Goal: Information Seeking & Learning: Learn about a topic

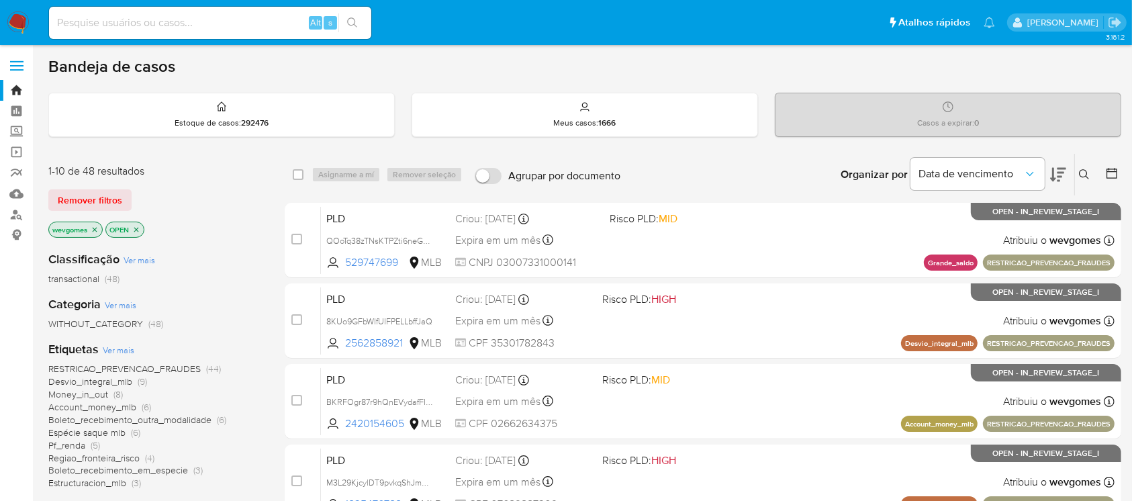
click at [24, 26] on img at bounding box center [18, 22] width 23 height 23
click at [95, 230] on icon "close-filter" at bounding box center [95, 230] width 8 height 8
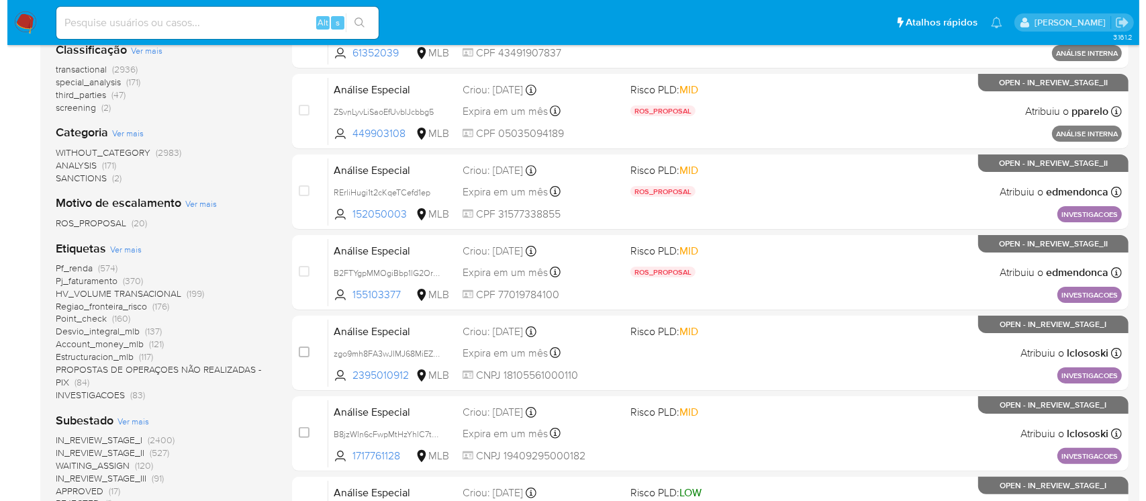
scroll to position [238, 0]
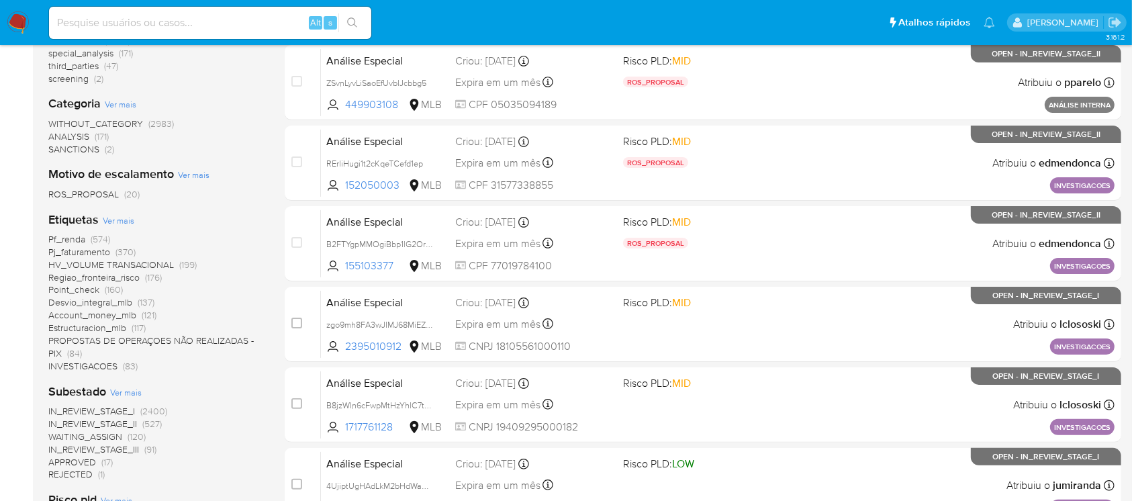
click at [119, 215] on span "Ver mais" at bounding box center [119, 220] width 32 height 12
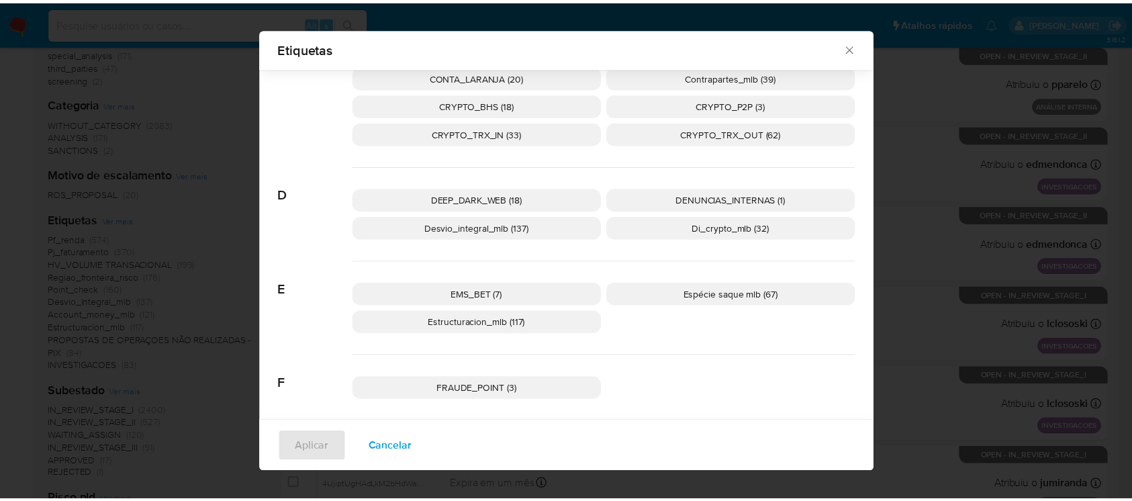
scroll to position [467, 0]
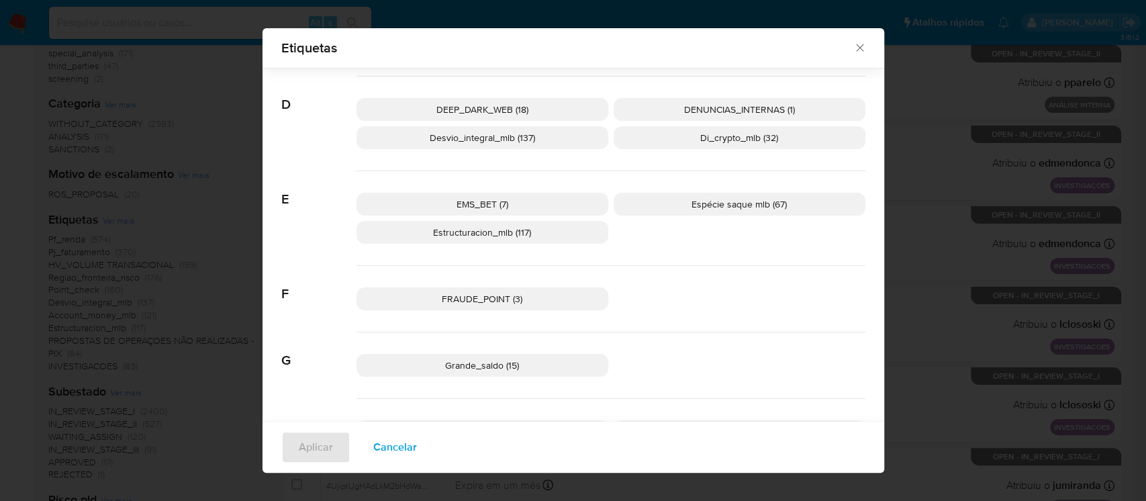
click at [726, 207] on span "Espécie saque mlb (67)" at bounding box center [739, 203] width 95 height 13
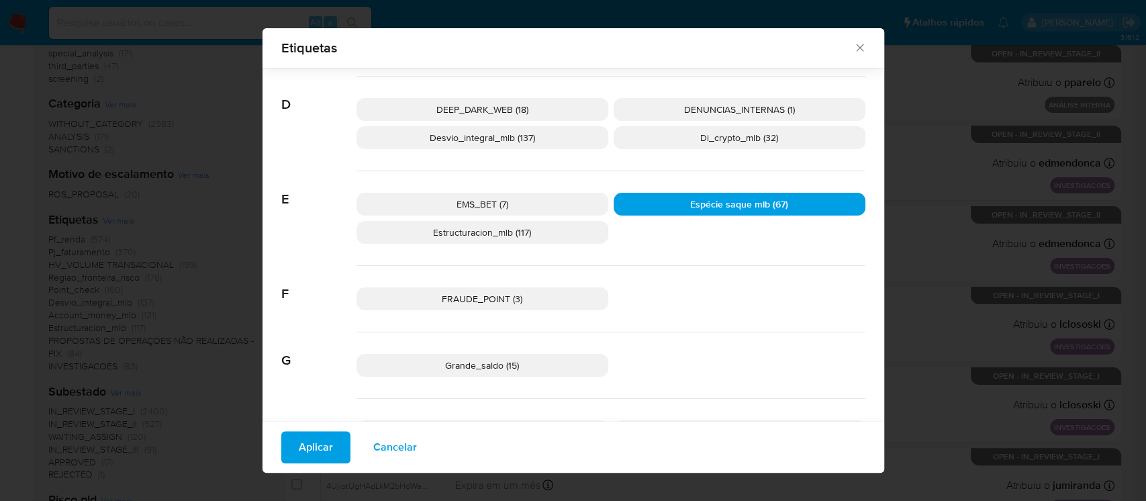
click at [299, 453] on span "Aplicar" at bounding box center [316, 447] width 34 height 30
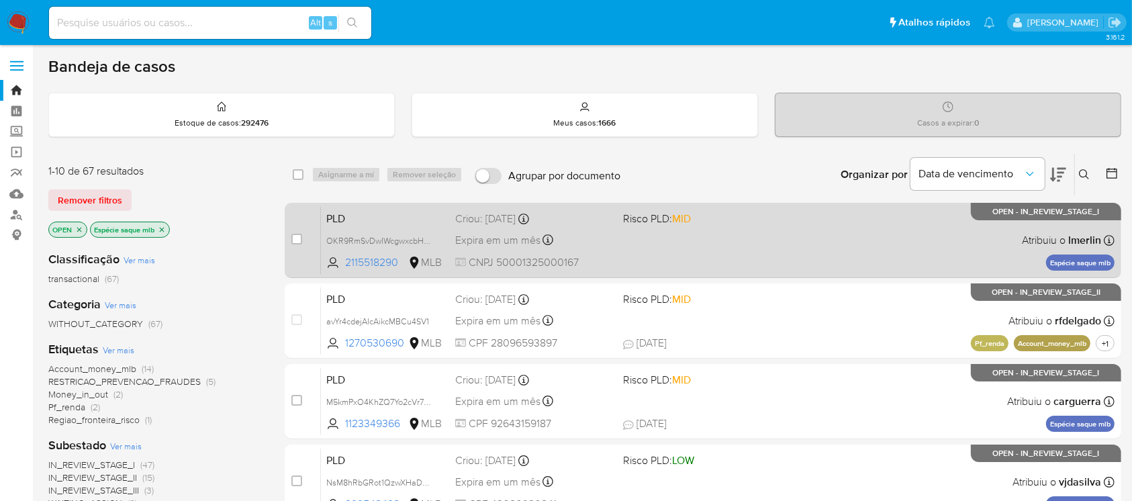
click at [718, 257] on div "PLD OKR9RmSvDwIWcgwxcbHsBPRI 2115518290 MLB Risco PLD: MID Criou: 12/09/2025 Cr…" at bounding box center [718, 240] width 794 height 68
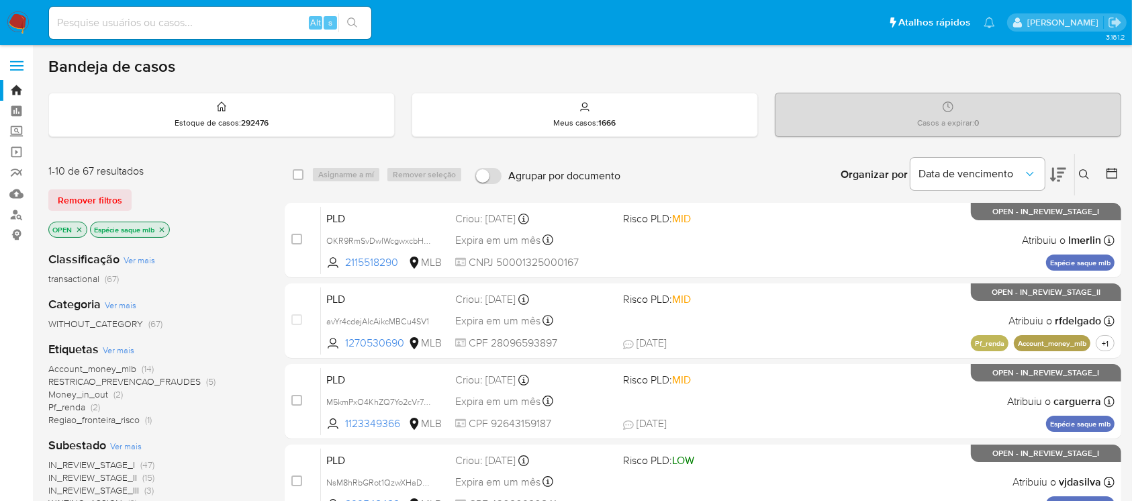
click at [21, 24] on img at bounding box center [18, 22] width 23 height 23
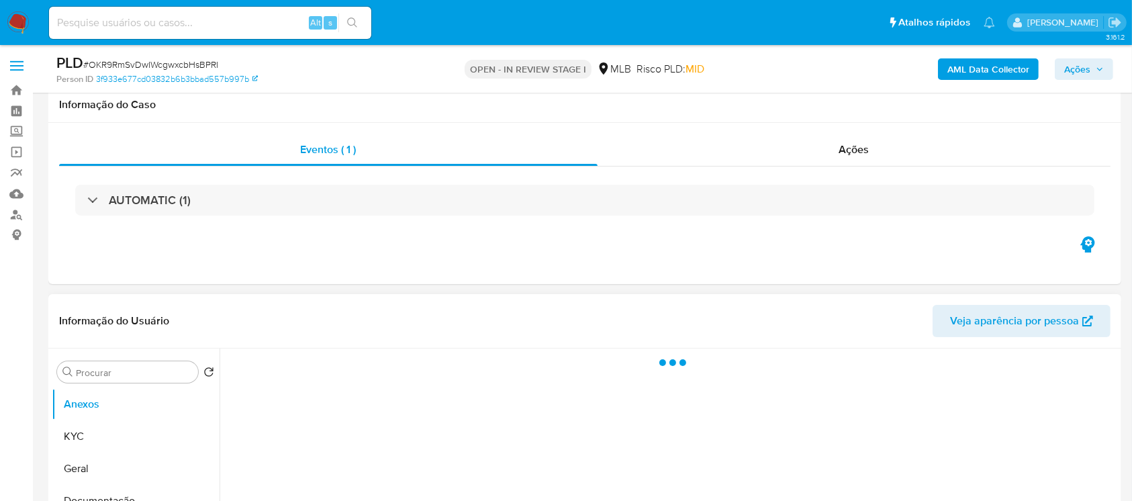
scroll to position [119, 0]
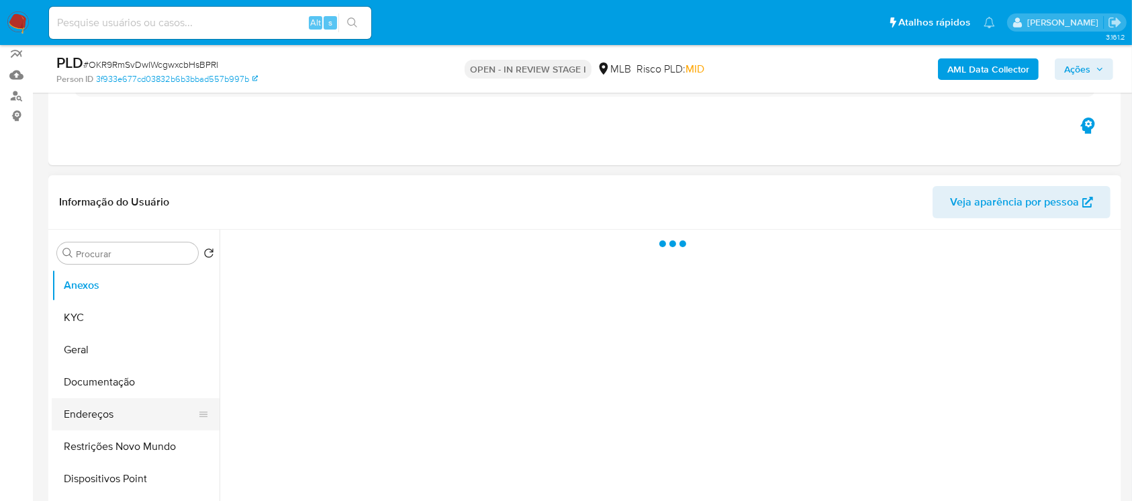
select select "10"
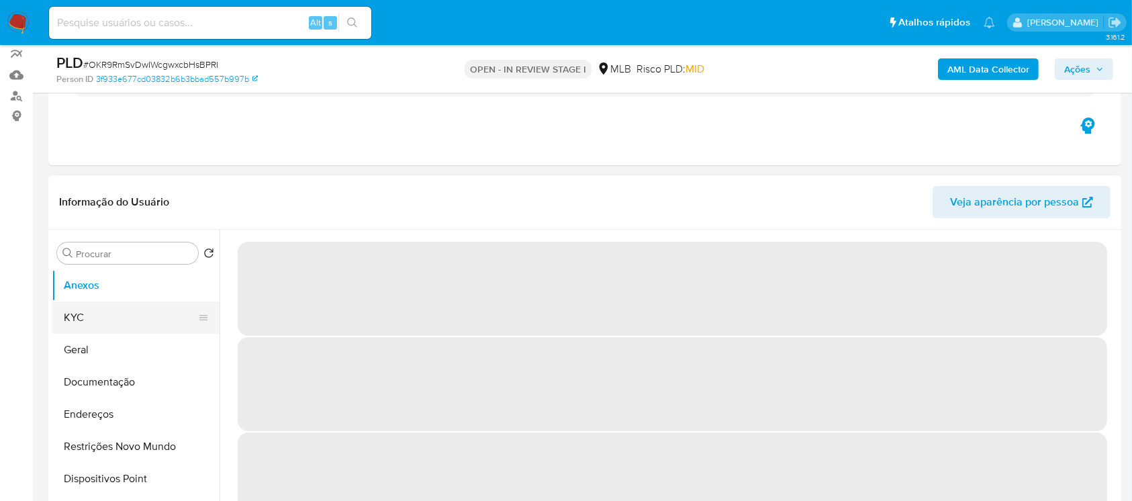
click at [87, 318] on button "KYC" at bounding box center [130, 317] width 157 height 32
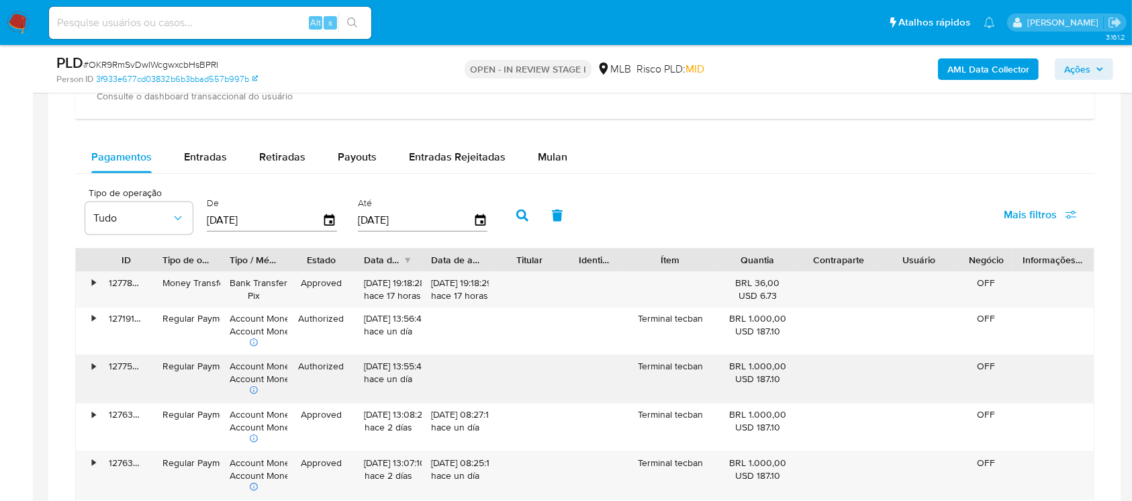
scroll to position [1074, 0]
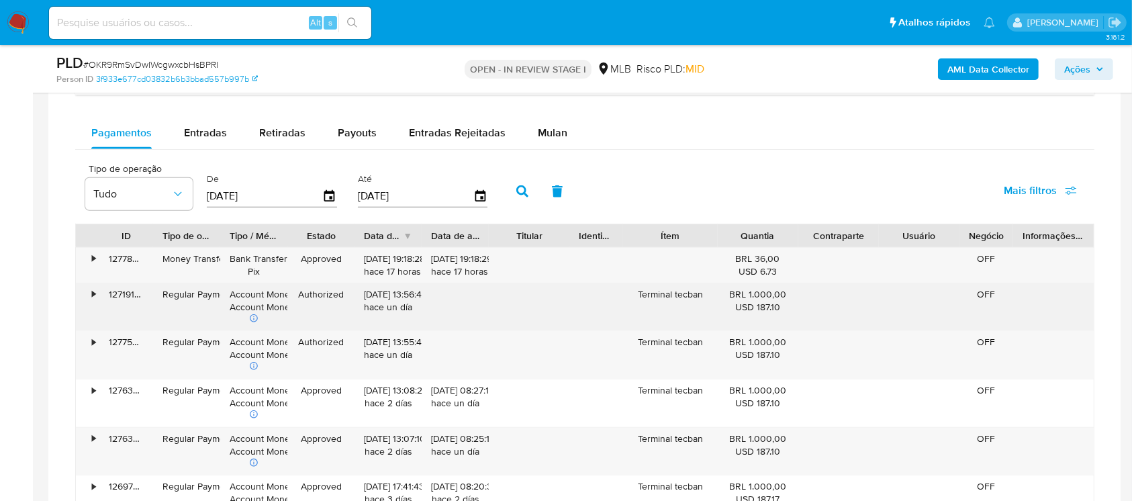
click at [91, 299] on div "•" at bounding box center [88, 307] width 24 height 48
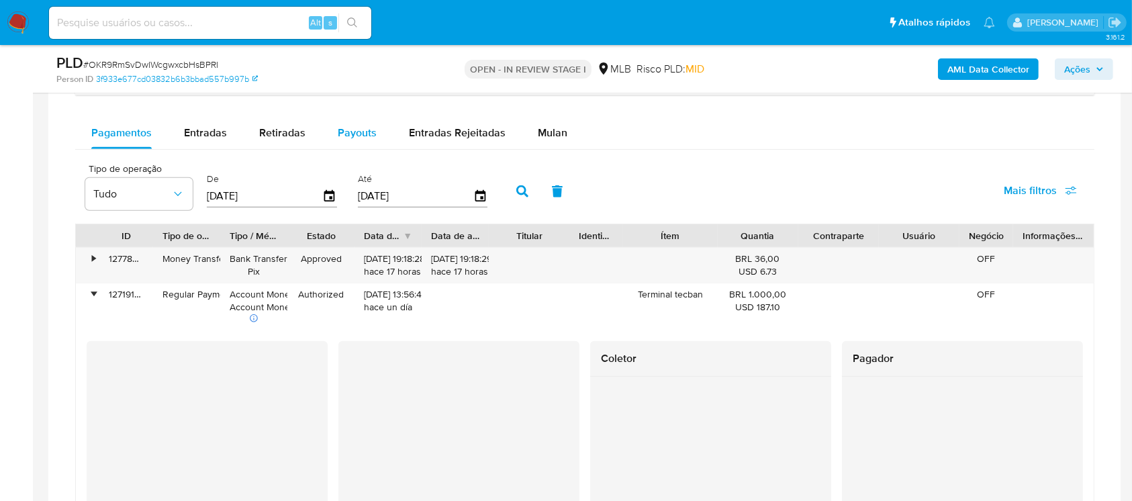
click at [358, 144] on div "Payouts" at bounding box center [357, 133] width 39 height 32
select select "10"
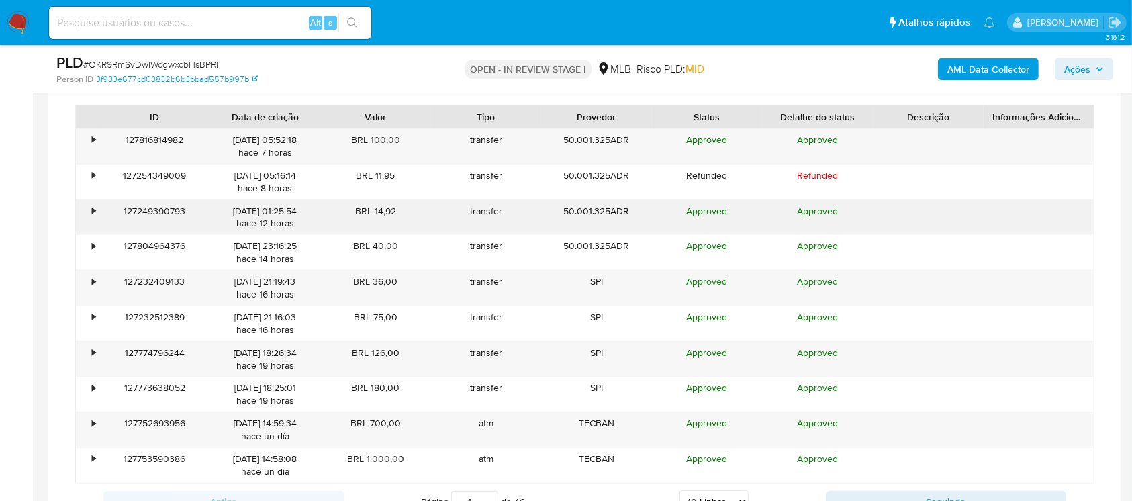
scroll to position [1432, 0]
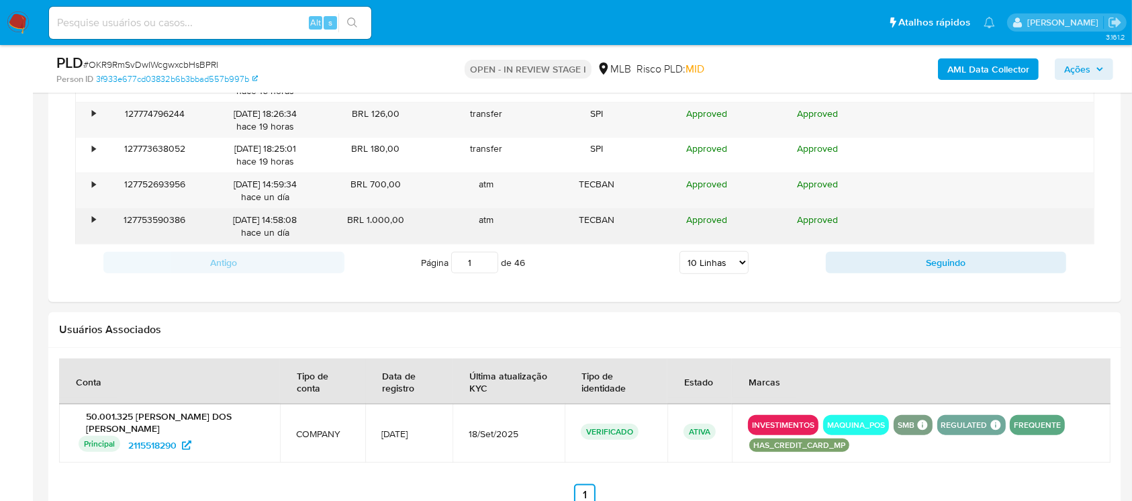
click at [85, 223] on div "•" at bounding box center [88, 226] width 24 height 35
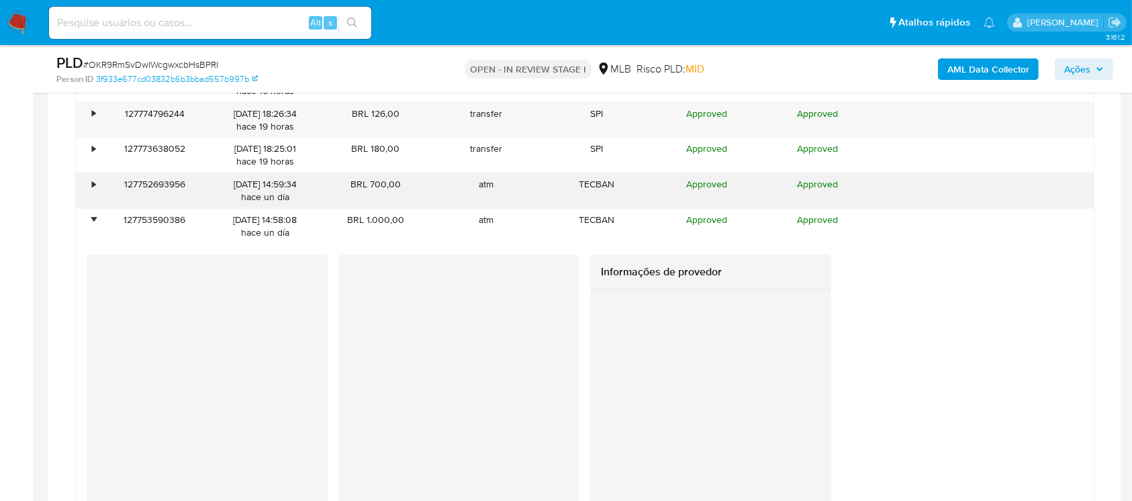
click at [92, 184] on div "•" at bounding box center [93, 184] width 3 height 13
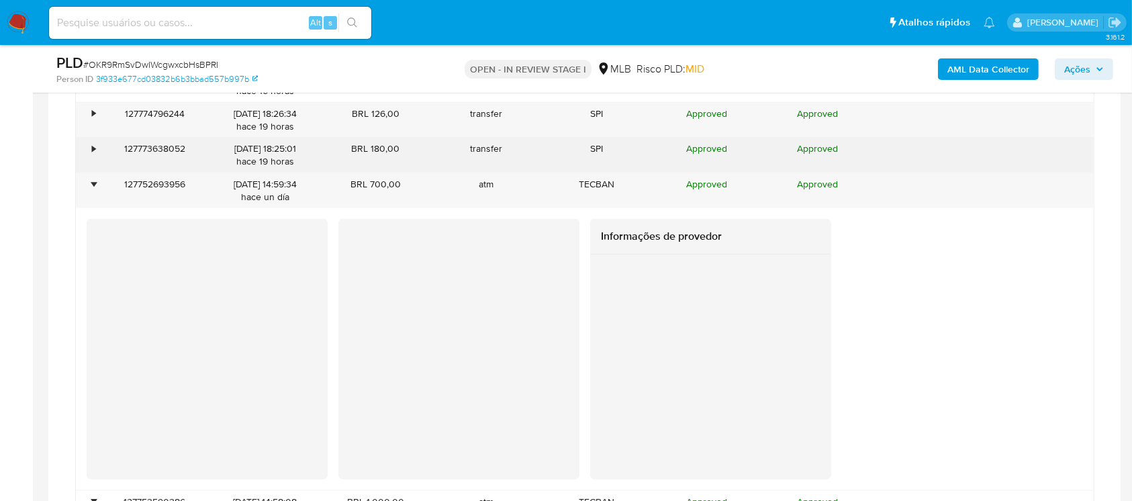
click at [87, 152] on div "•" at bounding box center [88, 155] width 24 height 35
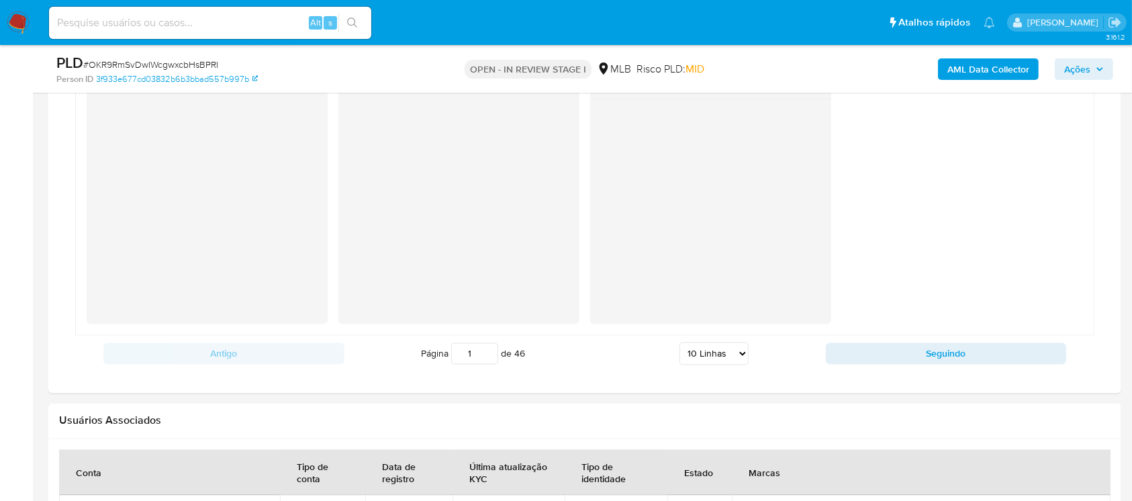
scroll to position [2506, 0]
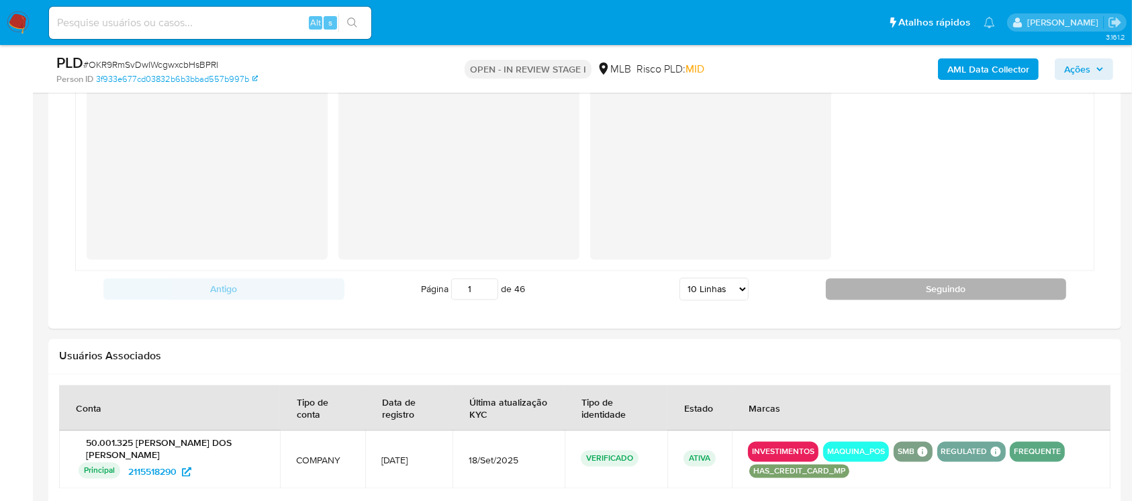
click at [886, 293] on button "Seguindo" at bounding box center [946, 289] width 241 height 21
type input "2"
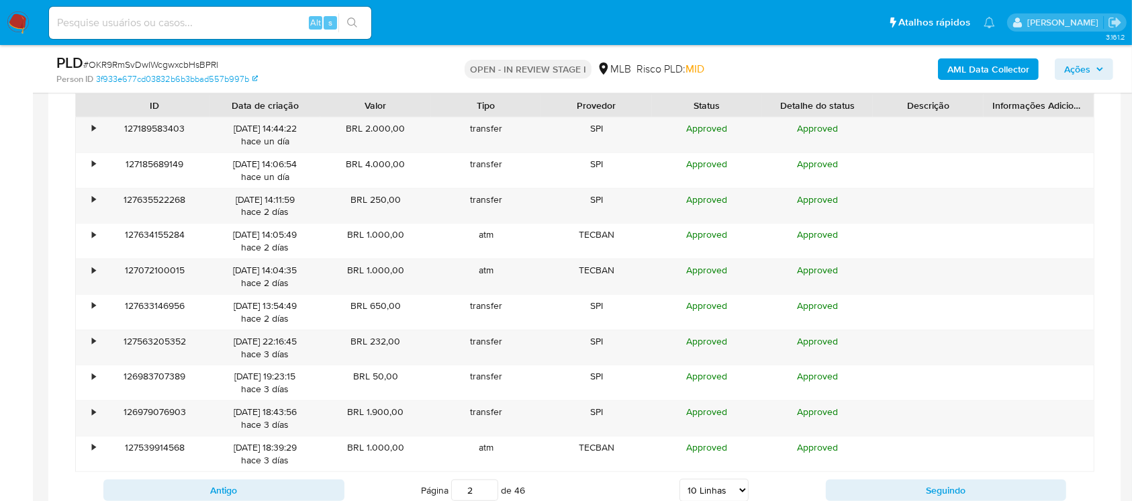
scroll to position [1155, 0]
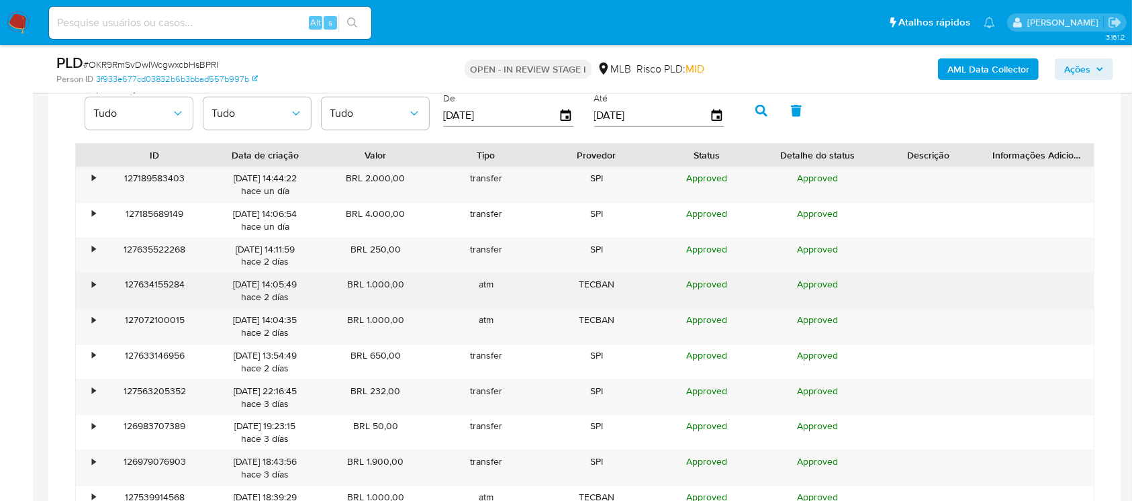
click at [89, 285] on div "•" at bounding box center [88, 290] width 24 height 35
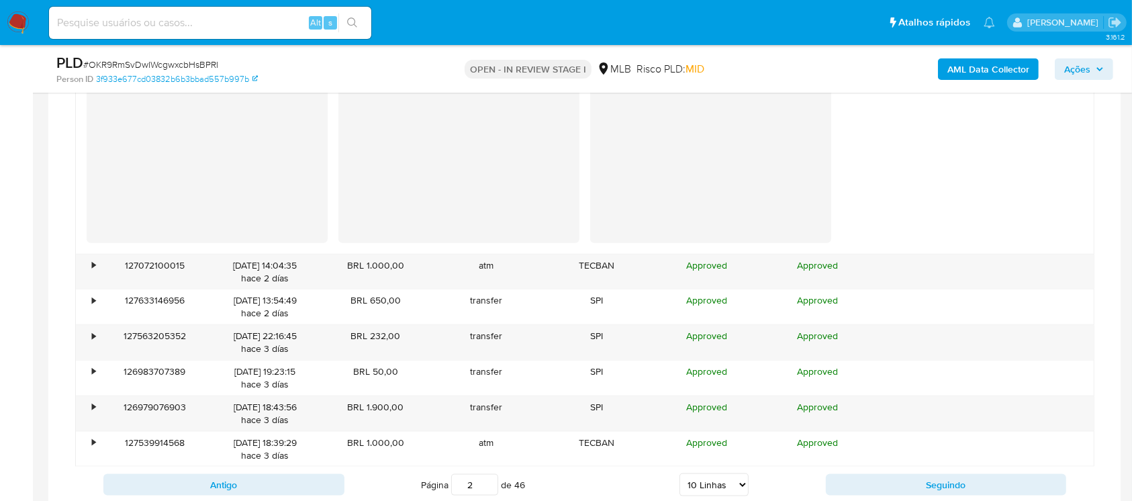
scroll to position [1513, 0]
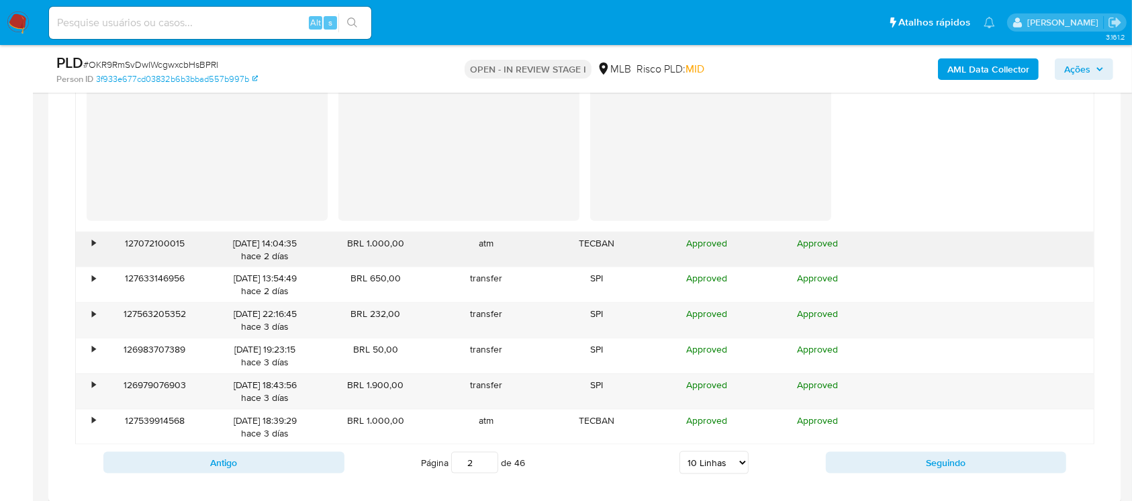
click at [91, 248] on div "•" at bounding box center [88, 249] width 24 height 35
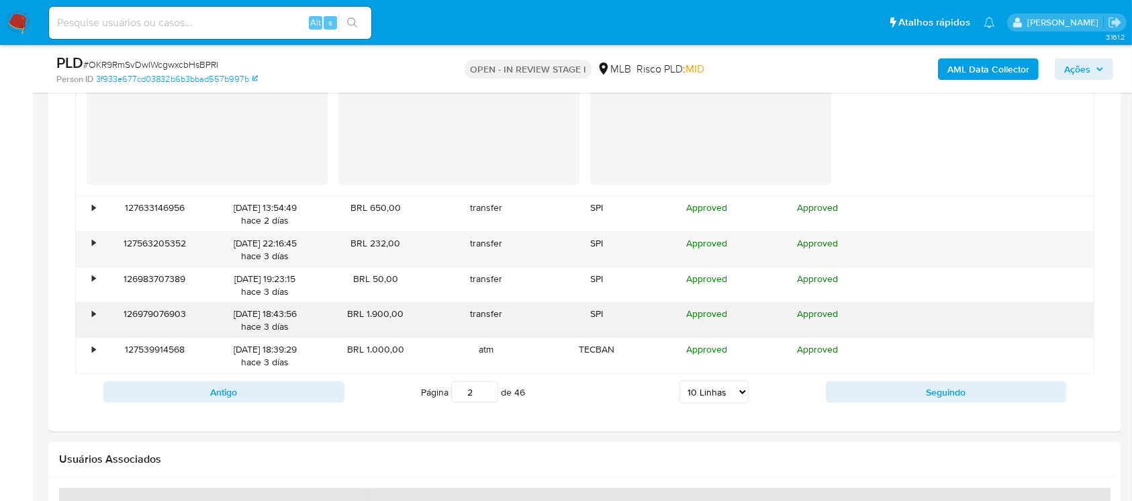
scroll to position [1871, 0]
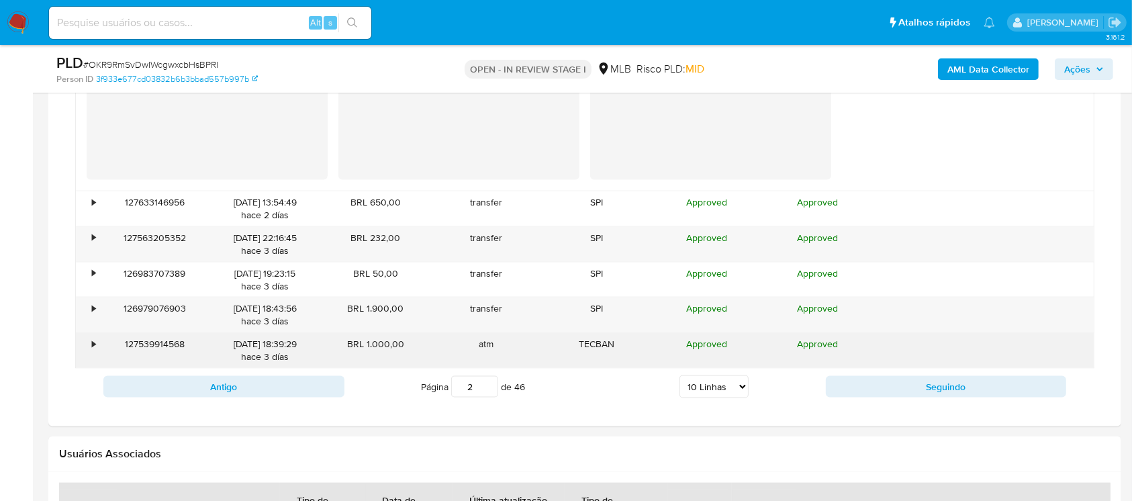
click at [97, 345] on div "•" at bounding box center [88, 350] width 24 height 35
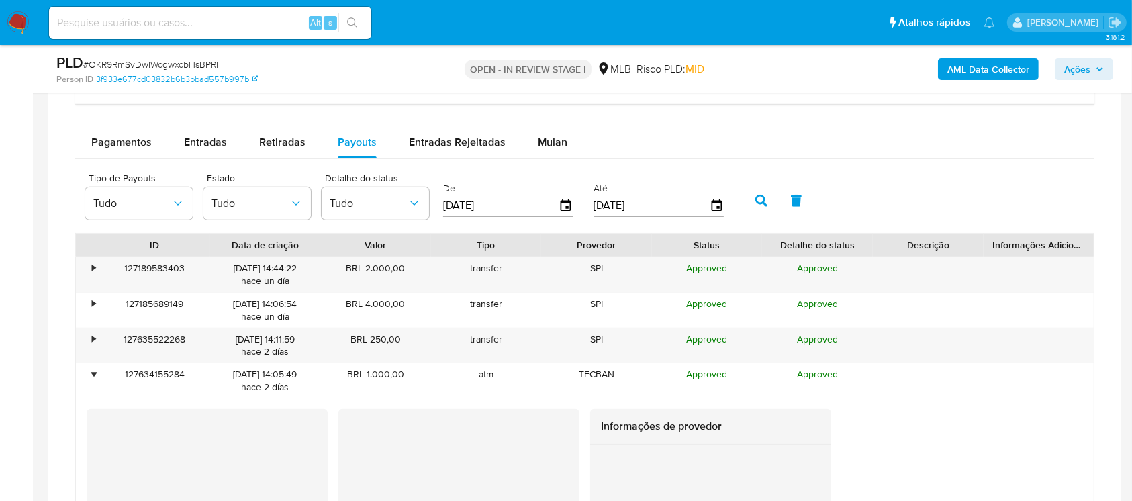
scroll to position [1036, 0]
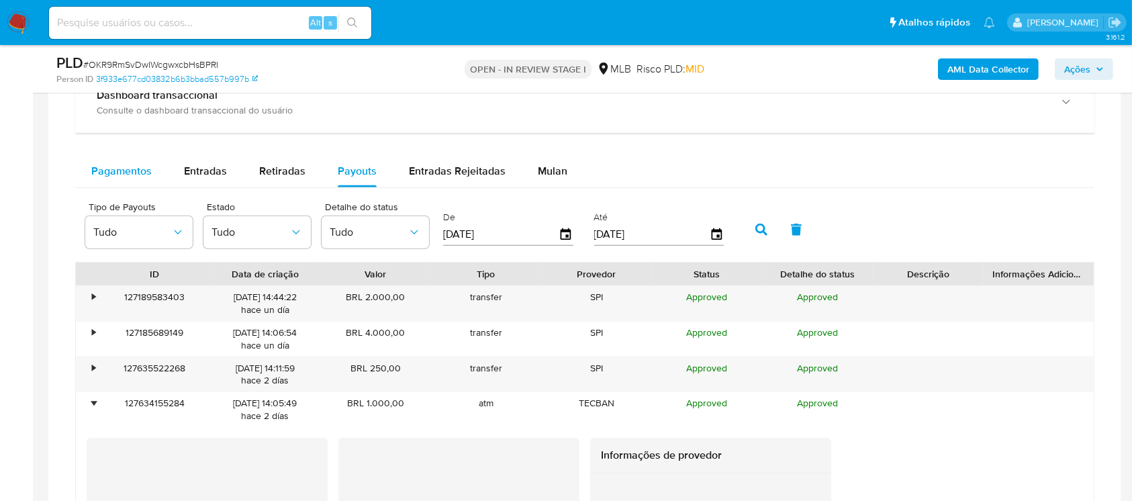
click at [123, 185] on div "Pagamentos" at bounding box center [121, 171] width 60 height 32
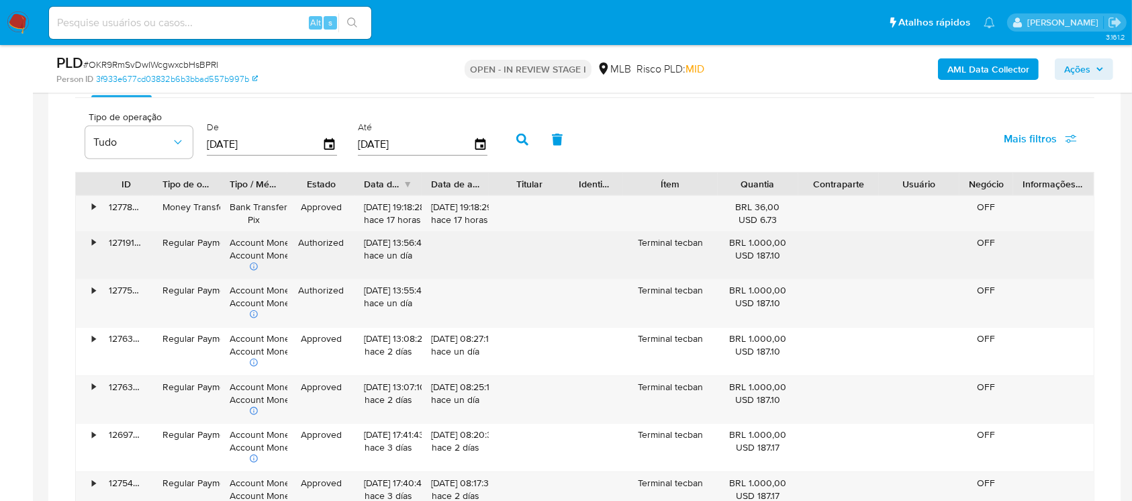
scroll to position [1155, 0]
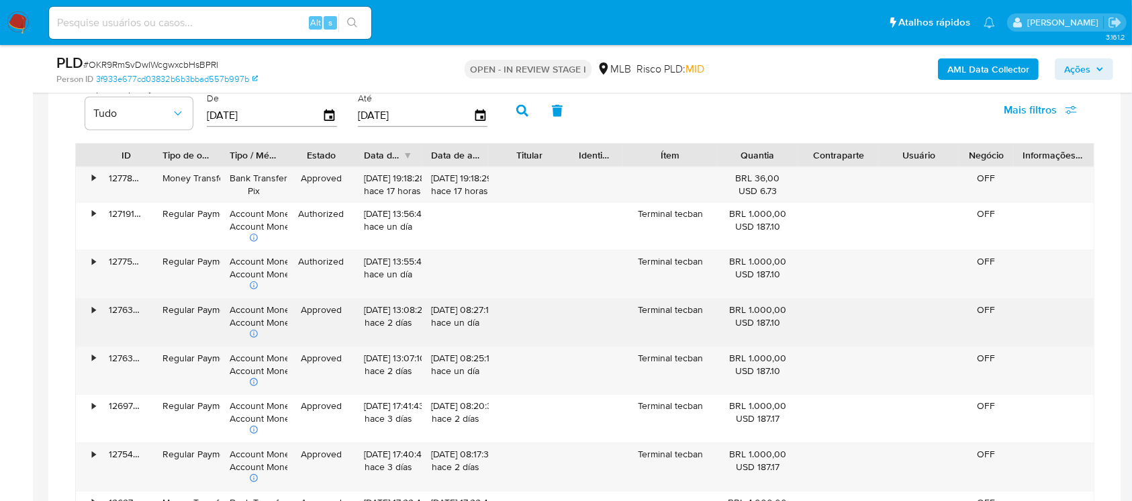
click at [87, 312] on div "•" at bounding box center [88, 323] width 24 height 48
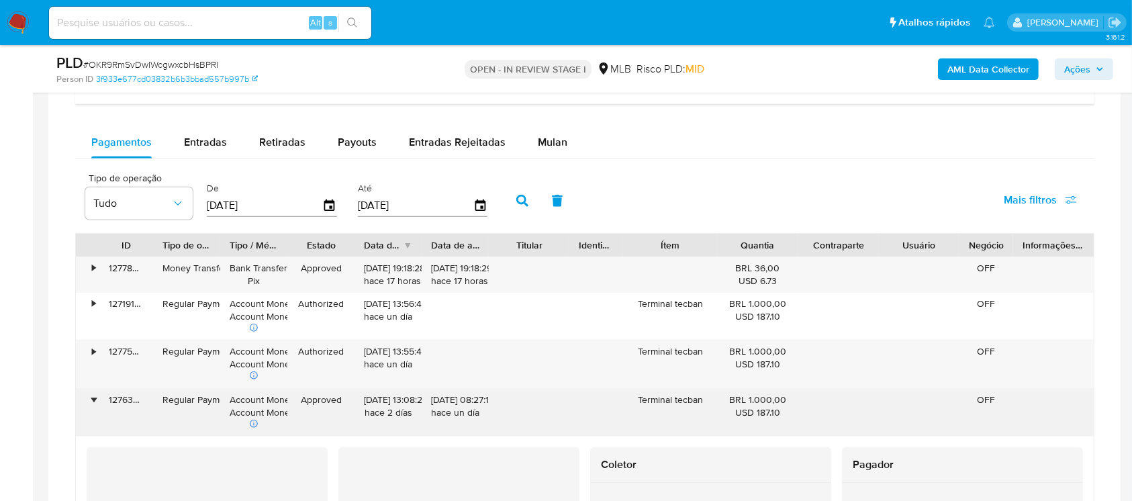
scroll to position [1036, 0]
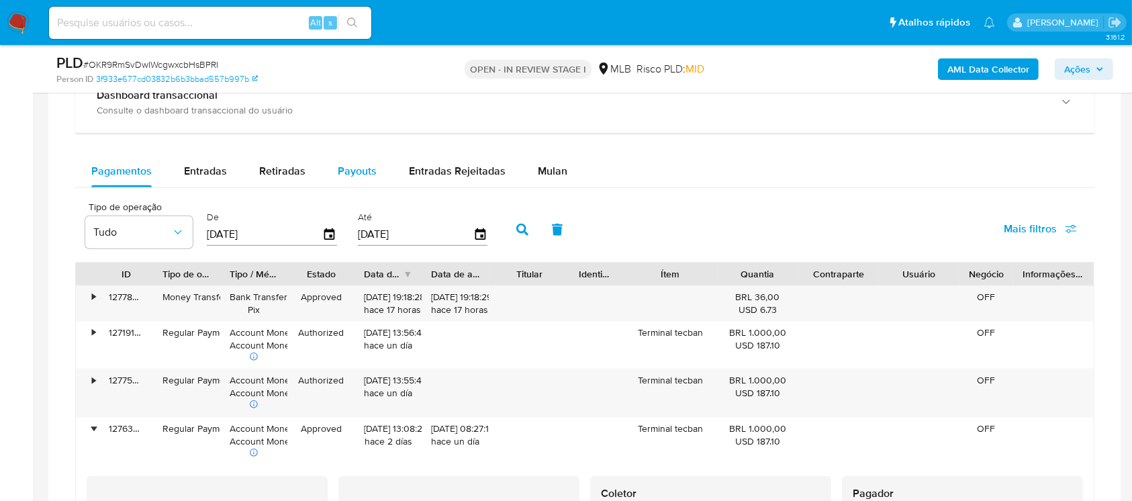
click at [352, 173] on span "Payouts" at bounding box center [357, 170] width 39 height 15
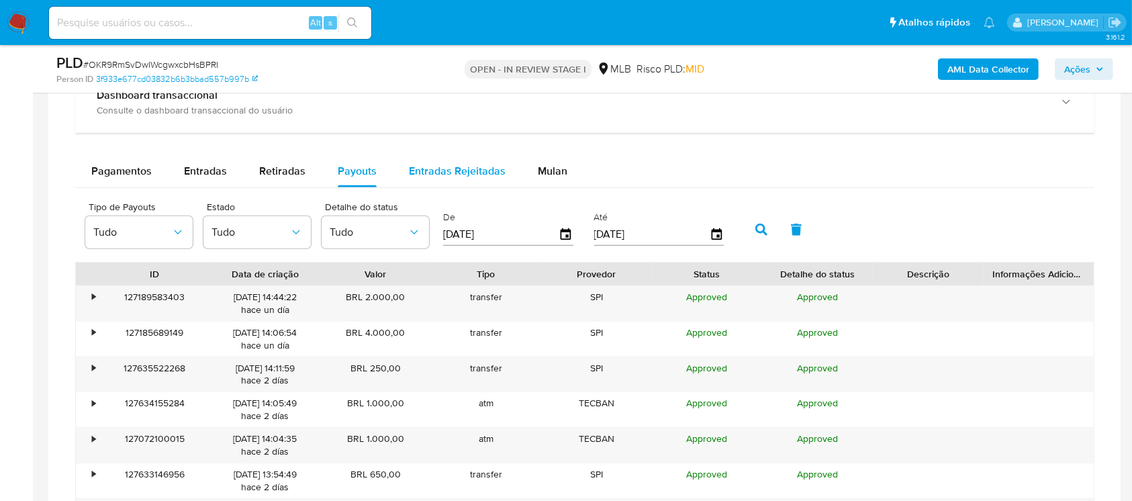
click at [423, 170] on span "Entradas Rejeitadas" at bounding box center [457, 170] width 97 height 15
select select "10"
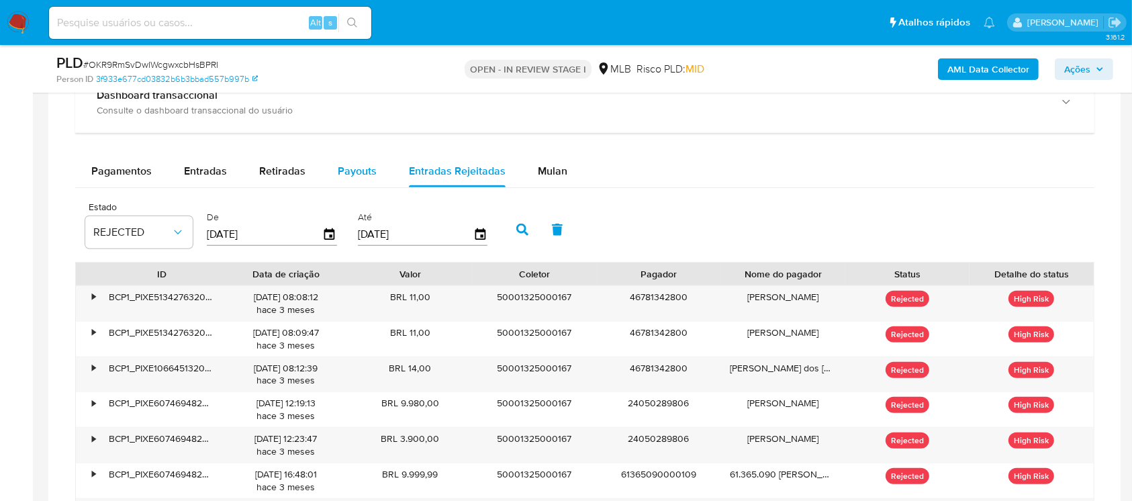
click at [348, 171] on span "Payouts" at bounding box center [357, 170] width 39 height 15
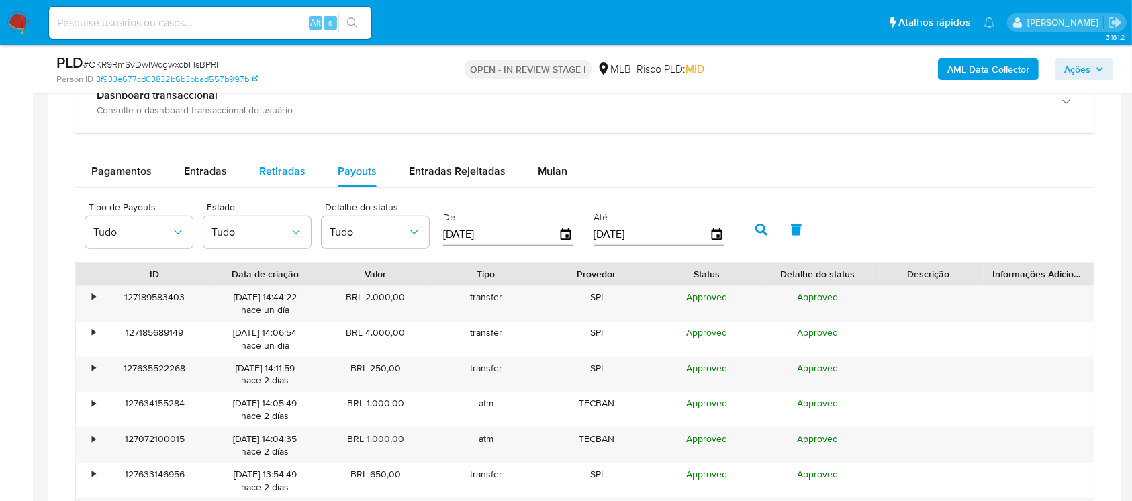
click at [290, 172] on span "Retiradas" at bounding box center [282, 170] width 46 height 15
select select "10"
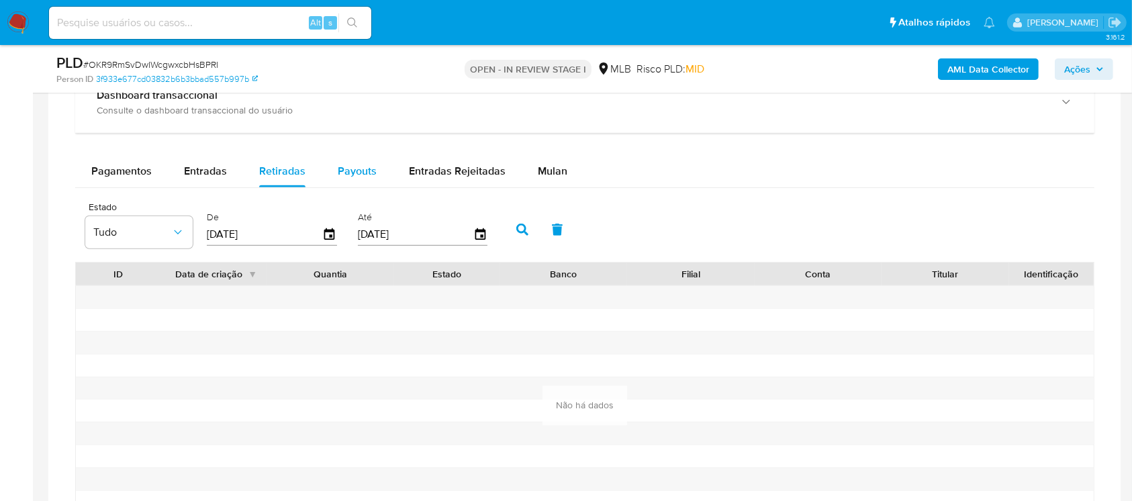
click at [358, 173] on span "Payouts" at bounding box center [357, 170] width 39 height 15
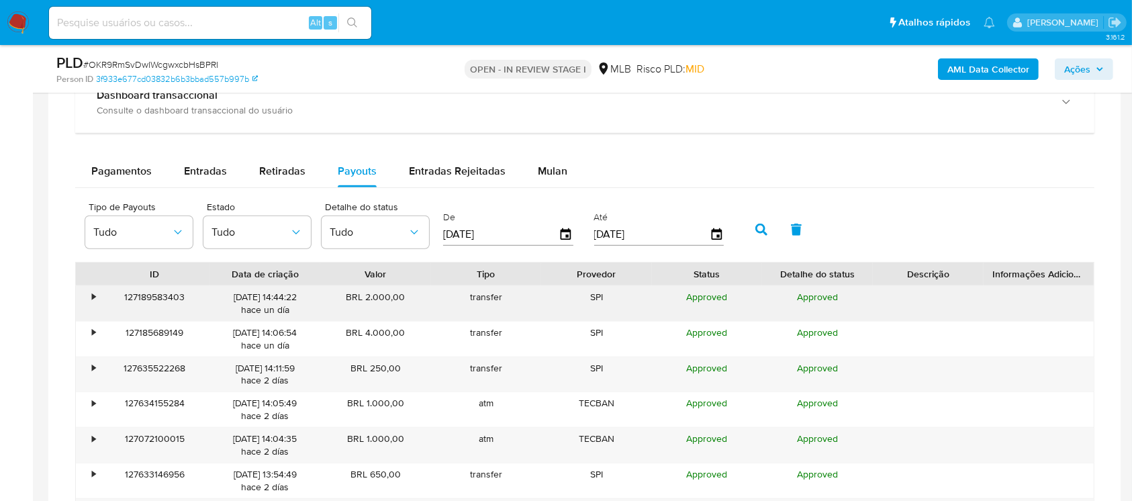
scroll to position [1155, 0]
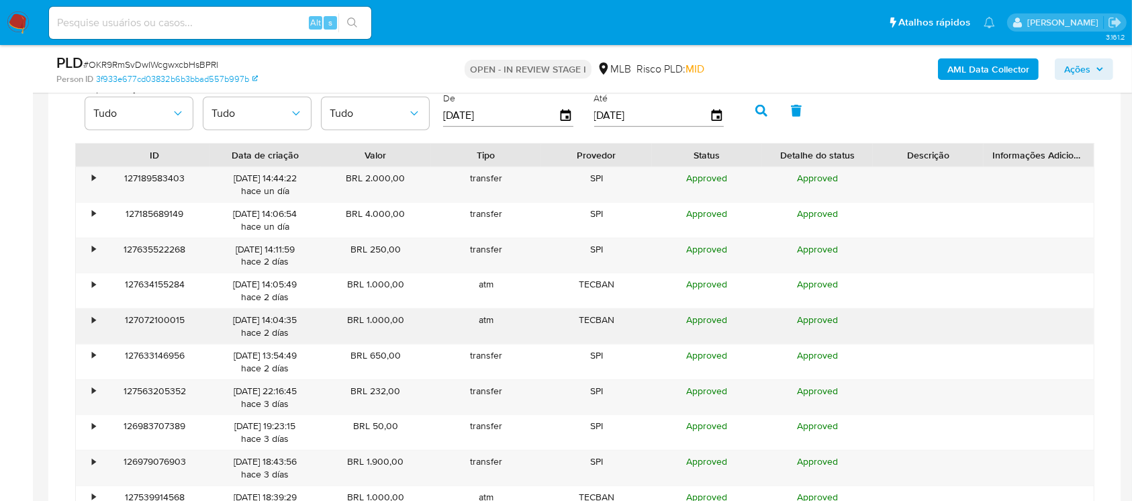
click at [93, 321] on div "•" at bounding box center [93, 320] width 3 height 13
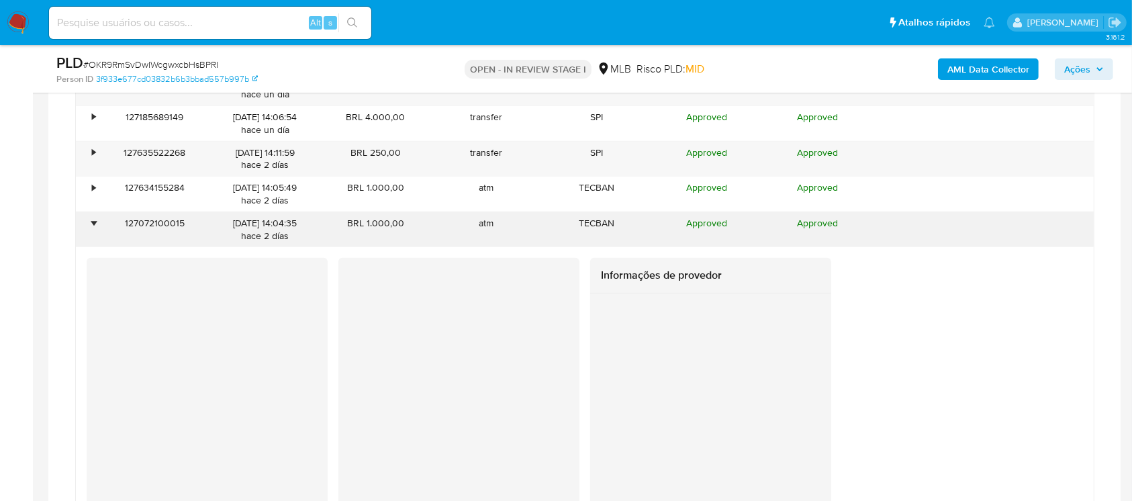
scroll to position [1274, 0]
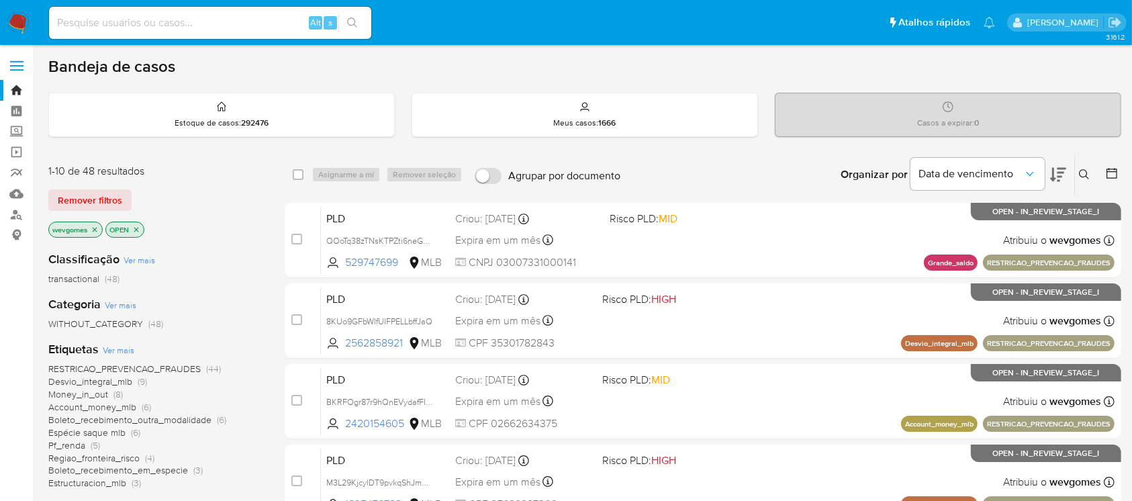
click at [96, 231] on icon "close-filter" at bounding box center [95, 230] width 8 height 8
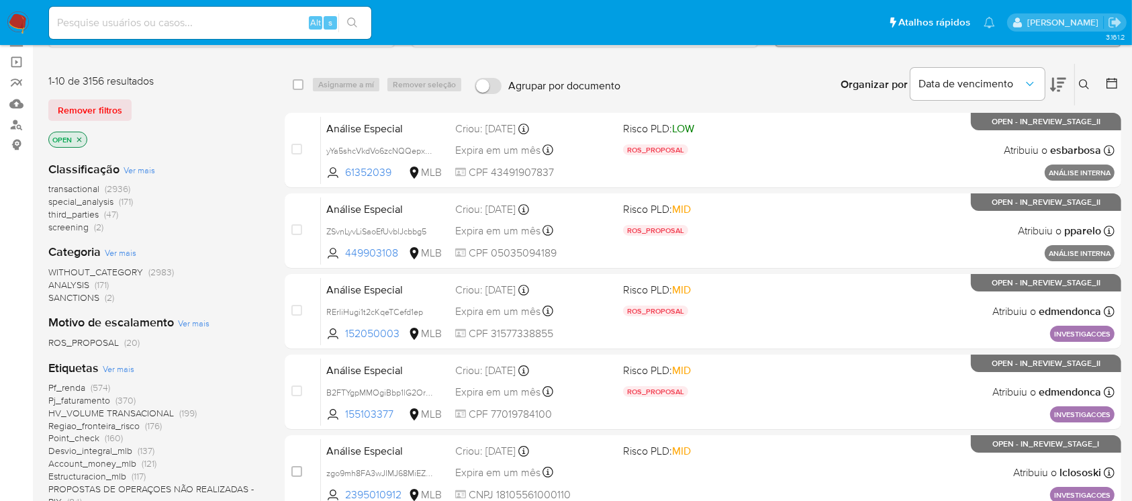
scroll to position [119, 0]
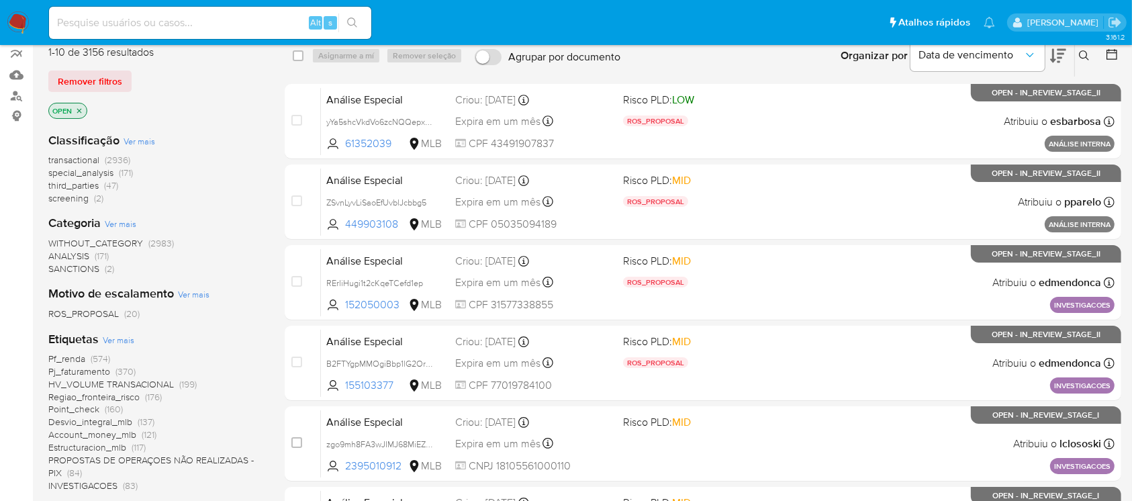
click at [134, 24] on input at bounding box center [210, 22] width 322 height 17
click at [109, 33] on div "Alt s" at bounding box center [210, 23] width 322 height 32
click at [95, 25] on input at bounding box center [210, 22] width 322 height 17
paste input "g4eiflgLOQ9CxeYlnR0JNFr0"
type input "g4eiflgLOQ9CxeYlnR0JNFr0"
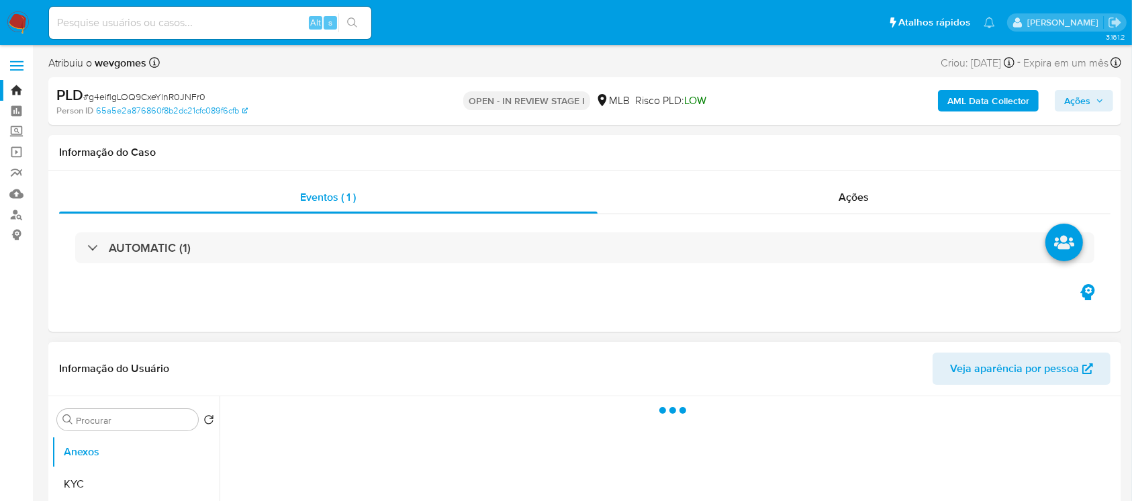
select select "10"
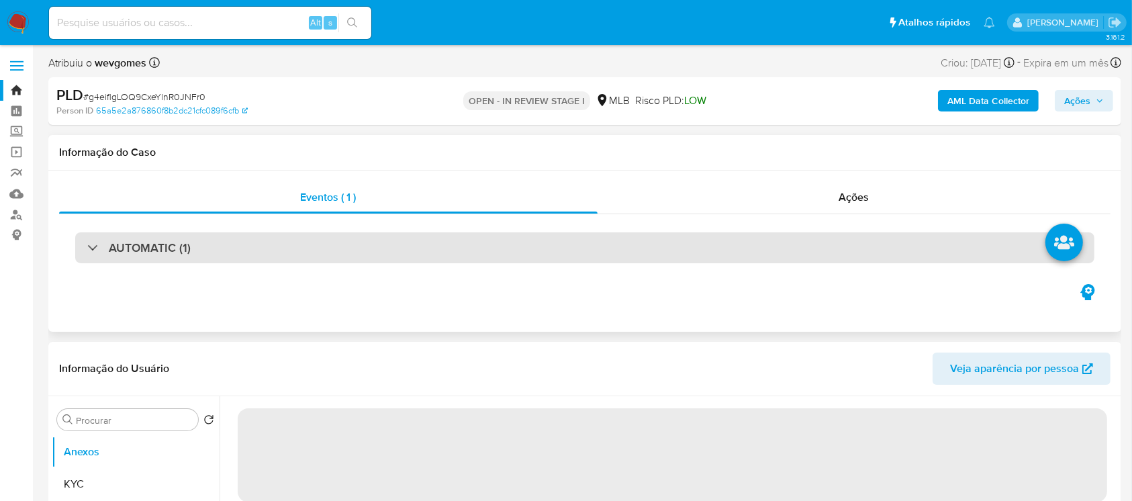
click at [216, 252] on div "AUTOMATIC (1)" at bounding box center [584, 247] width 1019 height 31
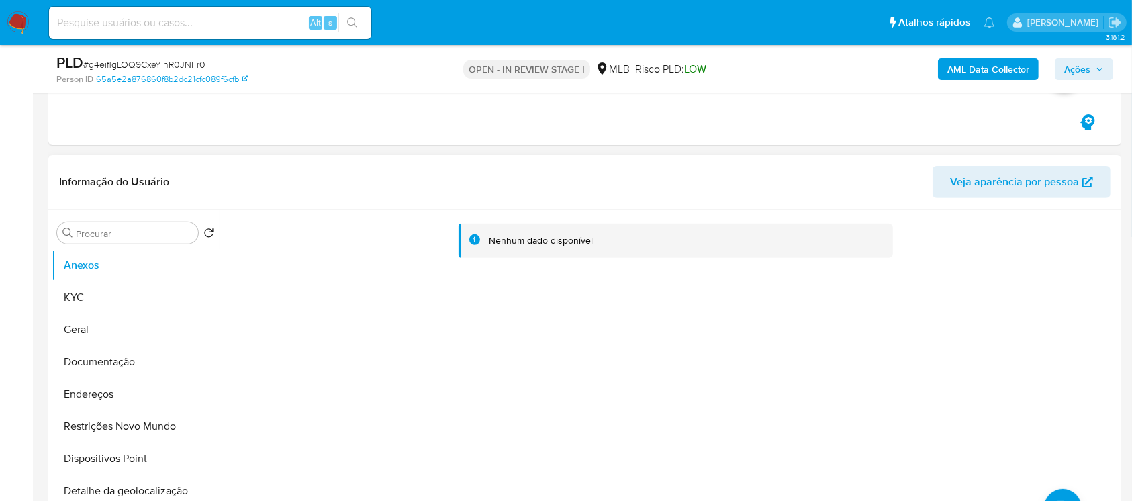
scroll to position [477, 0]
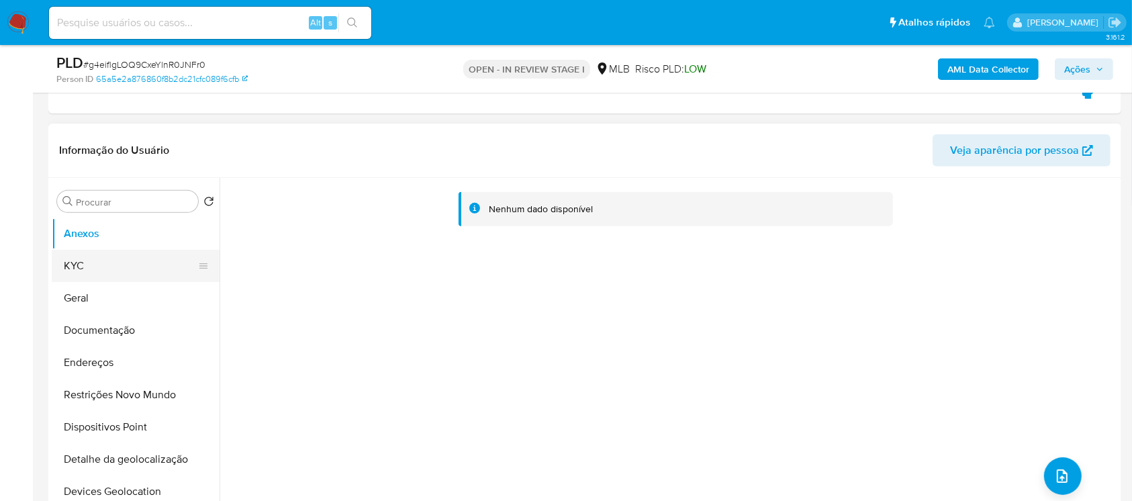
click at [89, 270] on button "KYC" at bounding box center [130, 266] width 157 height 32
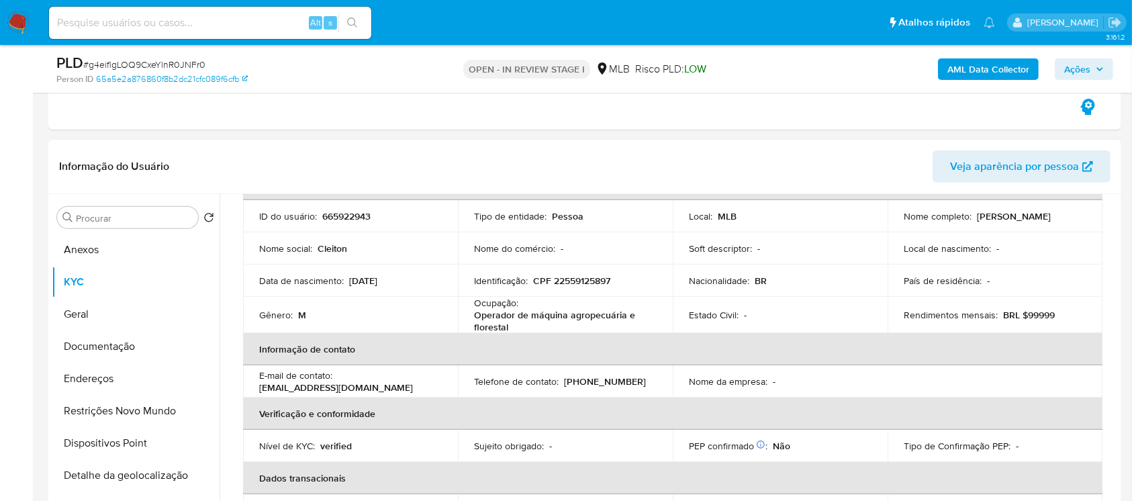
scroll to position [119, 0]
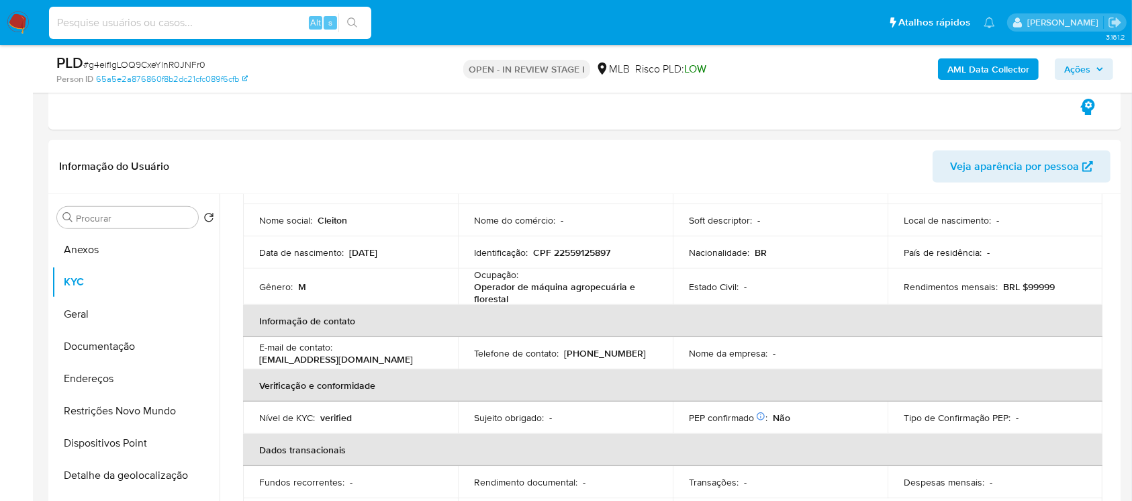
click at [130, 15] on input at bounding box center [210, 22] width 322 height 17
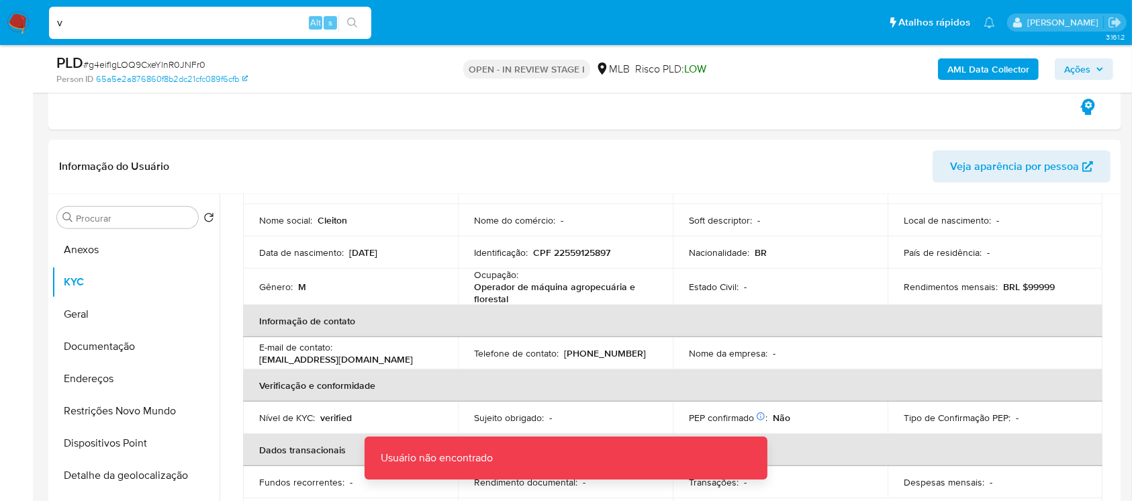
click at [131, 23] on input "v" at bounding box center [210, 22] width 322 height 17
paste input "pbJihLNwumZidbX3z3ZNX4ZG"
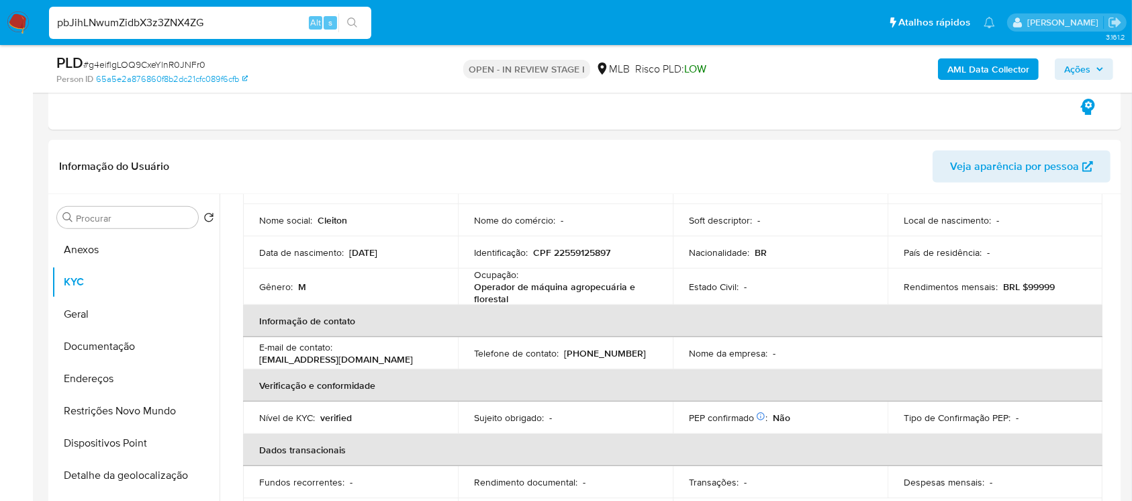
type input "pbJihLNwumZidbX3z3ZNX4ZG"
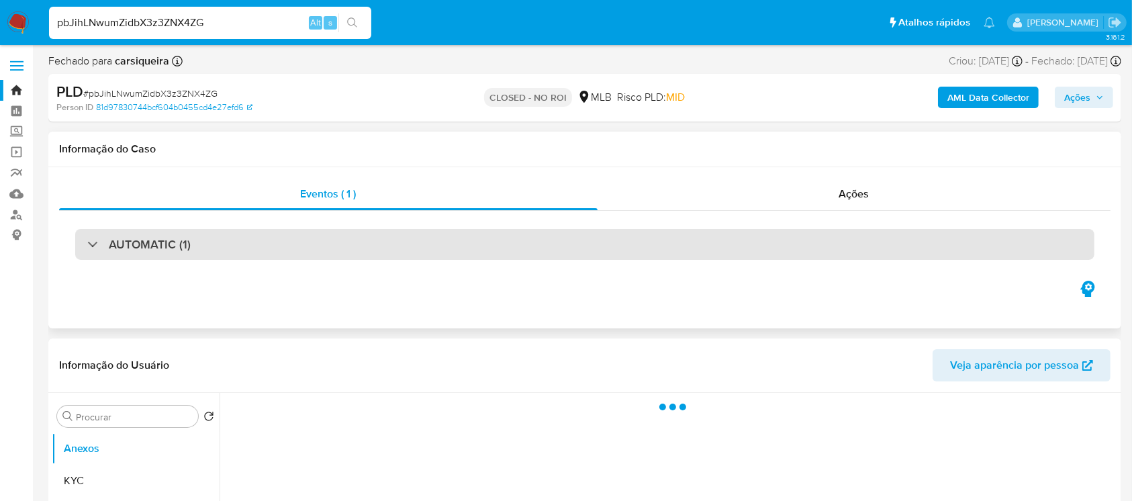
select select "10"
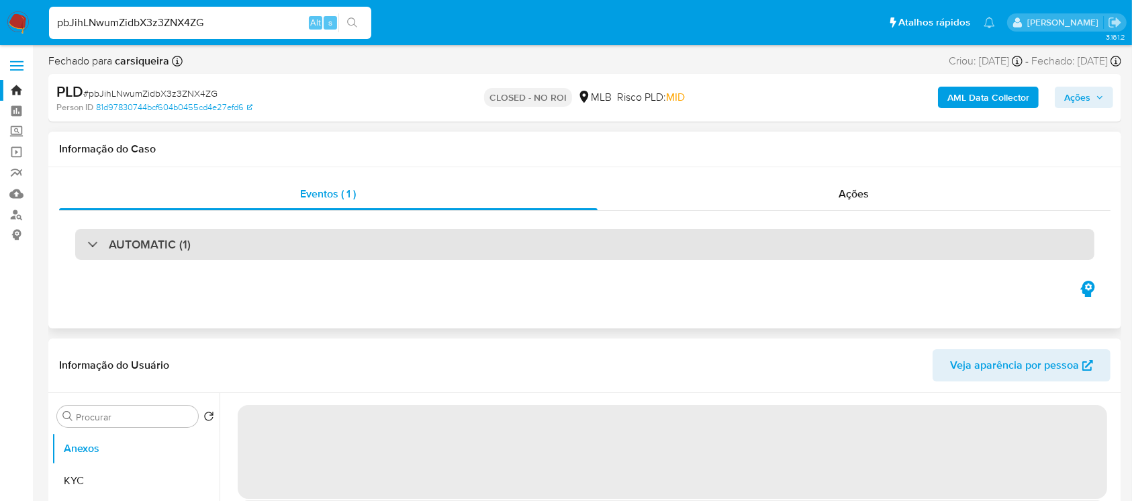
click at [274, 244] on div "AUTOMATIC (1)" at bounding box center [584, 244] width 1019 height 31
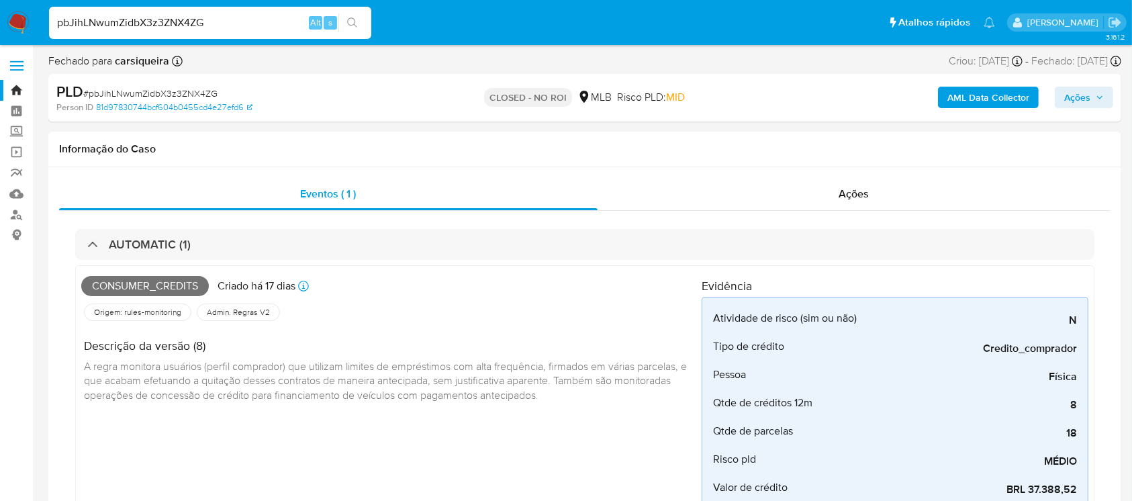
click at [177, 20] on input "pbJihLNwumZidbX3z3ZNX4ZG" at bounding box center [210, 22] width 322 height 17
paste input "tnoQmBYPfLLJItYJYopdRf2L"
type input "tnoQmBYPfLLJItYJYopdRf2L"
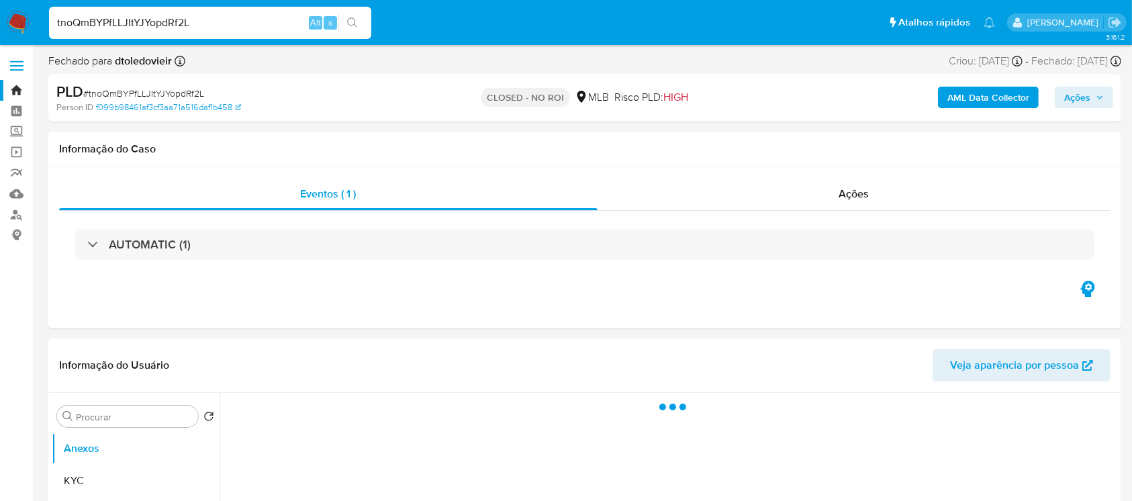
select select "10"
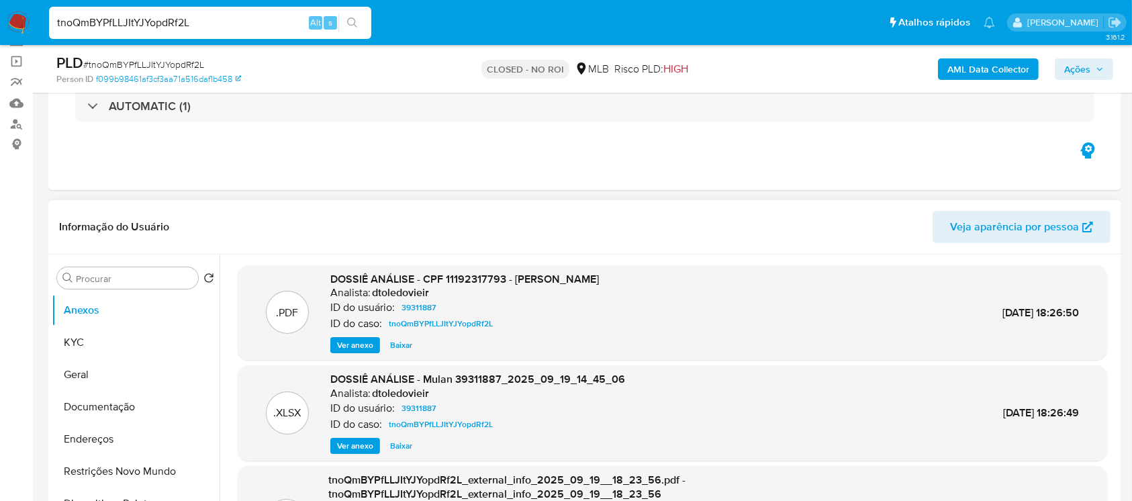
scroll to position [119, 0]
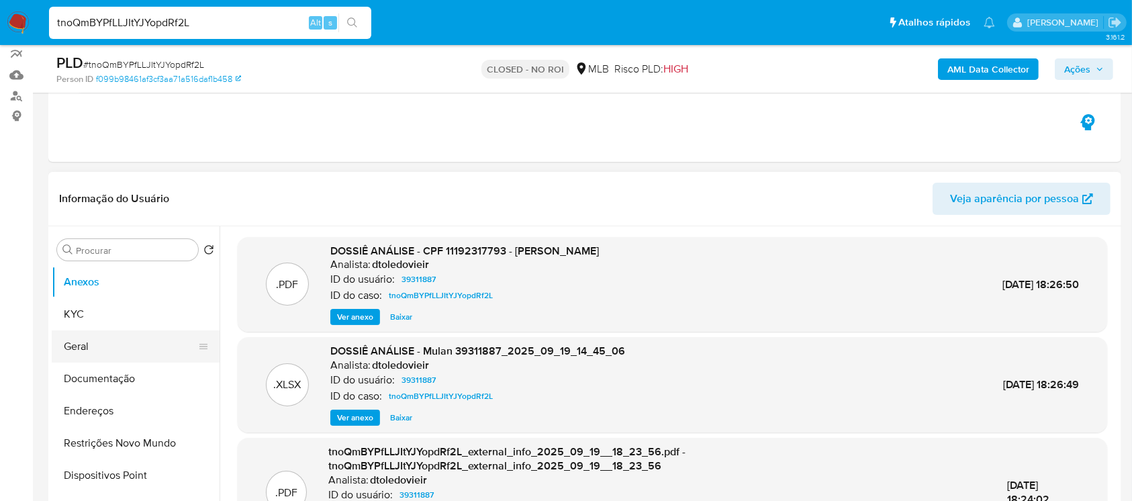
click at [81, 350] on button "Geral" at bounding box center [130, 346] width 157 height 32
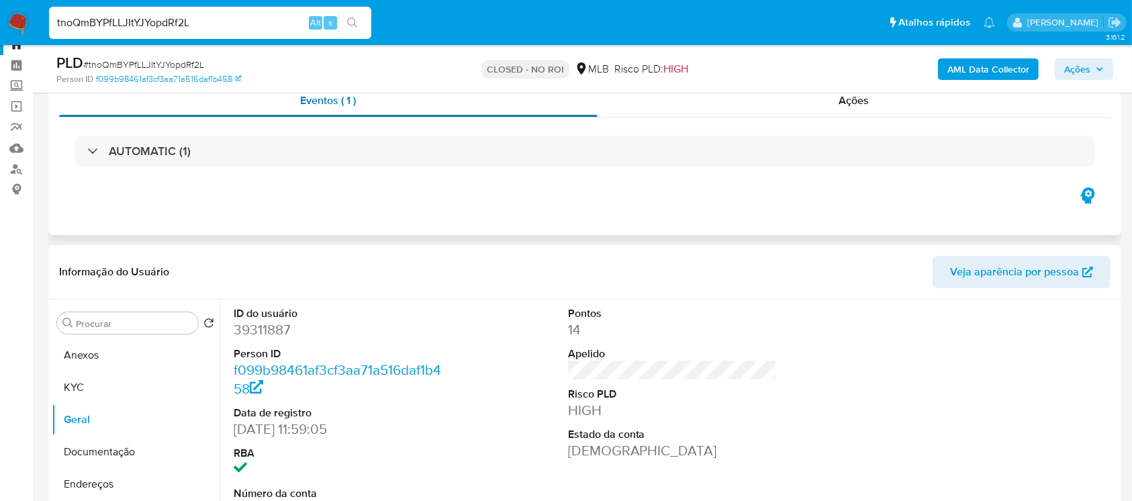
scroll to position [0, 0]
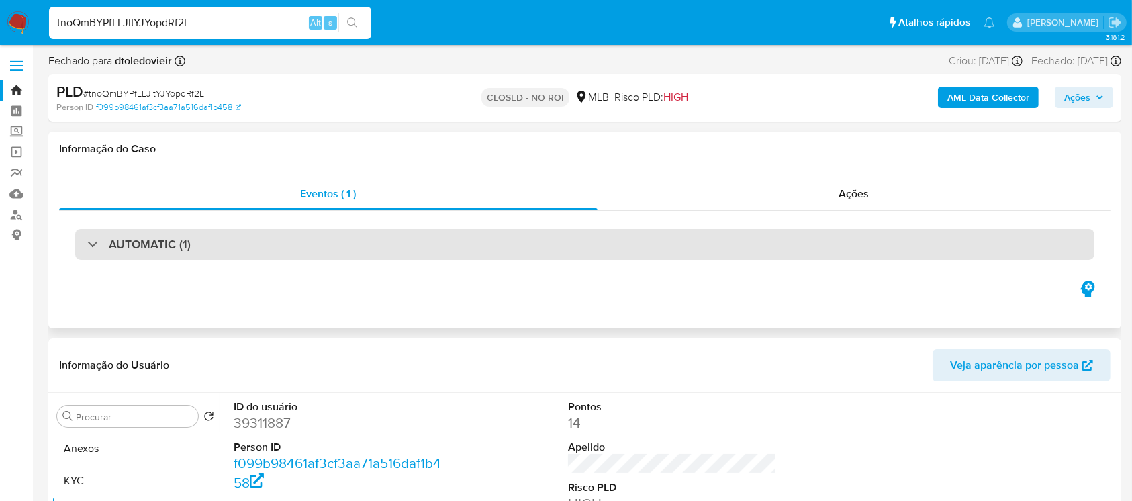
click at [520, 242] on div "AUTOMATIC (1)" at bounding box center [584, 244] width 1019 height 31
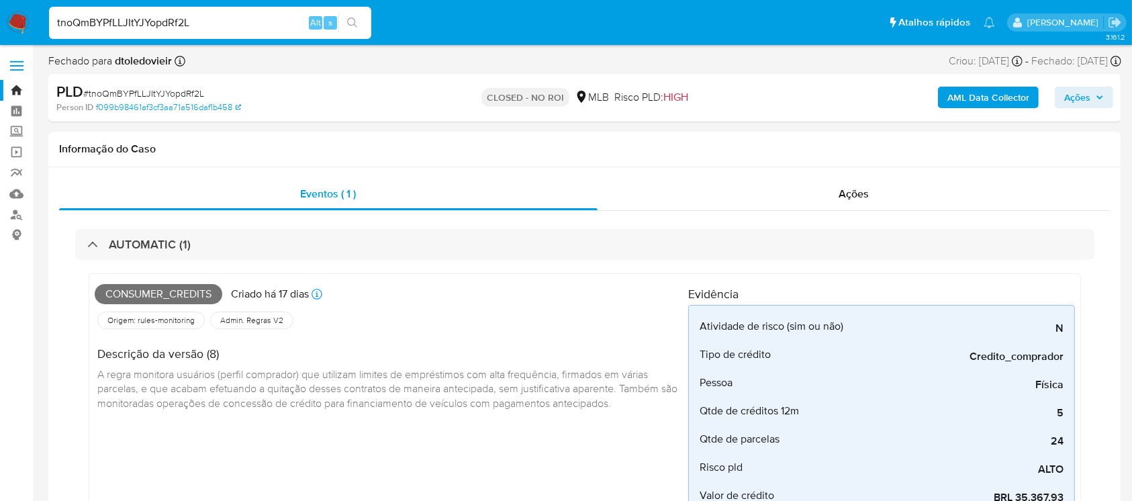
click at [24, 21] on img at bounding box center [18, 22] width 23 height 23
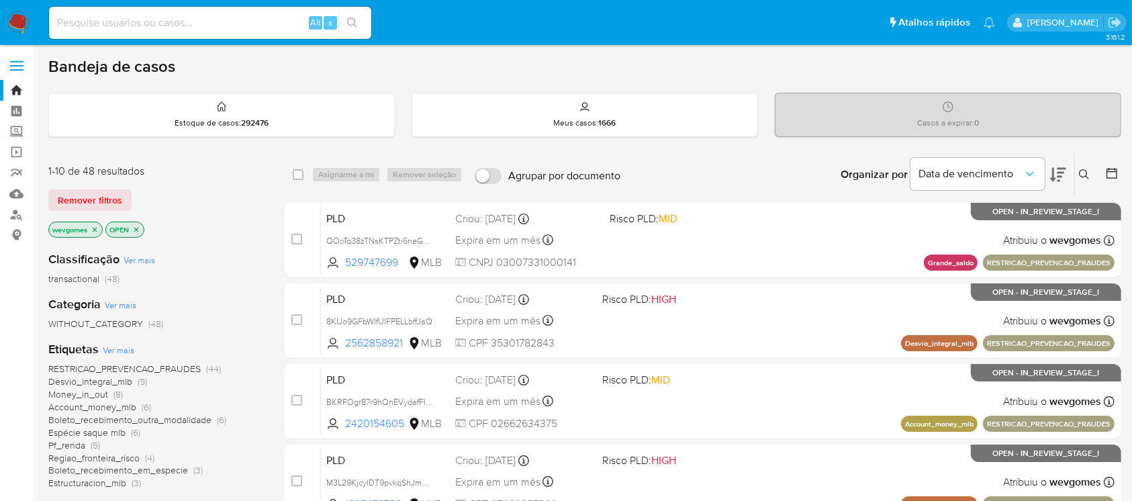
click at [93, 223] on p "wevgomes" at bounding box center [75, 229] width 53 height 15
click at [94, 227] on icon "close-filter" at bounding box center [95, 229] width 5 height 5
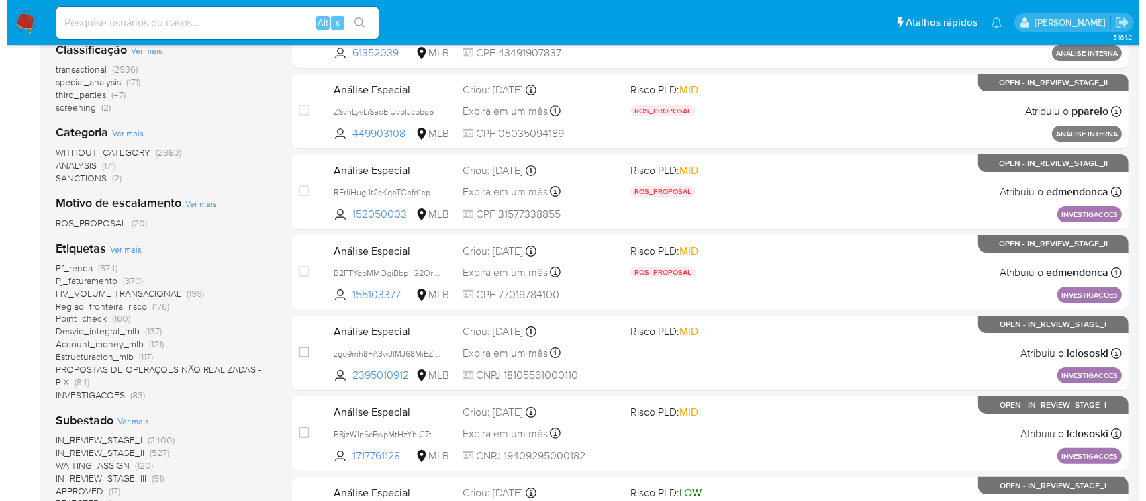
scroll to position [238, 0]
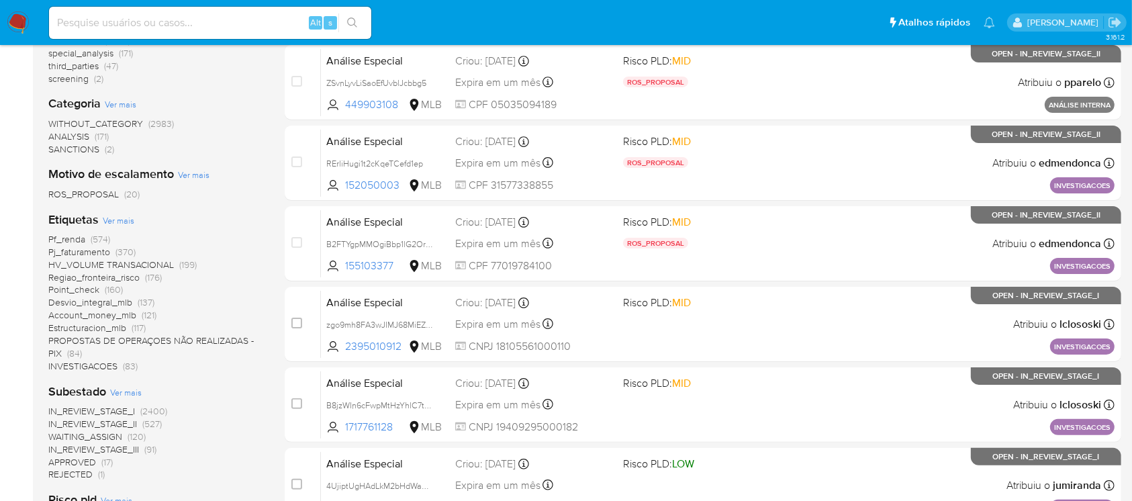
click at [115, 222] on span "Ver mais" at bounding box center [119, 220] width 32 height 12
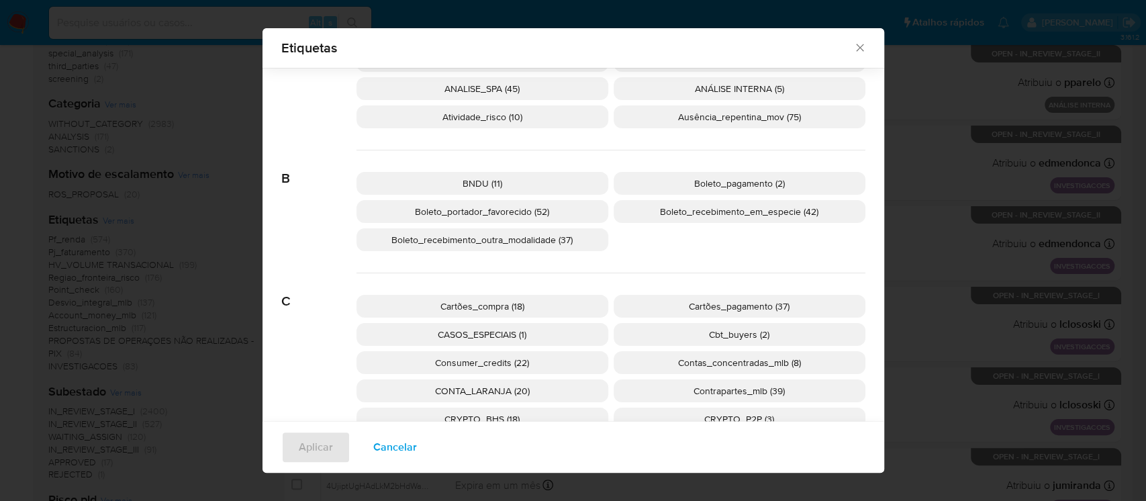
scroll to position [109, 0]
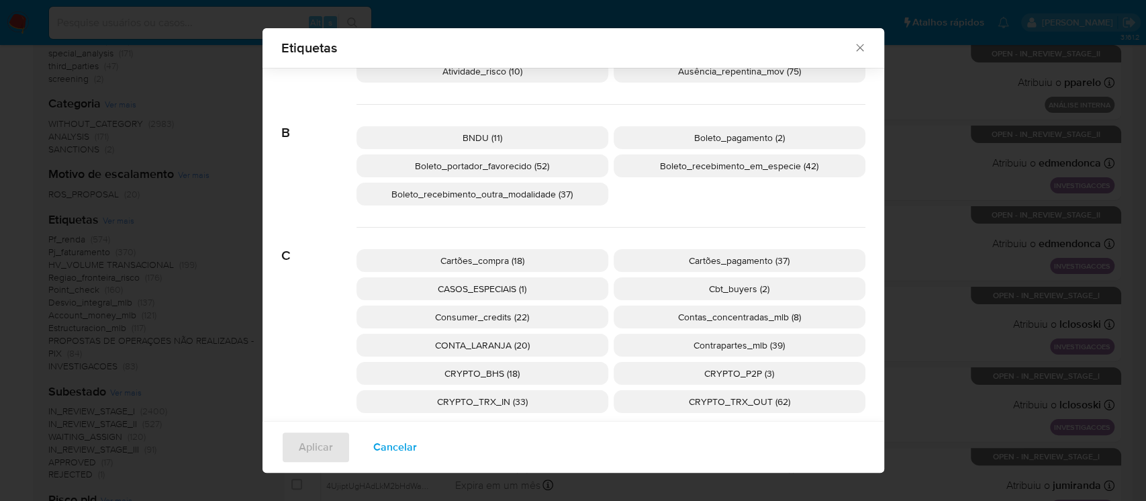
click at [461, 320] on span "Consumer_credits (22)" at bounding box center [482, 316] width 94 height 13
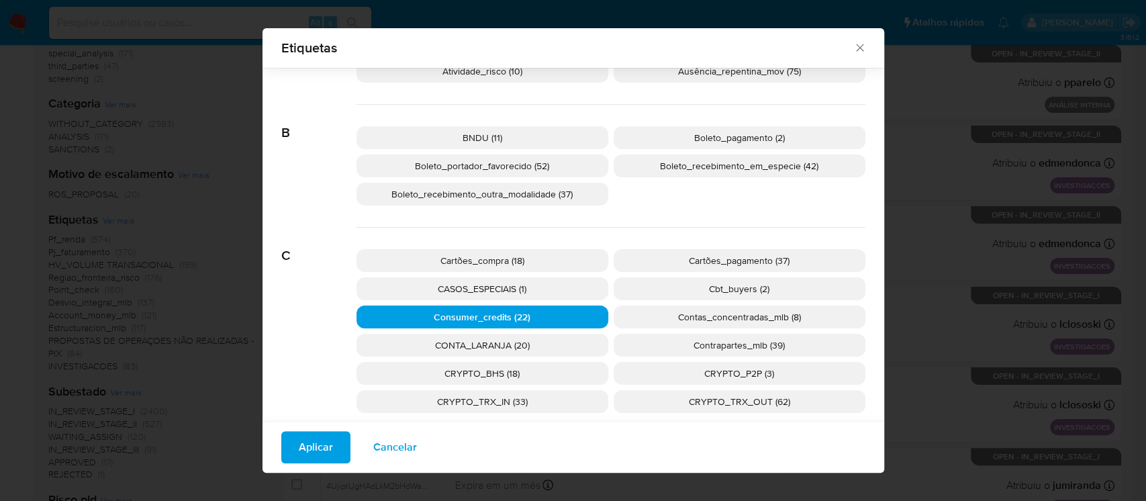
click at [299, 456] on span "Aplicar" at bounding box center [316, 447] width 34 height 30
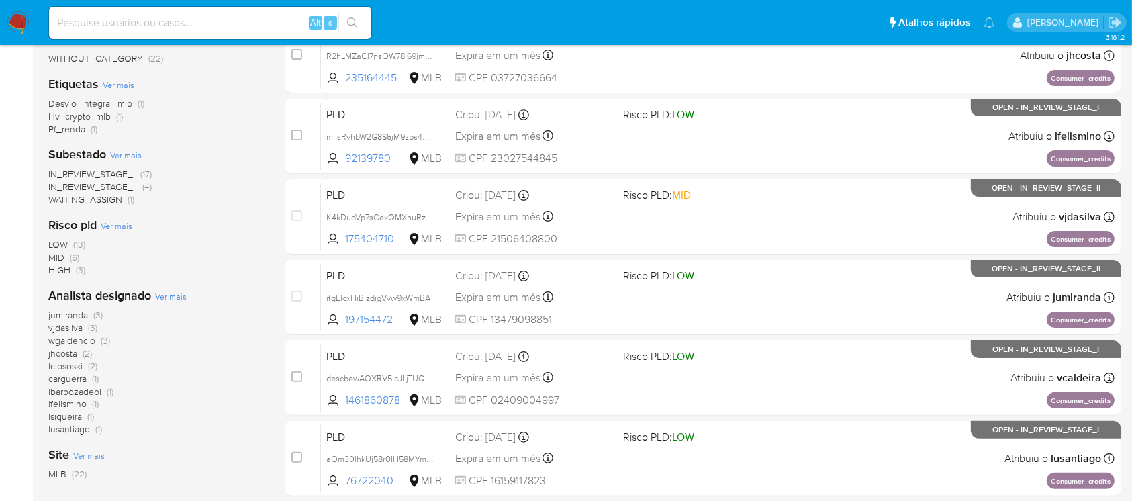
scroll to position [238, 0]
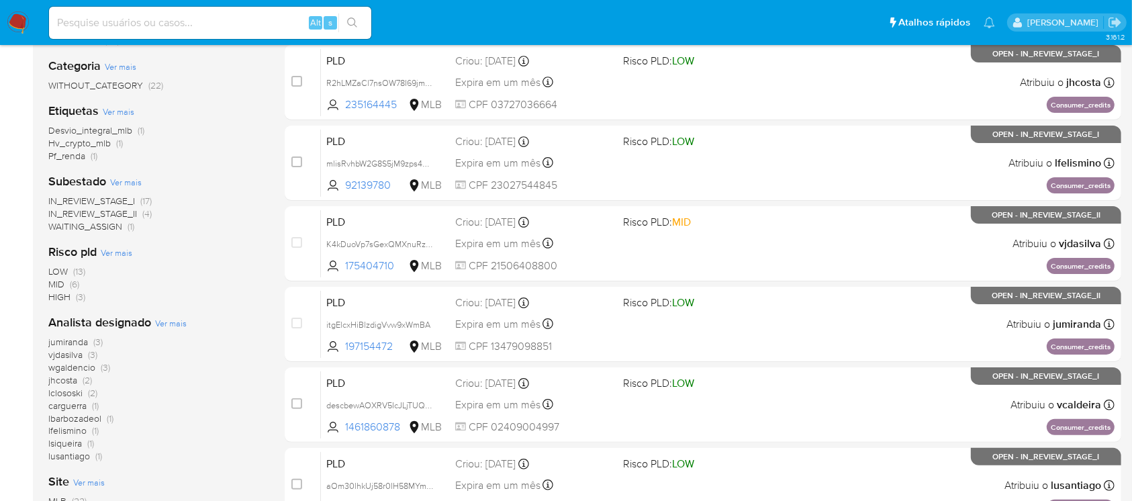
click at [112, 201] on span "IN_REVIEW_STAGE_I" at bounding box center [91, 200] width 87 height 13
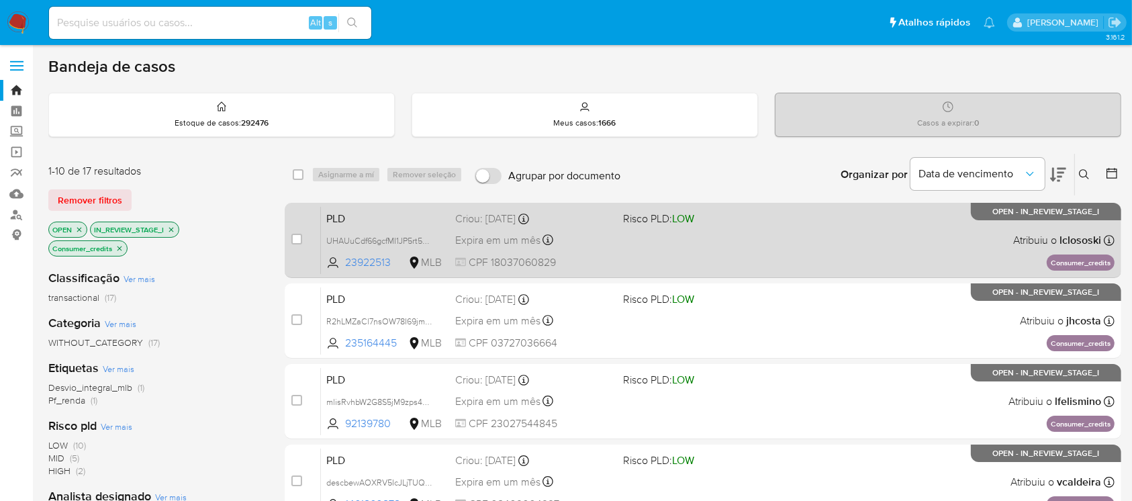
click at [645, 260] on div "PLD UHAUuCdf66gcfMI1JP5rt5GN 23922513 MLB Risco PLD: LOW Criou: 12/09/2025 Crio…" at bounding box center [718, 240] width 794 height 68
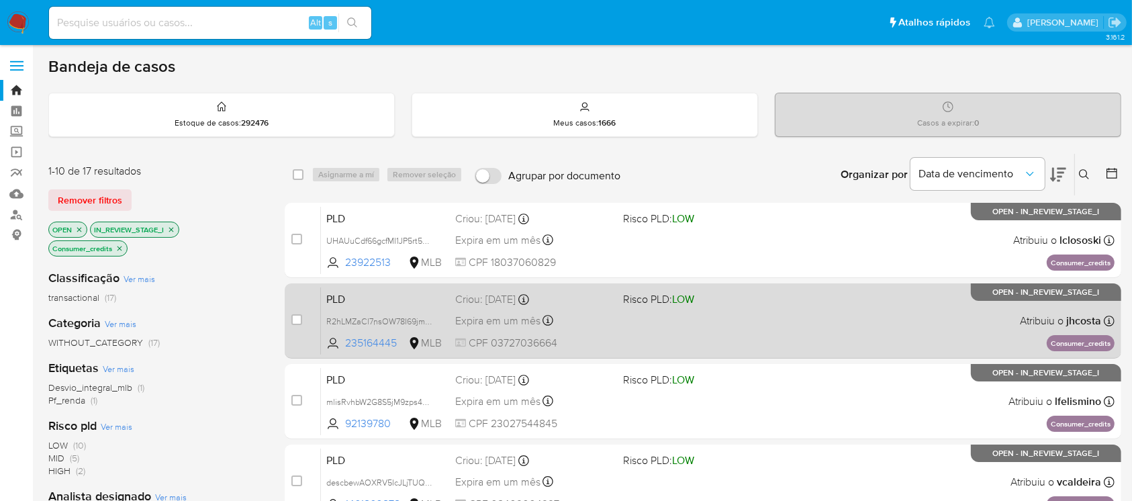
click at [600, 331] on div "PLD R2hLMZaCl7nsOW78I69jm8oW 235164445 MLB Risco PLD: LOW Criou: 12/09/2025 Cri…" at bounding box center [718, 321] width 794 height 68
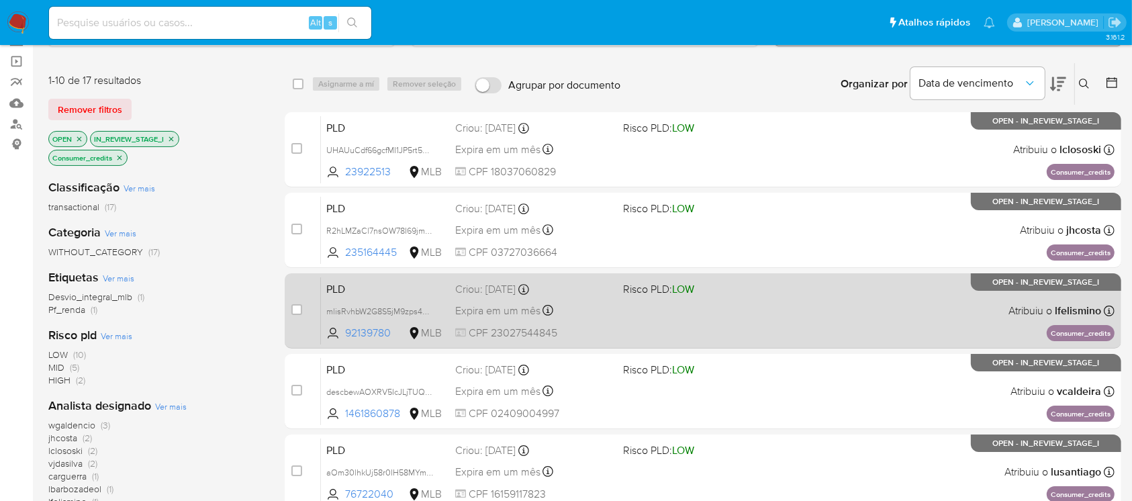
scroll to position [119, 0]
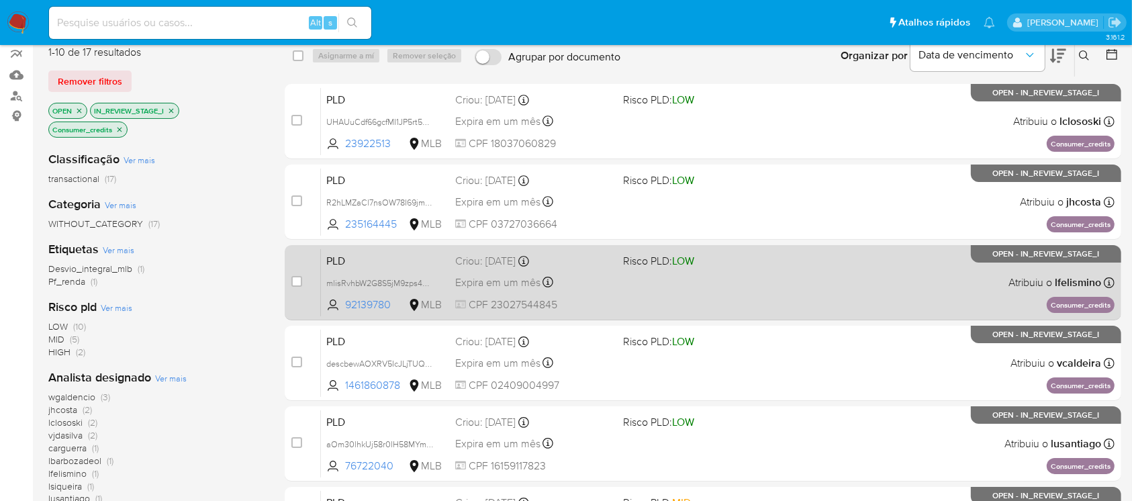
click at [596, 286] on div "Expira em um mês Expira em 27/10/2025 00:38:38" at bounding box center [533, 282] width 156 height 18
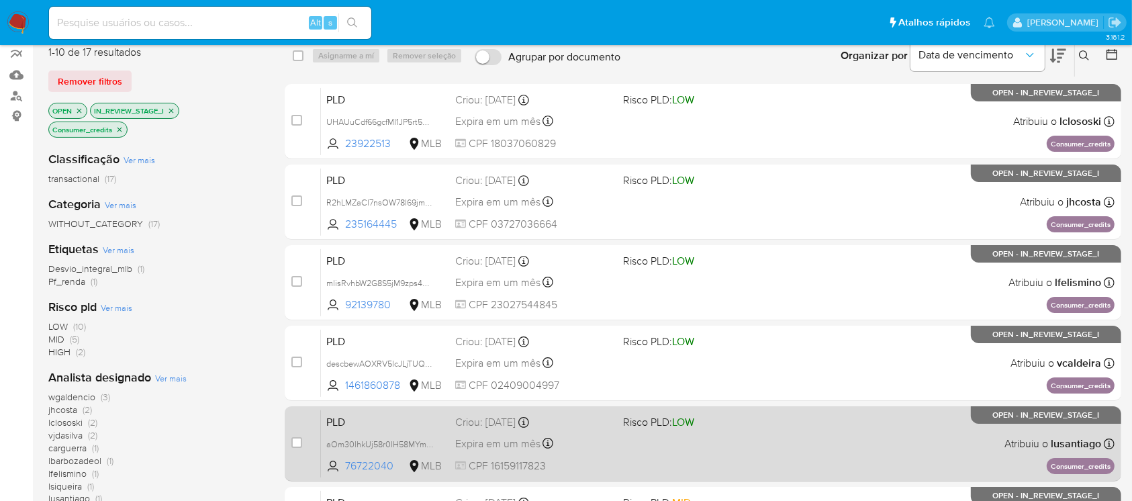
scroll to position [238, 0]
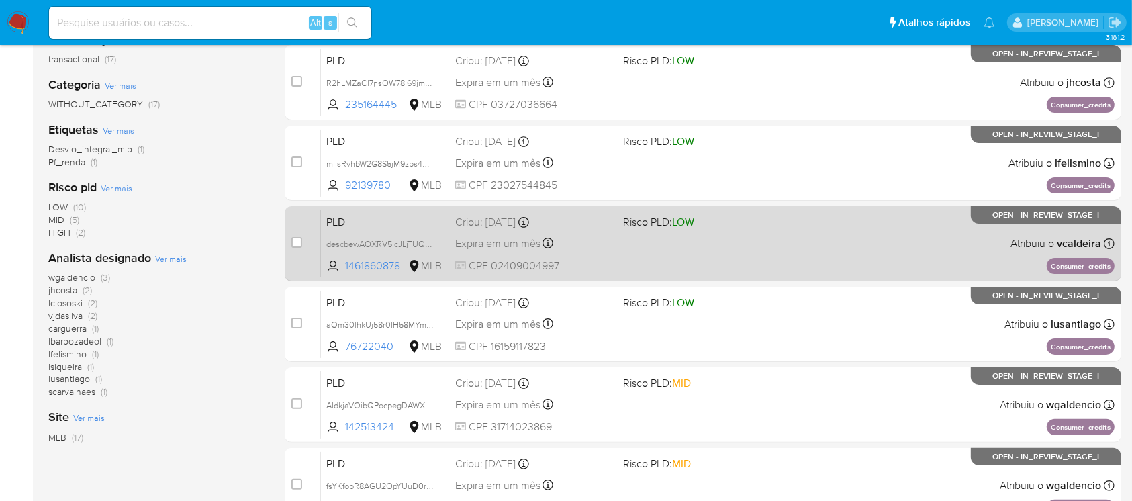
click at [599, 256] on div "PLD descbewAOXRV5IcJLjTUQ4EM 1461860878 MLB Risco PLD: LOW Criou: 12/09/2025 Cr…" at bounding box center [718, 243] width 794 height 68
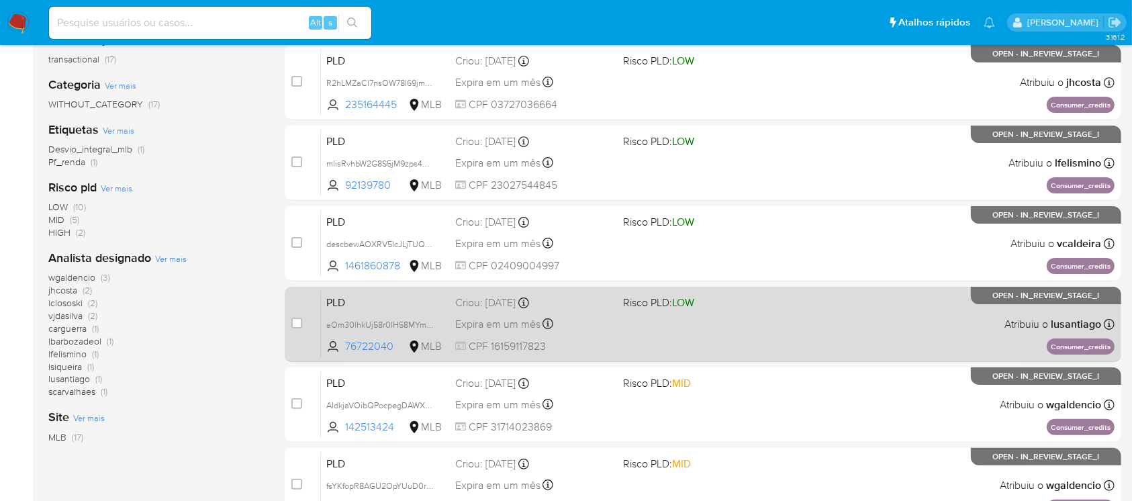
click at [582, 336] on div "PLD aOm30lhkUj58r0IH58MYmsOI 76722040 MLB Risco PLD: LOW Criou: 12/09/2025 Crio…" at bounding box center [718, 324] width 794 height 68
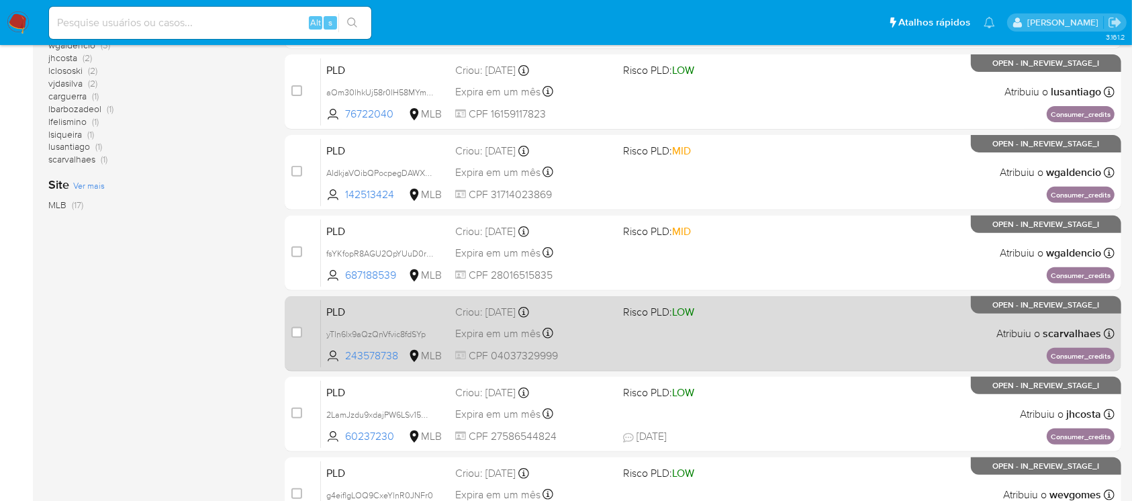
scroll to position [477, 0]
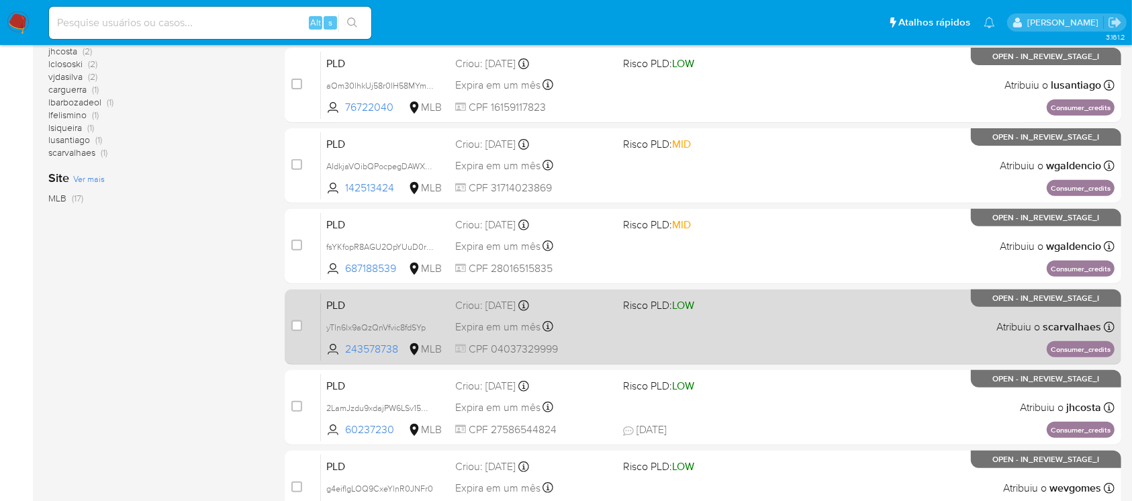
click at [578, 331] on div "Expira em um mês Expira em 27/10/2025 00:36:47" at bounding box center [533, 327] width 156 height 18
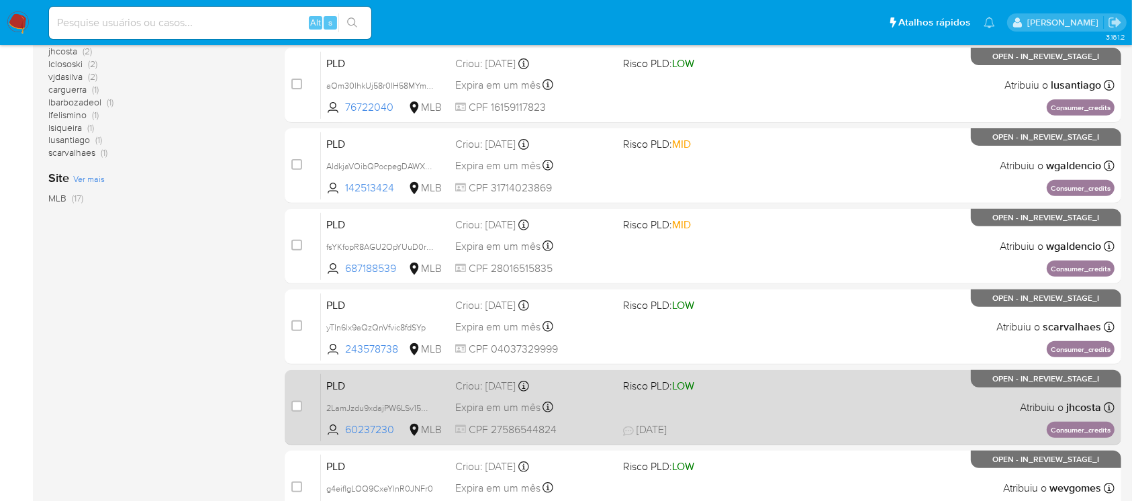
scroll to position [596, 0]
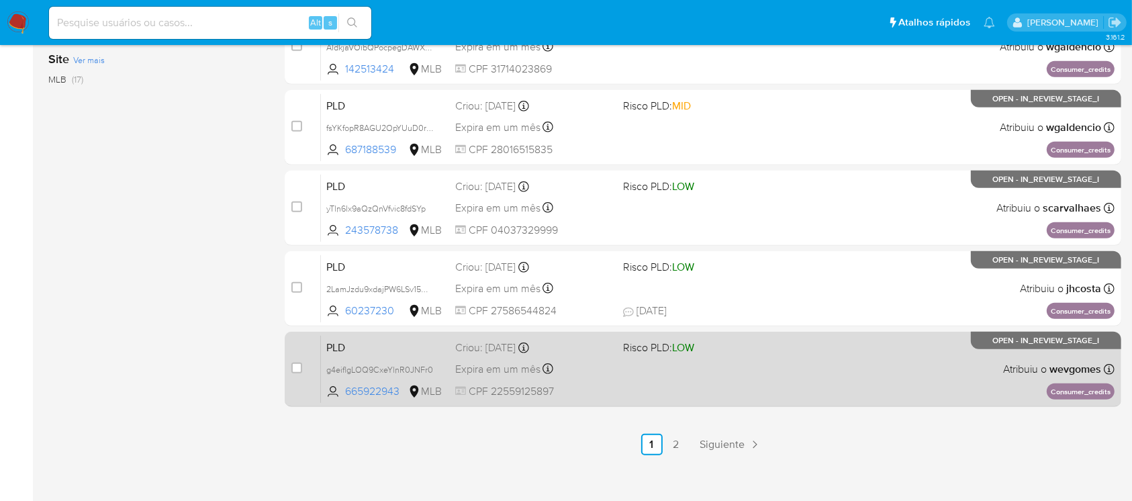
click at [580, 377] on div "PLD g4eiflgLOQ9CxeYlnR0JNFr0 665922943 MLB Risco PLD: LOW Criou: 12/09/2025 Cri…" at bounding box center [718, 369] width 794 height 68
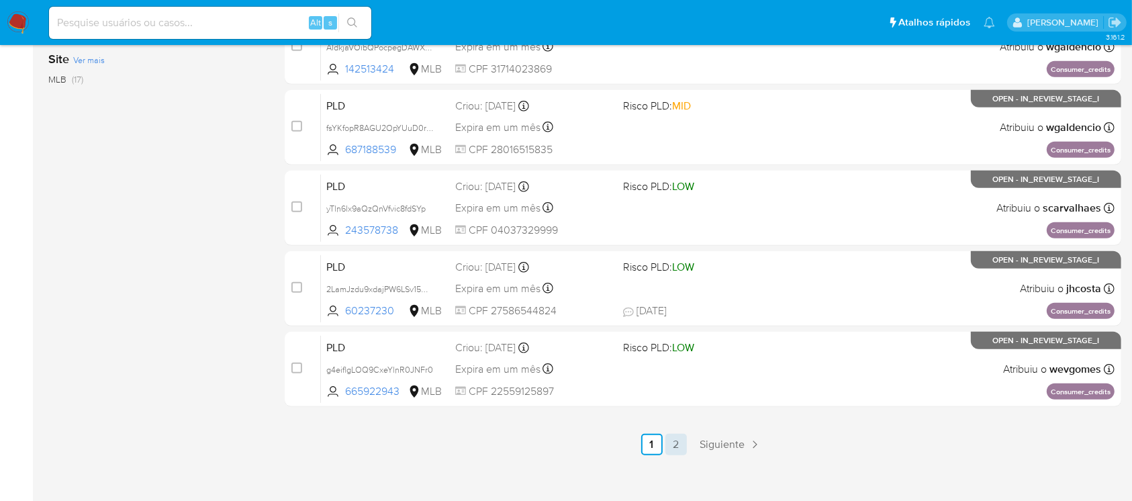
click at [673, 440] on link "2" at bounding box center [675, 444] width 21 height 21
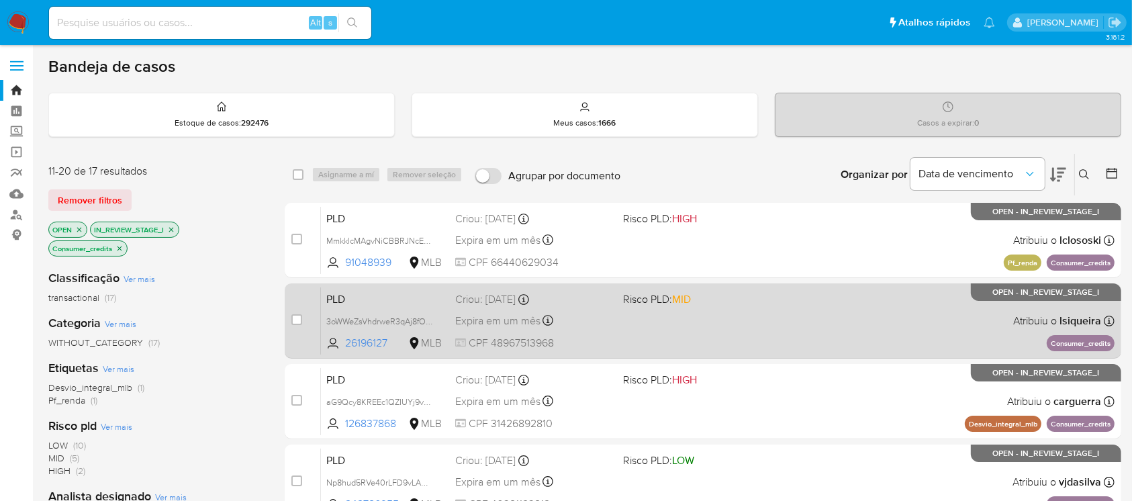
click at [619, 328] on div "PLD 3oWWeZsVhdrweR3qAj8fOCxU 26196127 MLB Risco PLD: MID Criou: 12/09/2025 Crio…" at bounding box center [718, 321] width 794 height 68
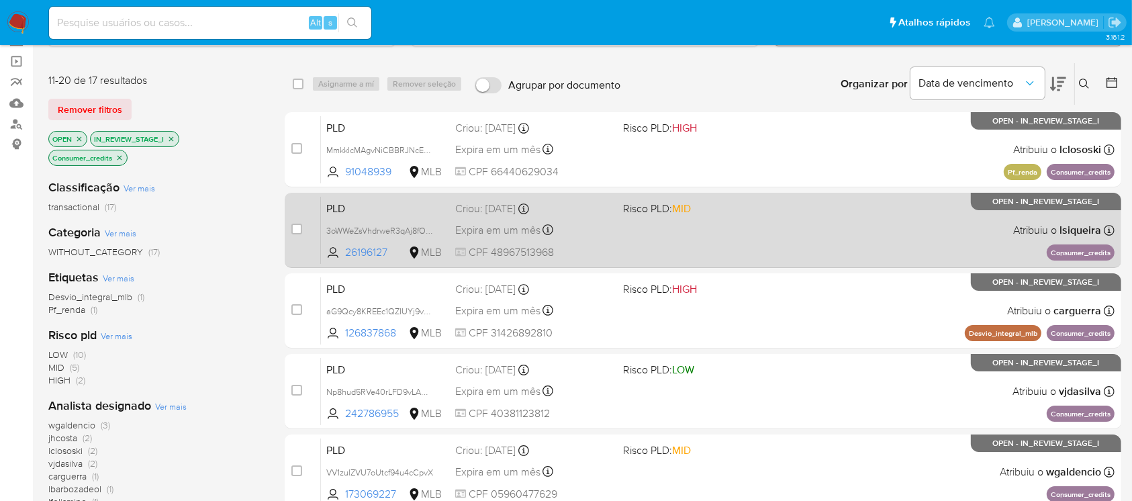
scroll to position [238, 0]
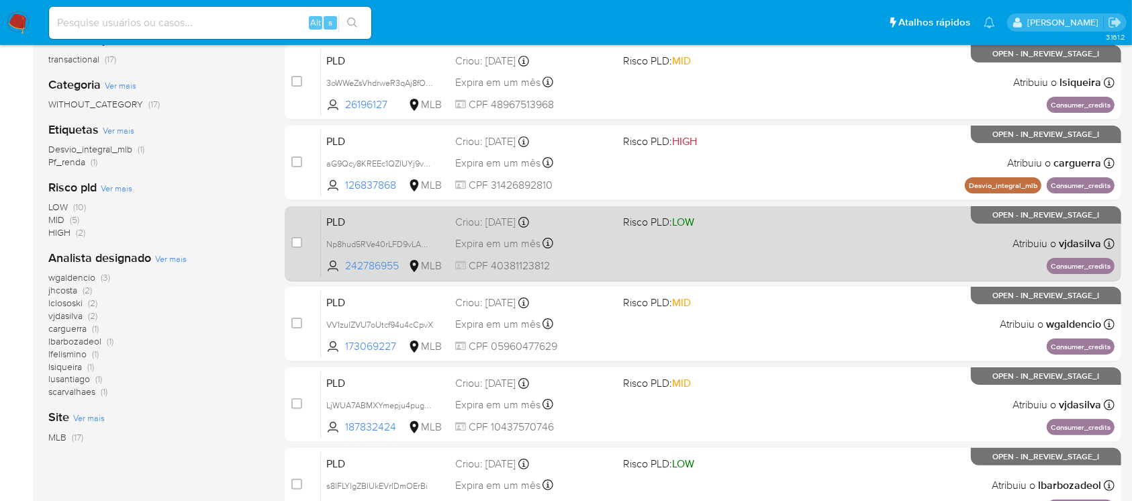
click at [598, 263] on span "CPF 40381123812" at bounding box center [533, 266] width 156 height 15
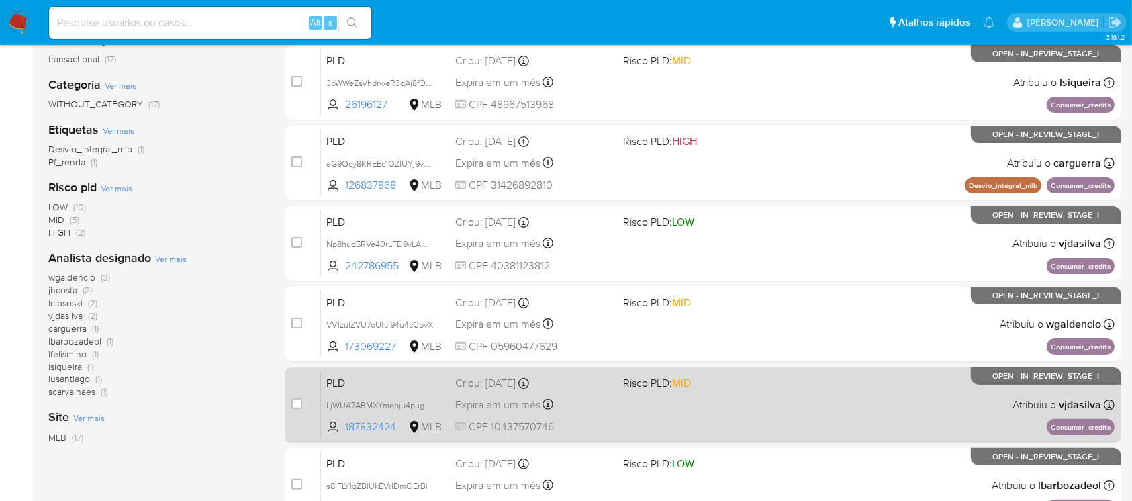
click at [616, 406] on div "PLD LjWUA7ABMXYmepju4pug6sUK 187832424 MLB Risco PLD: MID Criou: 12/09/2025 Cri…" at bounding box center [718, 405] width 794 height 68
click at [602, 401] on div "Expira em um mês Expira em 27/10/2025 00:17:06" at bounding box center [533, 404] width 156 height 18
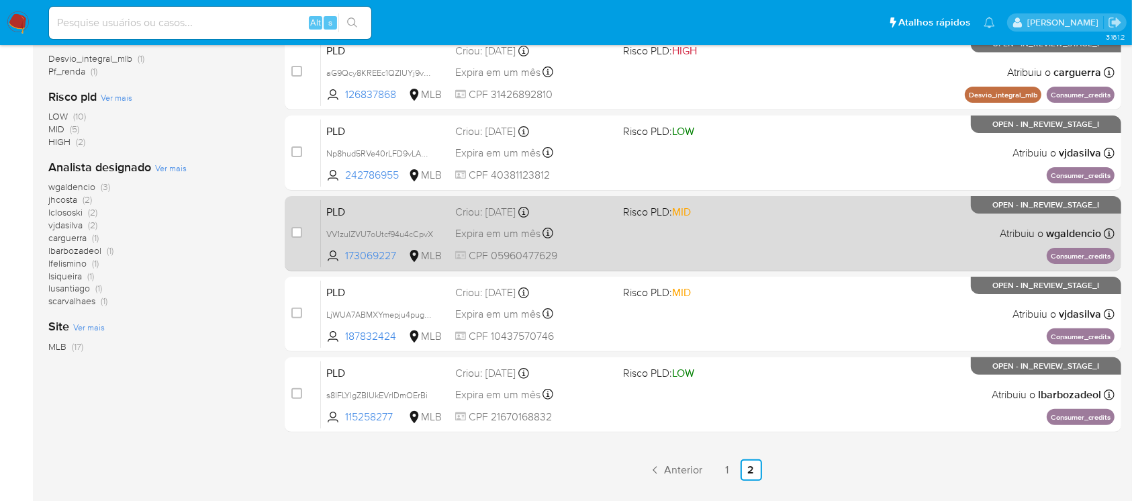
scroll to position [358, 0]
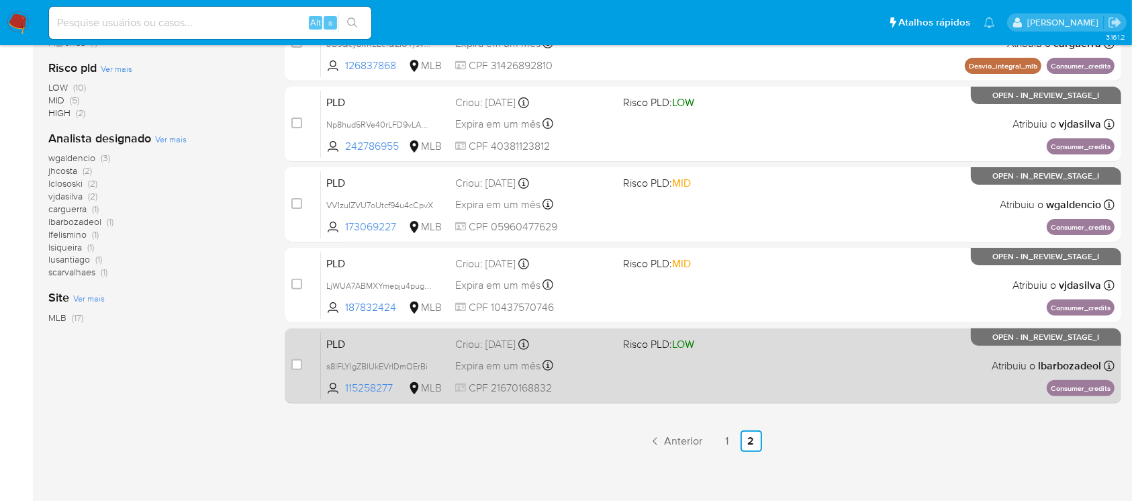
click at [613, 372] on div "PLD s8lFLYlgZBIUkEVrIDmOErBi 115258277 MLB Risco PLD: LOW Criou: 12/09/2025 Cri…" at bounding box center [718, 366] width 794 height 68
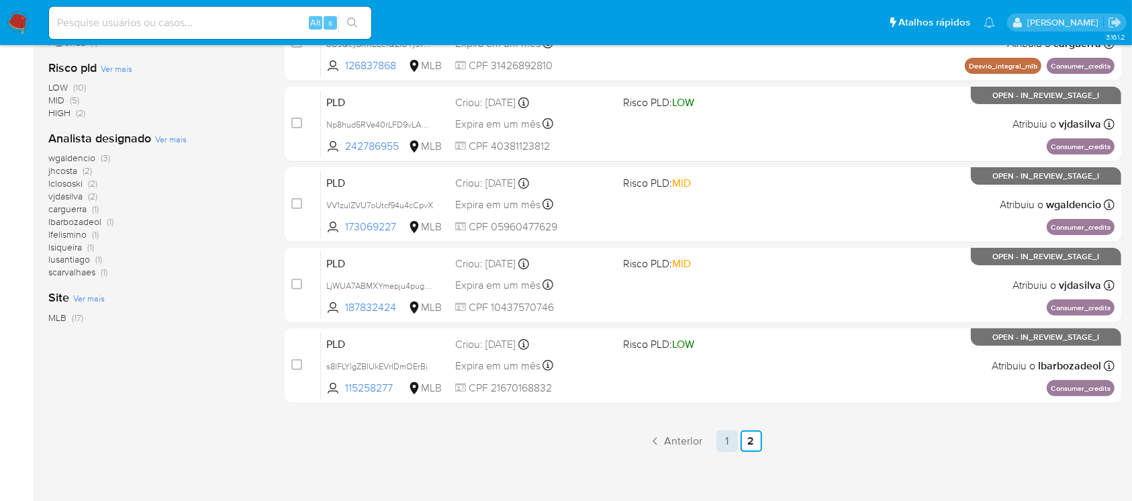
click at [724, 444] on link "1" at bounding box center [726, 440] width 21 height 21
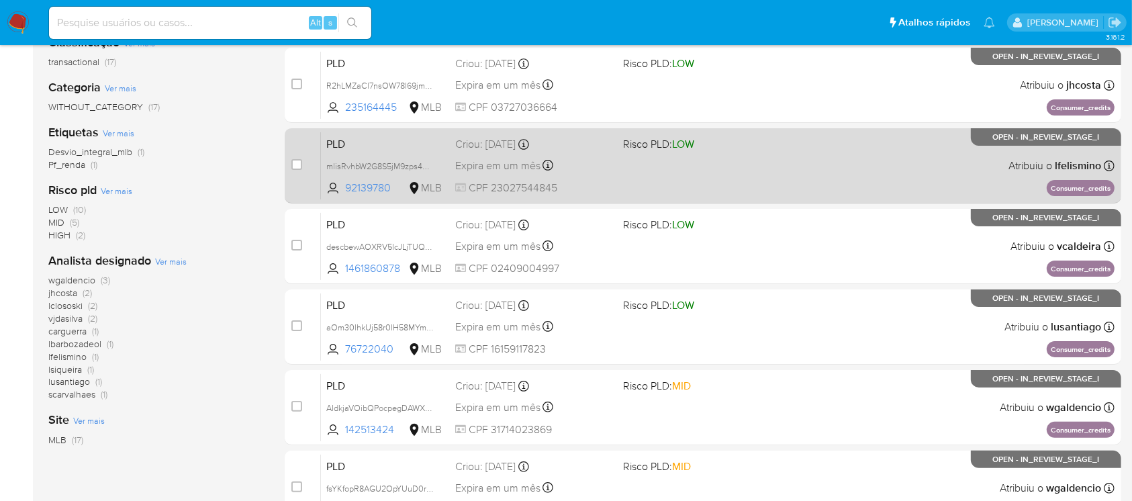
scroll to position [238, 0]
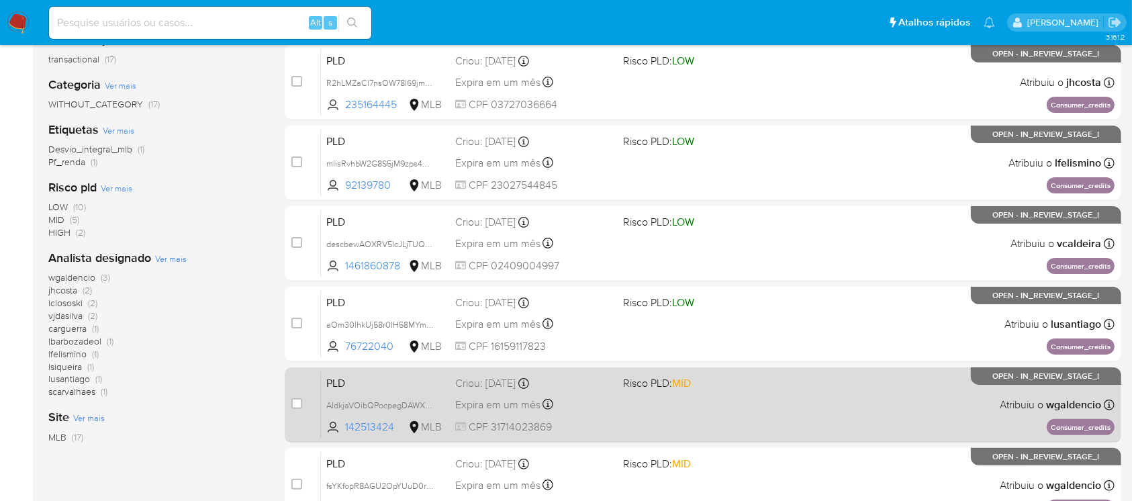
click at [578, 405] on div "Expira em um mês Expira em 27/10/2025 00:36:50" at bounding box center [533, 404] width 156 height 18
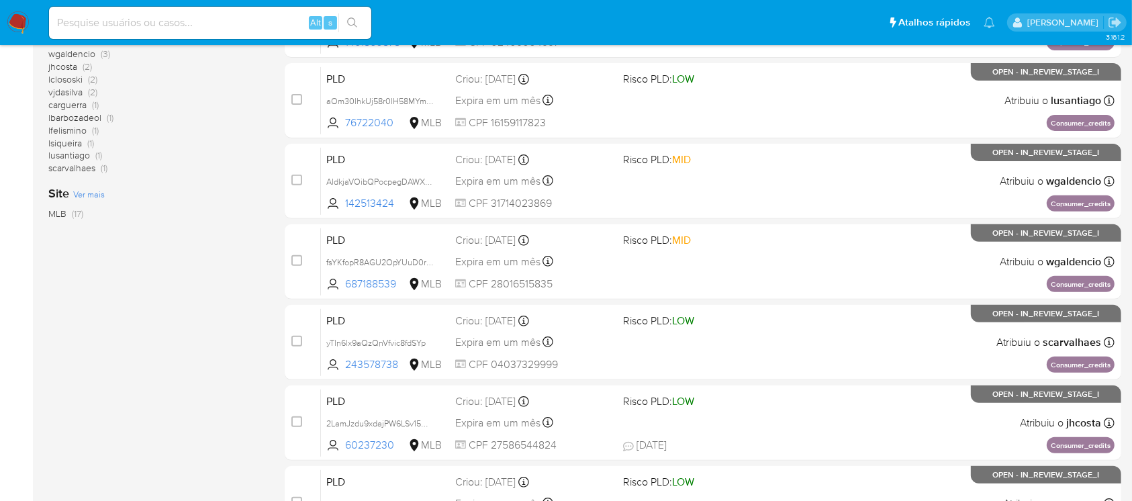
scroll to position [477, 0]
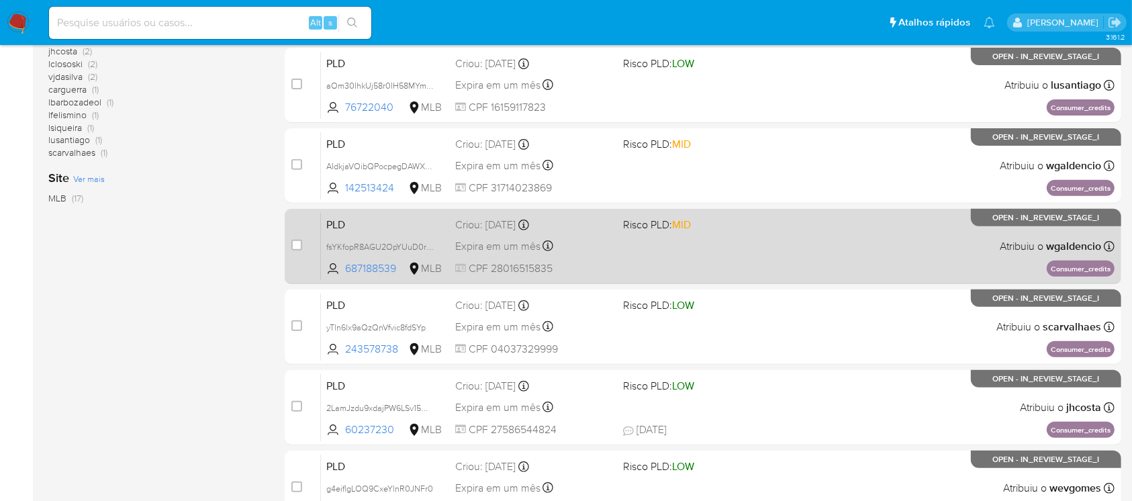
click at [634, 261] on div "PLD fsYKfopR8AGU2OpYUuD0r2Mw 687188539 MLB Risco PLD: MID Criou: 12/09/2025 Cri…" at bounding box center [718, 246] width 794 height 68
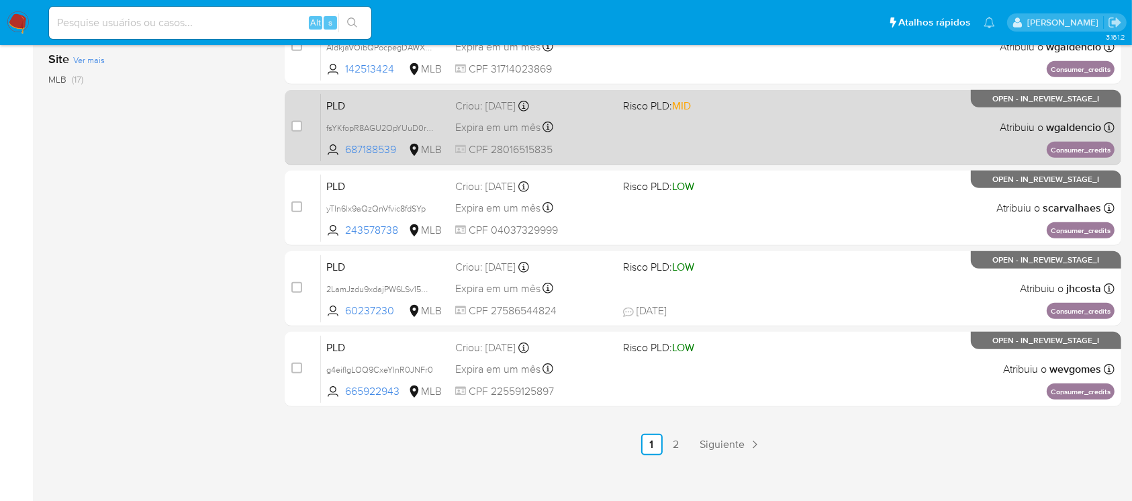
scroll to position [607, 0]
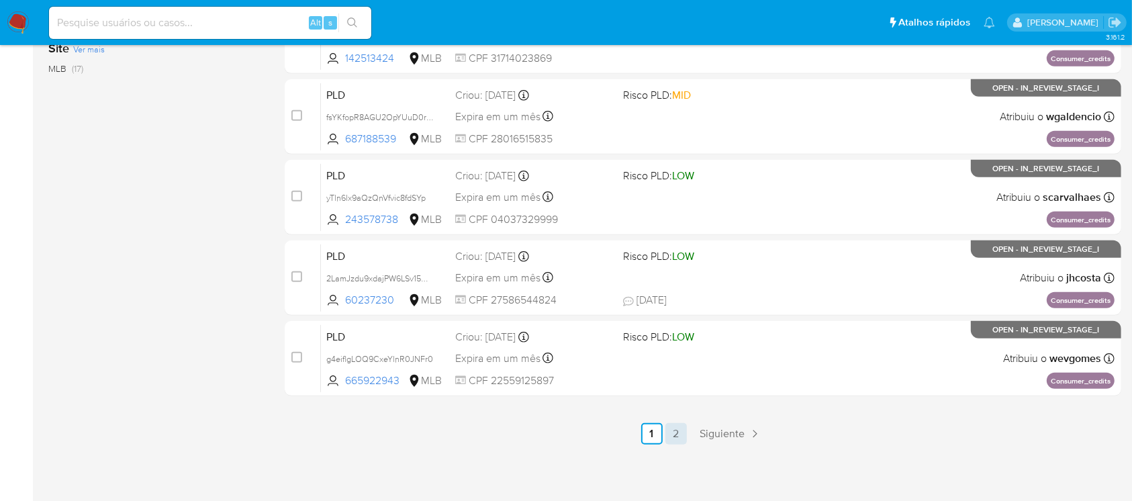
click at [677, 432] on link "2" at bounding box center [675, 433] width 21 height 21
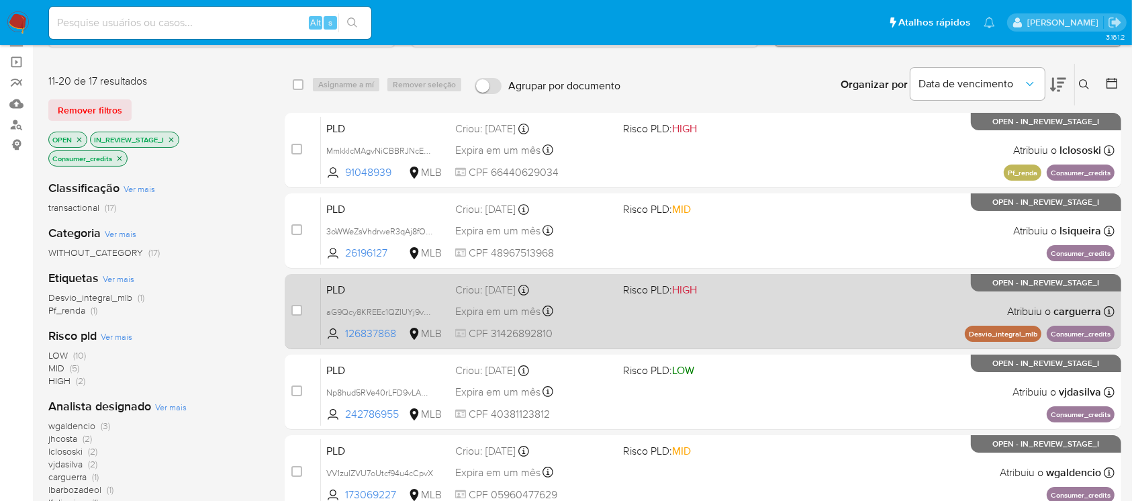
scroll to position [119, 0]
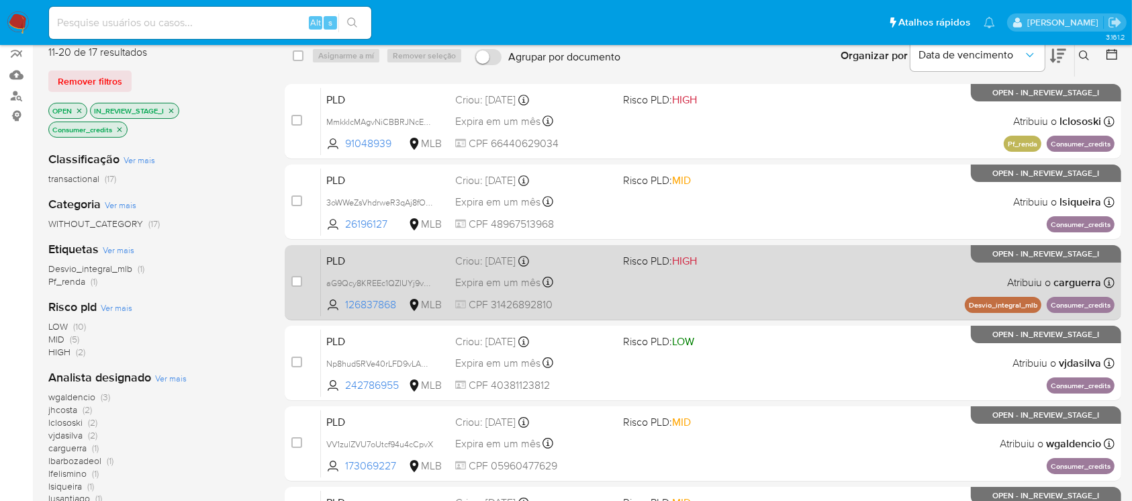
click at [595, 297] on span "CPF 31426892810" at bounding box center [533, 304] width 156 height 15
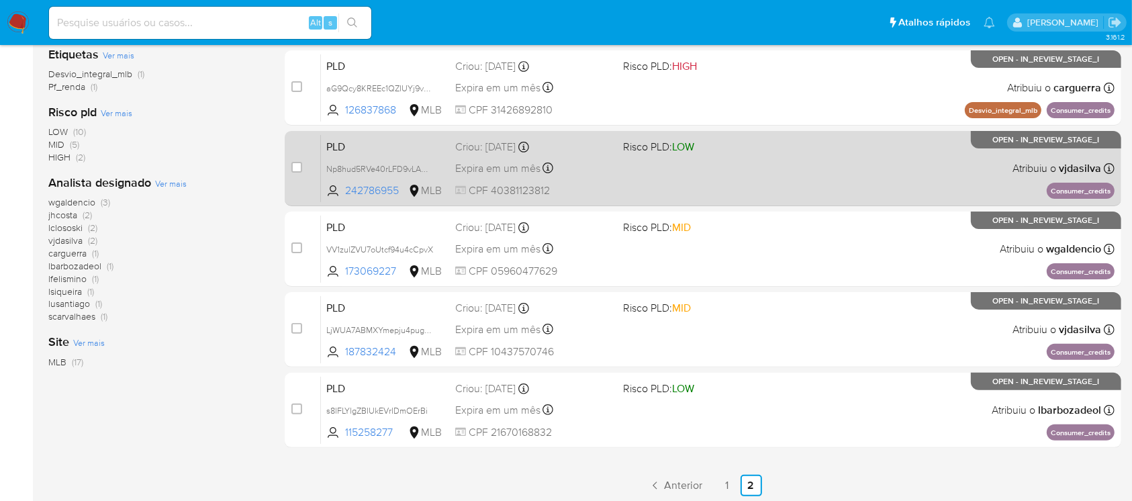
scroll to position [358, 0]
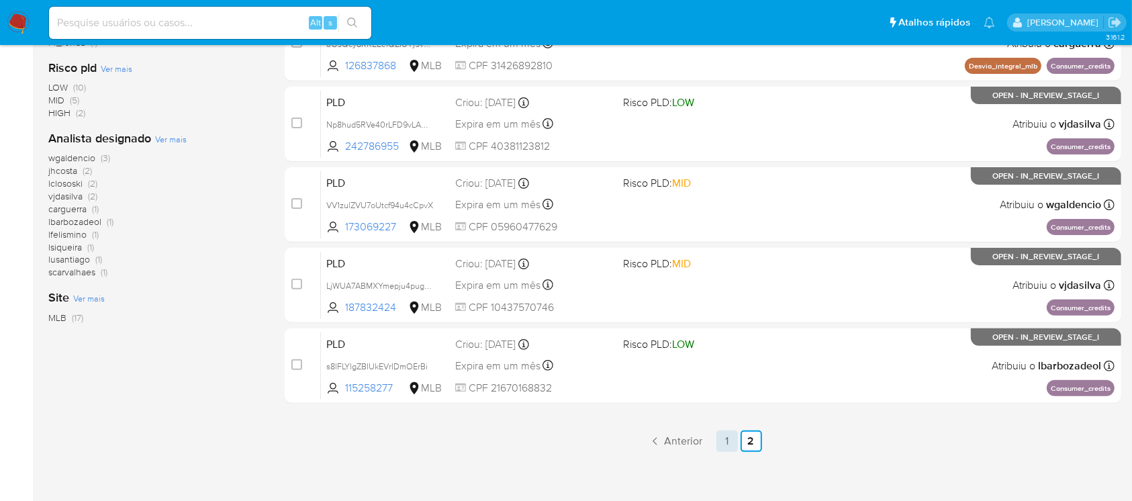
click at [728, 444] on link "1" at bounding box center [726, 440] width 21 height 21
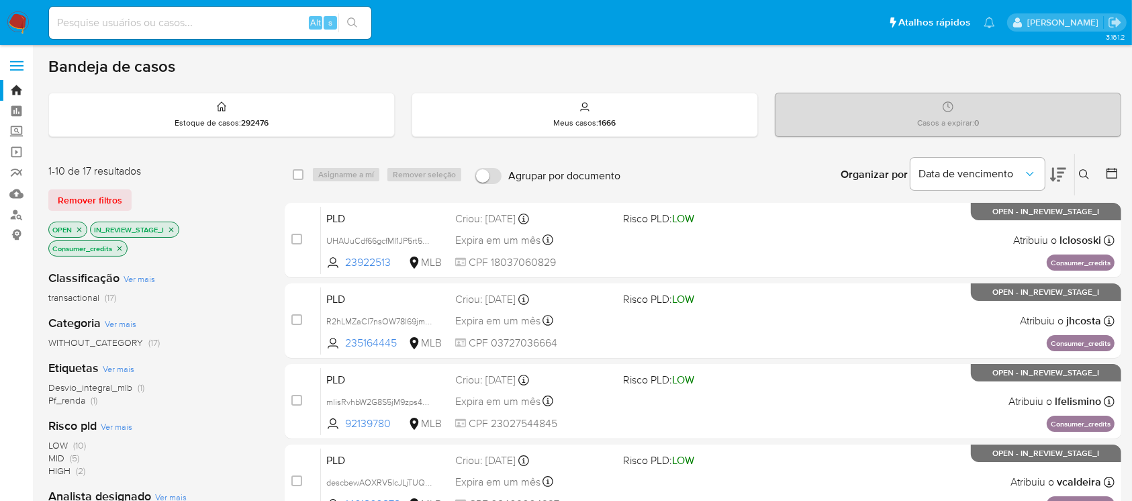
click at [171, 230] on icon "close-filter" at bounding box center [171, 230] width 8 height 8
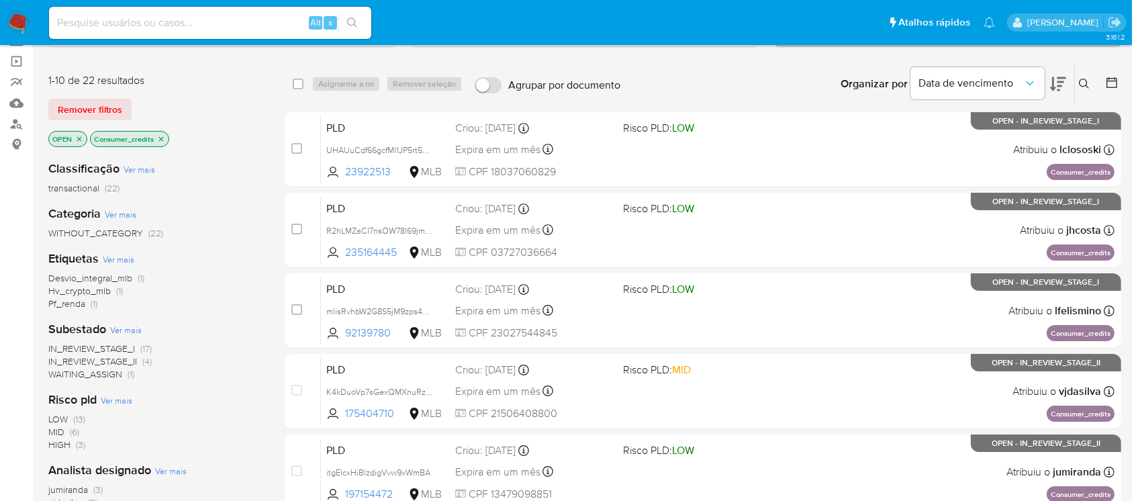
scroll to position [119, 0]
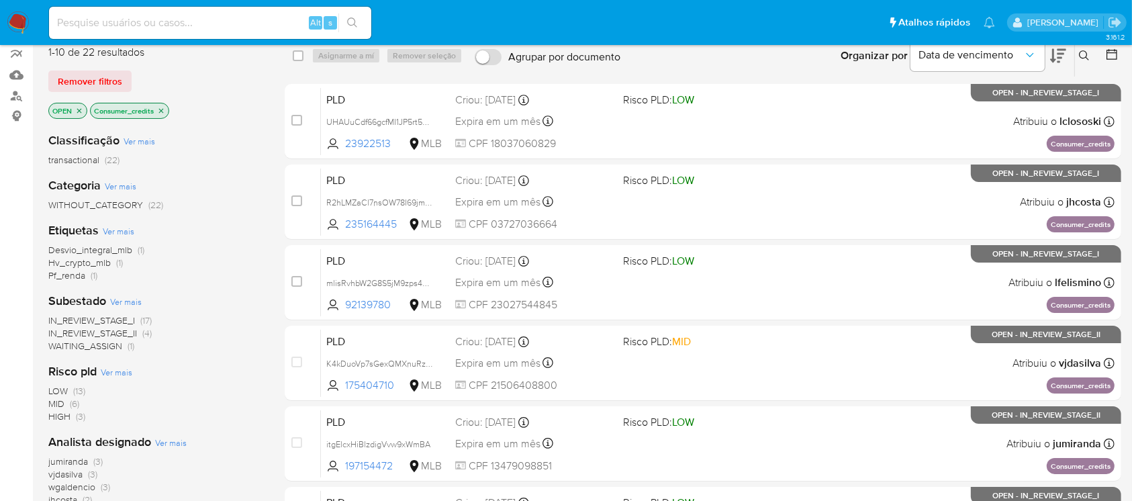
click at [58, 330] on span "IN_REVIEW_STAGE_II" at bounding box center [92, 332] width 89 height 13
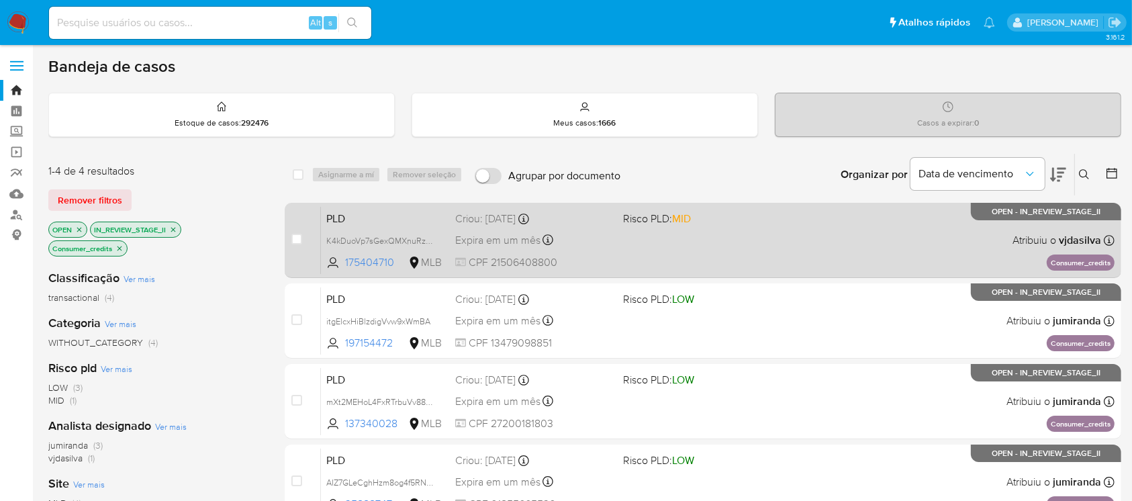
click at [593, 249] on div "PLD K4kDuoVp7sGexQMXnuRzbpLh 175404710 MLB Risco PLD: MID Criou: 12/09/2025 Cri…" at bounding box center [718, 240] width 794 height 68
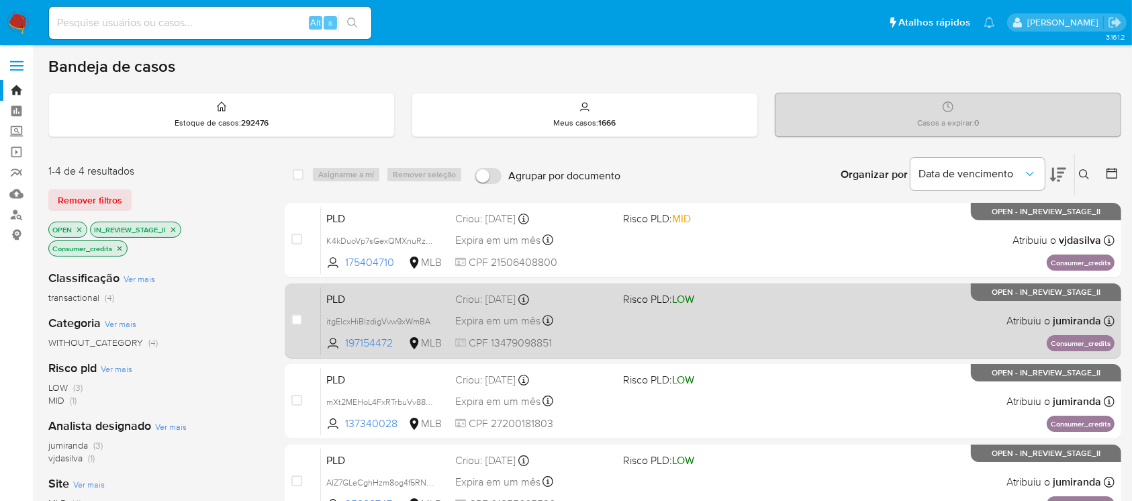
click at [581, 322] on div "Expira em um mês Expira em 27/10/2025 00:38:37" at bounding box center [533, 321] width 156 height 18
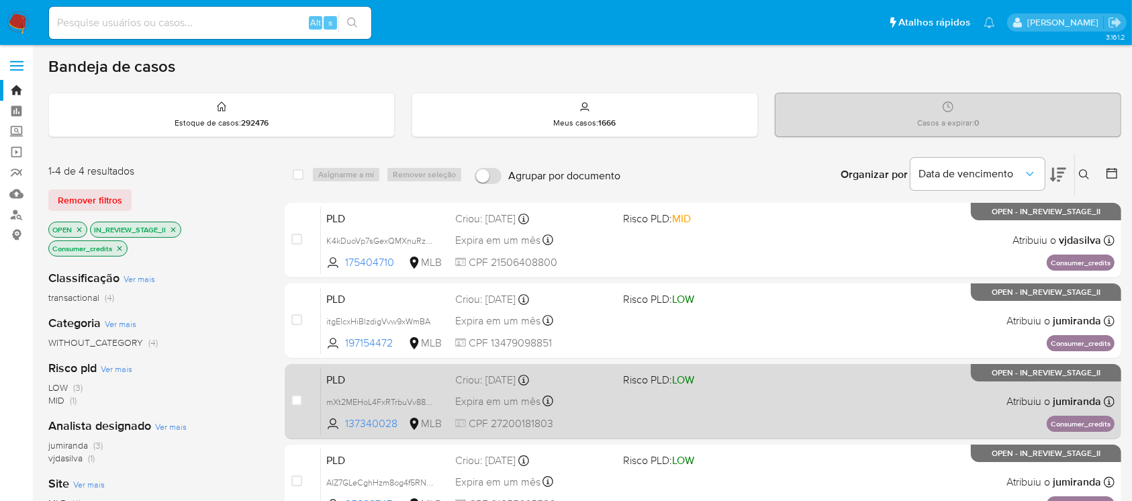
click at [579, 393] on div "Expira em um mês Expira em 27/10/2025 00:36:42" at bounding box center [533, 401] width 156 height 18
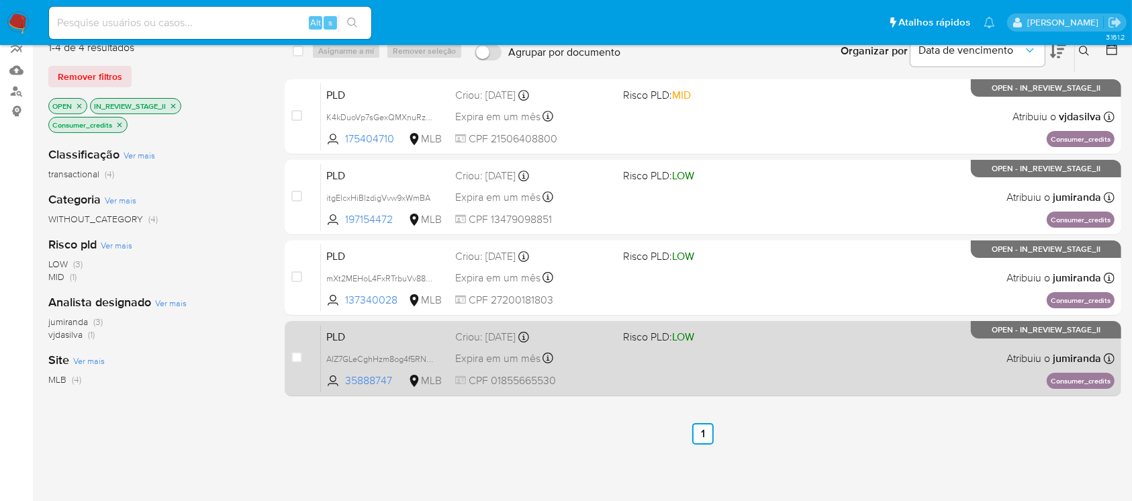
scroll to position [238, 0]
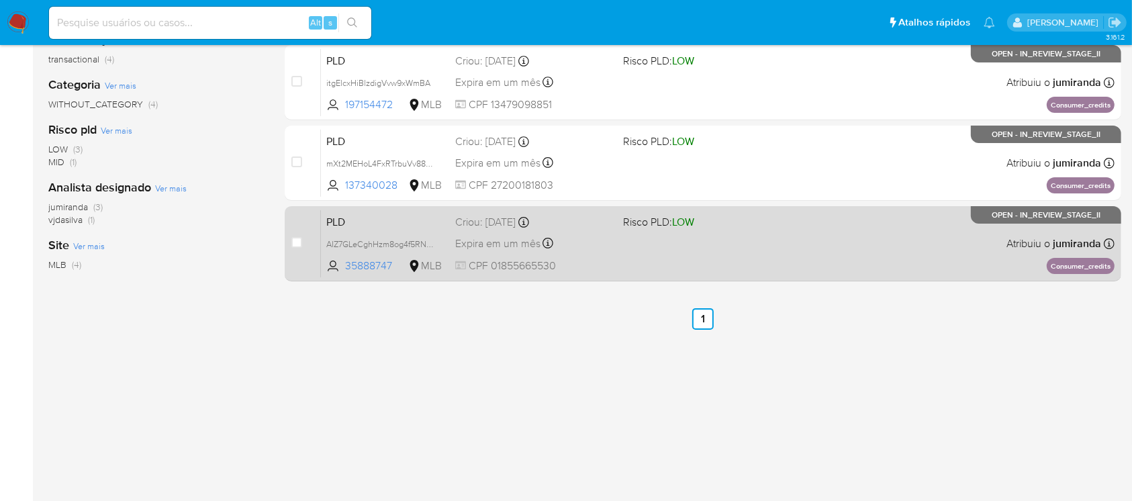
click at [579, 254] on div "PLD AIZ7GLeCghHzm8og4f5RN7So 35888747 MLB Risco PLD: LOW Criou: 12/09/2025 Crio…" at bounding box center [718, 243] width 794 height 68
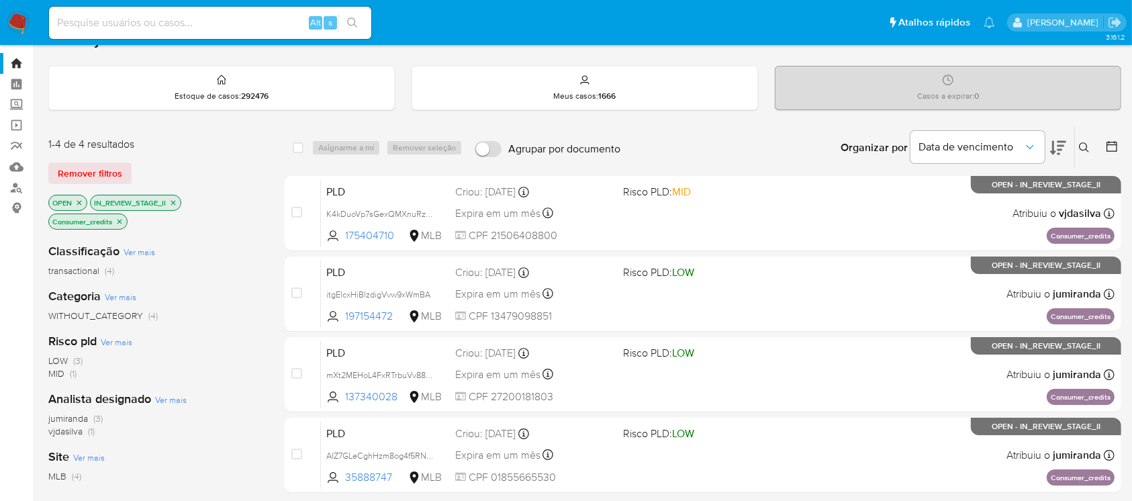
scroll to position [0, 0]
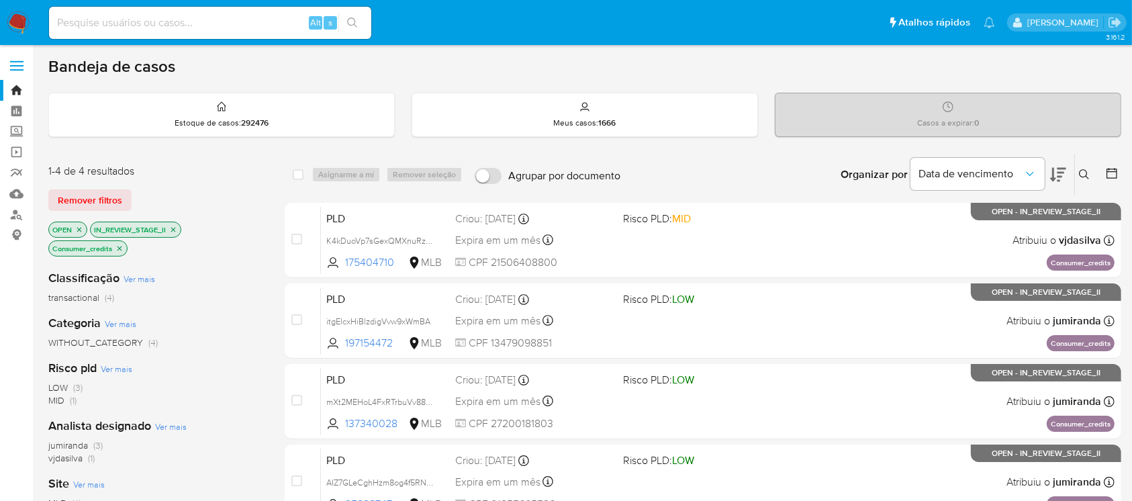
click at [118, 246] on icon "close-filter" at bounding box center [120, 248] width 5 height 5
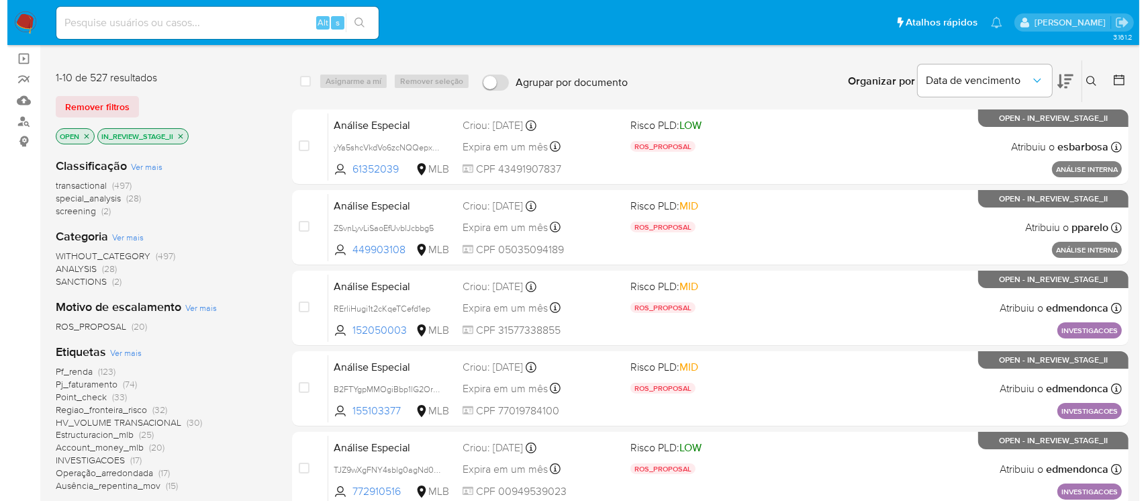
scroll to position [119, 0]
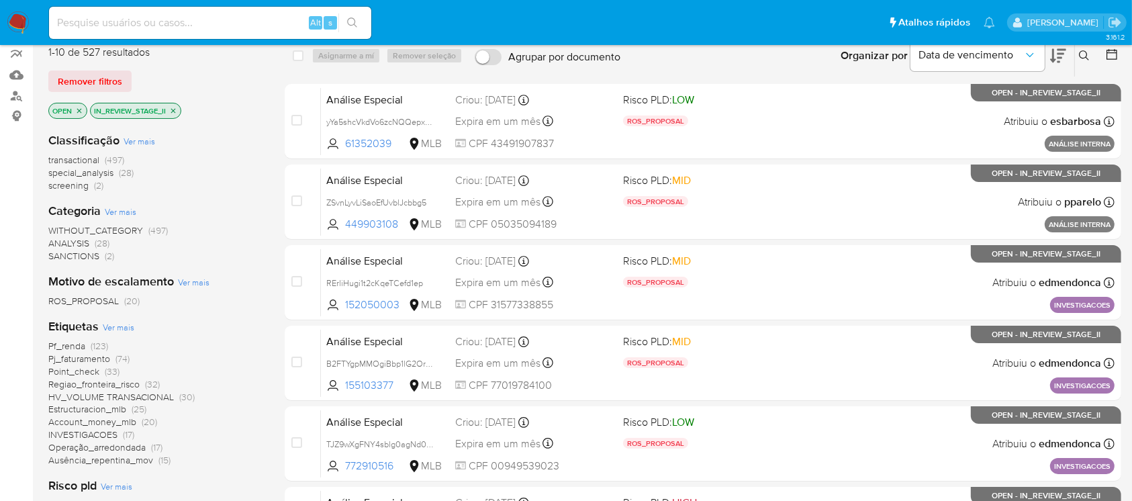
click at [113, 326] on span "Ver mais" at bounding box center [119, 327] width 32 height 12
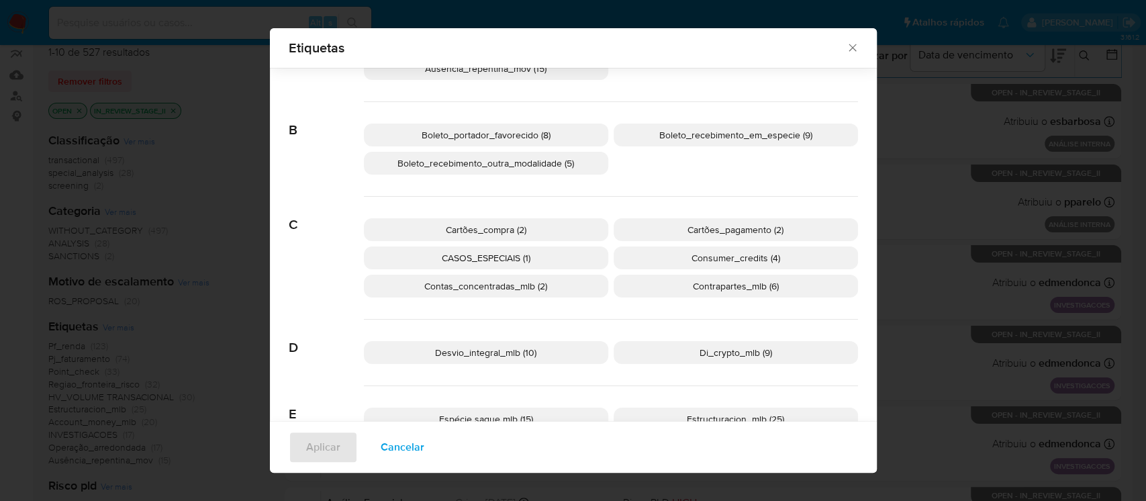
scroll to position [228, 0]
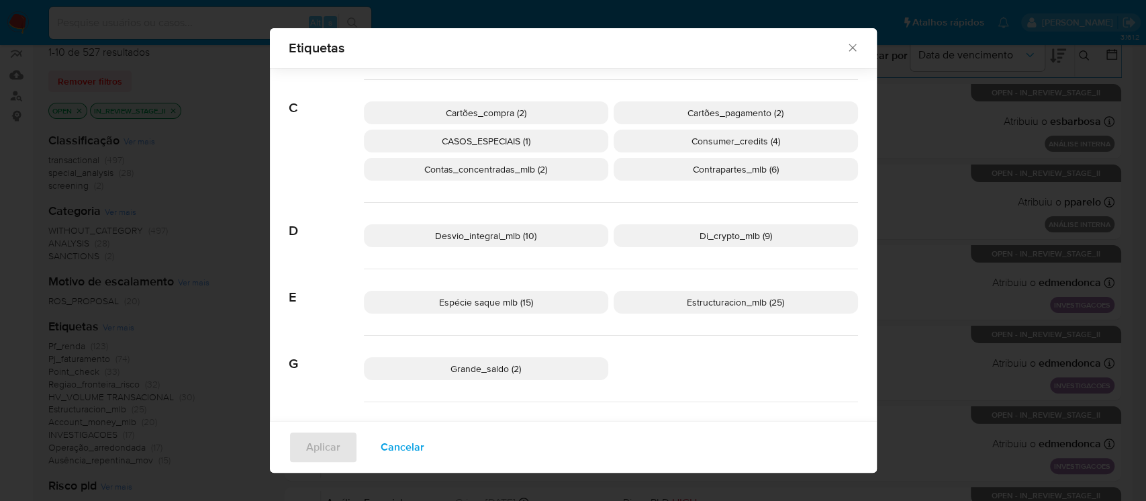
click at [711, 142] on span "Consumer_credits (4)" at bounding box center [736, 140] width 89 height 13
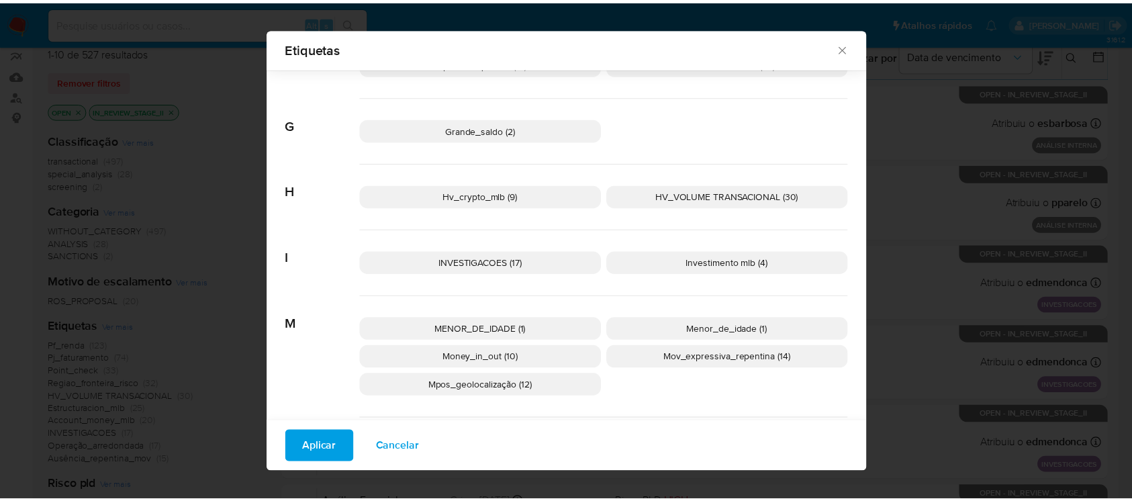
scroll to position [586, 0]
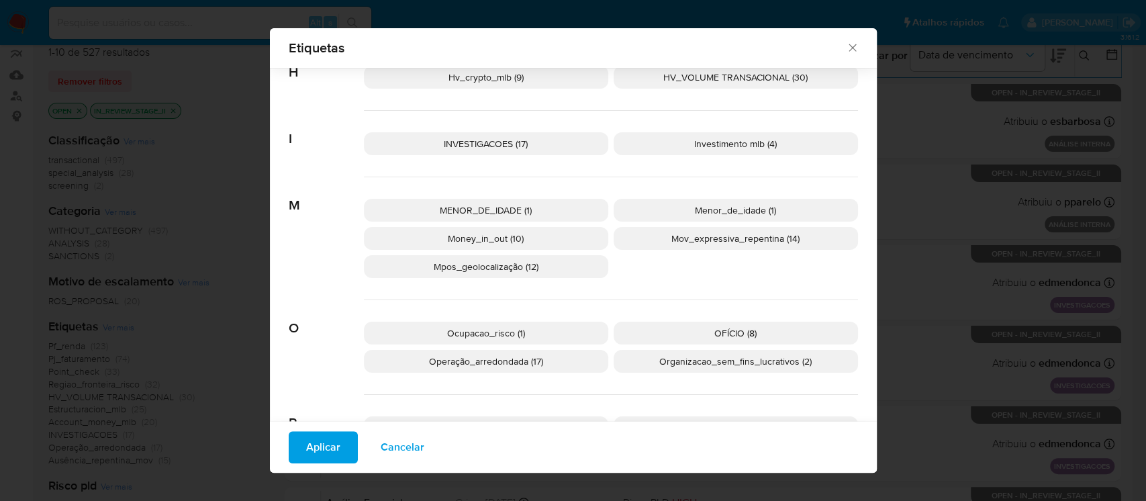
click at [312, 449] on span "Aplicar" at bounding box center [323, 447] width 34 height 30
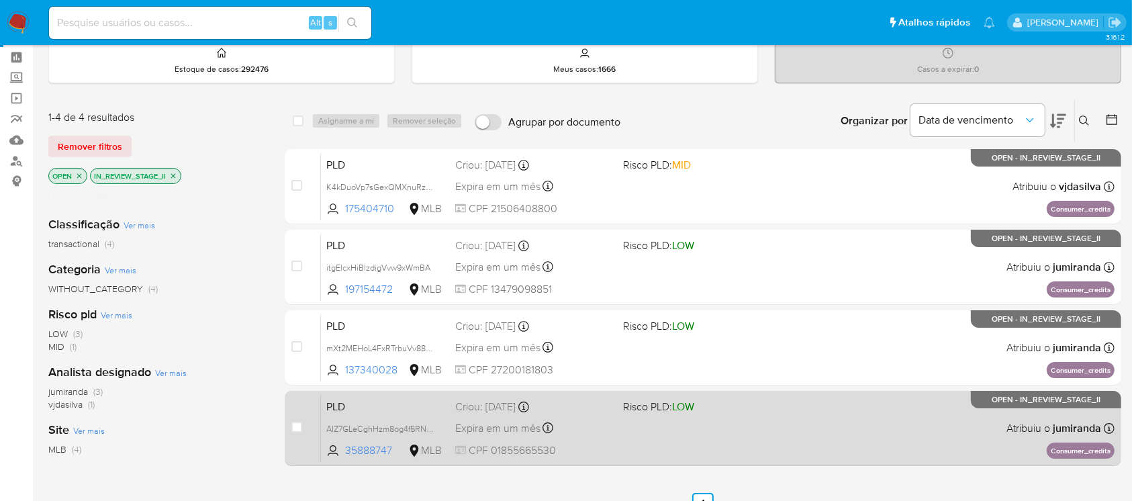
scroll to position [119, 0]
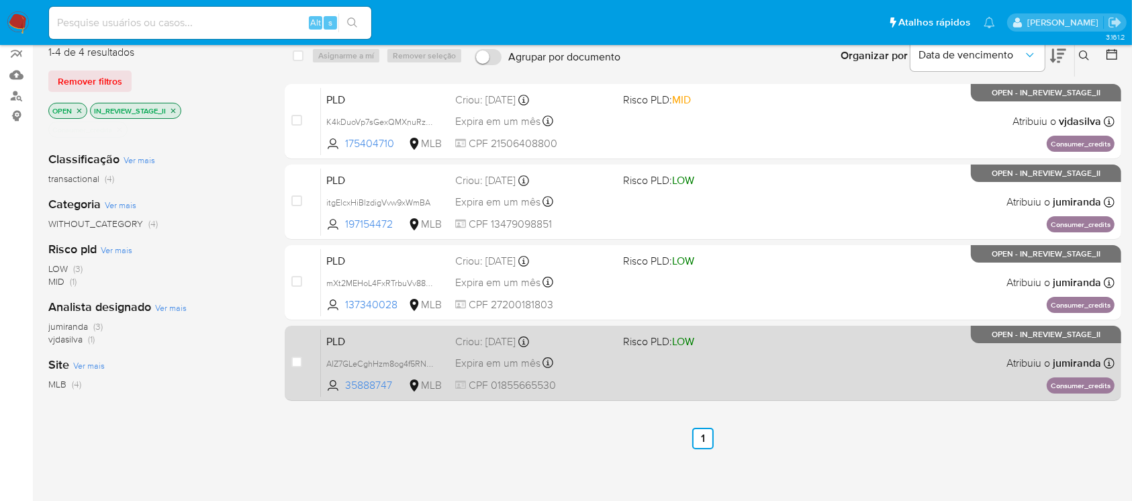
click at [583, 390] on span "CPF 01855665530" at bounding box center [533, 385] width 156 height 15
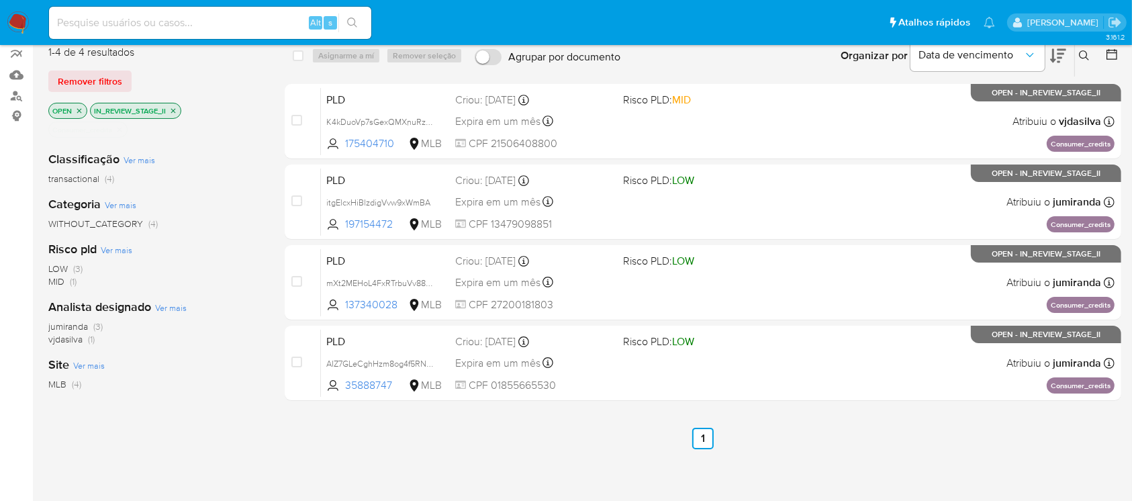
click at [20, 20] on img at bounding box center [18, 22] width 23 height 23
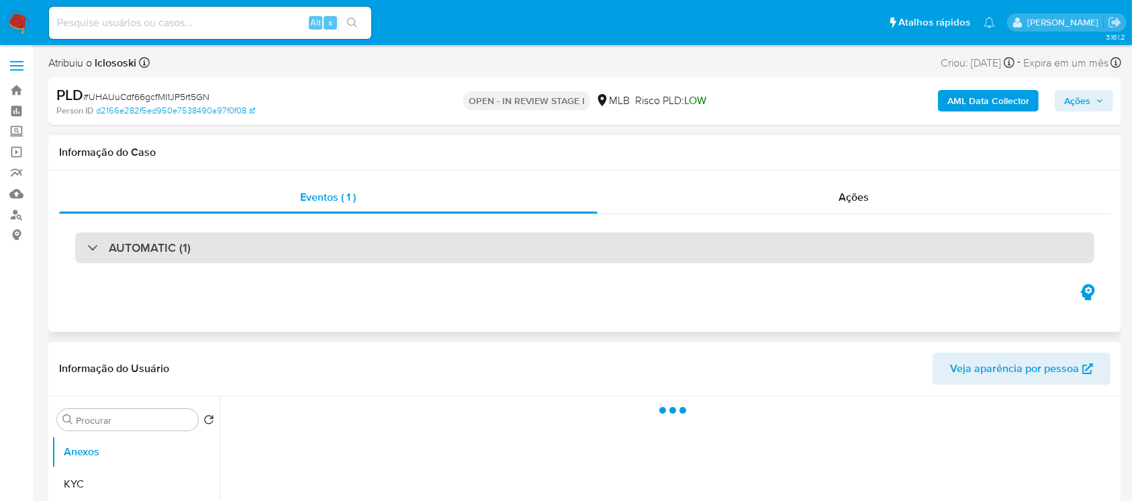
click at [87, 247] on div at bounding box center [87, 247] width 0 height 0
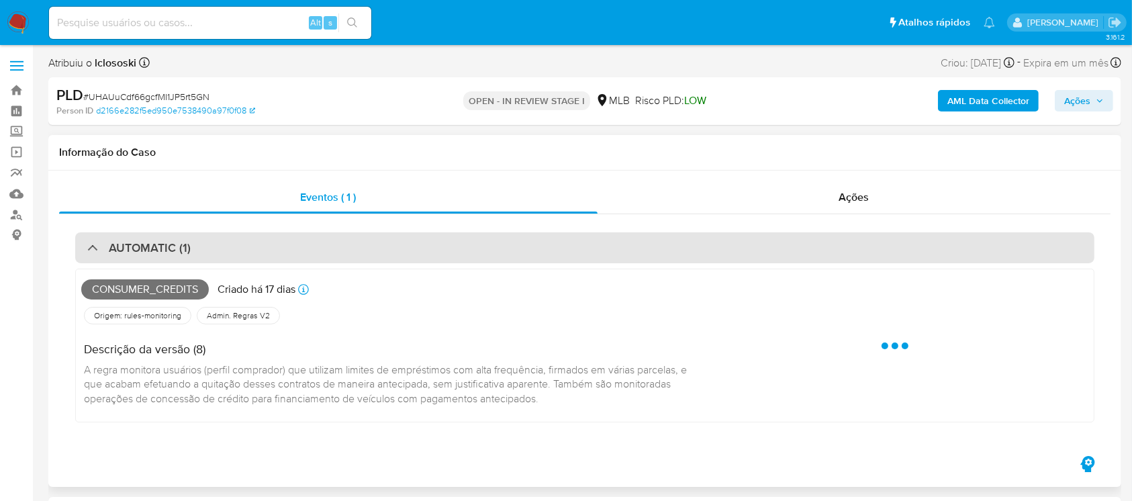
select select "10"
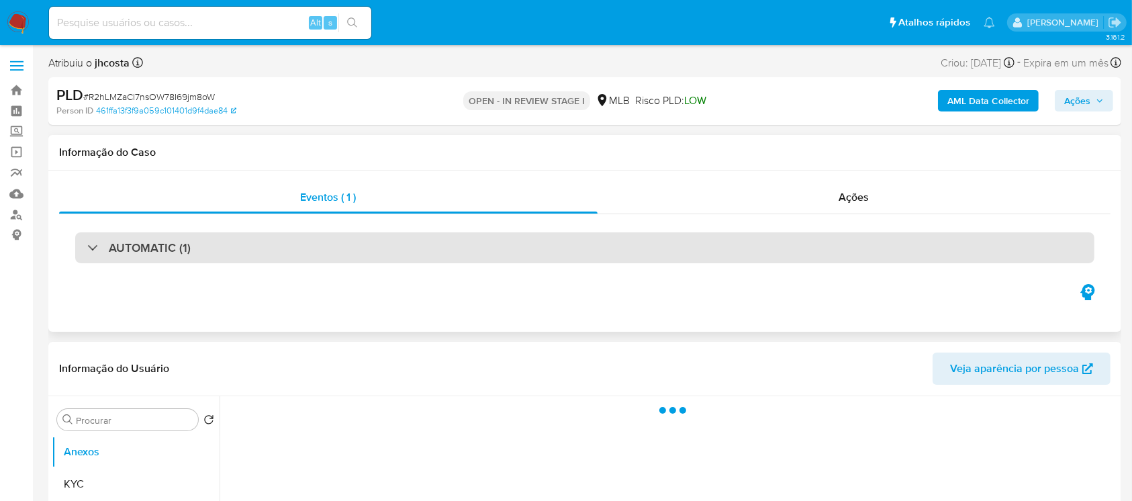
click at [86, 248] on div "AUTOMATIC (1)" at bounding box center [584, 247] width 1019 height 31
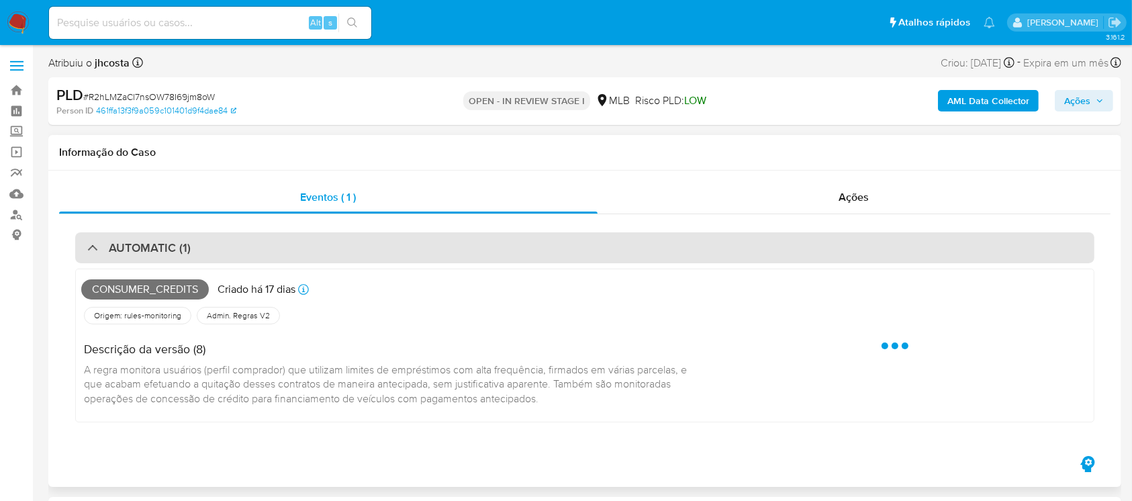
select select "10"
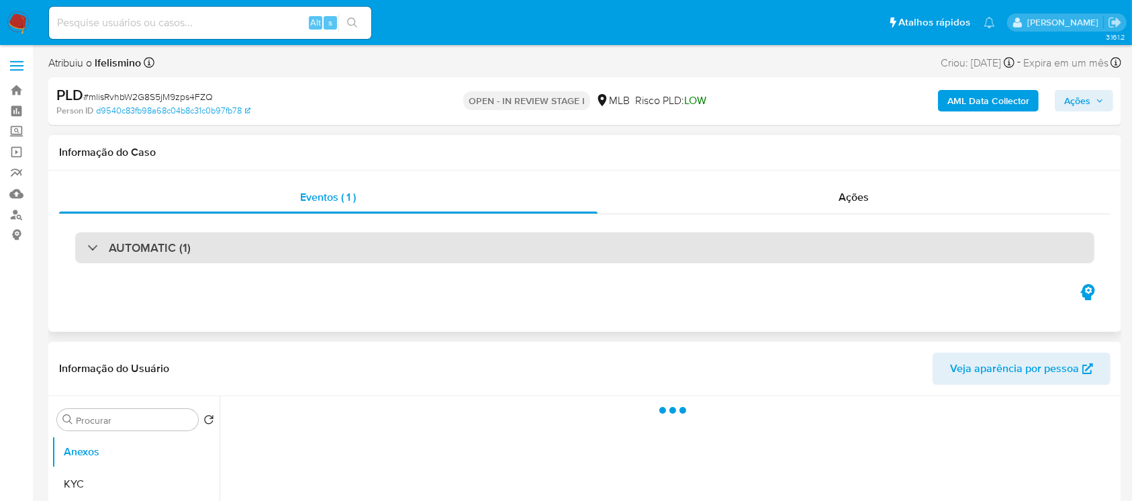
click at [91, 243] on div "AUTOMATIC (1)" at bounding box center [138, 247] width 103 height 15
click at [89, 250] on div "AUTOMATIC (1)" at bounding box center [138, 247] width 103 height 15
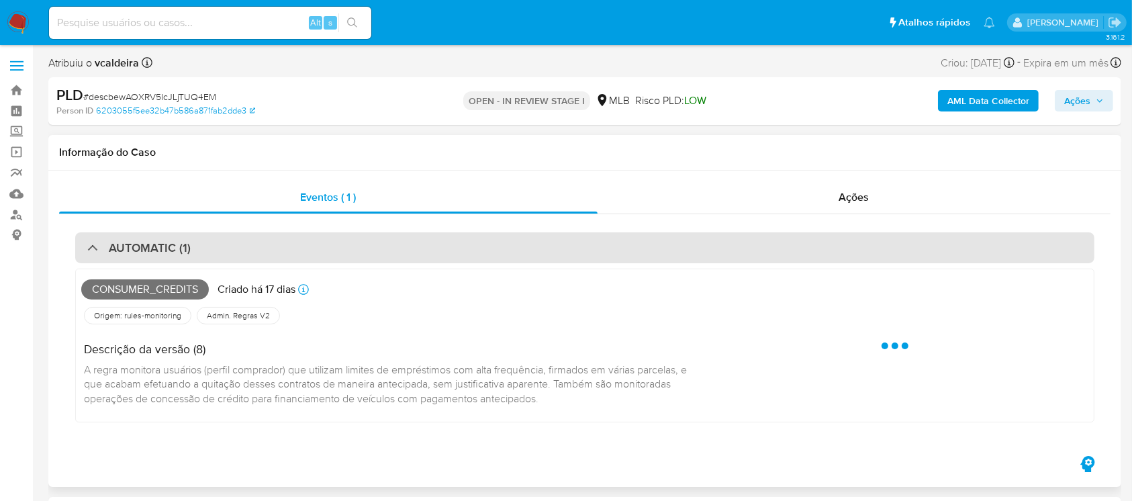
select select "10"
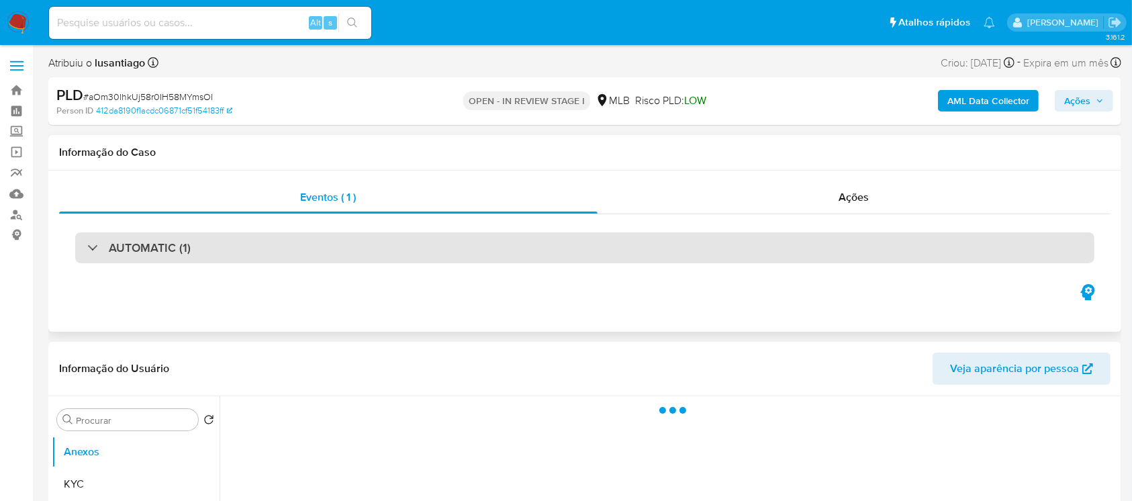
click at [87, 247] on div at bounding box center [87, 247] width 0 height 0
select select "10"
click at [90, 251] on div "AUTOMATIC (1)" at bounding box center [138, 247] width 103 height 15
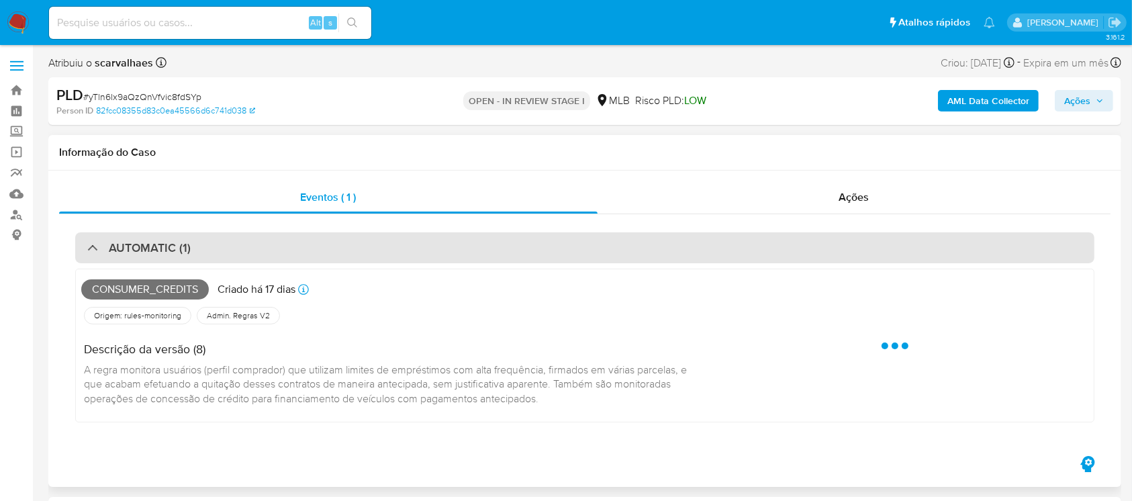
select select "10"
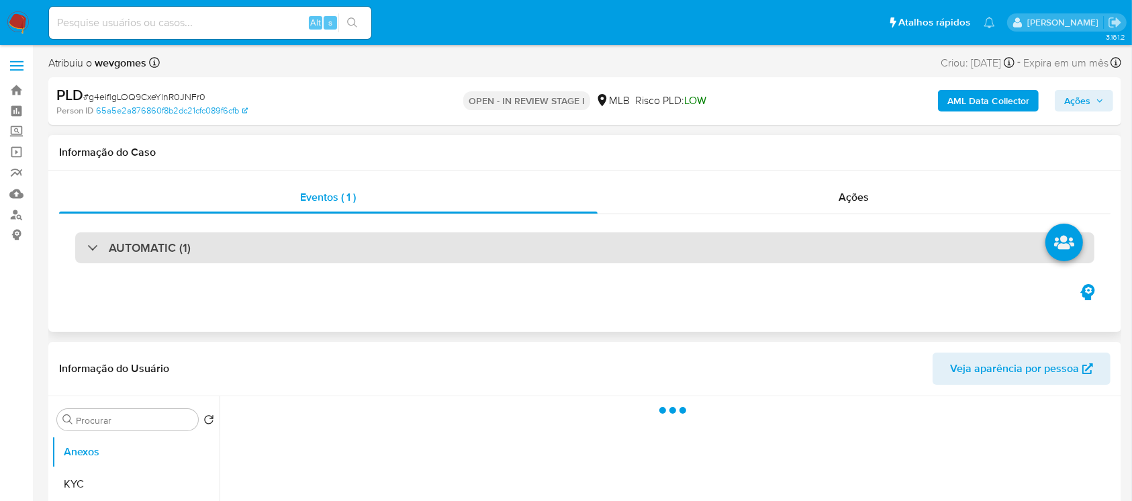
click at [85, 252] on div "AUTOMATIC (1)" at bounding box center [584, 247] width 1019 height 31
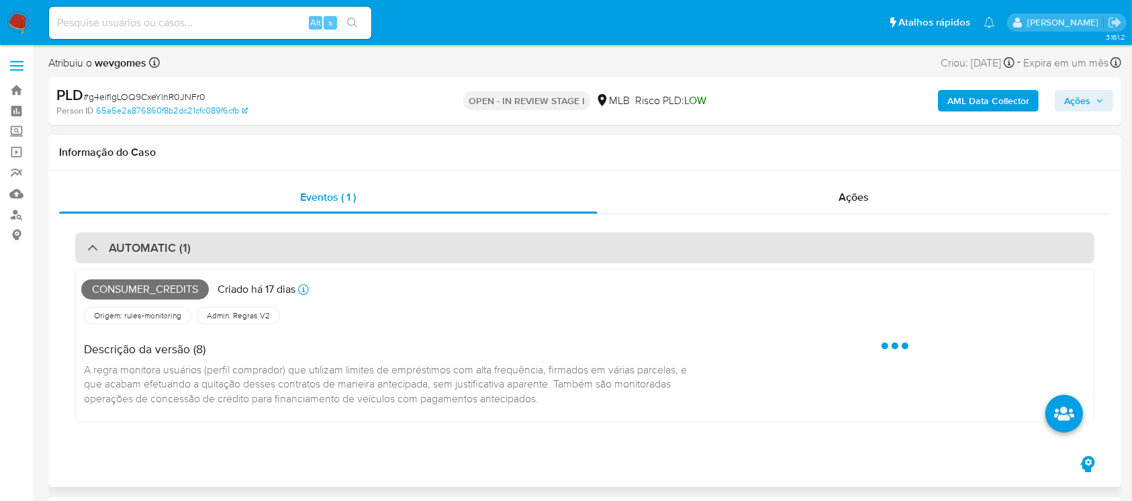
select select "10"
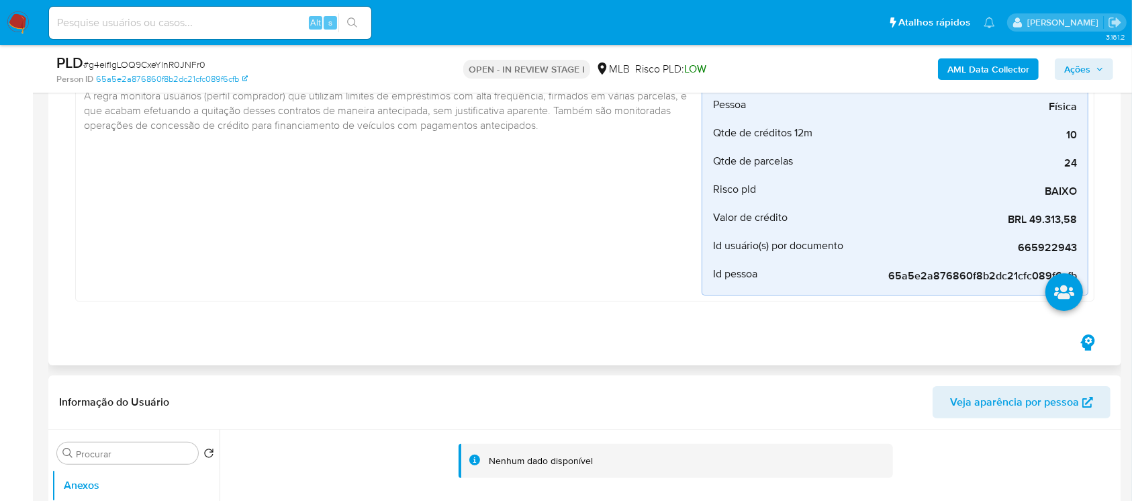
scroll to position [238, 0]
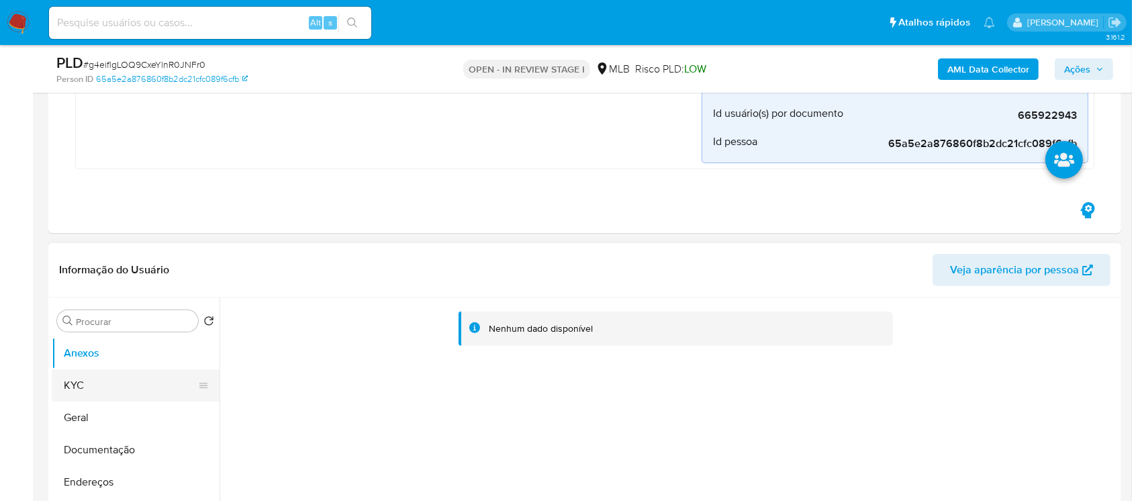
click at [129, 378] on button "KYC" at bounding box center [130, 385] width 157 height 32
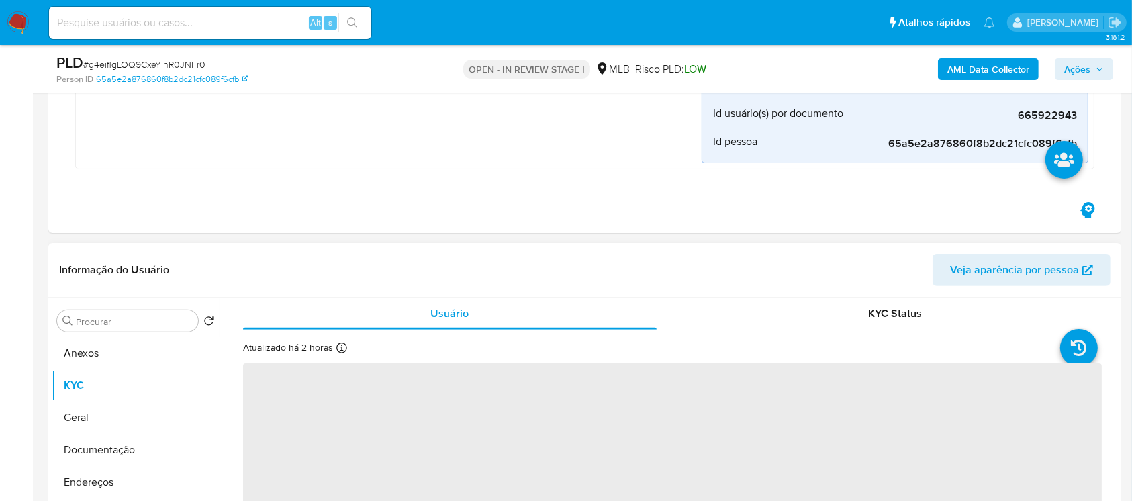
scroll to position [477, 0]
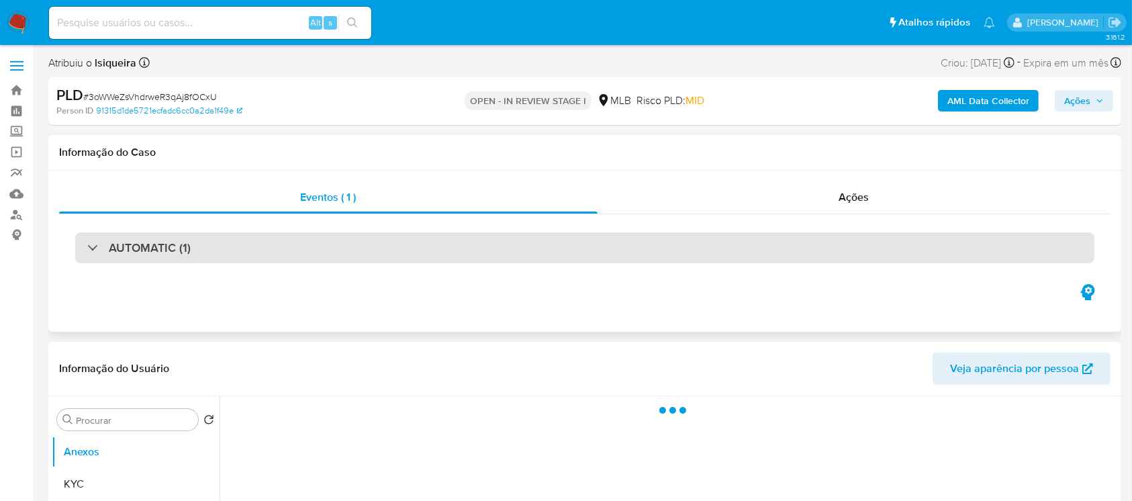
click at [87, 250] on div "AUTOMATIC (1)" at bounding box center [138, 247] width 103 height 15
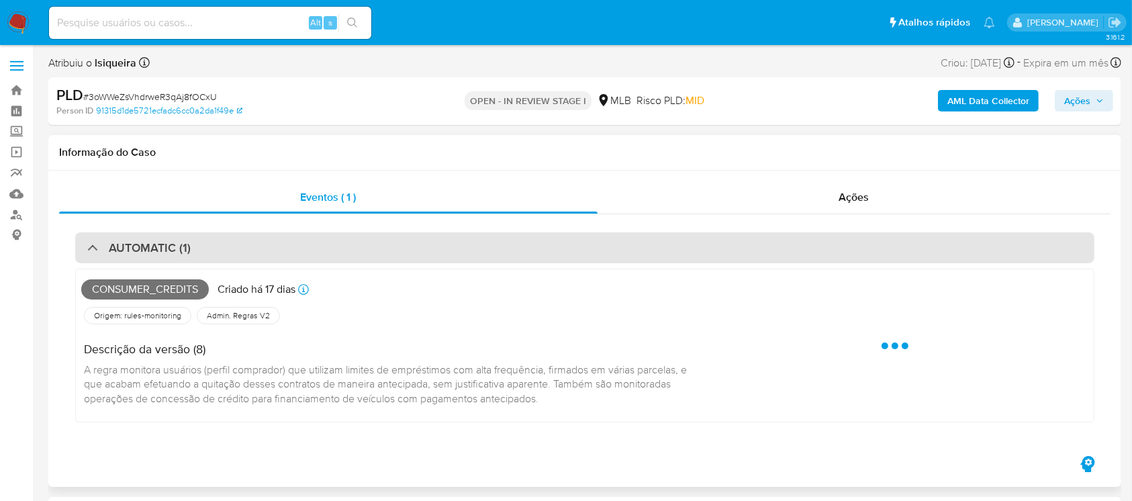
select select "10"
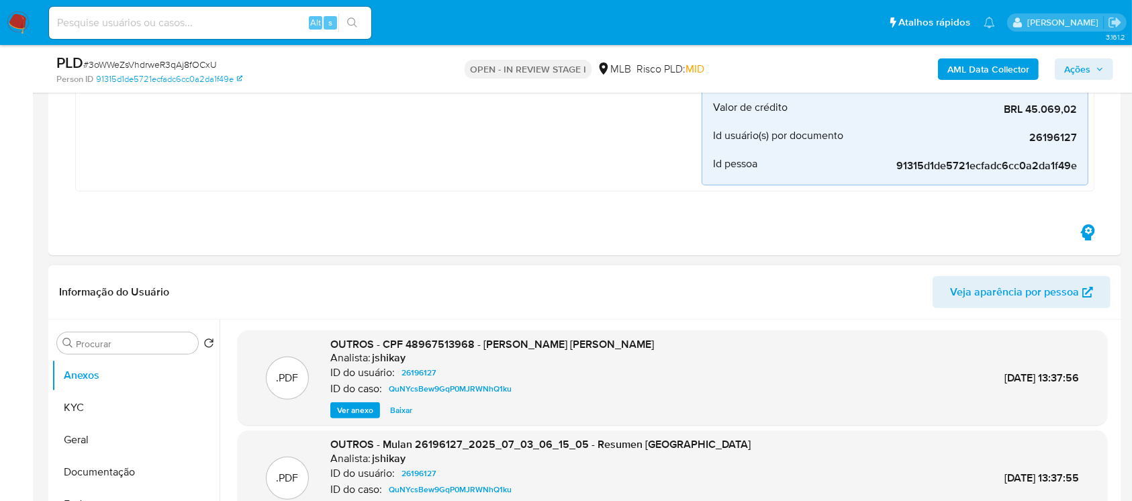
scroll to position [358, 0]
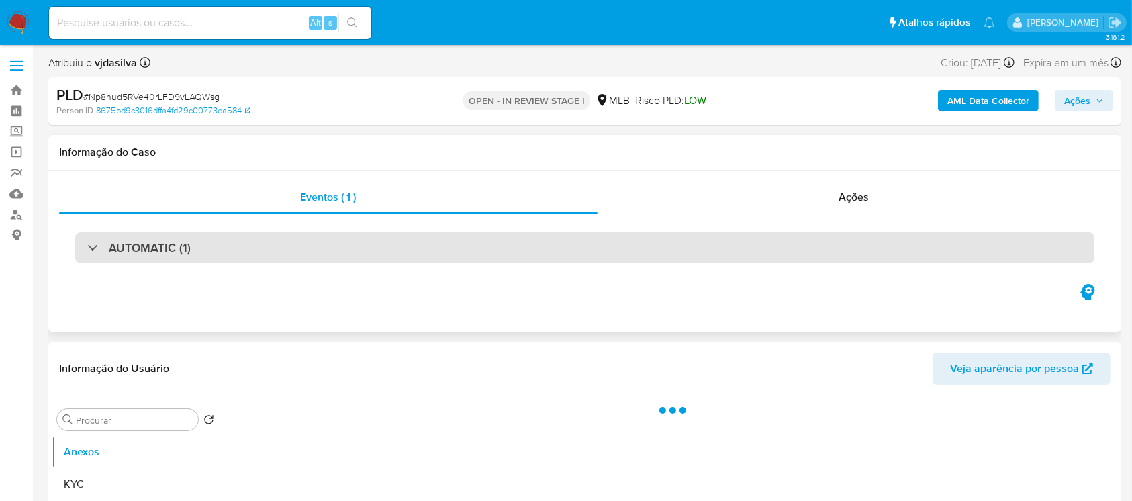
click at [89, 250] on div "AUTOMATIC (1)" at bounding box center [138, 247] width 103 height 15
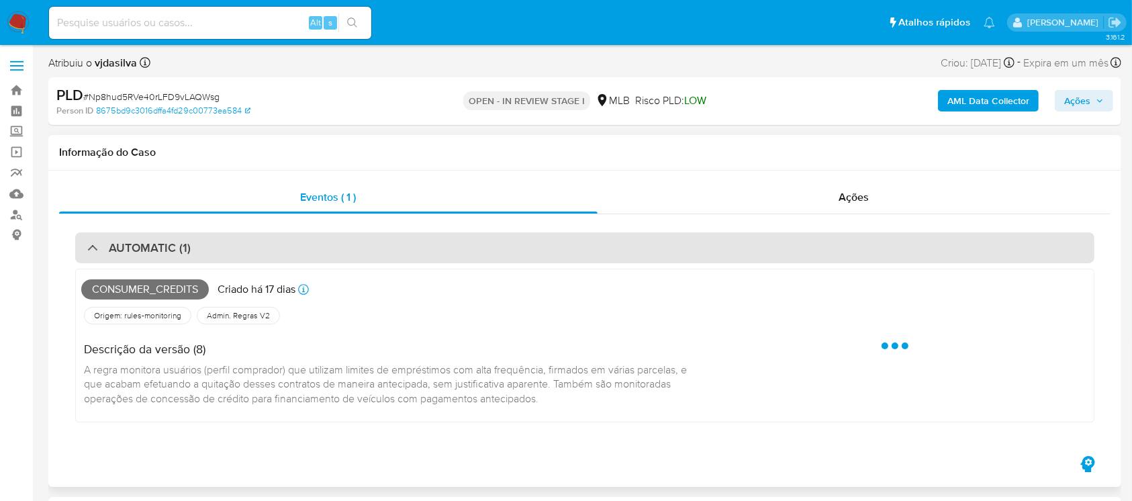
select select "10"
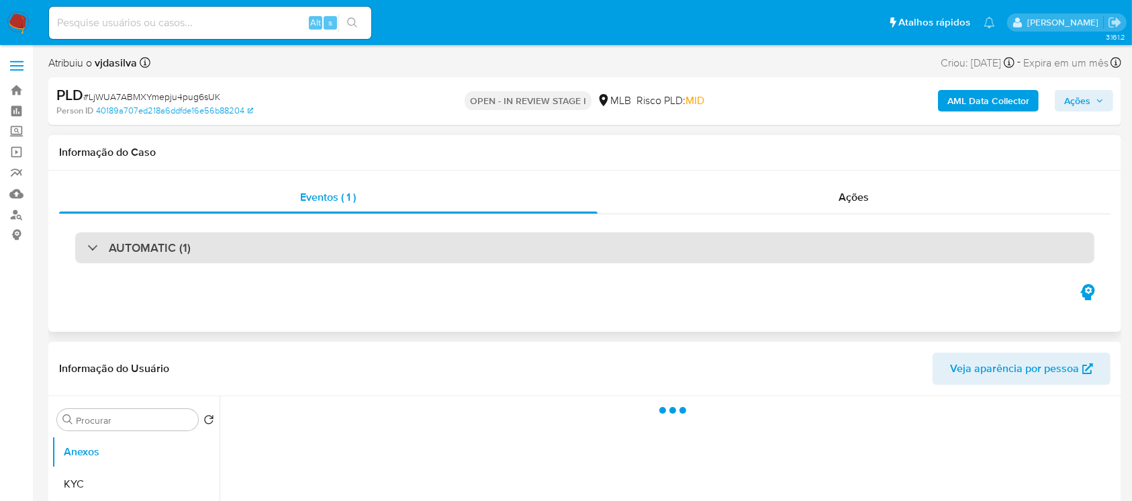
click at [87, 247] on div at bounding box center [87, 247] width 0 height 0
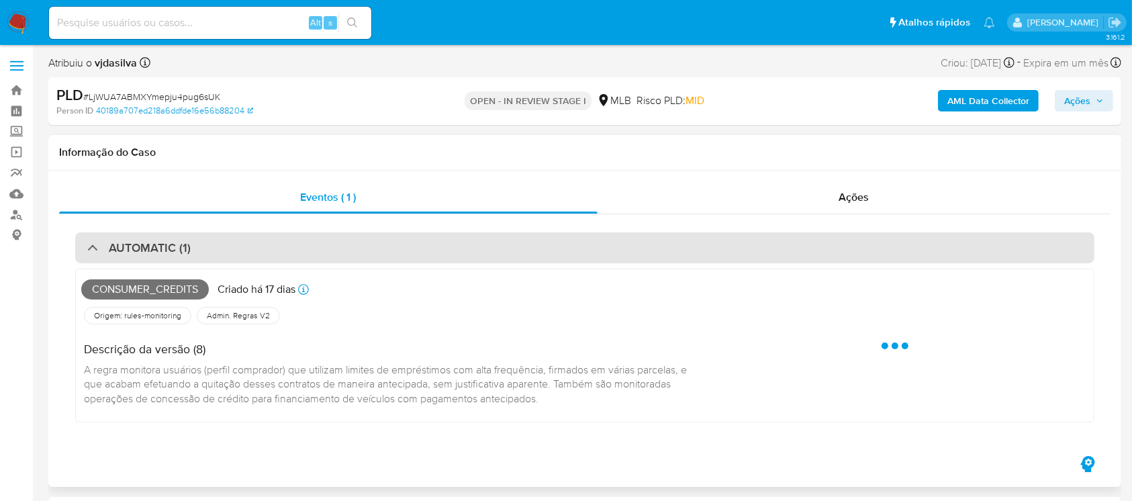
select select "10"
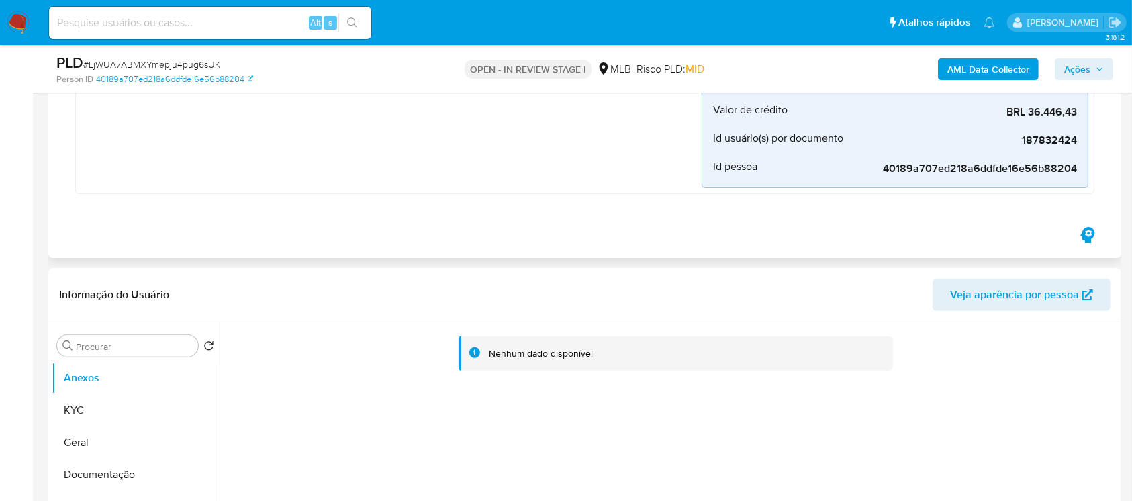
scroll to position [358, 0]
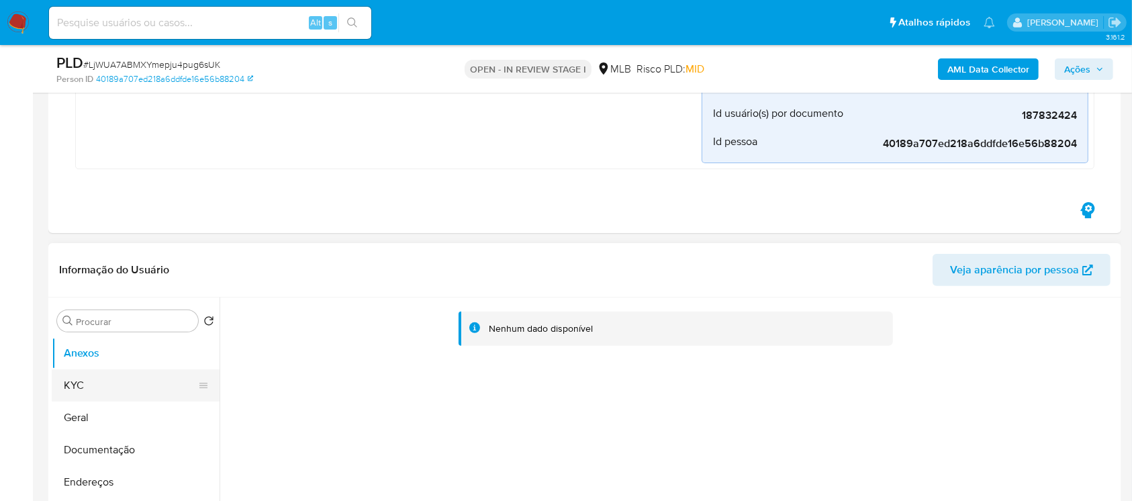
click at [91, 385] on button "KYC" at bounding box center [130, 385] width 157 height 32
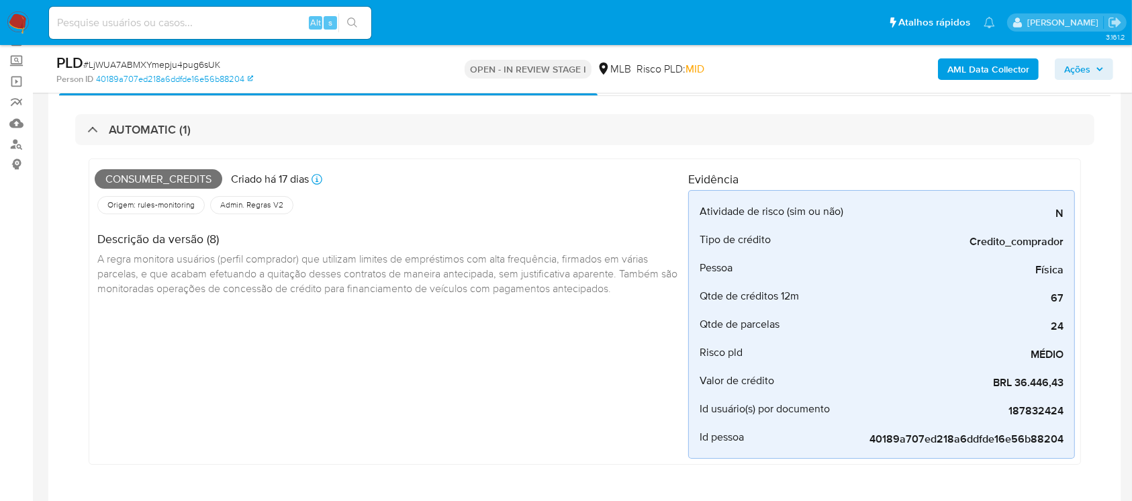
scroll to position [0, 0]
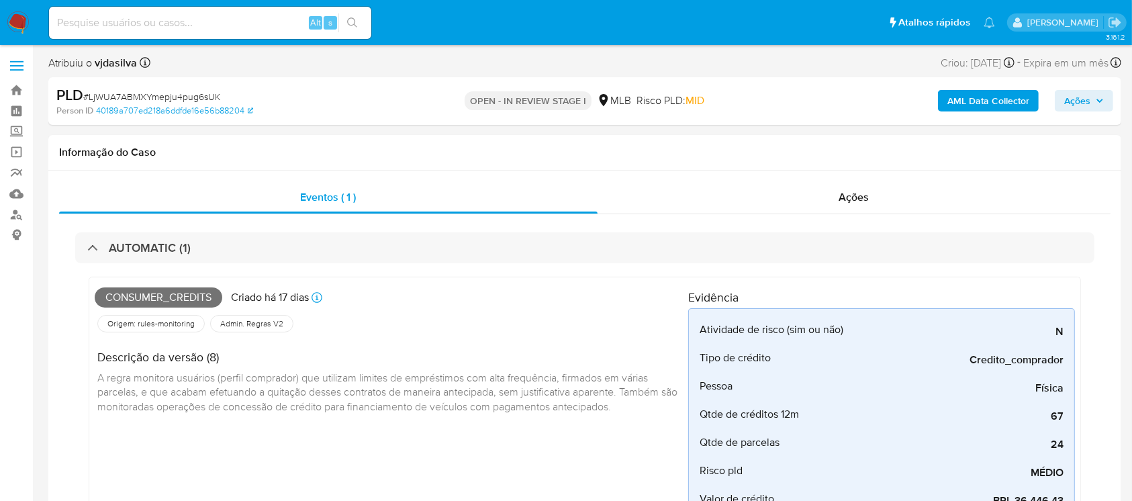
click at [140, 98] on span "# LjWUA7ABMXYmepju4pug6sUK" at bounding box center [151, 96] width 137 height 13
copy span "LjWUA7ABMXYmepju4pug6sUK"
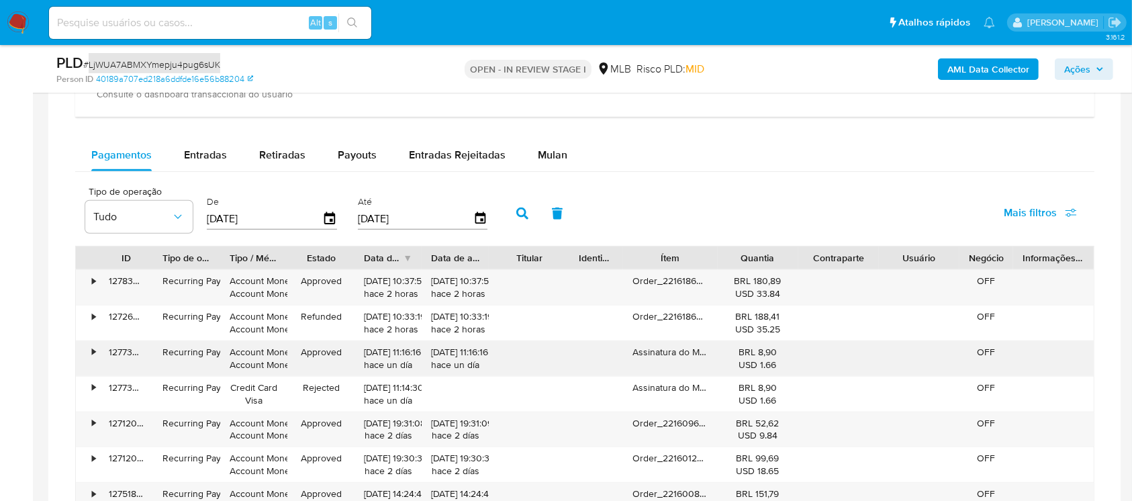
scroll to position [1313, 0]
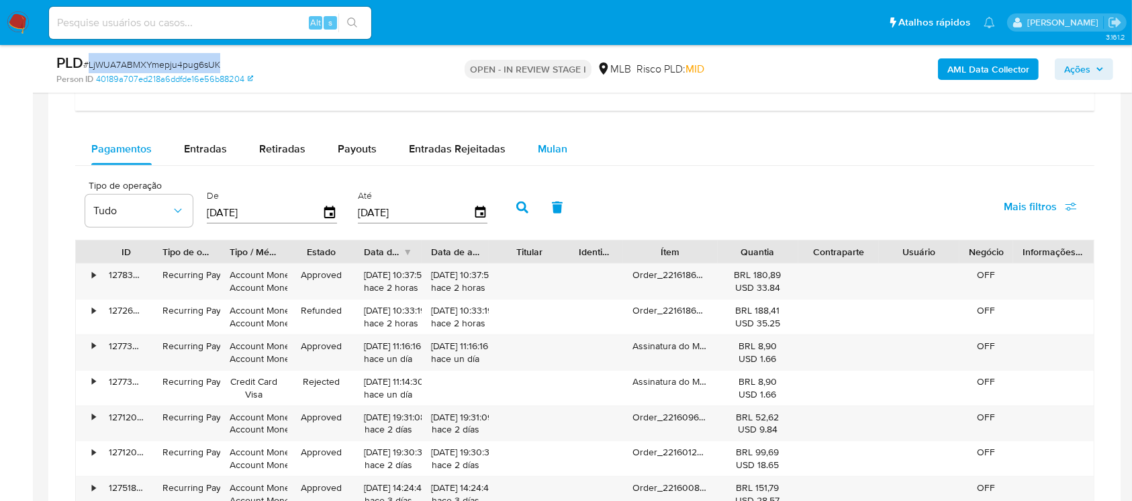
click at [545, 158] on div "Mulan" at bounding box center [553, 149] width 30 height 32
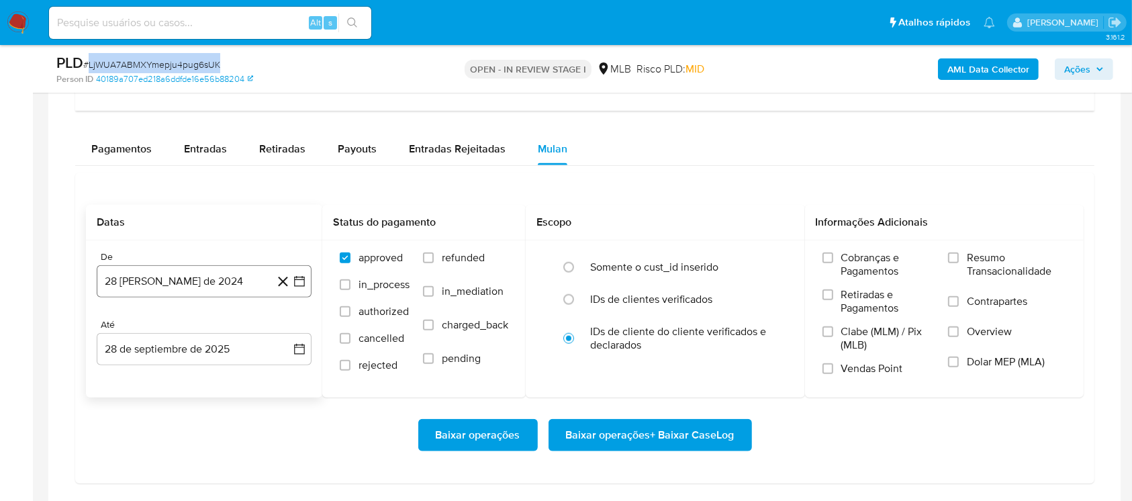
click at [177, 283] on button "28 de agosto de 2024" at bounding box center [204, 281] width 215 height 32
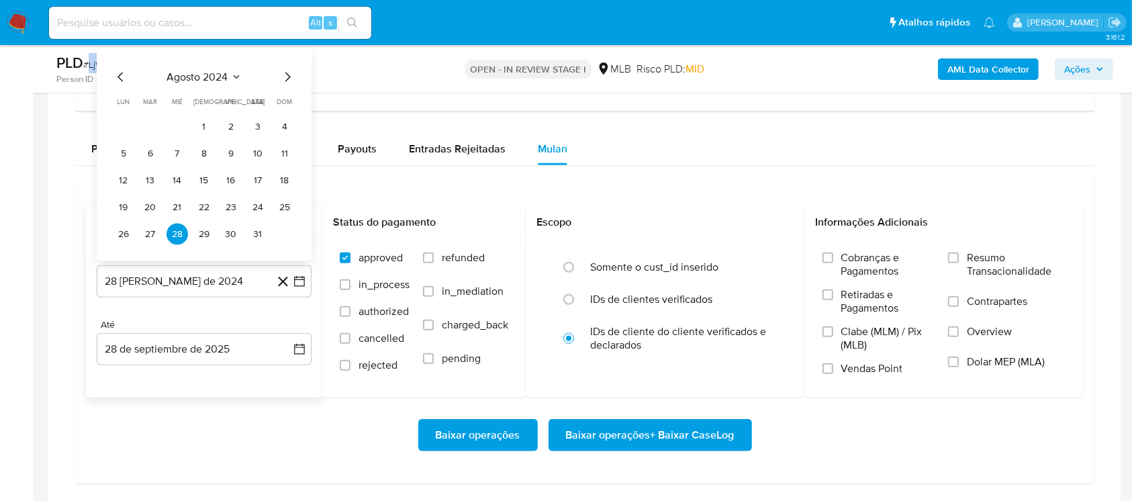
click at [204, 71] on span "agosto 2024" at bounding box center [197, 77] width 61 height 13
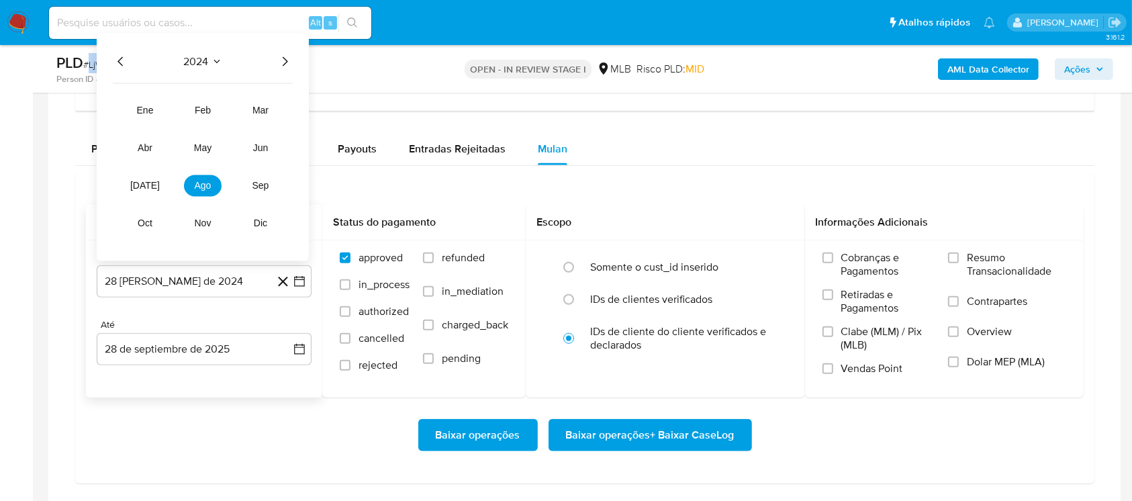
click at [121, 67] on icon "Año anterior" at bounding box center [121, 62] width 16 height 16
click at [279, 66] on icon "Año siguiente" at bounding box center [285, 62] width 16 height 16
click at [209, 185] on span "ago" at bounding box center [203, 186] width 17 height 11
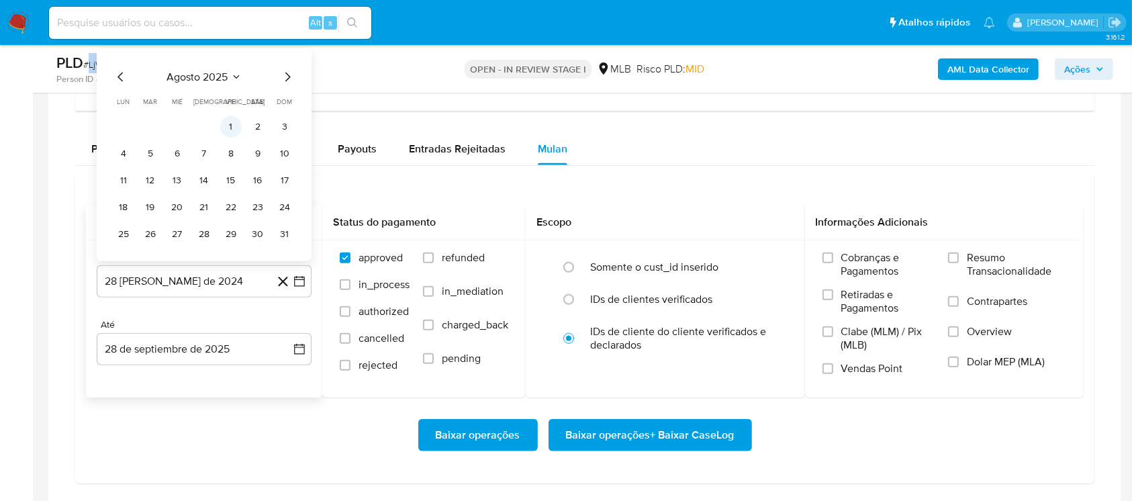
click at [236, 130] on button "1" at bounding box center [230, 126] width 21 height 21
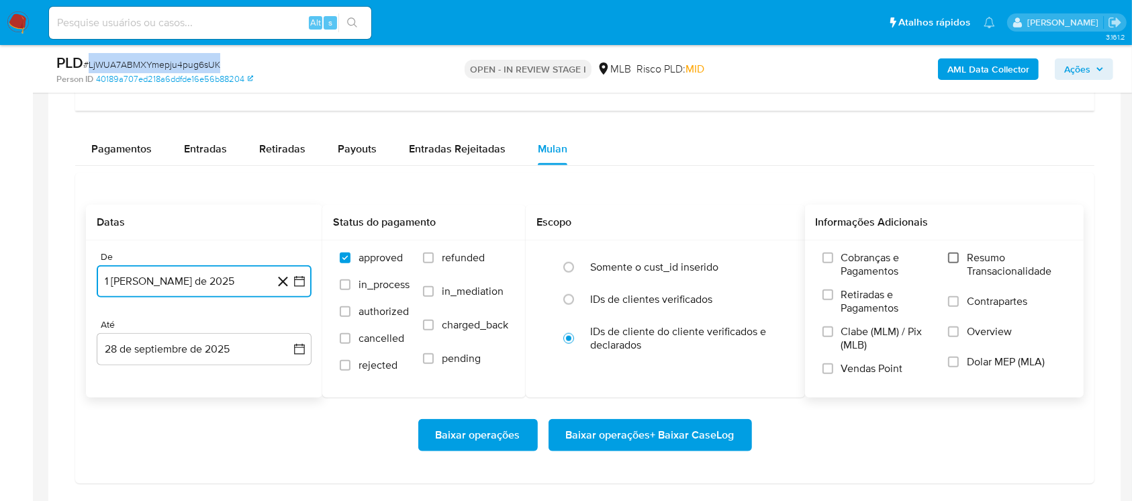
click at [955, 253] on input "Resumo Transacionalidade" at bounding box center [953, 257] width 11 height 11
click at [443, 436] on span "Baixar operações" at bounding box center [478, 435] width 85 height 30
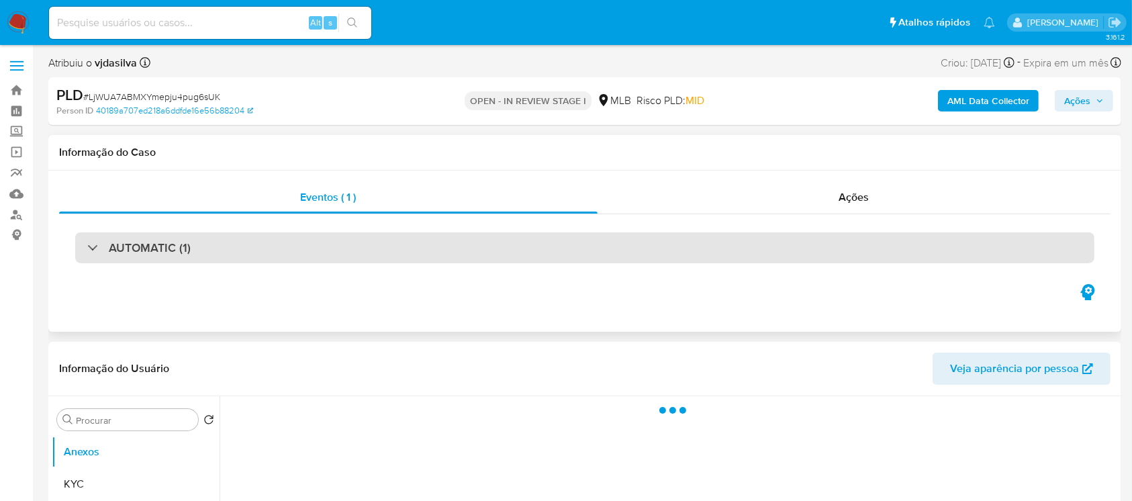
click at [87, 247] on div at bounding box center [87, 247] width 0 height 0
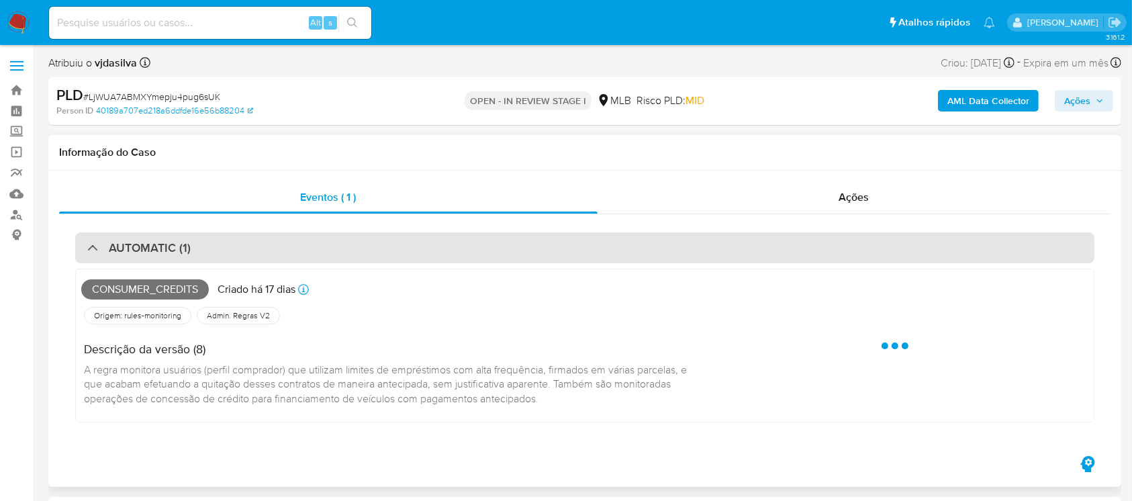
select select "10"
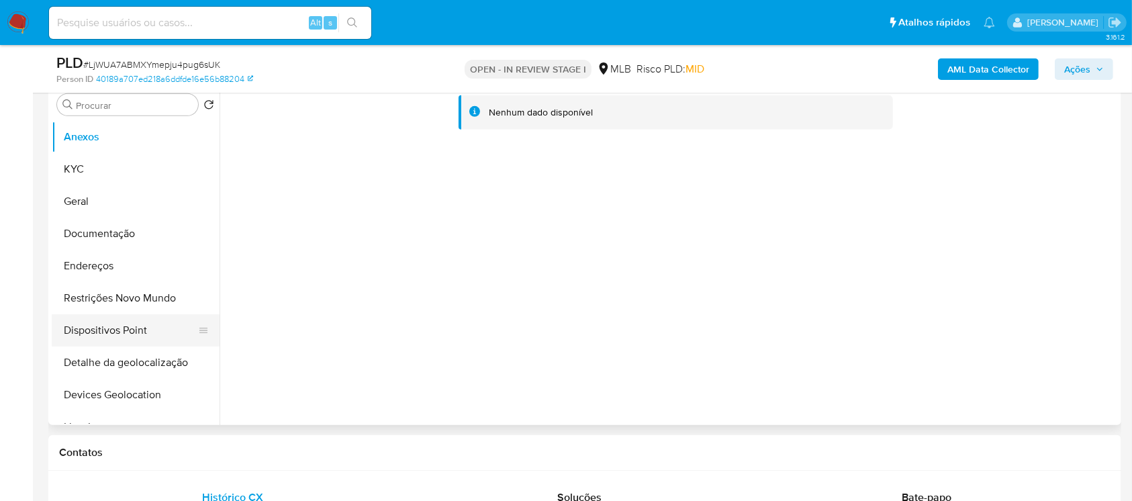
scroll to position [596, 0]
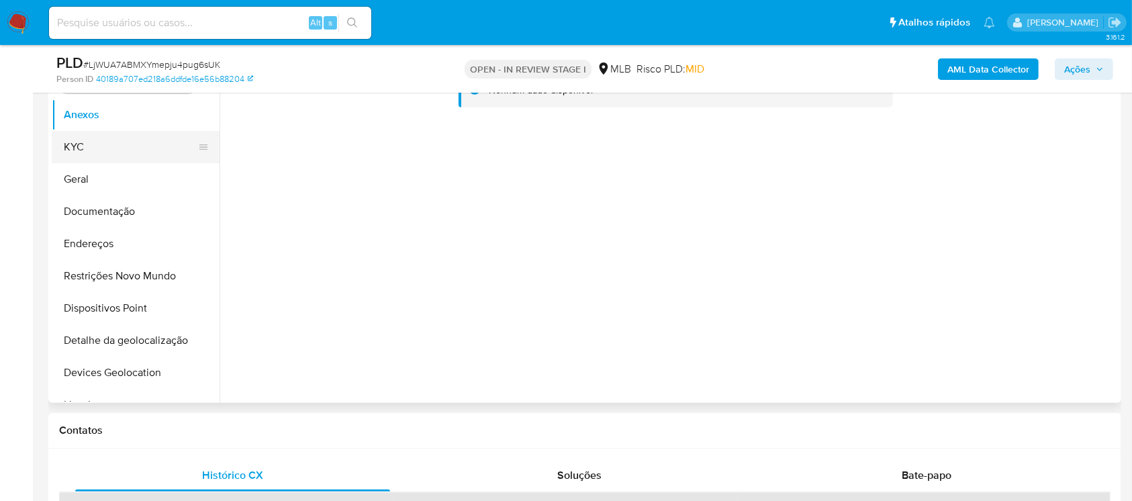
click at [81, 150] on button "KYC" at bounding box center [130, 147] width 157 height 32
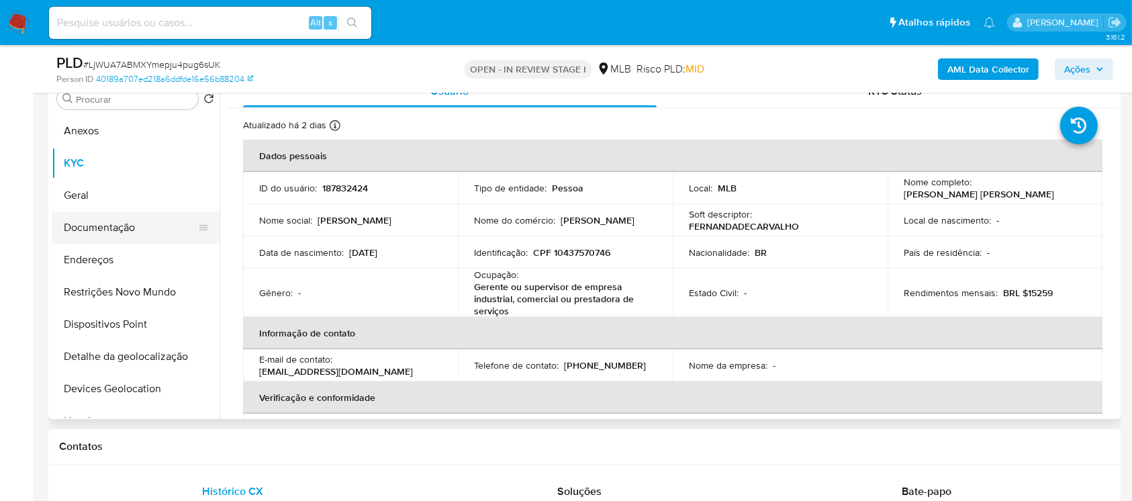
click at [94, 230] on button "Documentação" at bounding box center [130, 228] width 157 height 32
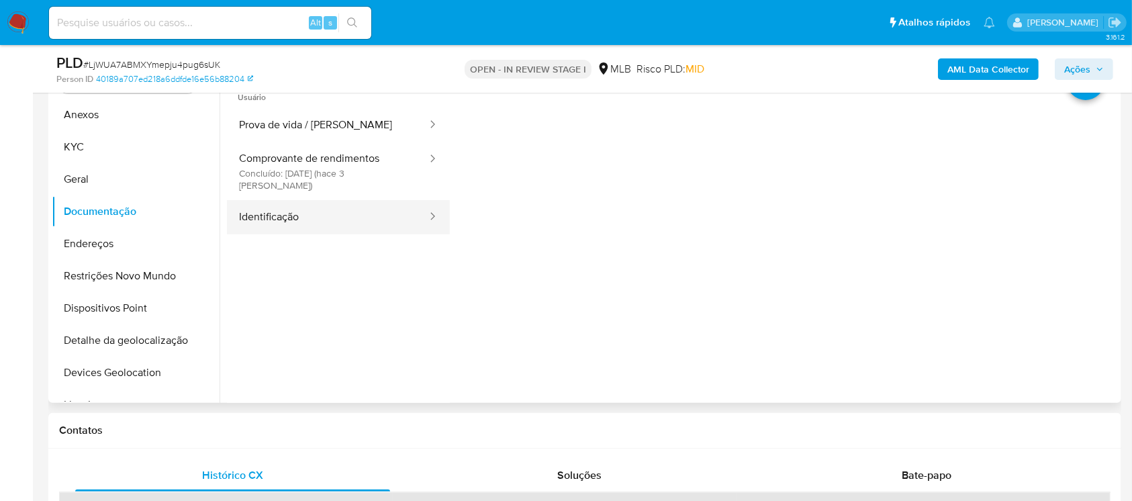
click at [303, 200] on button "Identificação" at bounding box center [327, 217] width 201 height 34
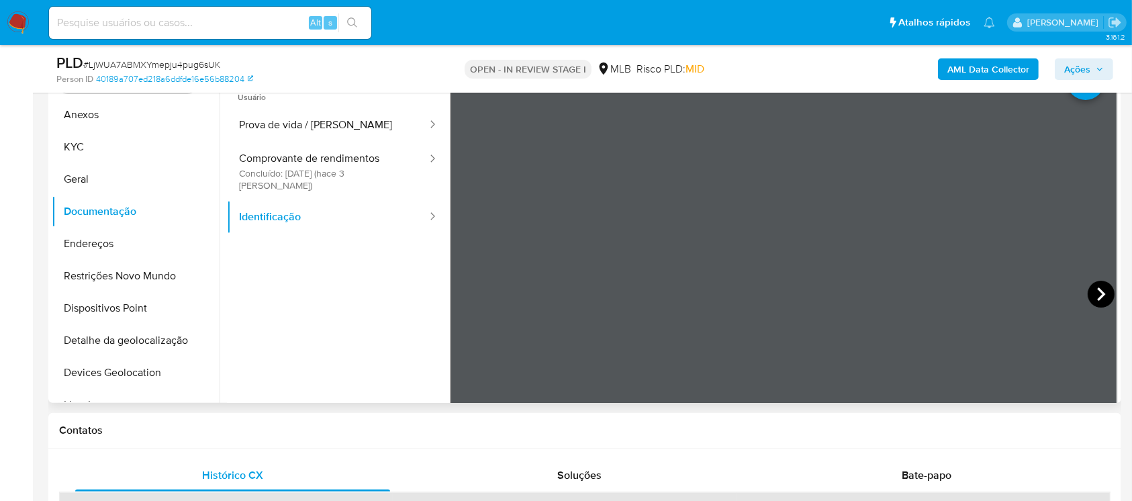
click at [1088, 289] on icon at bounding box center [1101, 294] width 27 height 27
click at [273, 124] on button "Prova de vida / [PERSON_NAME]" at bounding box center [327, 125] width 201 height 34
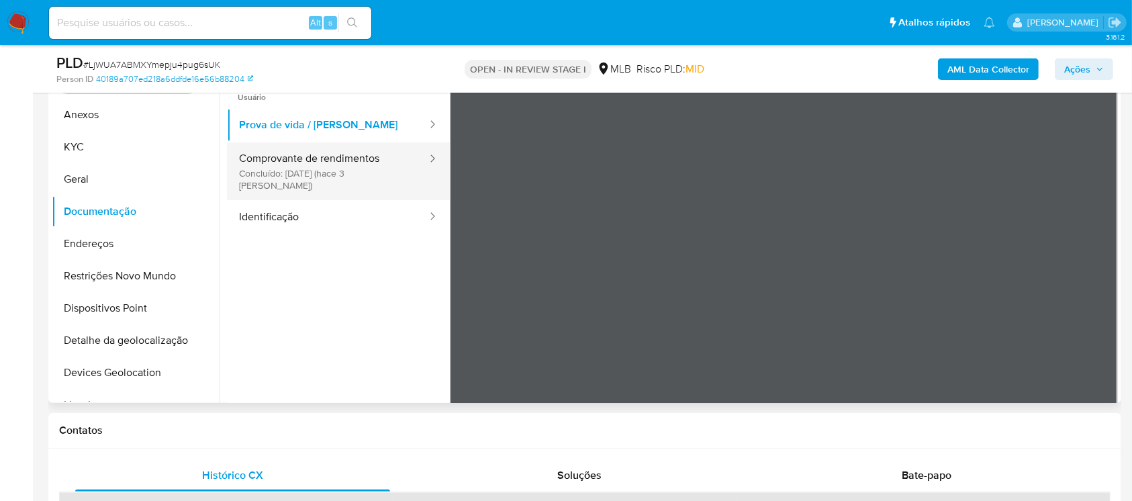
click at [259, 163] on button "Comprovante de rendimentos Concluído: [DATE] (hace 3 [PERSON_NAME])" at bounding box center [327, 171] width 201 height 58
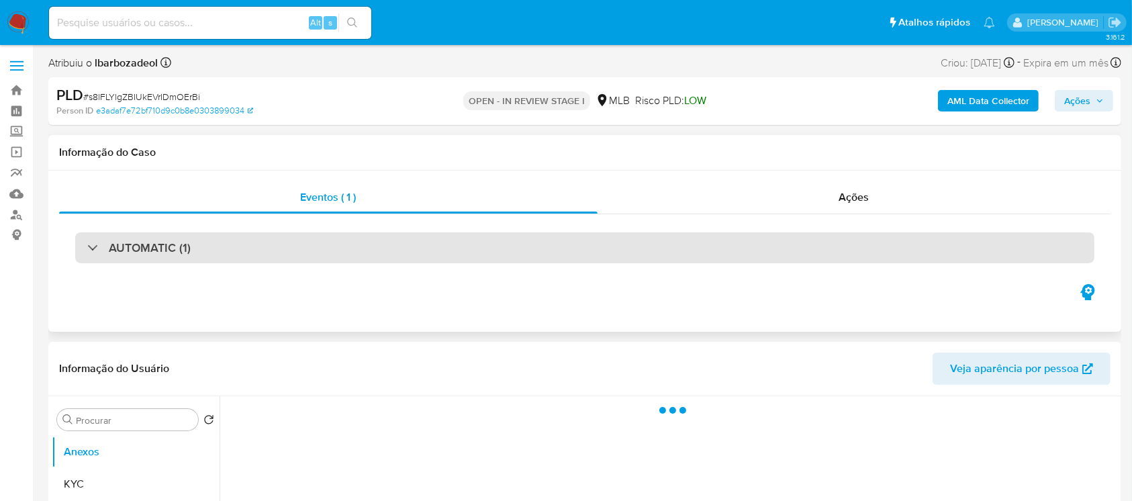
click at [92, 245] on div "AUTOMATIC (1)" at bounding box center [138, 247] width 103 height 15
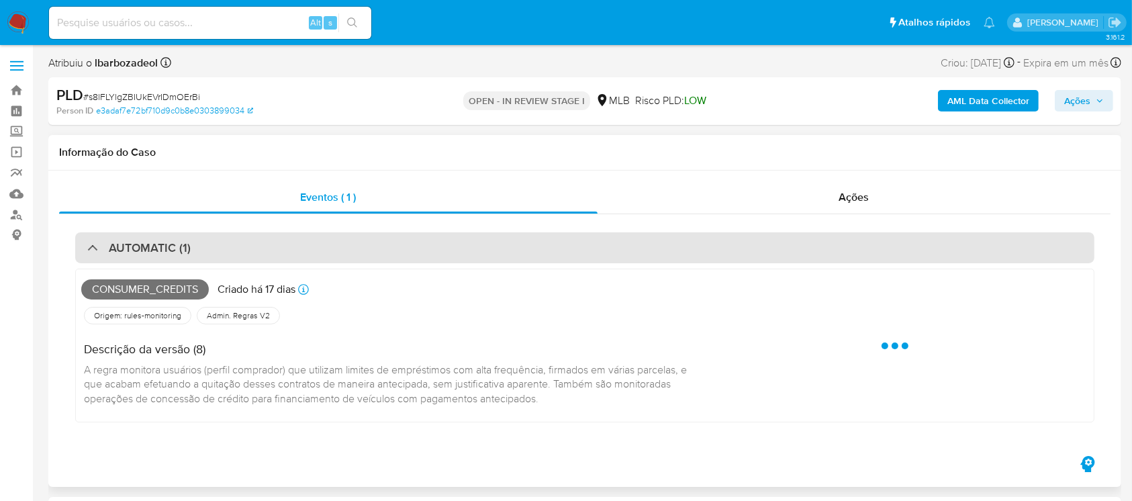
select select "10"
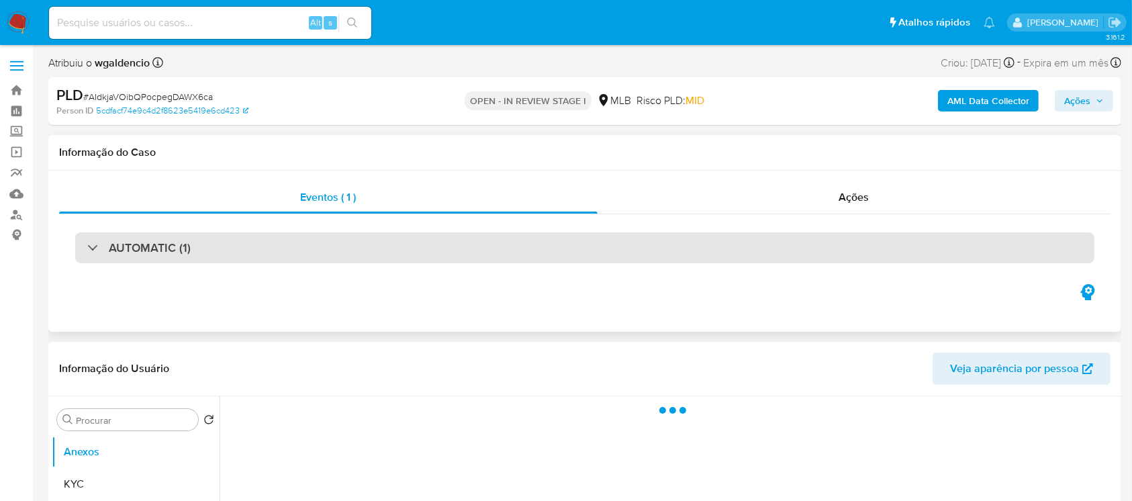
click at [83, 246] on div "AUTOMATIC (1)" at bounding box center [584, 247] width 1019 height 31
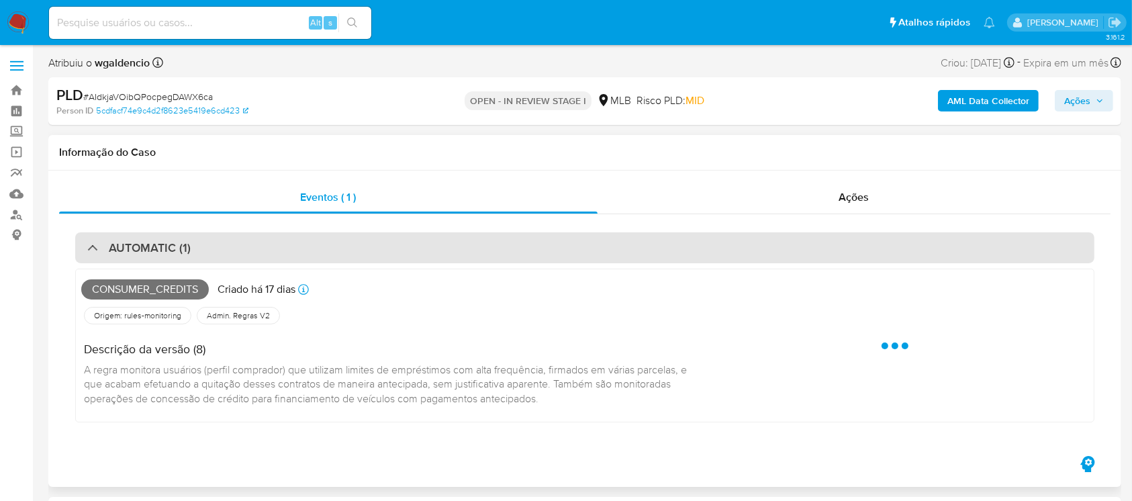
select select "10"
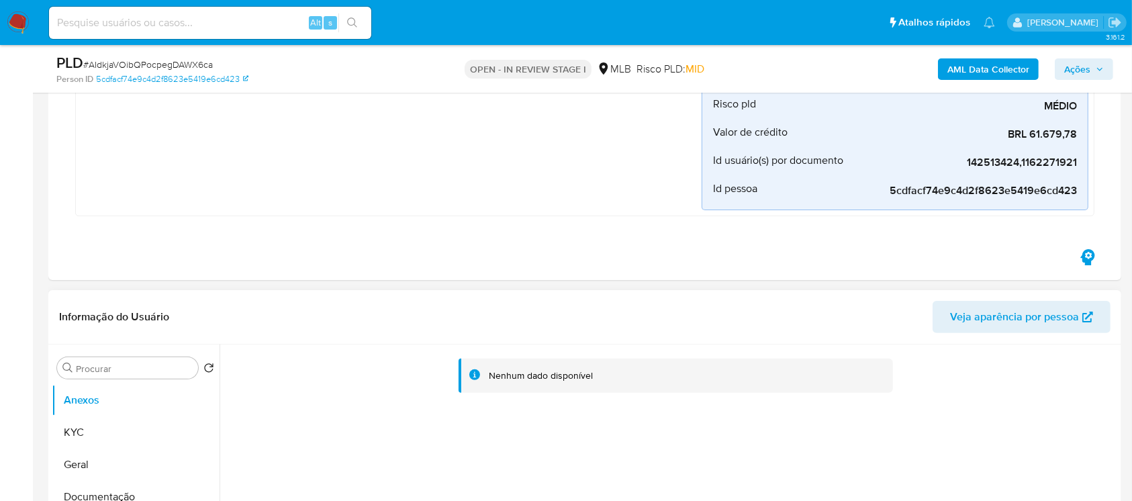
scroll to position [358, 0]
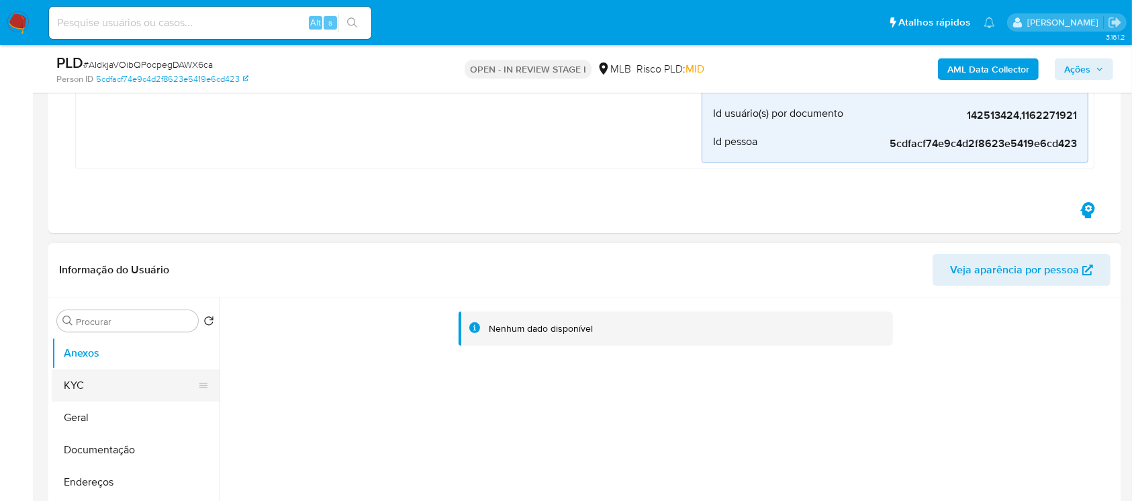
click at [81, 383] on button "KYC" at bounding box center [130, 385] width 157 height 32
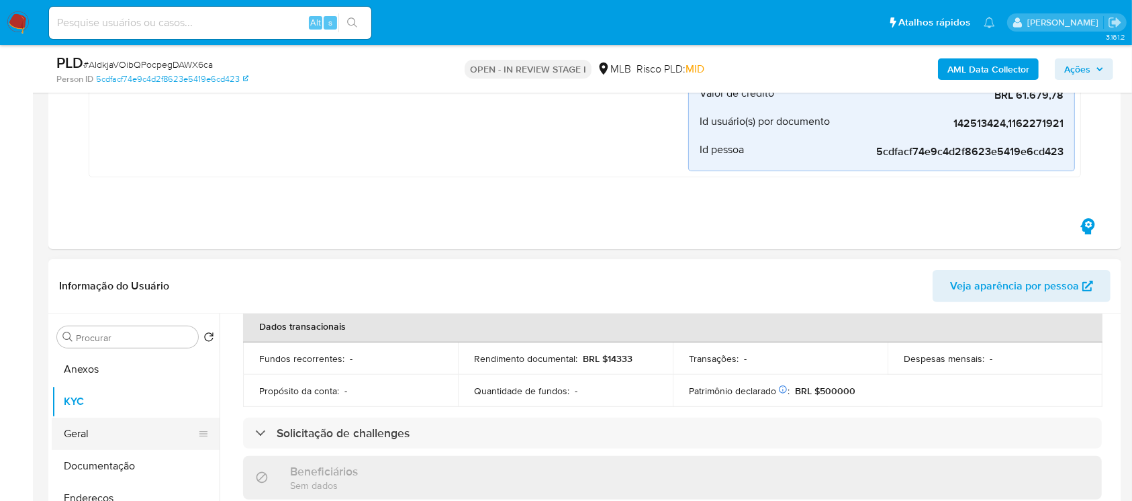
click at [98, 428] on button "Geral" at bounding box center [130, 434] width 157 height 32
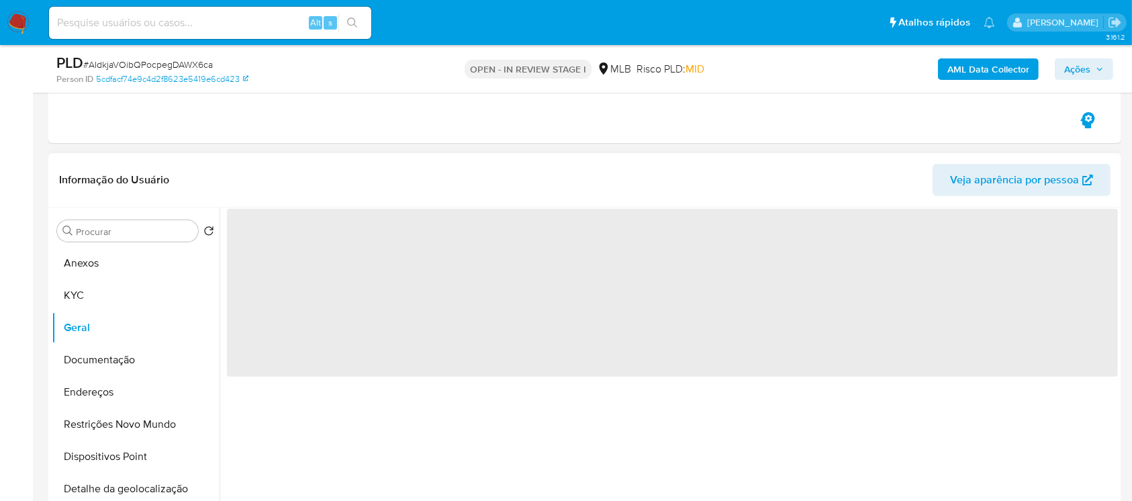
scroll to position [477, 0]
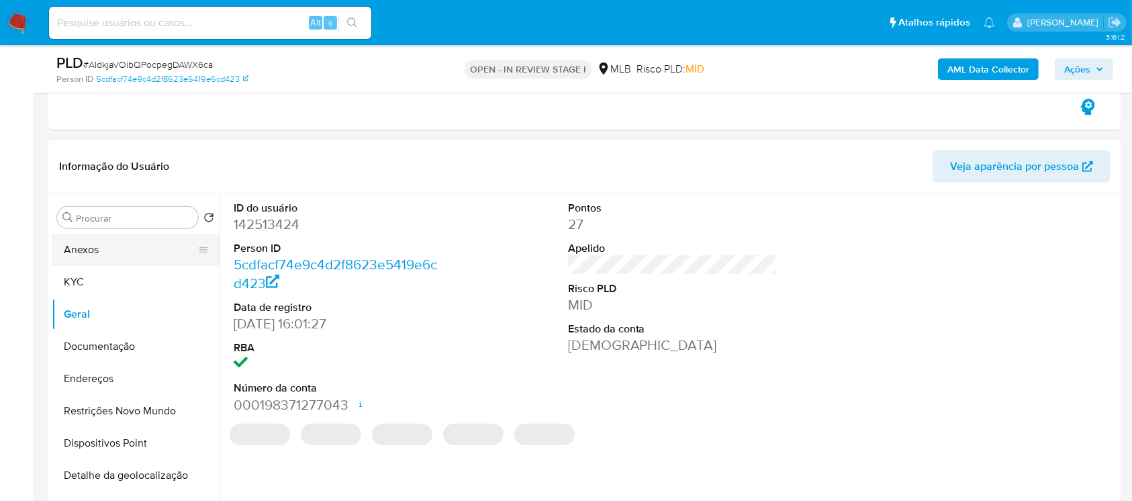
click at [68, 236] on button "Anexos" at bounding box center [130, 250] width 157 height 32
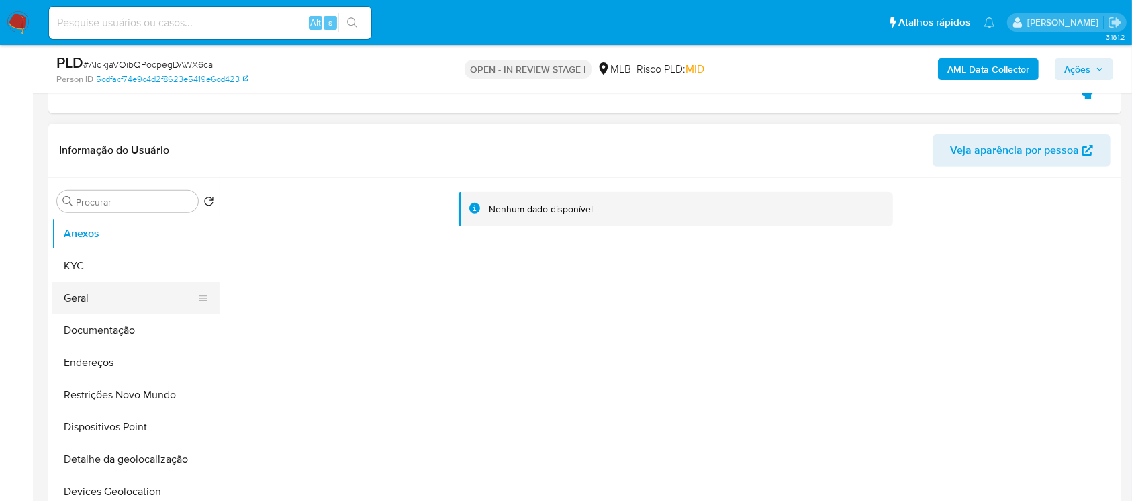
click at [83, 303] on button "Geral" at bounding box center [130, 298] width 157 height 32
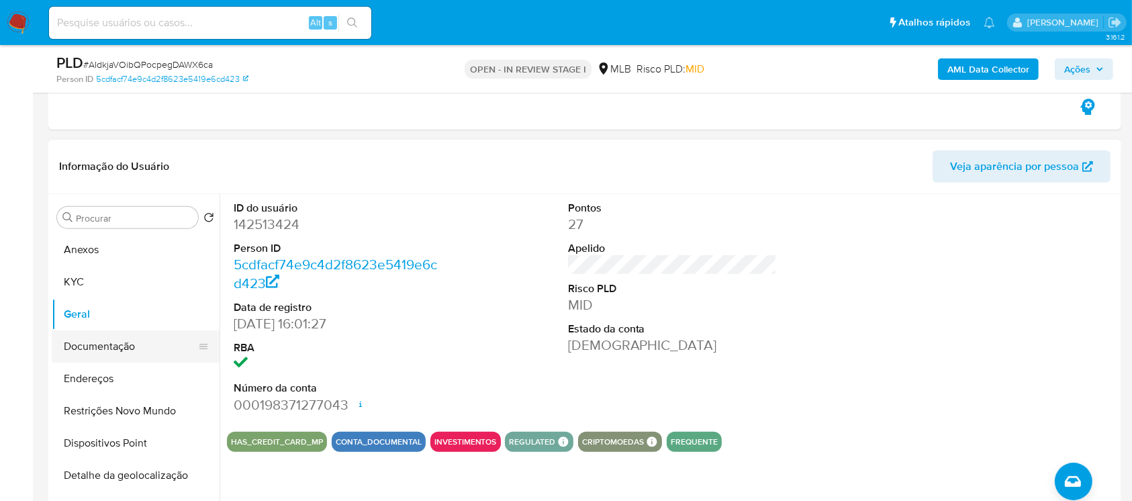
click at [81, 342] on button "Documentação" at bounding box center [130, 346] width 157 height 32
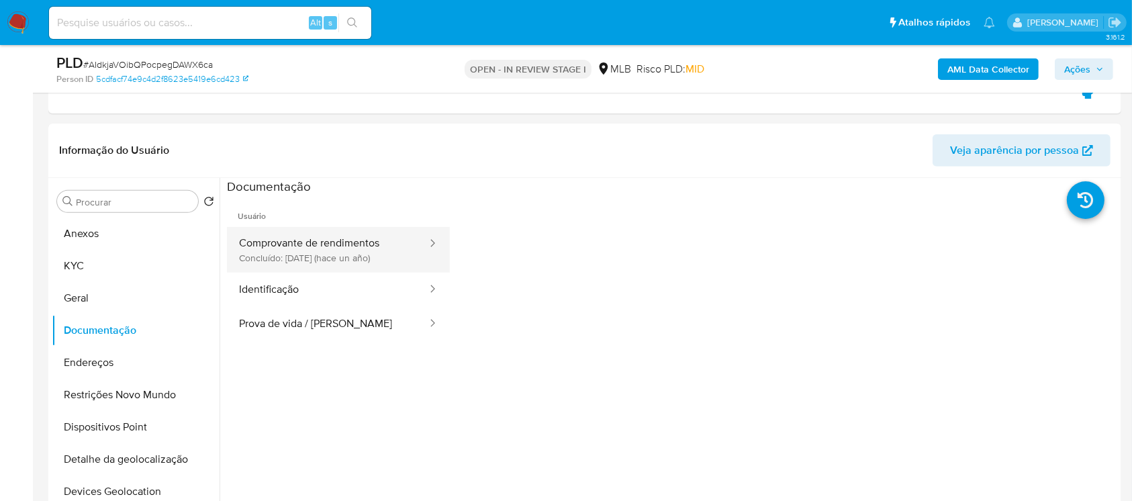
click at [257, 261] on button "Comprovante de rendimentos Concluído: 06/06/2024 (hace un año)" at bounding box center [327, 250] width 201 height 46
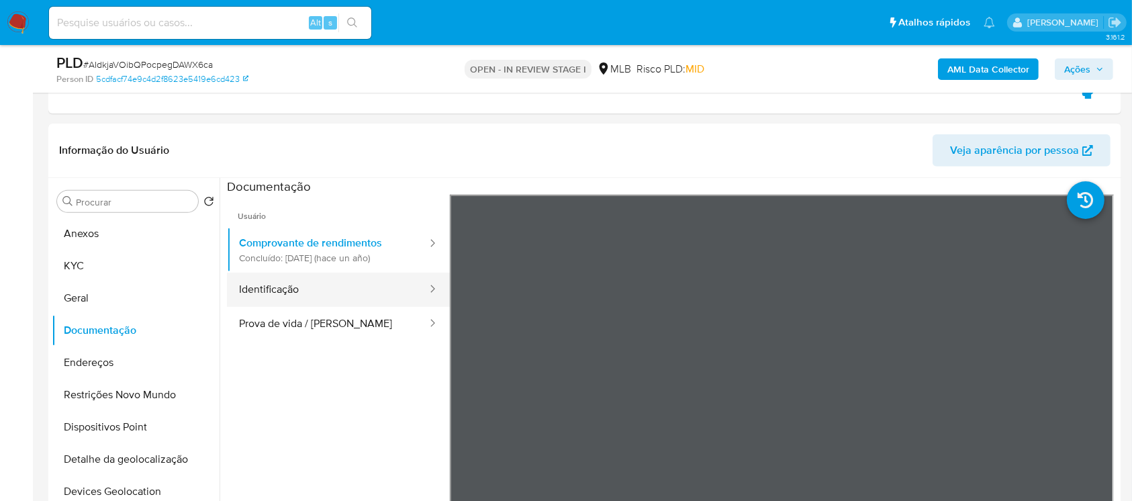
click at [254, 291] on button "Identificação" at bounding box center [327, 290] width 201 height 34
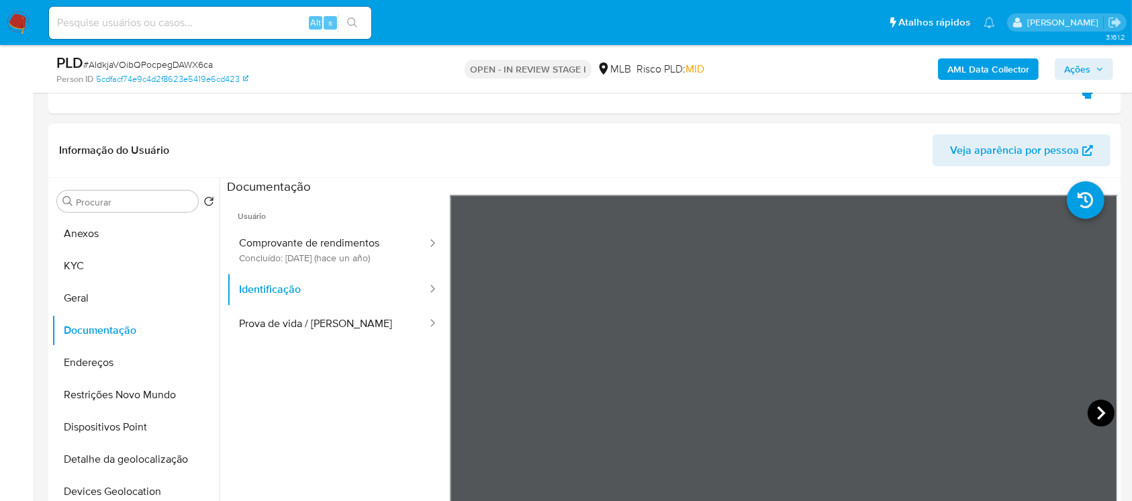
click at [1089, 414] on icon at bounding box center [1101, 413] width 27 height 27
click at [281, 325] on button "Prova de vida / Selfie" at bounding box center [327, 324] width 201 height 34
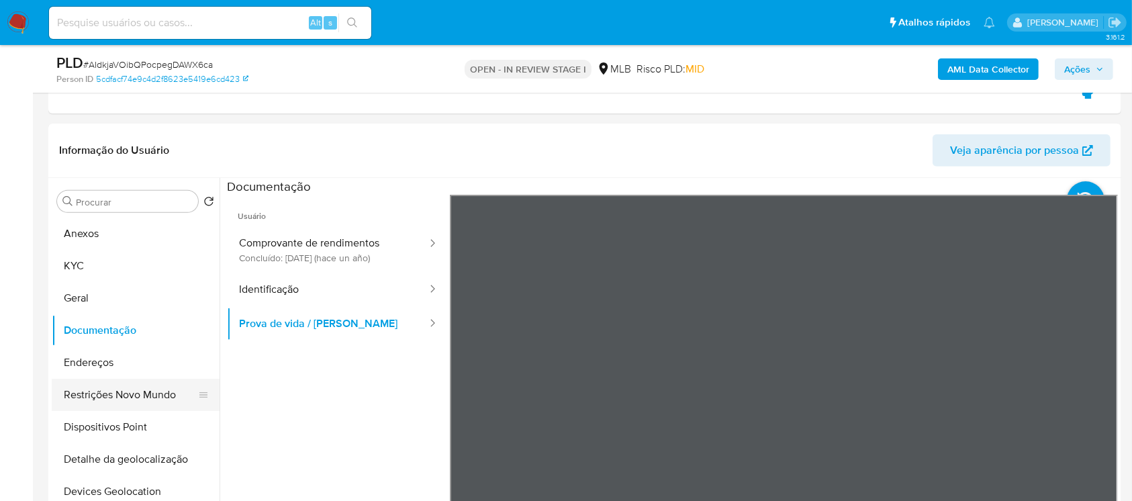
click at [102, 402] on button "Restrições Novo Mundo" at bounding box center [130, 395] width 157 height 32
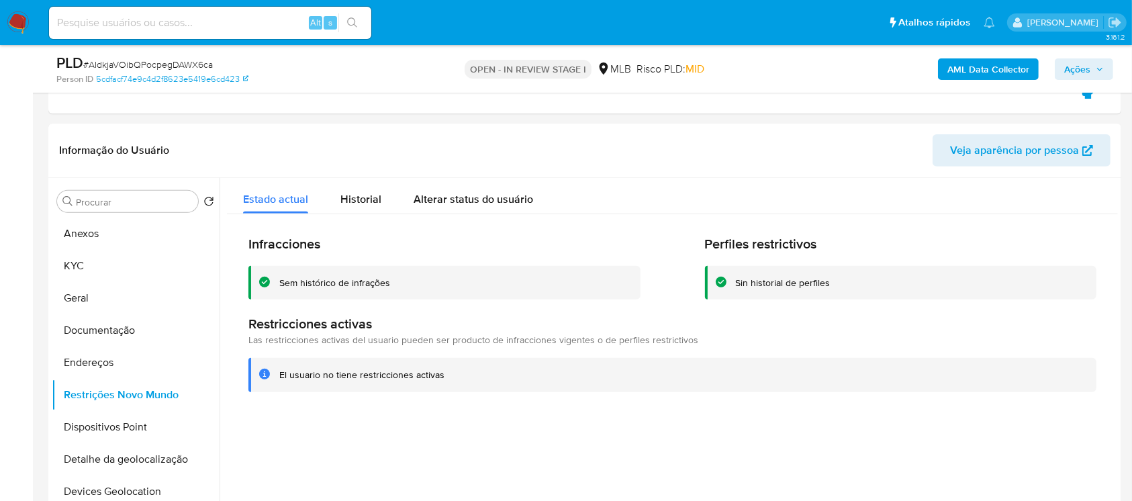
click at [152, 65] on span "# AIdkjaVOibQPocpegDAWX6ca" at bounding box center [148, 64] width 130 height 13
copy span "AIdkjaVOibQPocpegDAWX6ca"
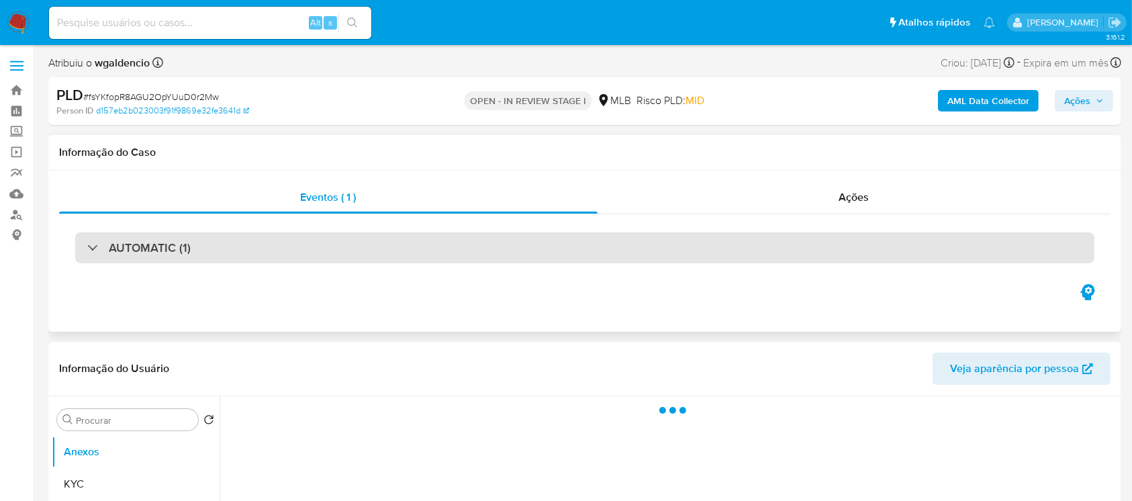
click at [87, 247] on div at bounding box center [87, 247] width 0 height 0
select select "10"
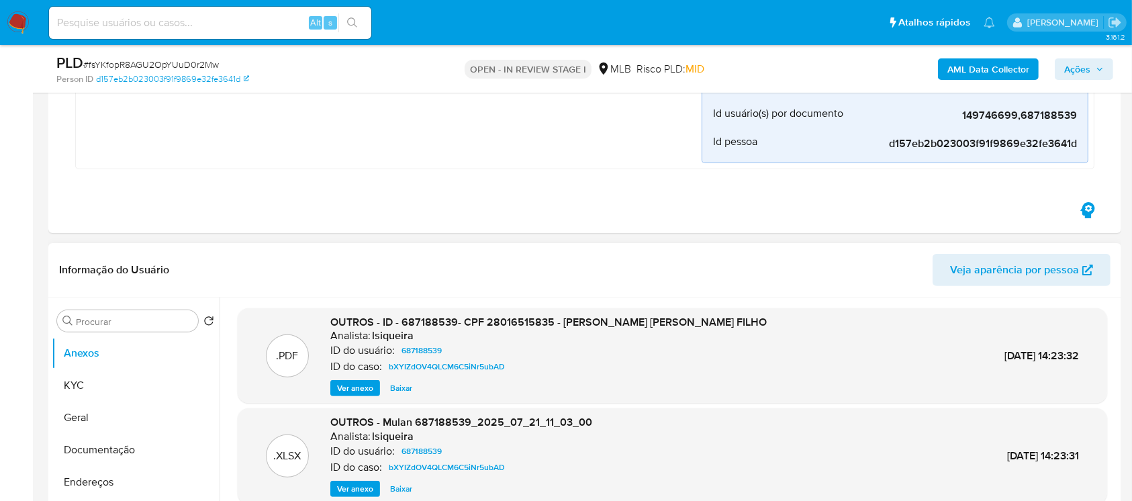
scroll to position [477, 0]
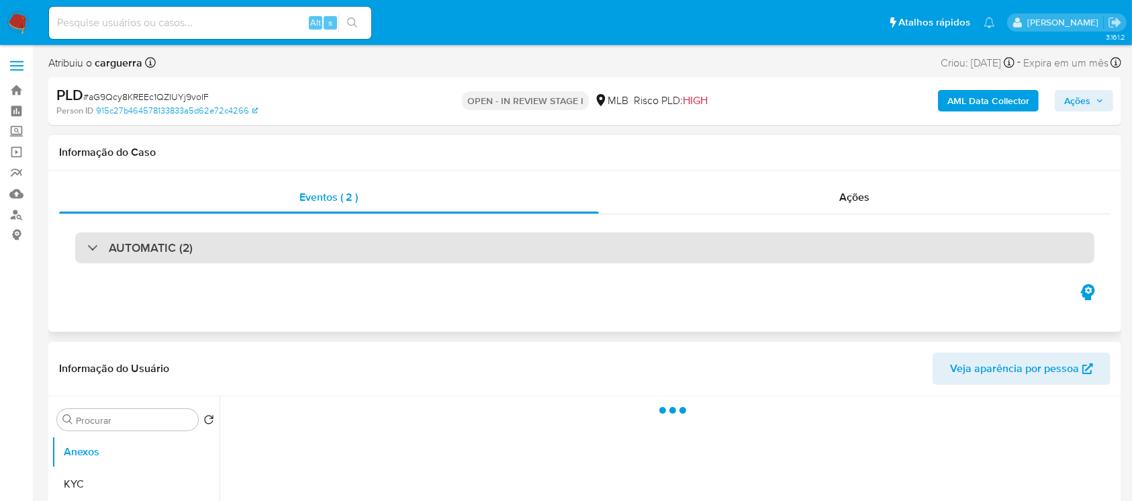
click at [87, 247] on div at bounding box center [87, 247] width 0 height 0
select select "10"
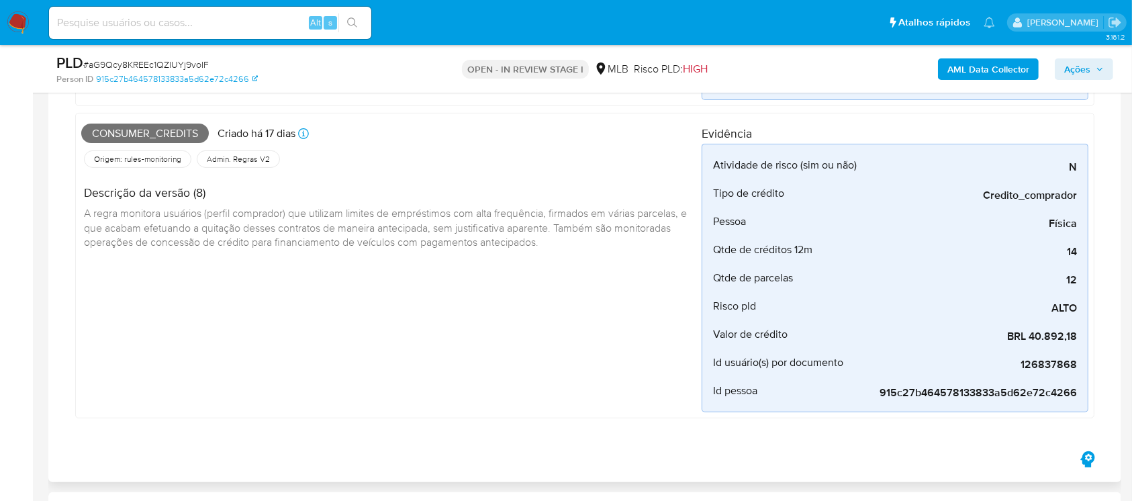
scroll to position [716, 0]
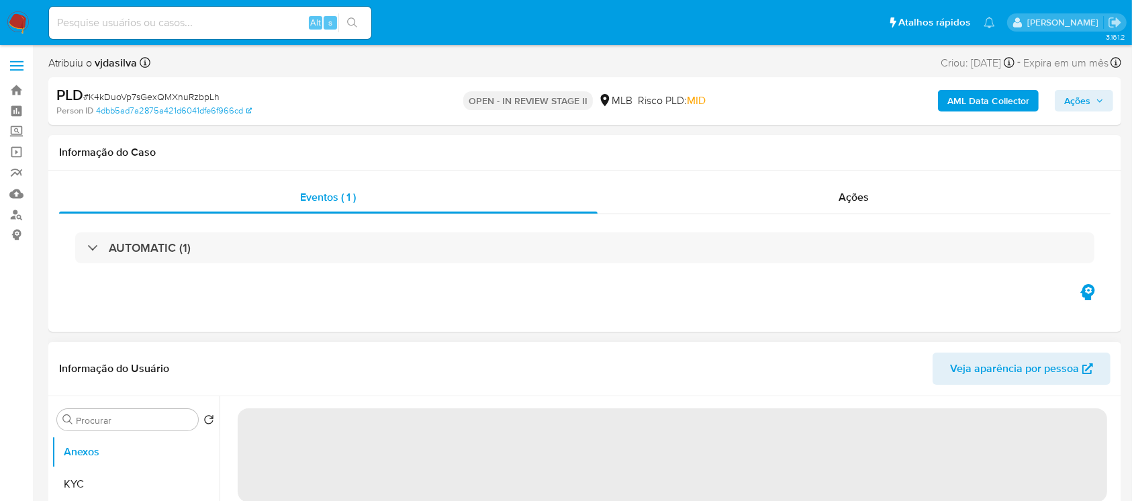
select select "10"
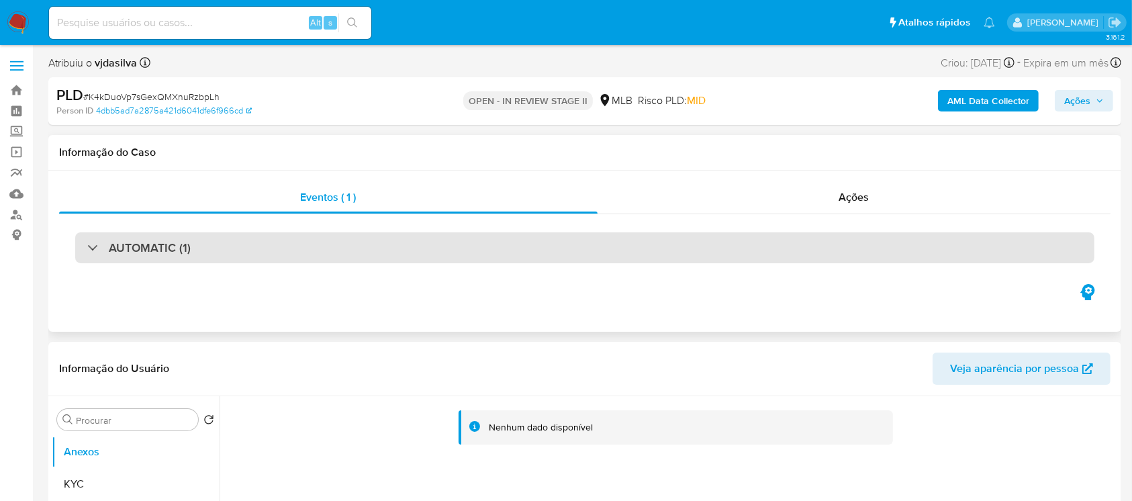
click at [199, 238] on div "AUTOMATIC (1)" at bounding box center [584, 247] width 1019 height 31
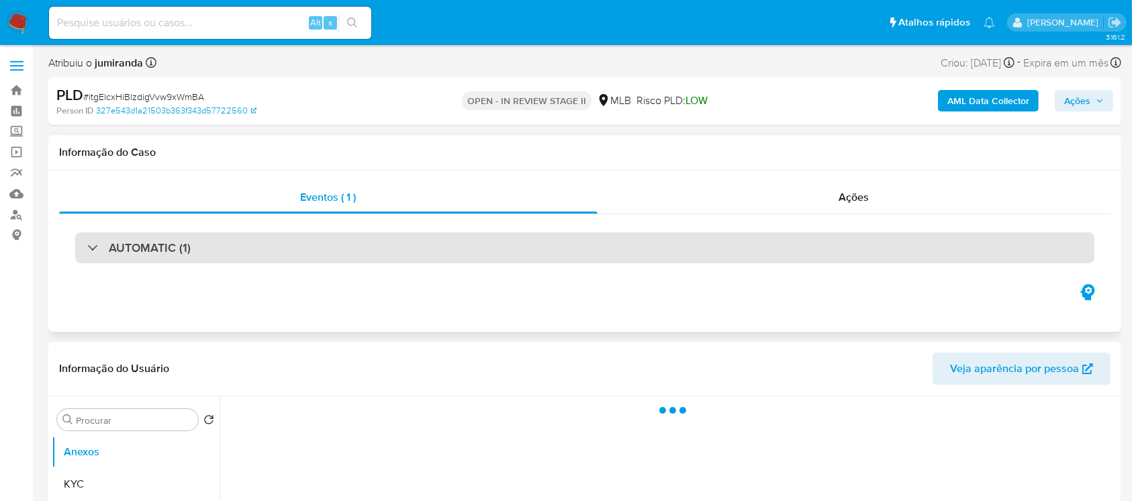
click at [89, 251] on div "AUTOMATIC (1)" at bounding box center [138, 247] width 103 height 15
select select "10"
click at [87, 247] on div at bounding box center [87, 247] width 0 height 0
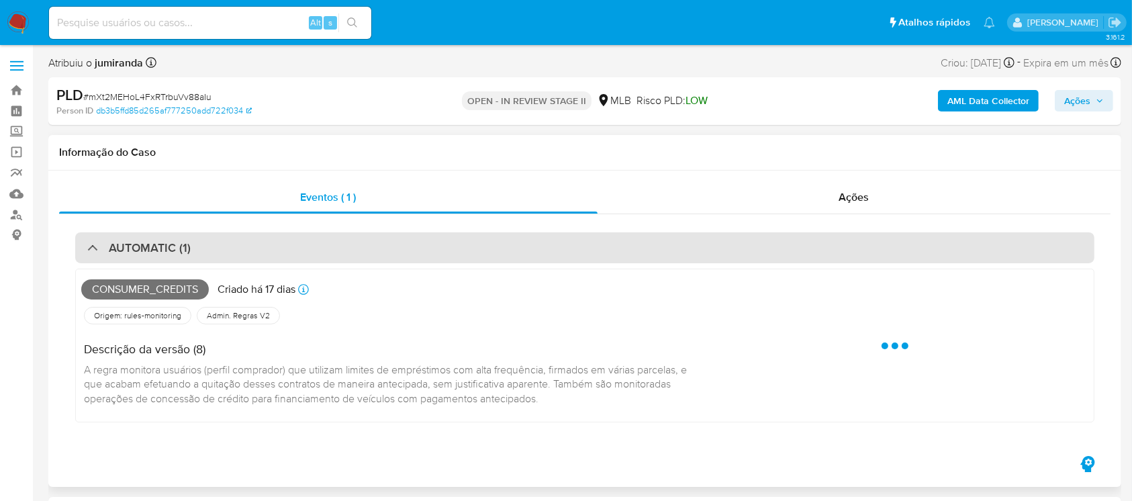
select select "10"
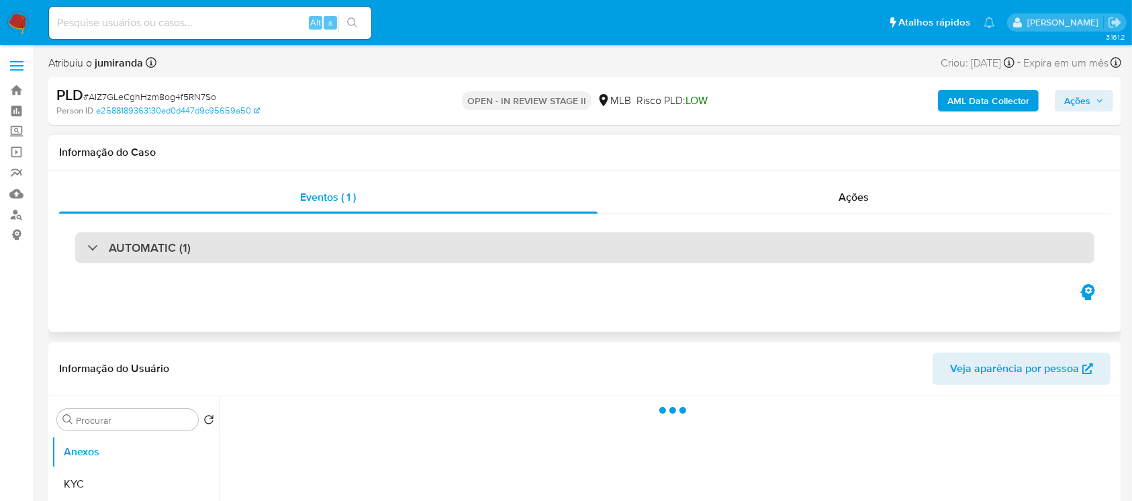
click at [87, 247] on div at bounding box center [87, 247] width 0 height 0
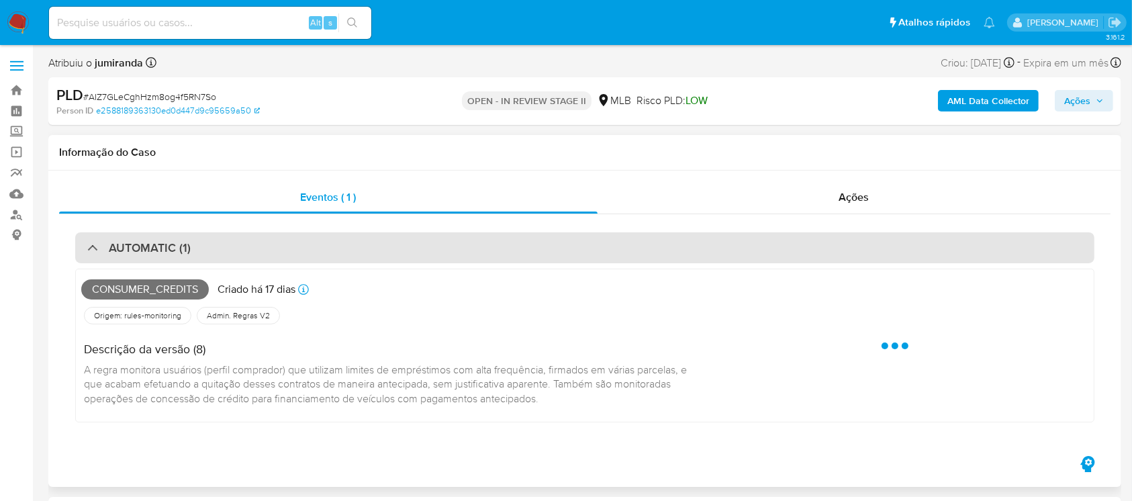
select select "10"
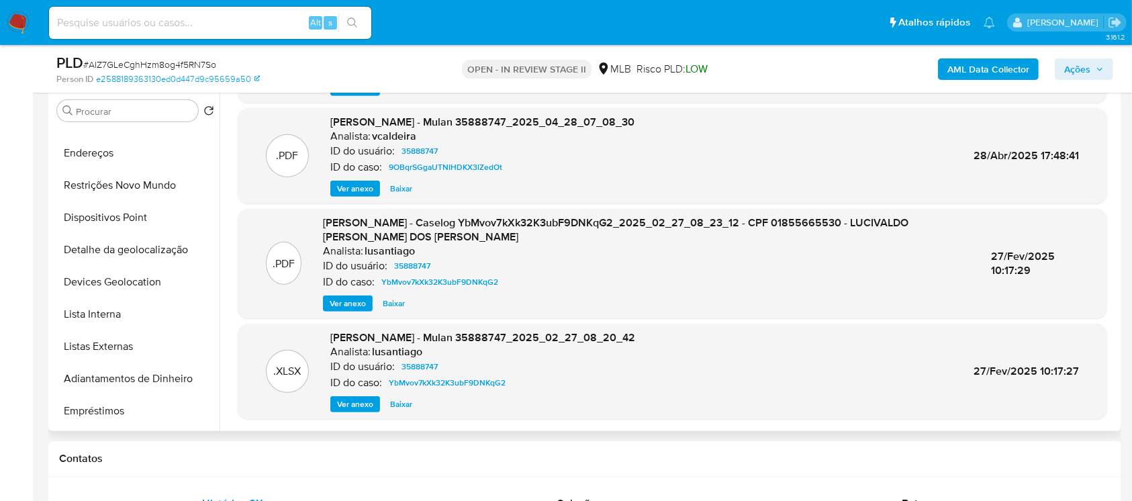
scroll to position [596, 0]
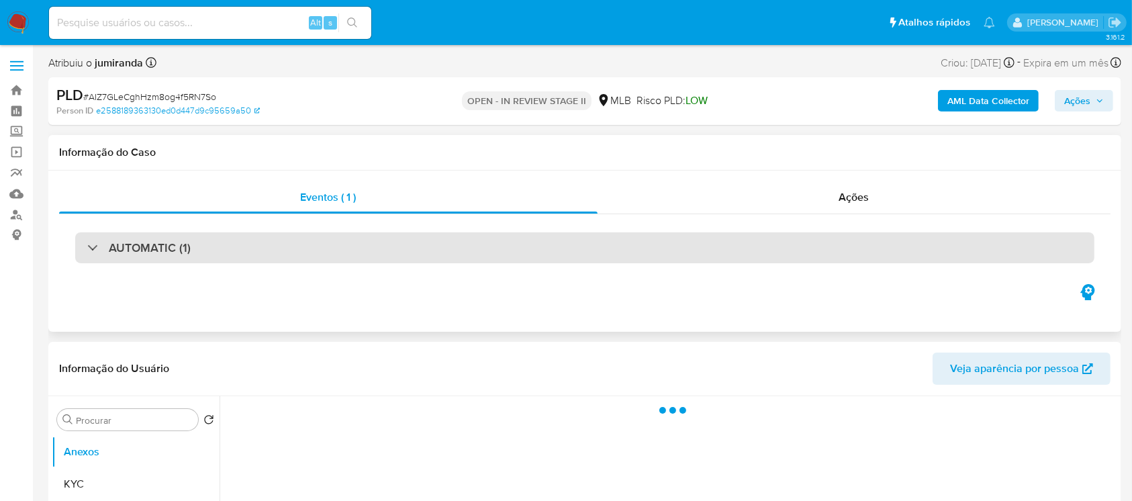
click at [94, 250] on div "AUTOMATIC (1)" at bounding box center [138, 247] width 103 height 15
select select "10"
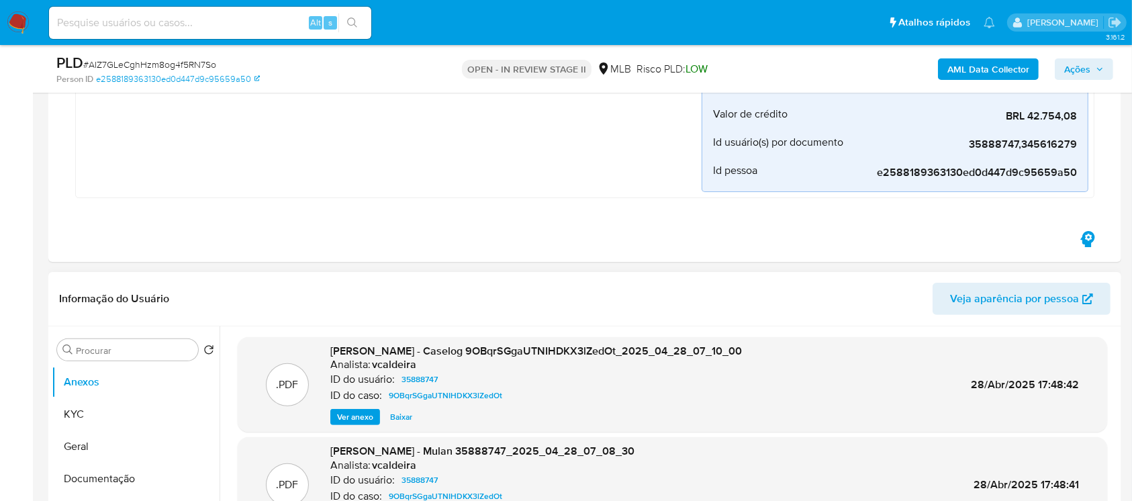
scroll to position [358, 0]
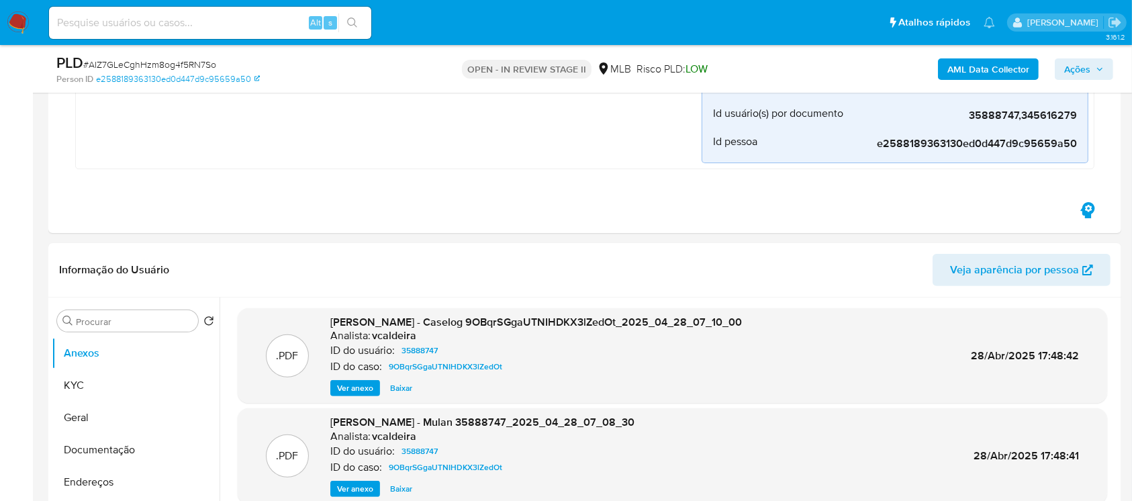
click at [199, 24] on input at bounding box center [210, 22] width 322 height 17
paste input "AIdkjaVOibQPocpegDAWX6ca"
type input "AIdkjaVOibQPocpegDAWX6ca"
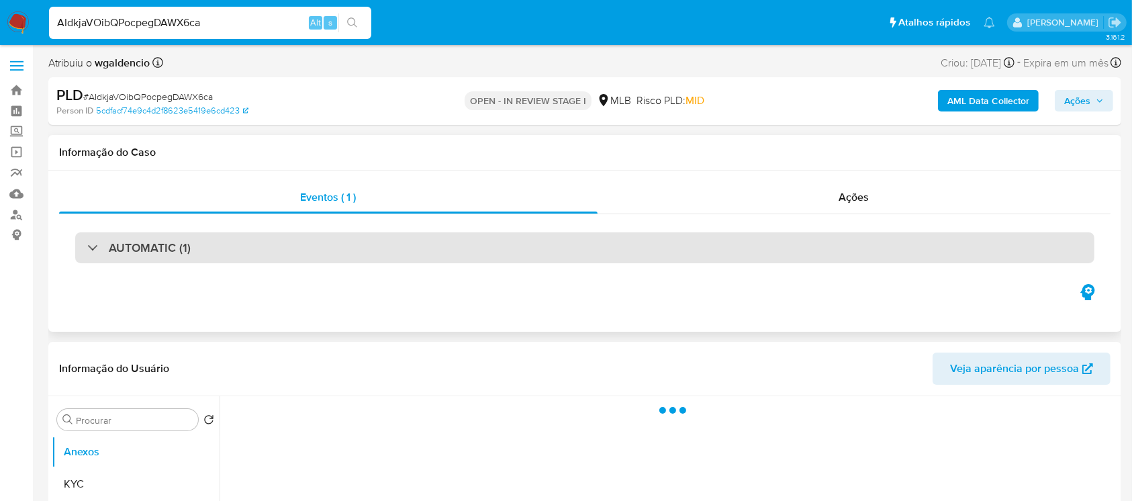
click at [127, 252] on h3 "AUTOMATIC (1)" at bounding box center [150, 247] width 82 height 15
select select "10"
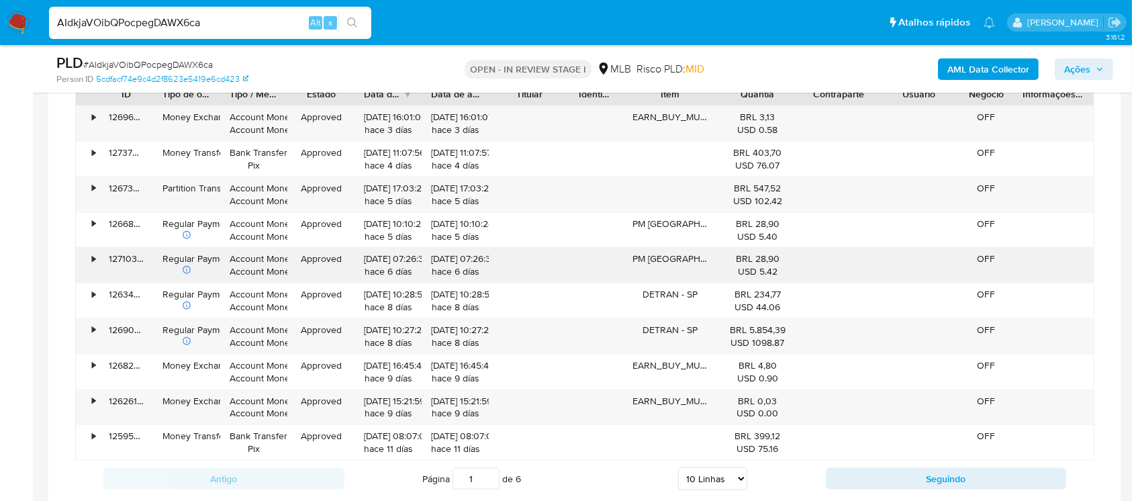
scroll to position [1347, 0]
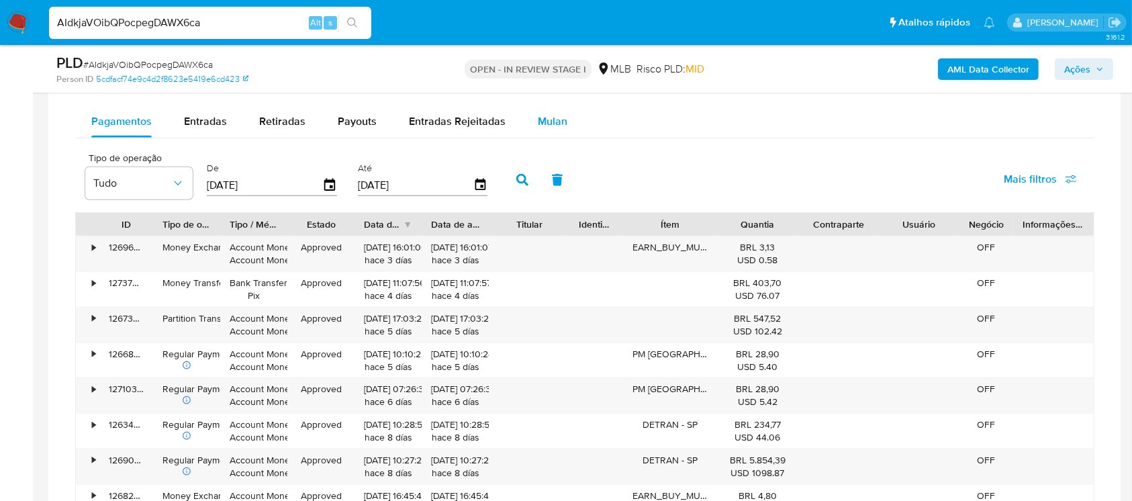
click at [548, 120] on span "Mulan" at bounding box center [553, 120] width 30 height 15
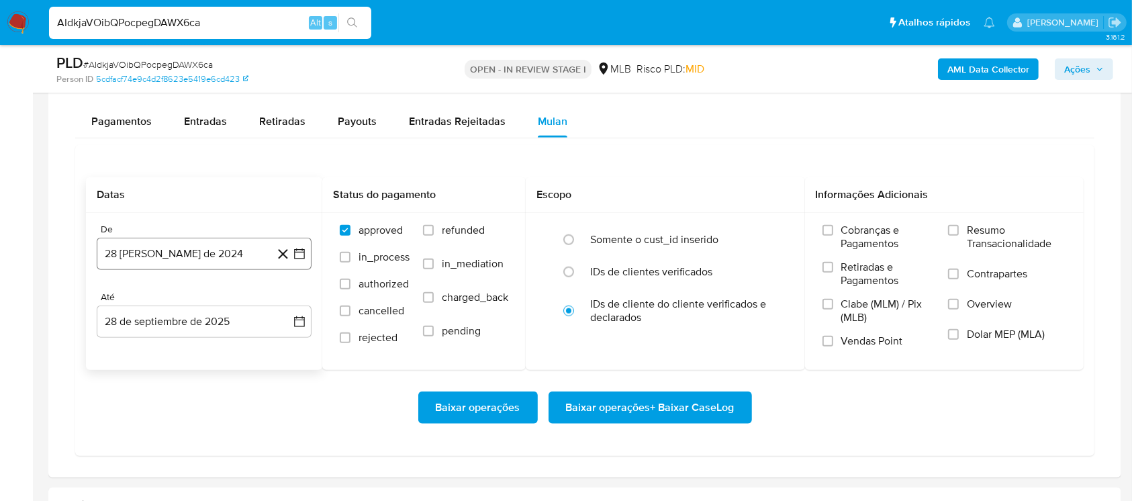
click at [139, 255] on button "28 [PERSON_NAME] de 2024" at bounding box center [204, 254] width 215 height 32
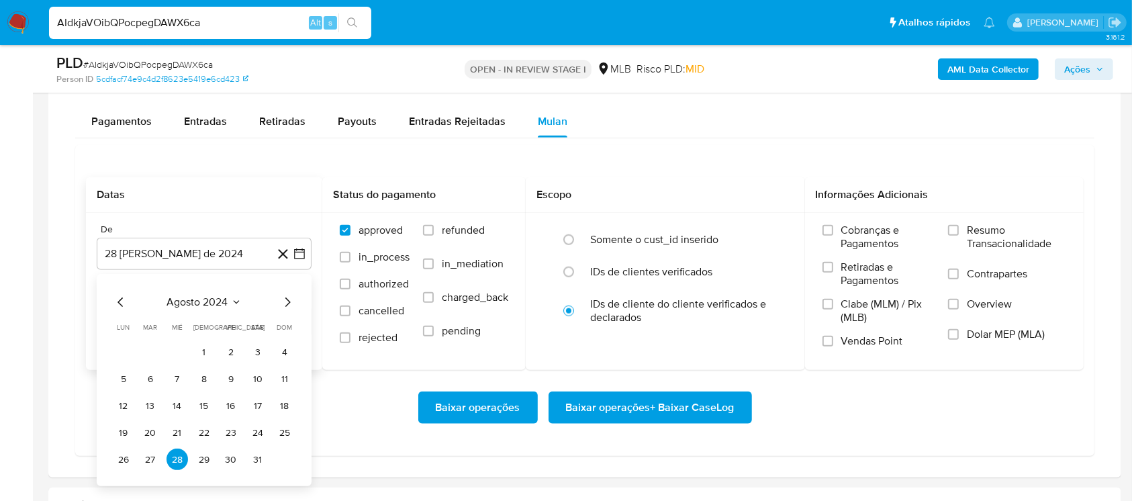
click at [172, 301] on span "agosto 2024" at bounding box center [197, 302] width 61 height 13
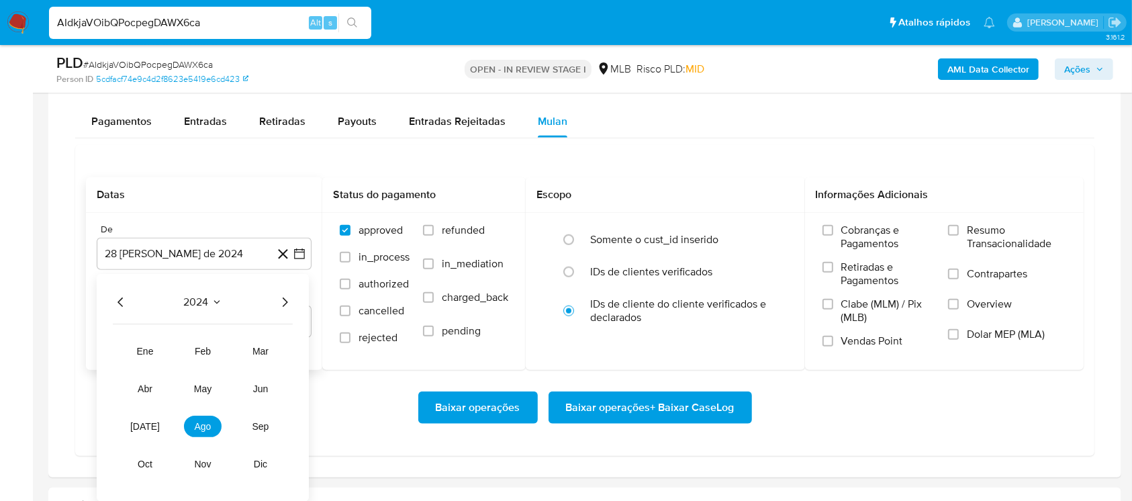
click at [285, 299] on icon "Año siguiente" at bounding box center [285, 301] width 5 height 9
click at [201, 428] on span "ago" at bounding box center [203, 427] width 17 height 11
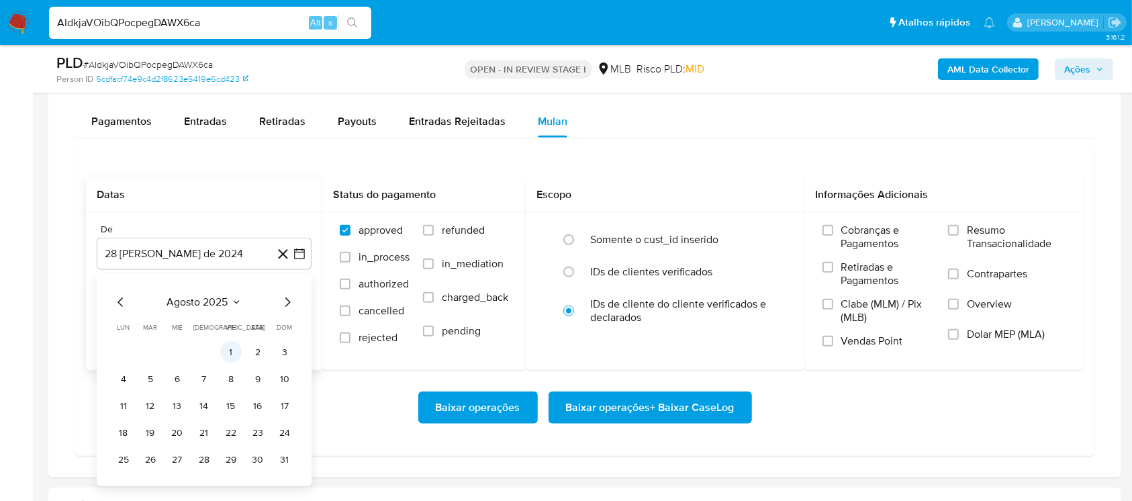
click at [234, 354] on button "1" at bounding box center [230, 352] width 21 height 21
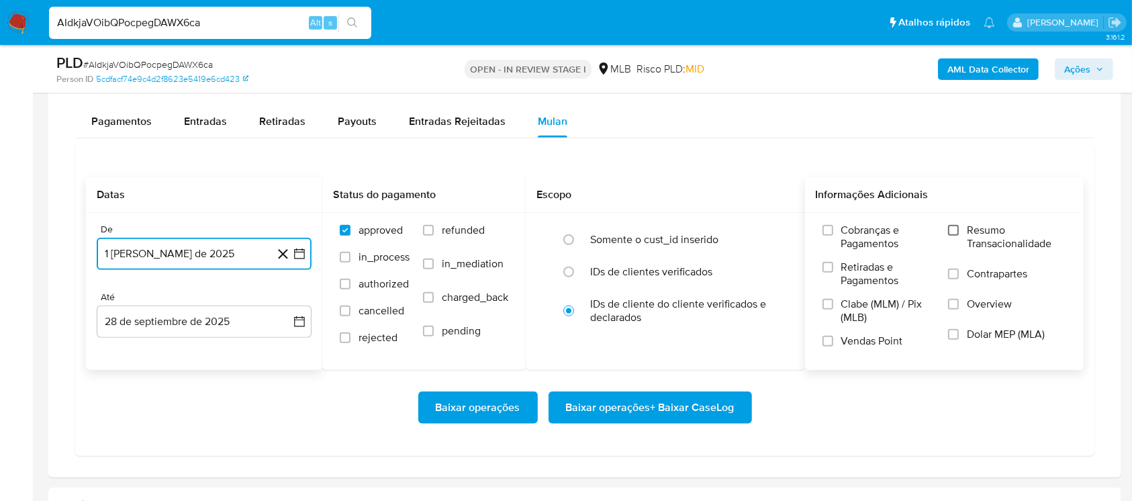
click at [956, 228] on input "Resumo Transacionalidade" at bounding box center [953, 230] width 11 height 11
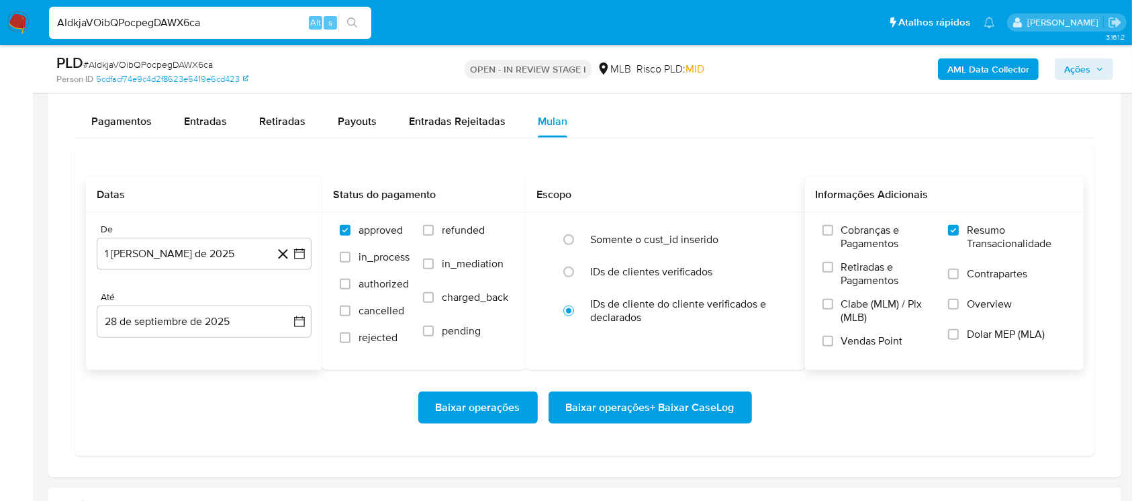
click at [455, 406] on span "Baixar operações" at bounding box center [478, 408] width 85 height 30
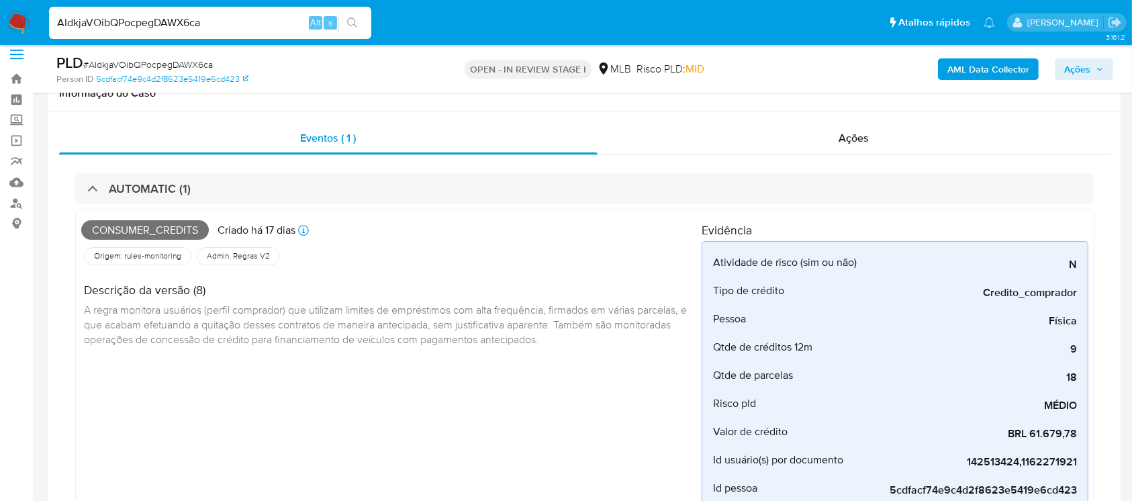
scroll to position [0, 0]
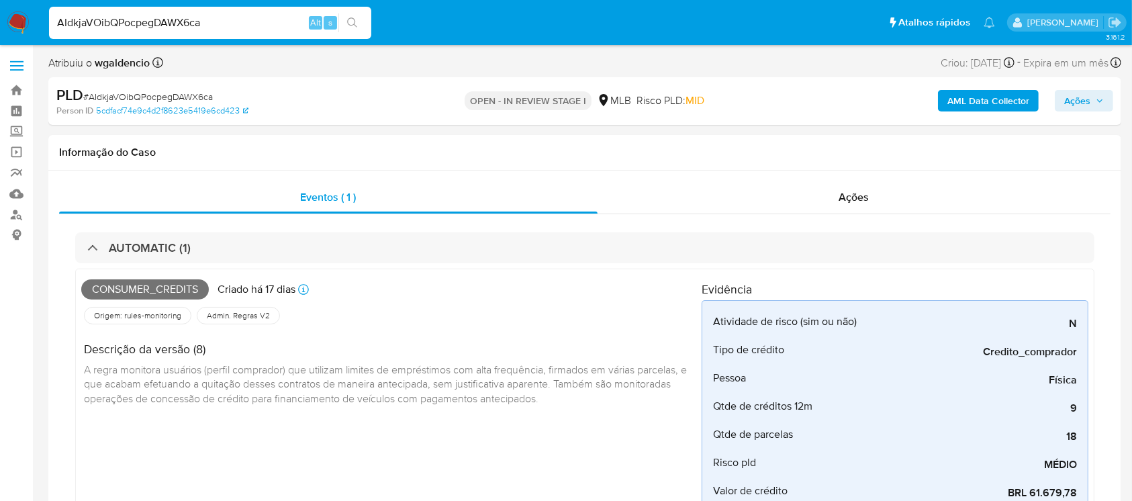
click at [177, 14] on input "AIdkjaVOibQPocpegDAWX6ca" at bounding box center [210, 22] width 322 height 17
paste input "LjWUA7ABMXYmepju4pug6sUK"
type input "LjWUA7ABMXYmepju4pug6sUK"
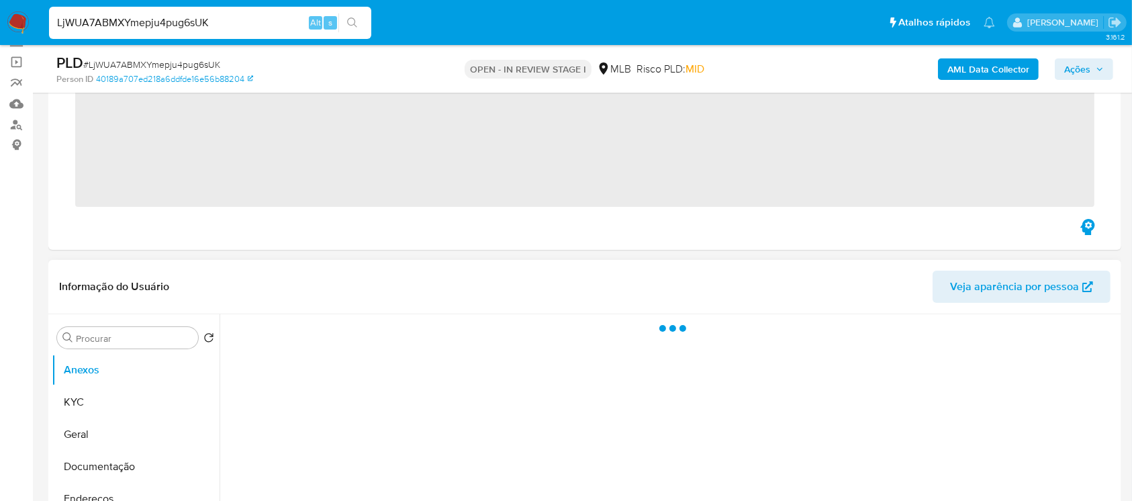
scroll to position [119, 0]
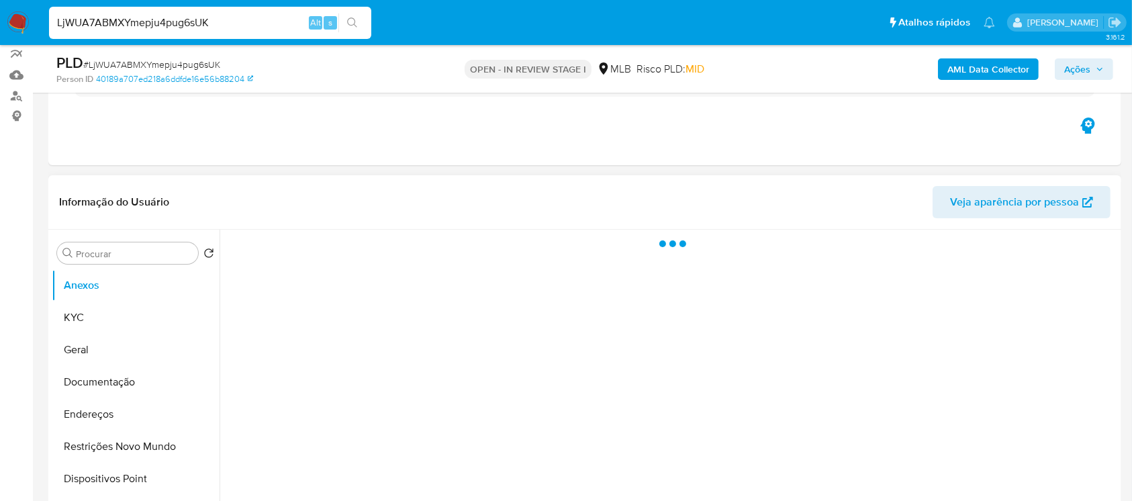
select select "10"
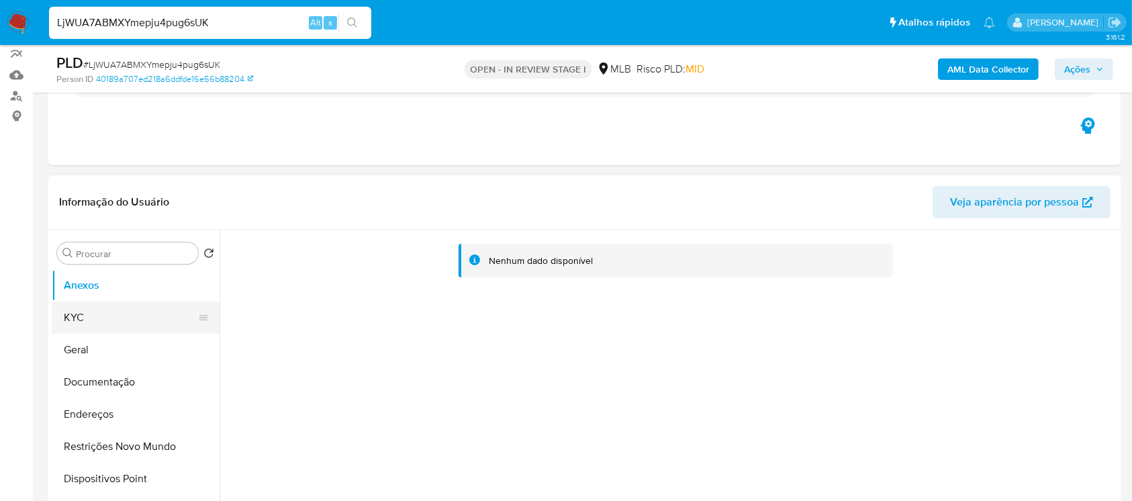
click at [72, 324] on button "KYC" at bounding box center [130, 317] width 157 height 32
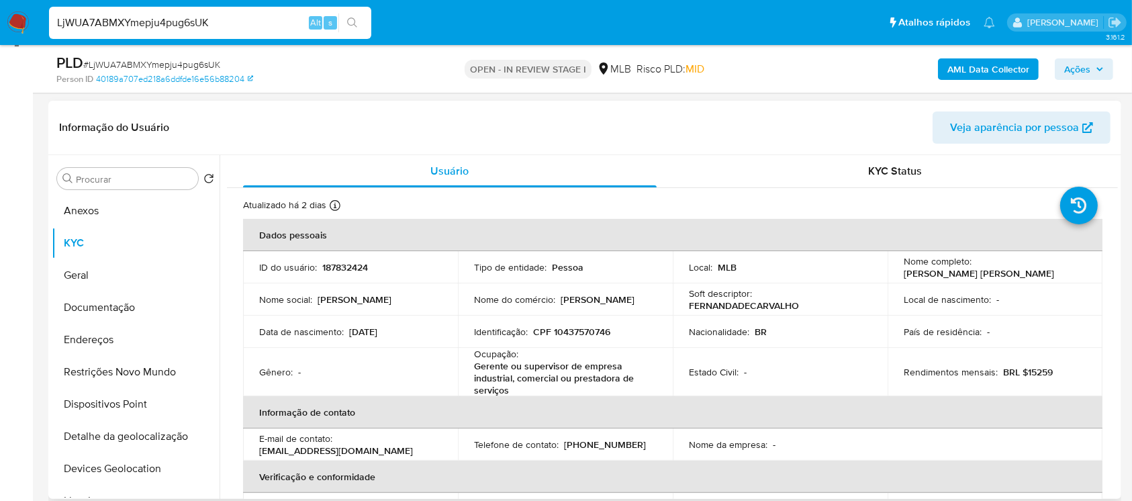
scroll to position [238, 0]
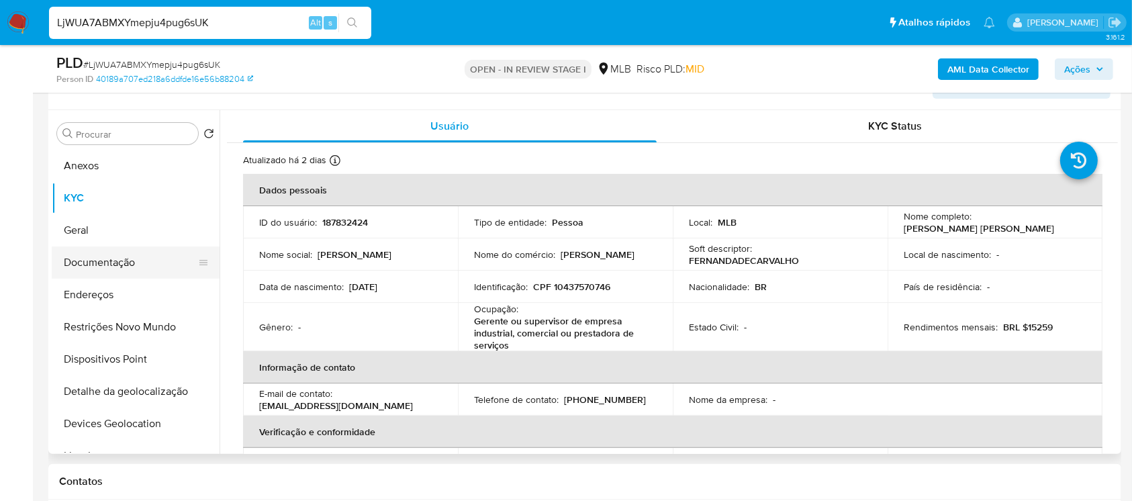
click at [98, 261] on button "Documentação" at bounding box center [130, 262] width 157 height 32
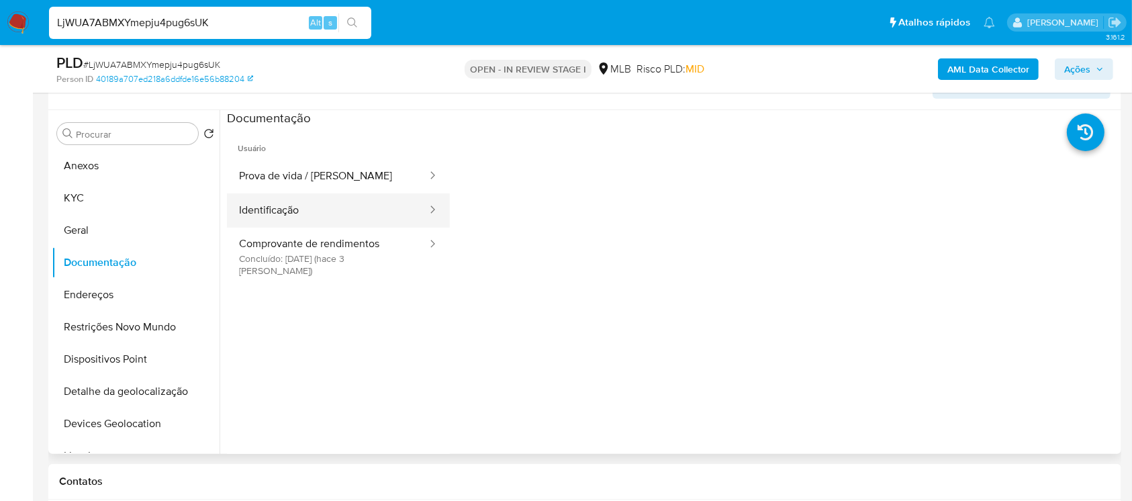
click at [269, 218] on button "Identificação" at bounding box center [327, 210] width 201 height 34
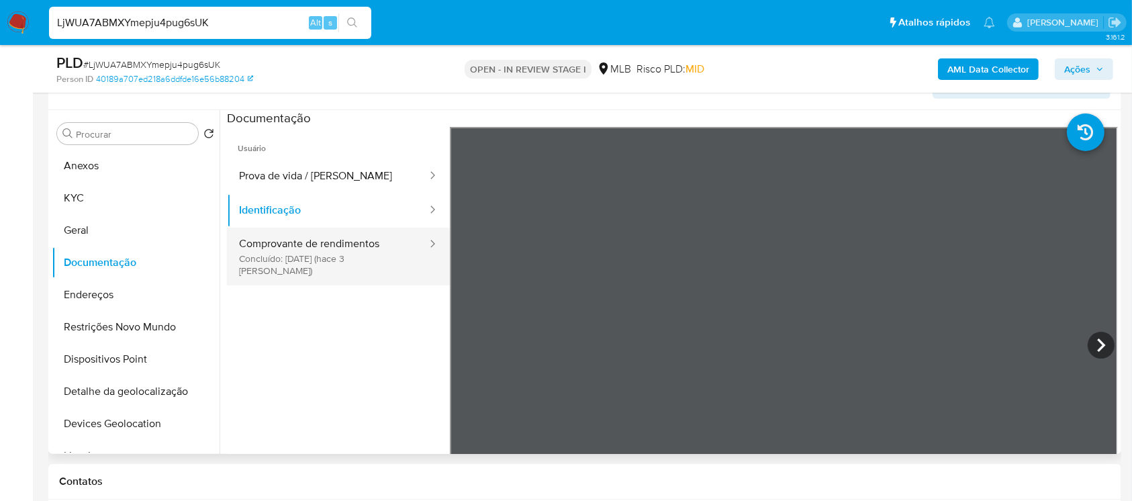
click at [272, 254] on button "Comprovante de rendimentos Concluído: 26/09/2025 (hace 3 días)" at bounding box center [327, 257] width 201 height 58
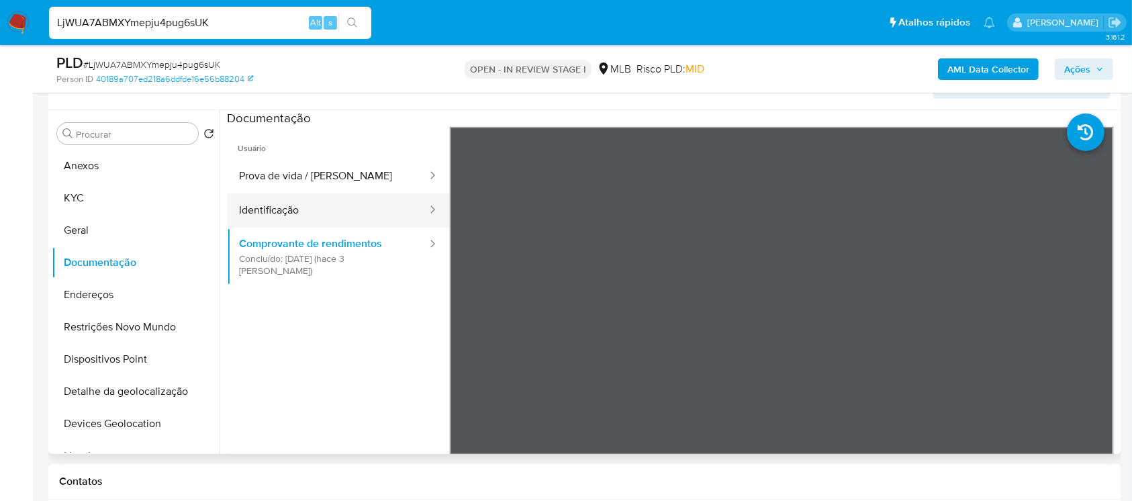
click at [243, 220] on button "Identificação" at bounding box center [327, 210] width 201 height 34
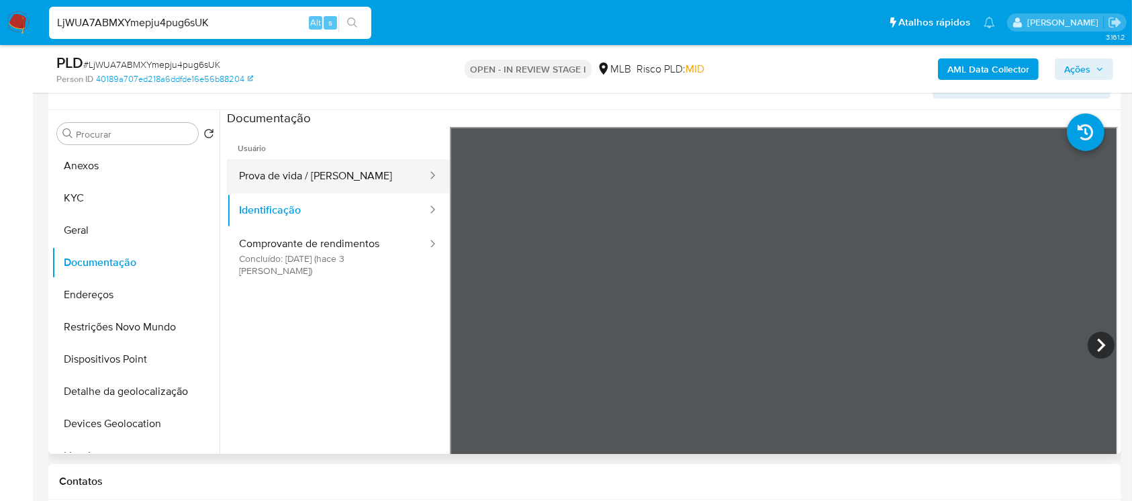
click at [274, 177] on button "Prova de vida / Selfie" at bounding box center [327, 176] width 201 height 34
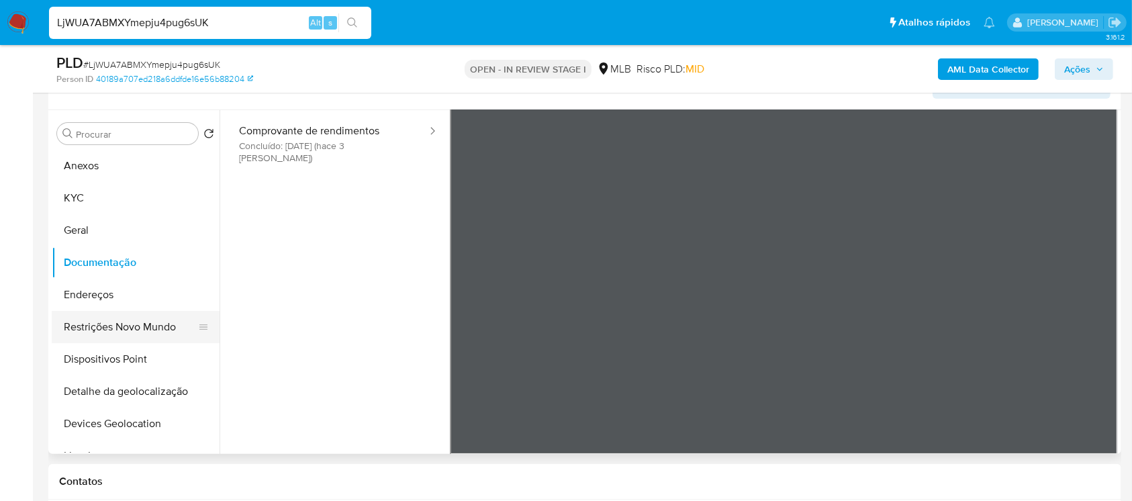
click at [86, 328] on button "Restrições Novo Mundo" at bounding box center [130, 327] width 157 height 32
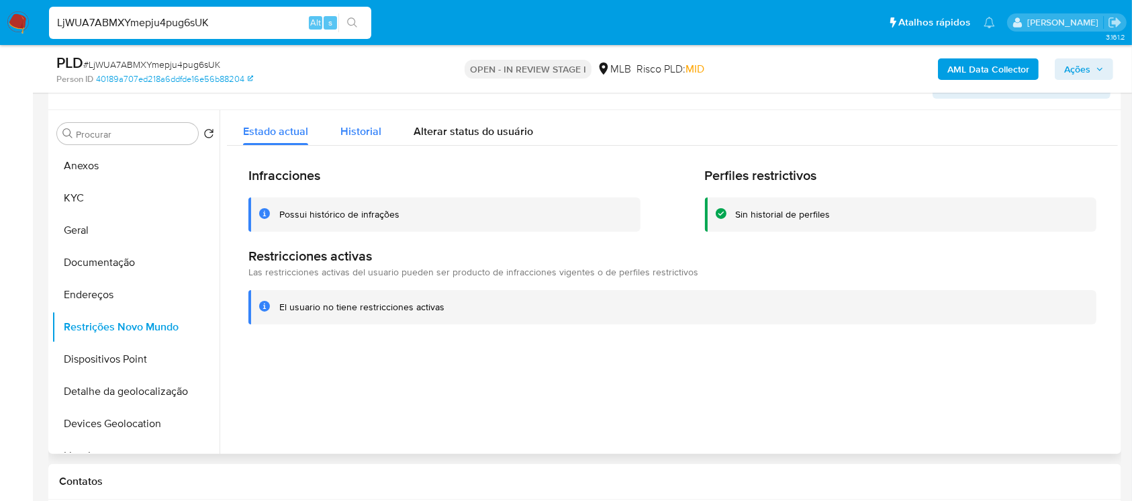
click at [360, 132] on span "Historial" at bounding box center [360, 131] width 41 height 15
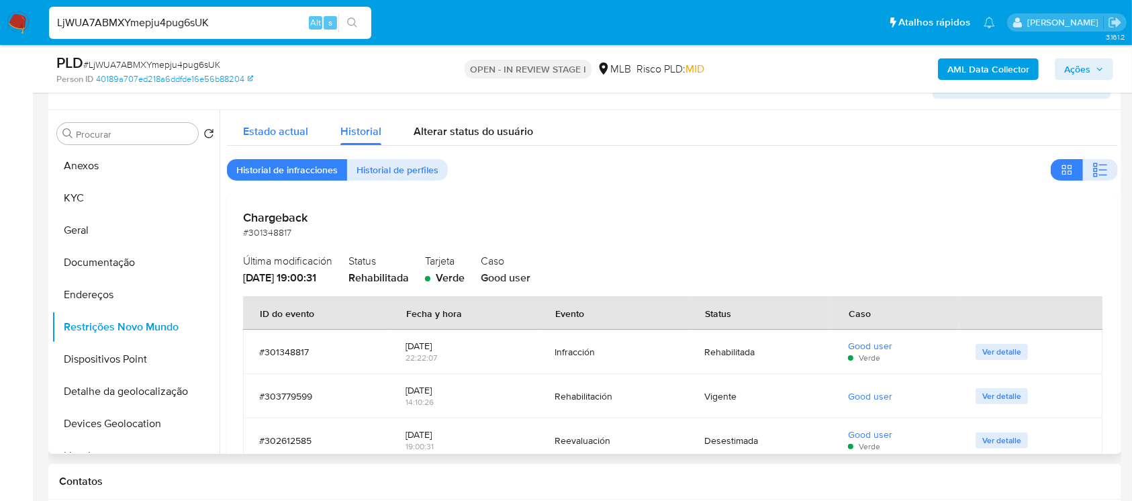
click at [285, 132] on span "Estado actual" at bounding box center [275, 131] width 65 height 15
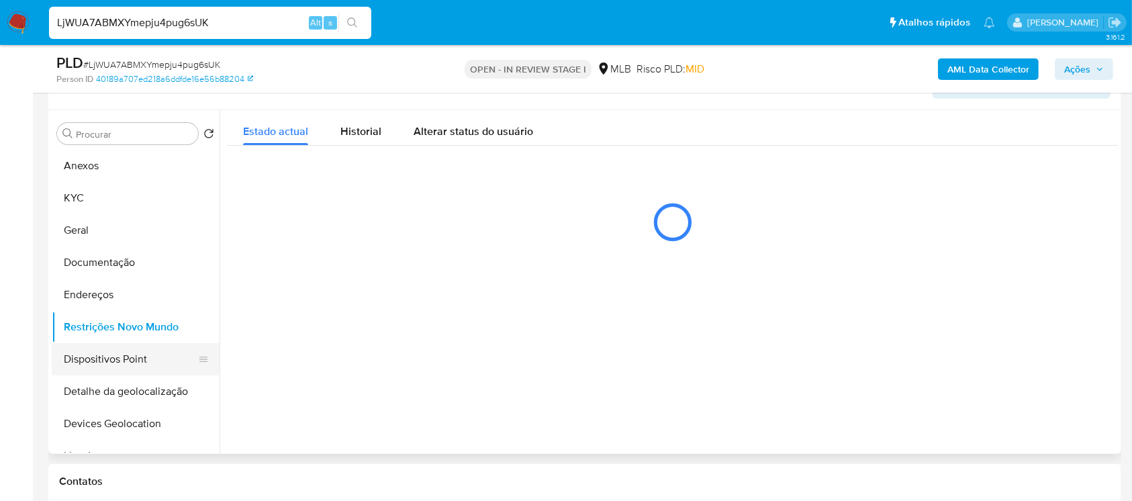
click at [89, 366] on button "Dispositivos Point" at bounding box center [130, 359] width 157 height 32
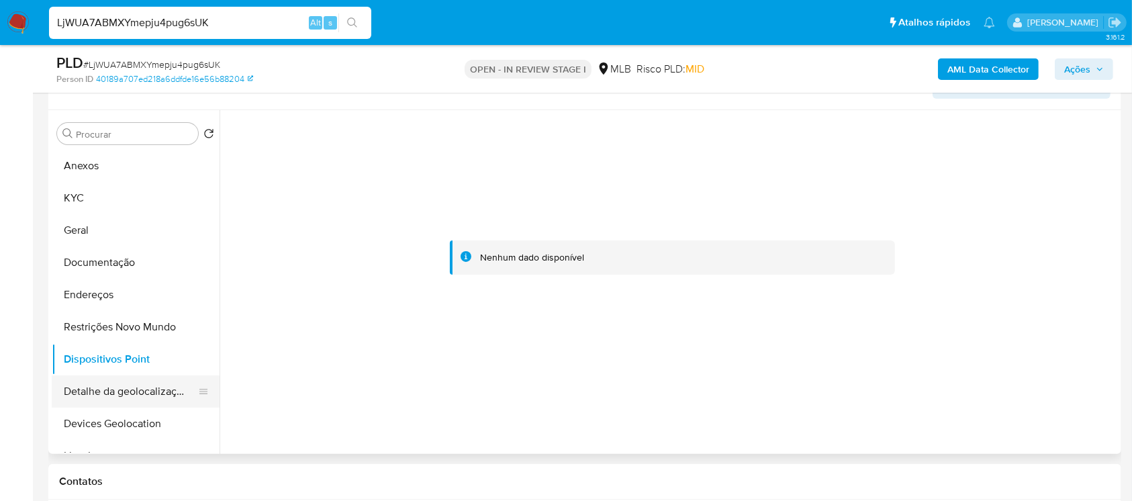
click at [86, 393] on button "Detalhe da geolocalização" at bounding box center [130, 391] width 157 height 32
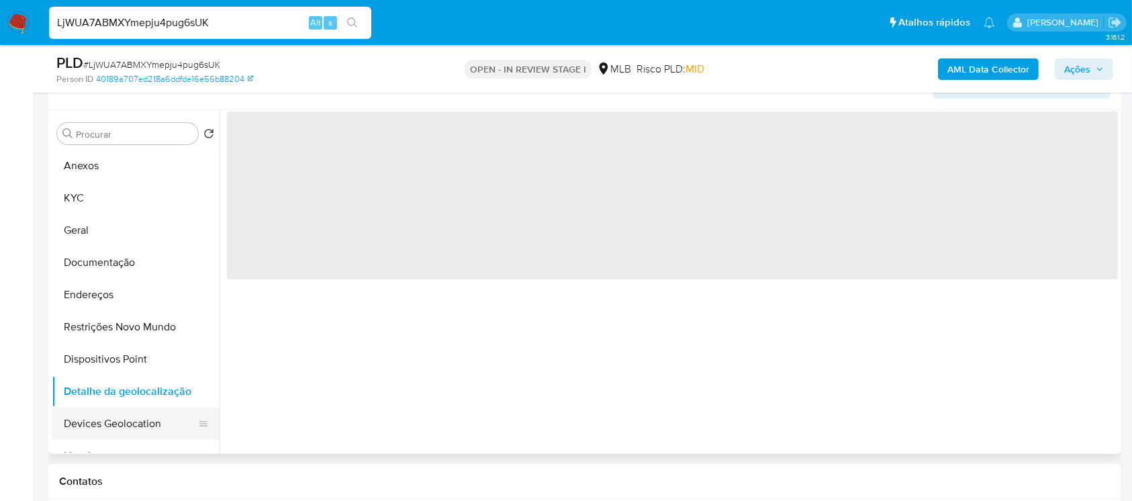
click at [85, 422] on button "Devices Geolocation" at bounding box center [130, 424] width 157 height 32
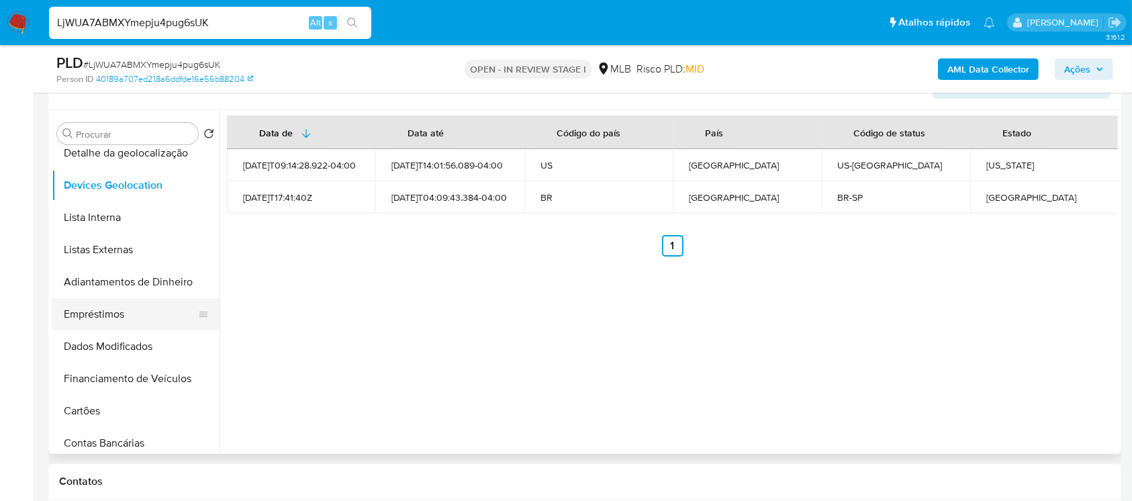
click at [89, 322] on button "Empréstimos" at bounding box center [130, 314] width 157 height 32
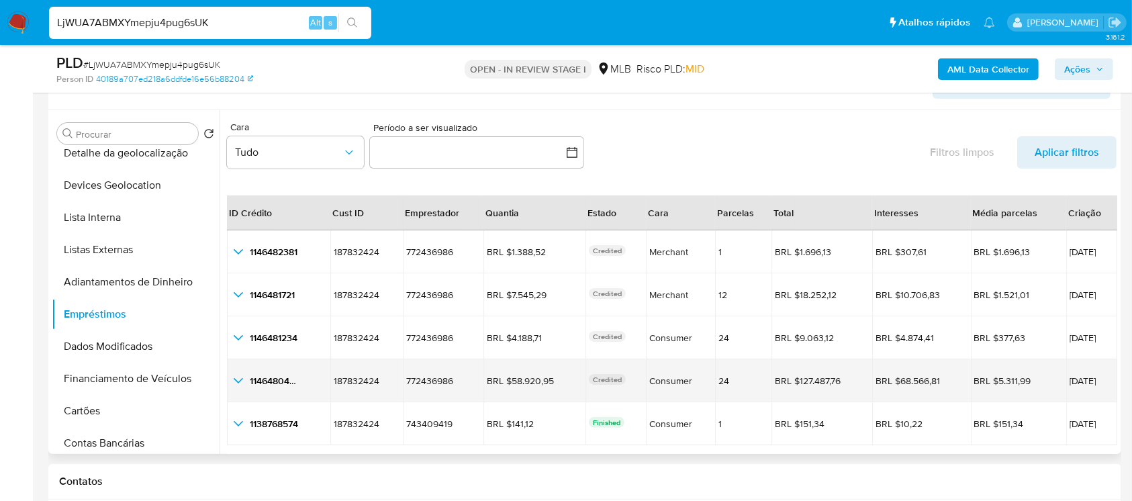
scroll to position [31, 0]
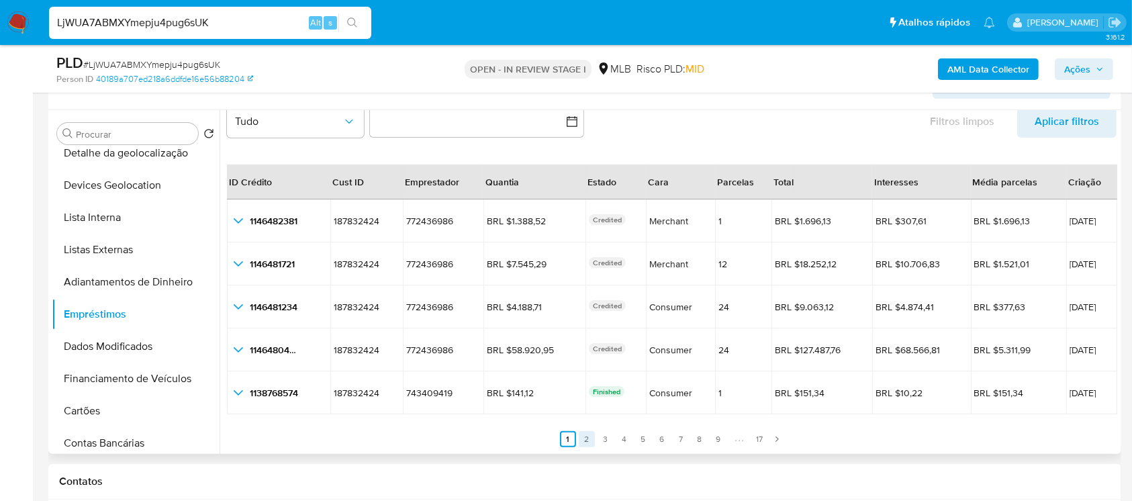
click at [584, 443] on link "2" at bounding box center [587, 439] width 16 height 16
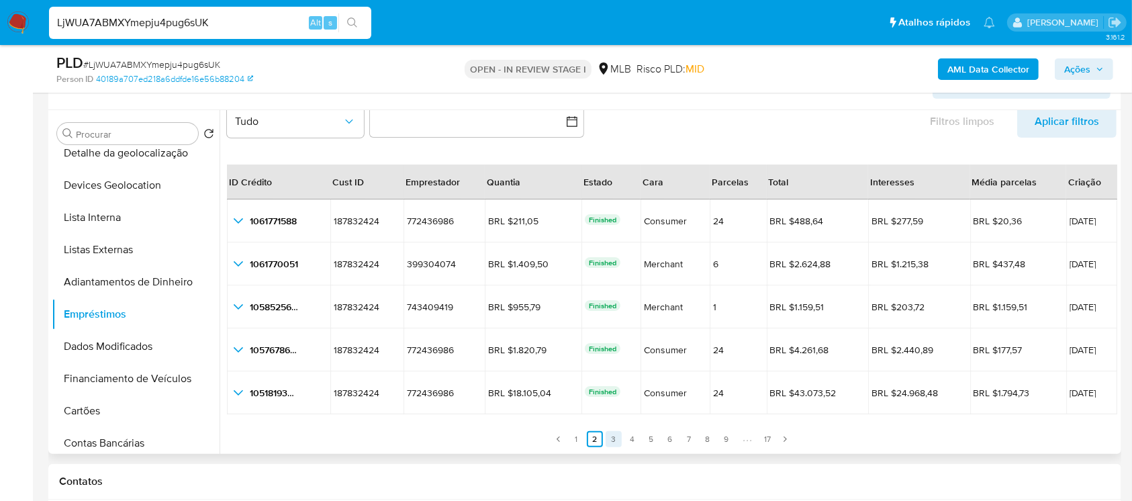
click at [613, 438] on link "3" at bounding box center [614, 439] width 16 height 16
click at [628, 442] on link "4" at bounding box center [632, 439] width 16 height 16
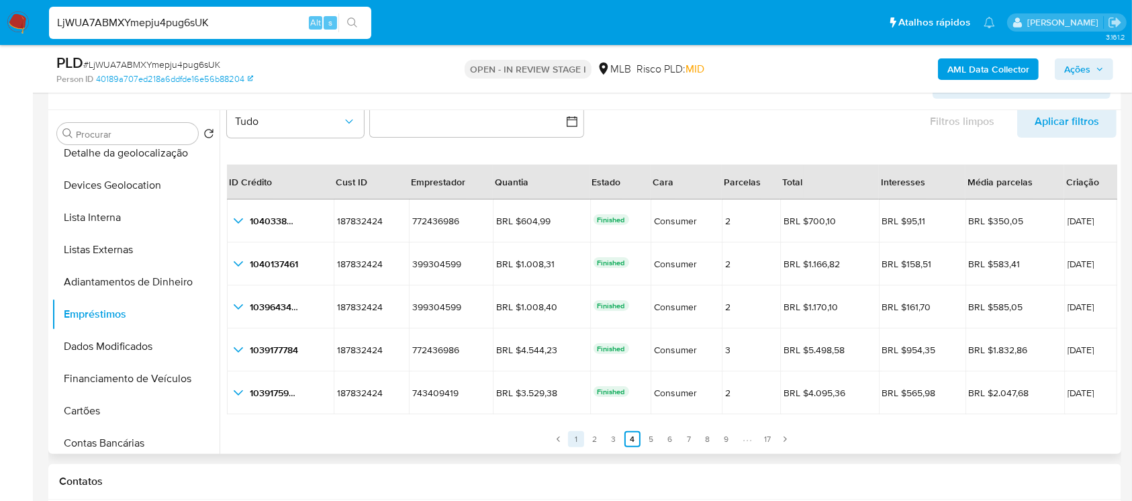
click at [573, 442] on link "1" at bounding box center [576, 439] width 16 height 16
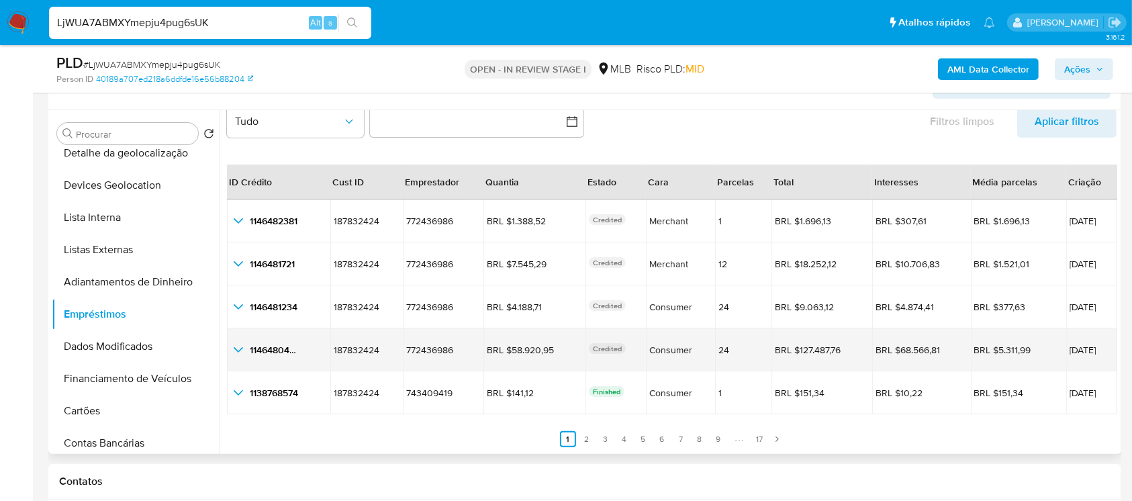
click at [237, 349] on icon "button_show_hidden_detail_by_id_3" at bounding box center [238, 349] width 9 height 5
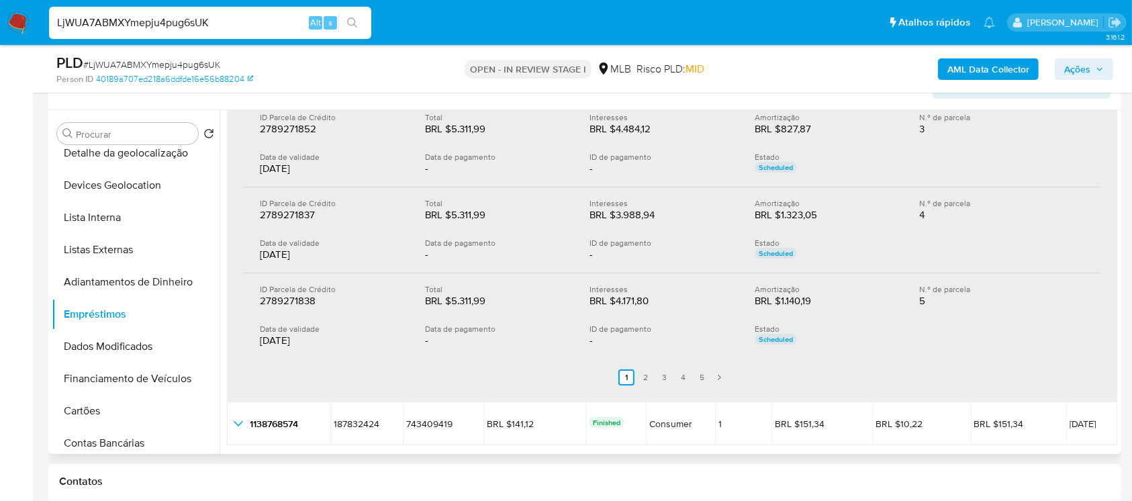
scroll to position [508, 0]
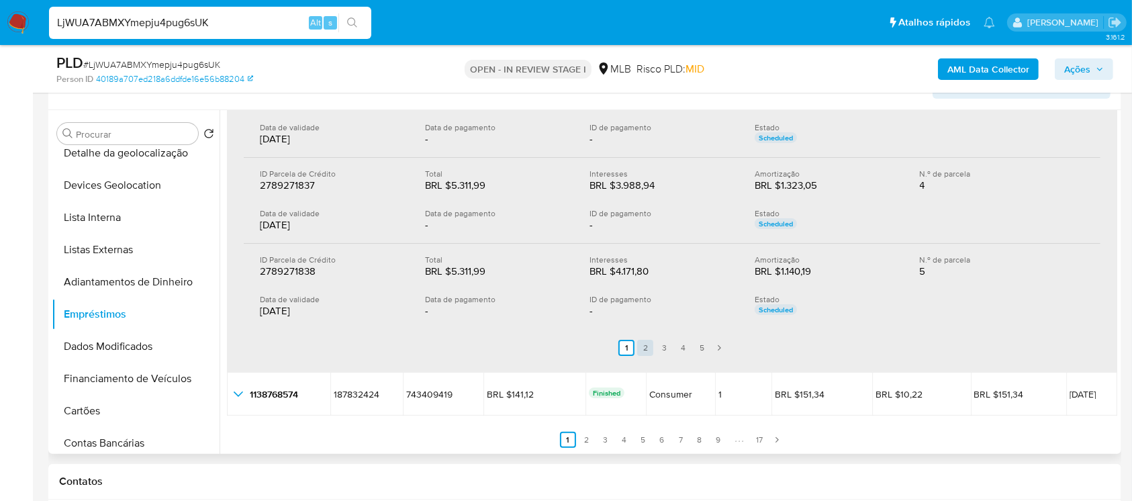
click at [643, 348] on link "2" at bounding box center [645, 348] width 16 height 16
click at [666, 348] on link "3" at bounding box center [672, 348] width 16 height 16
click at [684, 351] on link "4" at bounding box center [691, 348] width 16 height 16
click at [705, 350] on link "5" at bounding box center [710, 348] width 16 height 16
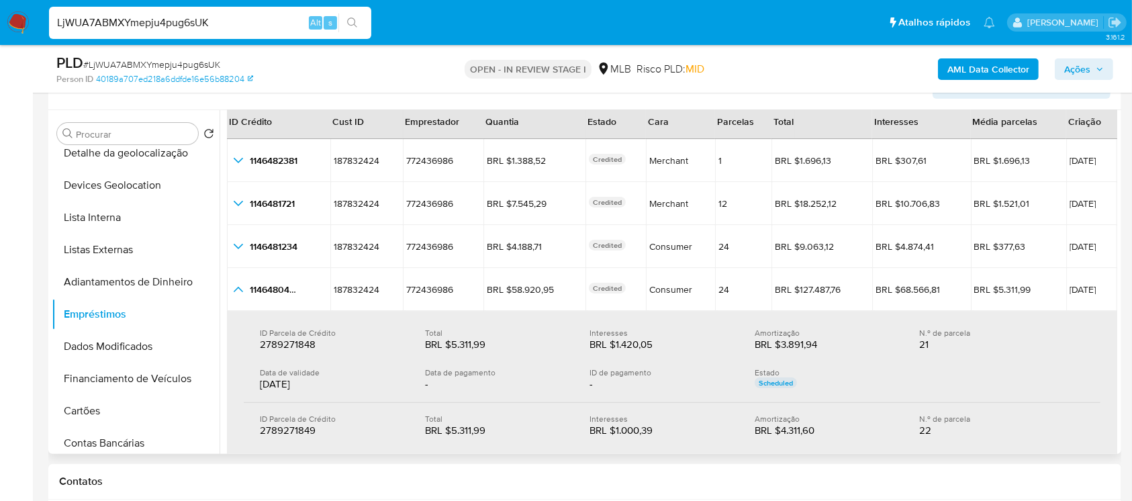
scroll to position [64, 0]
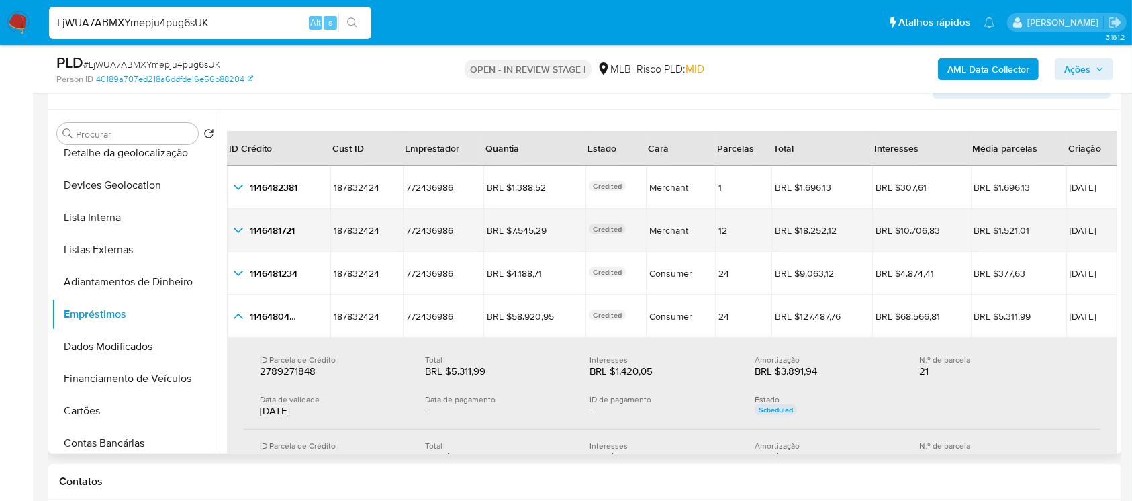
click at [236, 225] on icon "button_show_hidden_detail_by_id_1" at bounding box center [238, 230] width 16 height 16
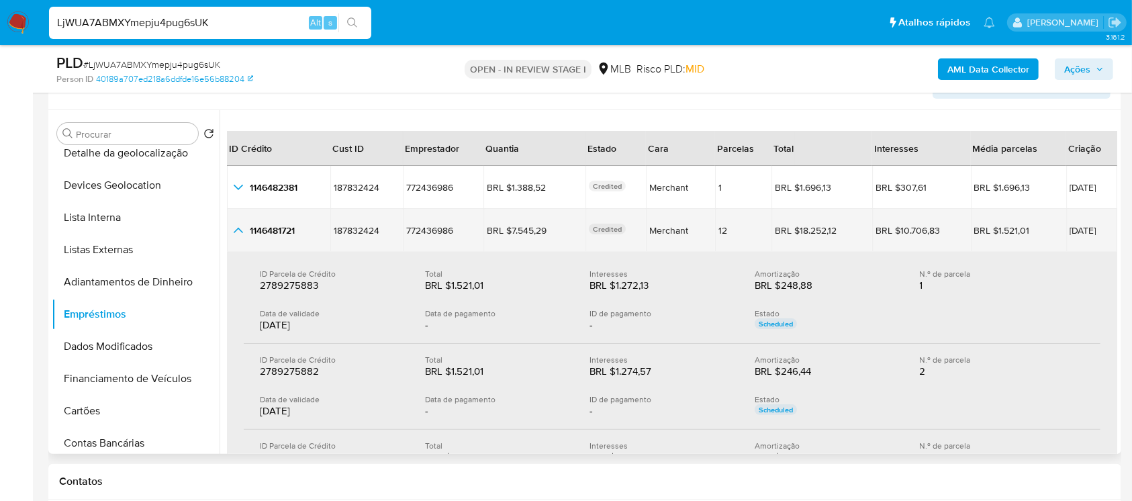
click at [238, 230] on icon "button_show_hidden_detail_by_id_1" at bounding box center [238, 230] width 16 height 16
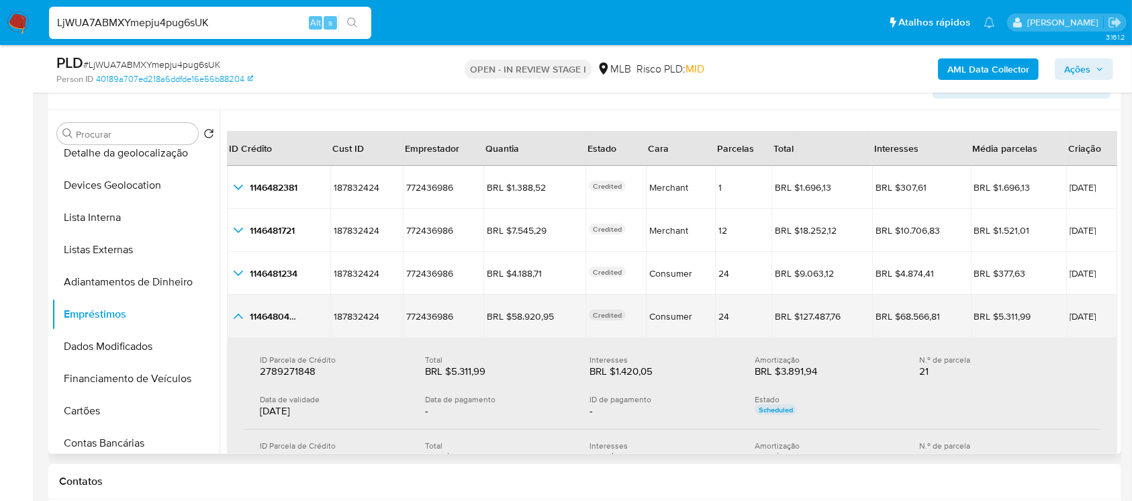
click at [237, 318] on icon "button_show_hidden_detail_by_id_3" at bounding box center [238, 316] width 16 height 16
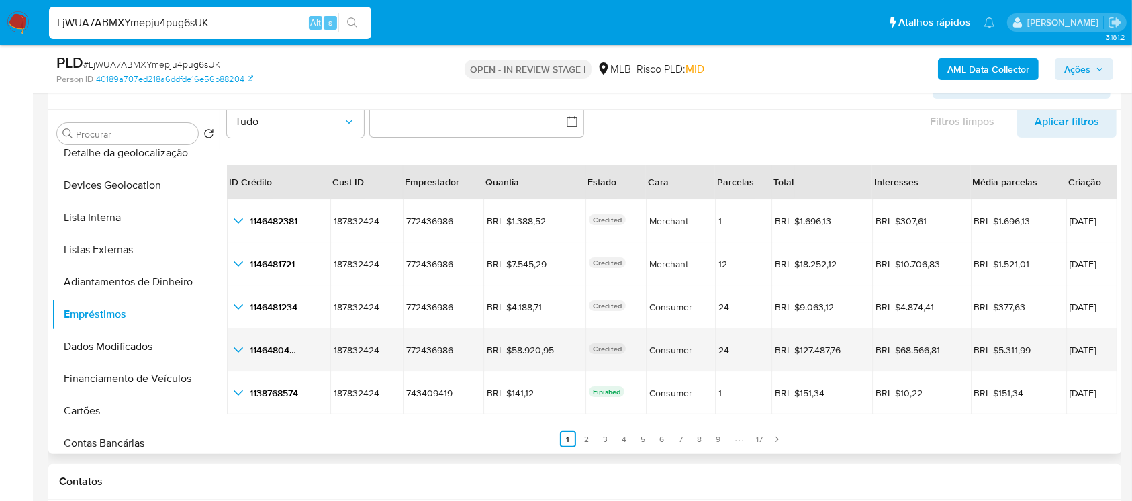
scroll to position [31, 0]
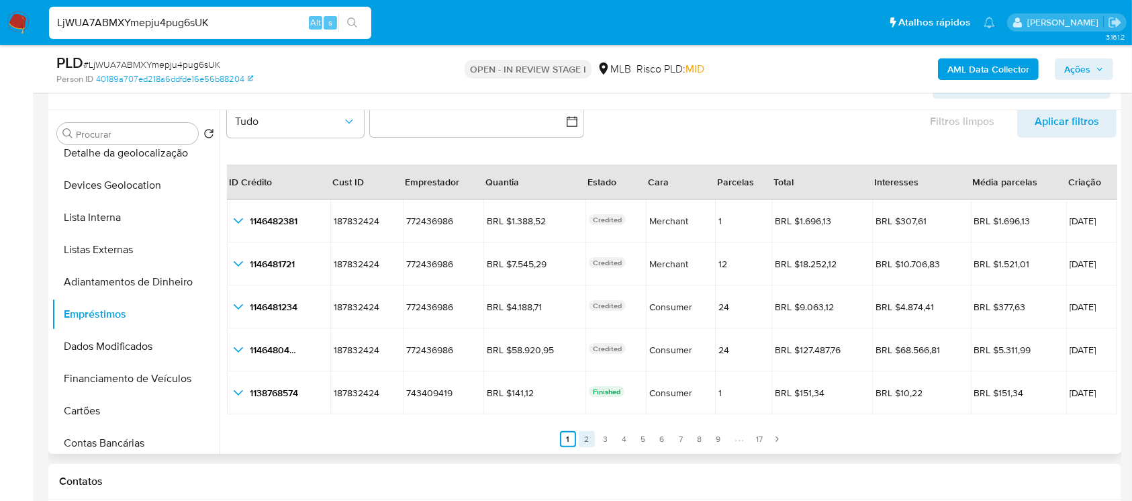
click at [585, 436] on link "2" at bounding box center [587, 439] width 16 height 16
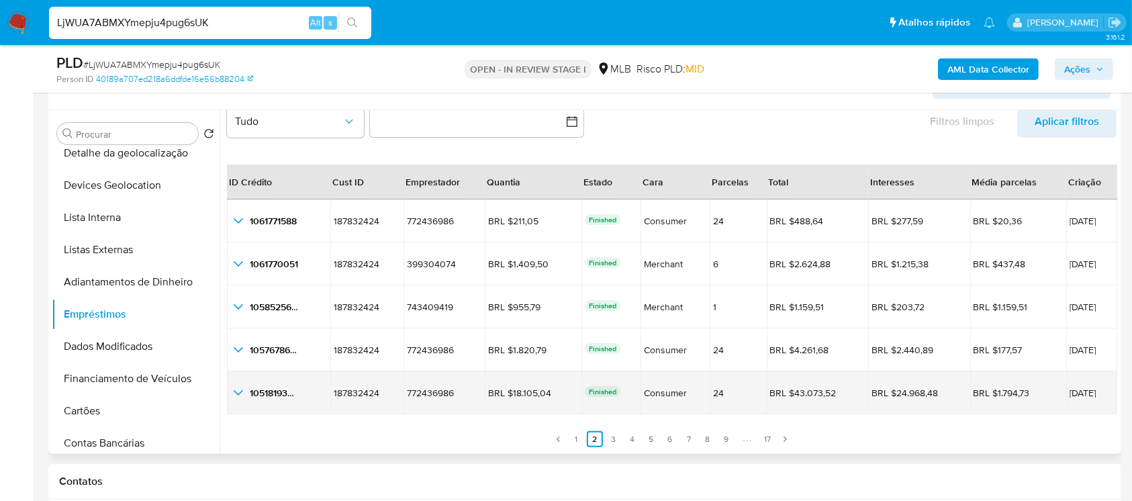
click at [230, 393] on icon "button_show_hidden_detail_by_id_4" at bounding box center [238, 393] width 16 height 16
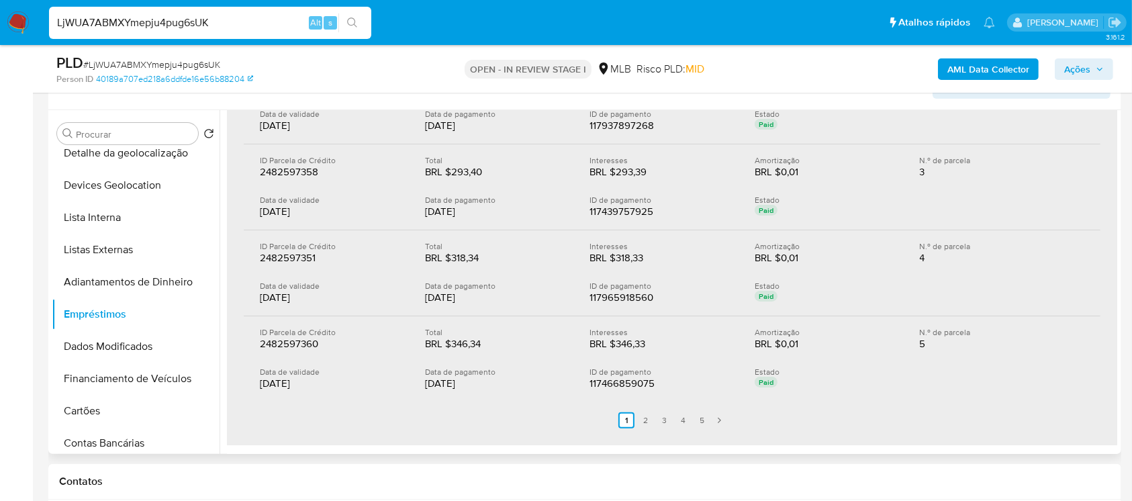
scroll to position [508, 0]
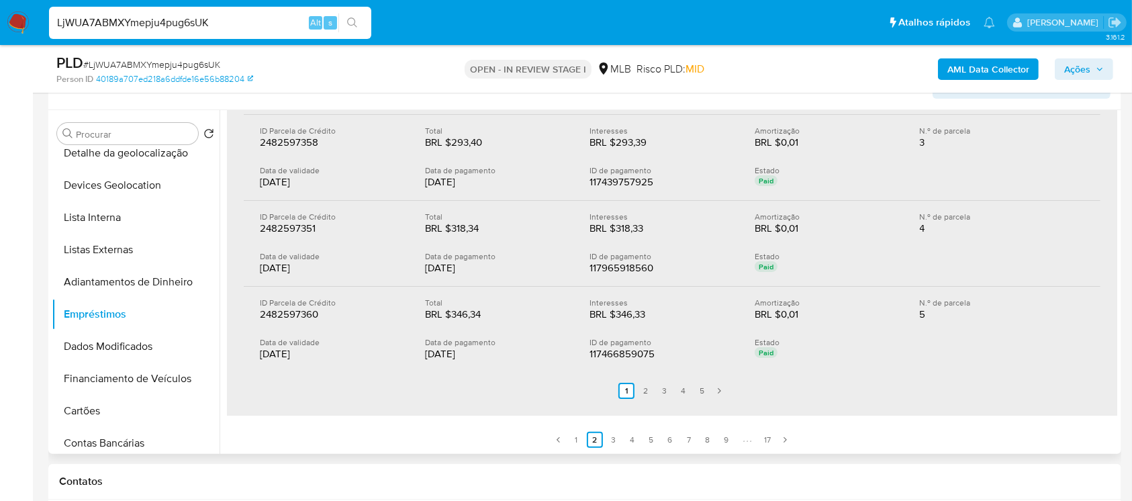
click at [690, 389] on ul "Anterior 1 2 3 4 5 Siguiente" at bounding box center [672, 391] width 857 height 38
click at [696, 389] on link "5" at bounding box center [702, 391] width 16 height 16
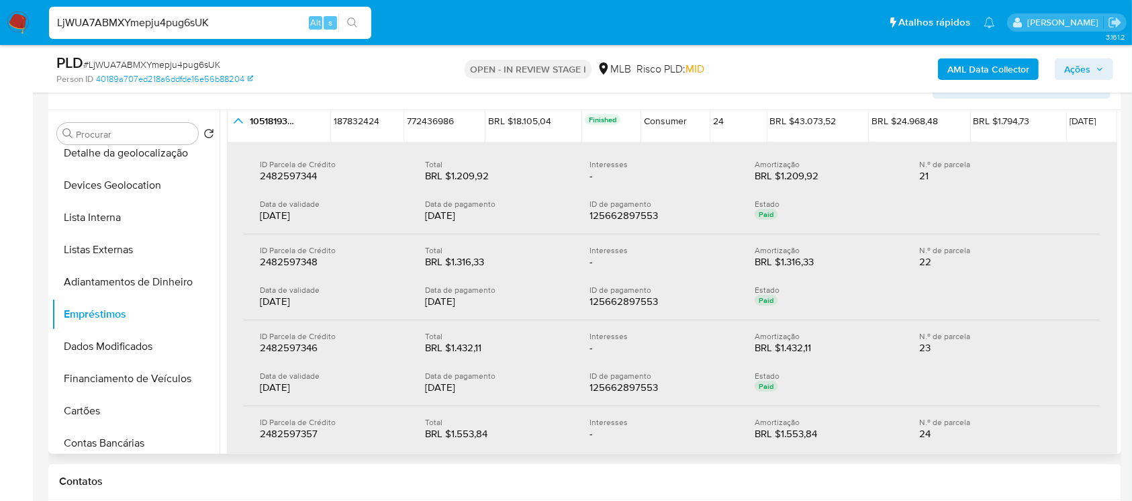
scroll to position [422, 0]
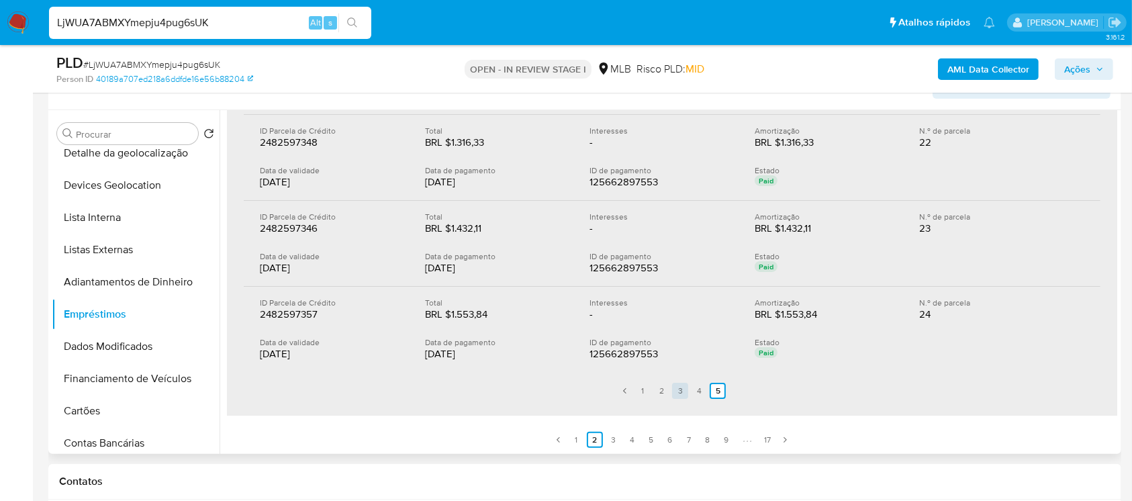
click at [680, 396] on link "3" at bounding box center [680, 391] width 16 height 16
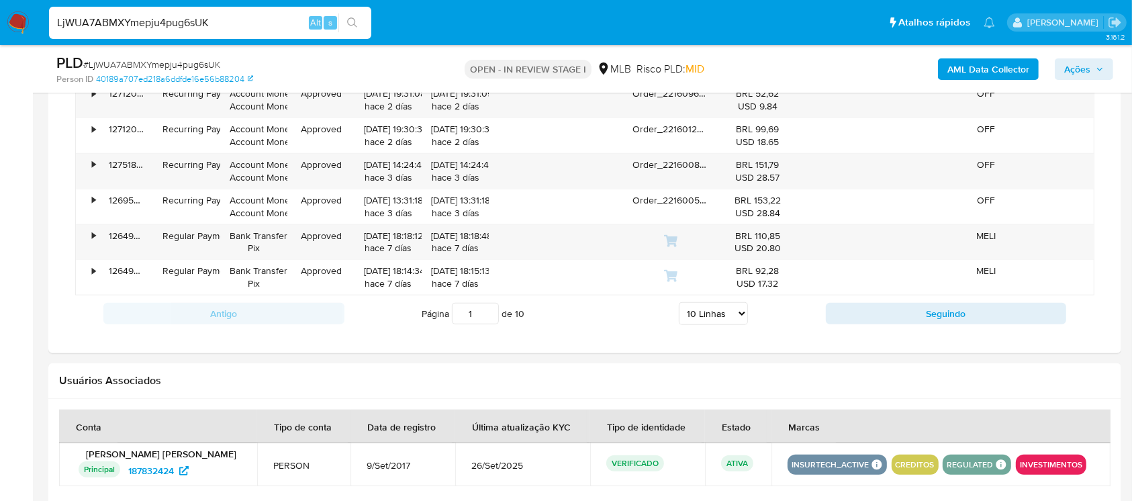
scroll to position [1074, 0]
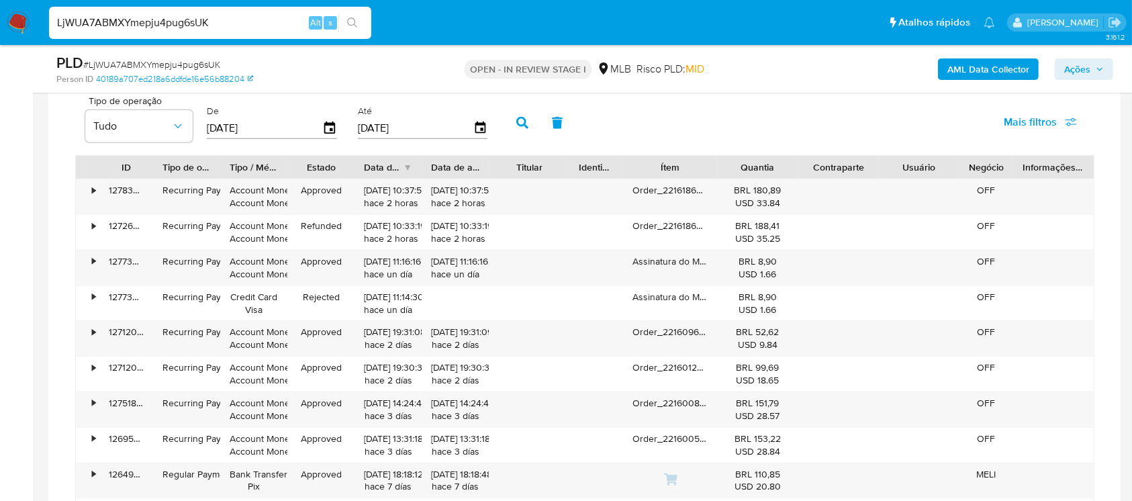
click at [242, 131] on input "01/07/2025" at bounding box center [264, 128] width 115 height 21
type input "1_/__/____"
type input "15/08/2025"
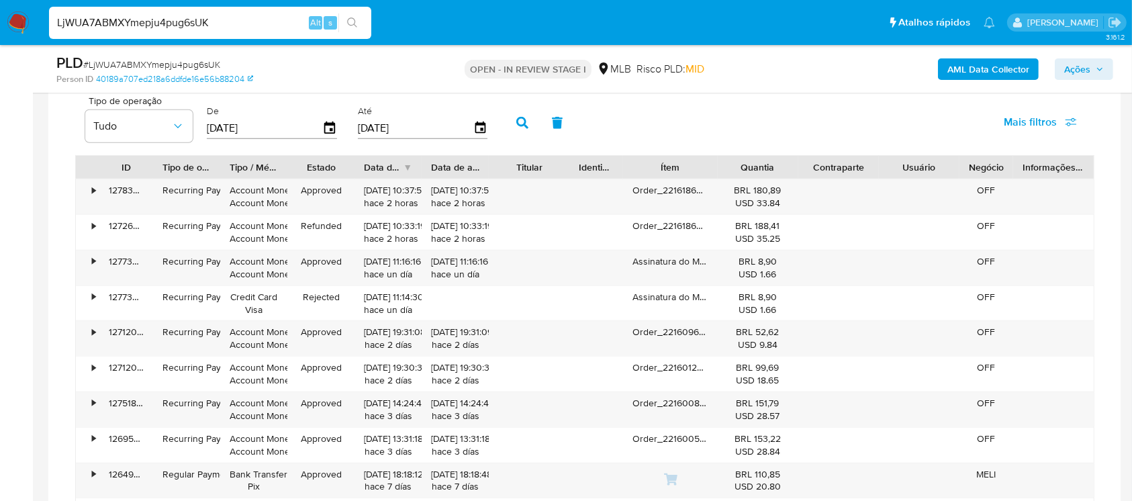
click at [376, 121] on input "28/09/2025" at bounding box center [415, 128] width 115 height 21
type input "1_/__/____"
type input "5_/__/____"
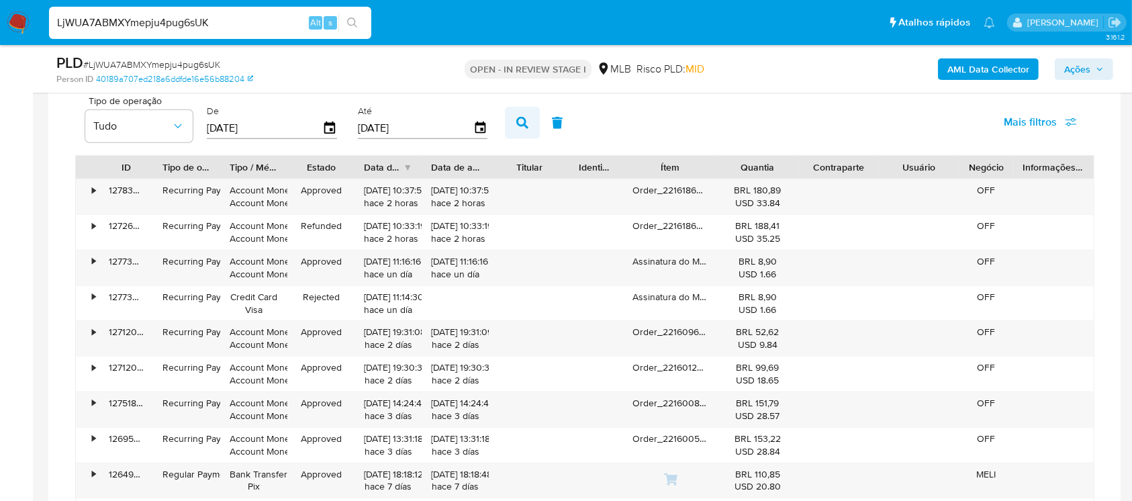
type input "15/08/2025"
click at [523, 125] on icon "button" at bounding box center [522, 123] width 12 height 12
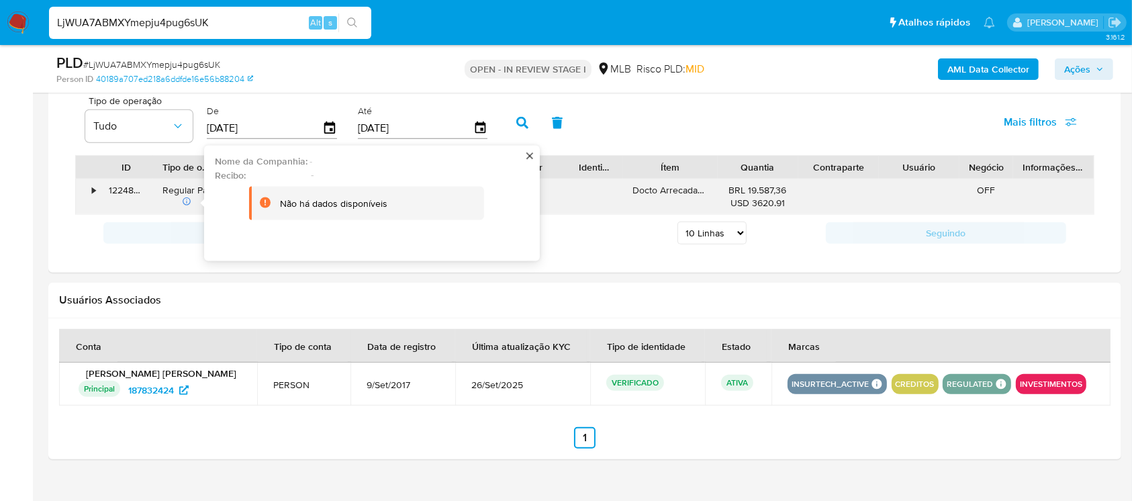
click at [92, 193] on div "•" at bounding box center [93, 190] width 3 height 13
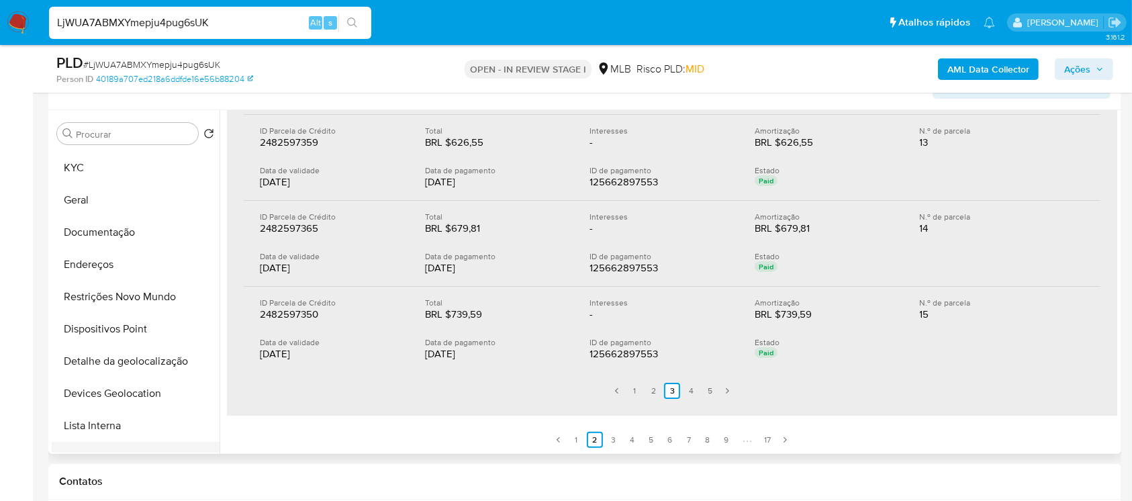
scroll to position [0, 0]
click at [72, 228] on button "Geral" at bounding box center [130, 230] width 157 height 32
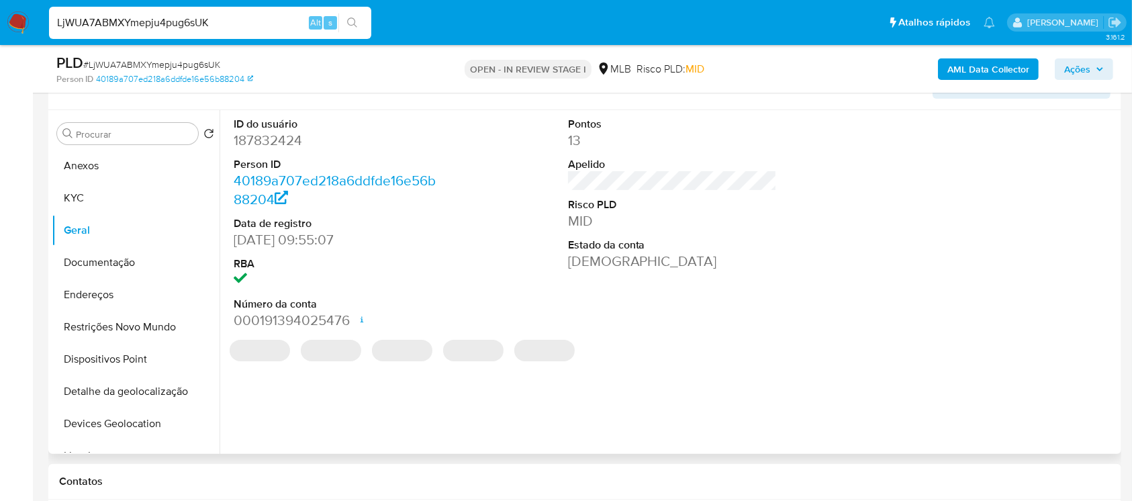
click at [247, 145] on dd "187832424" at bounding box center [338, 140] width 209 height 19
copy dd "187832424"
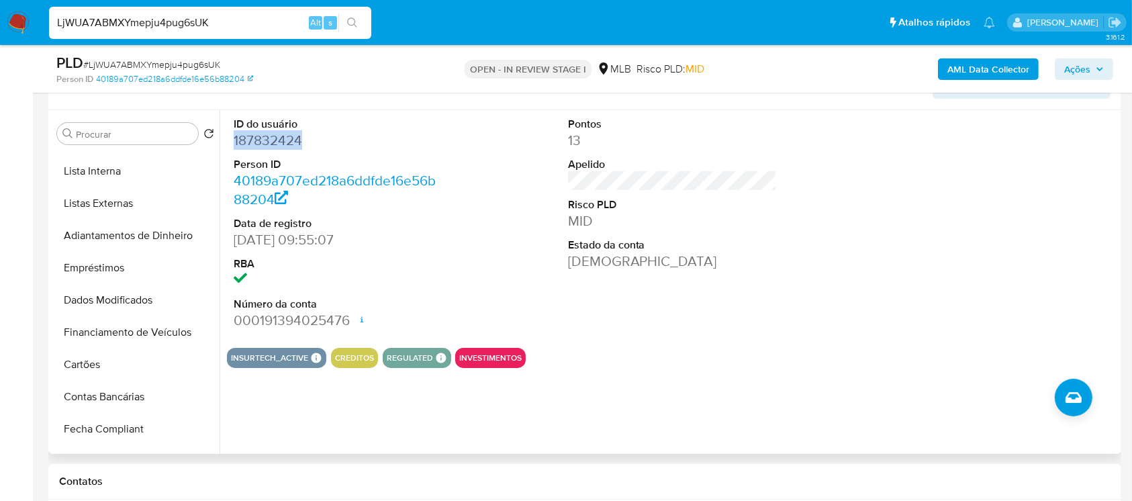
scroll to position [238, 0]
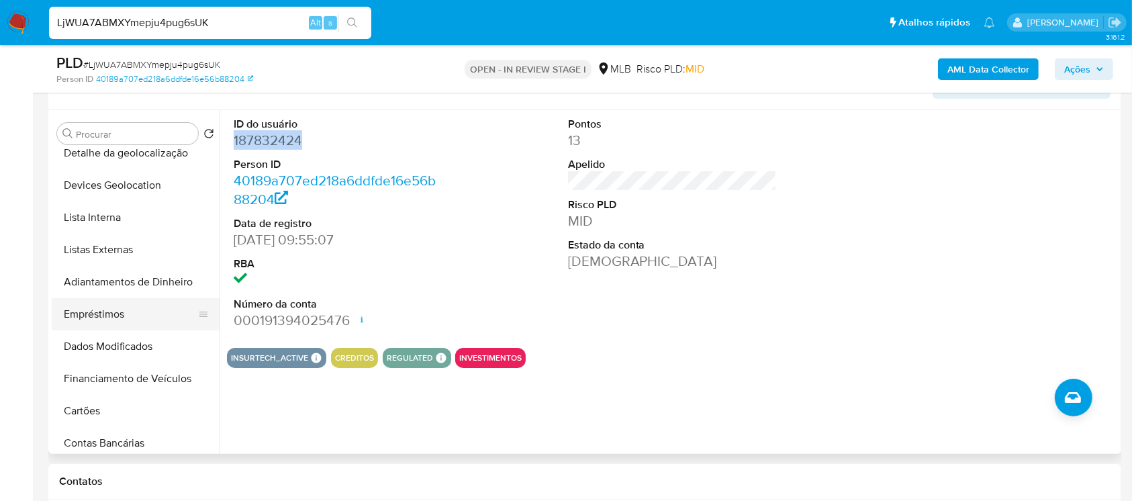
click at [87, 319] on button "Empréstimos" at bounding box center [130, 314] width 157 height 32
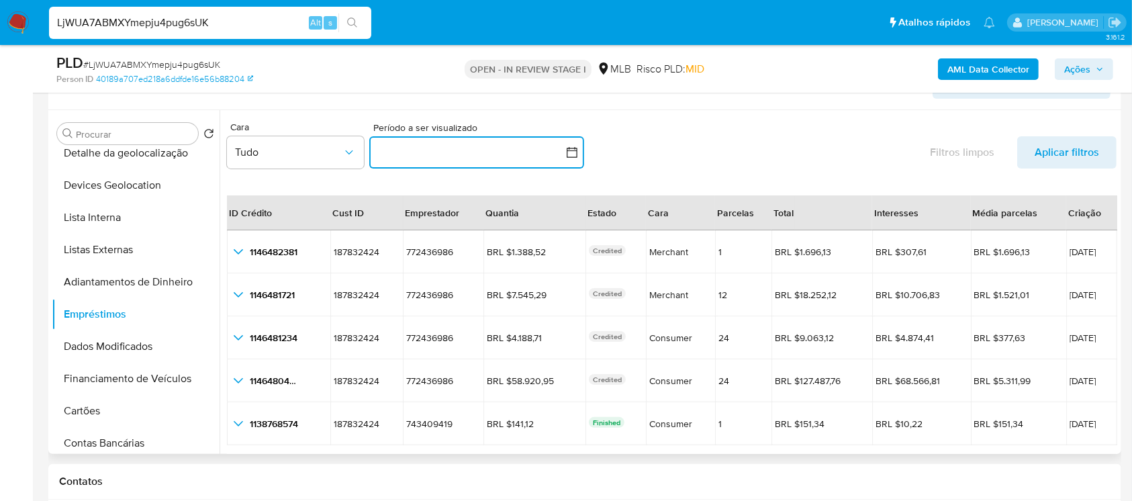
click at [418, 154] on button "button" at bounding box center [476, 152] width 215 height 32
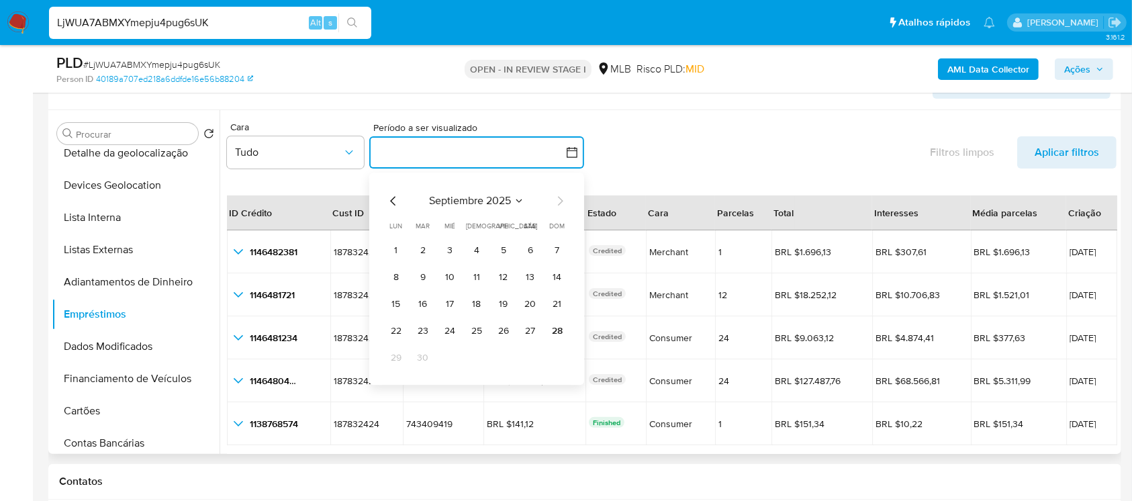
click at [393, 197] on icon "Mes anterior" at bounding box center [392, 200] width 5 height 9
click at [444, 277] on button "6" at bounding box center [449, 277] width 21 height 21
click at [448, 277] on button "6" at bounding box center [449, 277] width 21 height 21
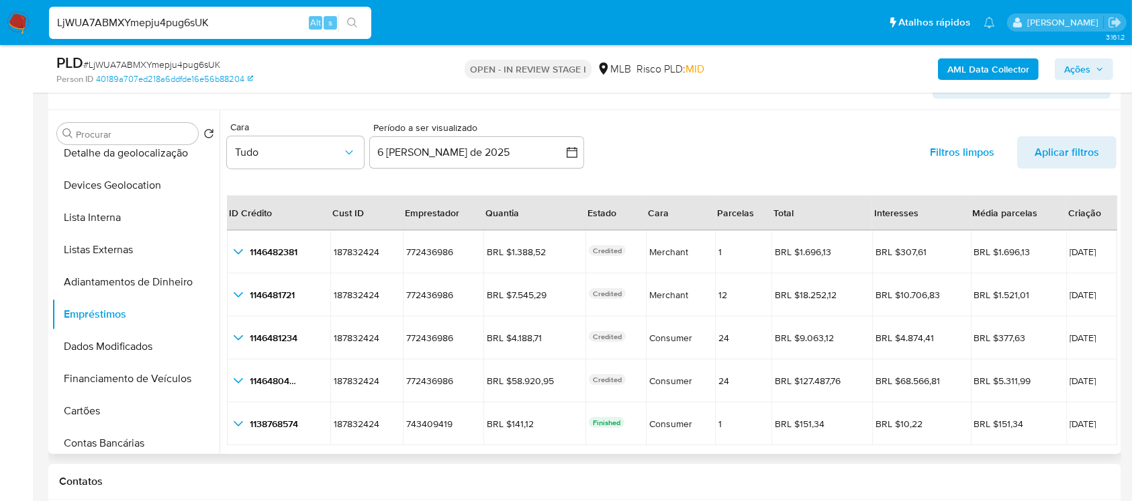
click at [448, 277] on td "772436986 772436986" at bounding box center [443, 294] width 81 height 43
click at [641, 175] on div "Cara Tudo Período a ser visualizado inputDatePicker 6 de agosto de 2025 6-08-20…" at bounding box center [672, 148] width 890 height 62
click at [1035, 155] on span "Aplicar filtros" at bounding box center [1067, 152] width 64 height 32
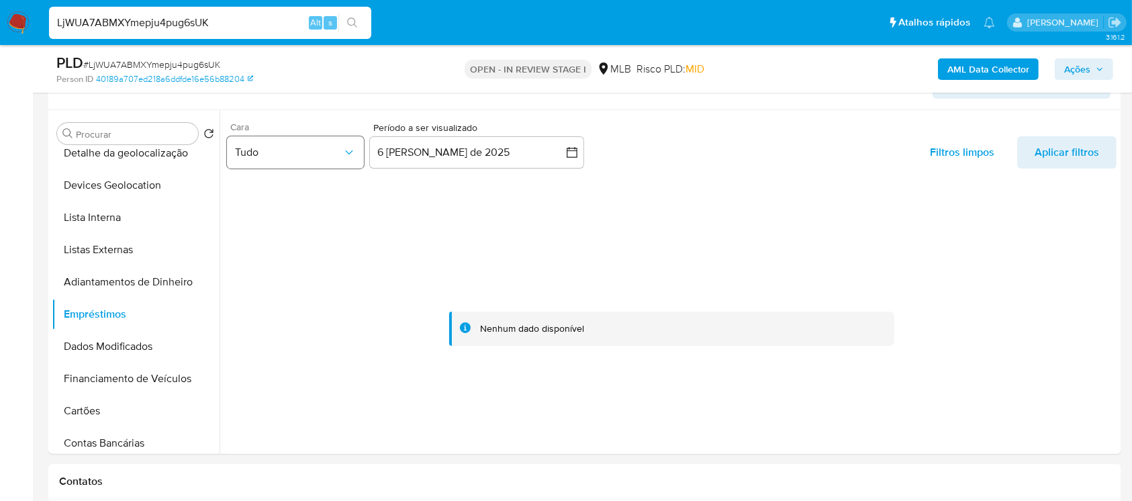
click at [344, 153] on icon "button" at bounding box center [348, 152] width 13 height 13
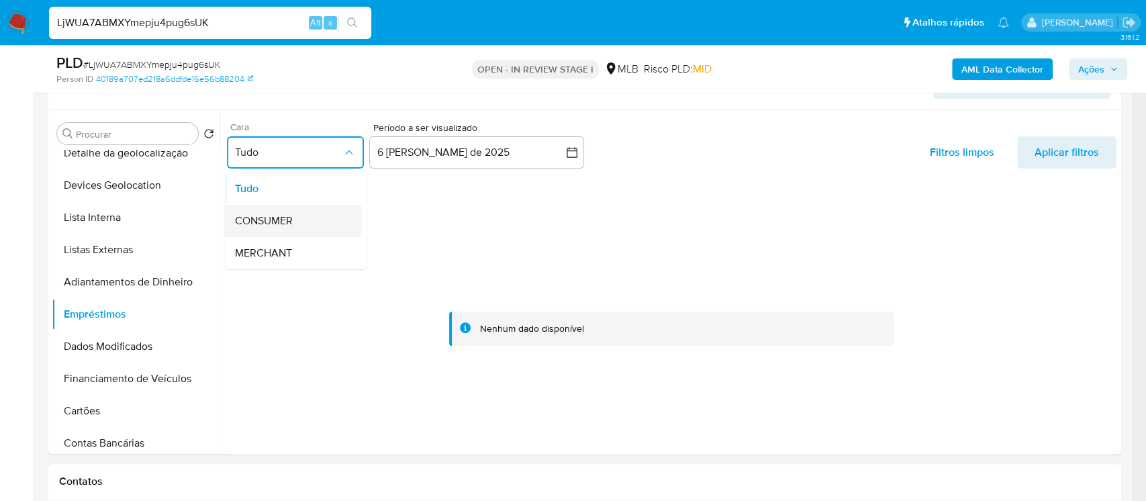
click at [279, 221] on span "CONSUMER" at bounding box center [264, 220] width 58 height 13
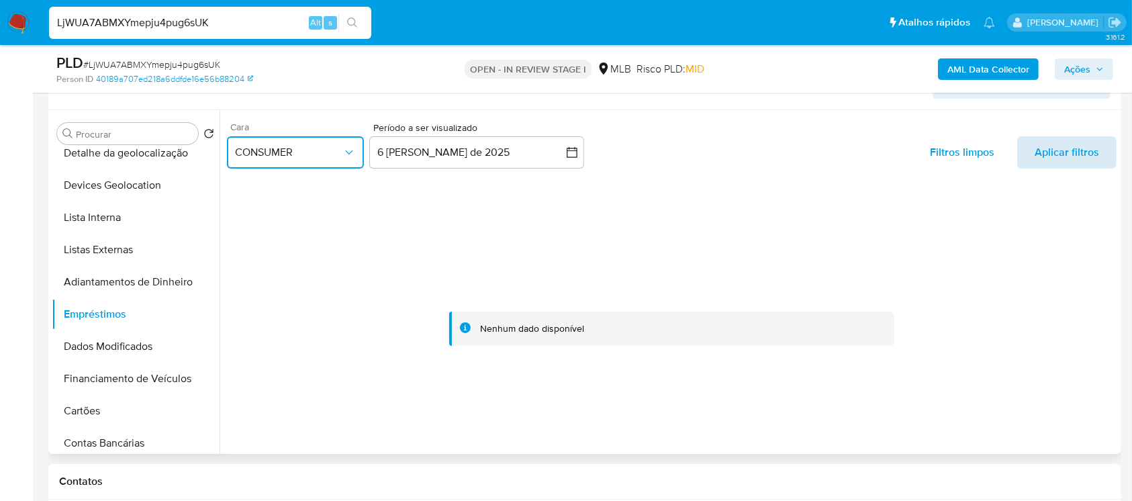
click at [1041, 167] on span "Aplicar filtros" at bounding box center [1067, 152] width 64 height 32
click at [467, 151] on button "6 de agosto de 2025" at bounding box center [476, 152] width 215 height 32
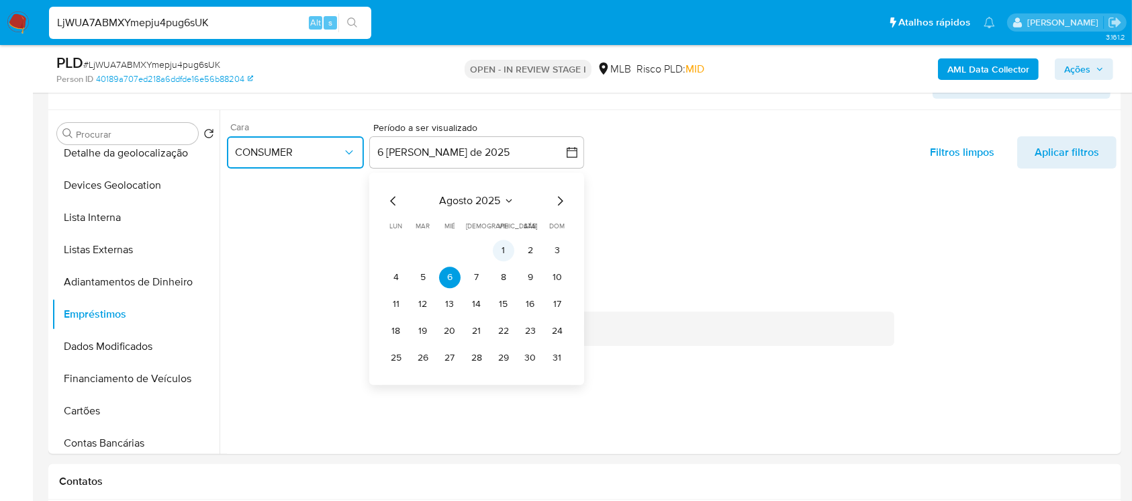
click at [500, 249] on button "1" at bounding box center [503, 250] width 21 height 21
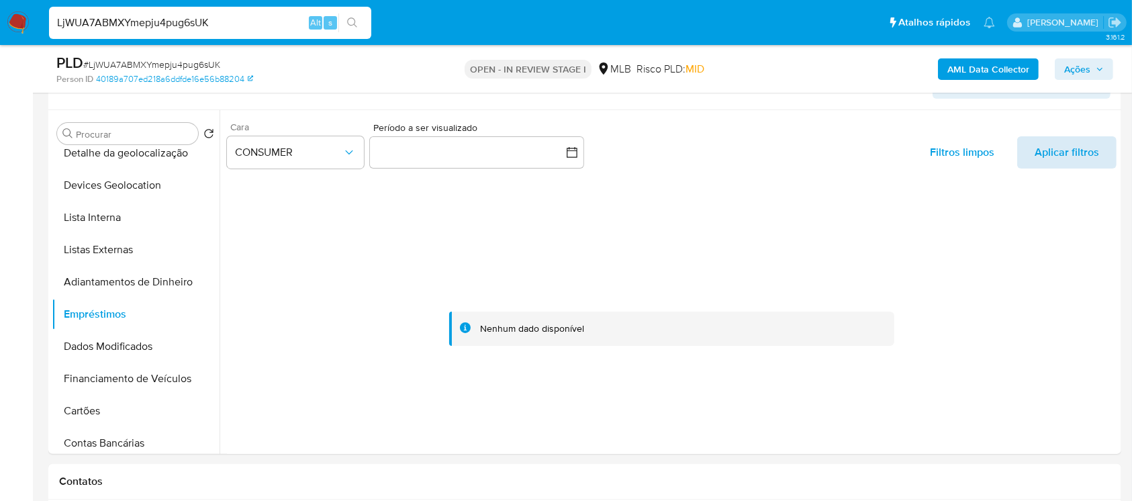
click at [1049, 157] on span "Aplicar filtros" at bounding box center [1067, 152] width 64 height 32
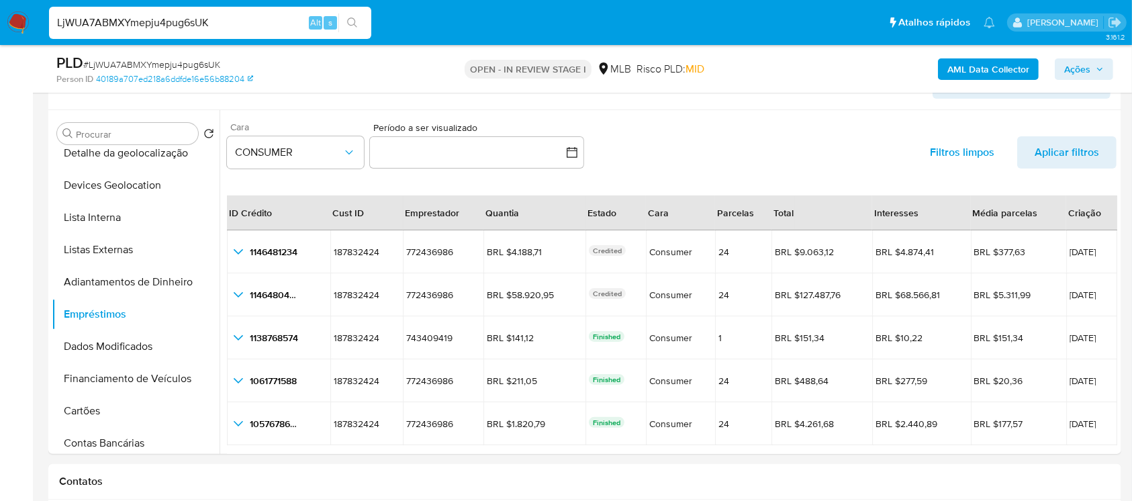
scroll to position [31, 0]
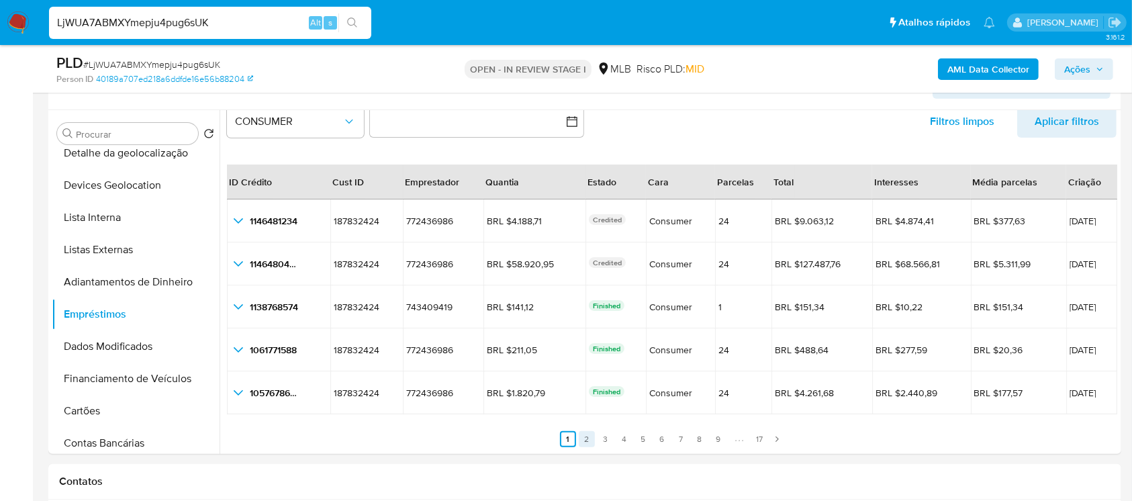
click at [588, 438] on link "2" at bounding box center [587, 439] width 16 height 16
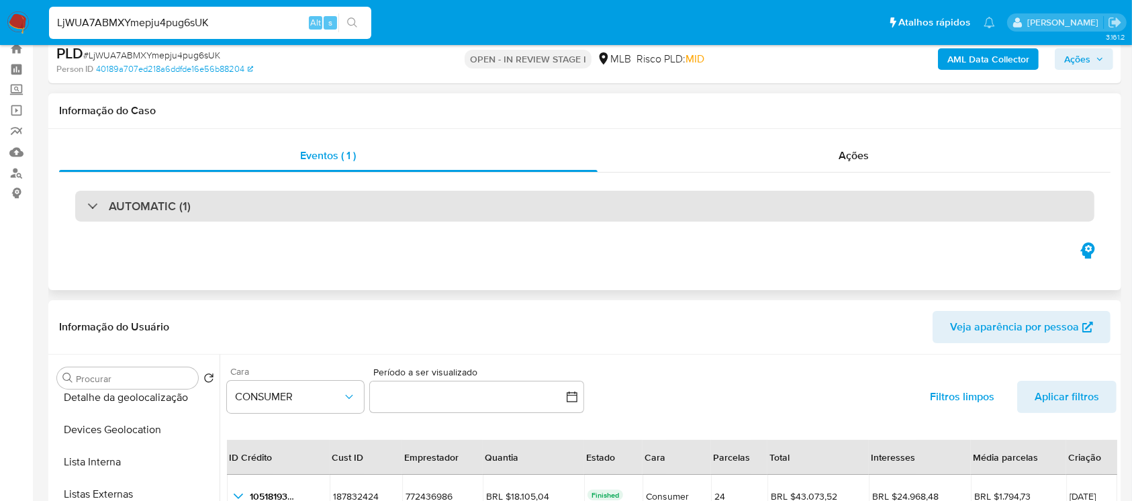
scroll to position [0, 0]
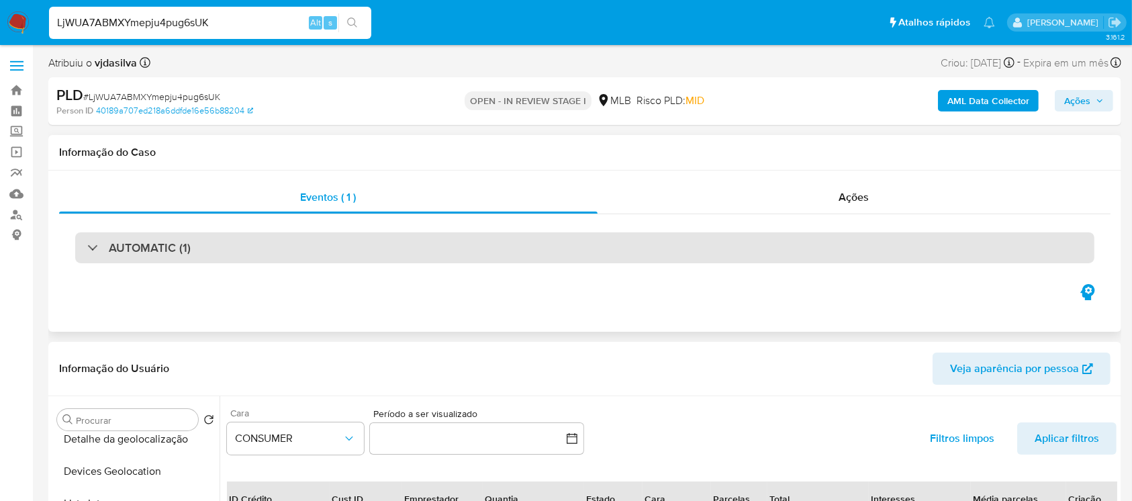
click at [433, 248] on div "AUTOMATIC (1)" at bounding box center [584, 247] width 1019 height 31
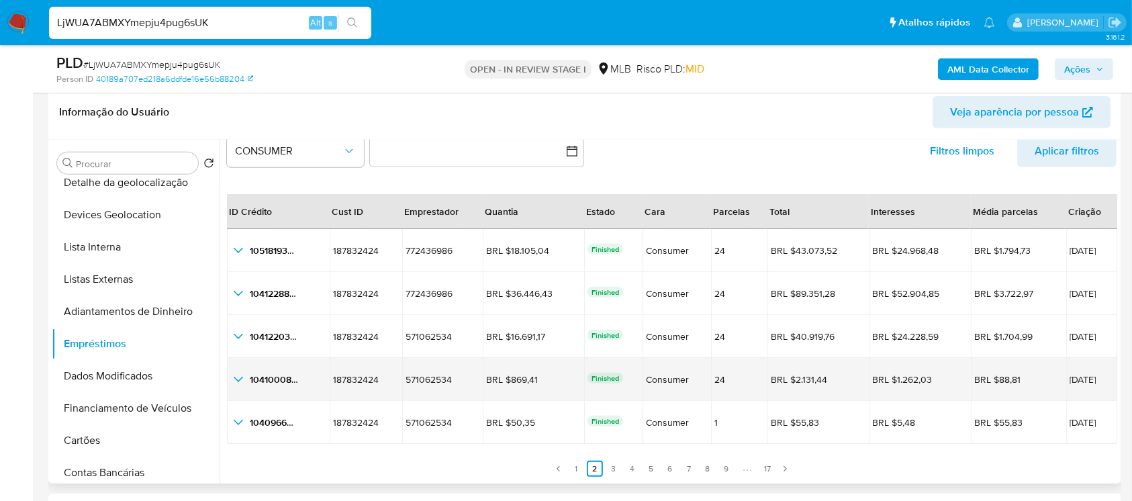
scroll to position [596, 0]
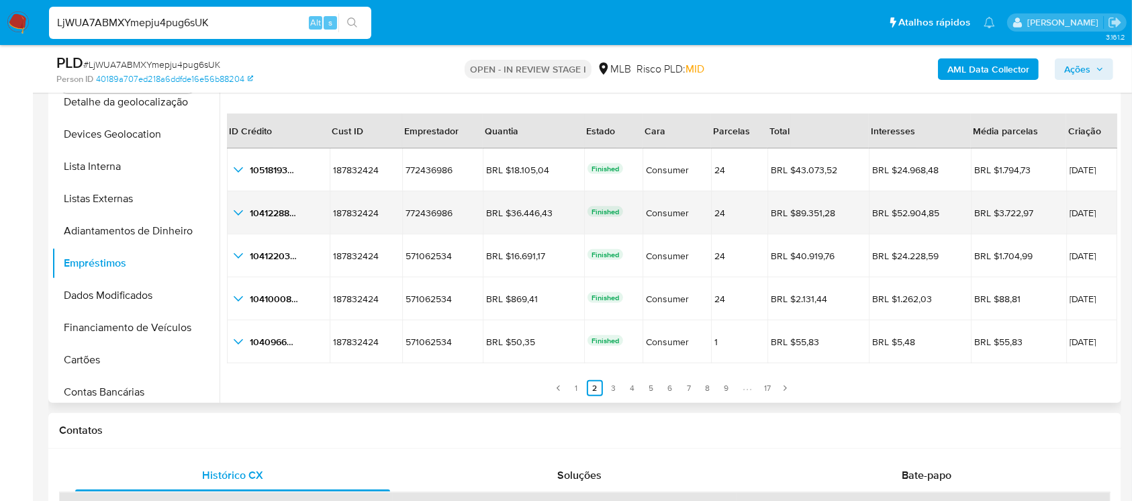
click at [238, 211] on icon "button_show_hidden_detail_by_id_1" at bounding box center [238, 213] width 16 height 16
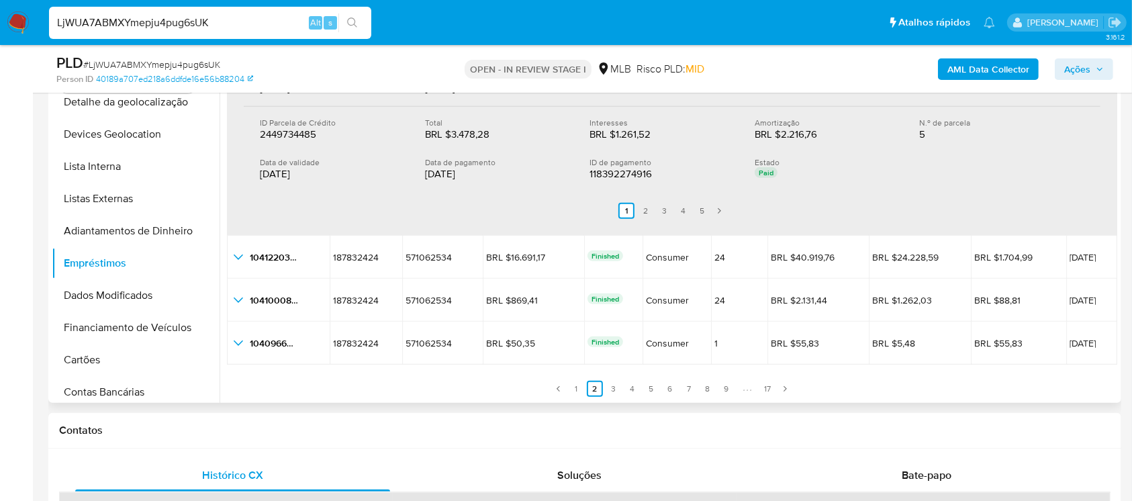
scroll to position [389, 0]
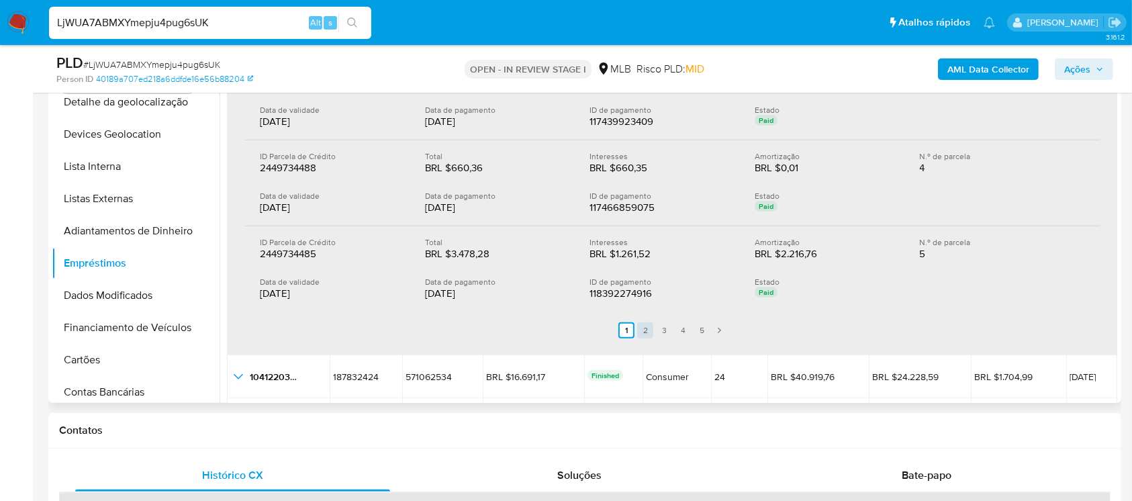
click at [647, 328] on link "2" at bounding box center [645, 330] width 16 height 16
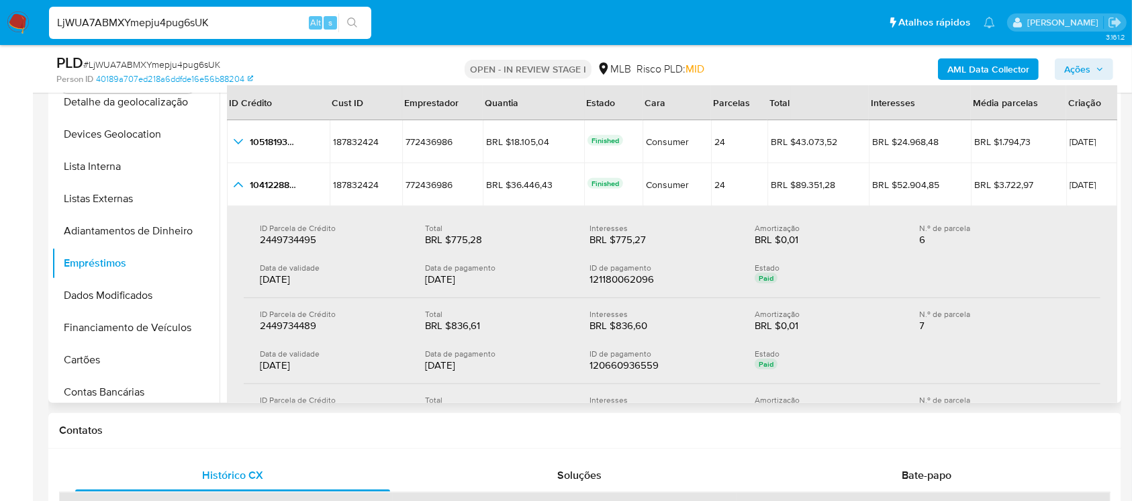
scroll to position [31, 0]
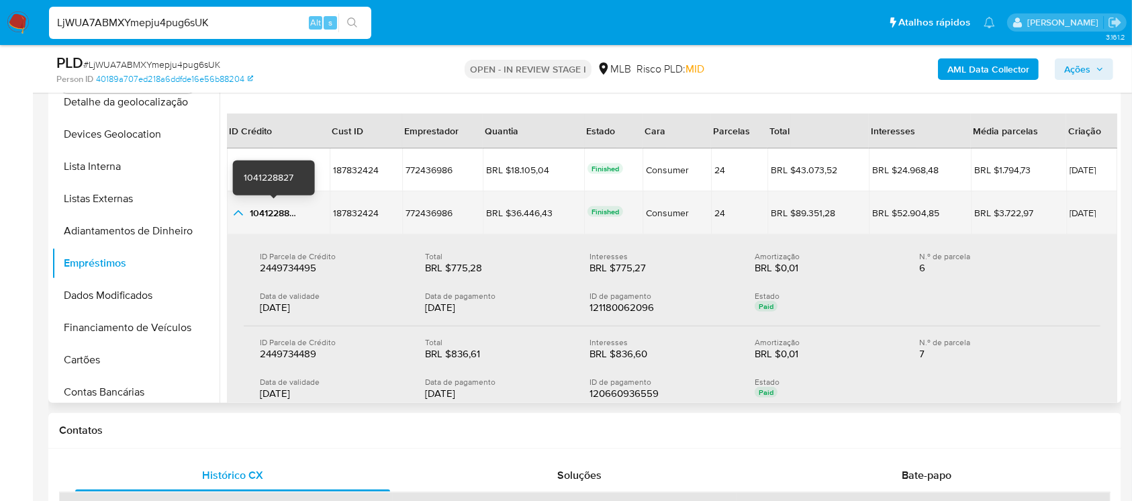
click at [273, 214] on span "1041228827" at bounding box center [275, 212] width 50 height 13
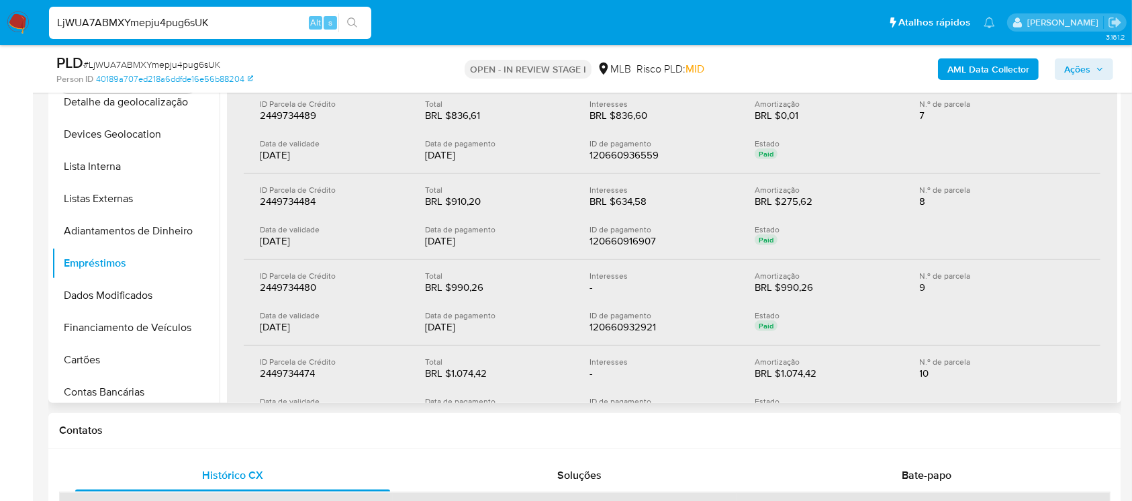
scroll to position [389, 0]
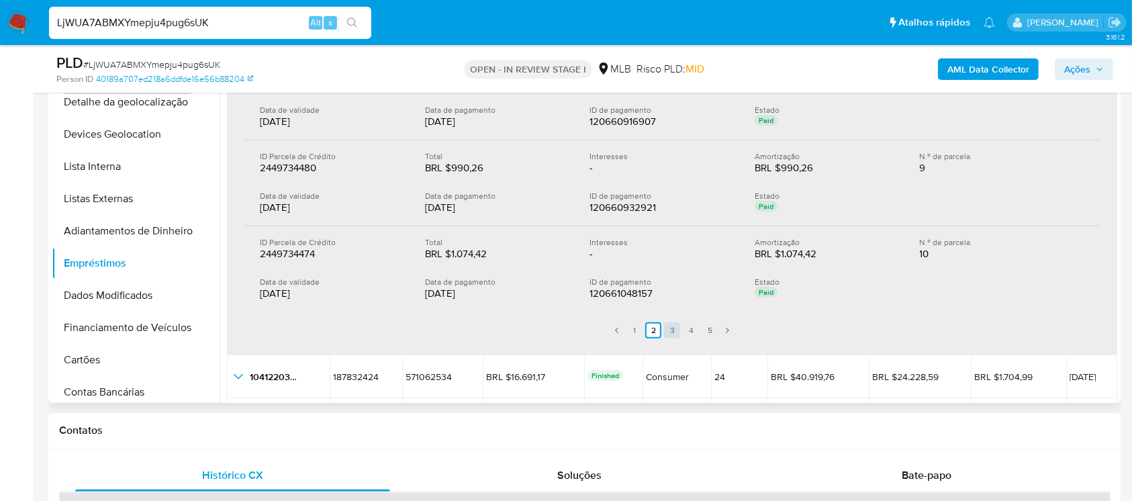
click at [667, 328] on link "3" at bounding box center [672, 330] width 16 height 16
click at [686, 329] on link "4" at bounding box center [691, 330] width 16 height 16
click at [655, 329] on link "2" at bounding box center [653, 330] width 16 height 16
click at [635, 329] on link "1" at bounding box center [634, 330] width 16 height 16
click at [643, 326] on link "2" at bounding box center [645, 330] width 16 height 16
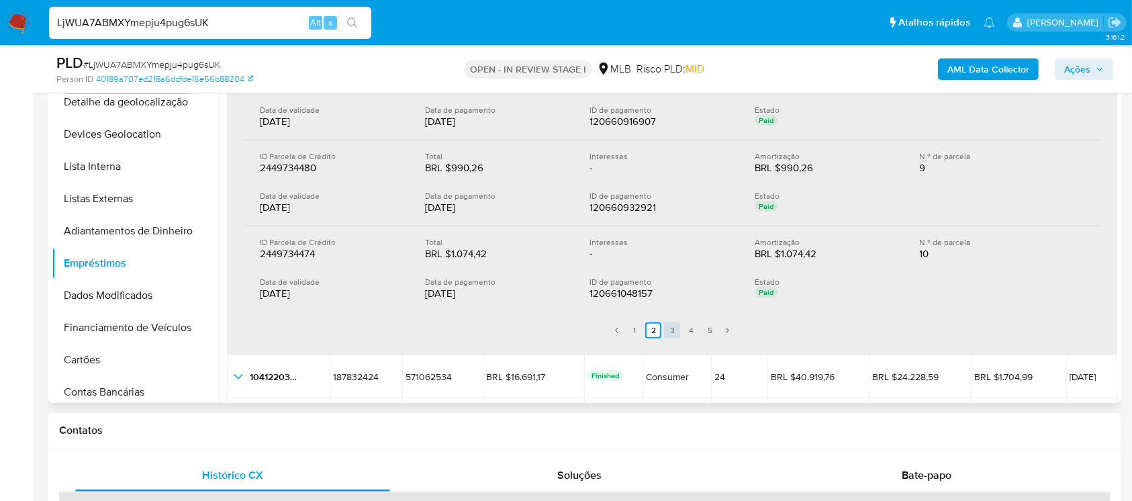
click at [671, 327] on link "3" at bounding box center [672, 330] width 16 height 16
click at [647, 325] on link "2" at bounding box center [653, 330] width 16 height 16
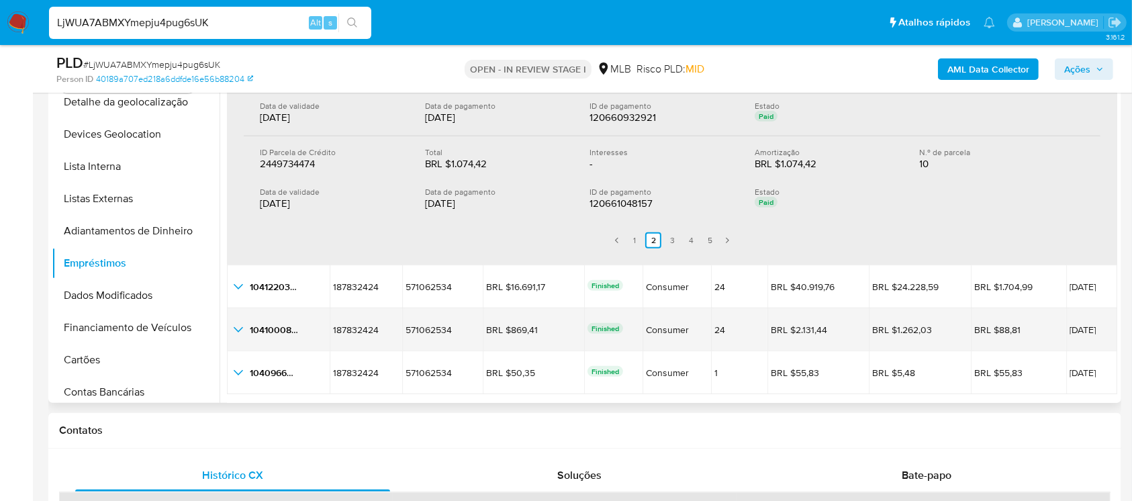
scroll to position [508, 0]
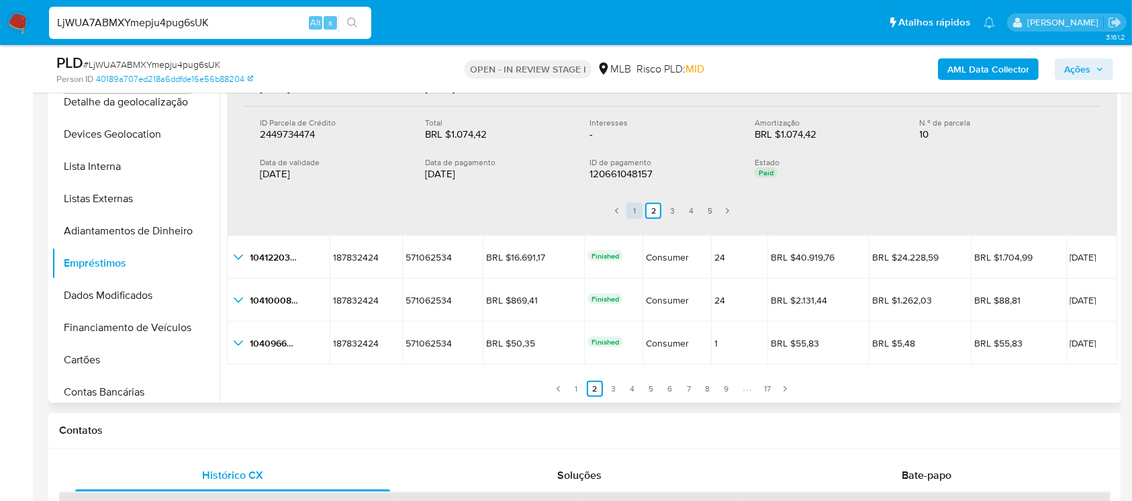
click at [629, 207] on link "1" at bounding box center [634, 211] width 16 height 16
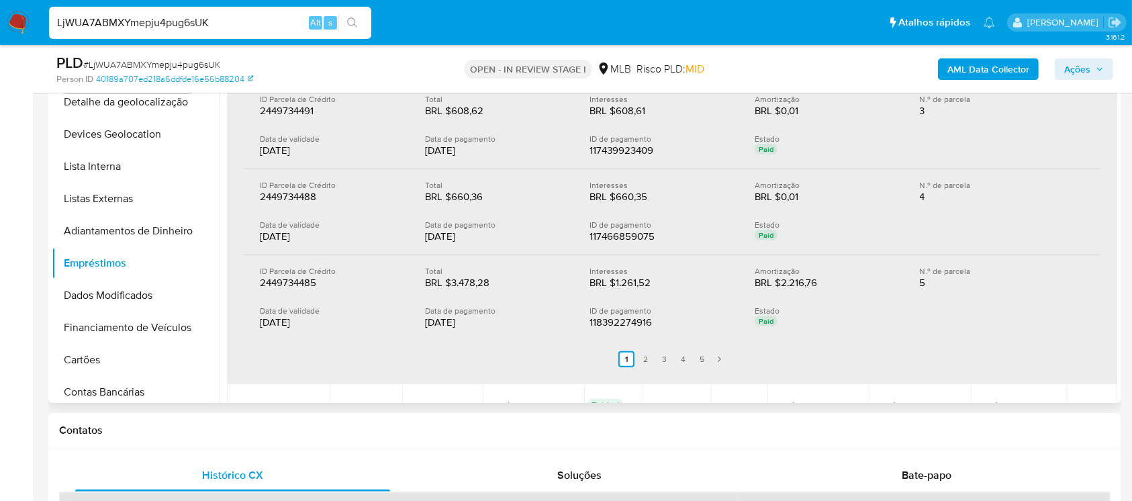
scroll to position [389, 0]
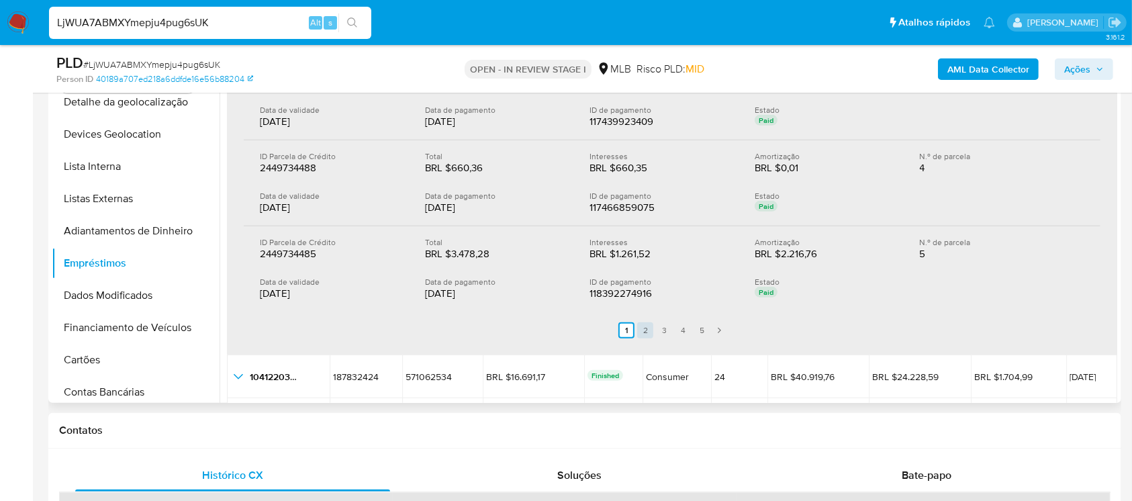
click at [639, 332] on link "2" at bounding box center [645, 330] width 16 height 16
click at [628, 324] on link "1" at bounding box center [634, 330] width 16 height 16
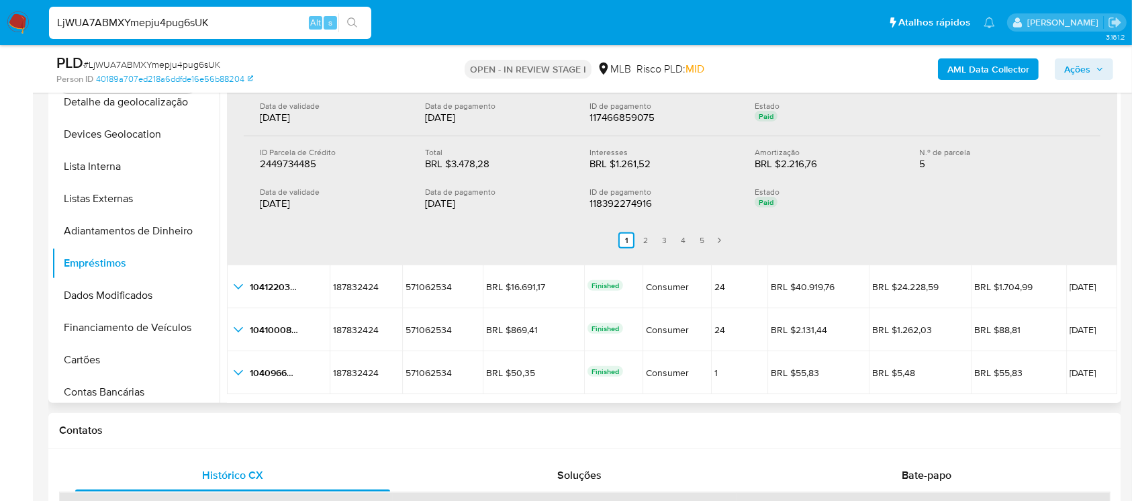
scroll to position [508, 0]
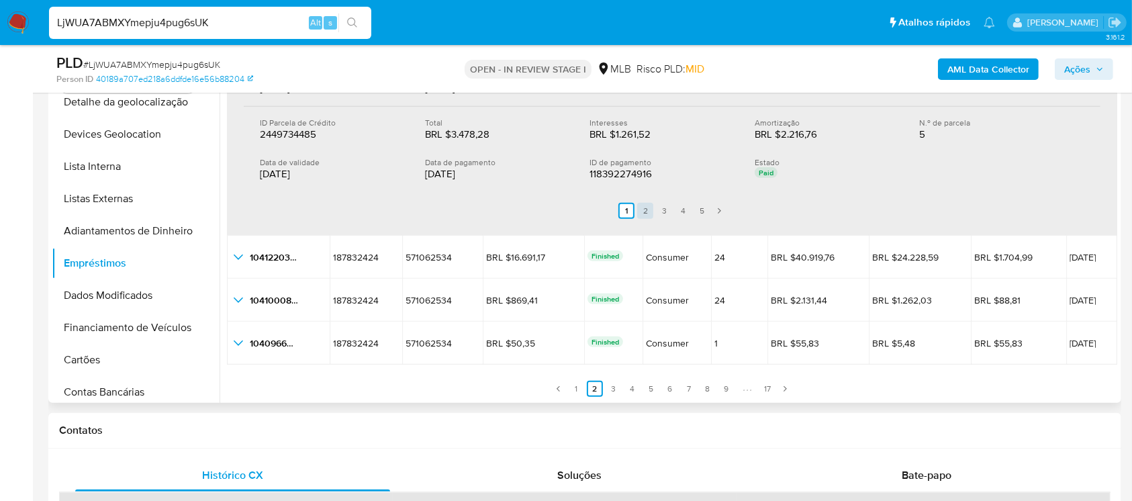
click at [643, 204] on link "2" at bounding box center [645, 211] width 16 height 16
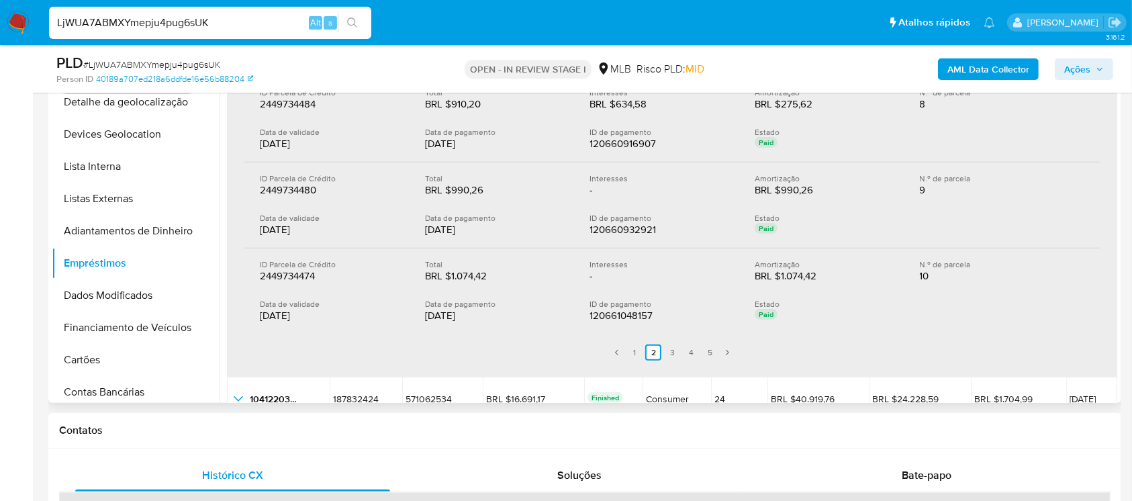
scroll to position [389, 0]
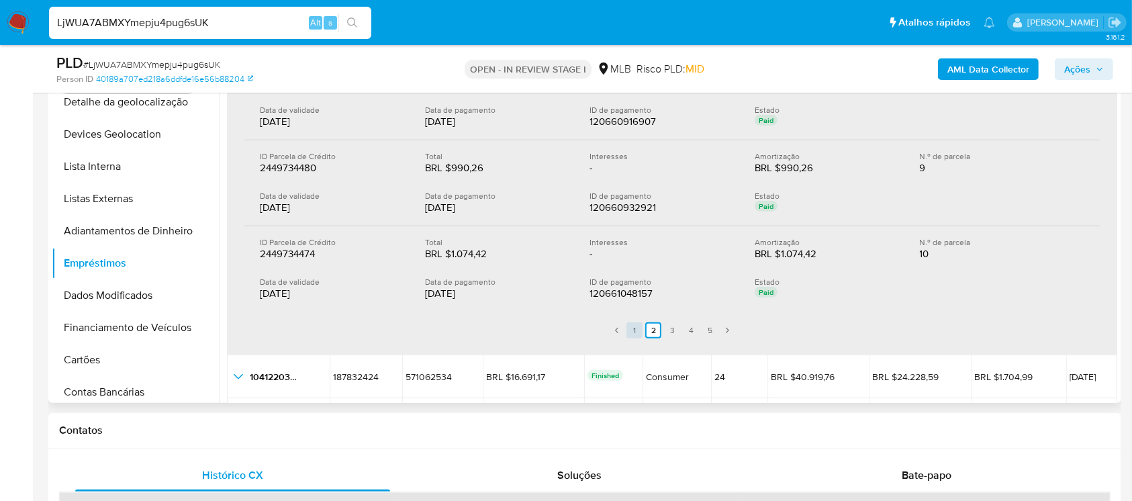
click at [632, 330] on link "1" at bounding box center [634, 330] width 16 height 16
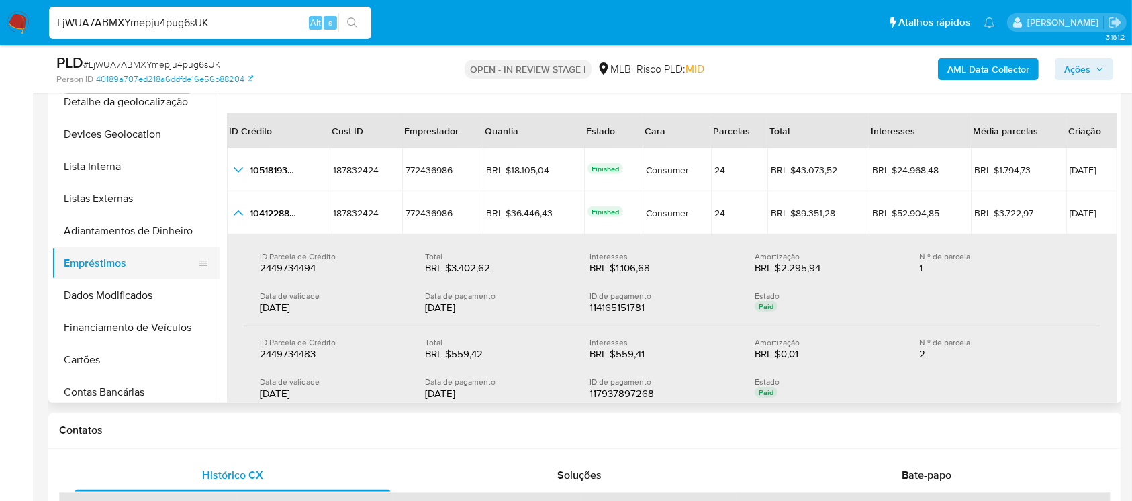
scroll to position [0, 0]
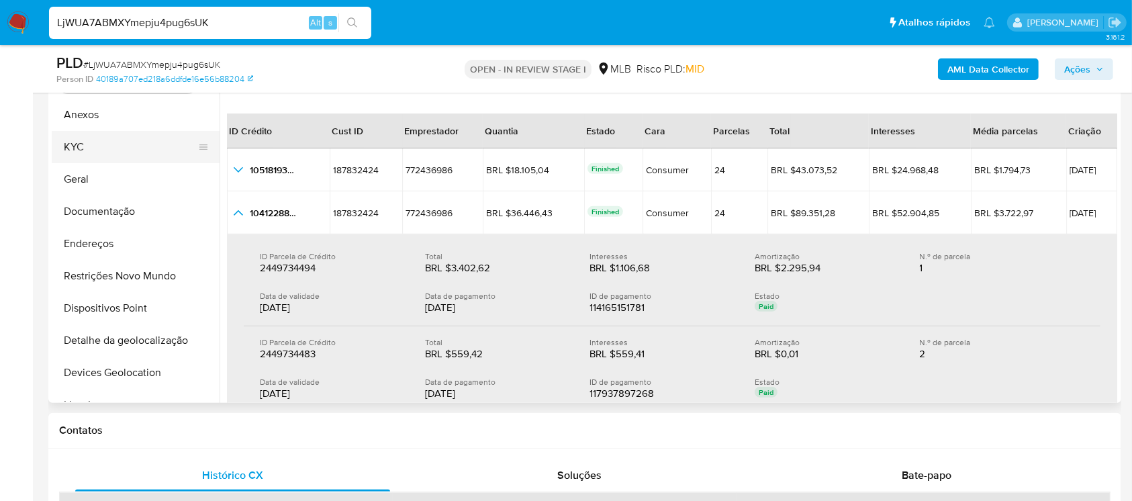
click at [75, 150] on button "KYC" at bounding box center [130, 147] width 157 height 32
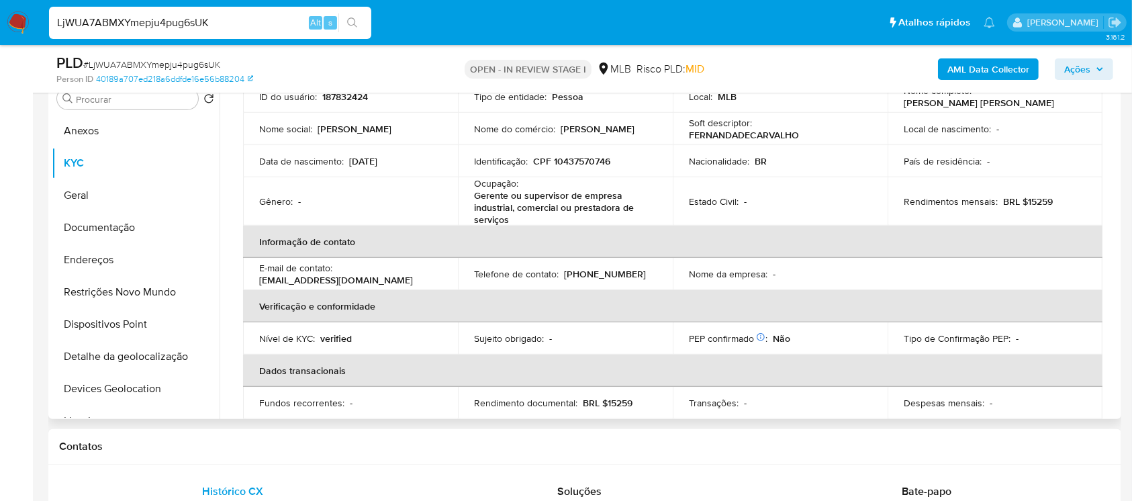
scroll to position [119, 0]
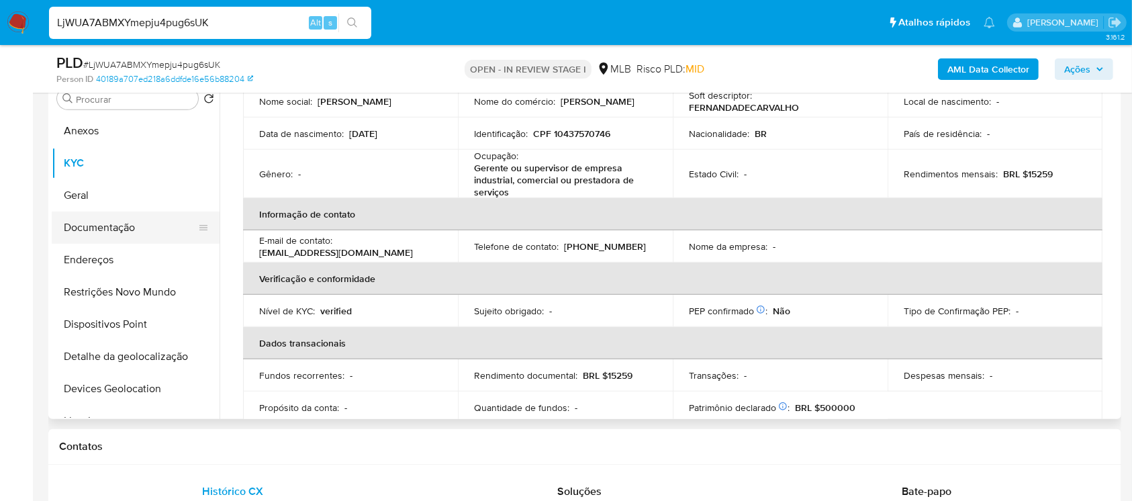
click at [97, 222] on button "Documentação" at bounding box center [130, 228] width 157 height 32
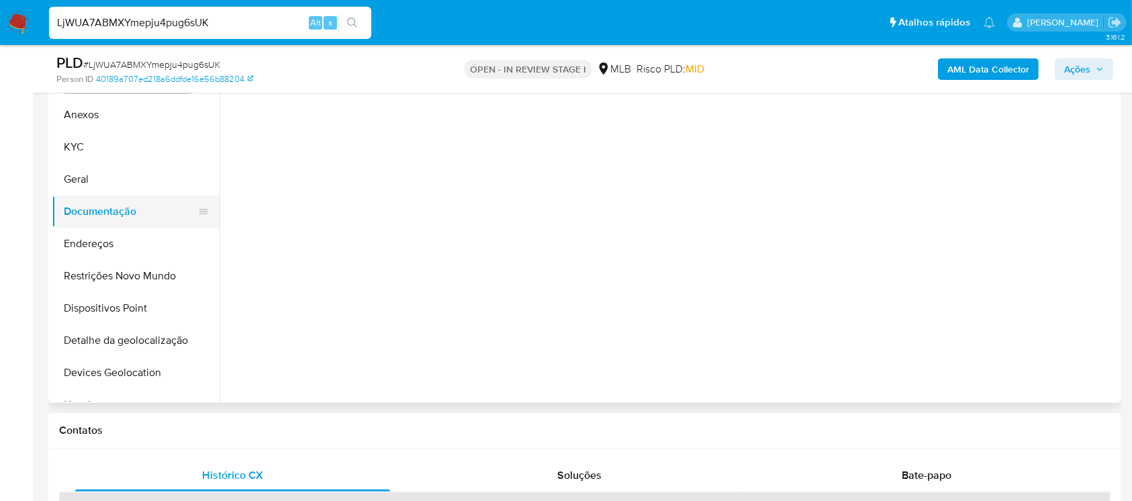
scroll to position [0, 0]
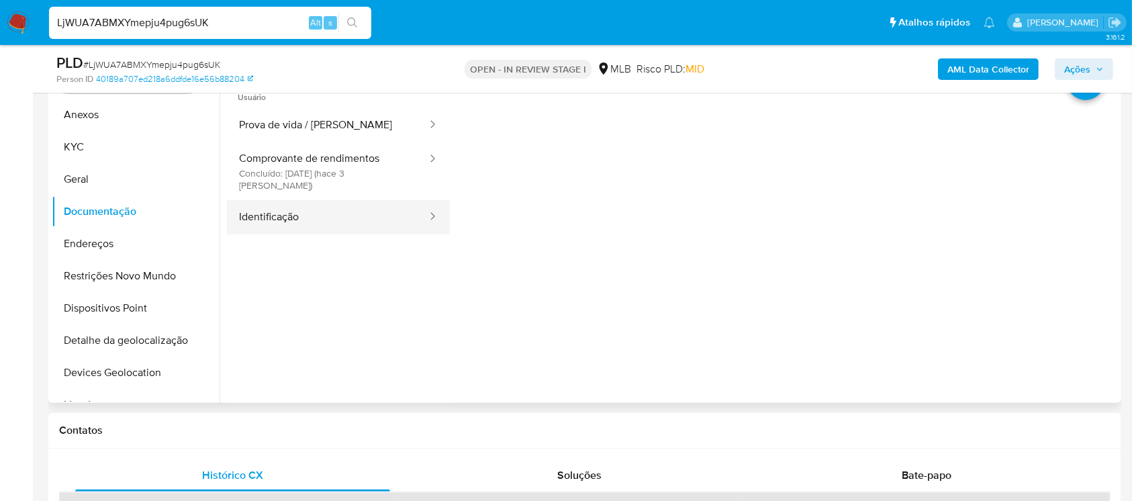
click at [294, 205] on button "Identificação" at bounding box center [327, 217] width 201 height 34
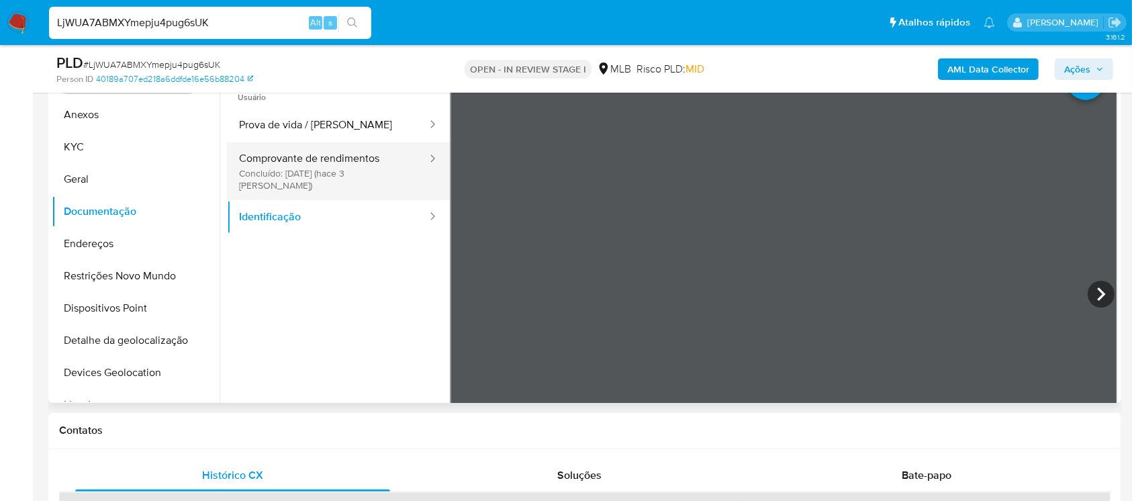
click at [291, 176] on button "Comprovante de rendimentos Concluído: 26/09/2025 (hace 3 días)" at bounding box center [327, 171] width 201 height 58
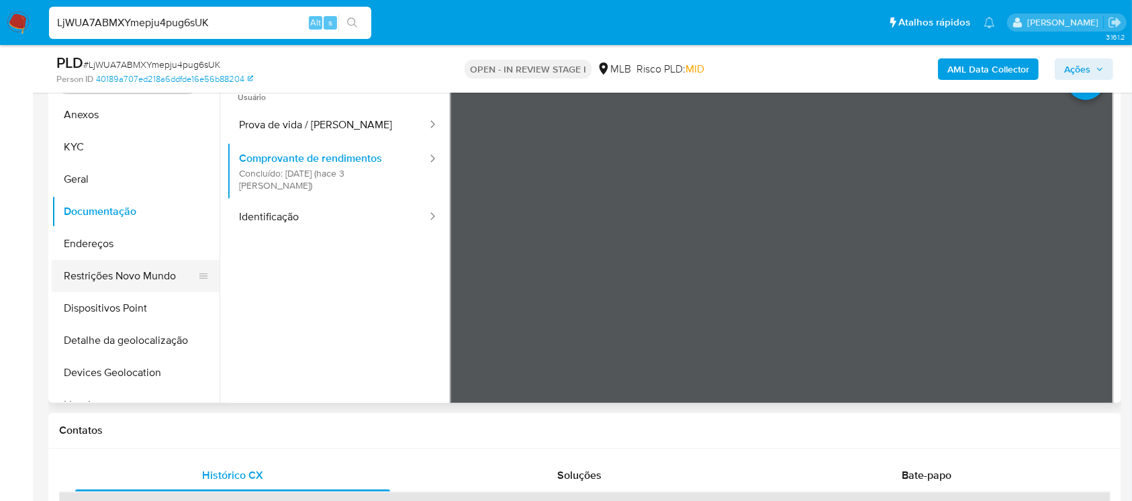
click at [95, 275] on button "Restrições Novo Mundo" at bounding box center [130, 276] width 157 height 32
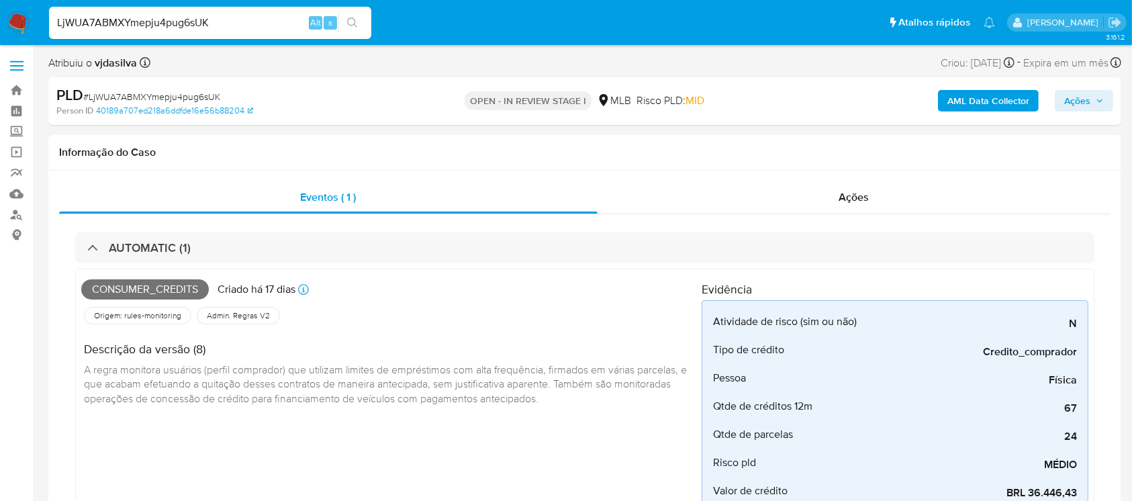
click at [94, 30] on input "LjWUA7ABMXYmepju4pug6sUK" at bounding box center [210, 22] width 322 height 17
click at [93, 29] on input "LjWUA7ABMXYmepju4pug6sUK" at bounding box center [210, 22] width 322 height 17
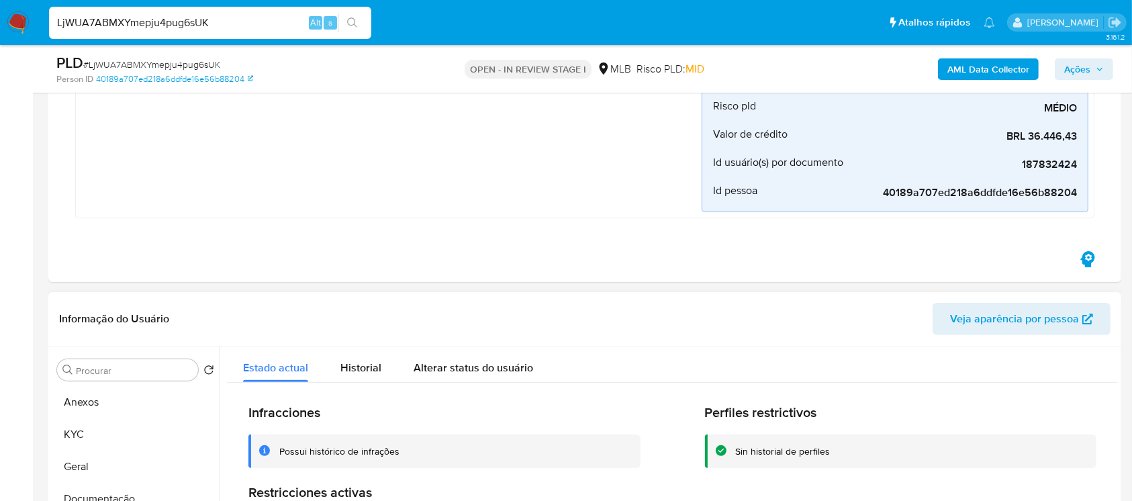
scroll to position [358, 0]
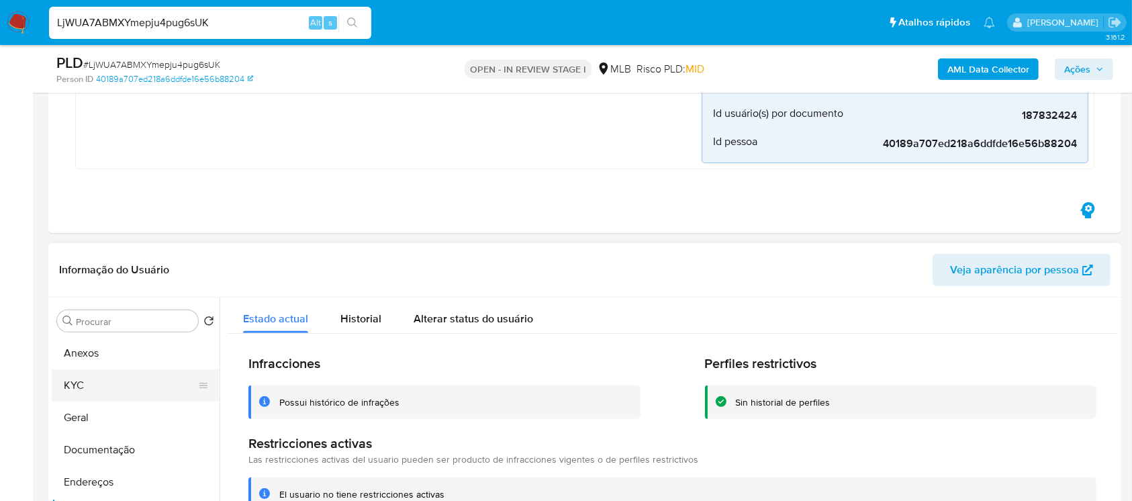
click at [86, 381] on button "KYC" at bounding box center [130, 385] width 157 height 32
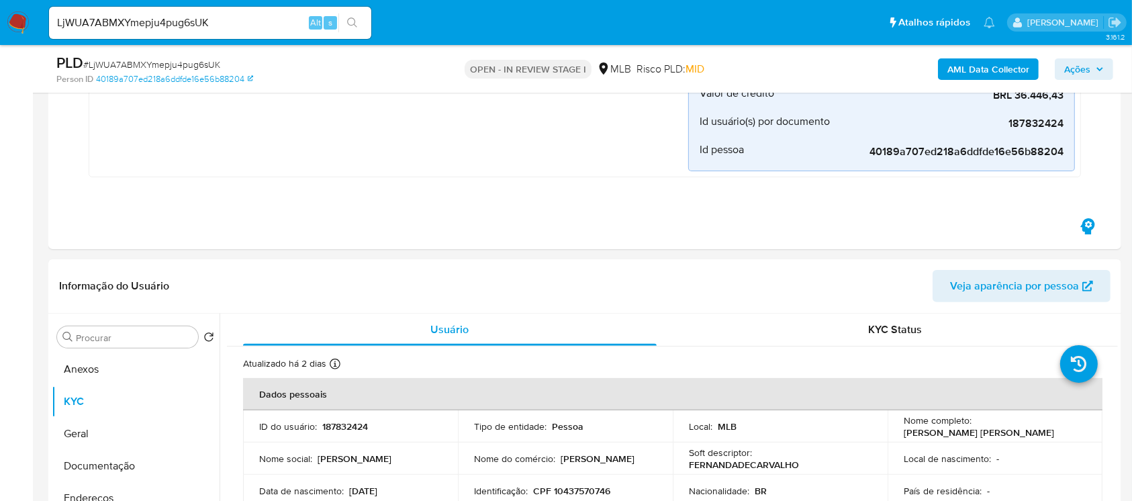
click at [238, 23] on input "LjWUA7ABMXYmepju4pug6sUK" at bounding box center [210, 22] width 322 height 17
paste input "AIdkjaVOibQPocpegDAWX6ca"
type input "AIdkjaVOibQPocpegDAWX6ca"
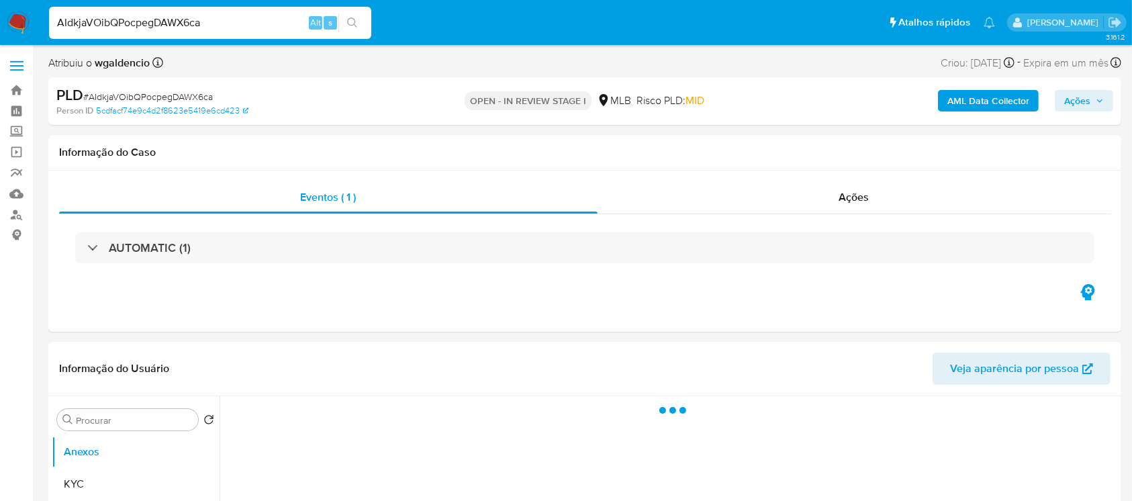
select select "10"
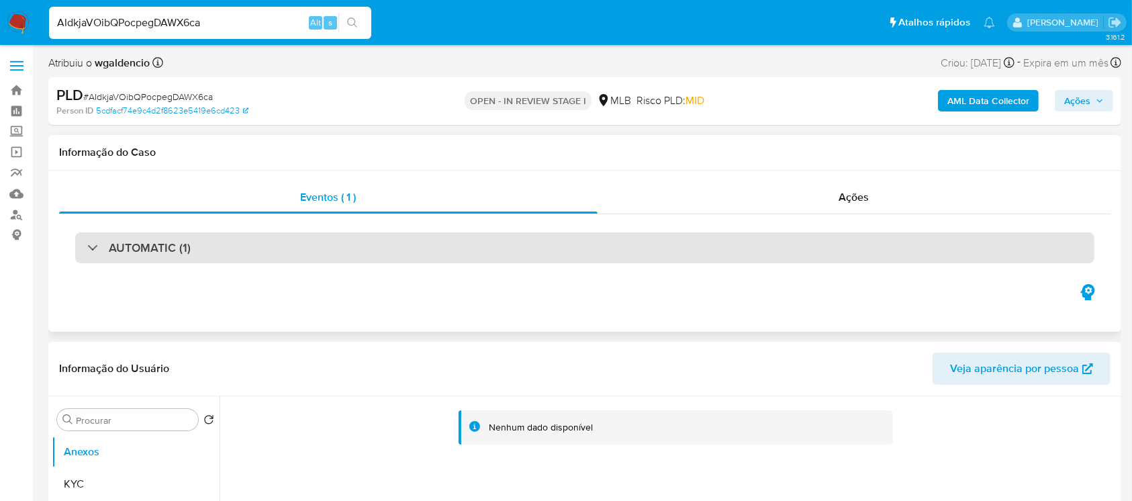
click at [215, 246] on div "AUTOMATIC (1)" at bounding box center [584, 247] width 1019 height 31
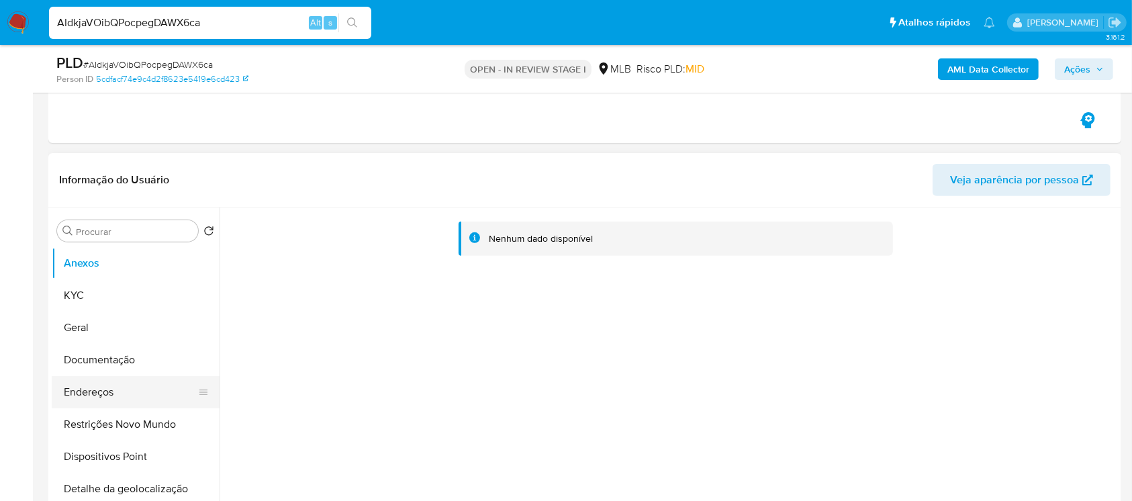
scroll to position [477, 0]
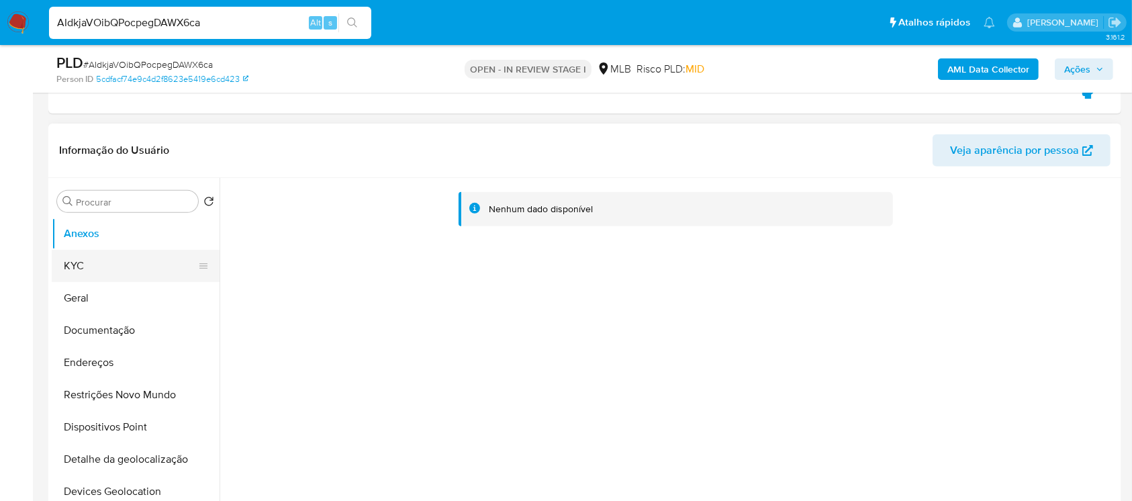
click at [91, 262] on button "KYC" at bounding box center [130, 266] width 157 height 32
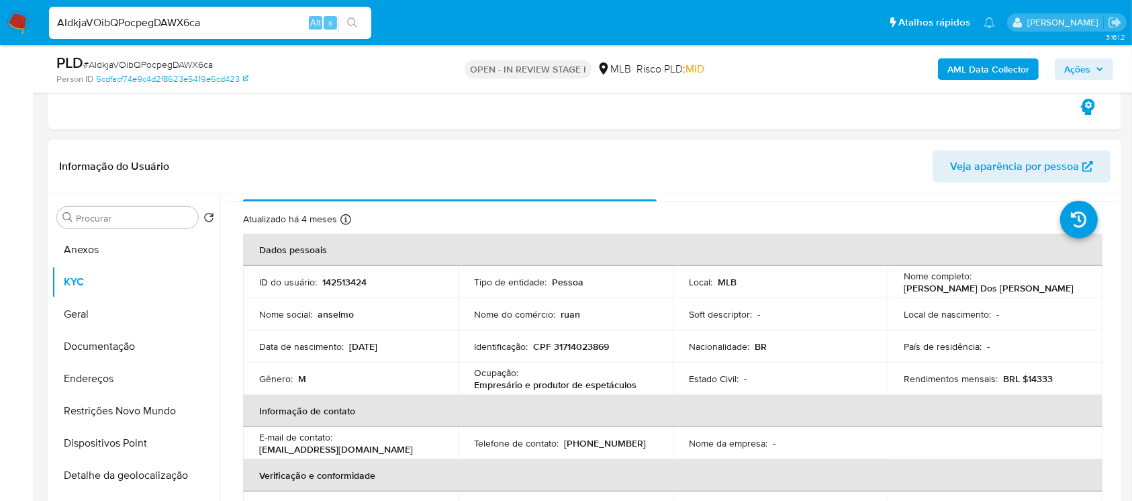
scroll to position [0, 0]
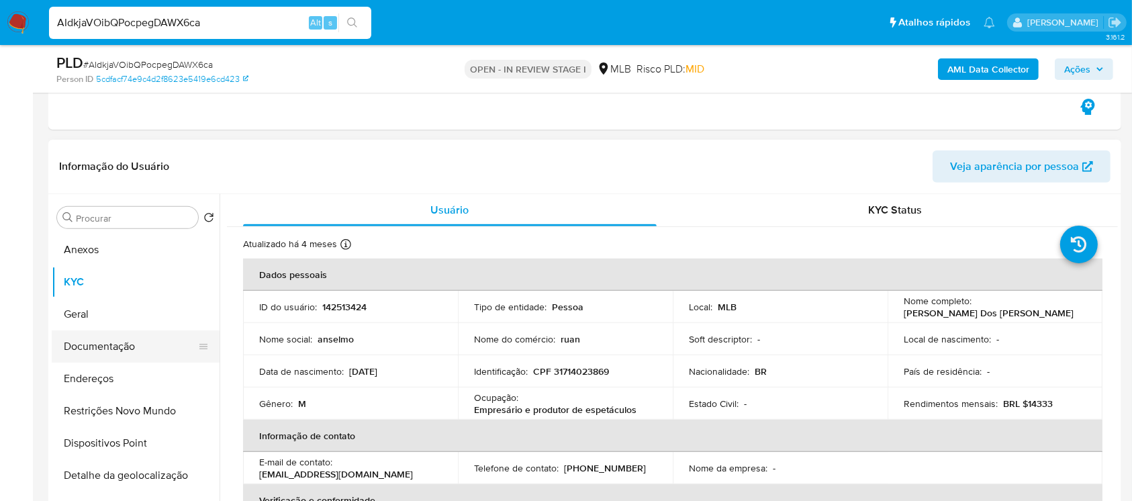
click at [100, 346] on button "Documentação" at bounding box center [130, 346] width 157 height 32
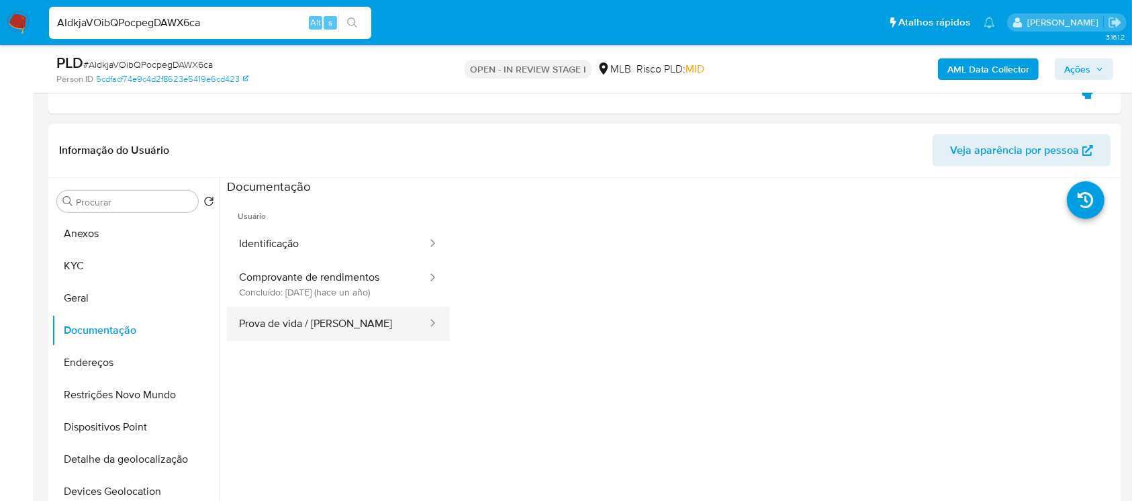
click at [291, 327] on button "Prova de vida / Selfie" at bounding box center [327, 324] width 201 height 34
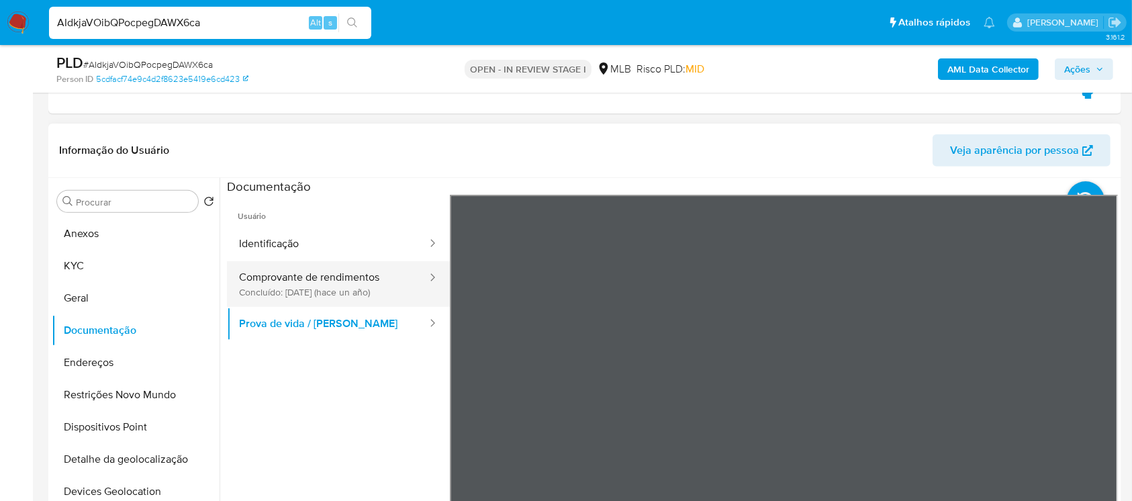
click at [297, 287] on button "Comprovante de rendimentos Concluído: 06/06/2024 (hace un año)" at bounding box center [327, 284] width 201 height 46
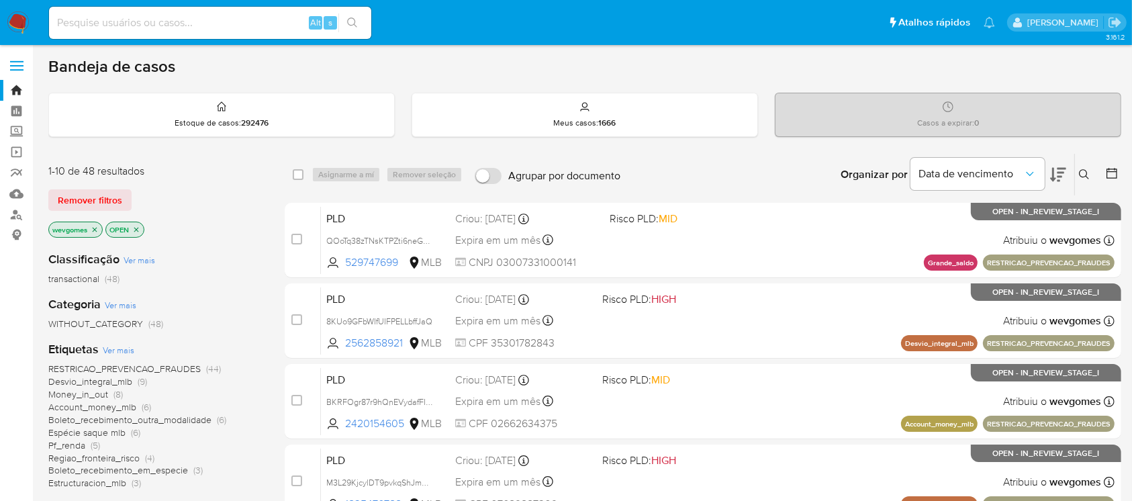
click at [92, 230] on icon "close-filter" at bounding box center [95, 230] width 8 height 8
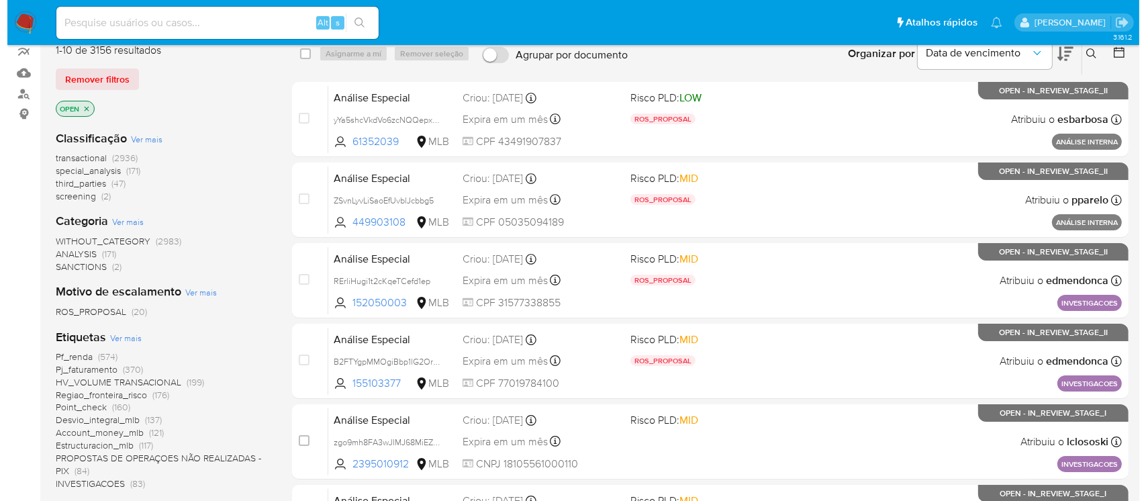
scroll to position [238, 0]
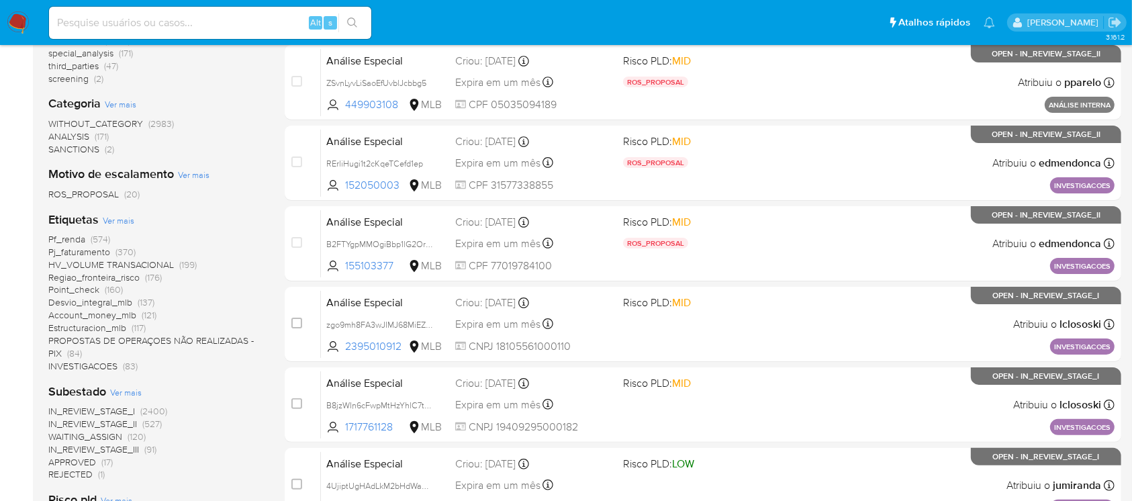
click at [118, 224] on span "Ver mais" at bounding box center [119, 220] width 32 height 12
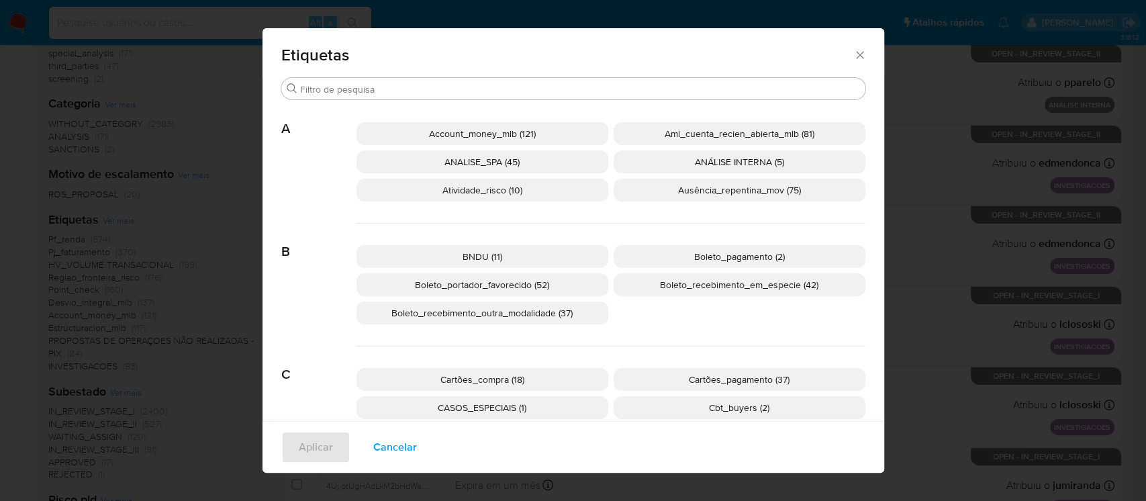
scroll to position [109, 0]
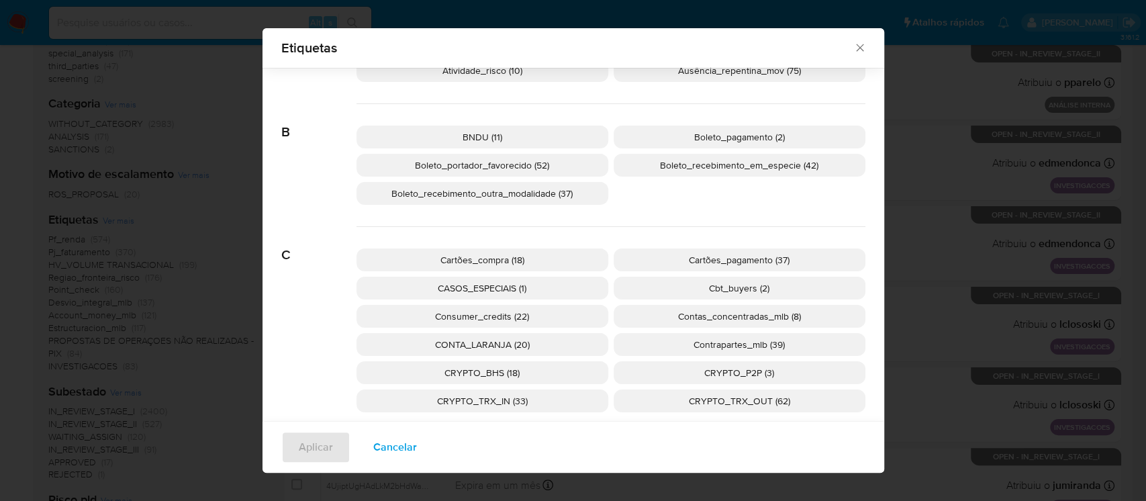
click at [467, 315] on span "Consumer_credits (22)" at bounding box center [482, 316] width 94 height 13
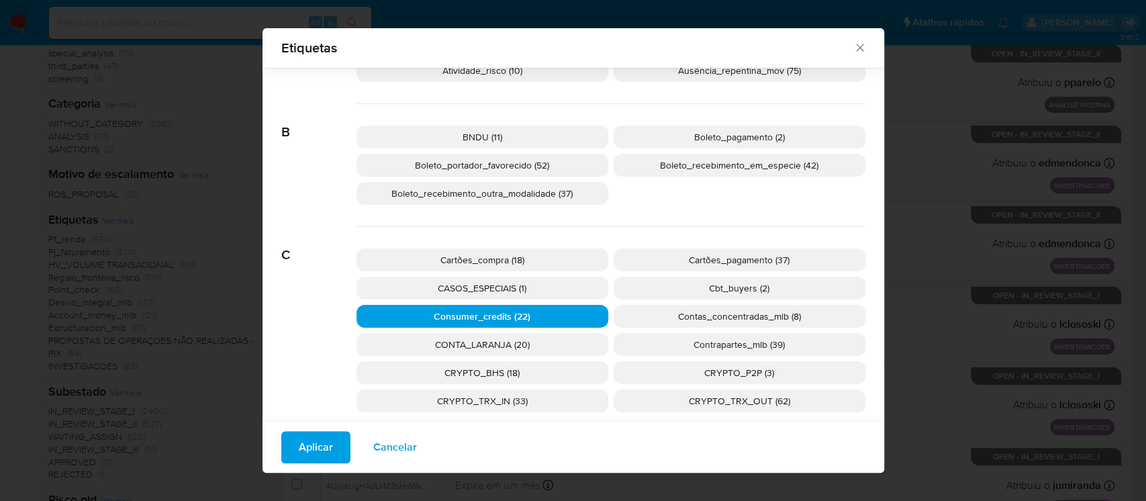
click at [331, 445] on button "Aplicar" at bounding box center [315, 447] width 69 height 32
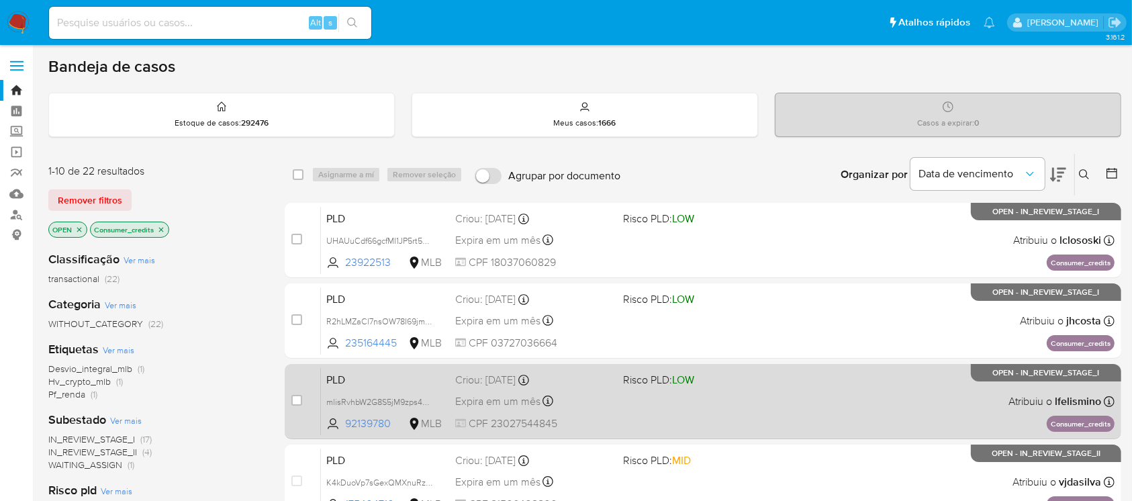
click at [716, 404] on div "PLD mlisRvhbW2G8S5jM9zps4FZQ 92139780 MLB Risco PLD: LOW Criou: [DATE] Criou: […" at bounding box center [718, 401] width 794 height 68
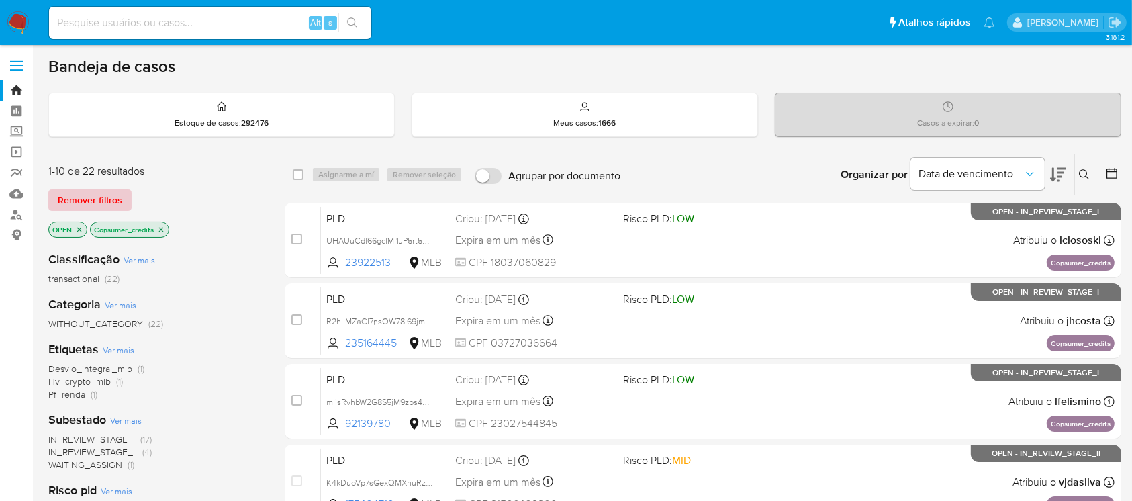
click at [79, 205] on span "Remover filtros" at bounding box center [90, 200] width 64 height 19
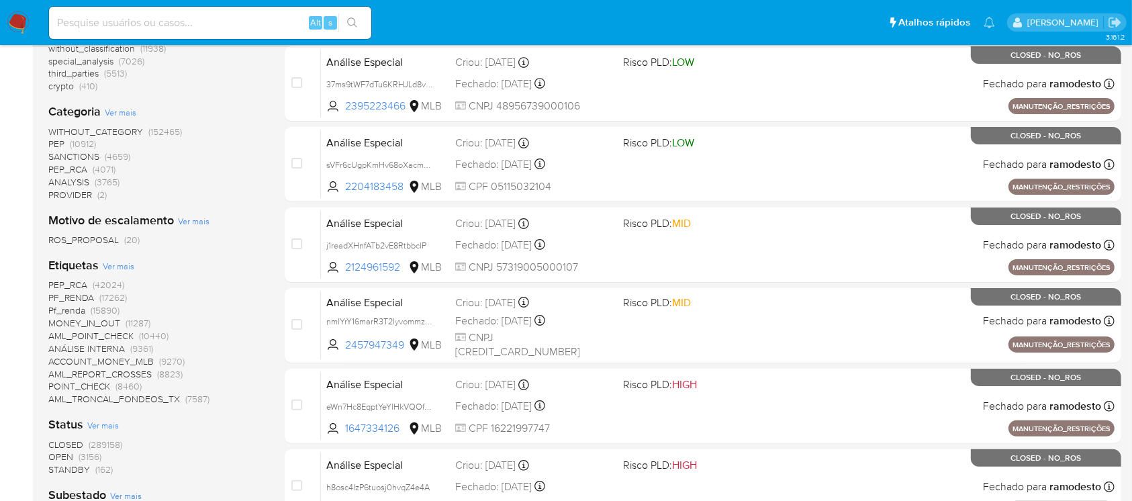
scroll to position [119, 0]
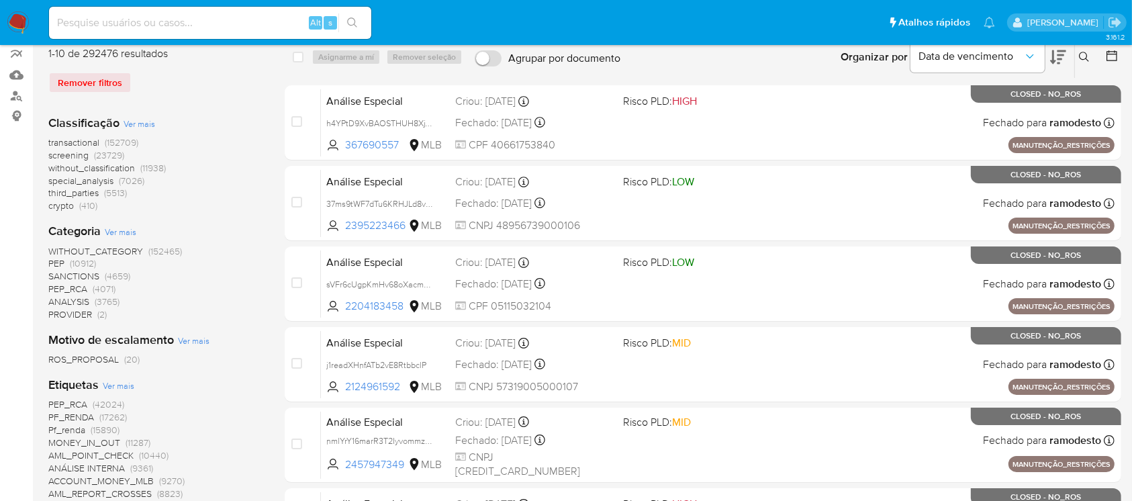
click at [21, 29] on img at bounding box center [18, 22] width 23 height 23
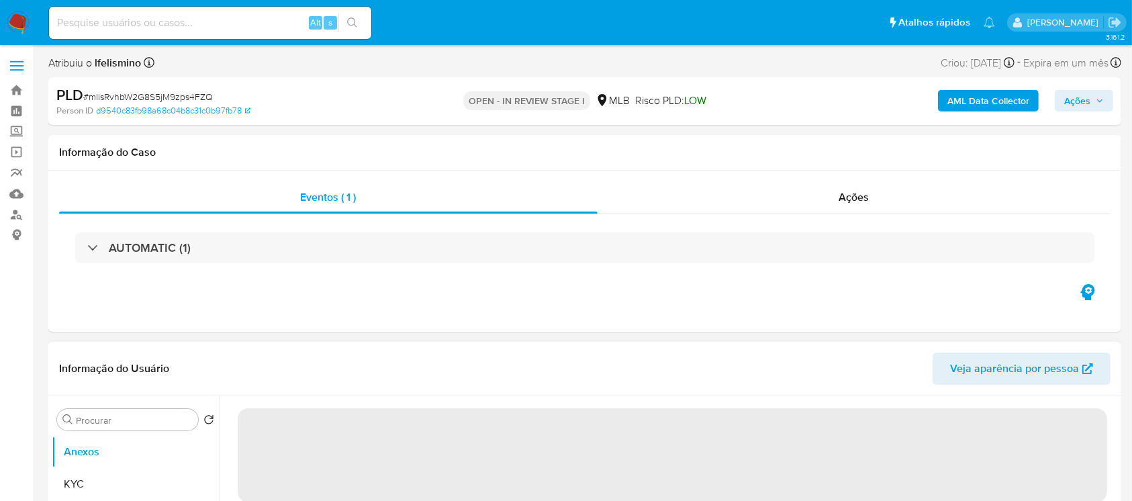
select select "10"
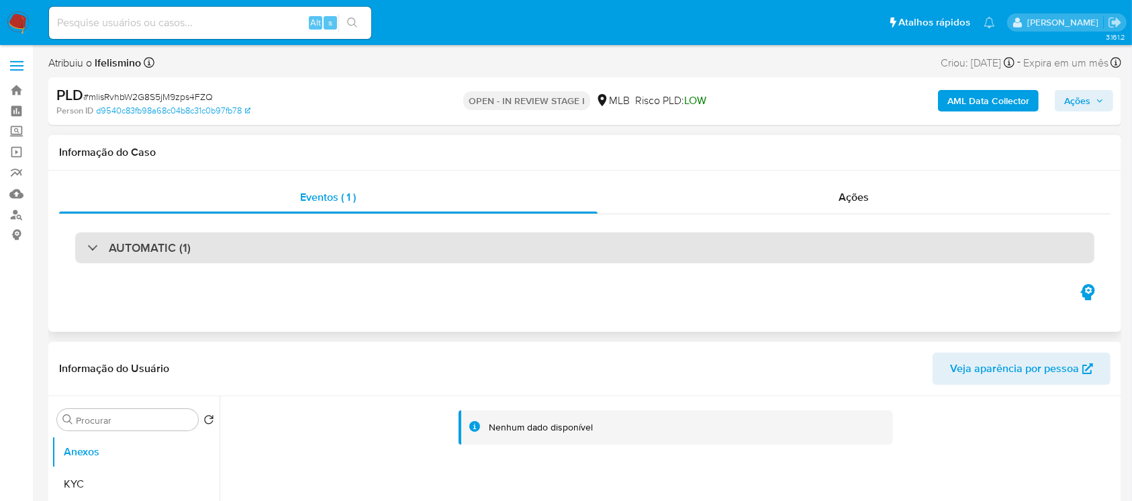
click at [596, 250] on div "AUTOMATIC (1)" at bounding box center [584, 247] width 1019 height 31
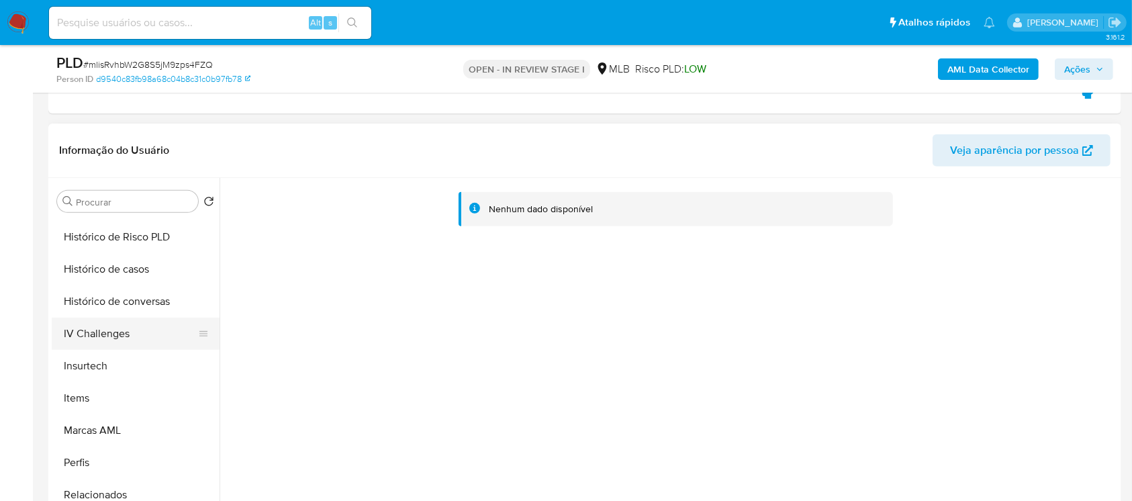
scroll to position [457, 0]
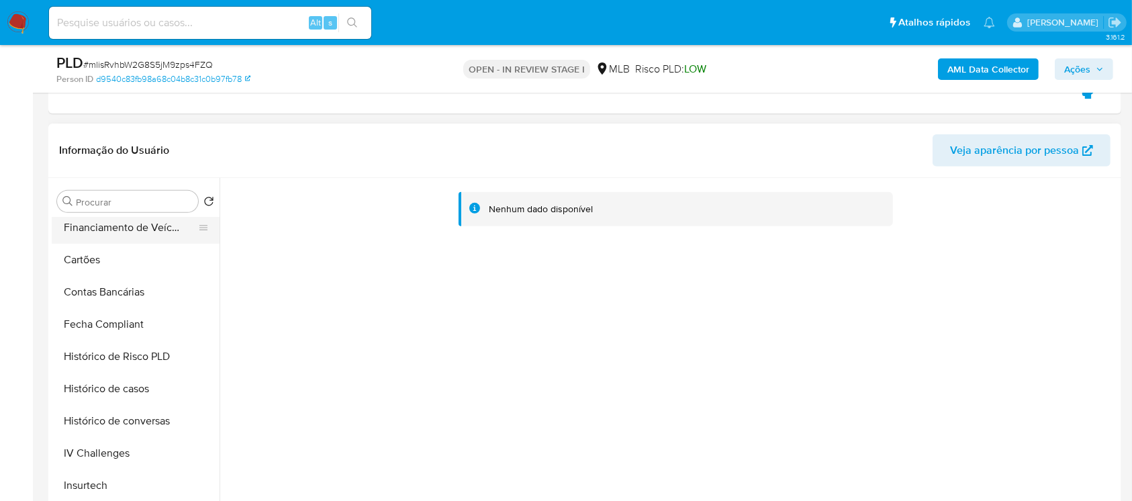
click at [82, 236] on button "Financiamento de Veículos" at bounding box center [130, 228] width 157 height 32
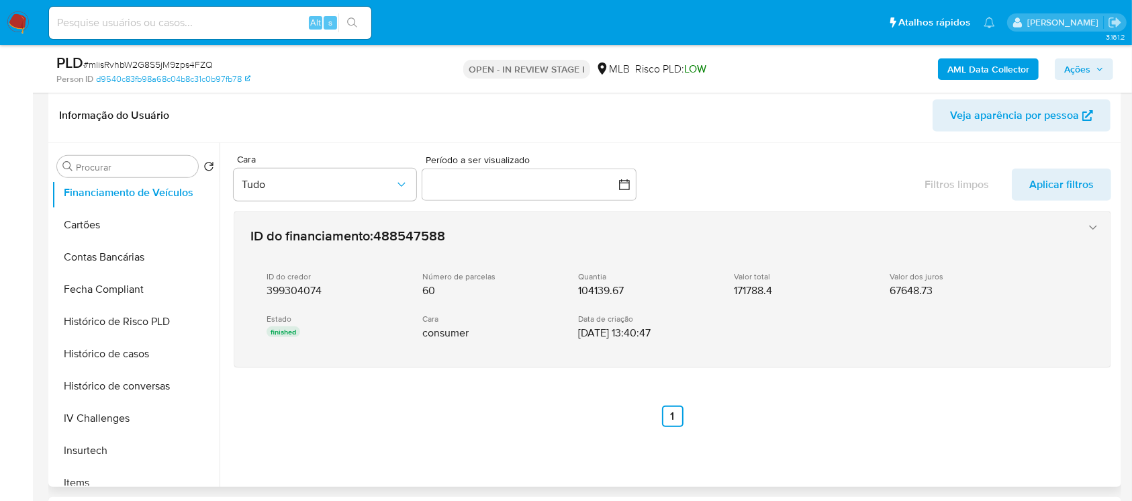
scroll to position [596, 0]
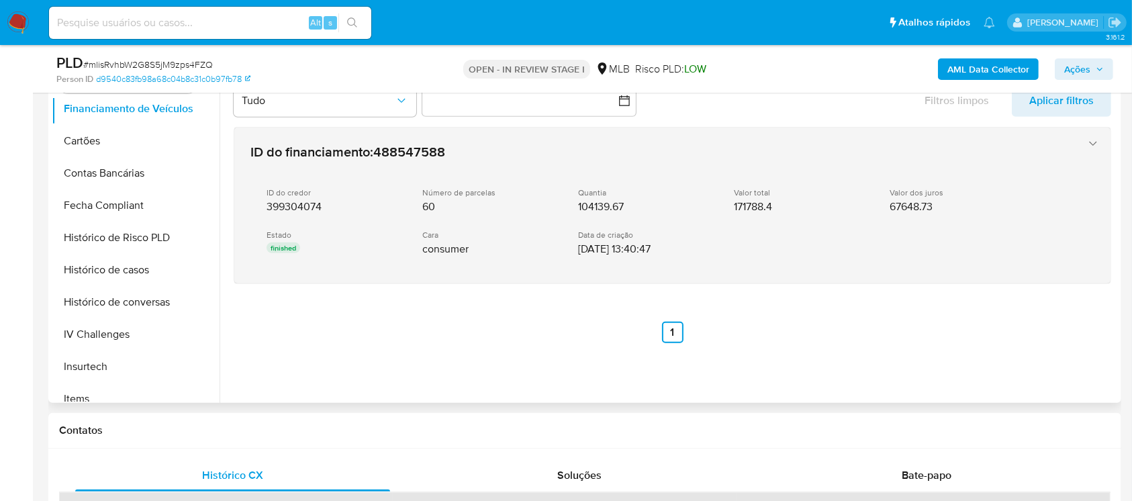
click at [342, 230] on div "Estado finished" at bounding box center [334, 243] width 134 height 27
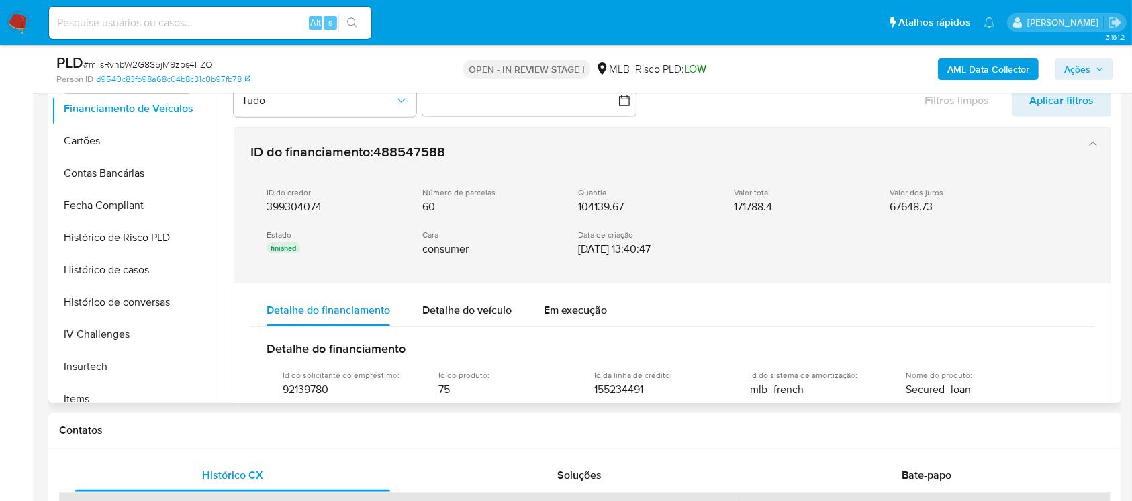
scroll to position [119, 0]
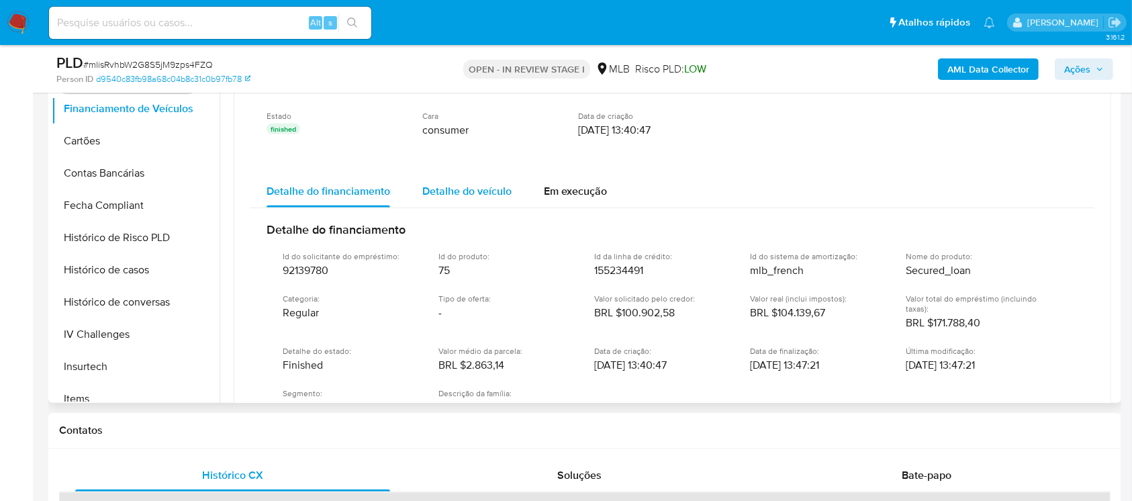
click at [477, 195] on span "Detalhe do veículo" at bounding box center [466, 190] width 89 height 15
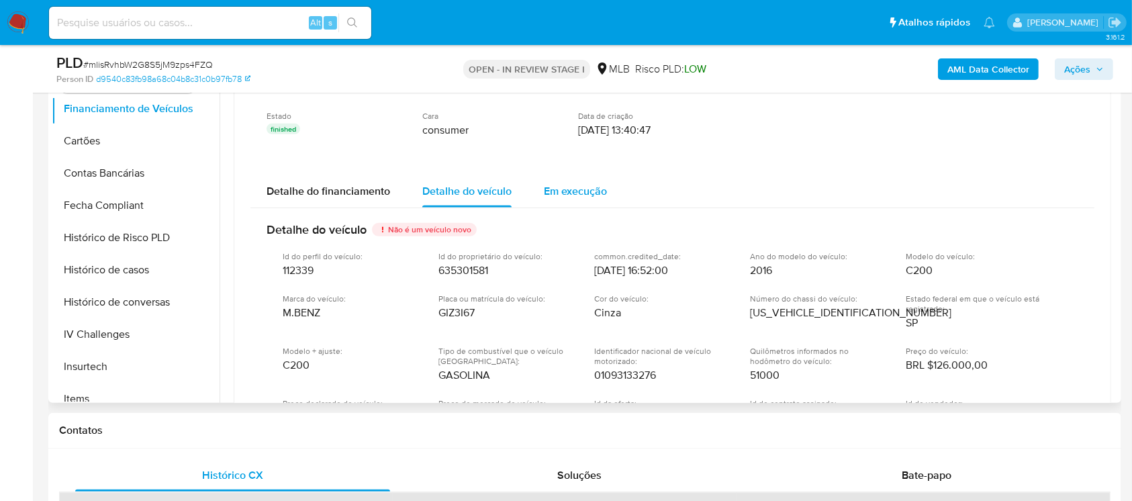
click at [565, 191] on span "Em execução" at bounding box center [575, 190] width 63 height 15
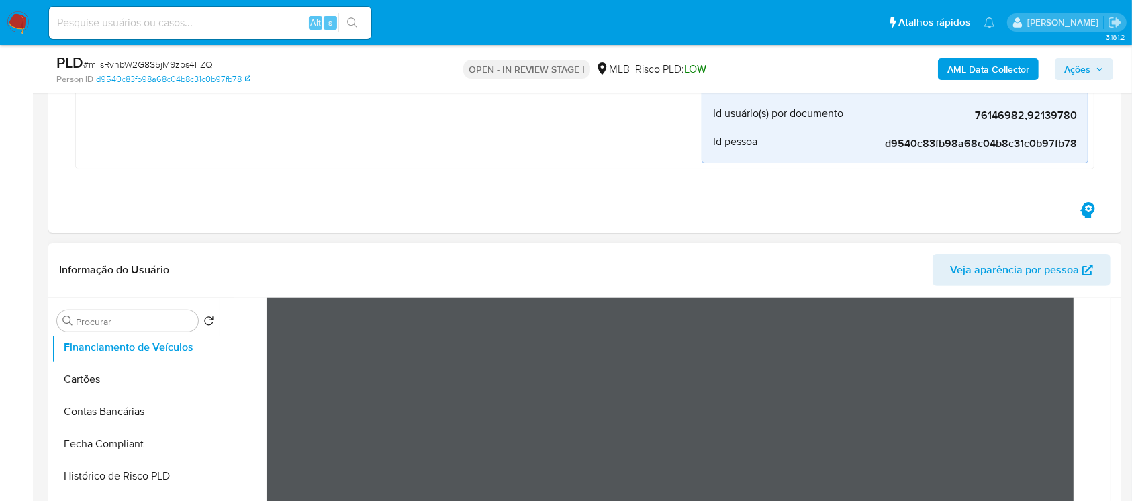
scroll to position [371, 0]
click at [99, 373] on button "Cartões" at bounding box center [130, 379] width 157 height 32
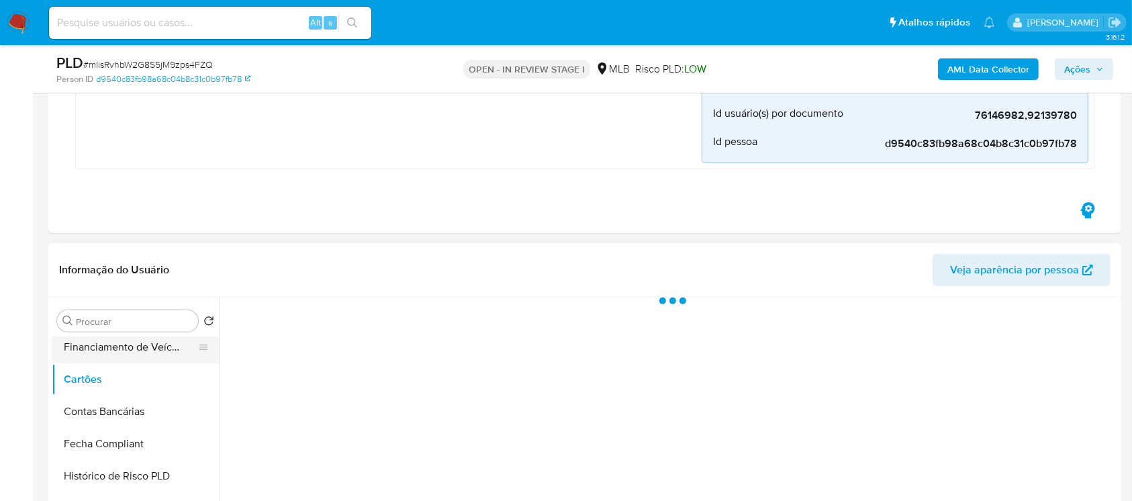
scroll to position [0, 0]
click at [91, 350] on button "Financiamento de Veículos" at bounding box center [130, 347] width 157 height 32
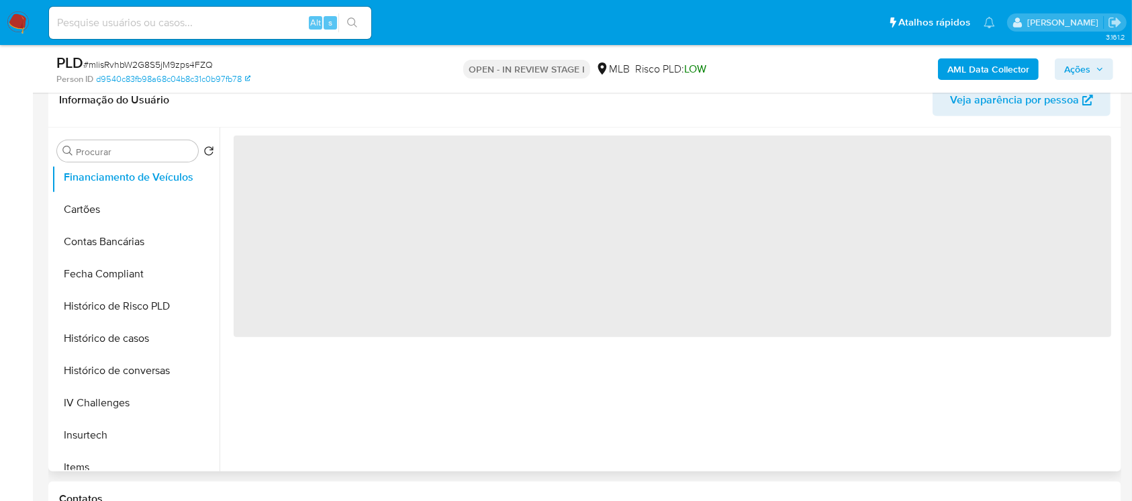
scroll to position [596, 0]
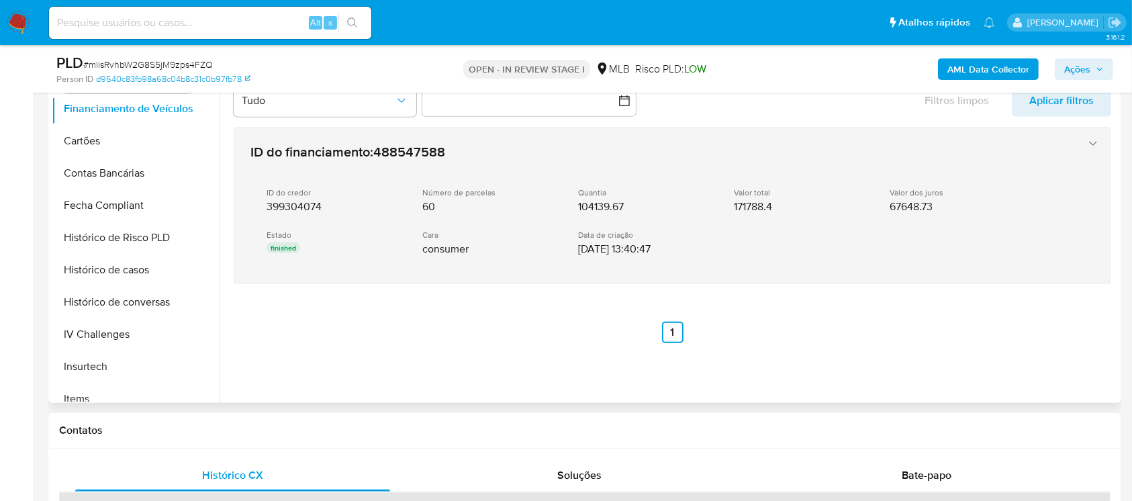
click at [517, 259] on div "ID do credor 399304074 Número de parcelas 60 Quantia 104139.67 Valor total 1717…" at bounding box center [658, 222] width 817 height 91
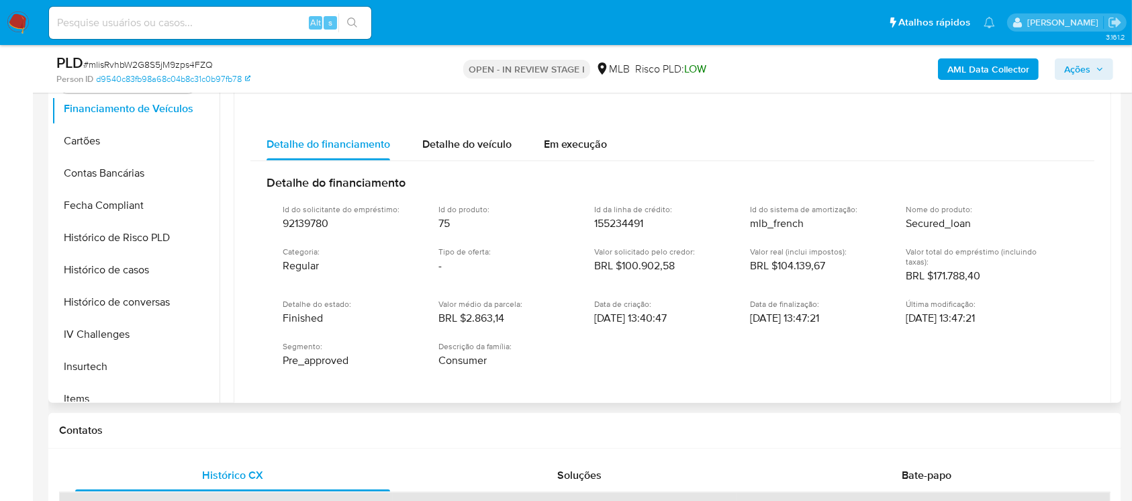
scroll to position [119, 0]
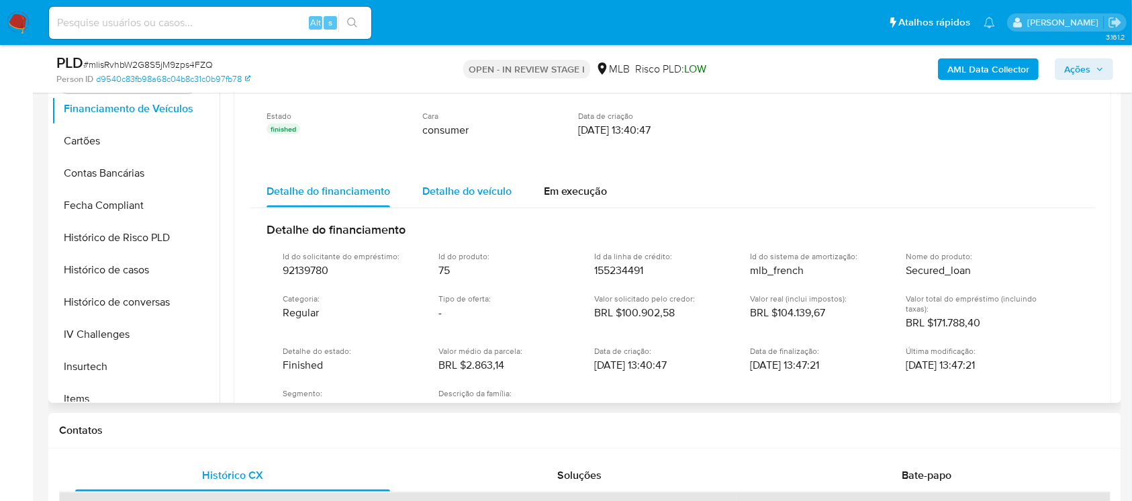
click at [451, 175] on div "Detalhe do veículo" at bounding box center [466, 191] width 89 height 32
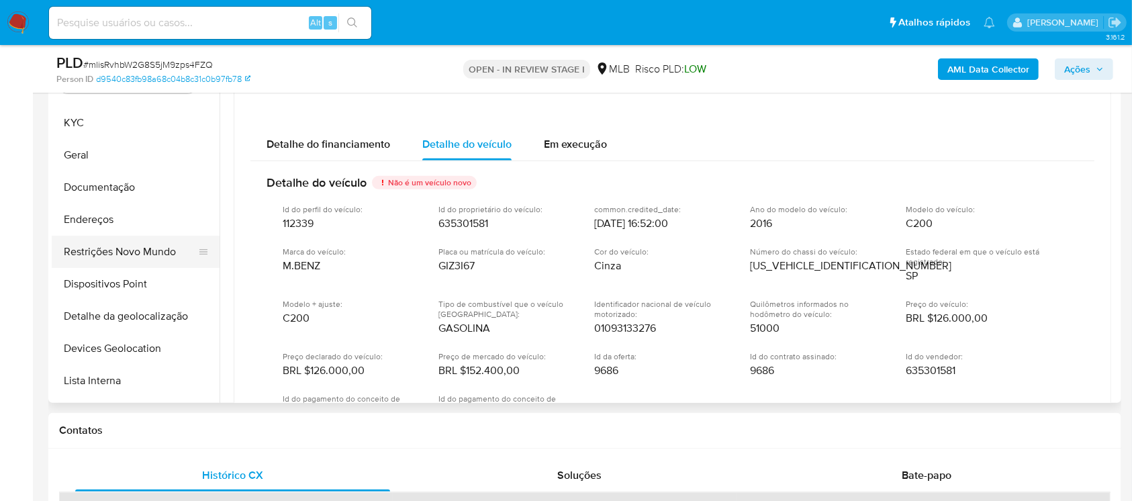
scroll to position [0, 0]
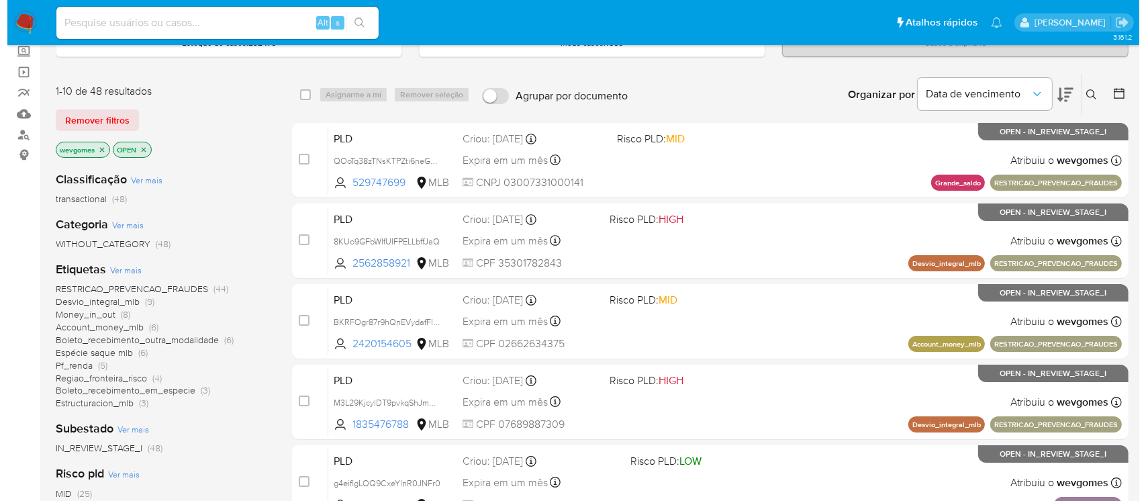
scroll to position [119, 0]
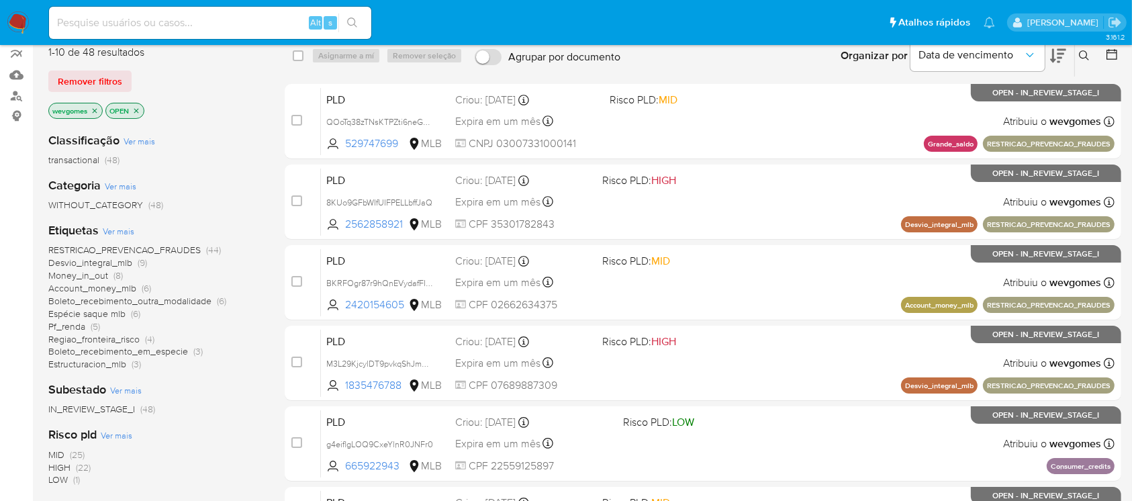
click at [119, 231] on span "Ver mais" at bounding box center [119, 231] width 32 height 12
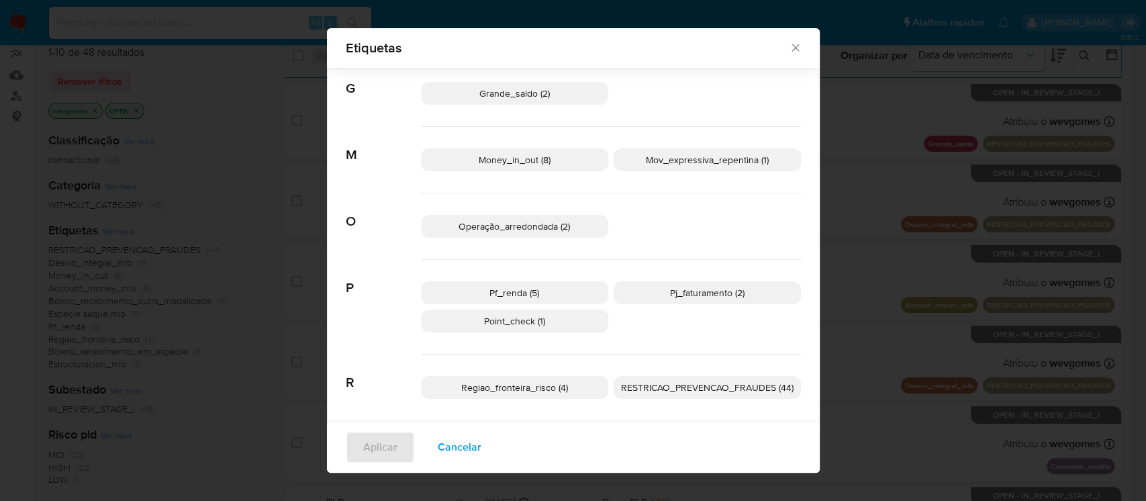
scroll to position [371, 0]
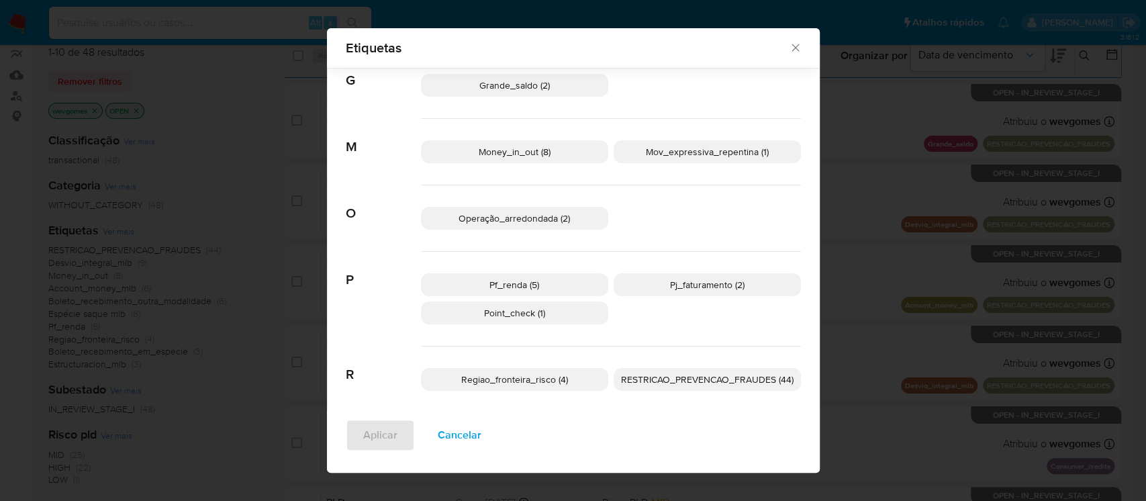
click at [679, 292] on p "Pj_faturamento (2)" at bounding box center [707, 284] width 187 height 23
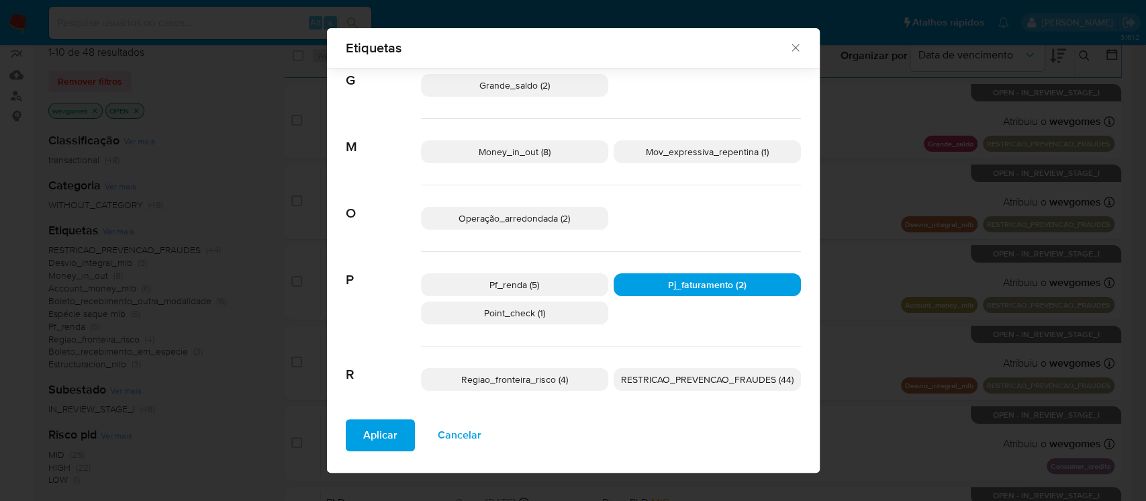
click at [363, 437] on span "Aplicar" at bounding box center [380, 435] width 34 height 30
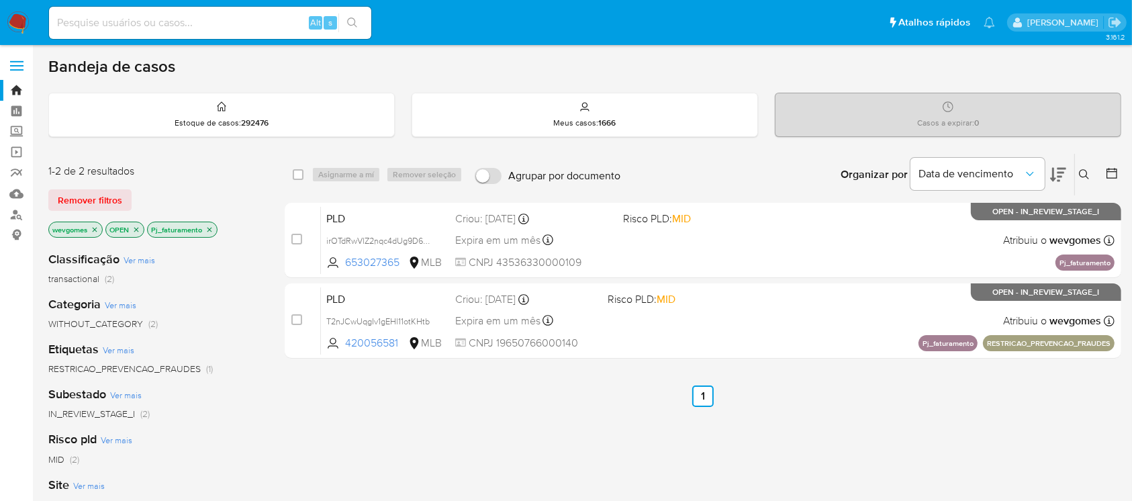
click at [95, 234] on p "wevgomes" at bounding box center [75, 229] width 53 height 15
click at [95, 229] on icon "close-filter" at bounding box center [95, 230] width 8 height 8
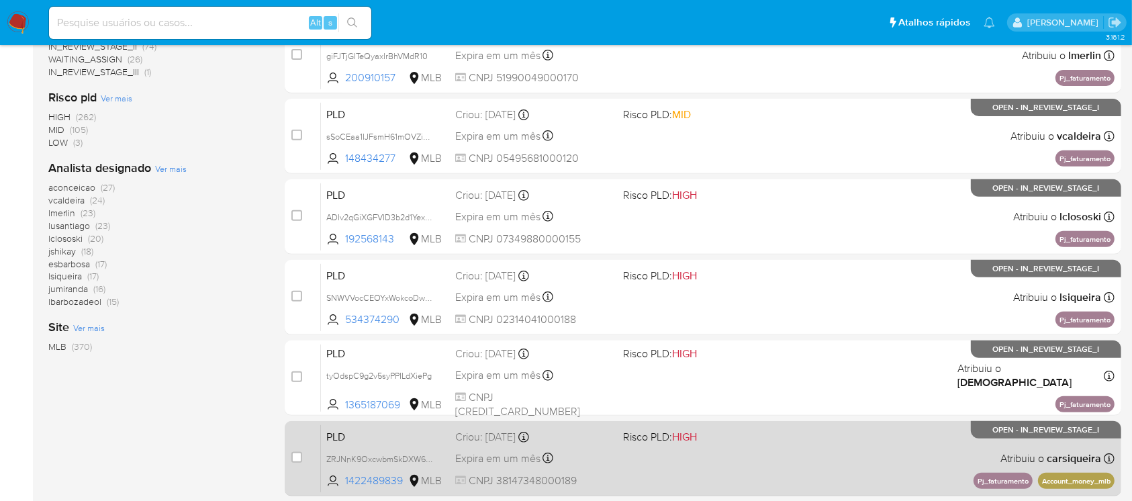
scroll to position [607, 0]
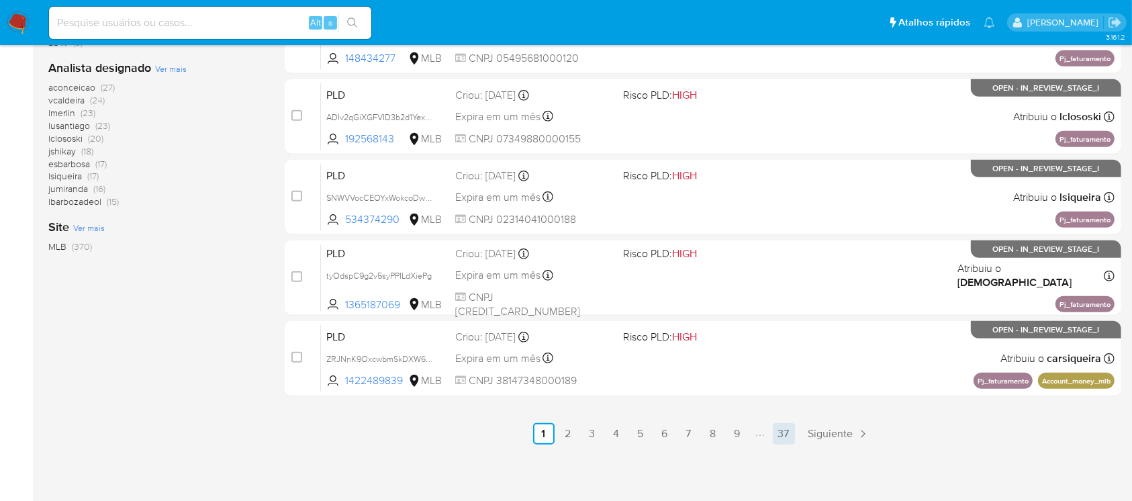
click at [778, 429] on link "37" at bounding box center [784, 433] width 22 height 21
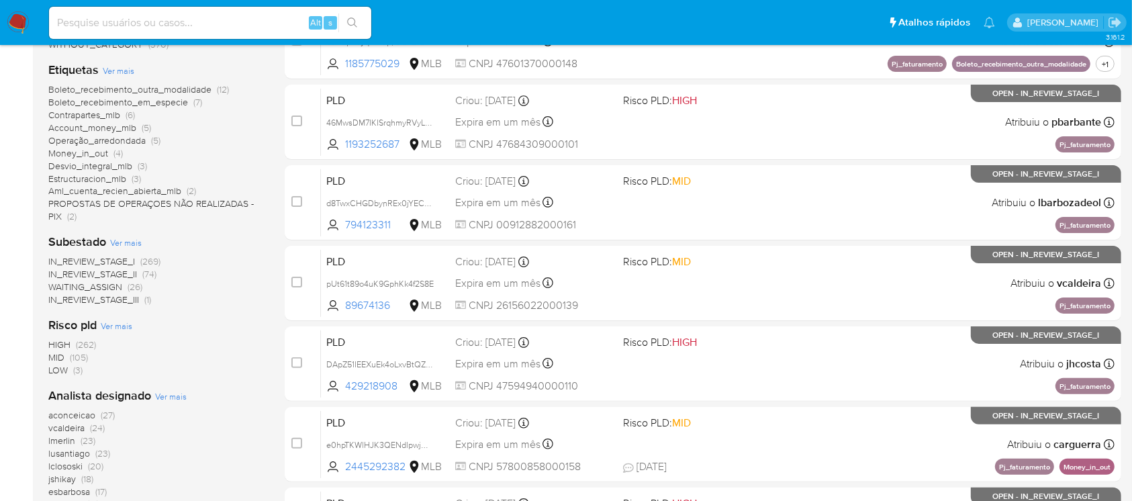
scroll to position [238, 0]
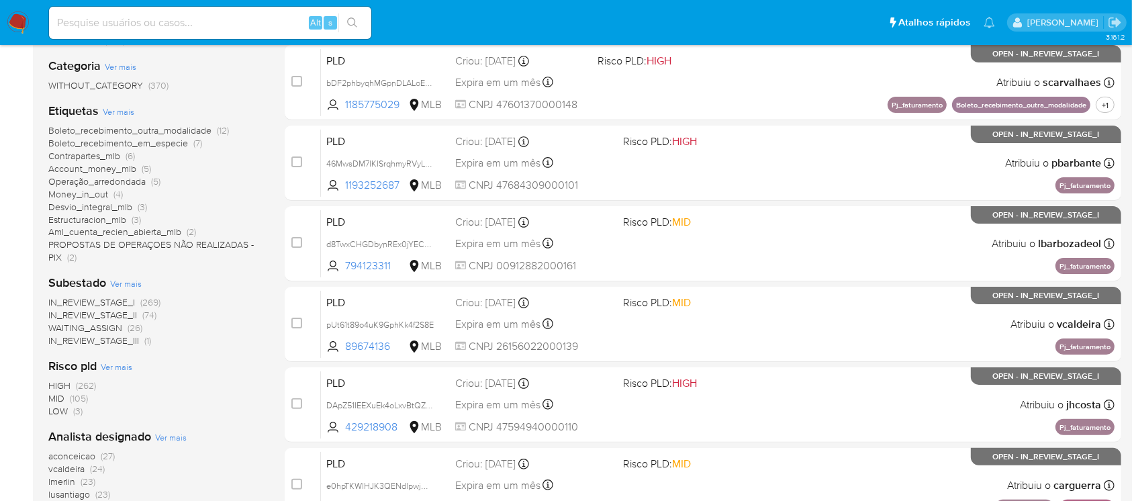
click at [59, 414] on span "LOW" at bounding box center [57, 410] width 19 height 13
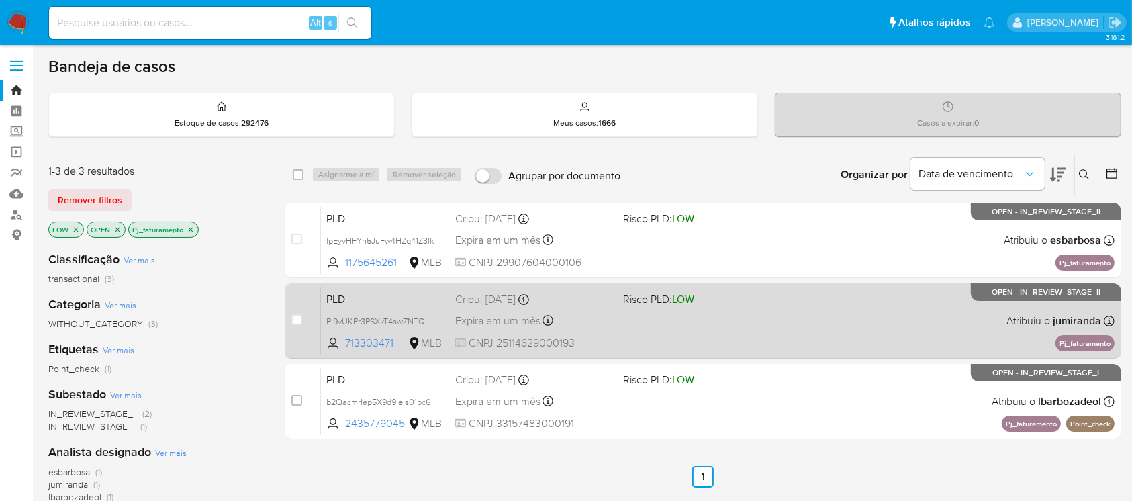
click at [661, 328] on div "PLD Pi9vUKPr3P6XkT4swZNTQUmN 713303471 MLB Risco PLD: LOW Criou: [DATE] Criou: …" at bounding box center [718, 321] width 794 height 68
click at [599, 325] on div "Expira em um mês Expira em [DATE] 00:28:20" at bounding box center [533, 321] width 156 height 18
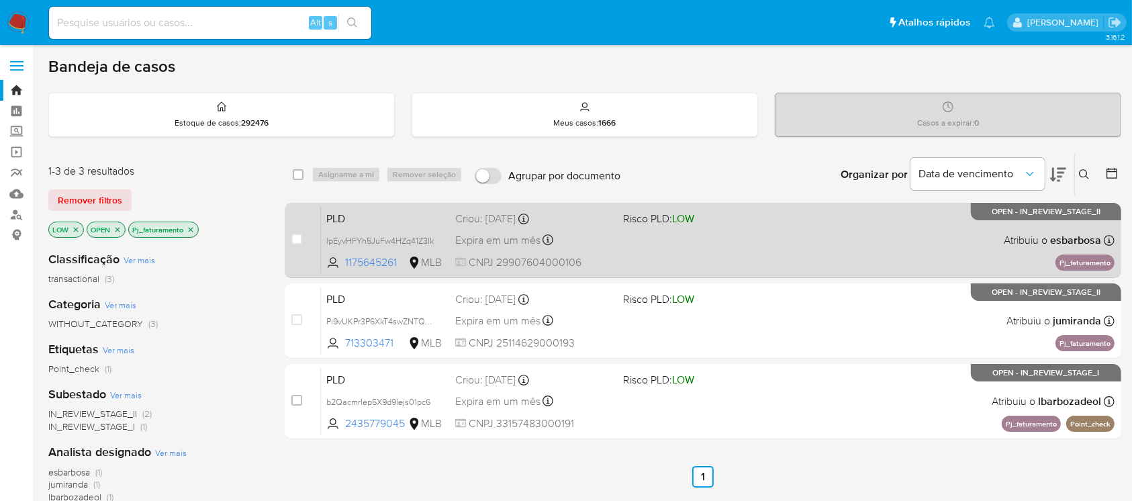
click at [637, 247] on div "PLD lpEyvHFYh5JuFw4HZq41Z3lk 1175645261 MLB Risco PLD: LOW Criou: [DATE] Criou:…" at bounding box center [718, 240] width 794 height 68
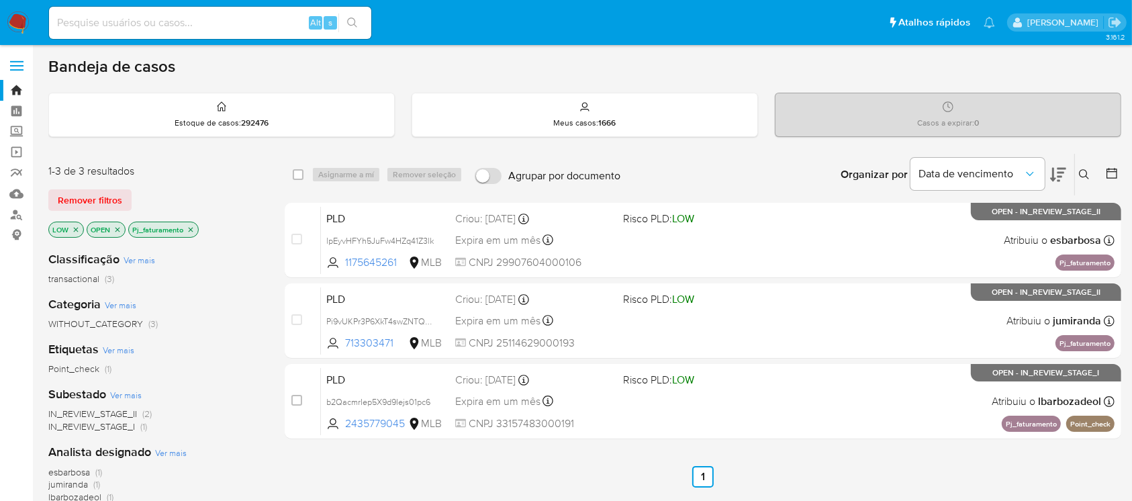
click at [192, 230] on icon "close-filter" at bounding box center [191, 230] width 8 height 8
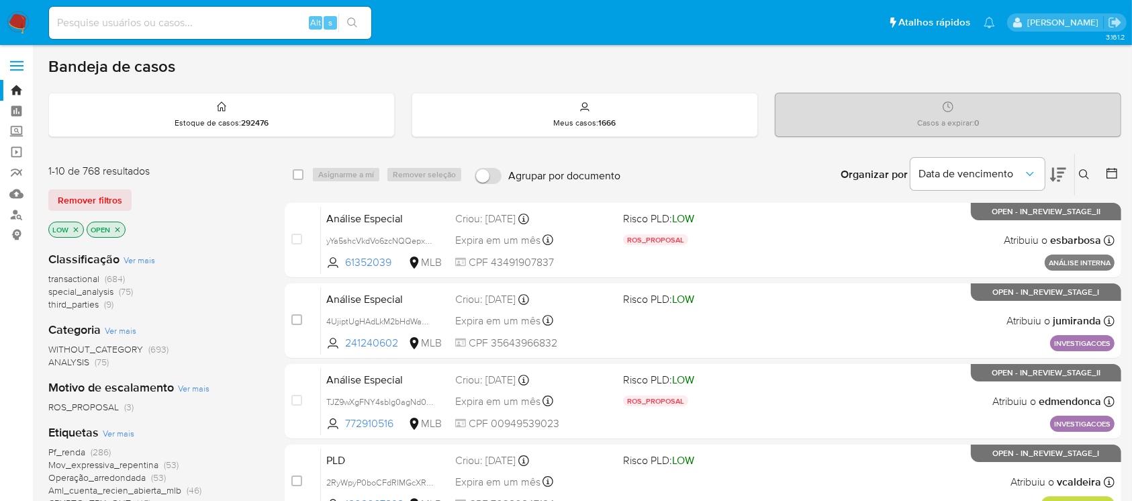
click at [113, 438] on span "Ver mais" at bounding box center [119, 433] width 32 height 12
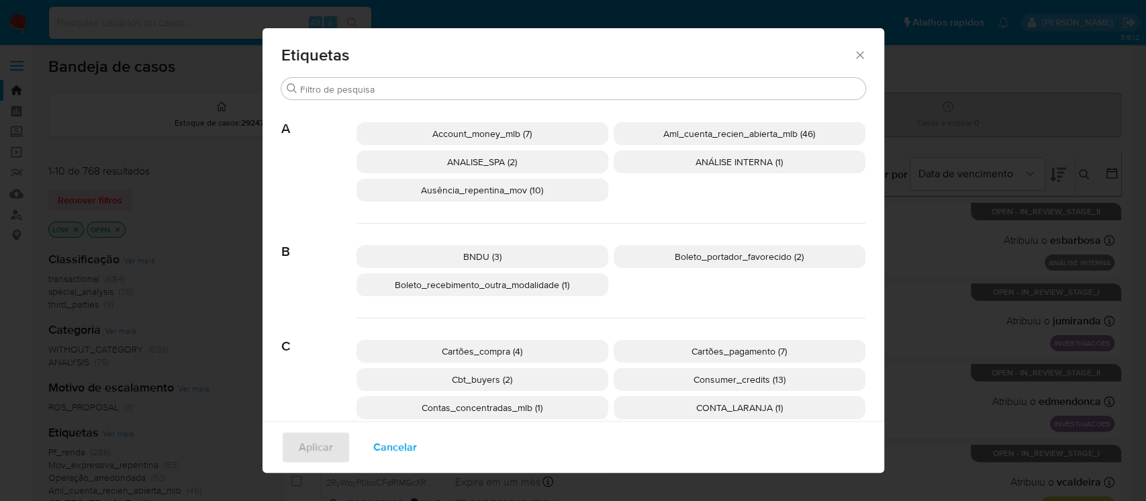
click at [672, 138] on span "Aml_cuenta_recien_abierta_mlb (46)" at bounding box center [739, 133] width 152 height 13
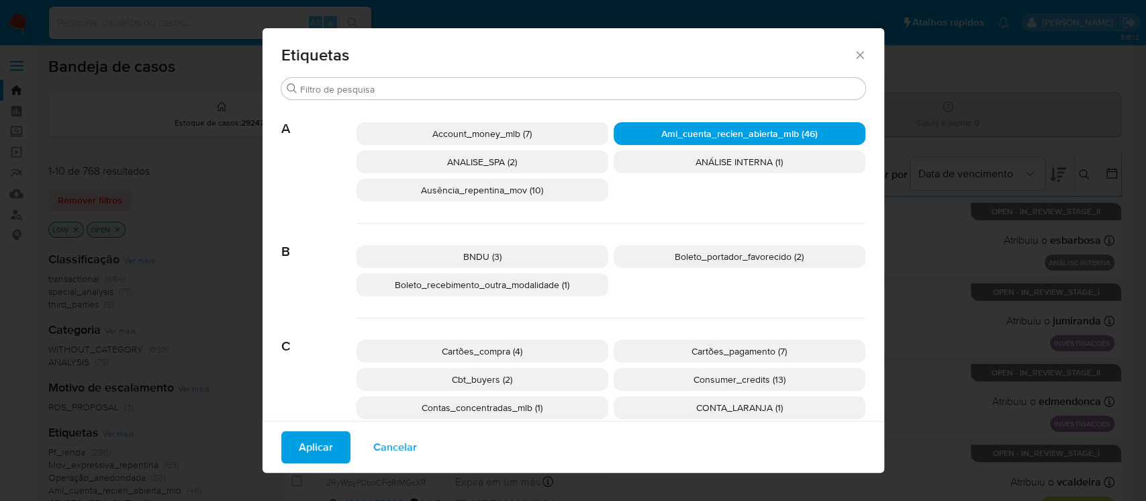
click at [315, 444] on span "Aplicar" at bounding box center [316, 447] width 34 height 30
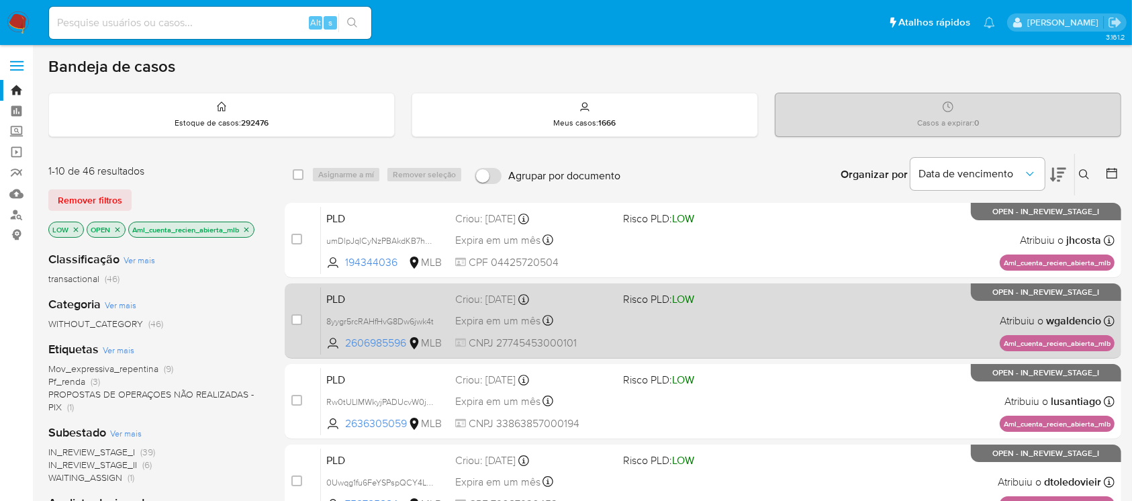
click at [667, 341] on div "PLD 8yygr5rcRAHfHvG8Dw6jwk4t 2606985596 MLB Risco PLD: LOW Criou: [DATE] Criou:…" at bounding box center [718, 321] width 794 height 68
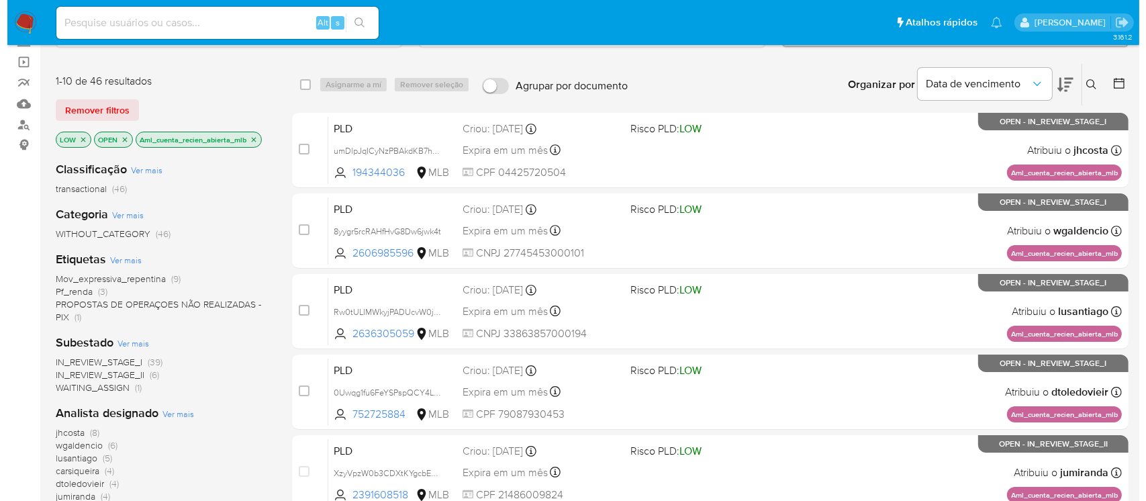
scroll to position [119, 0]
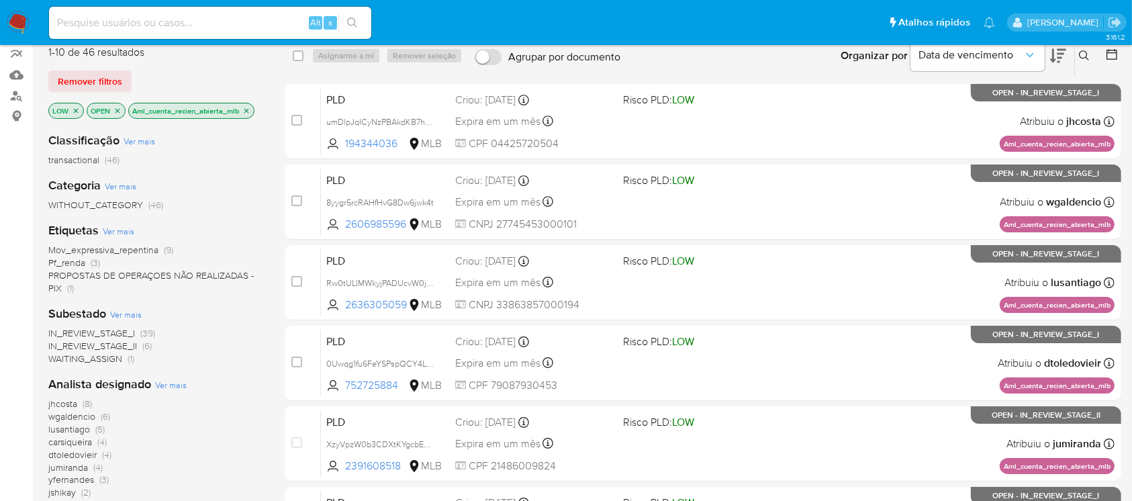
click at [248, 109] on icon "close-filter" at bounding box center [246, 111] width 8 height 8
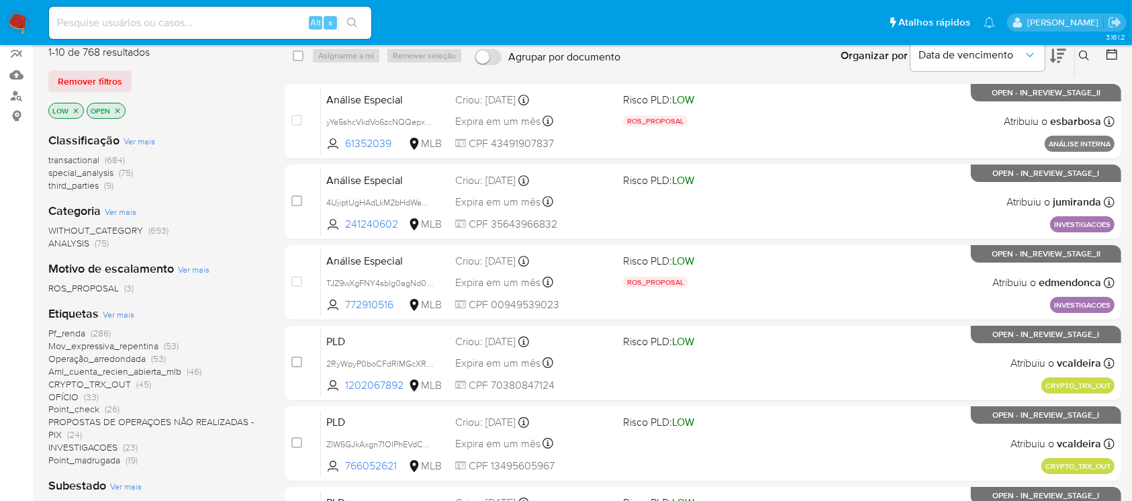
click at [118, 312] on span "Ver mais" at bounding box center [119, 314] width 32 height 12
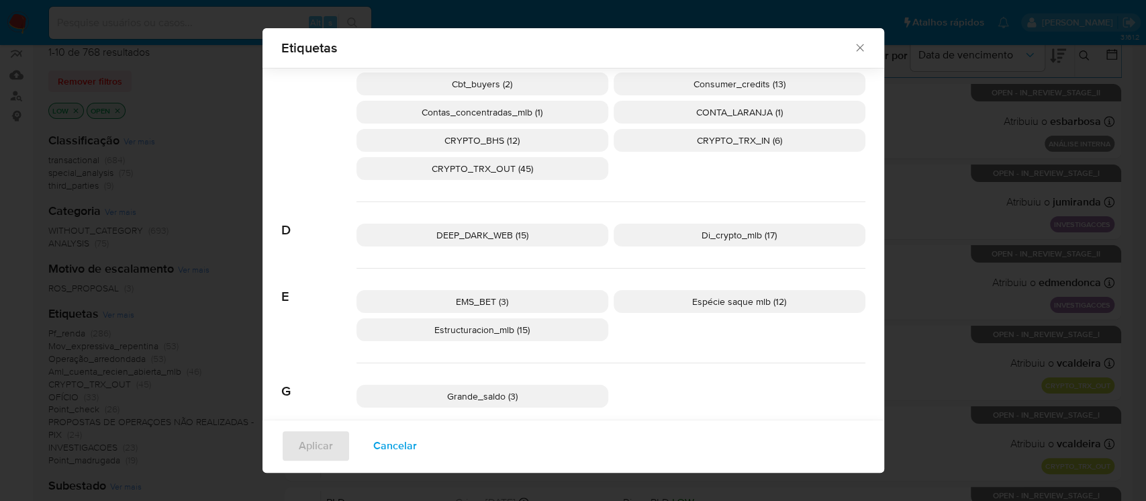
scroll to position [256, 0]
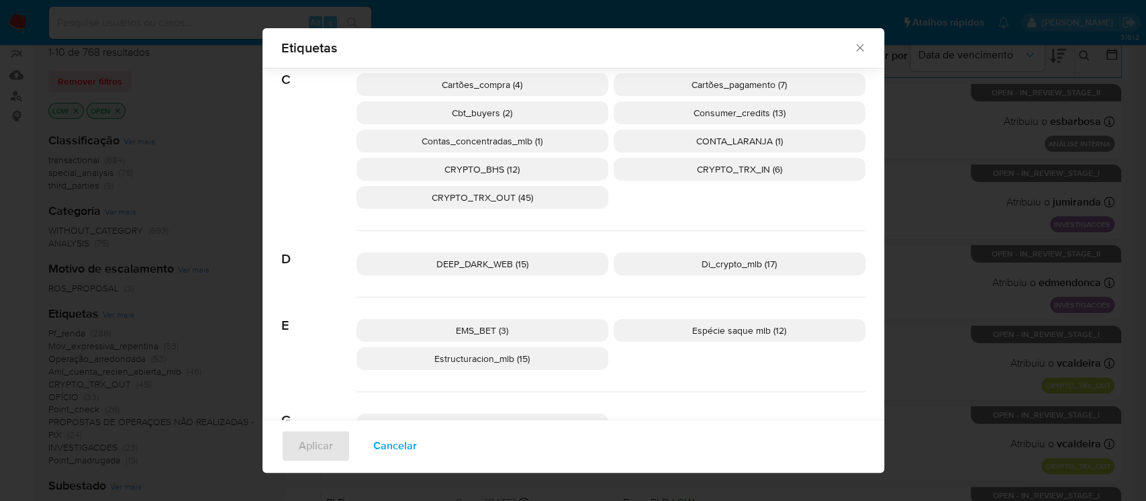
click at [854, 43] on icon "Fechar" at bounding box center [859, 47] width 13 height 13
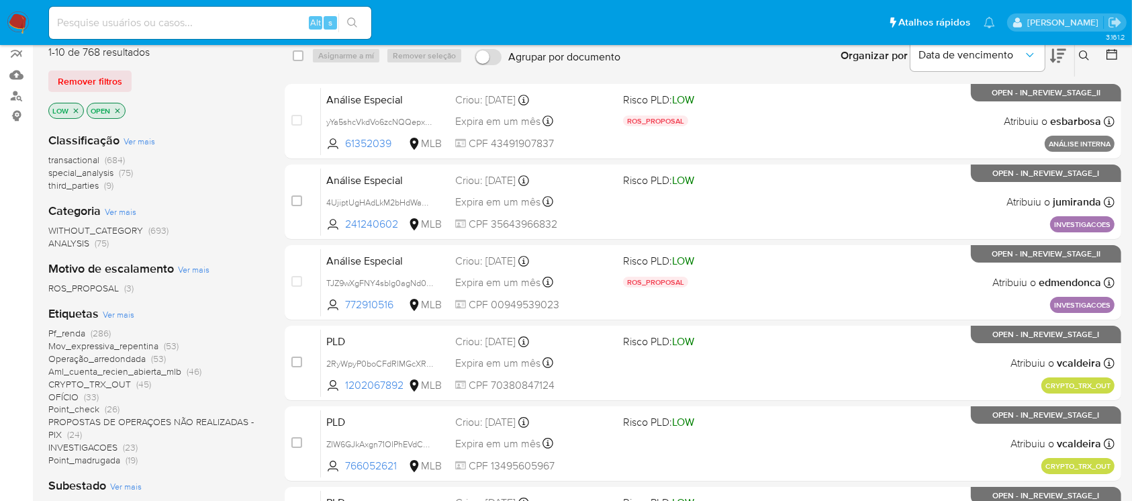
click at [75, 111] on icon "close-filter" at bounding box center [76, 111] width 8 height 8
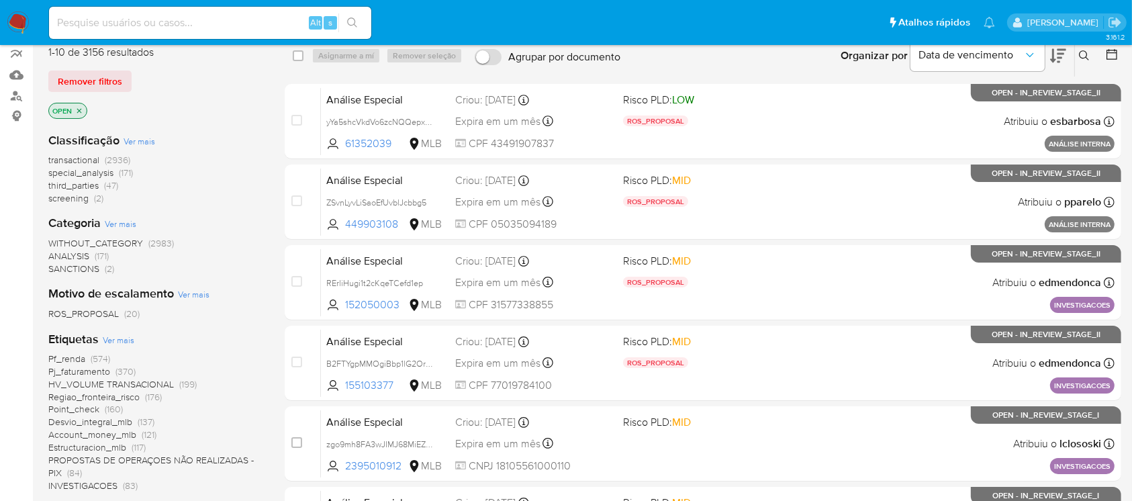
click at [118, 336] on span "Ver mais" at bounding box center [119, 340] width 32 height 12
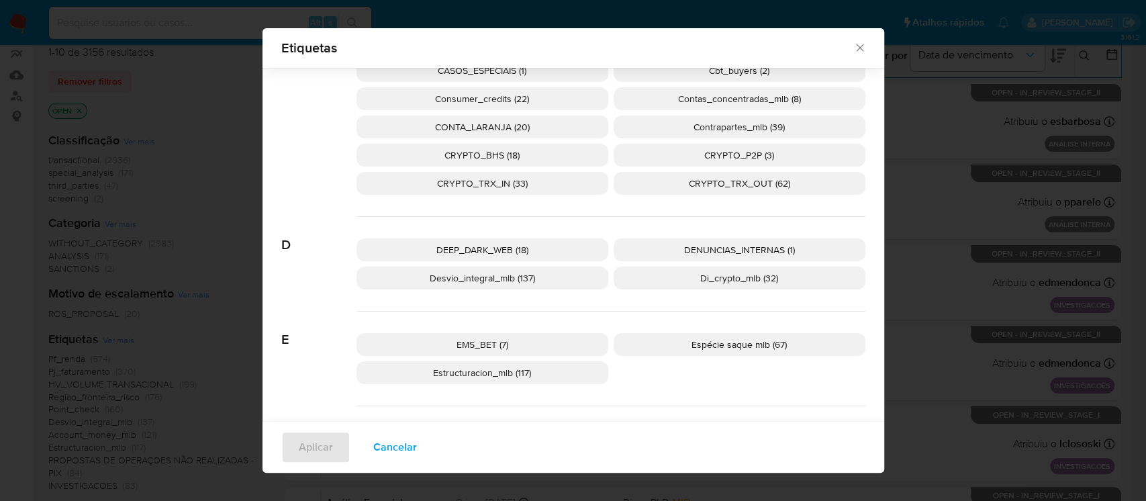
scroll to position [348, 0]
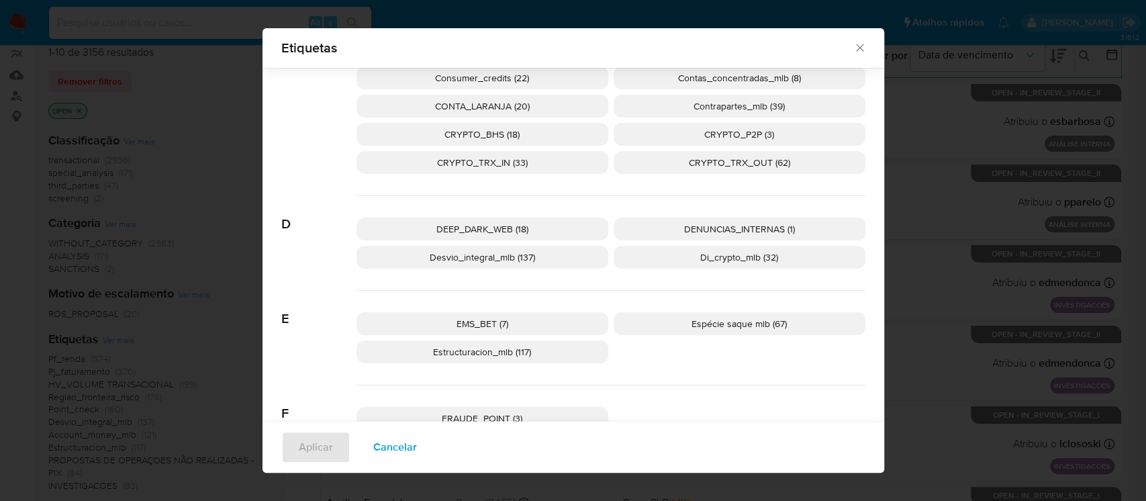
click at [440, 257] on span "Desvio_integral_mlb (137)" at bounding box center [482, 256] width 105 height 13
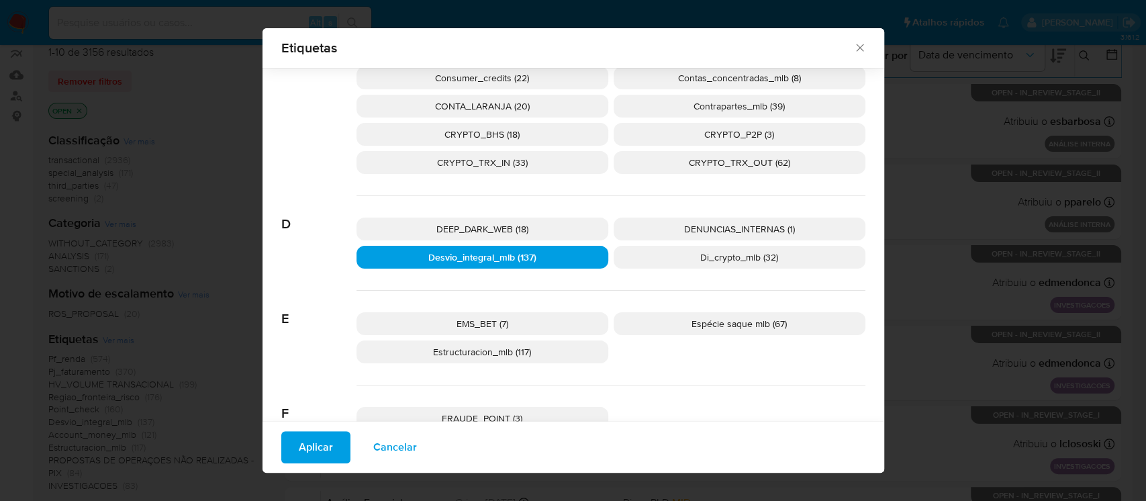
click at [312, 443] on span "Aplicar" at bounding box center [316, 447] width 34 height 30
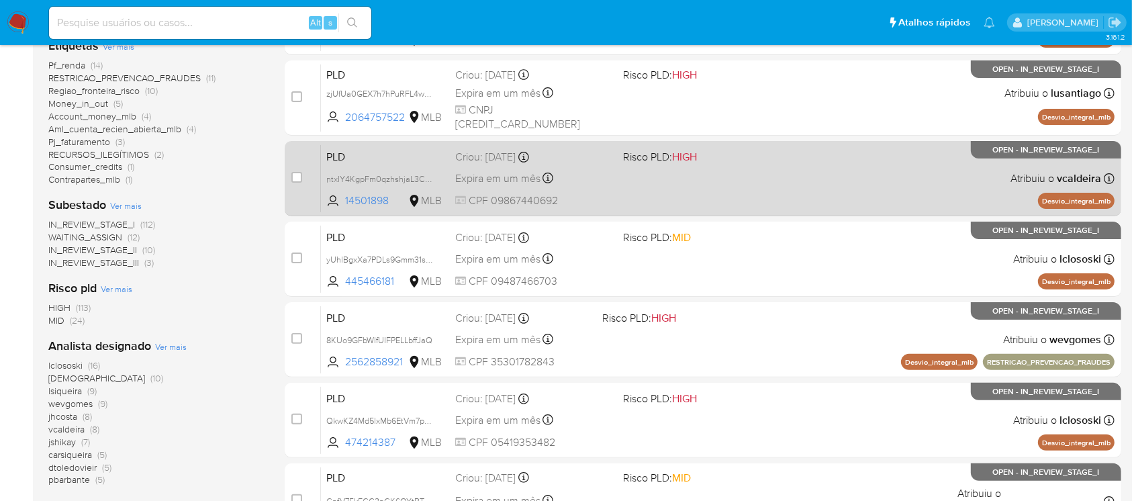
scroll to position [358, 0]
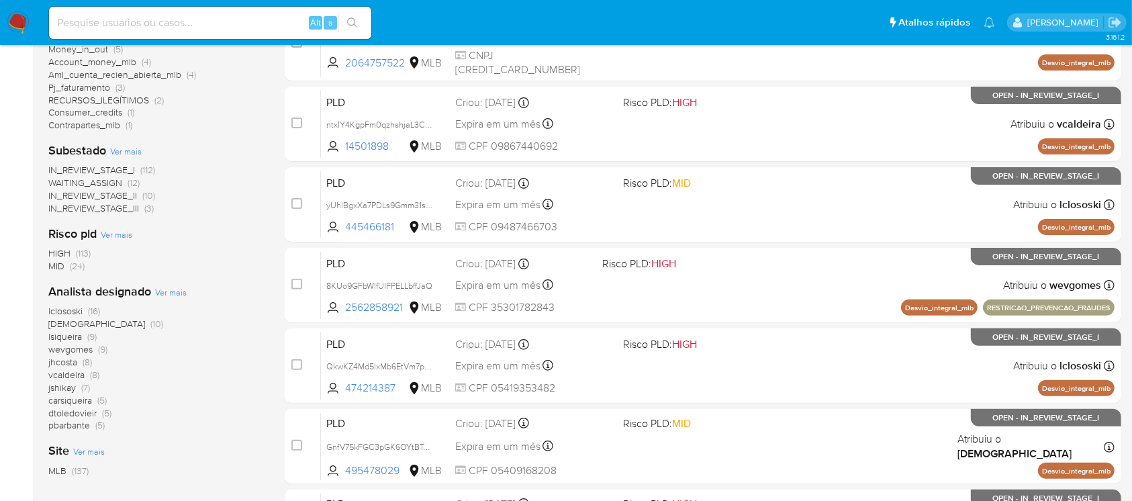
click at [63, 254] on span "HIGH" at bounding box center [59, 252] width 22 height 13
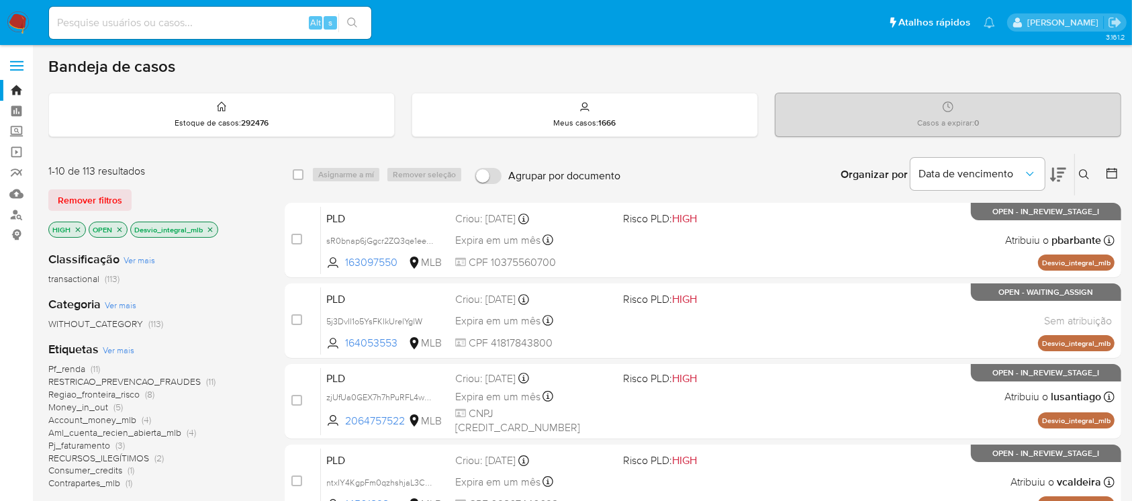
click at [75, 228] on icon "close-filter" at bounding box center [78, 230] width 8 height 8
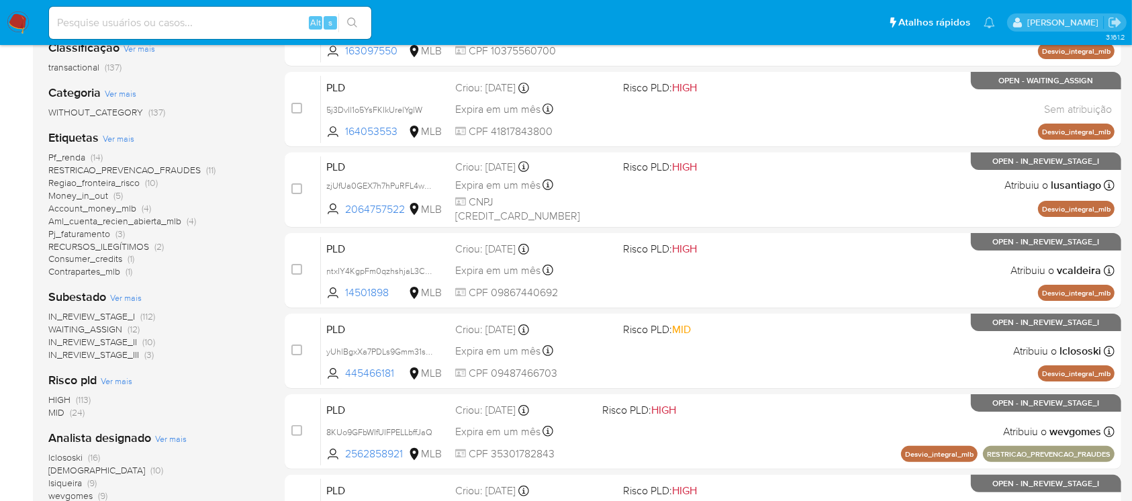
scroll to position [358, 0]
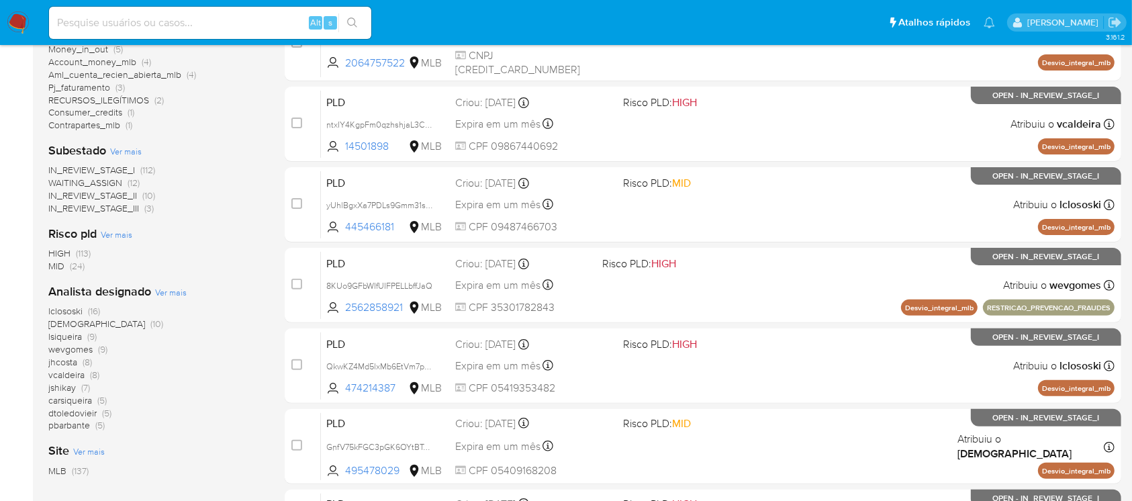
click at [56, 268] on span "MID" at bounding box center [56, 265] width 16 height 13
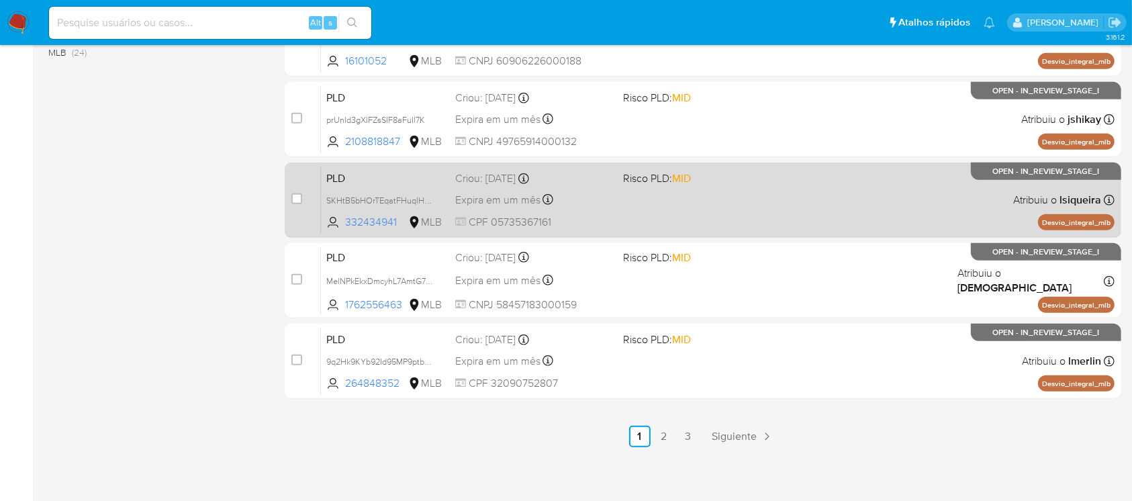
scroll to position [607, 0]
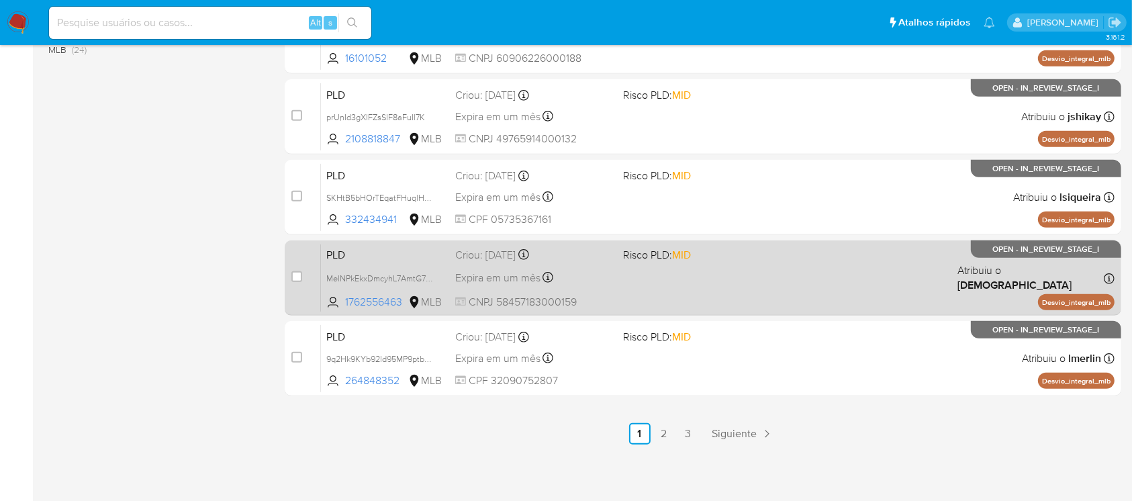
click at [674, 306] on div "PLD MelNPkEkxDmcyhL7AmtG7vWA 1762556463 MLB Risco PLD: MID Criou: [DATE] Criou:…" at bounding box center [718, 278] width 794 height 68
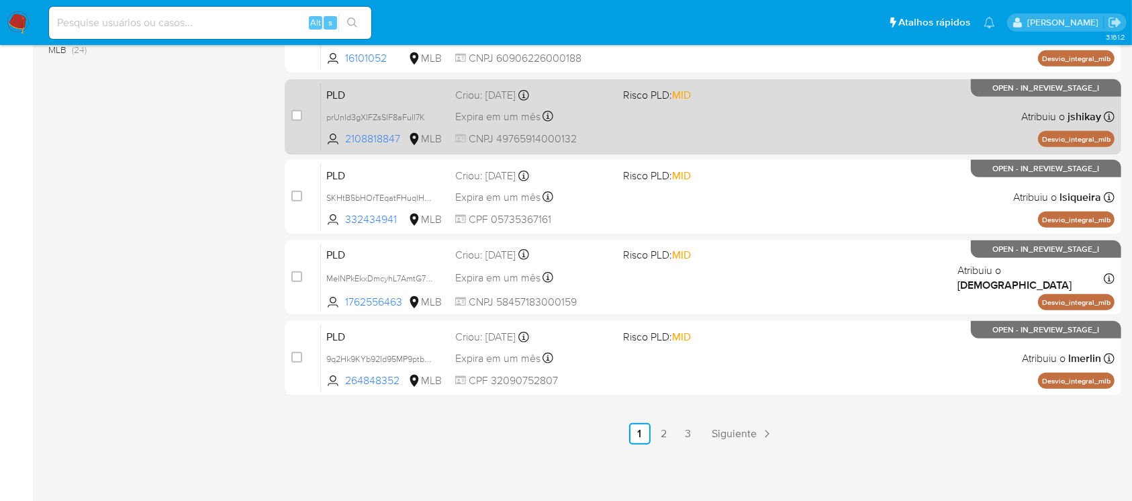
click at [618, 122] on div "PLD prUnId3gXIFZsSIF8aFuIl7K 2108818847 MLB Risco PLD: MID Criou: [DATE] Criou:…" at bounding box center [718, 117] width 794 height 68
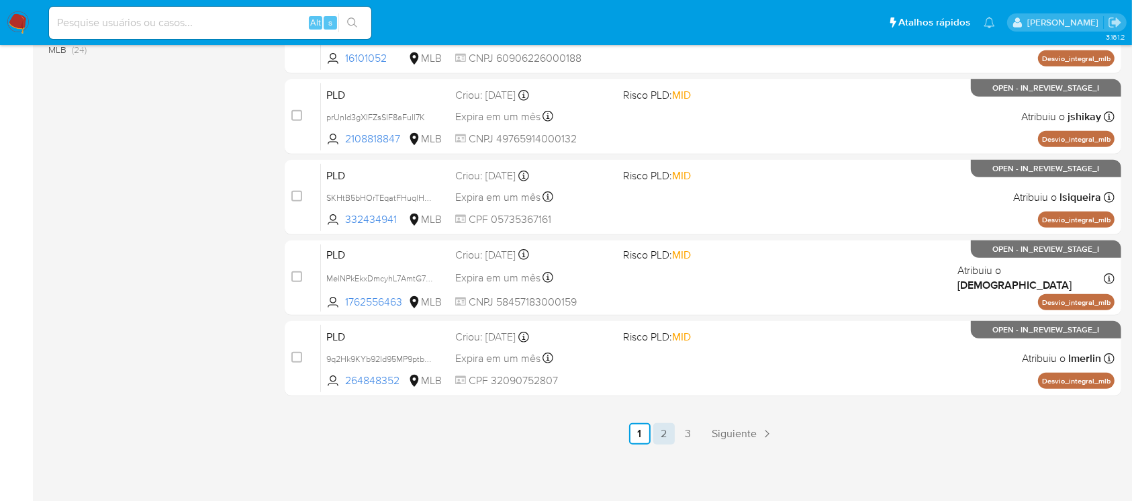
click at [665, 433] on link "2" at bounding box center [663, 433] width 21 height 21
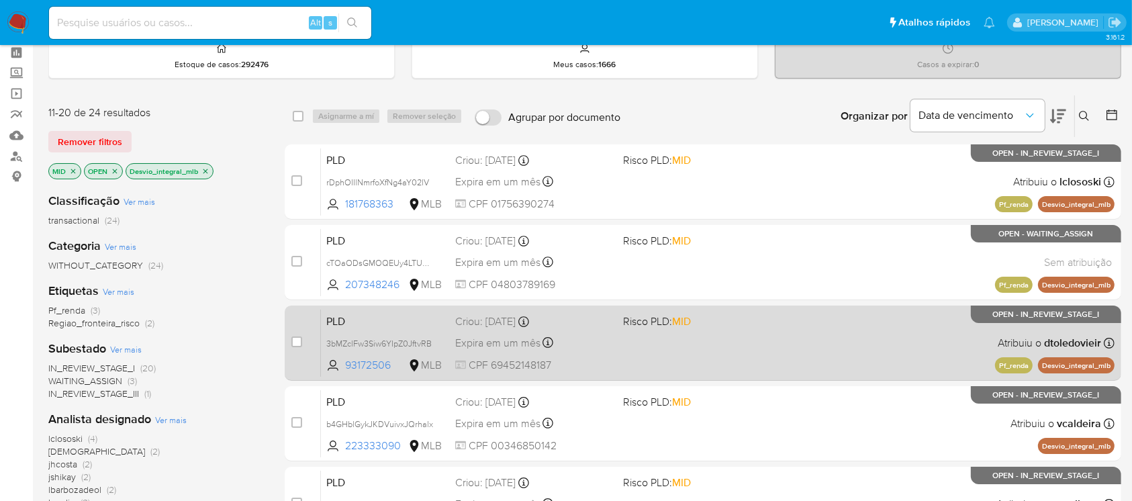
scroll to position [119, 0]
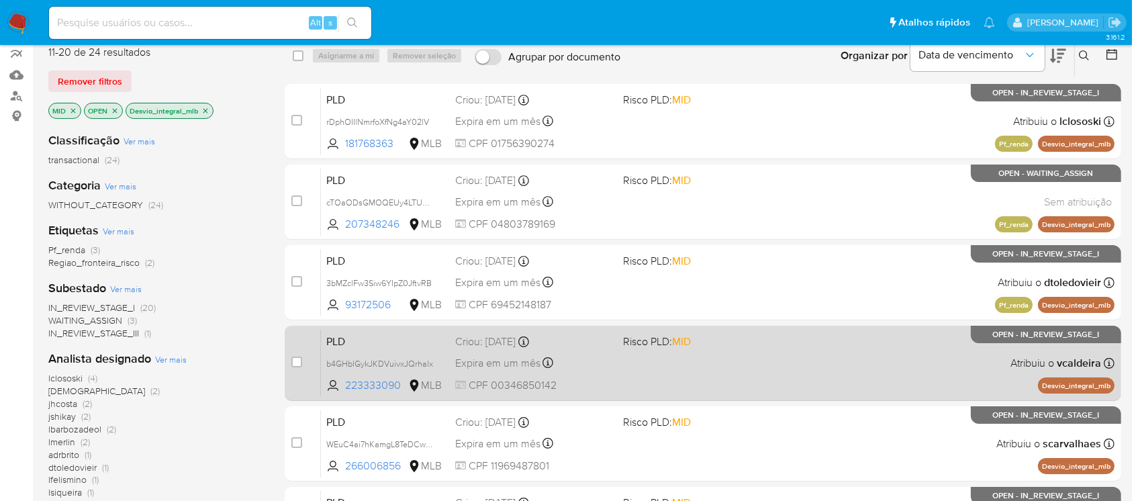
click at [592, 378] on span "CPF 00346850142" at bounding box center [533, 385] width 156 height 15
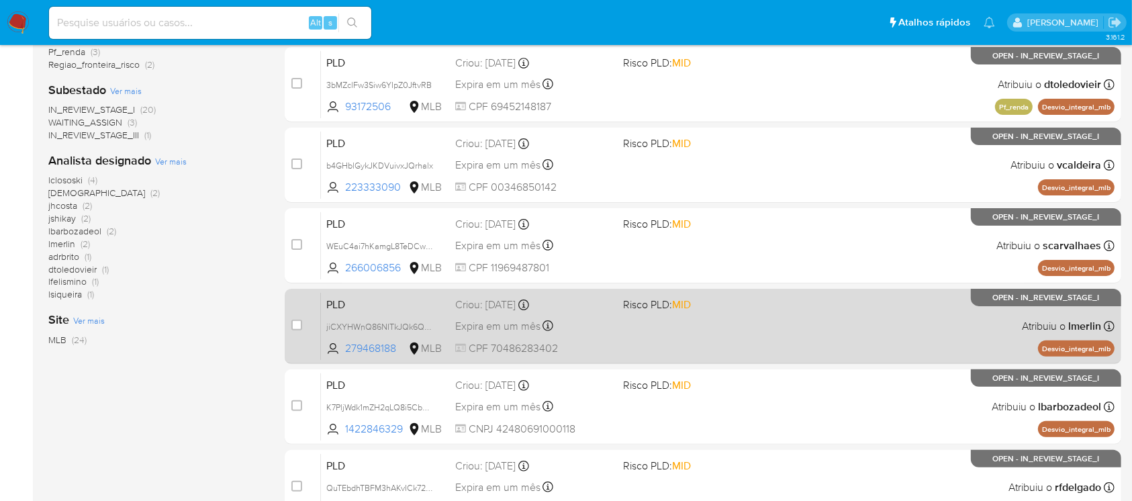
scroll to position [358, 0]
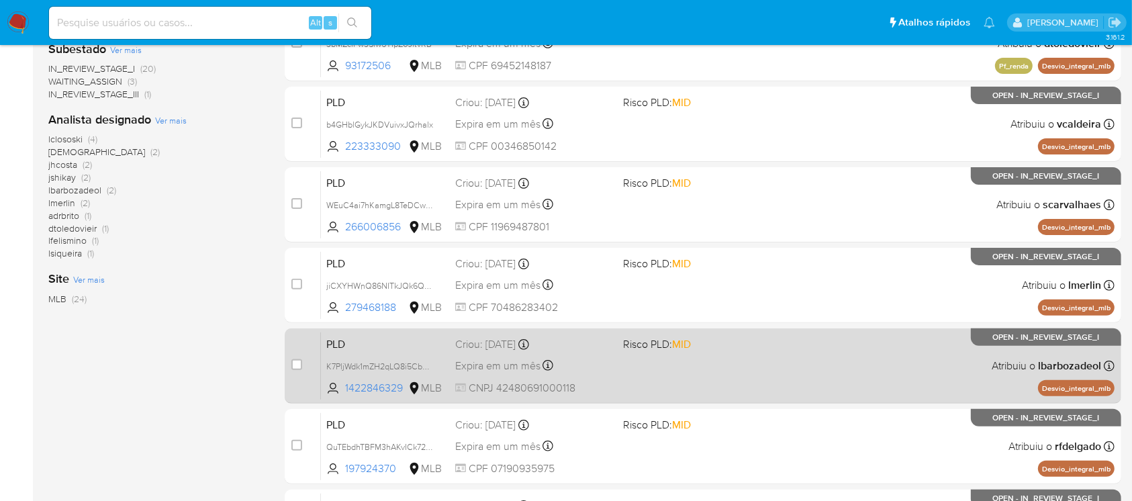
click at [632, 379] on div "PLD K7PljWdk1mZH2qLQ8i5Cbn70 1422846329 MLB Risco PLD: MID Criou: [DATE] Criou:…" at bounding box center [718, 366] width 794 height 68
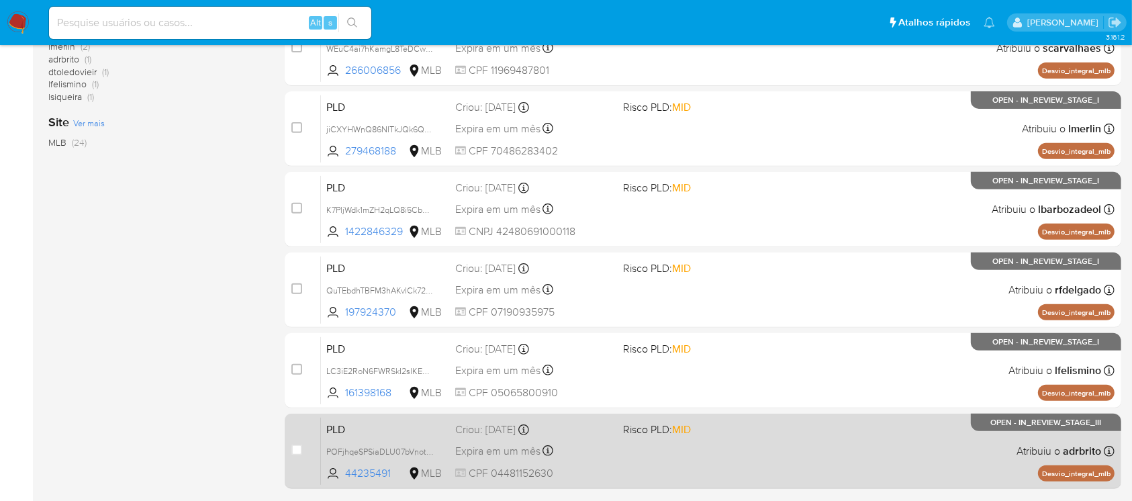
scroll to position [596, 0]
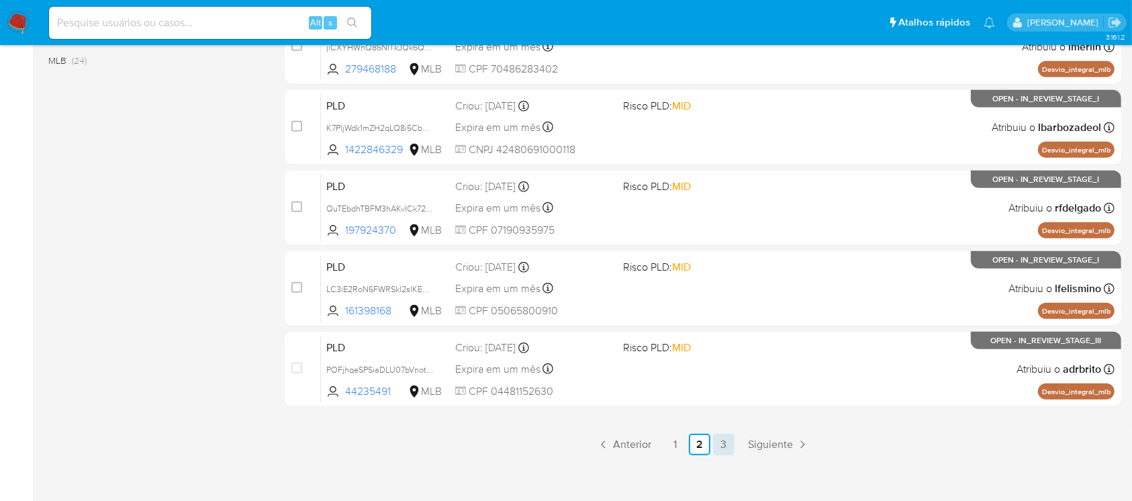
click at [719, 446] on link "3" at bounding box center [723, 444] width 21 height 21
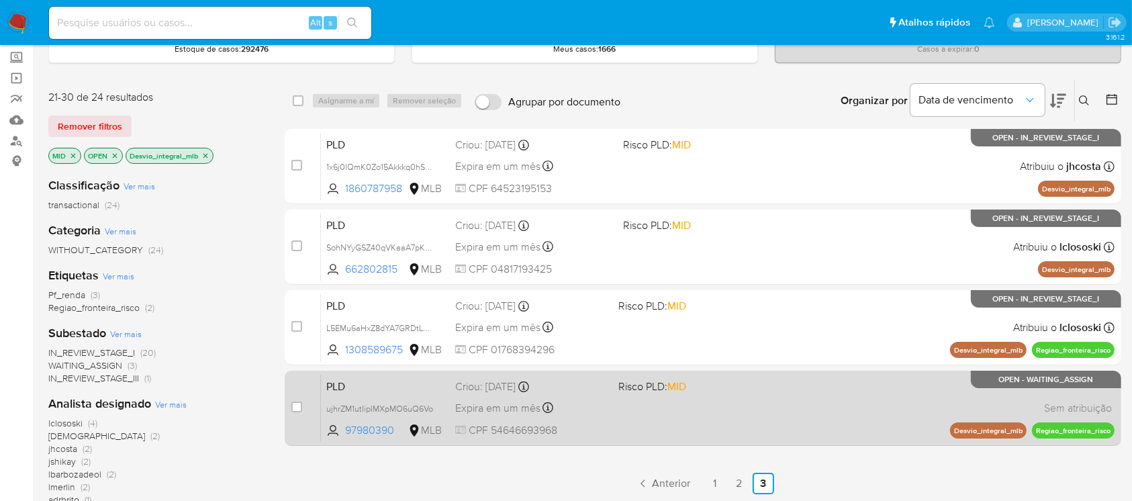
scroll to position [119, 0]
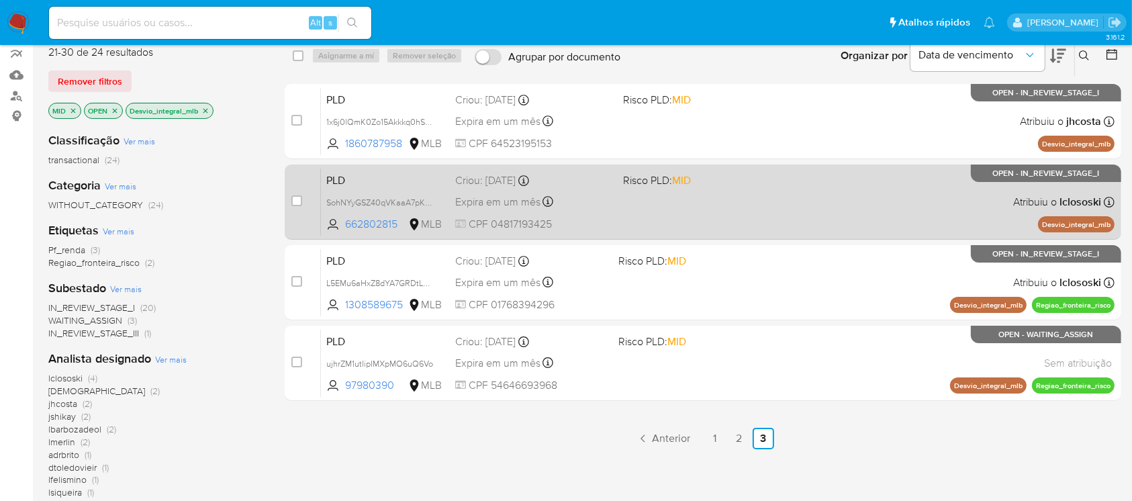
click at [618, 204] on div "PLD SohNYyGSZ40qVKaaA7pKKcVY 662802815 MLB Risco PLD: MID Criou: [DATE] Criou: …" at bounding box center [718, 202] width 794 height 68
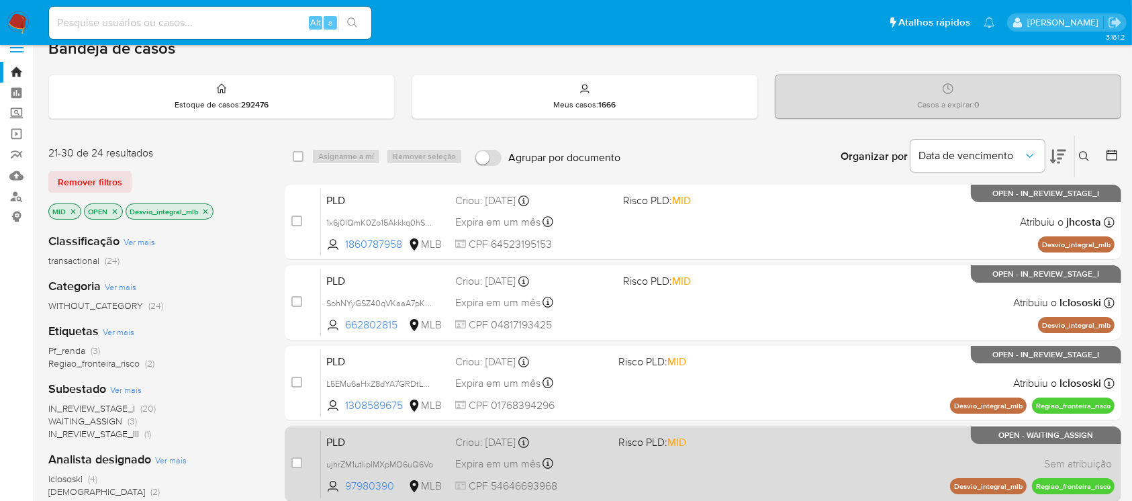
scroll to position [0, 0]
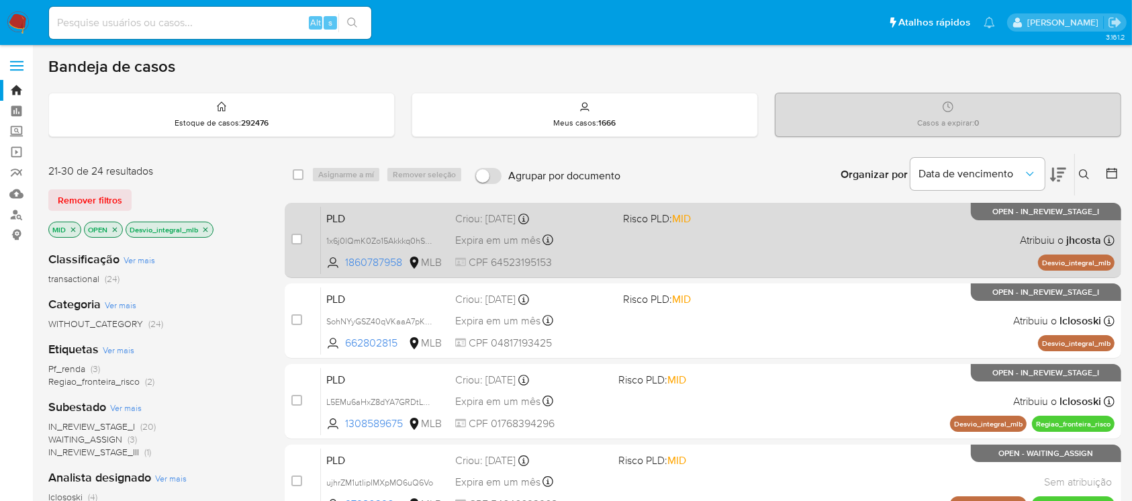
click at [676, 264] on div "PLD 1x6j0lQmK0Zo15Akkkq0hSGN 1860787958 MLB Risco PLD: MID Criou: [DATE] Criou:…" at bounding box center [718, 240] width 794 height 68
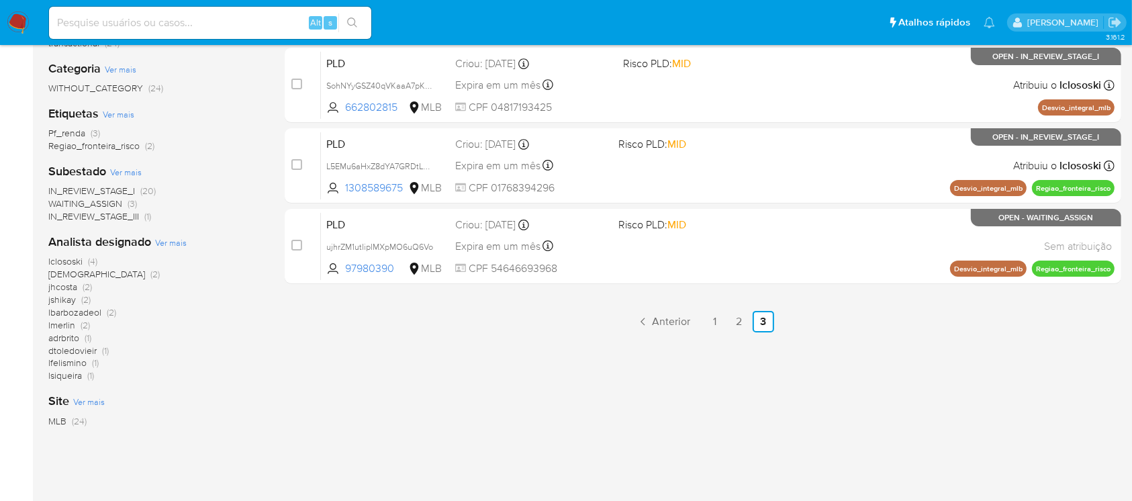
scroll to position [316, 0]
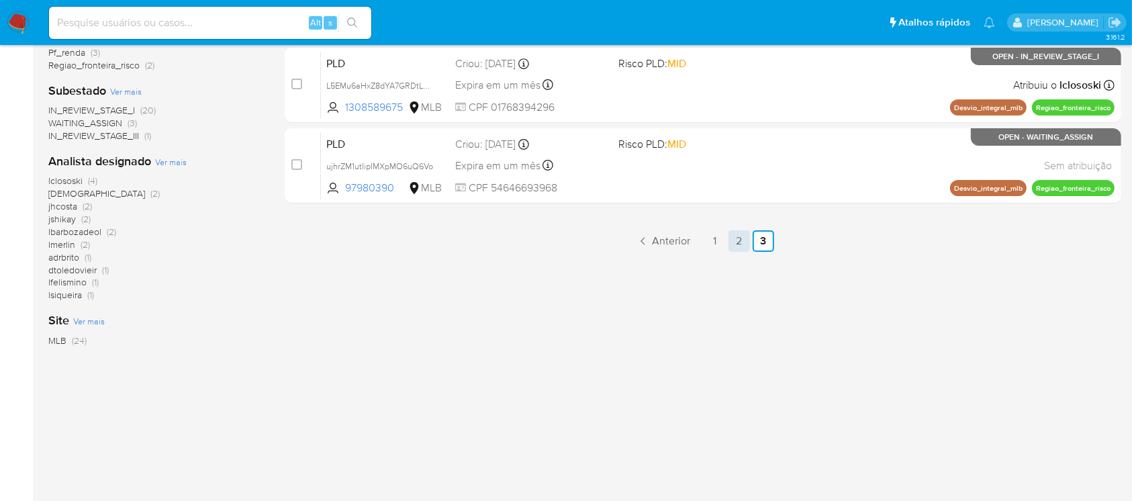
click at [732, 244] on link "2" at bounding box center [739, 240] width 21 height 21
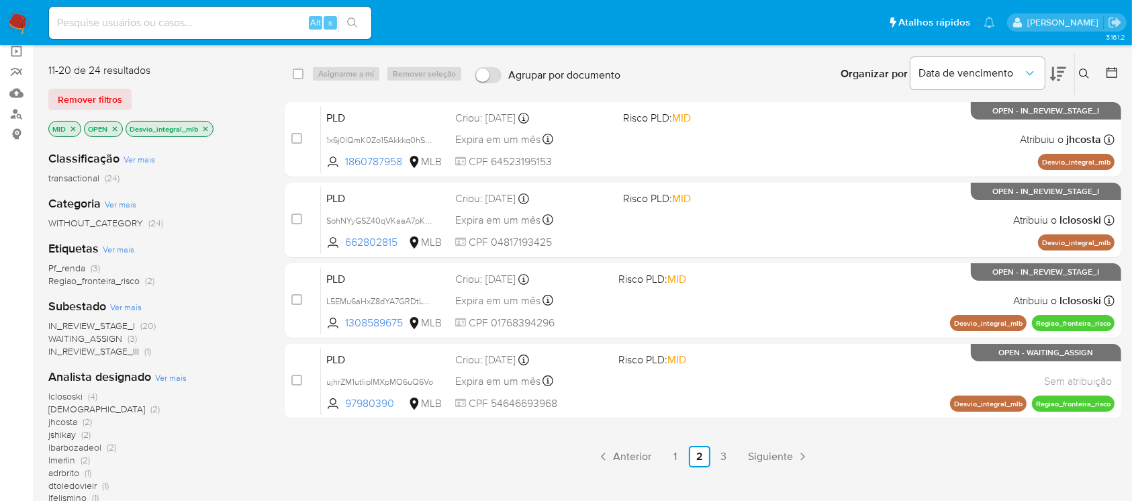
scroll to position [77, 0]
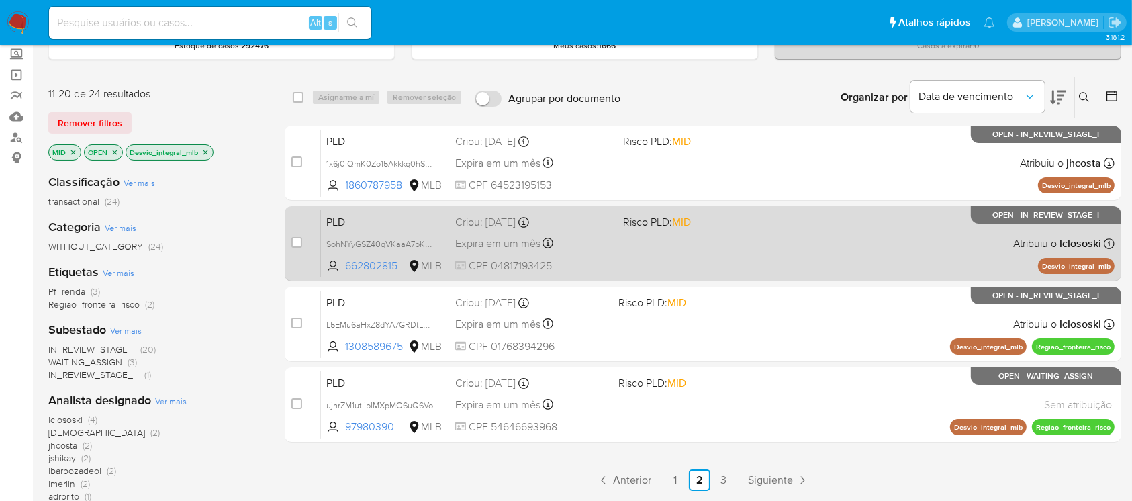
click at [650, 270] on div "PLD SohNYyGSZ40qVKaaA7pKKcVY 662802815 MLB Risco PLD: MID Criou: [DATE] Criou: …" at bounding box center [718, 243] width 794 height 68
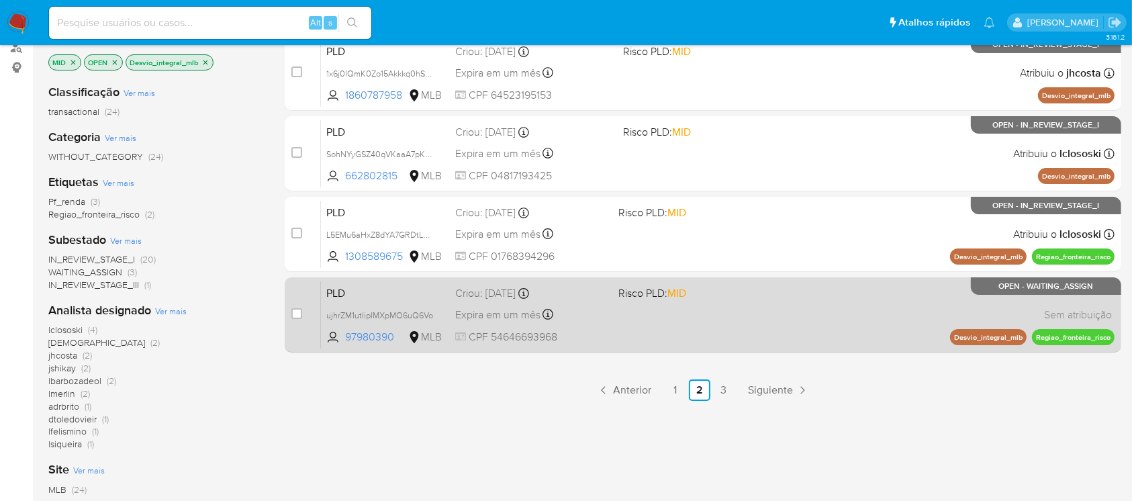
scroll to position [197, 0]
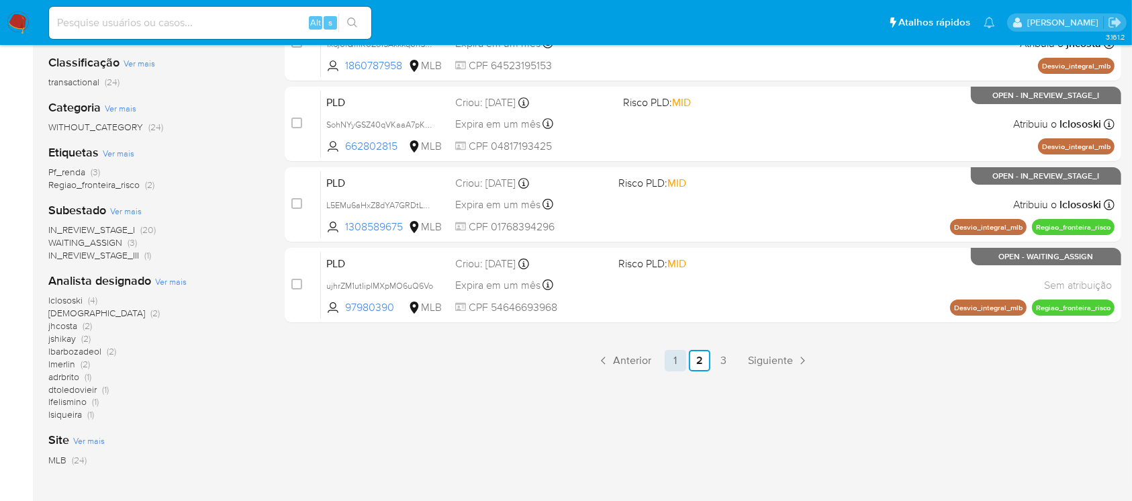
click at [680, 361] on link "1" at bounding box center [675, 360] width 21 height 21
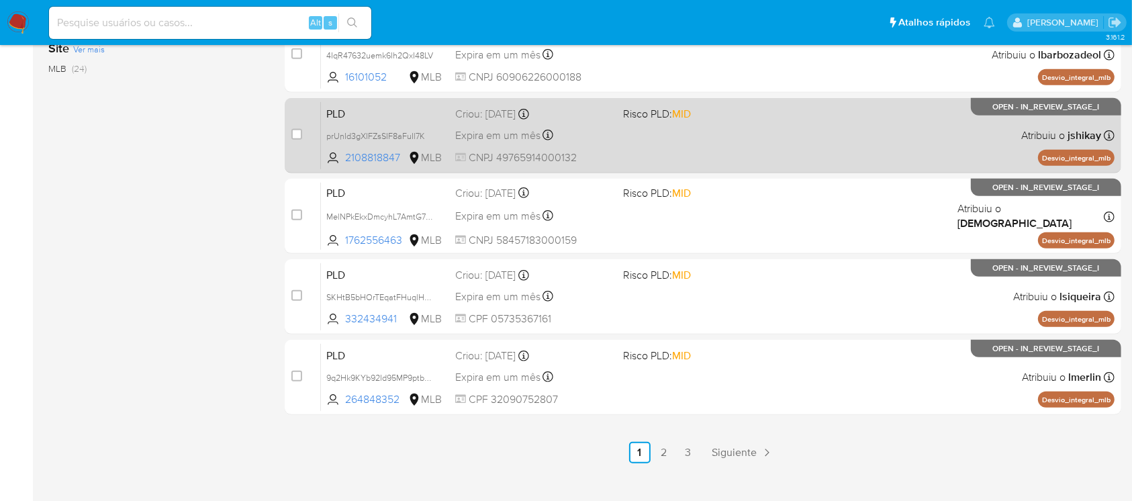
scroll to position [596, 0]
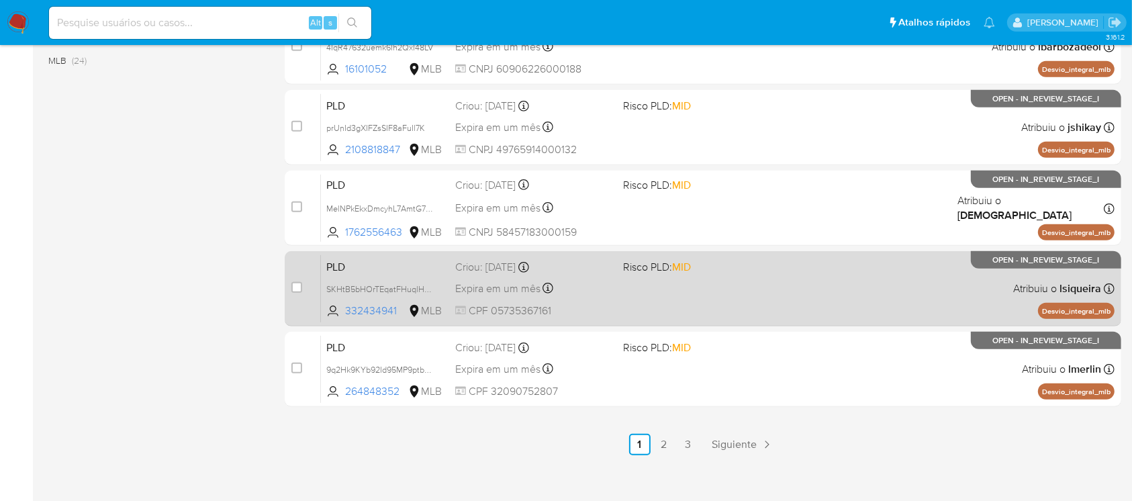
click at [611, 299] on div "PLD SKHtB5bHOrTEqatFHuqlHxe1 332434941 MLB Risco PLD: MID Criou: [DATE] Criou: …" at bounding box center [718, 288] width 794 height 68
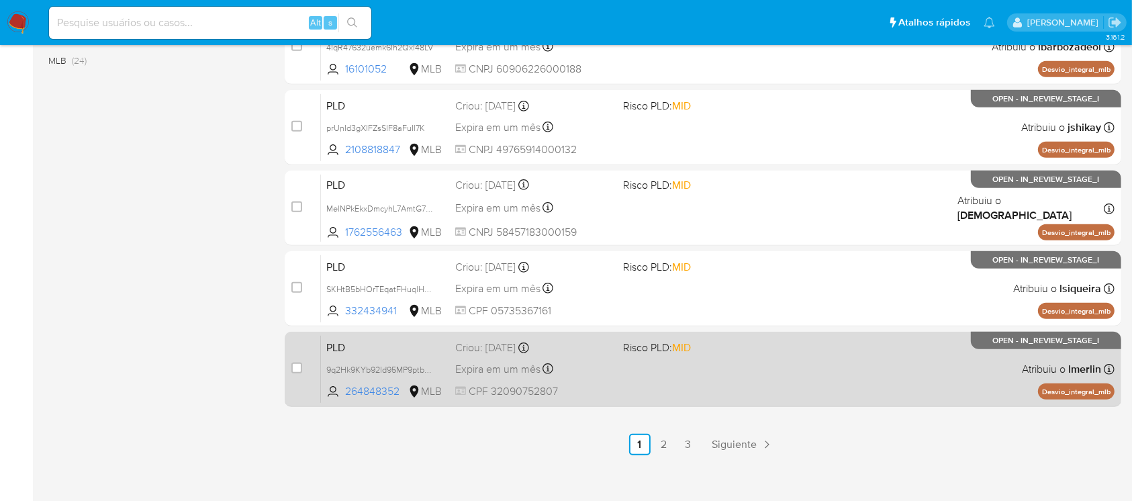
click at [666, 381] on div "PLD 9q2Hk9KYb92Id95MP9ptbkbo 264848352 MLB Risco PLD: MID Criou: [DATE] Criou: …" at bounding box center [718, 369] width 794 height 68
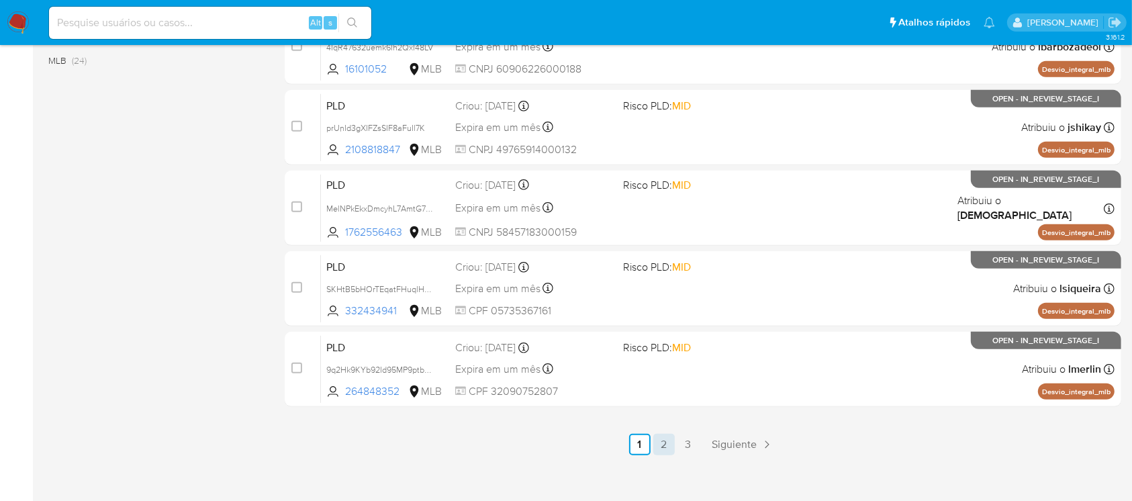
click at [661, 442] on link "2" at bounding box center [663, 444] width 21 height 21
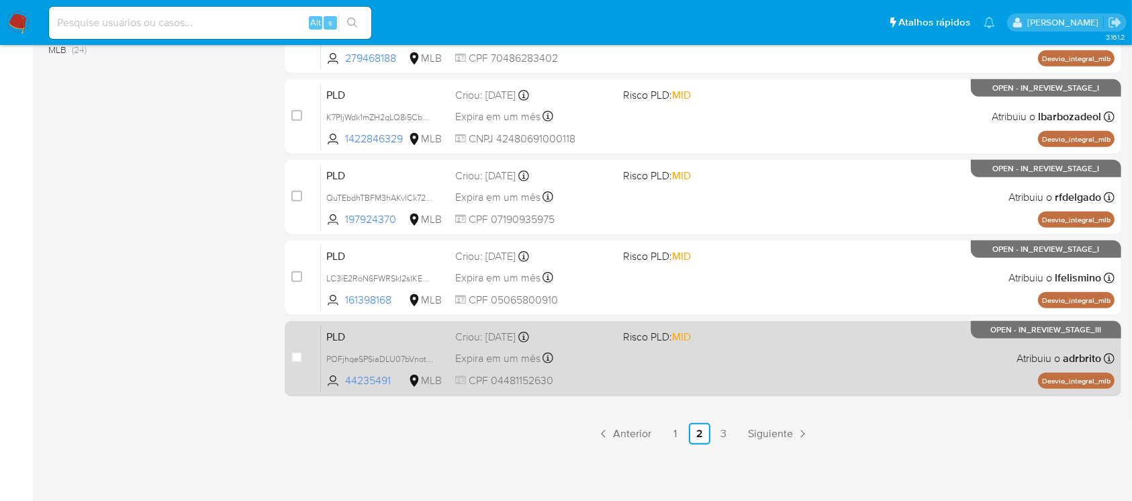
scroll to position [487, 0]
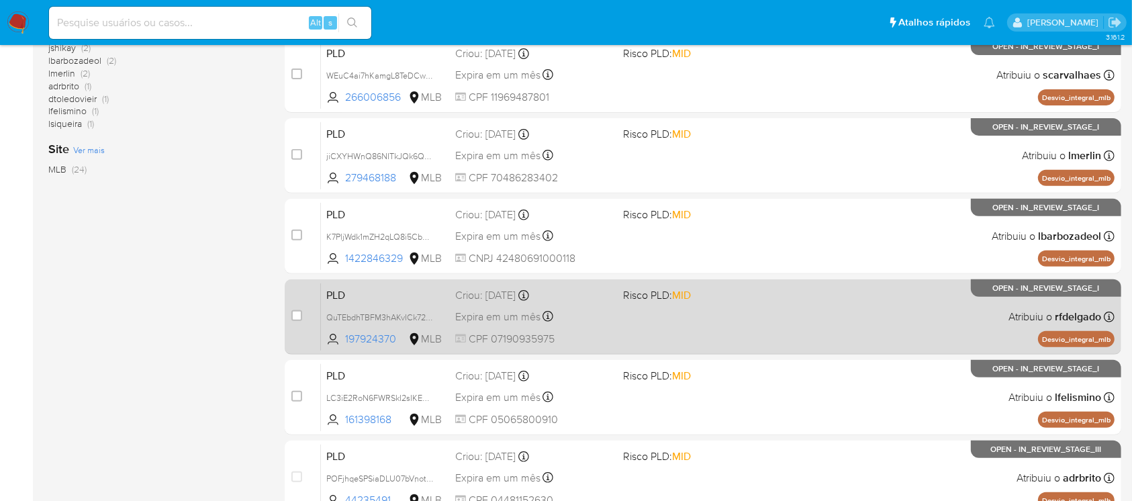
click at [598, 334] on span "CPF 07190935975" at bounding box center [533, 339] width 156 height 15
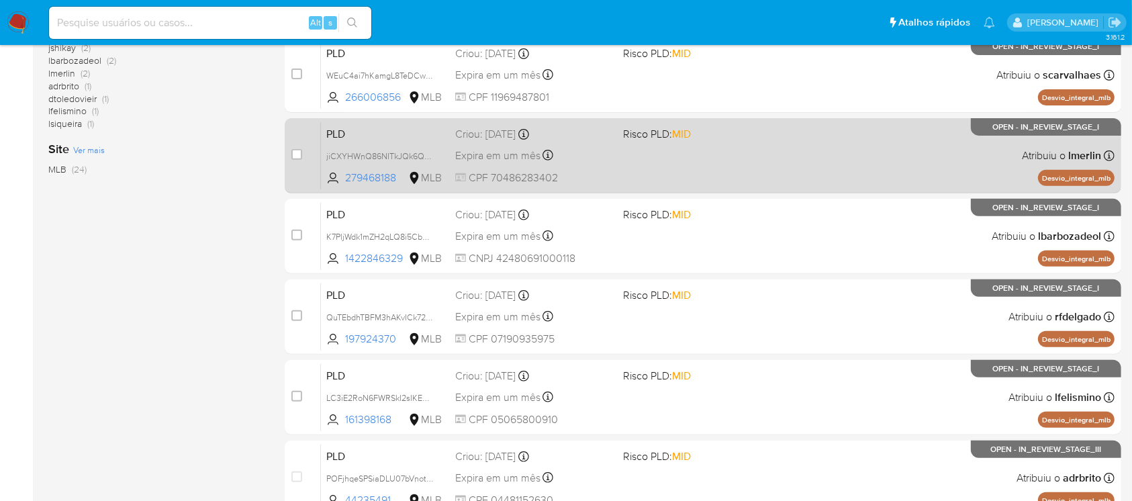
click at [588, 160] on div "Expira em um mês Expira em [DATE] 00:23:00" at bounding box center [533, 155] width 156 height 18
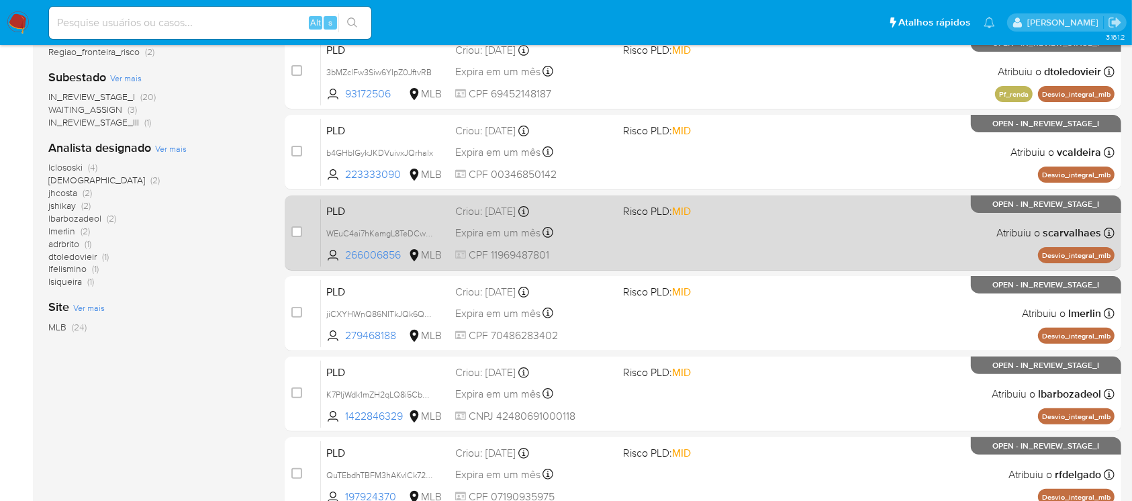
scroll to position [248, 0]
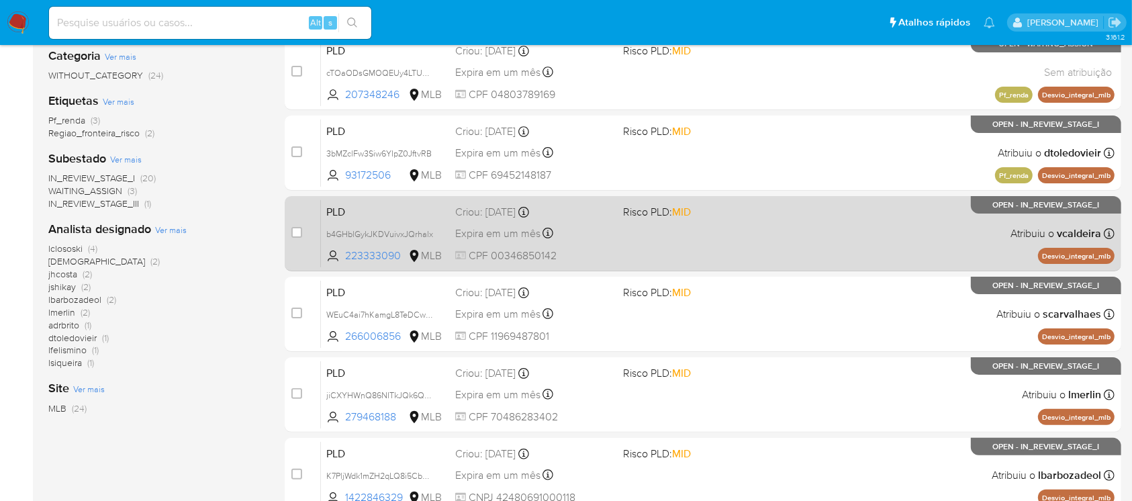
click at [633, 252] on div "PLD b4GHblGykJKDVuivxJQrhalx 223333090 MLB Risco PLD: MID Criou: [DATE] Criou: …" at bounding box center [718, 233] width 794 height 68
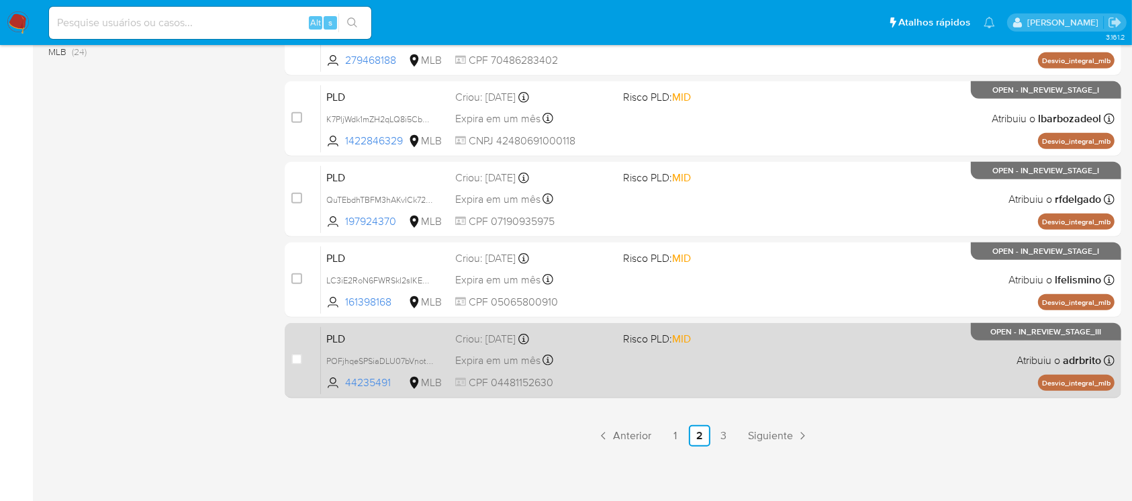
scroll to position [607, 0]
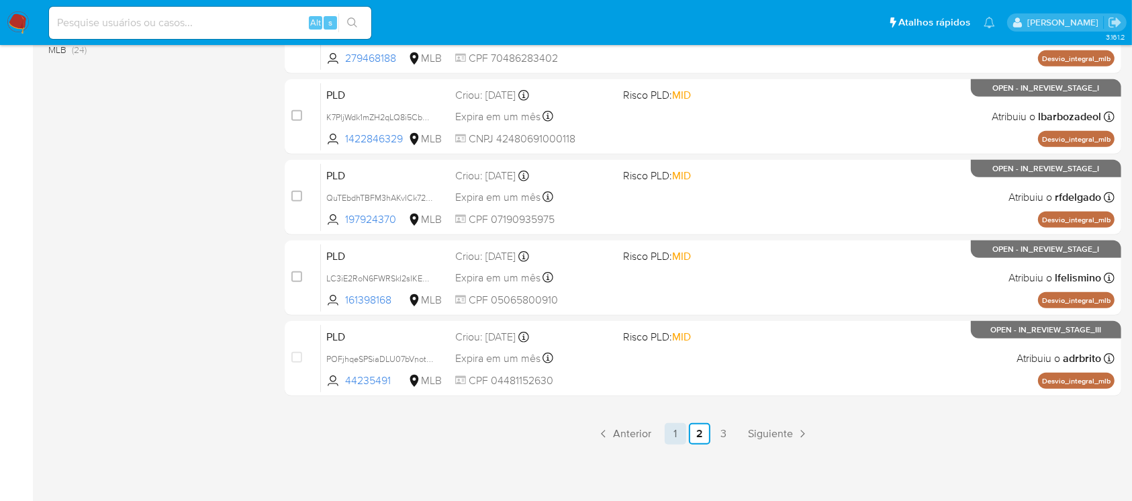
click at [673, 436] on link "1" at bounding box center [675, 433] width 21 height 21
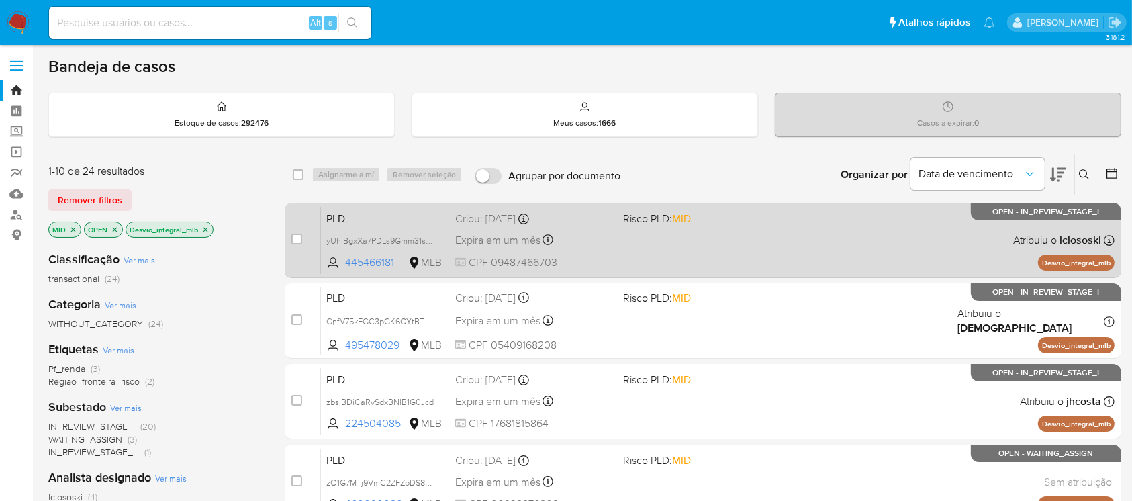
click at [601, 258] on span "CPF 09487466703" at bounding box center [533, 262] width 156 height 15
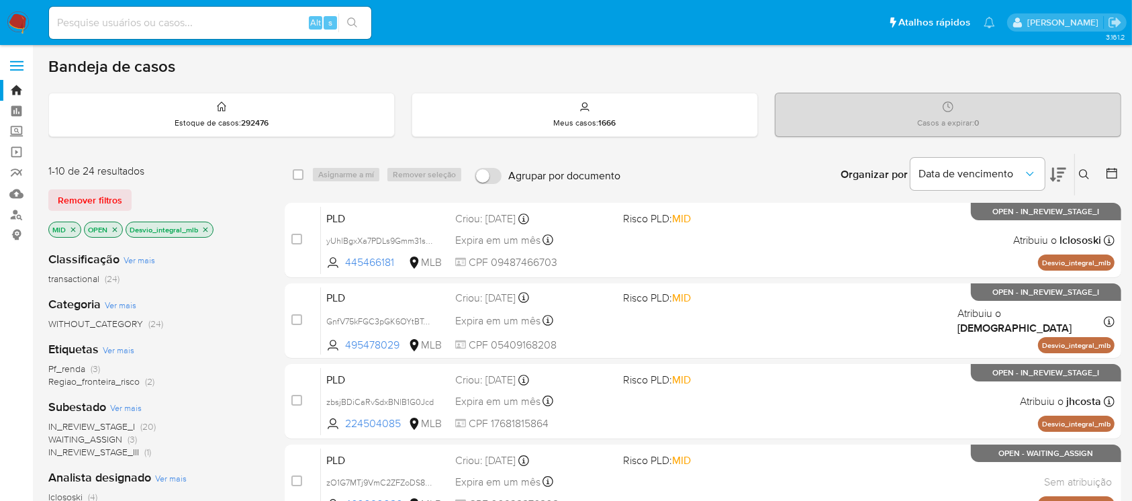
click at [75, 230] on icon "close-filter" at bounding box center [73, 230] width 8 height 8
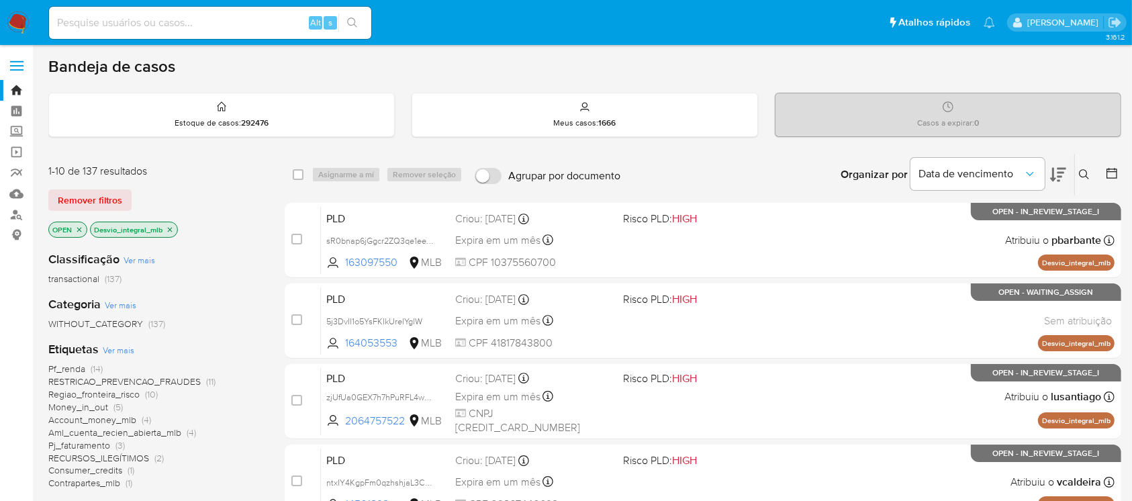
click at [168, 230] on icon "close-filter" at bounding box center [170, 230] width 8 height 8
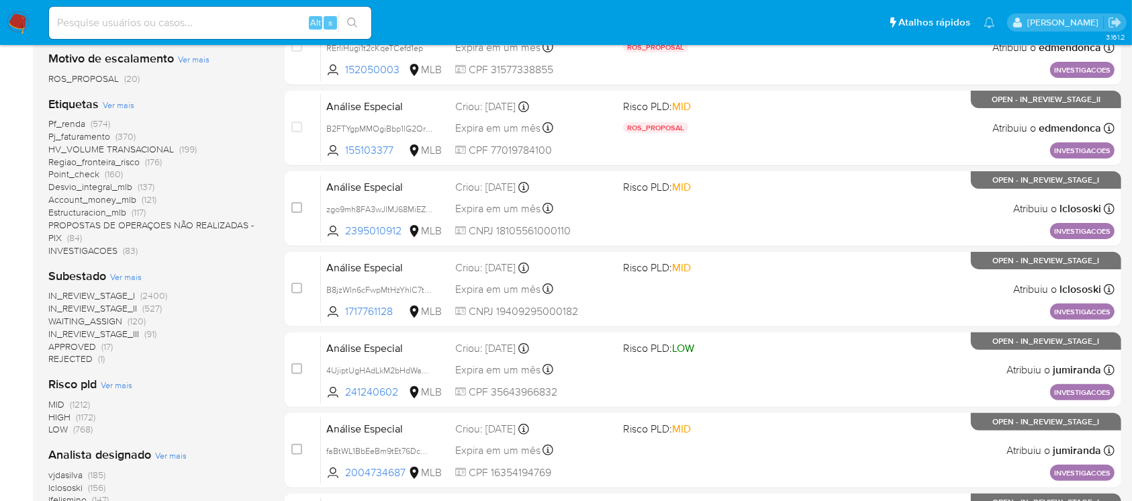
scroll to position [358, 0]
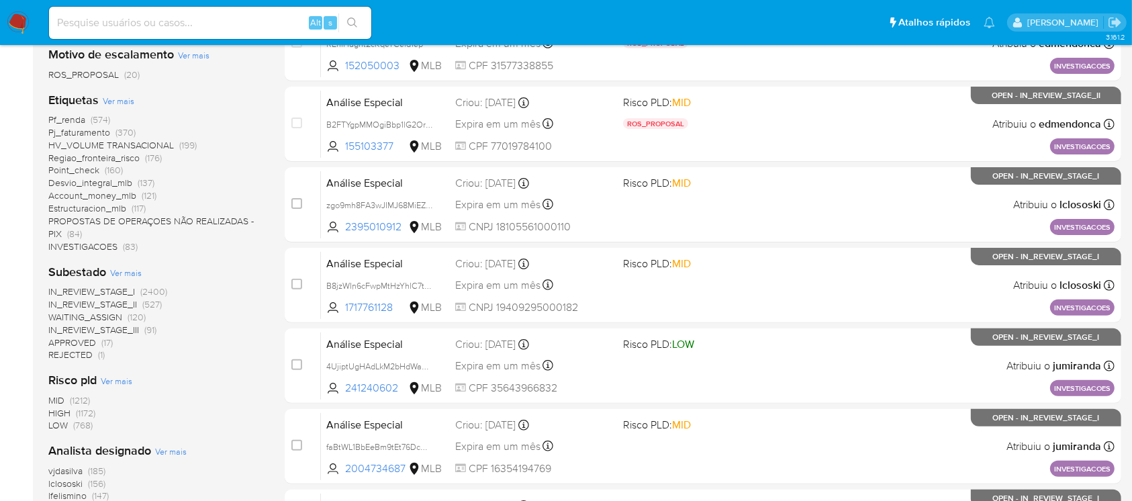
click at [60, 133] on span "Pj_faturamento" at bounding box center [79, 132] width 62 height 13
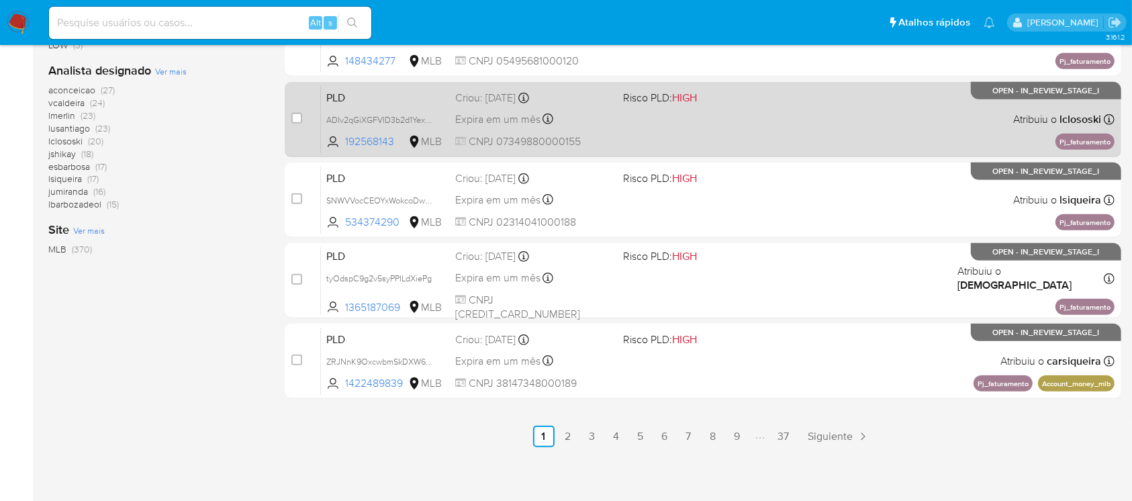
scroll to position [607, 0]
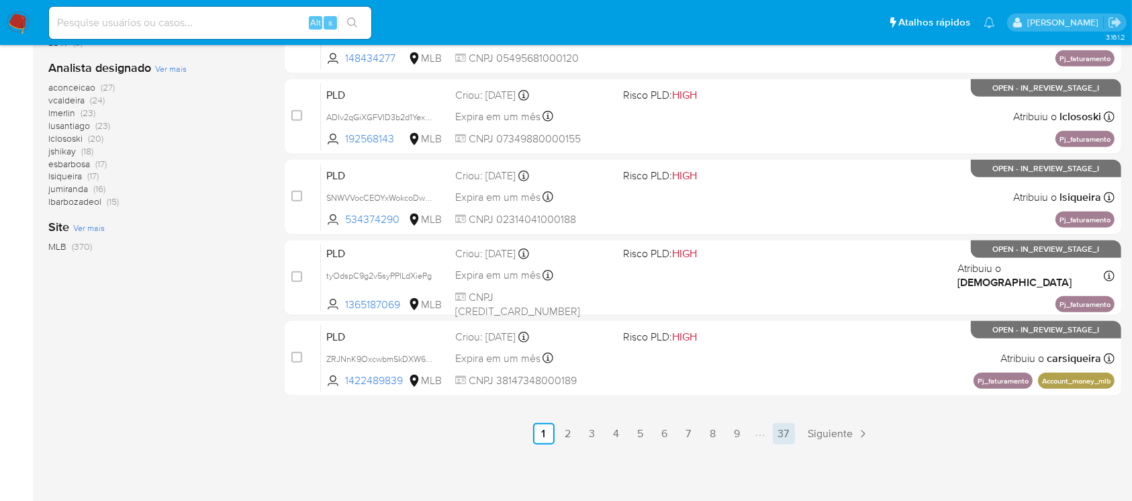
click at [782, 430] on link "37" at bounding box center [784, 433] width 22 height 21
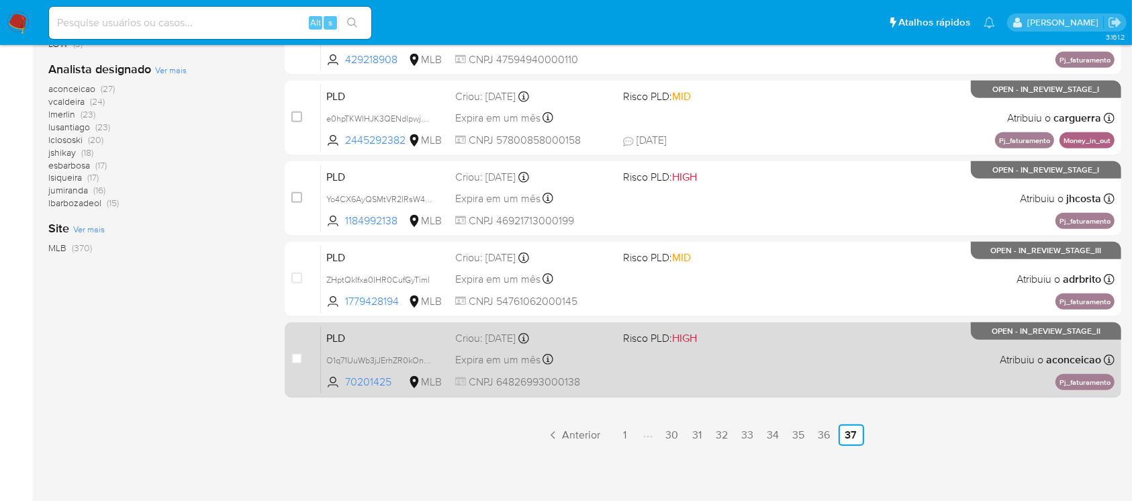
scroll to position [607, 0]
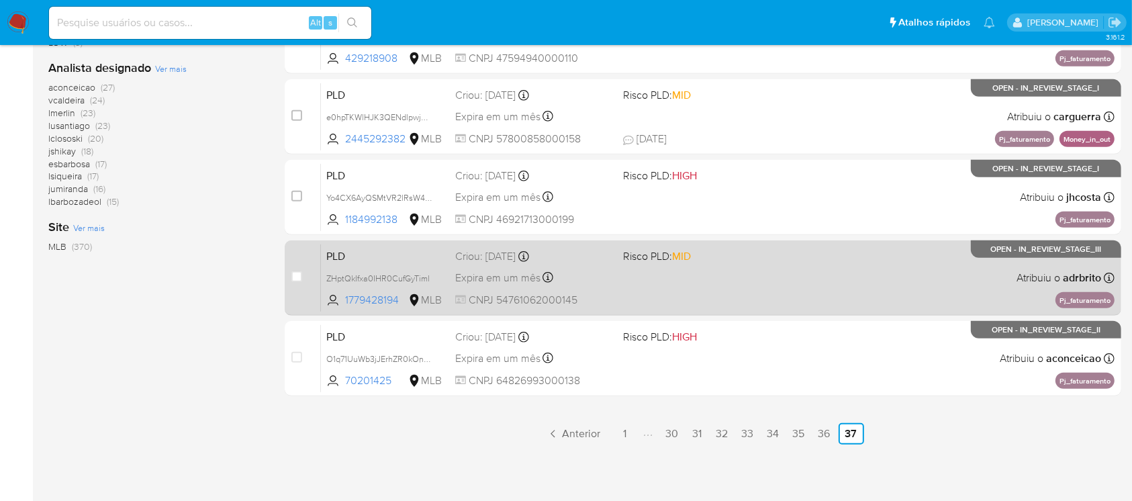
click at [645, 302] on div "PLD ZHptQkIfxa0IHR0CufGyTiml 1779428194 MLB Risco PLD: MID Criou: 12/09/2025 Cr…" at bounding box center [718, 278] width 794 height 68
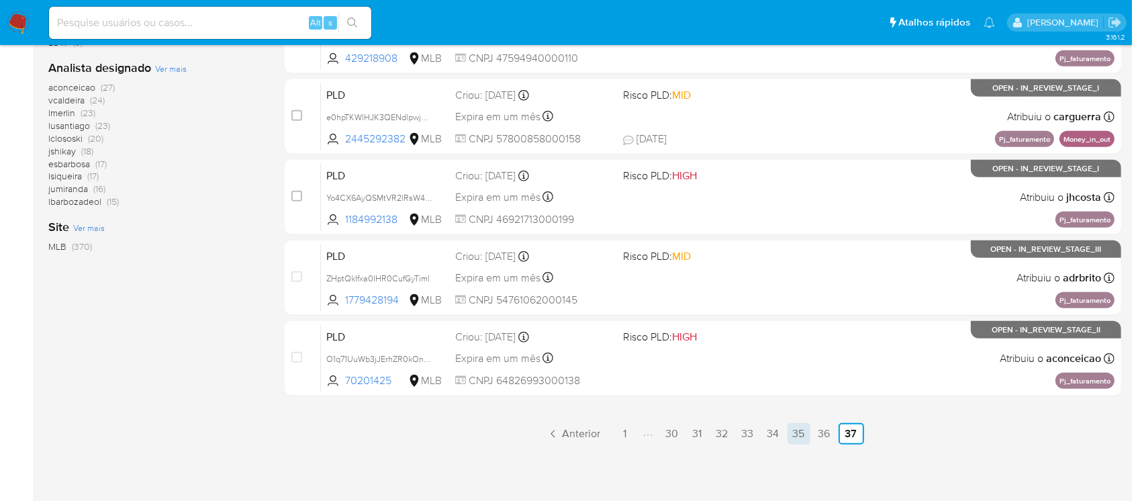
click at [801, 439] on link "35" at bounding box center [799, 433] width 23 height 21
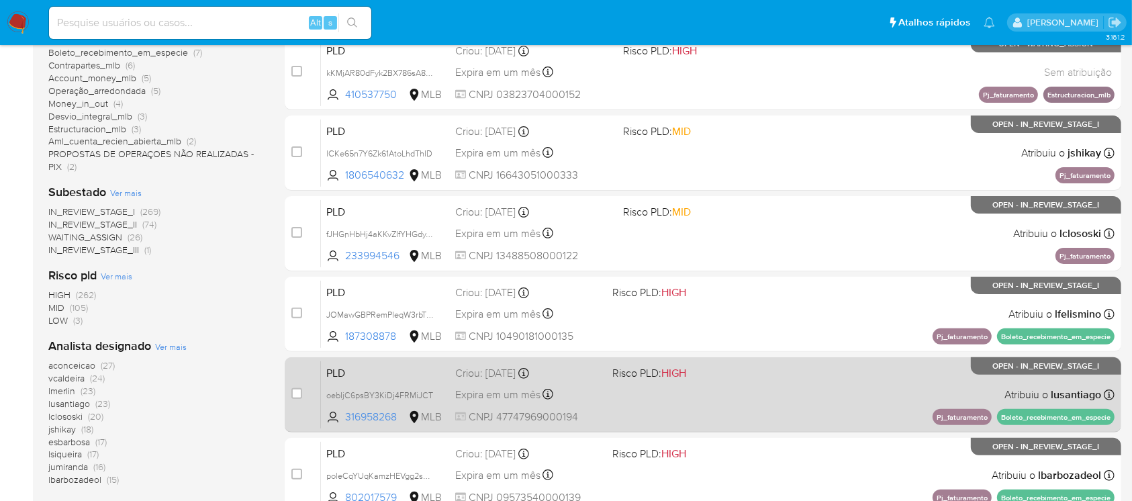
scroll to position [358, 0]
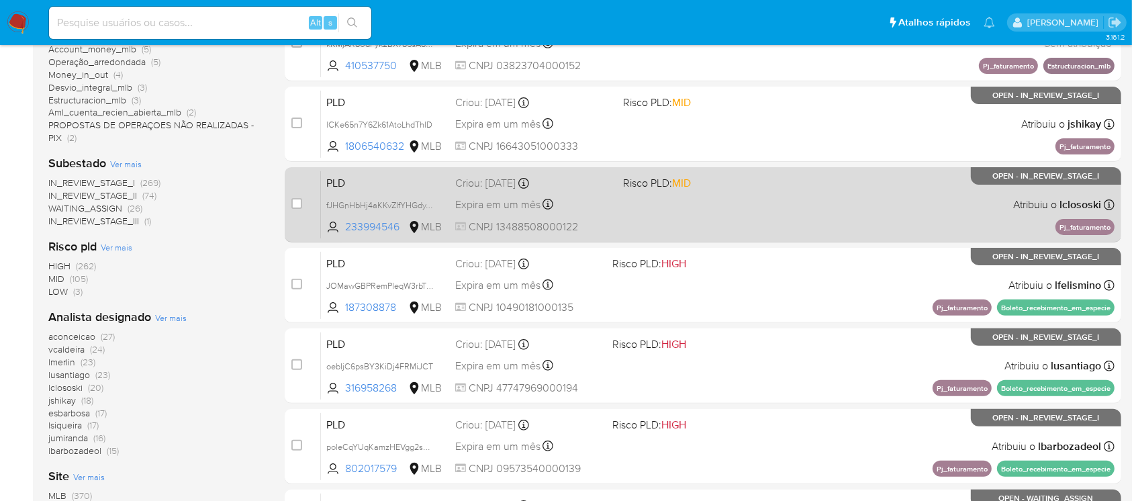
click at [624, 218] on div "PLD fJHGnHbHj4aKKvZIfYHGdyYa 233994546 MLB Risco PLD: MID Criou: 12/09/2025 Cri…" at bounding box center [718, 205] width 794 height 68
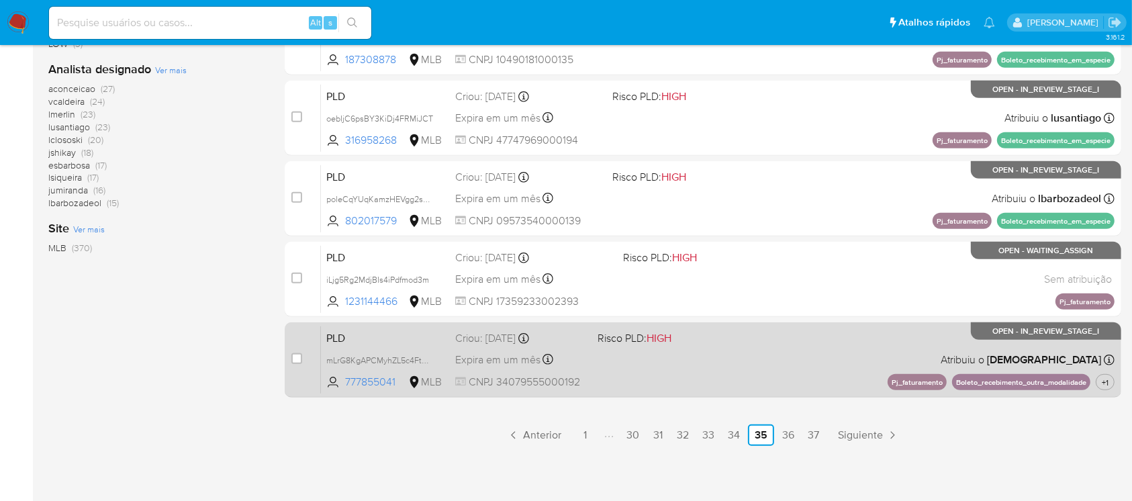
scroll to position [607, 0]
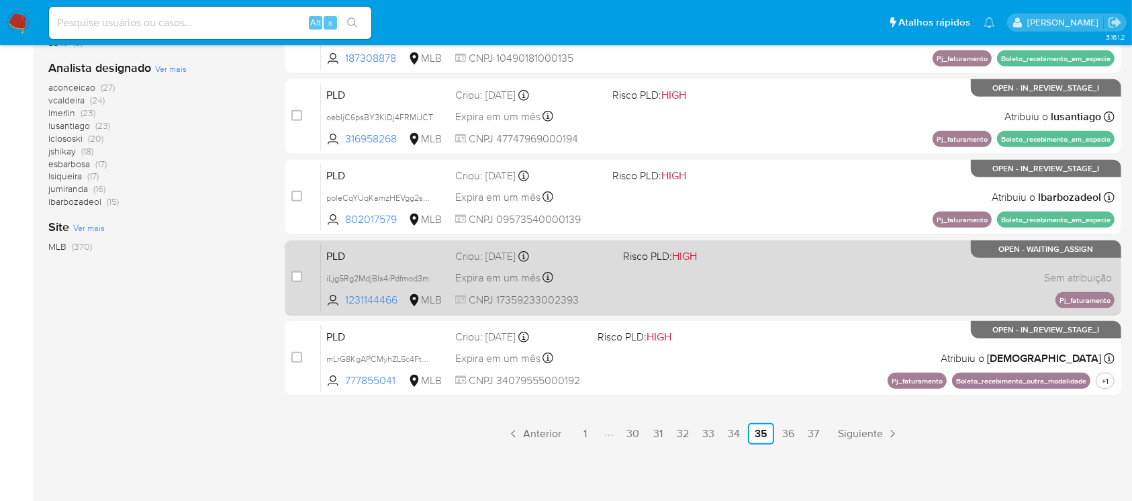
click at [624, 291] on div "PLD iLjg5Rg2MdjBIs4iPdfmod3m 1231144466 MLB Risco PLD: HIGH Criou: 12/09/2025 C…" at bounding box center [718, 278] width 794 height 68
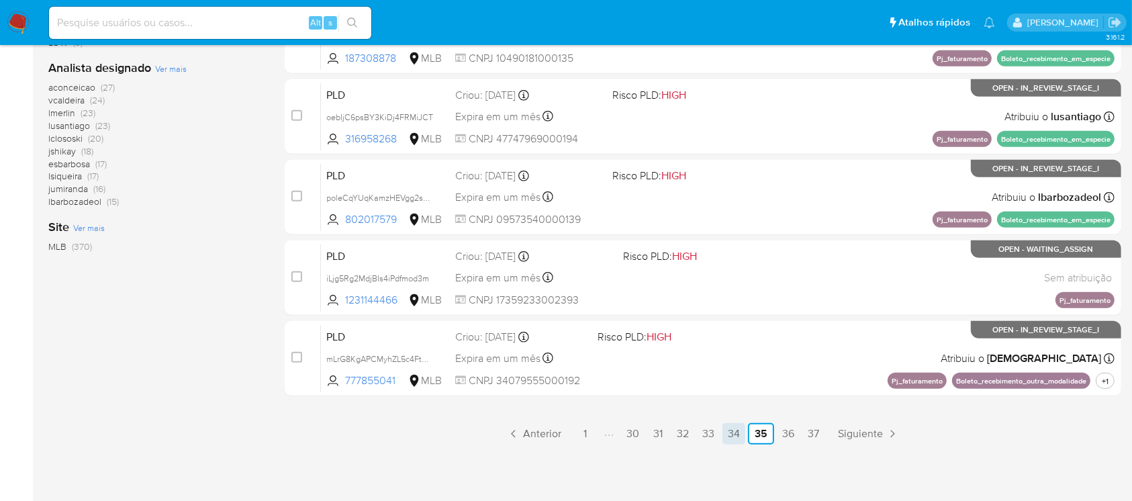
click at [736, 443] on link "34" at bounding box center [733, 433] width 23 height 21
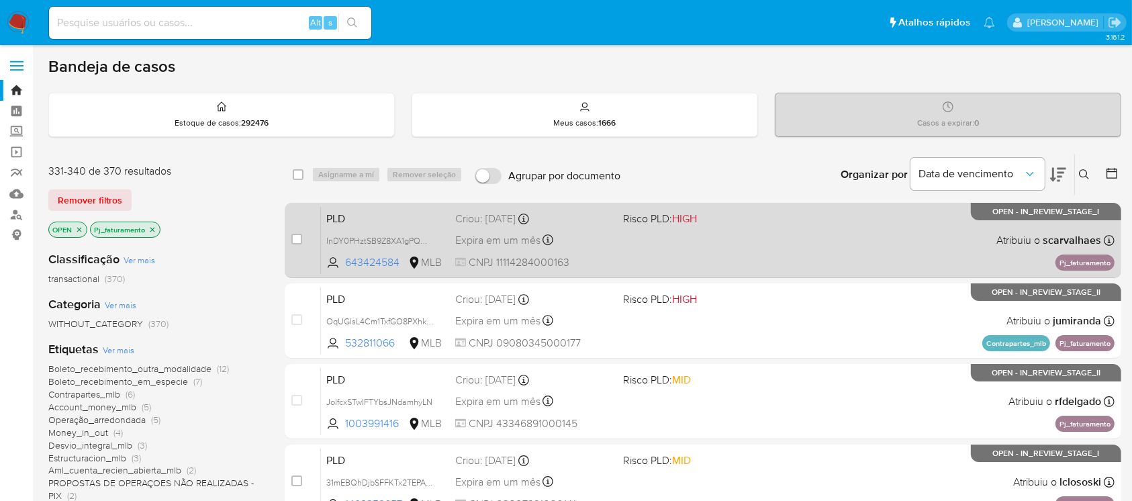
click at [706, 245] on div "PLD InDY0PHztSB9Z8XA1gPQOvRT 643424584 MLB Risco PLD: HIGH Criou: 12/09/2025 Cr…" at bounding box center [718, 240] width 794 height 68
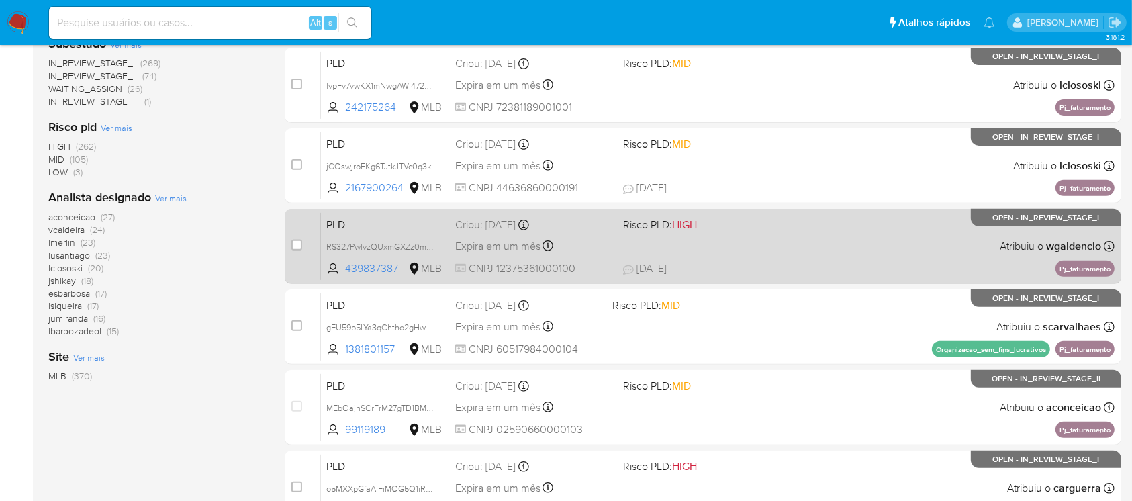
scroll to position [596, 0]
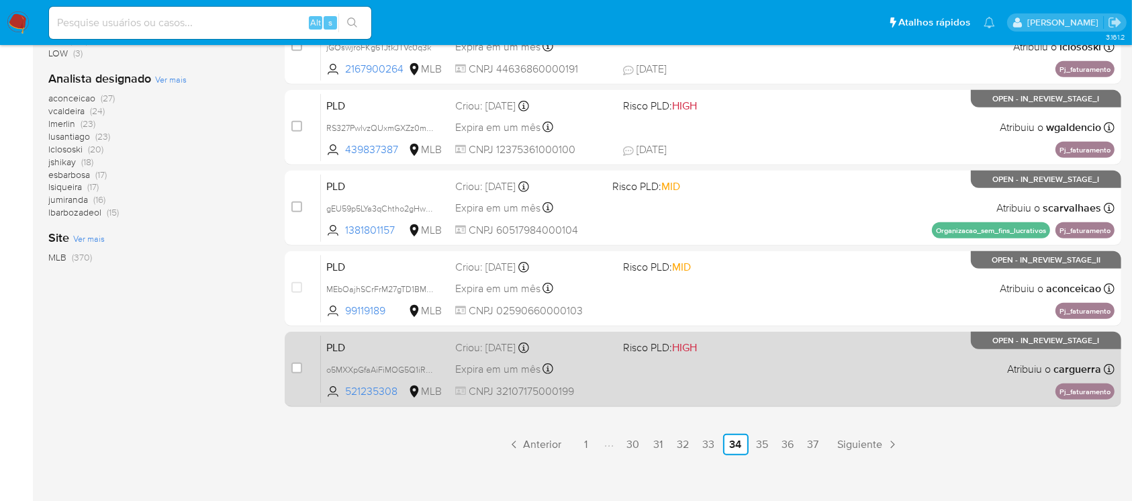
click at [632, 383] on div "PLD o5MXXpGfaAiFiMOG5Q1iRpPq 521235308 MLB Risco PLD: HIGH Criou: 12/09/2025 Cr…" at bounding box center [718, 369] width 794 height 68
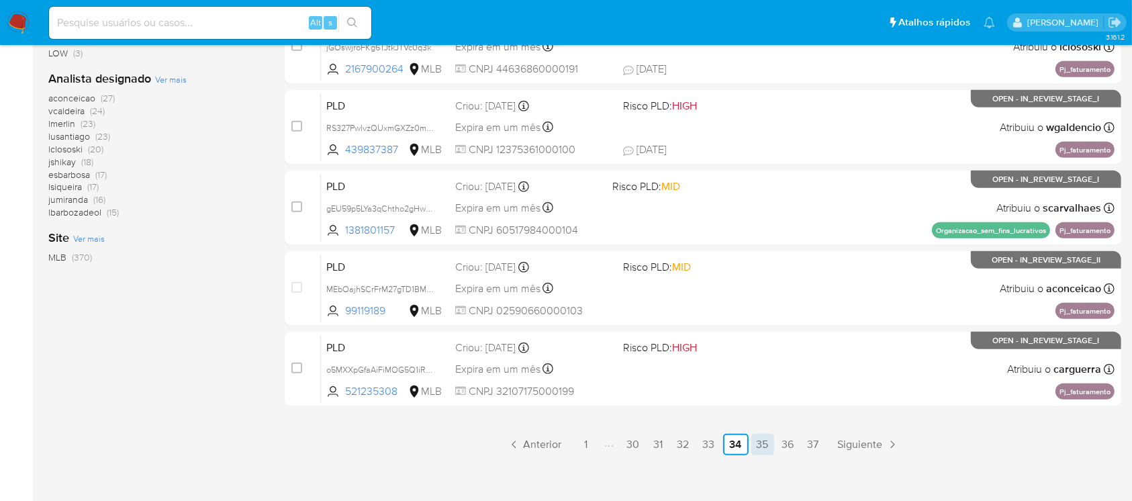
click at [758, 442] on link "35" at bounding box center [762, 444] width 23 height 21
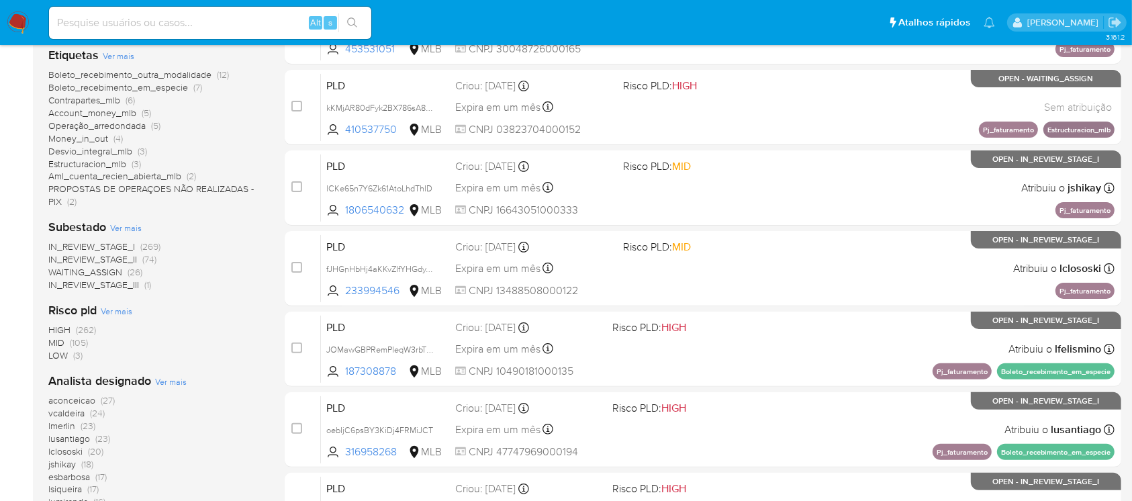
scroll to position [248, 0]
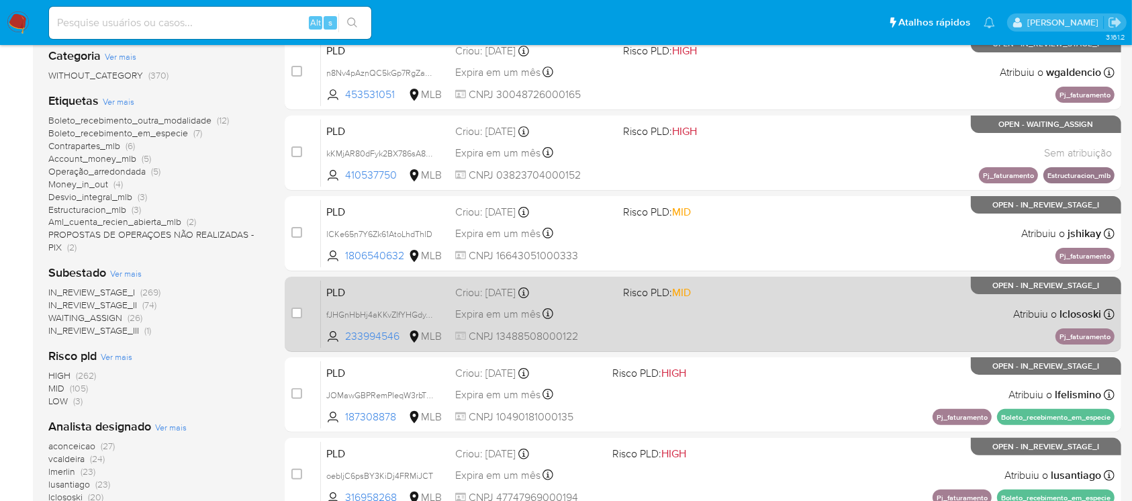
click at [620, 323] on div "PLD fJHGnHbHj4aKKvZIfYHGdyYa 233994546 MLB Risco PLD: MID Criou: 12/09/2025 Cri…" at bounding box center [718, 314] width 794 height 68
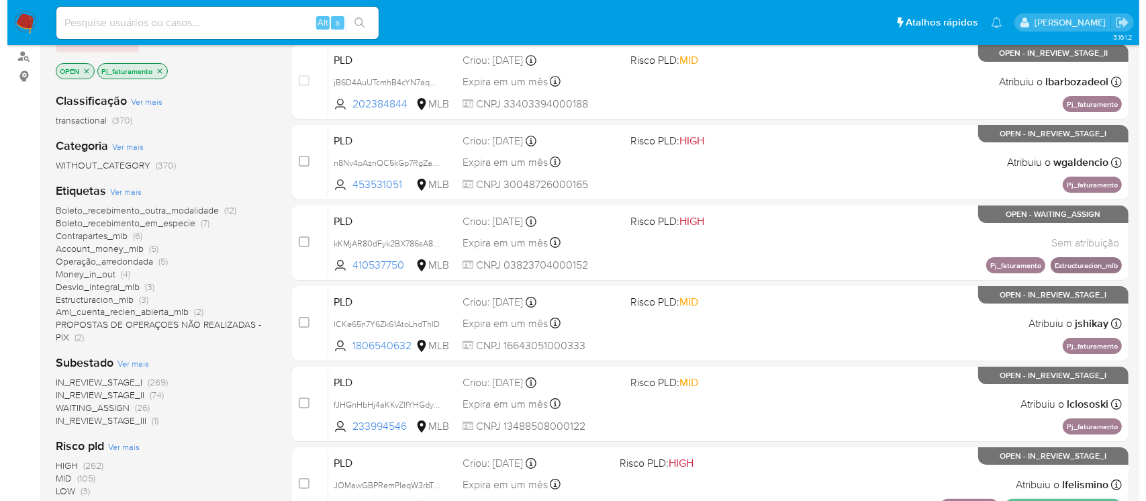
scroll to position [129, 0]
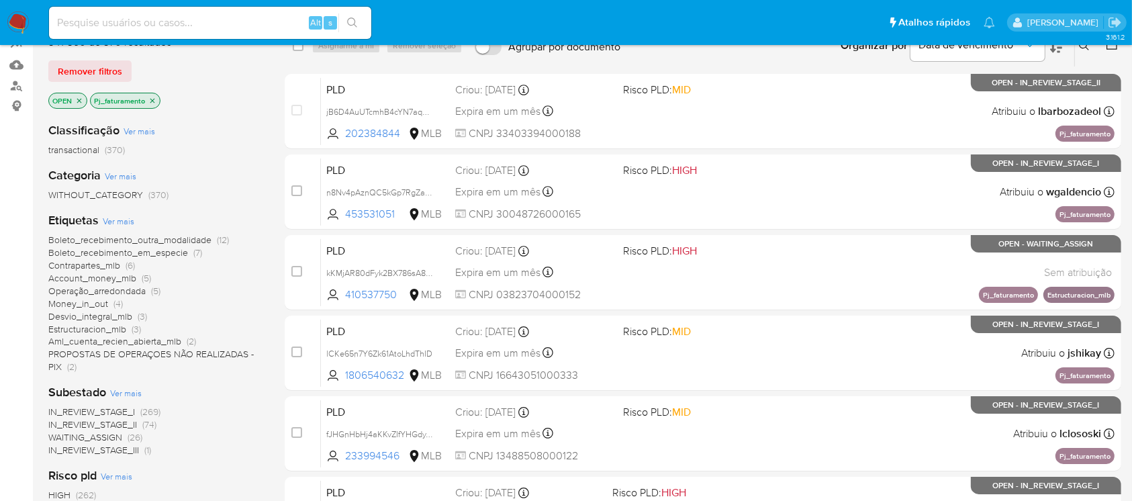
click at [156, 99] on icon "close-filter" at bounding box center [152, 101] width 8 height 8
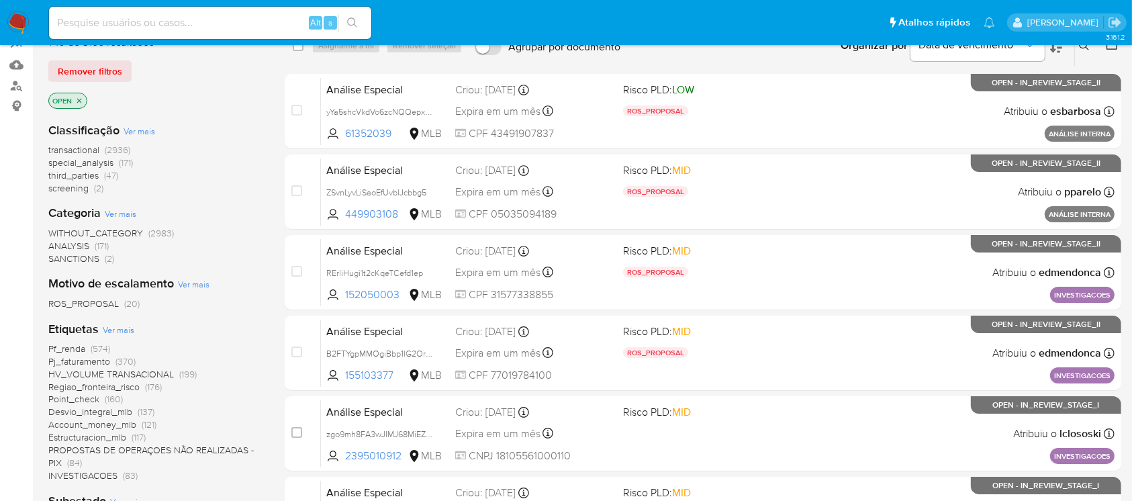
click at [111, 330] on span "Ver mais" at bounding box center [119, 330] width 32 height 12
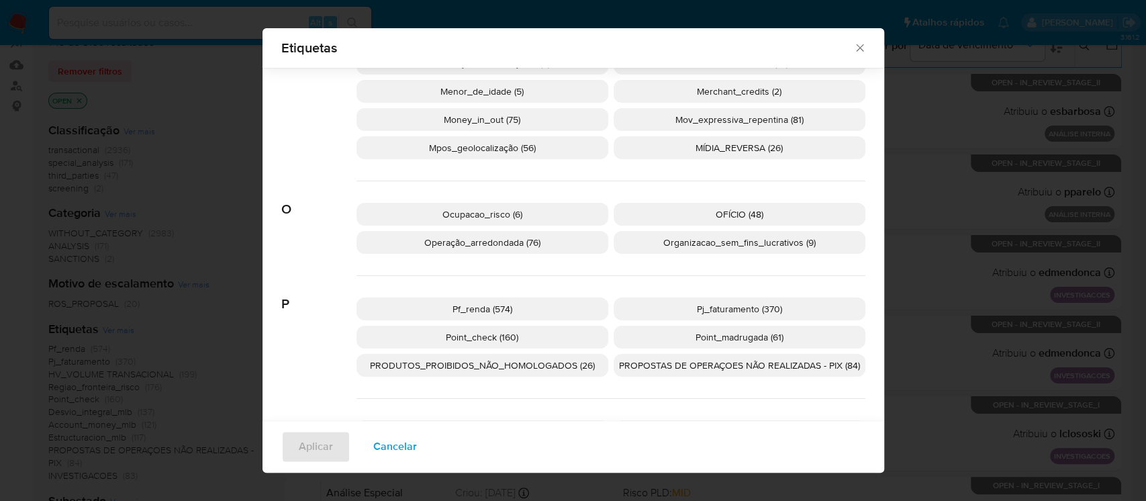
scroll to position [1183, 0]
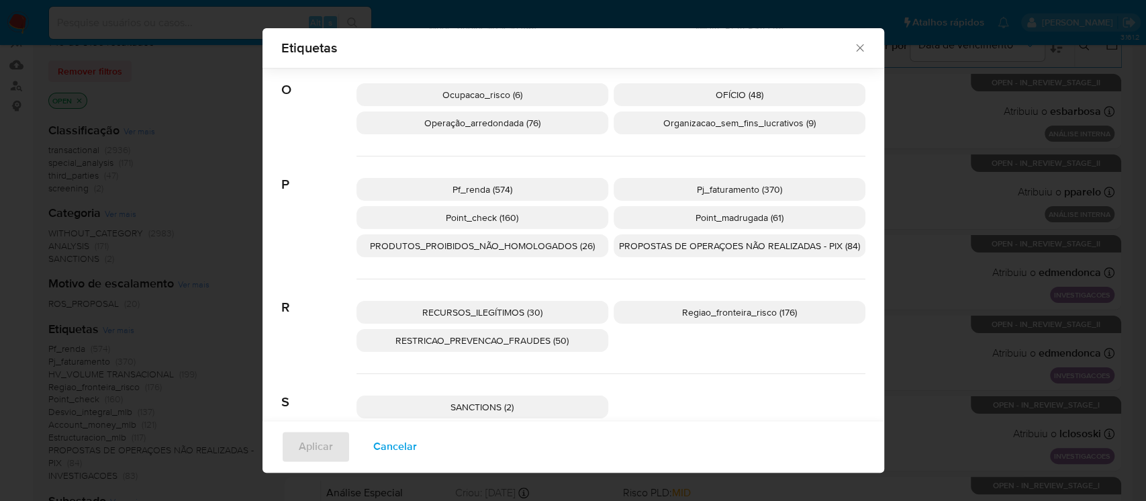
click at [424, 128] on span "Operação_arredondada (76)" at bounding box center [482, 122] width 116 height 13
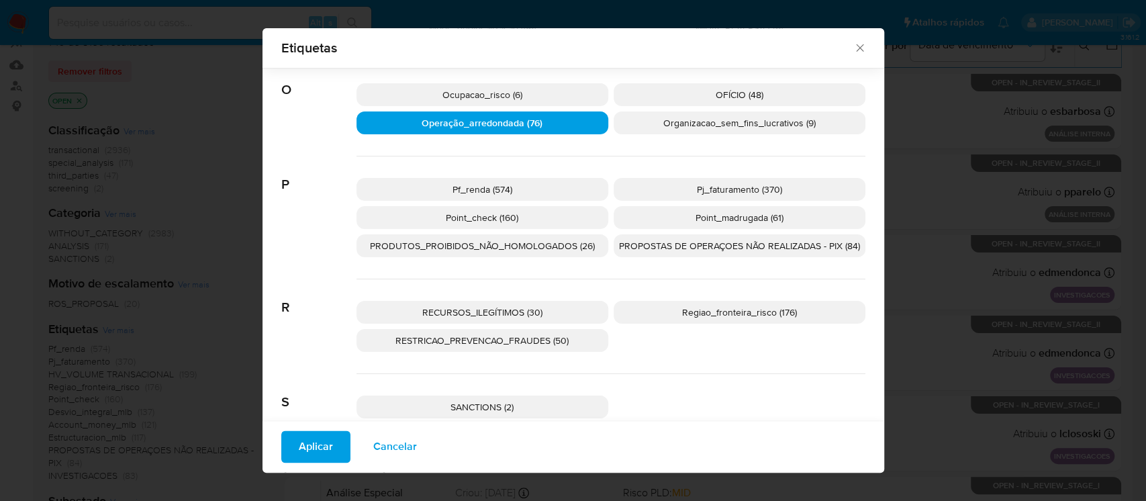
click at [299, 458] on span "Aplicar" at bounding box center [316, 447] width 34 height 30
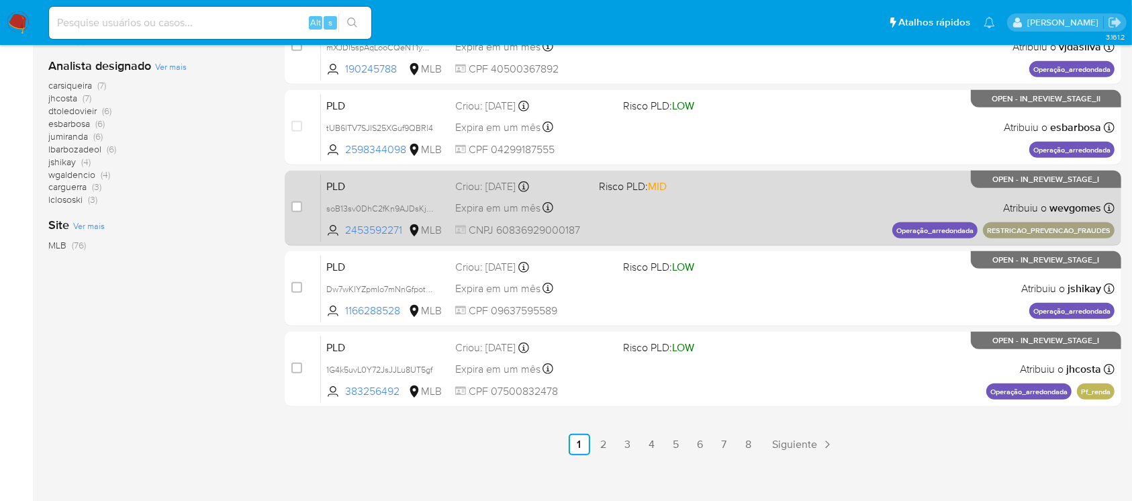
scroll to position [607, 0]
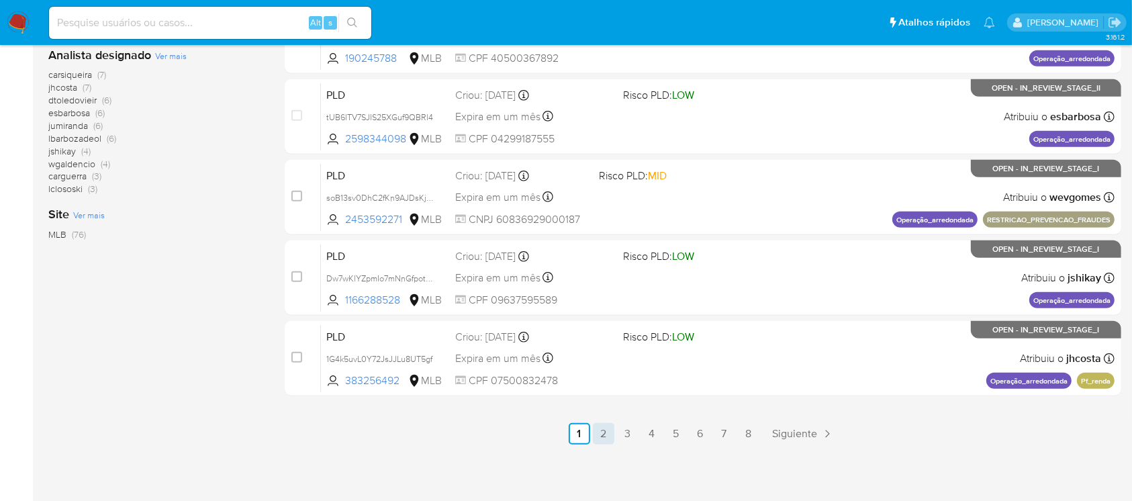
click at [602, 435] on link "2" at bounding box center [603, 433] width 21 height 21
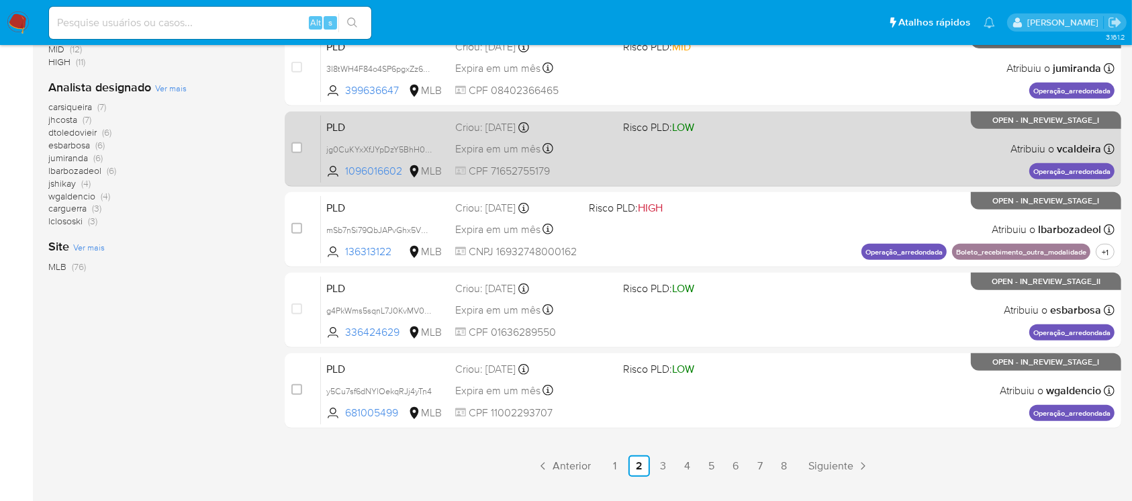
scroll to position [596, 0]
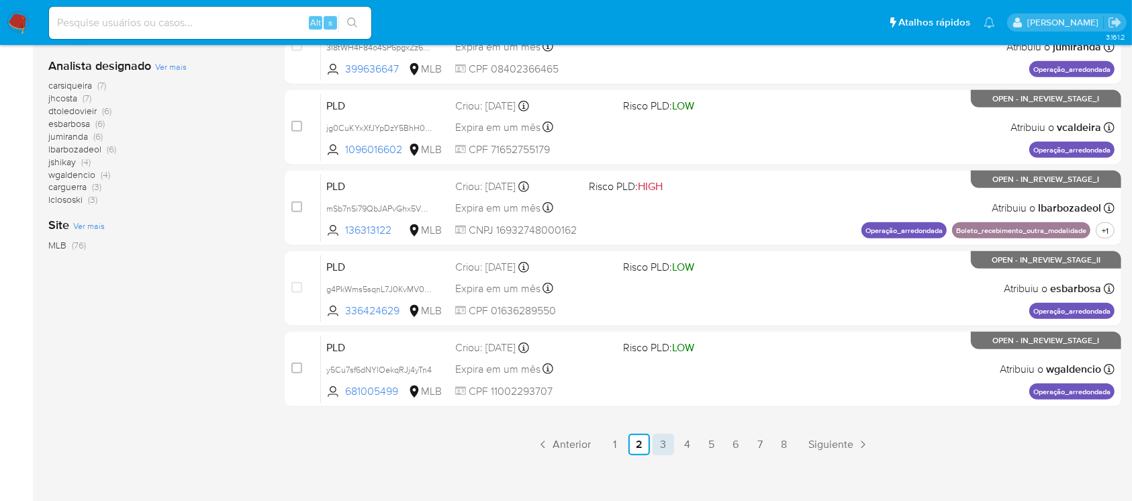
click at [667, 449] on link "3" at bounding box center [663, 444] width 21 height 21
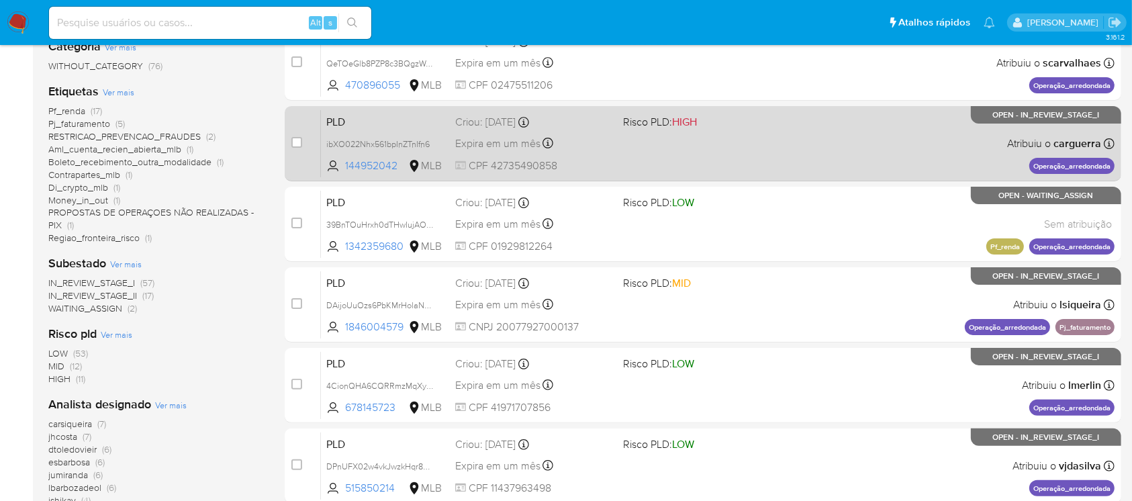
scroll to position [358, 0]
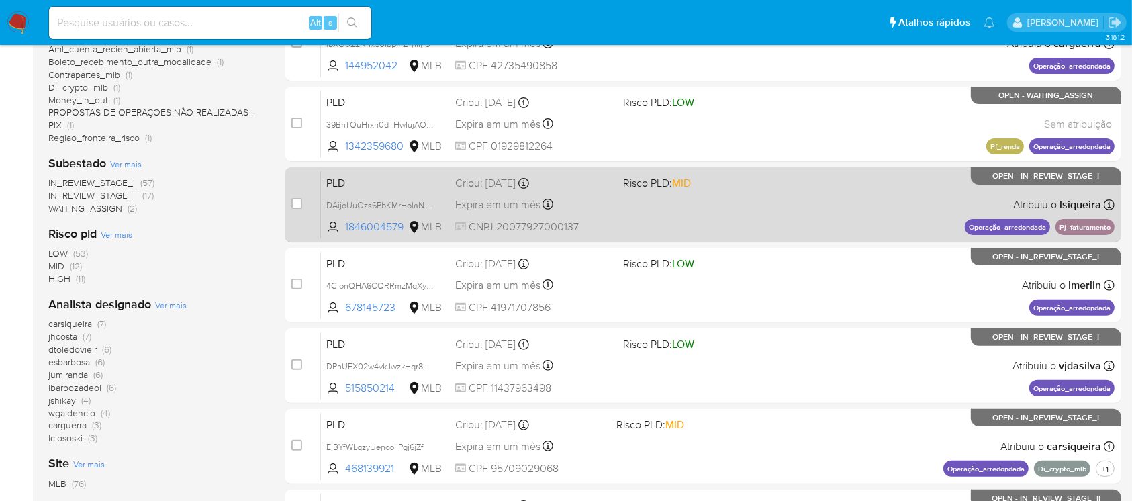
click at [611, 221] on span "CNPJ 20077927000137" at bounding box center [533, 227] width 156 height 15
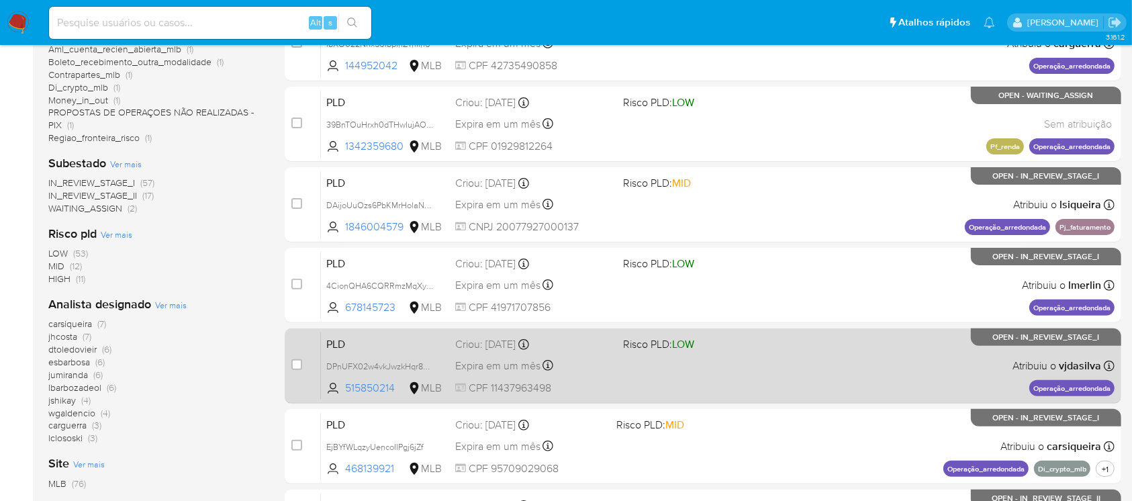
scroll to position [477, 0]
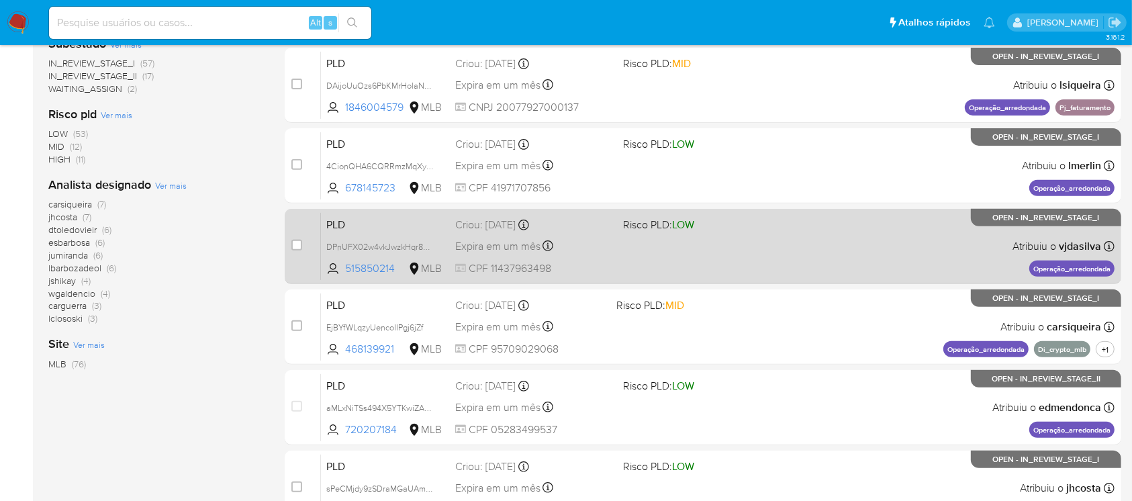
click at [608, 262] on span "CPF 11437963498" at bounding box center [533, 268] width 156 height 15
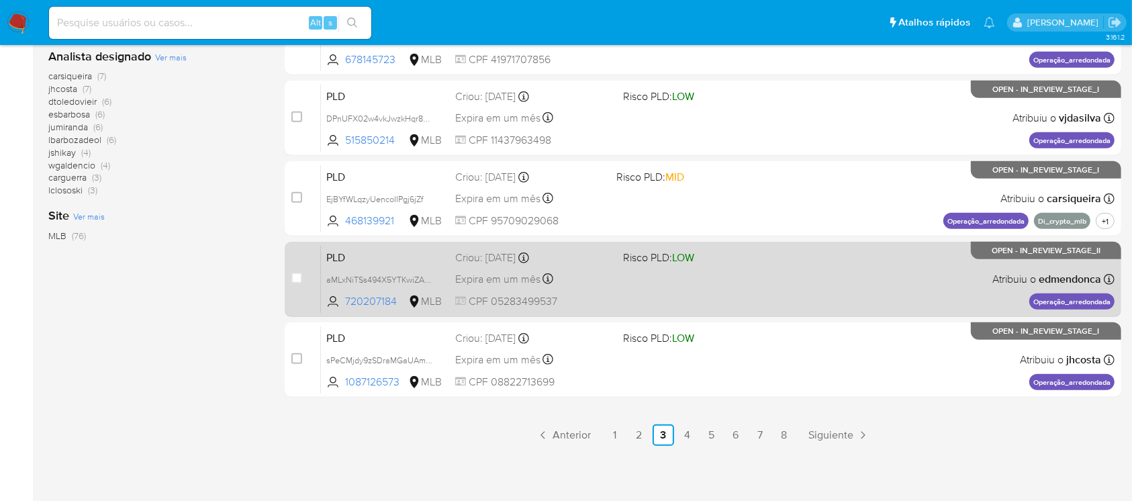
scroll to position [607, 0]
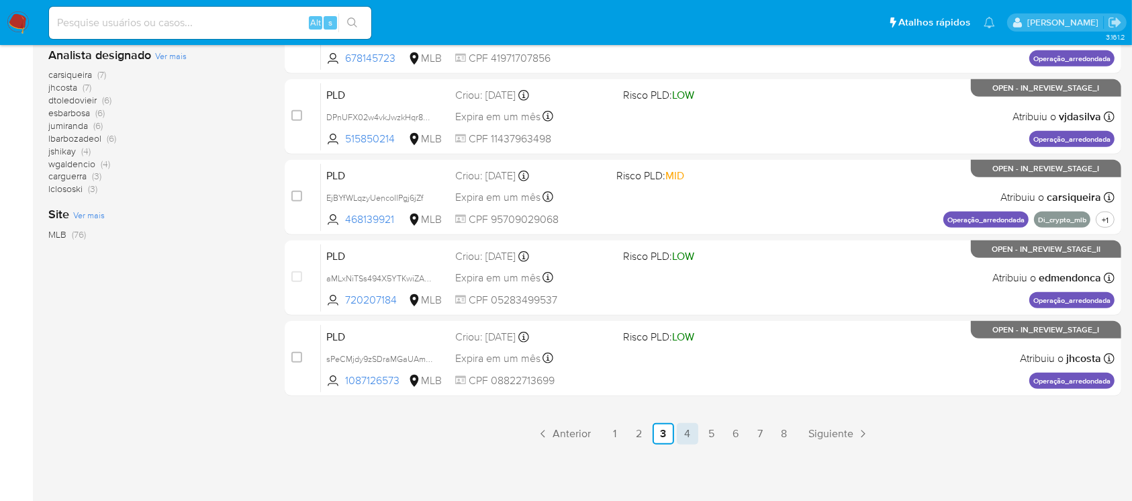
click at [684, 433] on link "4" at bounding box center [687, 433] width 21 height 21
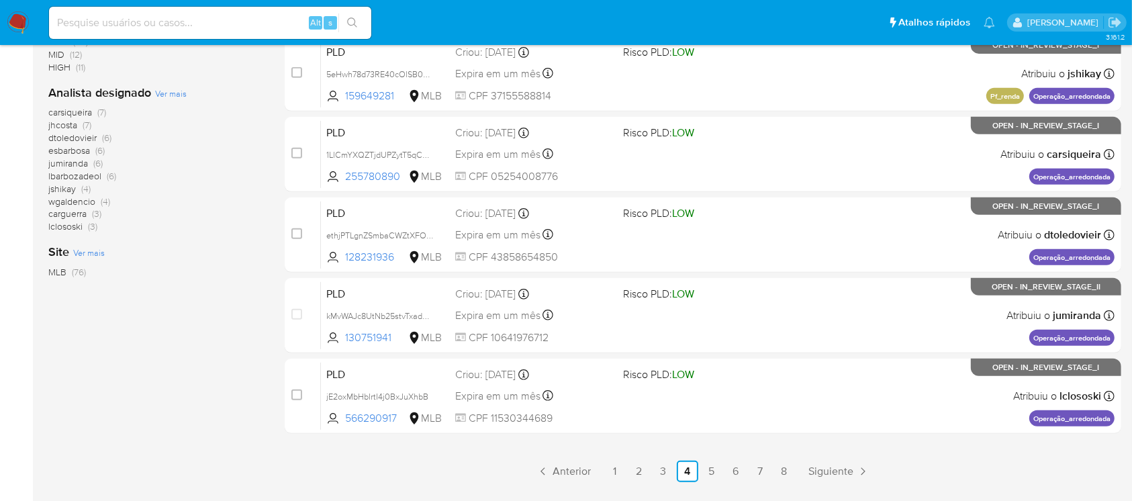
scroll to position [596, 0]
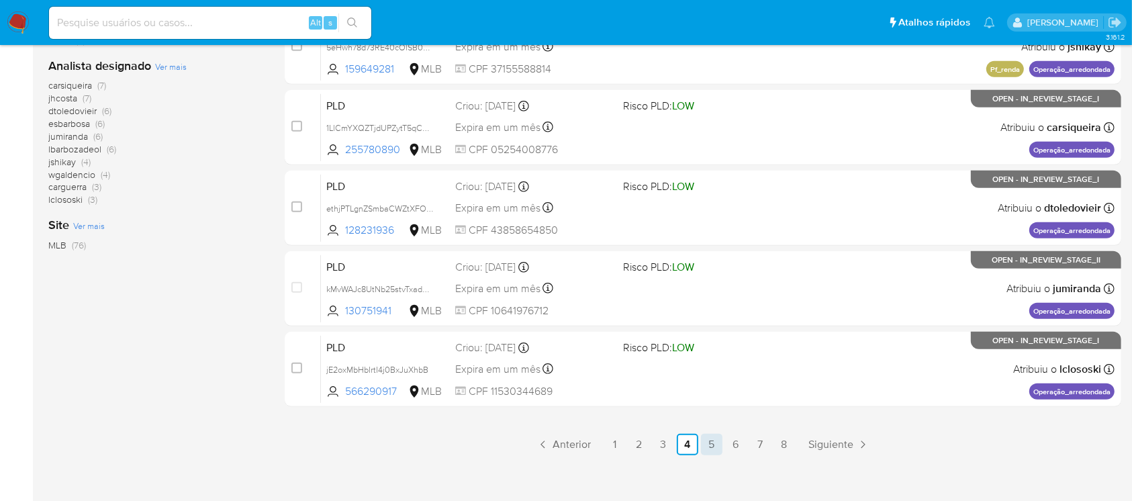
click at [720, 444] on link "5" at bounding box center [711, 444] width 21 height 21
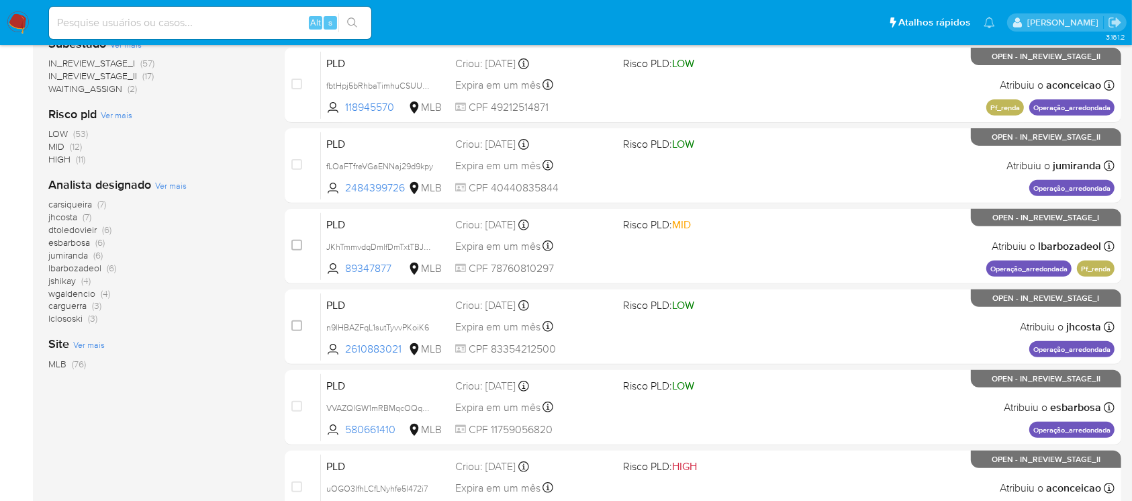
scroll to position [596, 0]
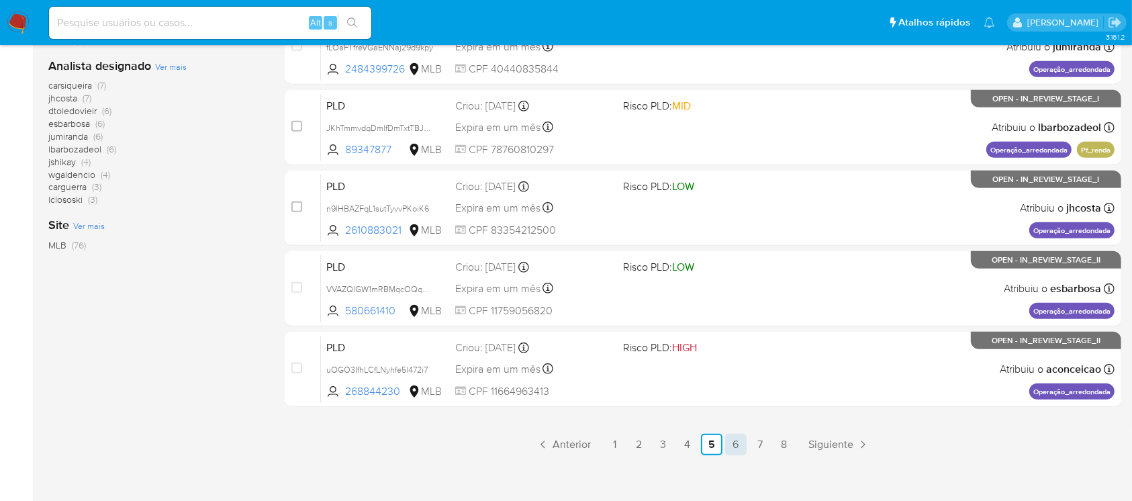
click at [737, 450] on link "6" at bounding box center [735, 444] width 21 height 21
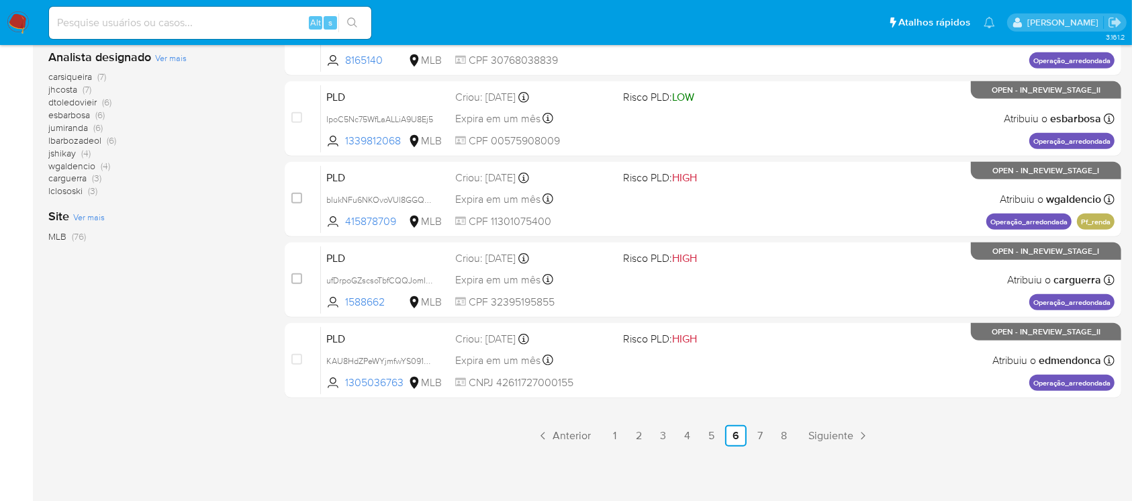
scroll to position [607, 0]
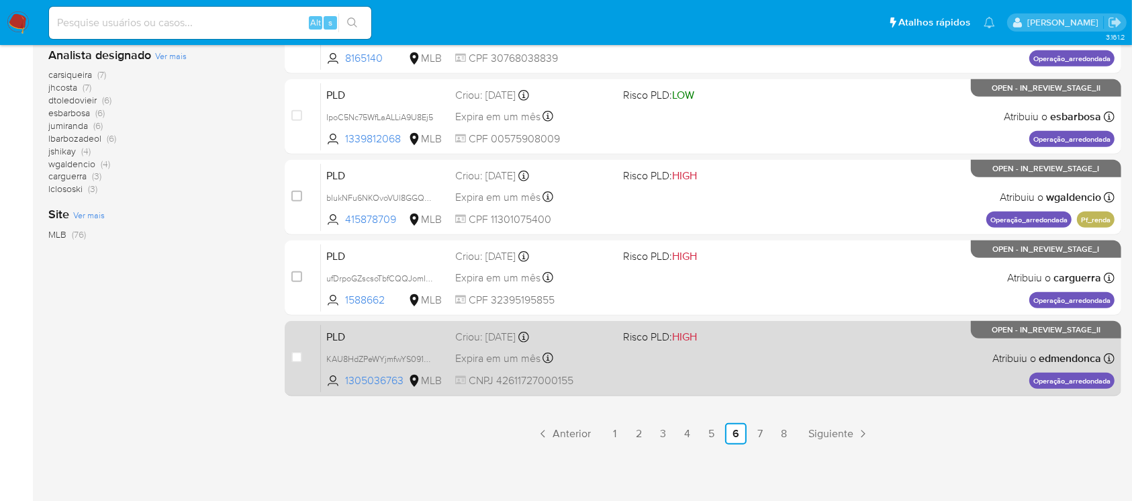
click at [612, 373] on div "PLD KAU8HdZPeWYjmfwYS091ouX7 1305036763 MLB Risco PLD: HIGH Criou: 12/09/2025 C…" at bounding box center [718, 358] width 794 height 68
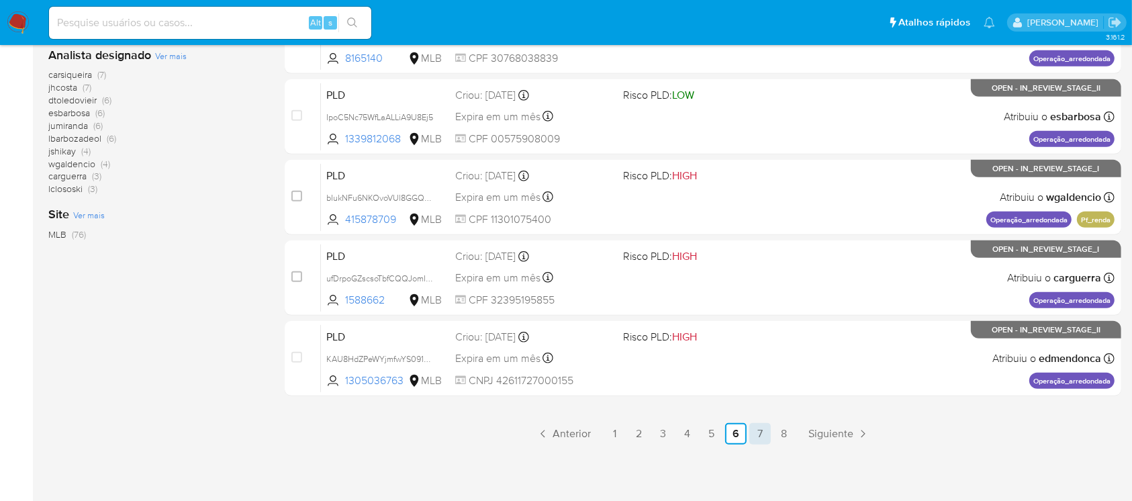
click at [764, 436] on link "7" at bounding box center [759, 433] width 21 height 21
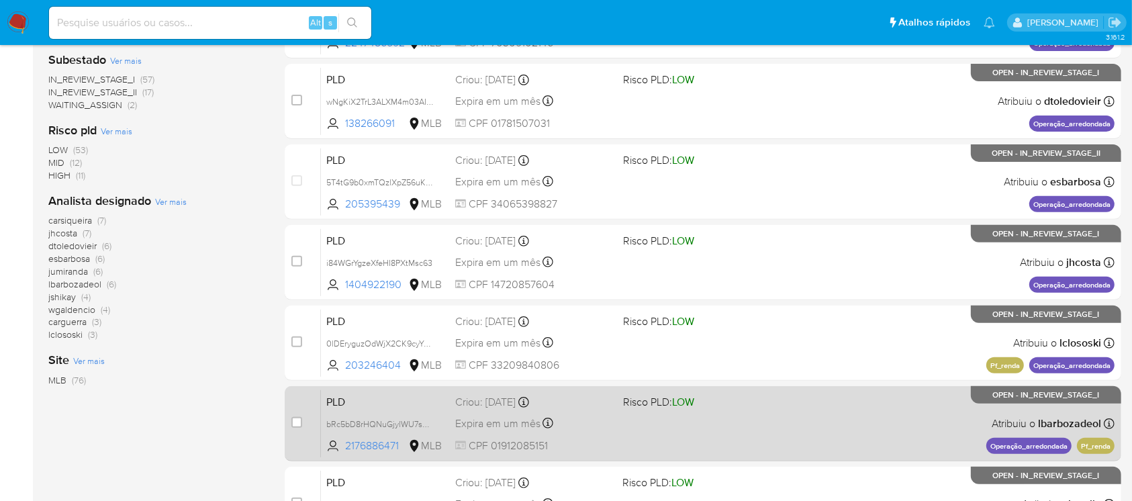
scroll to position [596, 0]
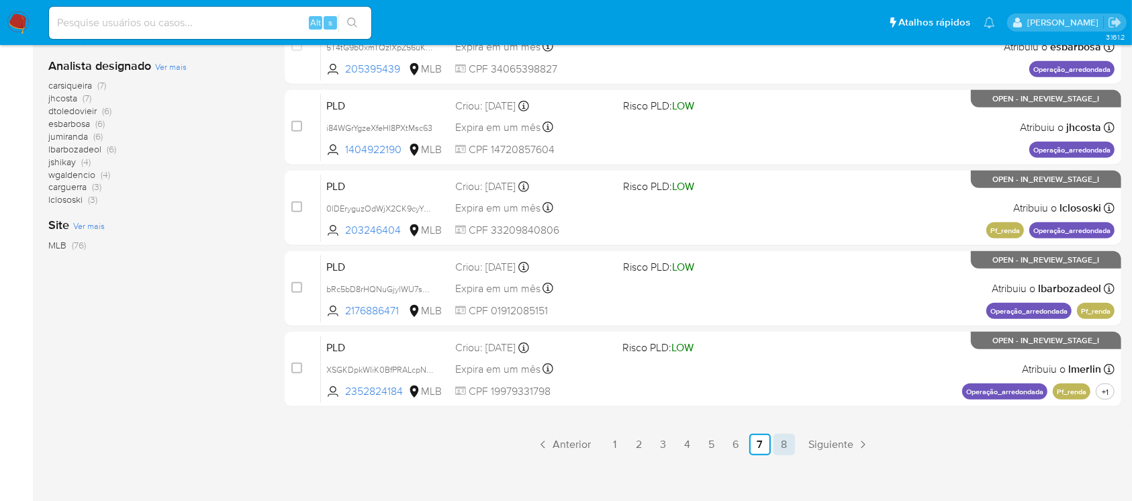
click at [782, 441] on link "8" at bounding box center [783, 444] width 21 height 21
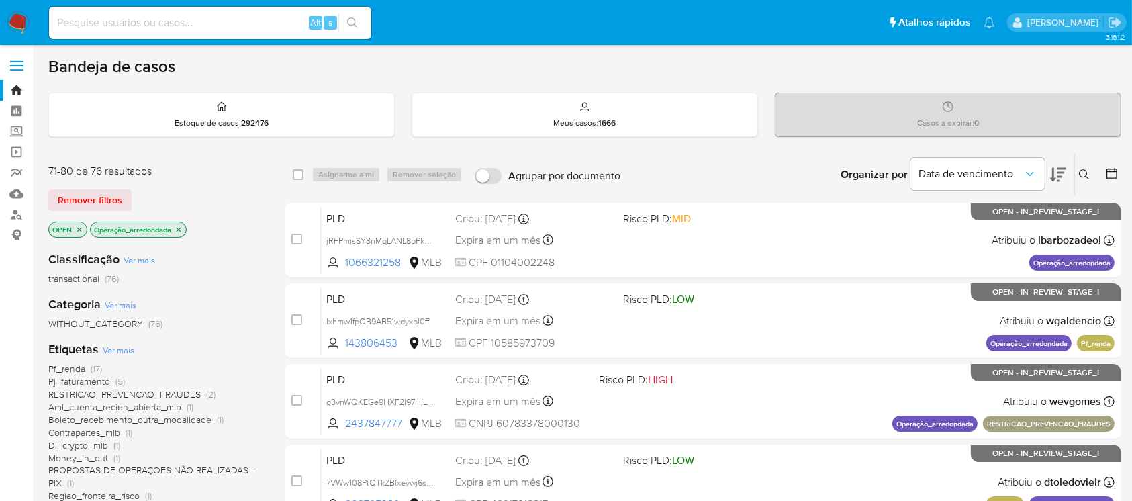
click at [179, 228] on icon "close-filter" at bounding box center [179, 230] width 8 height 8
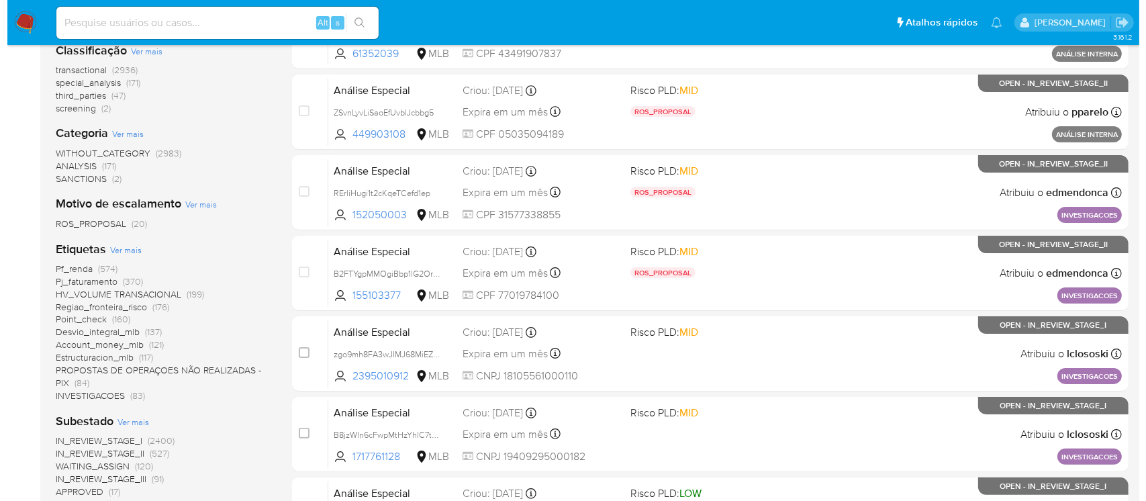
scroll to position [238, 0]
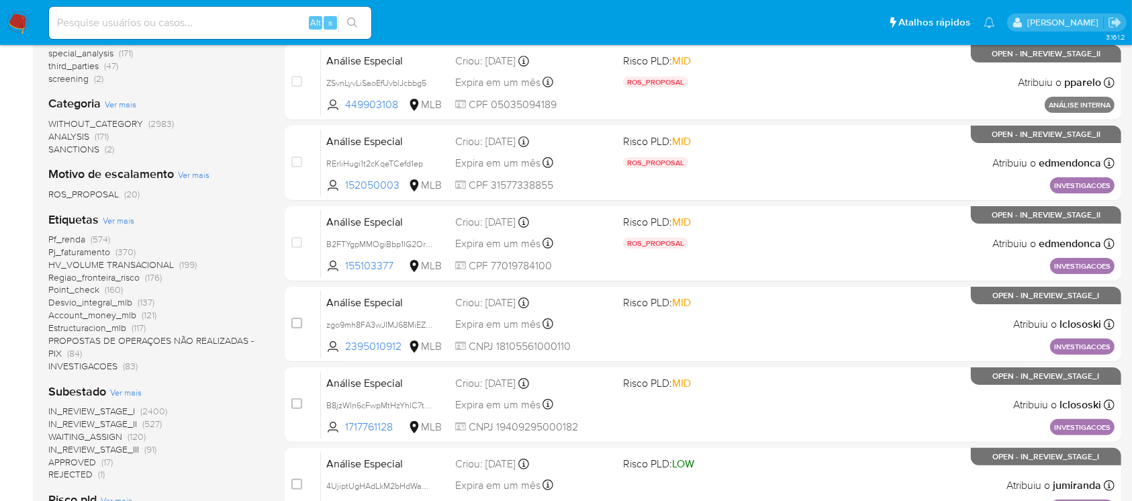
click at [107, 219] on span "Ver mais" at bounding box center [119, 220] width 32 height 12
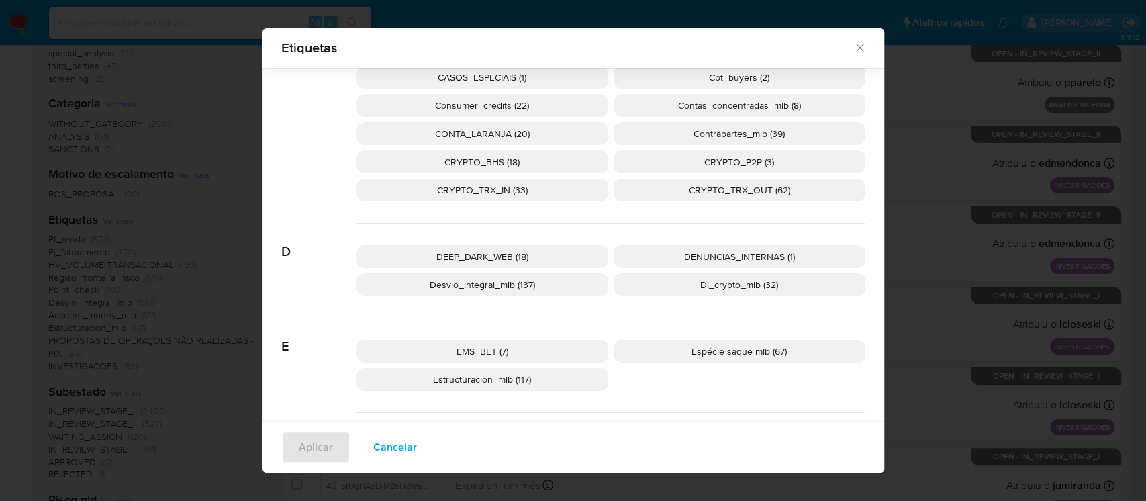
scroll to position [348, 0]
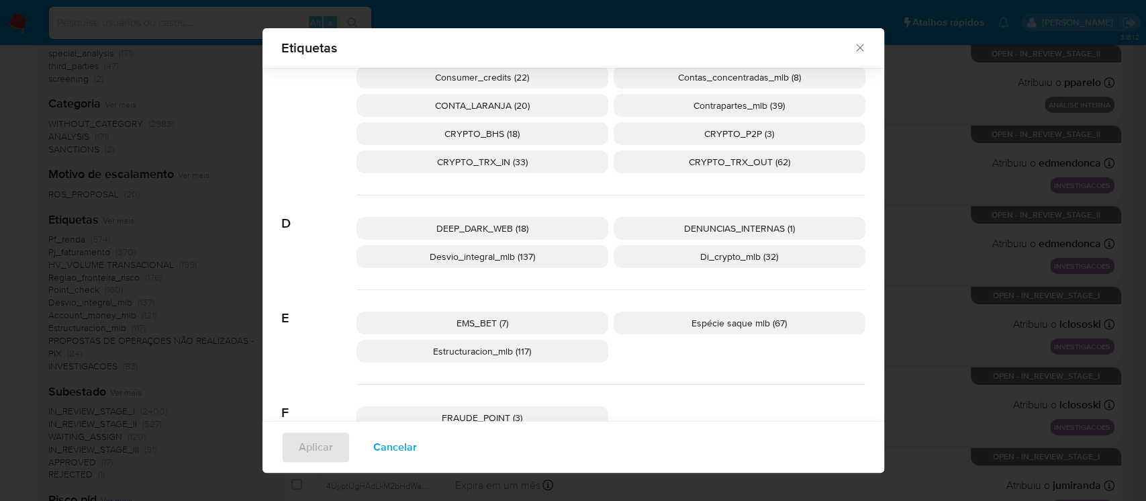
click at [430, 262] on span "Desvio_integral_mlb (137)" at bounding box center [482, 256] width 105 height 13
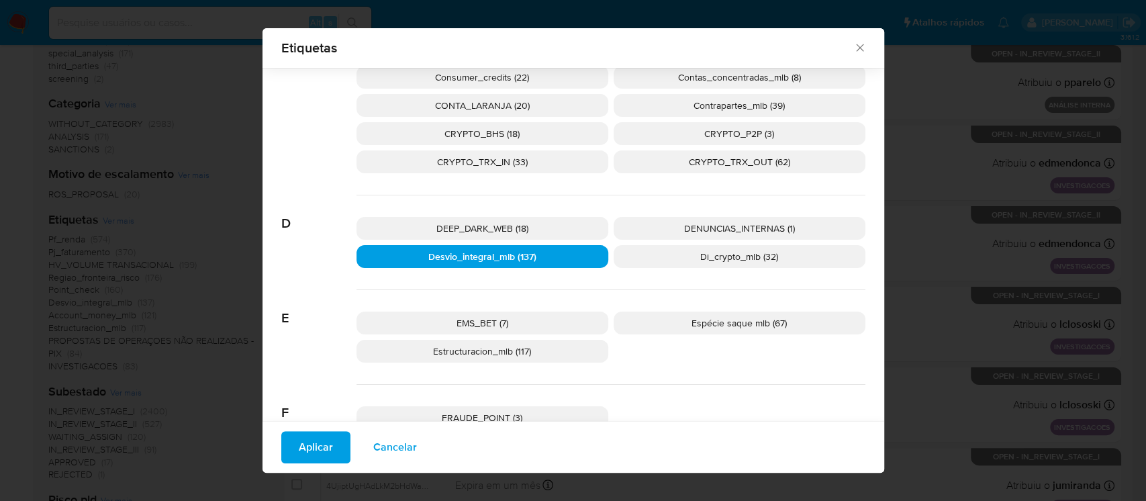
click at [308, 455] on span "Aplicar" at bounding box center [316, 447] width 34 height 30
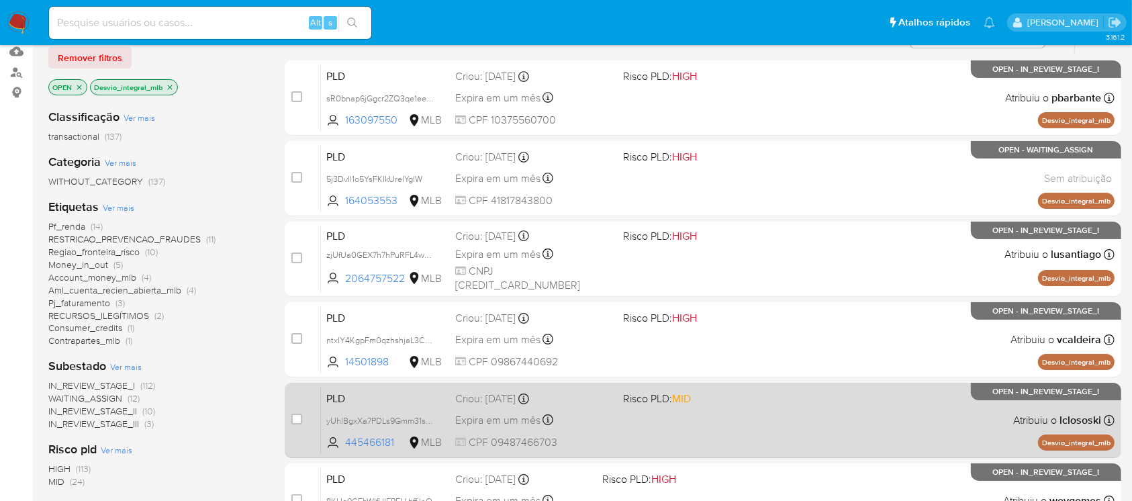
scroll to position [119, 0]
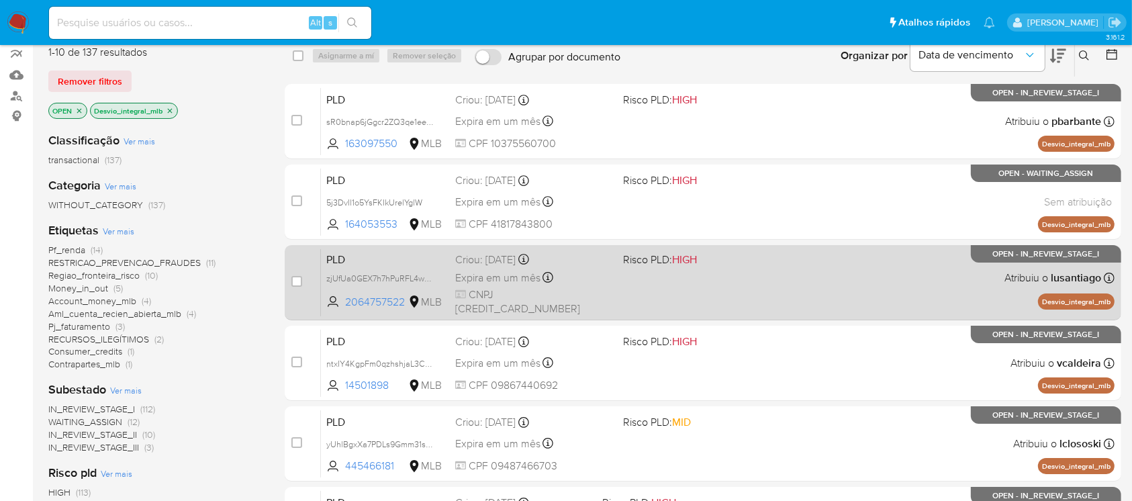
click at [635, 306] on div "PLD zjUfUa0GEX7h7hPuRFL4wCLo 2064757522 MLB Risco PLD: HIGH Criou: 12/09/2025 C…" at bounding box center [718, 282] width 794 height 68
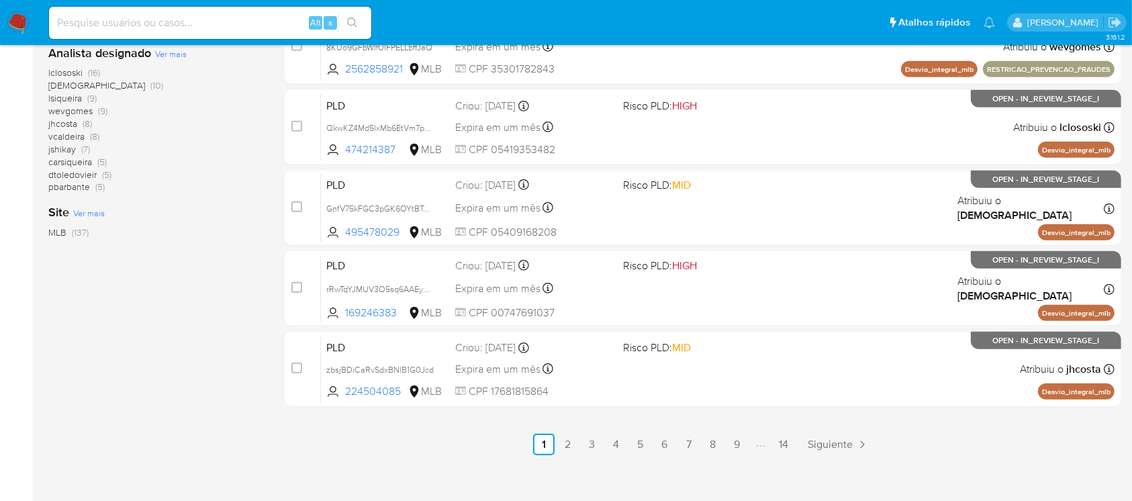
scroll to position [607, 0]
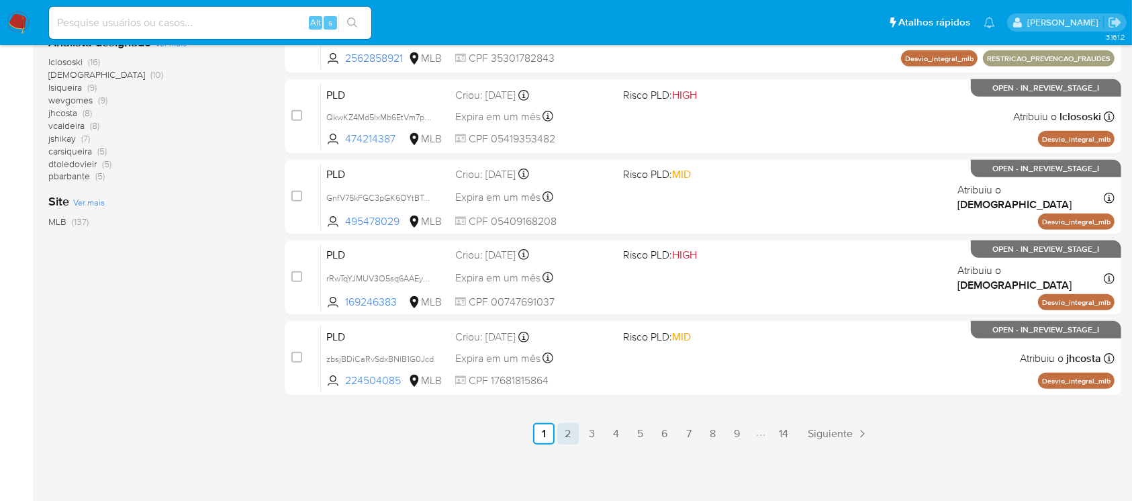
click at [572, 438] on link "2" at bounding box center [567, 433] width 21 height 21
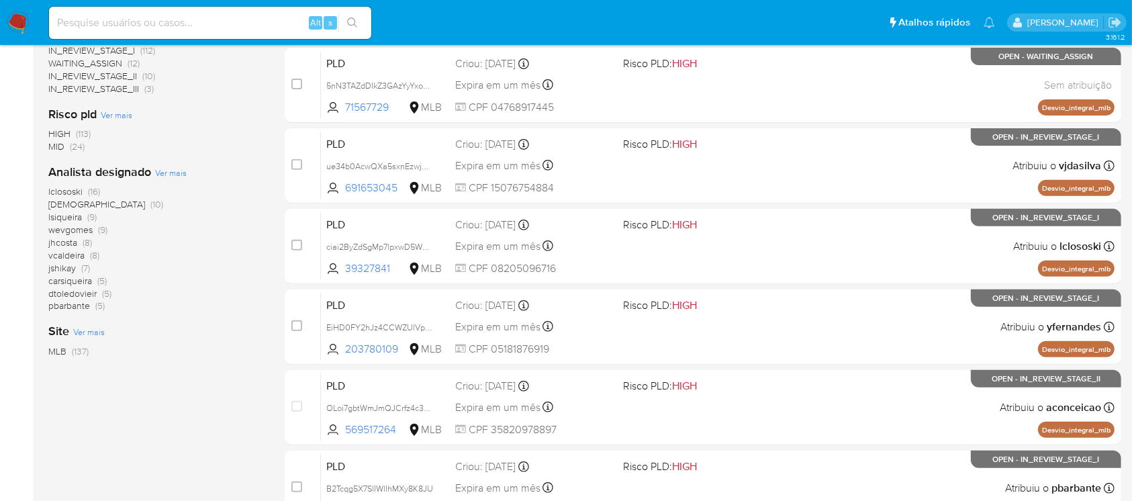
scroll to position [596, 0]
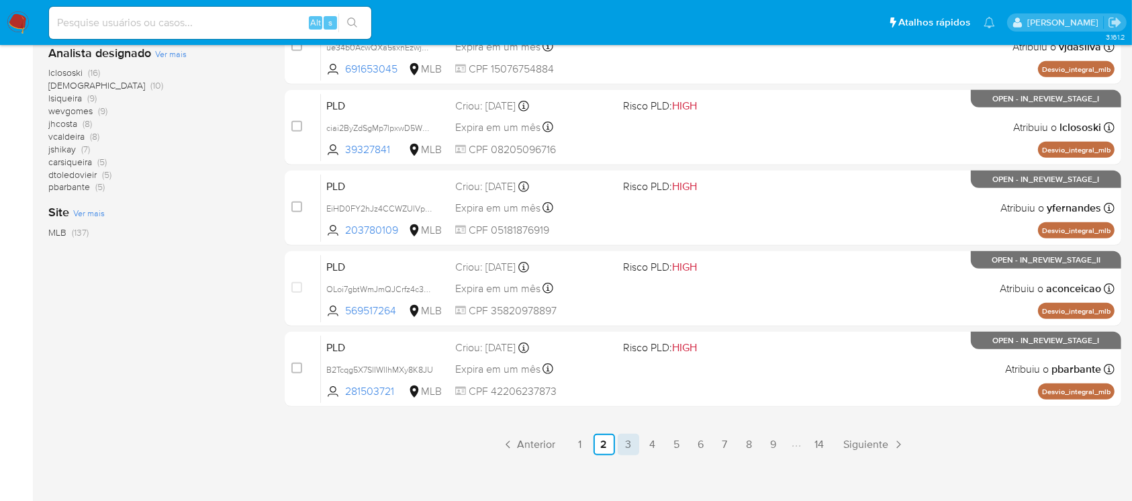
click at [623, 444] on link "3" at bounding box center [628, 444] width 21 height 21
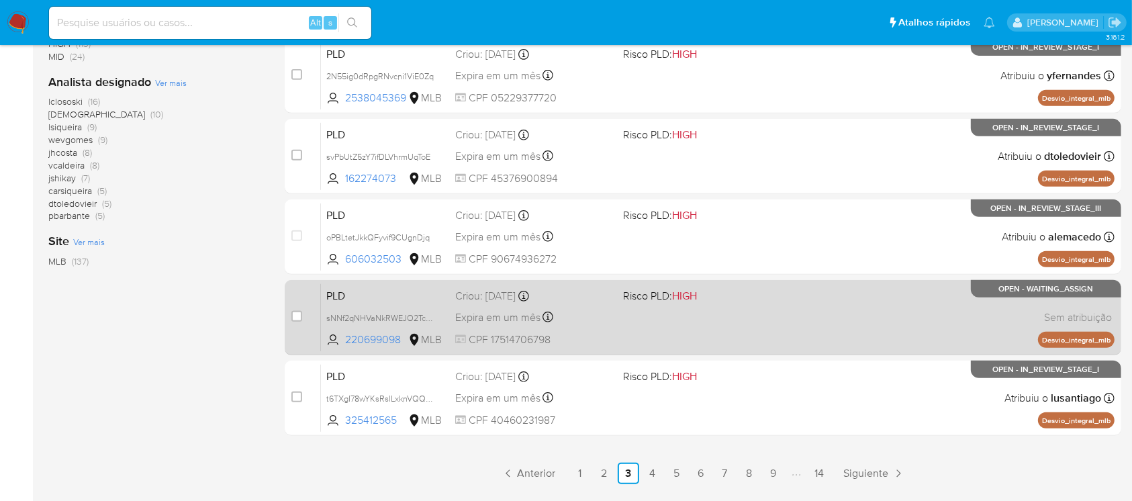
scroll to position [607, 0]
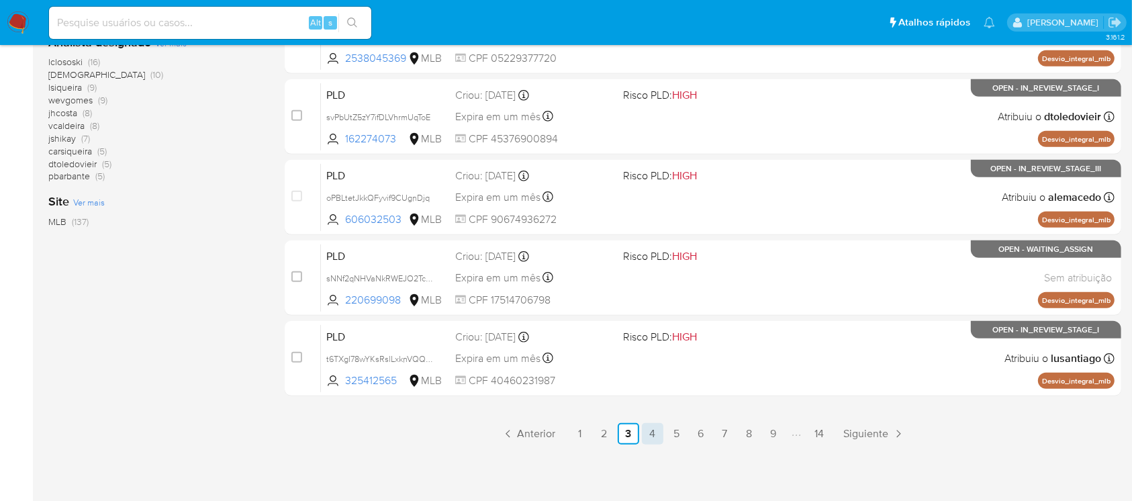
click at [649, 438] on link "4" at bounding box center [652, 433] width 21 height 21
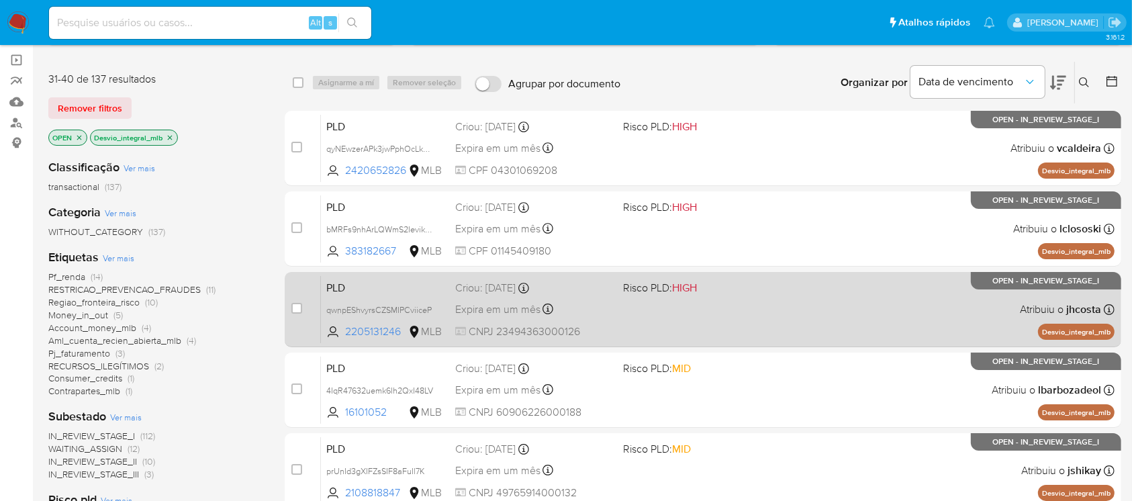
scroll to position [119, 0]
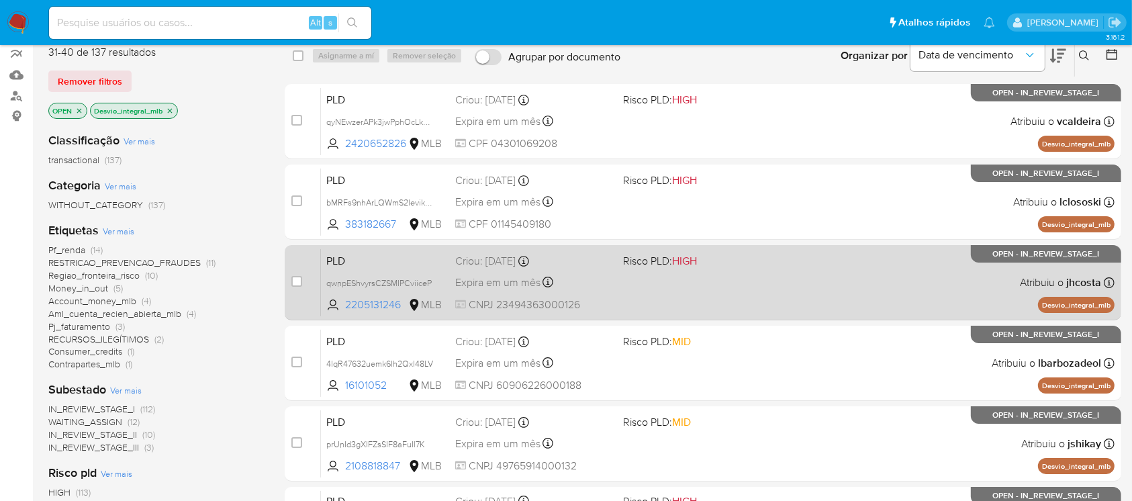
click at [616, 303] on div "PLD qwnpEShvyrsCZSMIPCviiceP 2205131246 MLB Risco PLD: HIGH Criou: 12/09/2025 C…" at bounding box center [718, 282] width 794 height 68
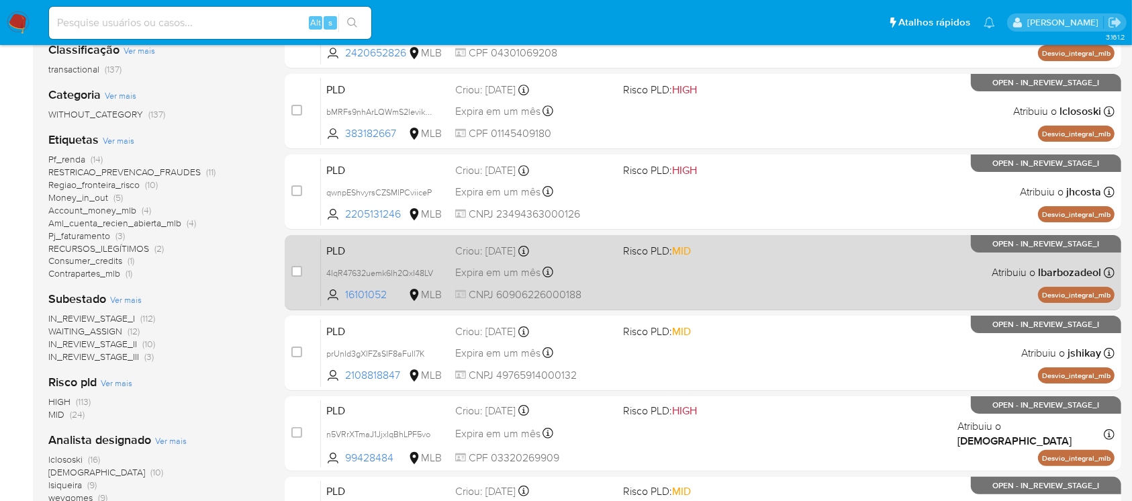
scroll to position [238, 0]
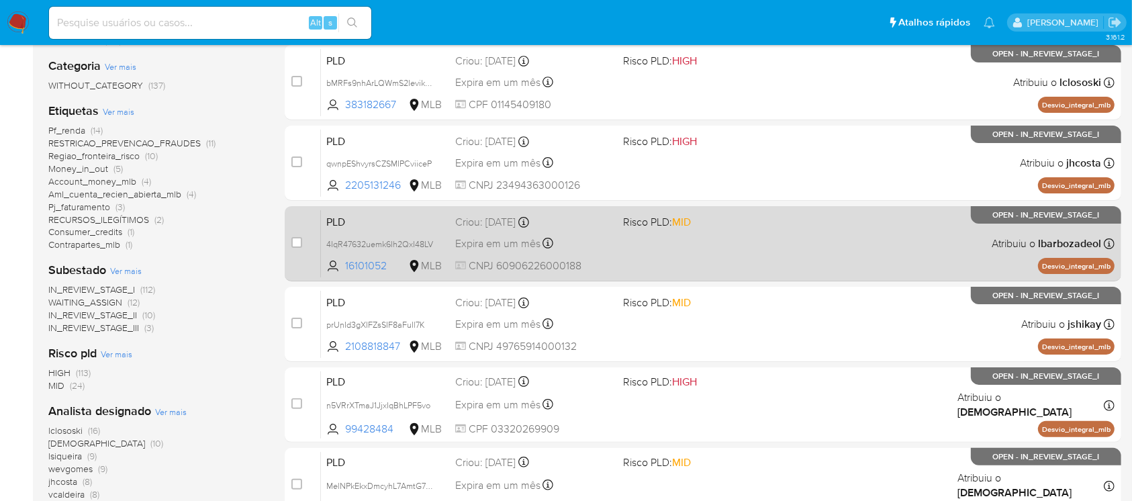
click at [655, 266] on div "PLD 4IqR47632uemk6Ih2QxI48LV 16101052 MLB Risco PLD: MID Criou: 12/09/2025 Crio…" at bounding box center [718, 243] width 794 height 68
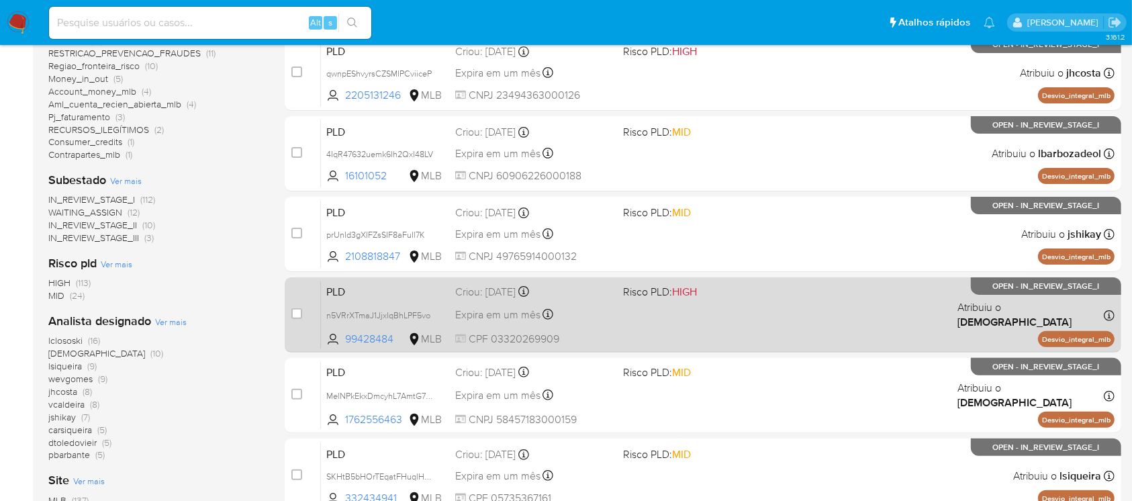
scroll to position [358, 0]
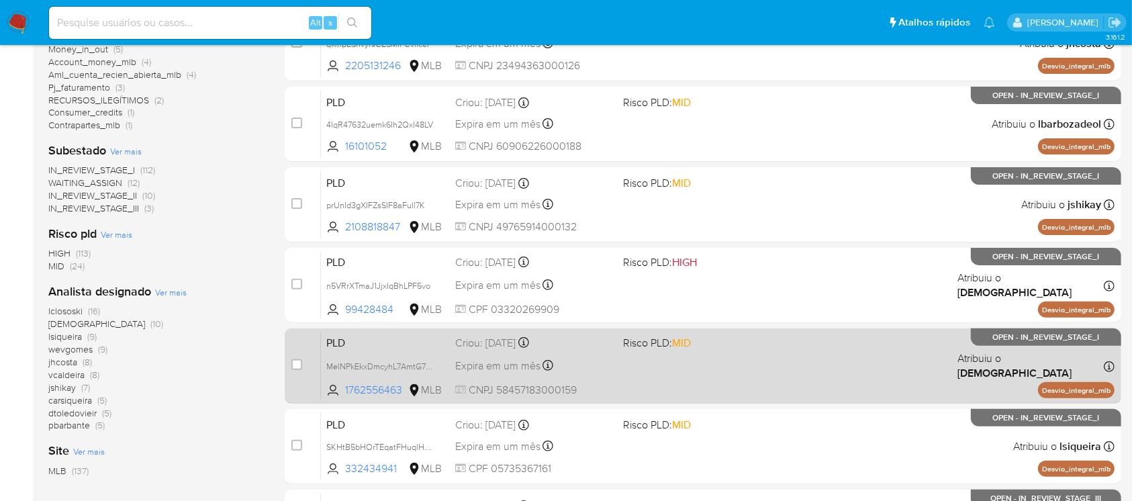
click at [622, 361] on div "PLD MelNPkEkxDmcyhL7AmtG7vWA 1762556463 MLB Risco PLD: MID Criou: 12/09/2025 Cr…" at bounding box center [718, 366] width 794 height 68
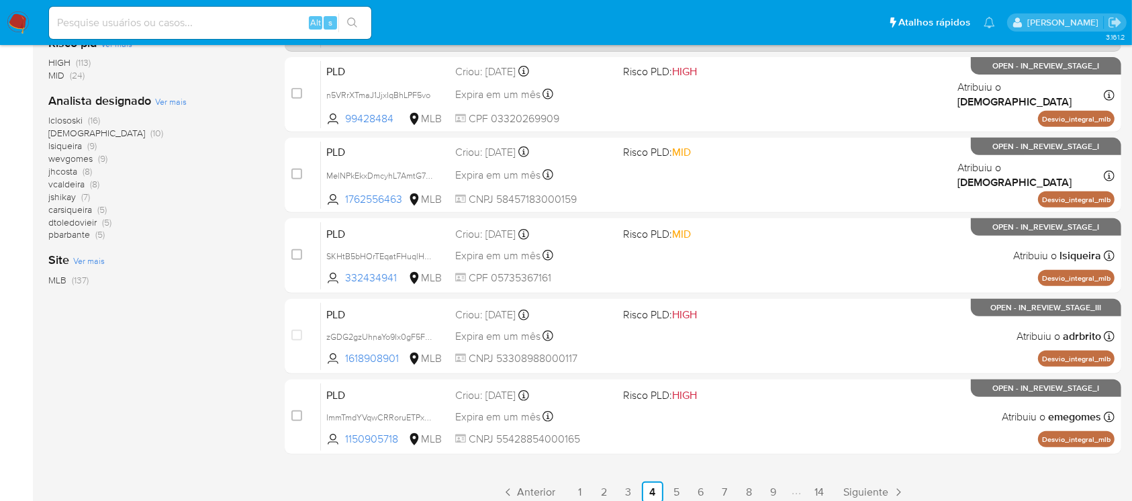
scroll to position [596, 0]
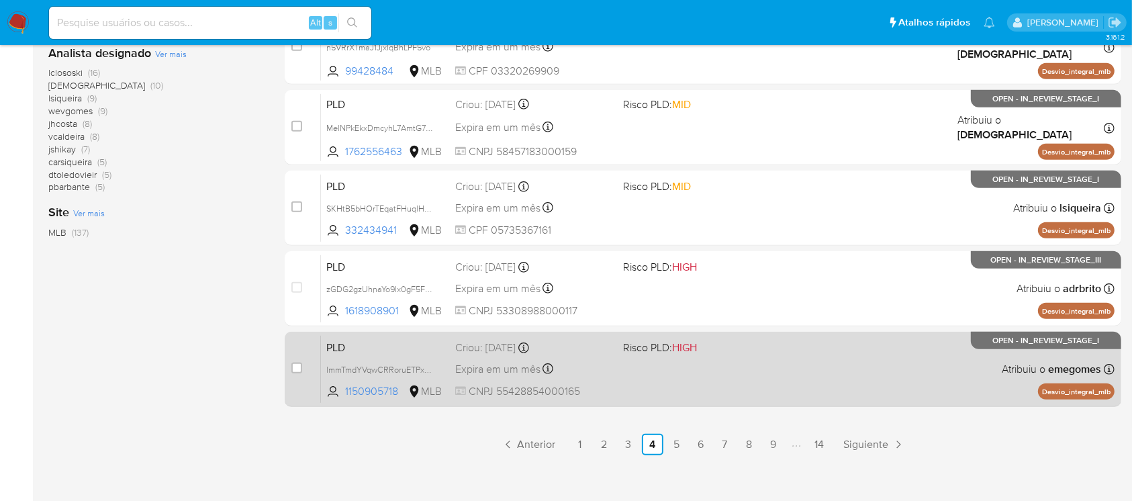
click at [626, 390] on div "PLD ImmTmdYVqwCRRoruETPxGEJJ 1150905718 MLB Risco PLD: HIGH Criou: 12/09/2025 C…" at bounding box center [718, 369] width 794 height 68
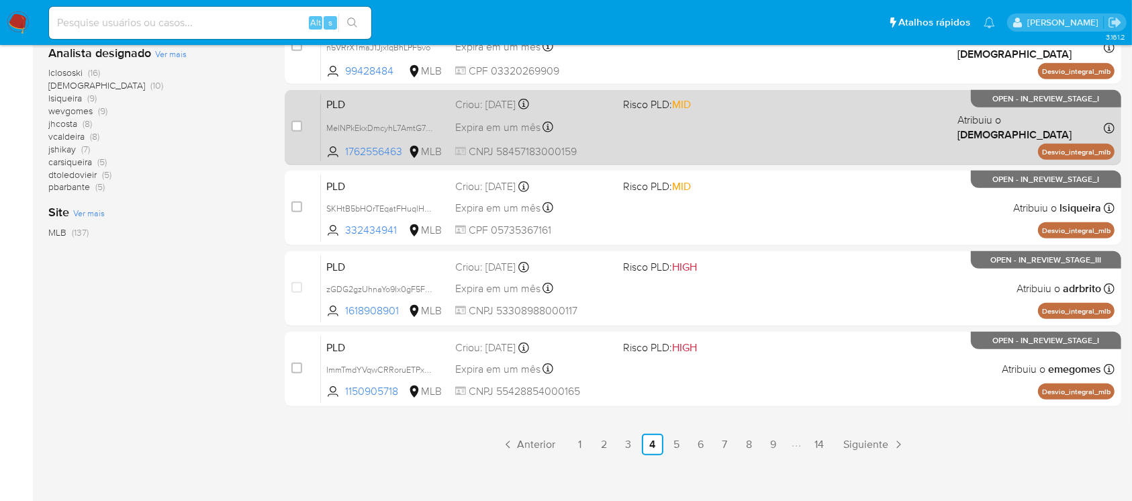
click at [637, 134] on div "PLD MelNPkEkxDmcyhL7AmtG7vWA 1762556463 MLB Risco PLD: MID Criou: 12/09/2025 Cr…" at bounding box center [718, 127] width 794 height 68
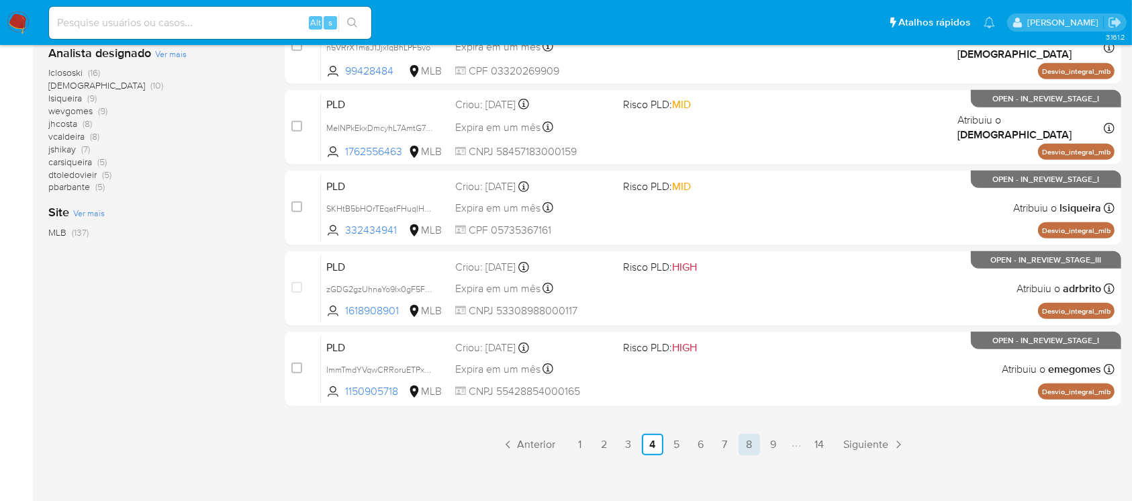
click at [739, 441] on link "8" at bounding box center [749, 444] width 21 height 21
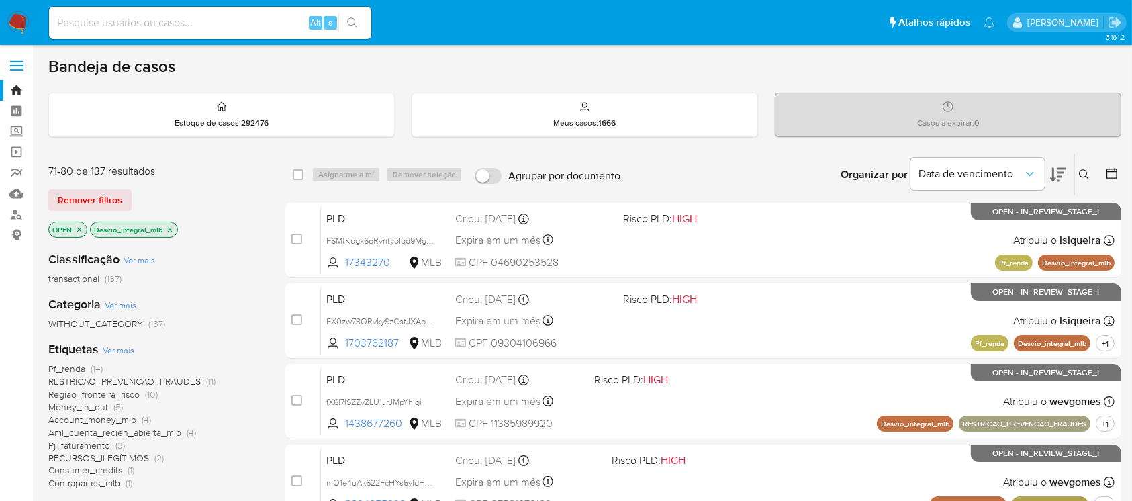
click at [171, 227] on icon "close-filter" at bounding box center [170, 229] width 5 height 5
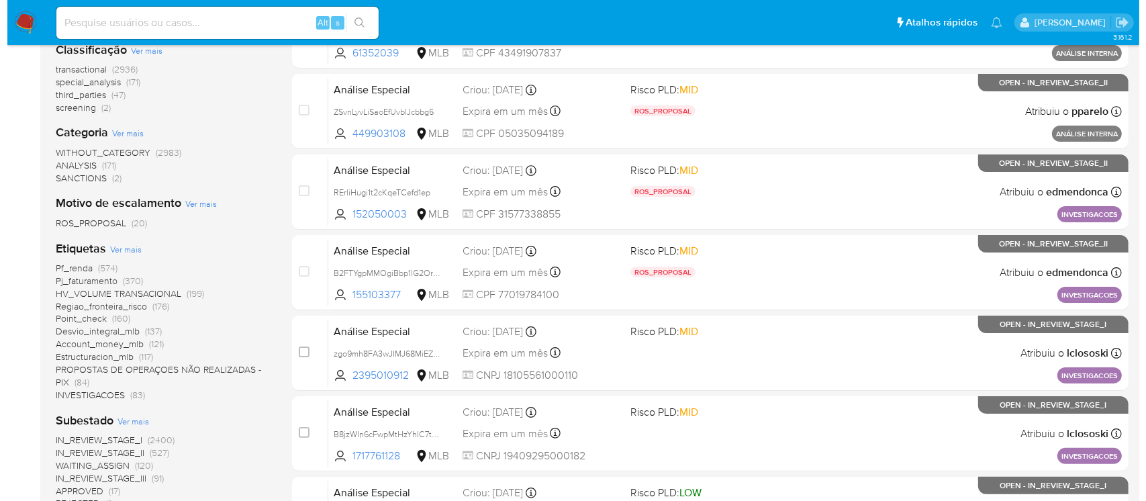
scroll to position [238, 0]
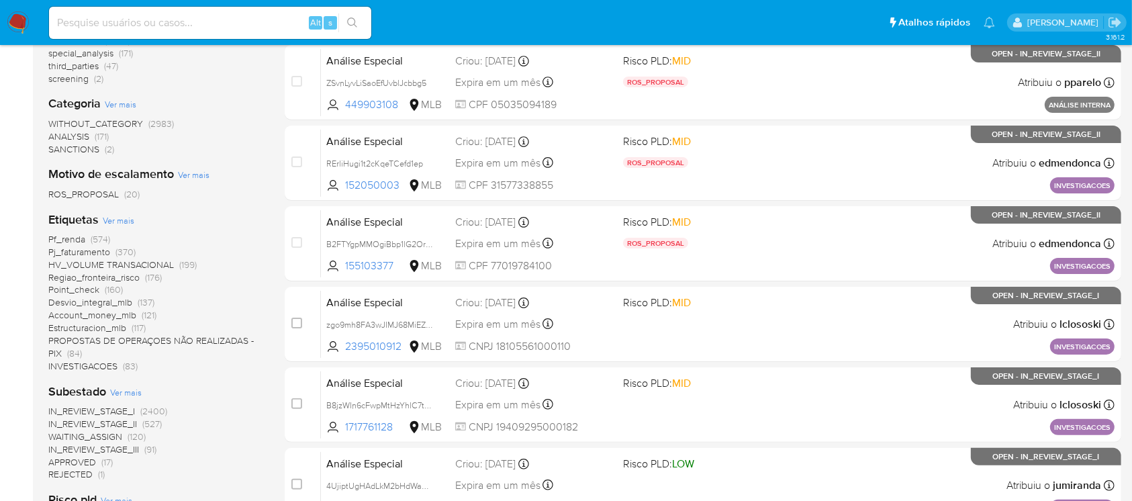
click at [109, 214] on span "Ver mais" at bounding box center [119, 220] width 32 height 12
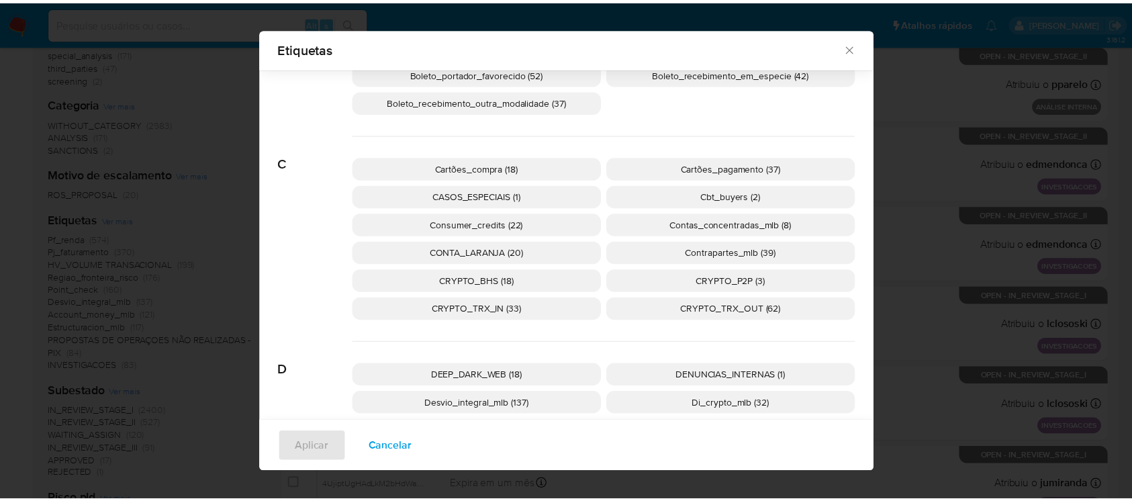
scroll to position [228, 0]
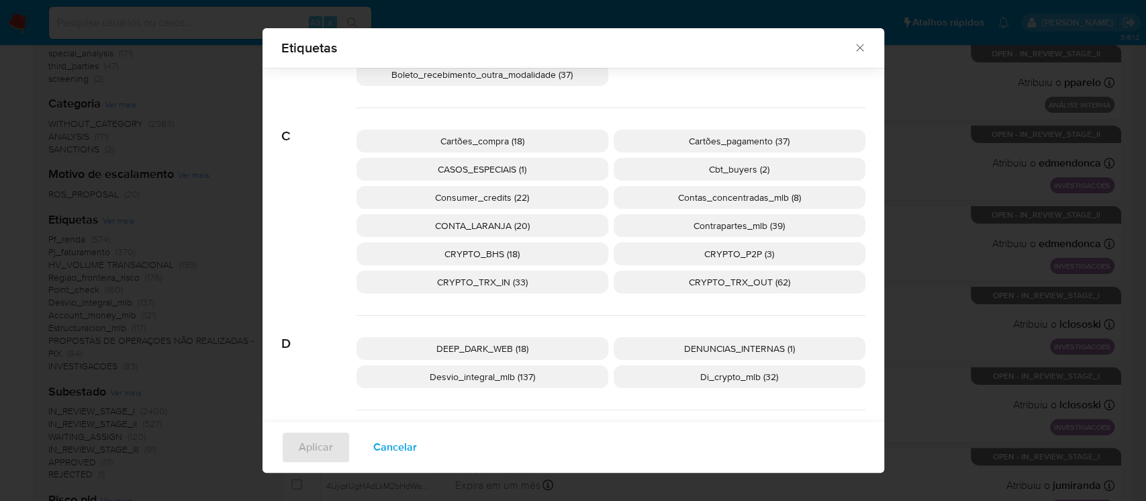
click at [449, 191] on span "Consumer_credits (22)" at bounding box center [482, 197] width 94 height 13
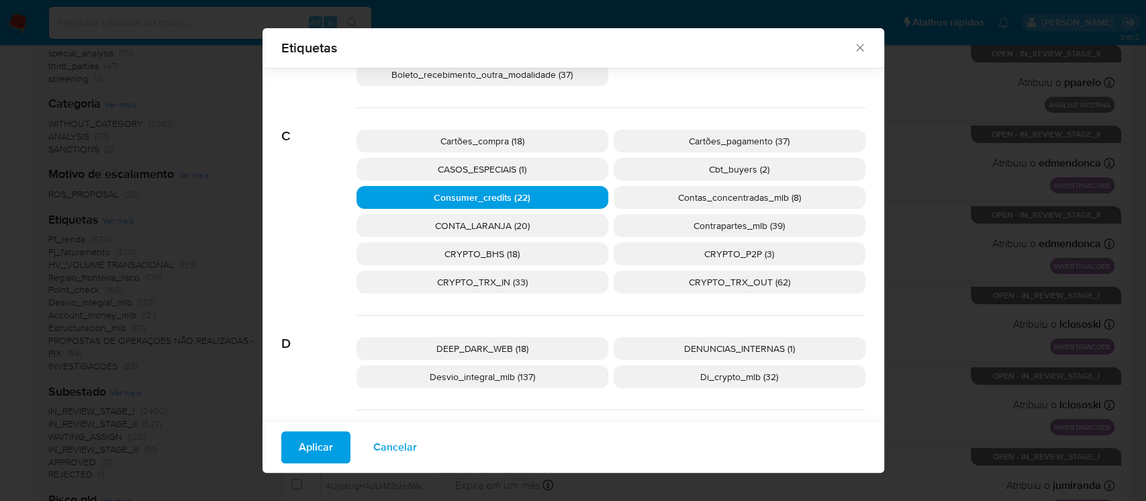
click at [301, 450] on span "Aplicar" at bounding box center [316, 447] width 34 height 30
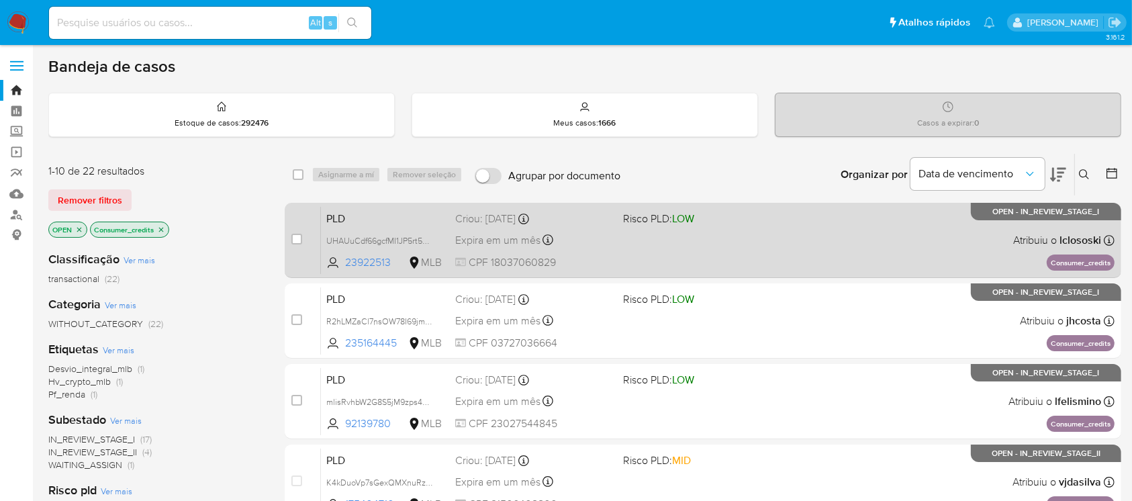
click at [600, 255] on span "CPF 18037060829" at bounding box center [533, 262] width 156 height 15
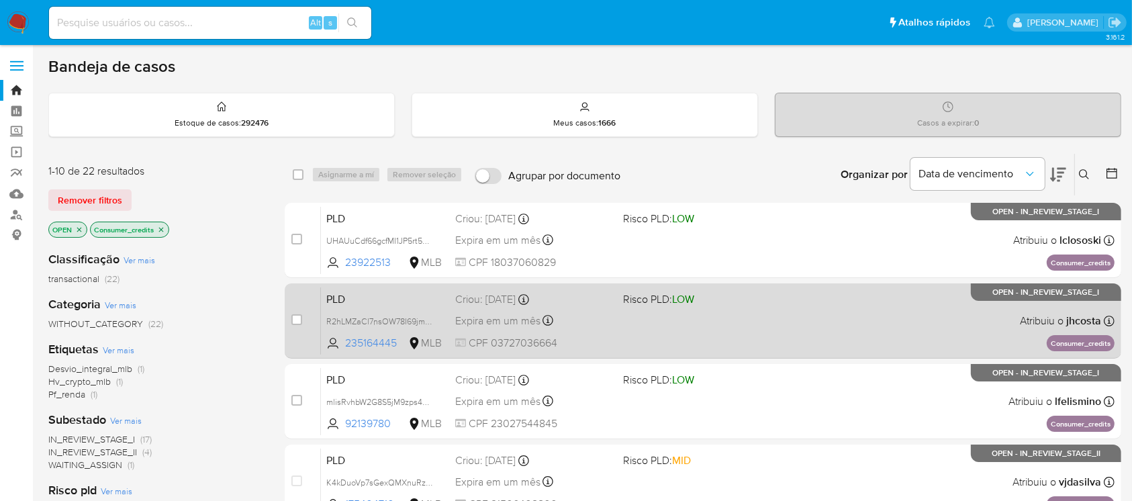
click at [588, 320] on div "Expira em um mês Expira em 27/10/2025 00:38:45" at bounding box center [533, 321] width 156 height 18
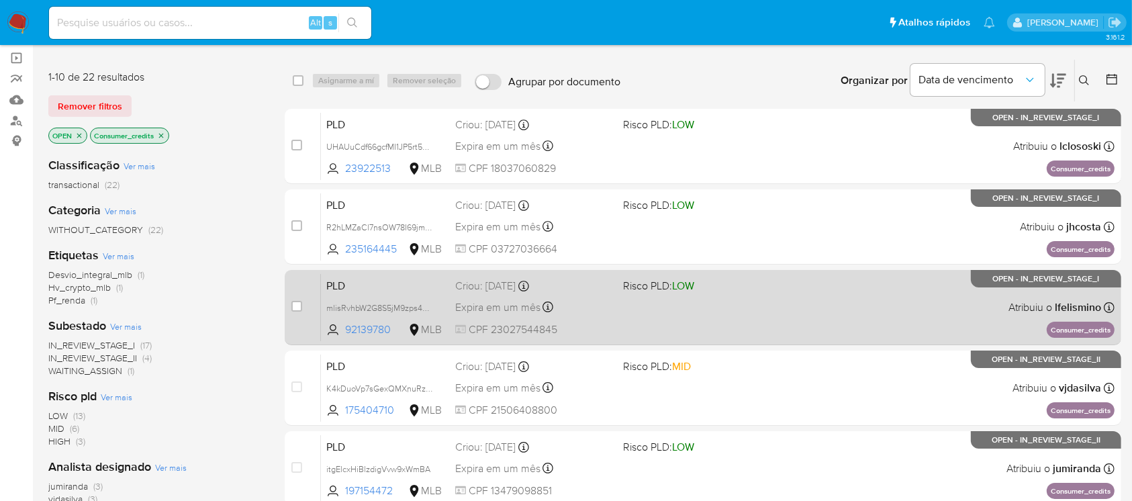
scroll to position [119, 0]
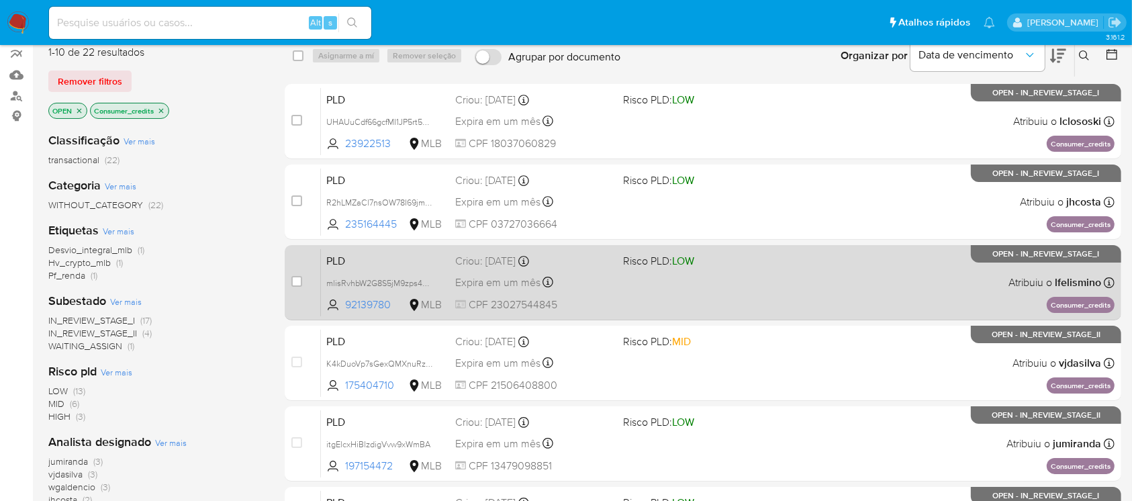
click at [607, 294] on div "PLD mlisRvhbW2G8S5jM9zps4FZQ 92139780 MLB Risco PLD: LOW Criou: 12/09/2025 Crio…" at bounding box center [718, 282] width 794 height 68
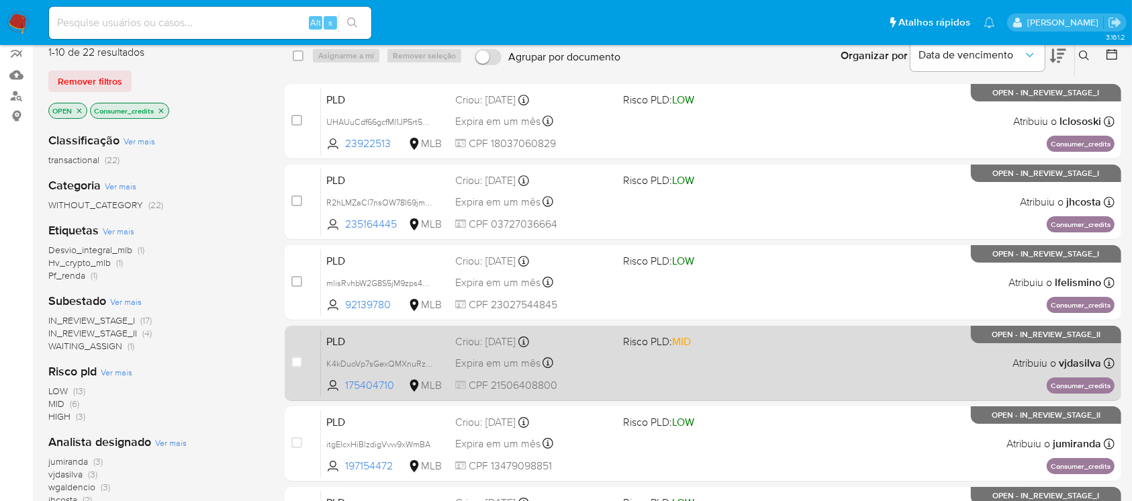
scroll to position [238, 0]
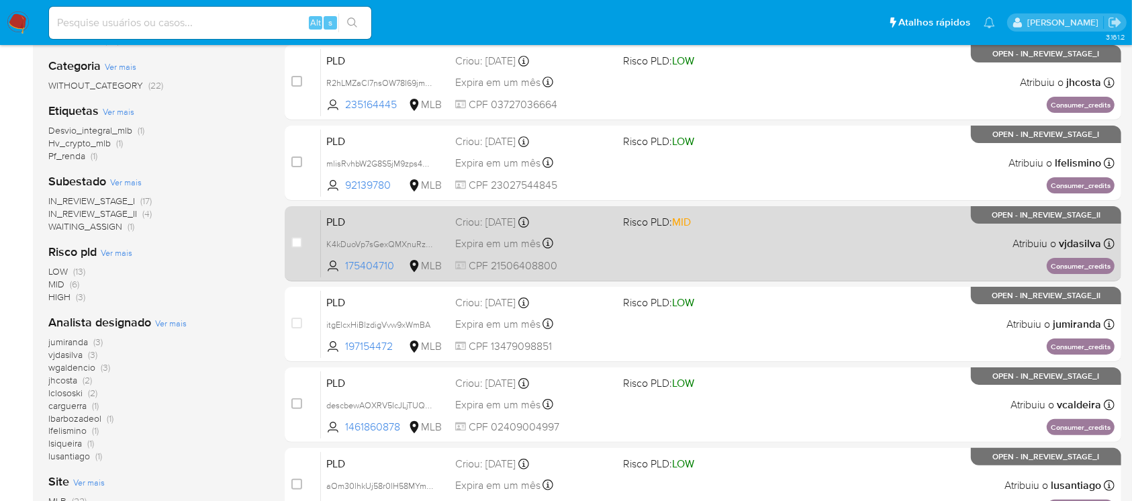
click at [607, 262] on span "CPF 21506408800" at bounding box center [533, 266] width 156 height 15
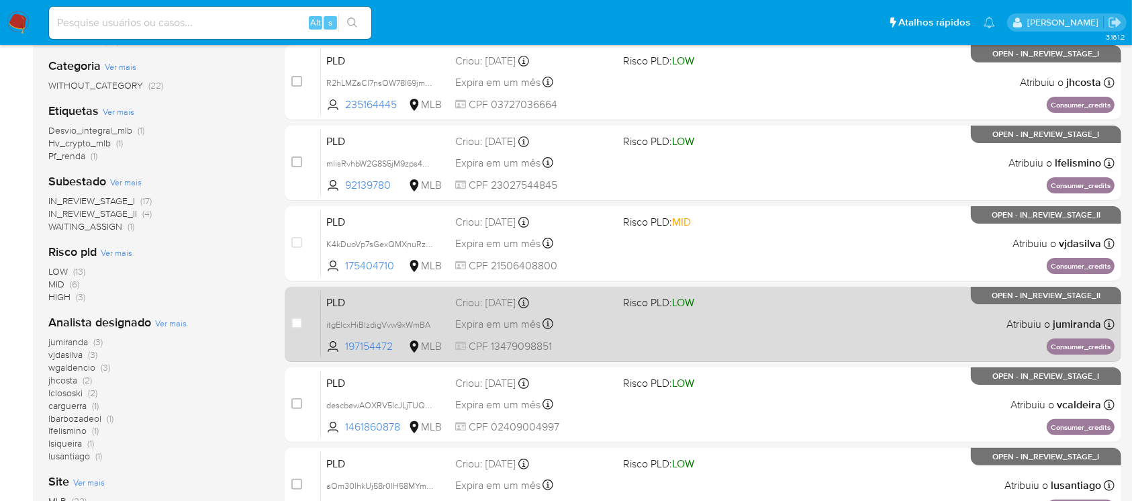
click at [597, 344] on span "CPF 13479098851" at bounding box center [533, 346] width 156 height 15
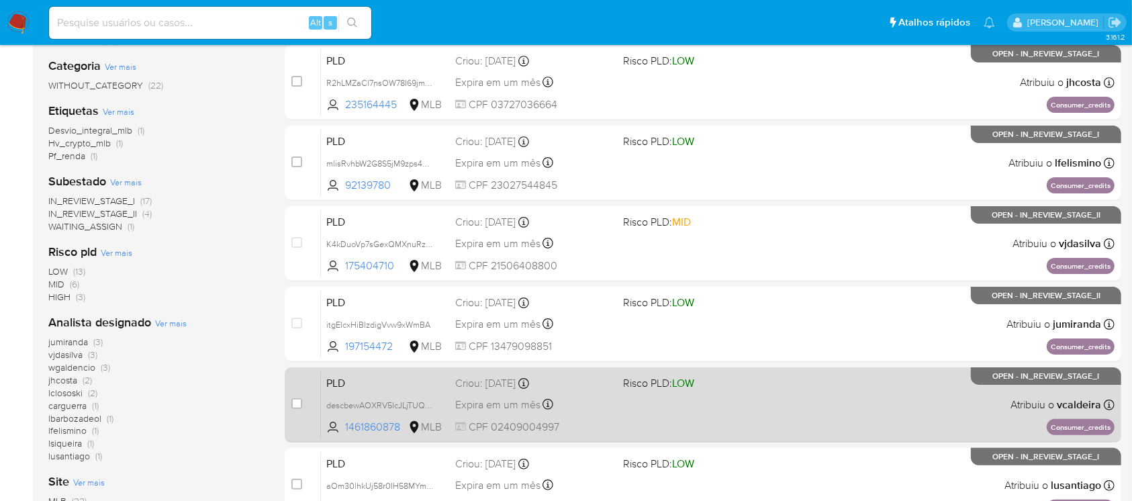
click at [615, 399] on div "PLD descbewAOXRV5IcJLjTUQ4EM 1461860878 MLB Risco PLD: LOW Criou: 12/09/2025 Cr…" at bounding box center [718, 405] width 794 height 68
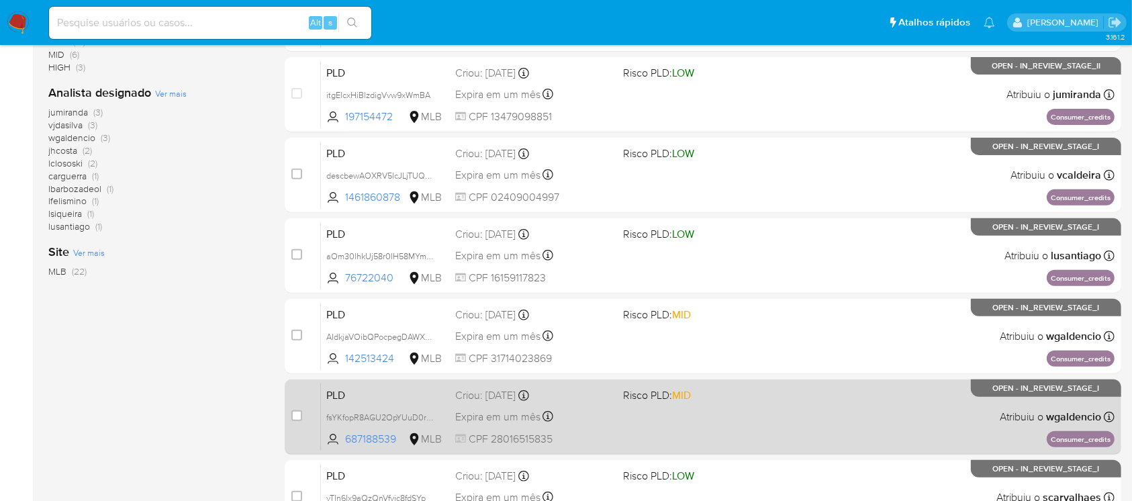
scroll to position [477, 0]
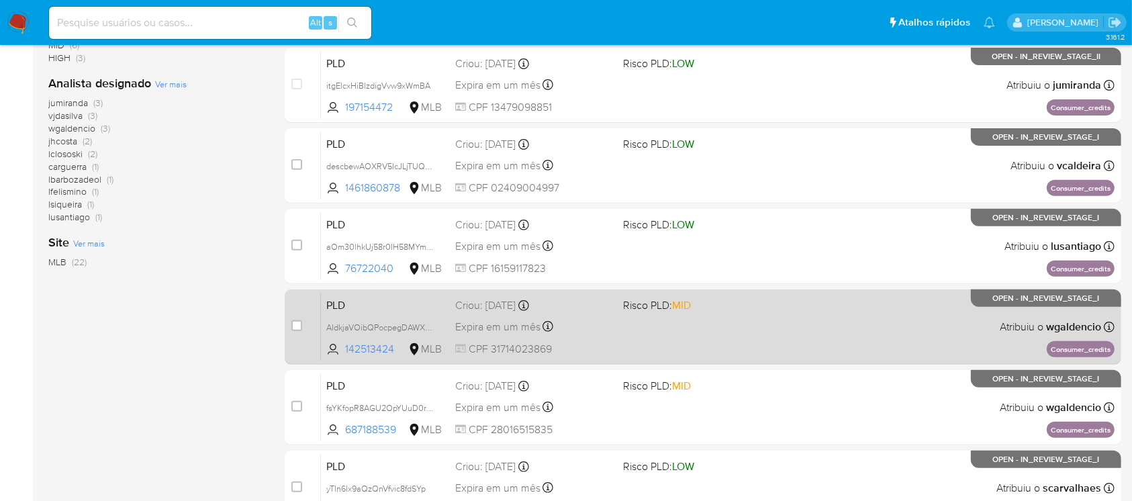
click at [602, 328] on div "Expira em um mês Expira em 27/10/2025 00:36:50" at bounding box center [533, 327] width 156 height 18
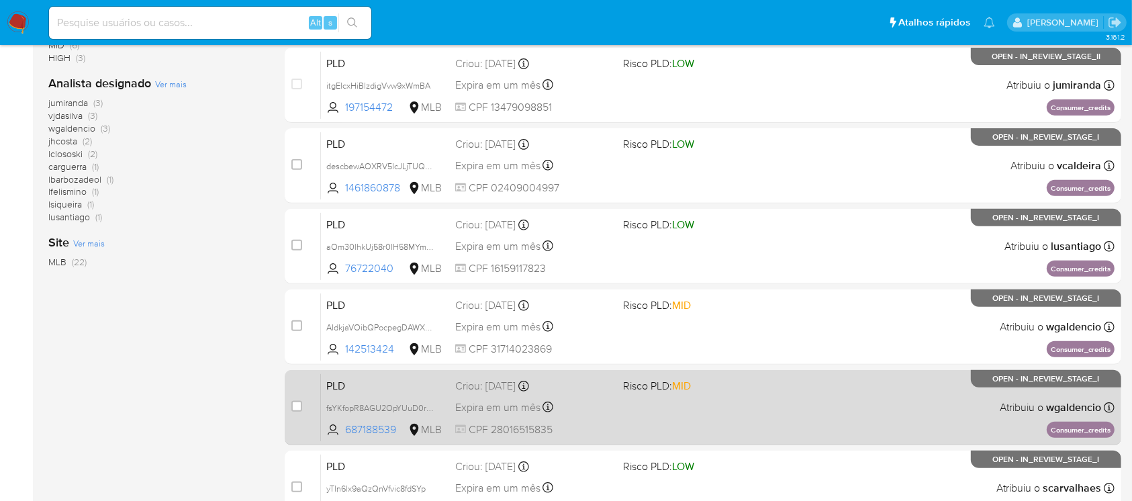
click at [735, 415] on div "PLD fsYKfopR8AGU2OpYUuD0r2Mw 687188539 MLB Risco PLD: MID Criou: 12/09/2025 Cri…" at bounding box center [718, 407] width 794 height 68
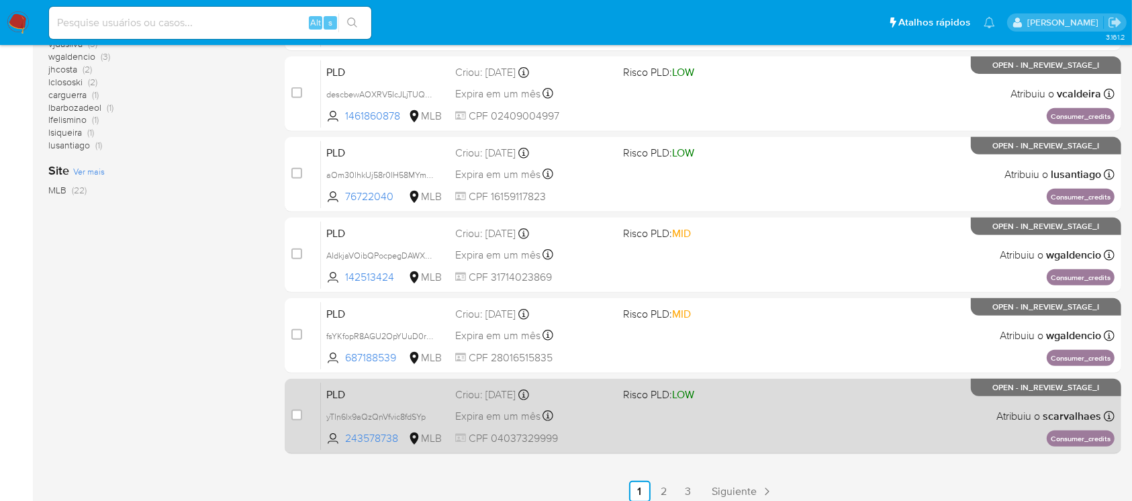
scroll to position [596, 0]
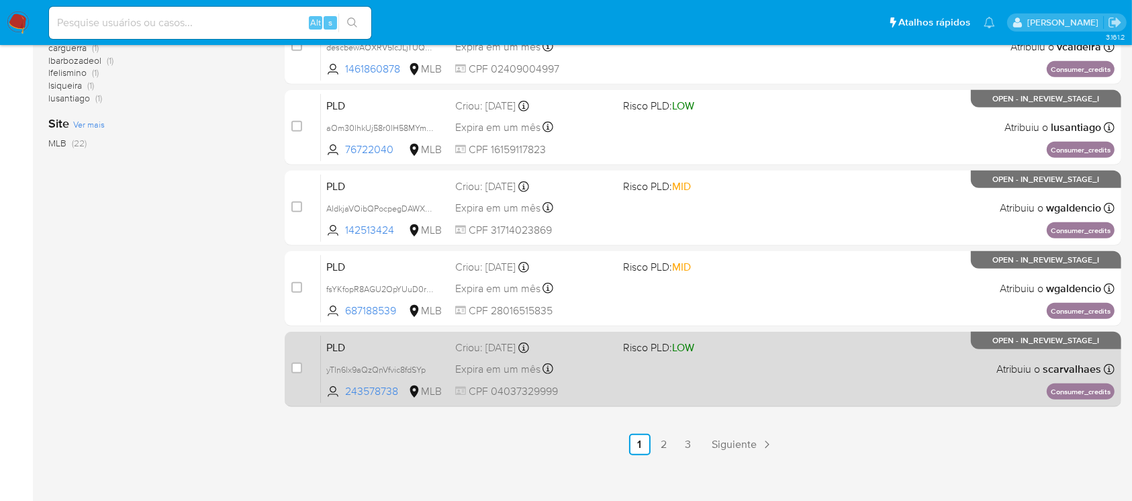
click at [573, 372] on div "Expira em um mês Expira em 27/10/2025 00:36:47" at bounding box center [533, 369] width 156 height 18
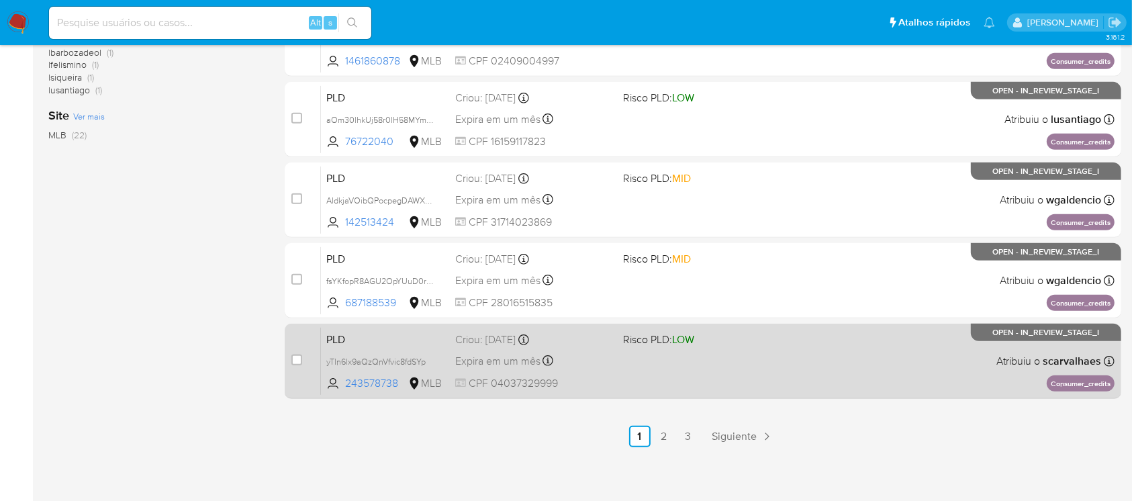
scroll to position [607, 0]
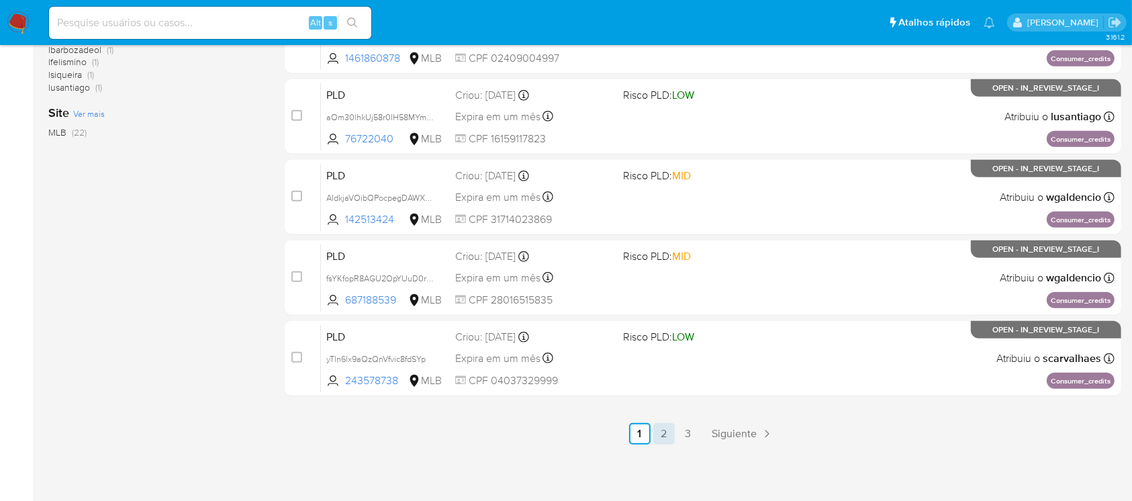
click at [665, 436] on link "2" at bounding box center [663, 433] width 21 height 21
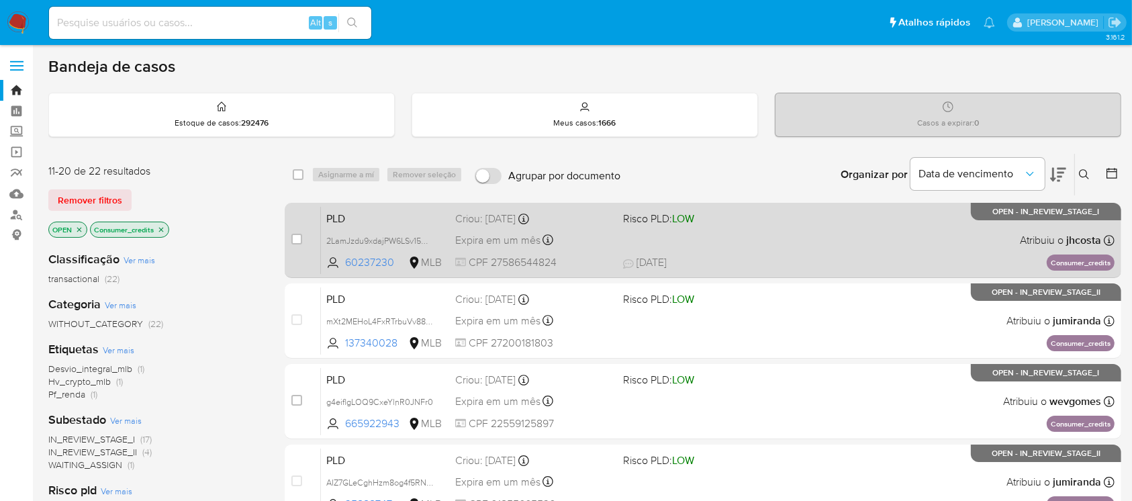
click at [757, 244] on div "PLD 2LamJzdu9xdajPW6LSv15wck 60237230 MLB Risco PLD: LOW Criou: 12/09/2025 Crio…" at bounding box center [718, 240] width 794 height 68
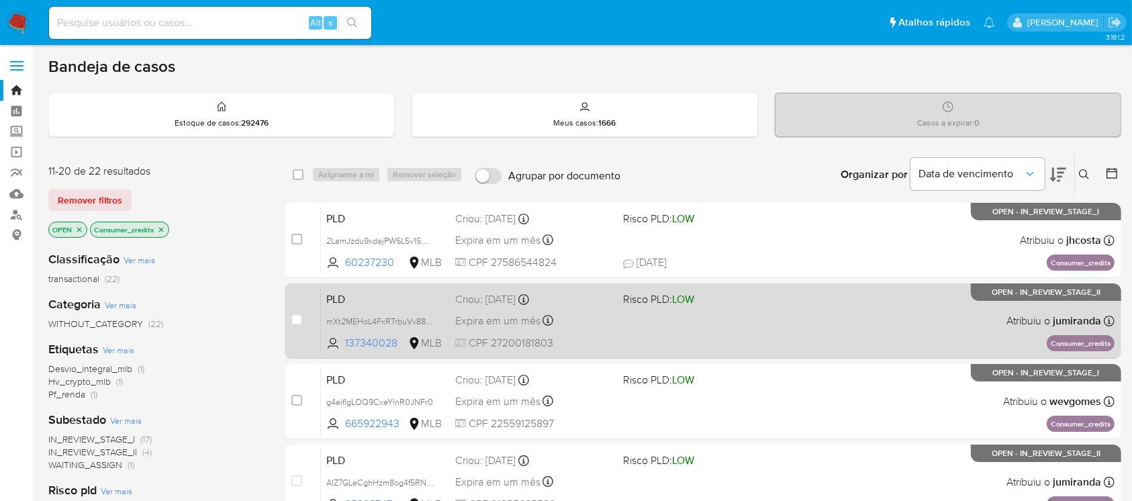
click at [594, 328] on div "Expira em um mês Expira em 27/10/2025 00:36:42" at bounding box center [533, 321] width 156 height 18
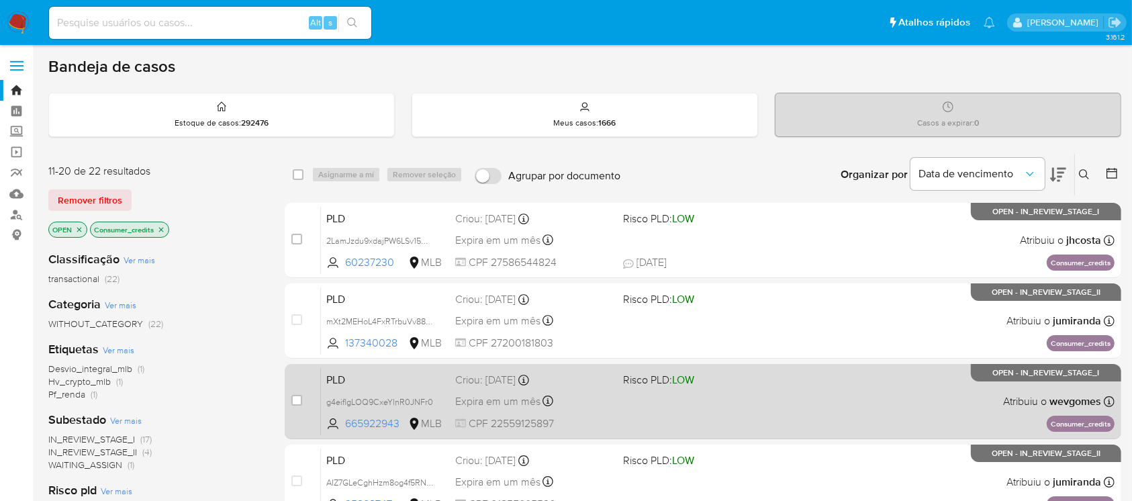
click at [585, 392] on div "Expira em um mês Expira em 27/10/2025 00:36:01" at bounding box center [533, 401] width 156 height 18
click at [624, 414] on div "PLD g4eiflgLOQ9CxeYlnR0JNFr0 665922943 MLB Risco PLD: LOW Criou: 12/09/2025 Cri…" at bounding box center [718, 401] width 794 height 68
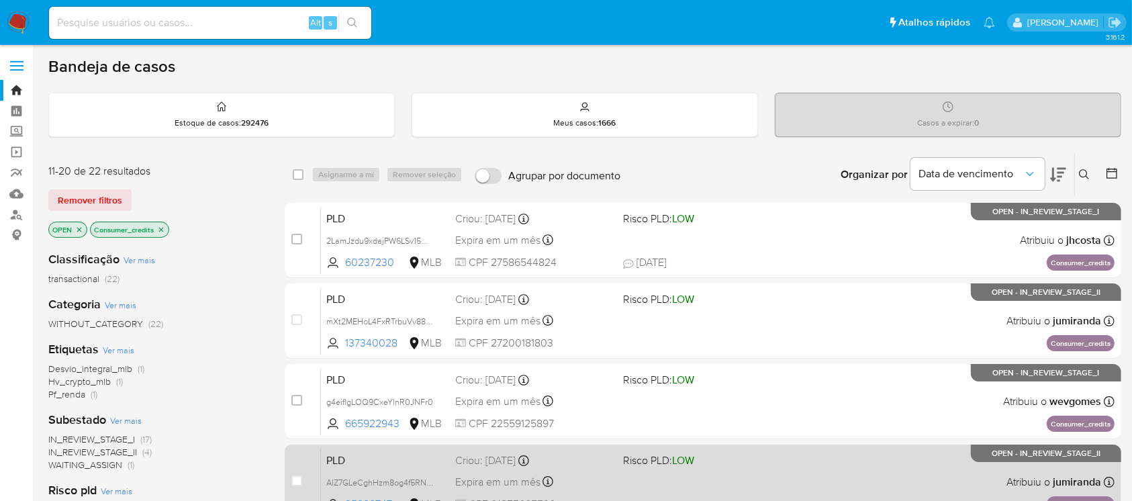
click at [565, 465] on div "Criou: 12/09/2025 Criou: 12/09/2025 00:23:50" at bounding box center [533, 460] width 156 height 15
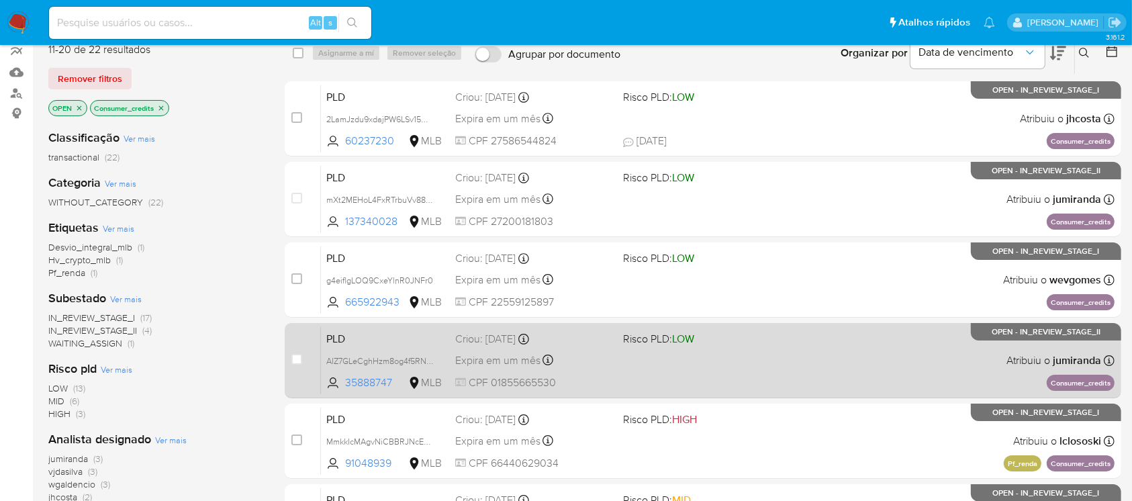
scroll to position [238, 0]
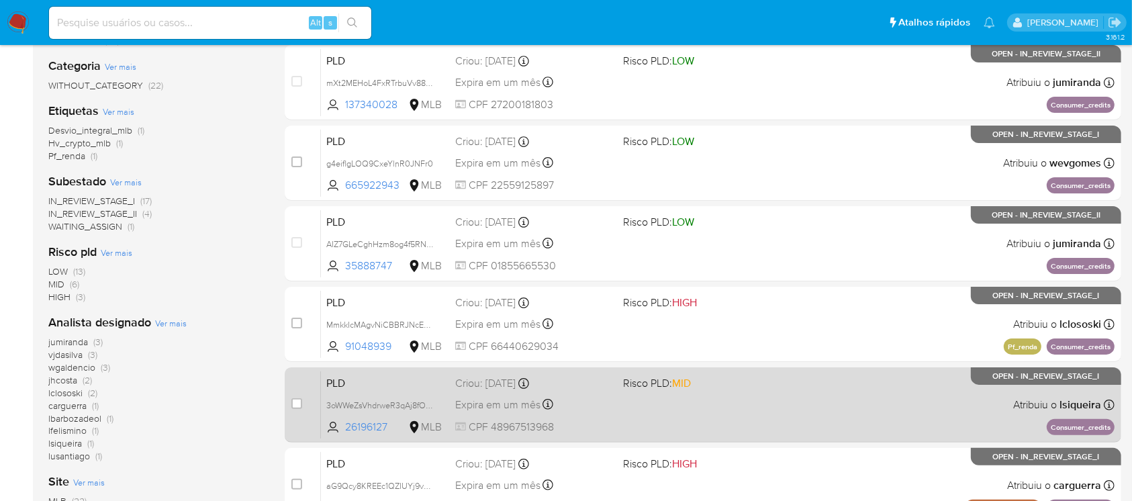
click at [576, 413] on div "PLD 3oWWeZsVhdrweR3qAj8fOCxU 26196127 MLB Risco PLD: MID Criou: 12/09/2025 Crio…" at bounding box center [718, 405] width 794 height 68
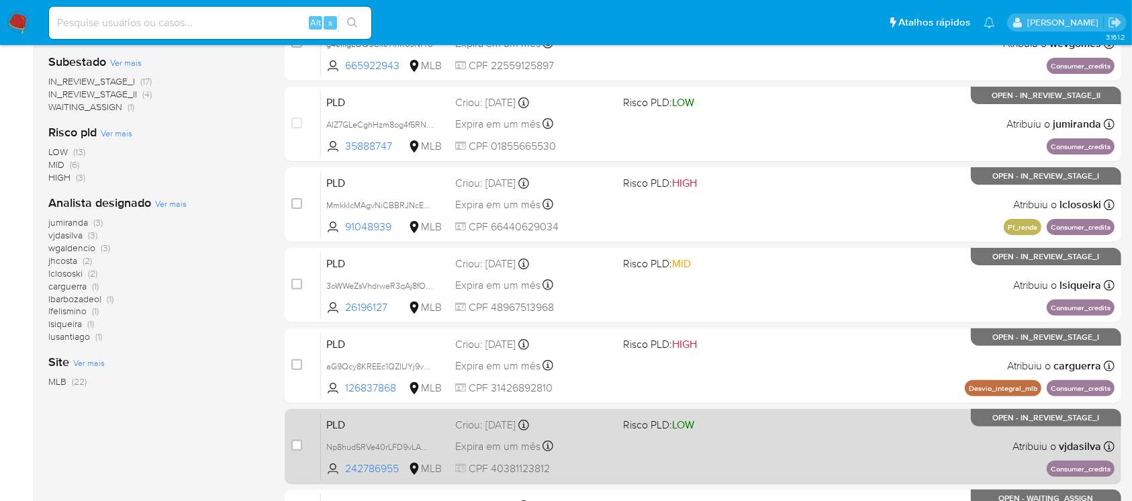
scroll to position [477, 0]
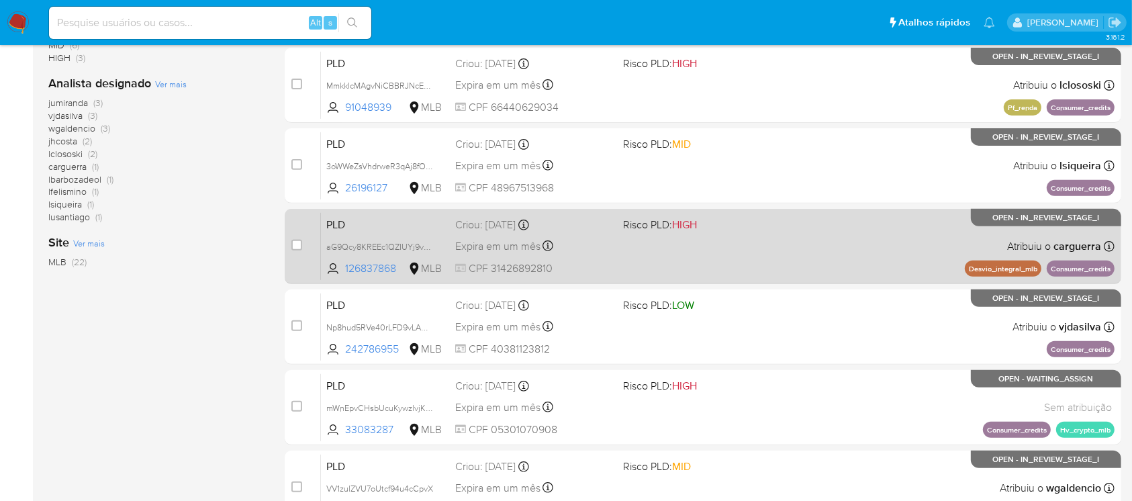
click at [577, 259] on div "PLD aG9Qcy8KREEc1QZIUYj9voIF 126837868 MLB Risco PLD: HIGH Criou: 12/09/2025 Cr…" at bounding box center [718, 246] width 794 height 68
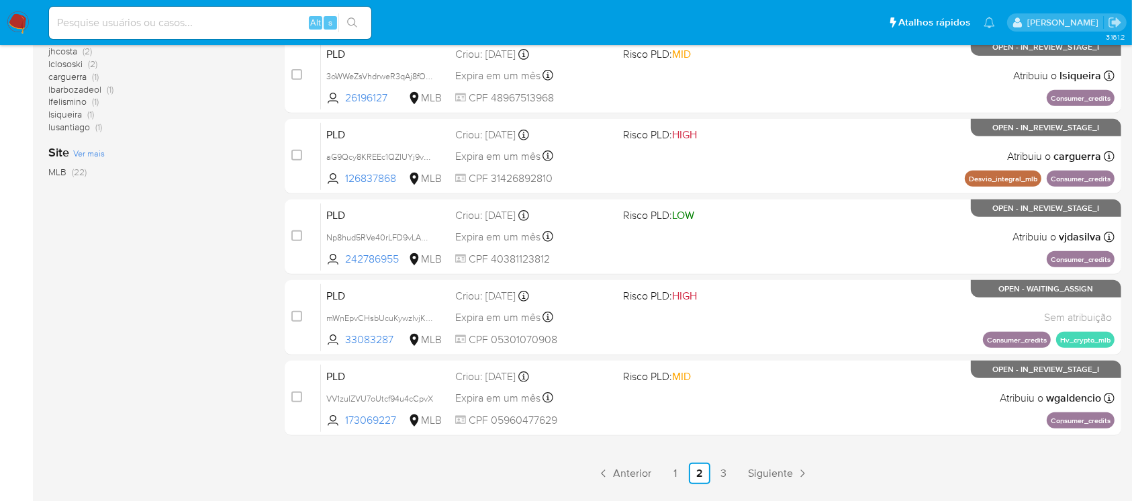
scroll to position [596, 0]
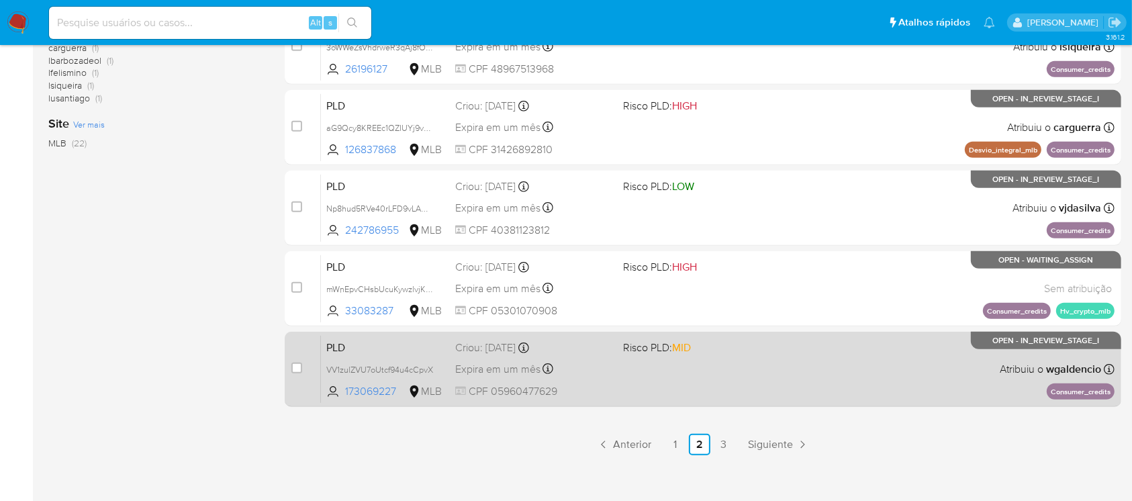
click at [607, 374] on div "Expira em um mês Expira em 27/10/2025 00:17:14" at bounding box center [533, 369] width 156 height 18
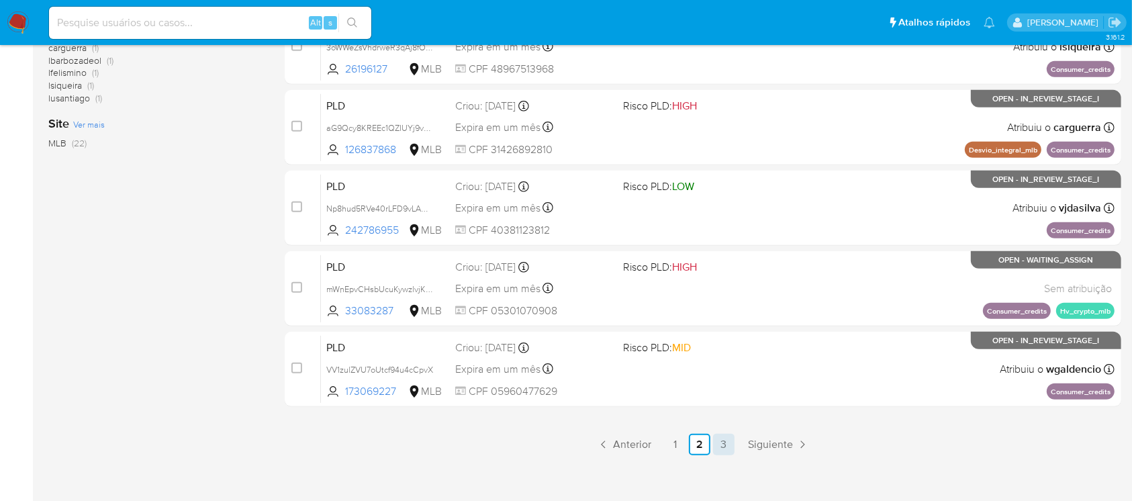
click at [728, 445] on link "3" at bounding box center [723, 444] width 21 height 21
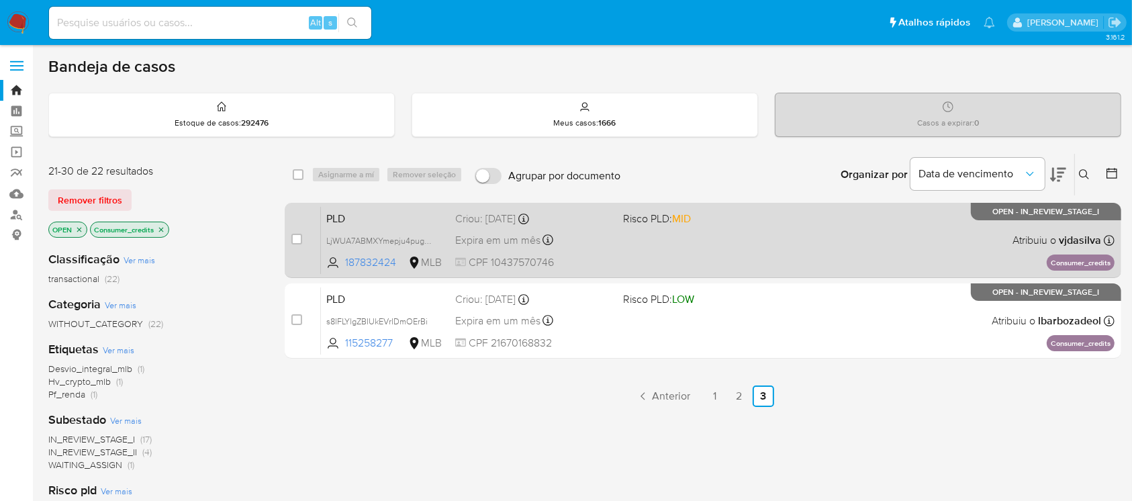
click at [596, 241] on div "Expira em um mês Expira em 27/10/2025 00:17:06" at bounding box center [533, 240] width 156 height 18
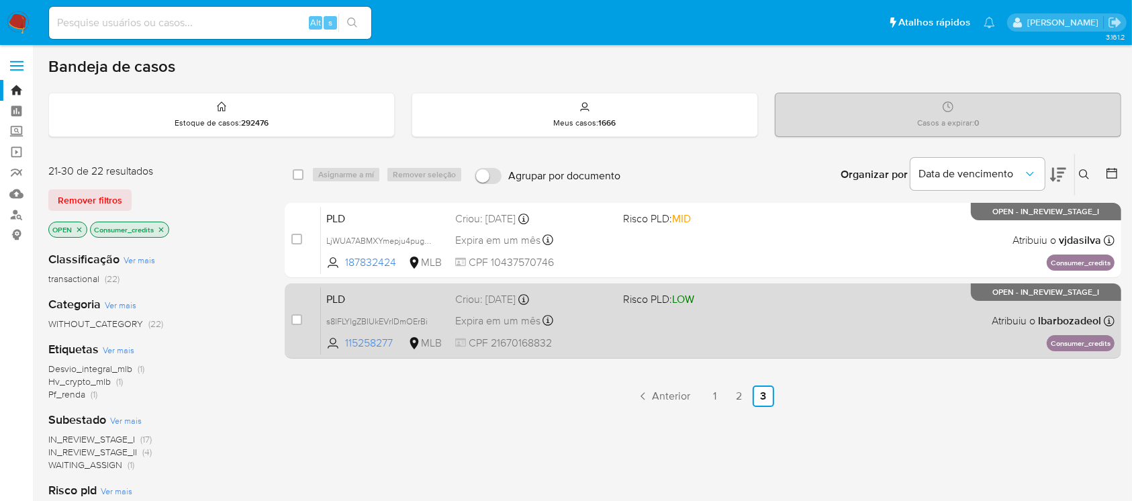
click at [584, 322] on div "Expira em um mês Expira em 27/10/2025 00:17:02" at bounding box center [533, 321] width 156 height 18
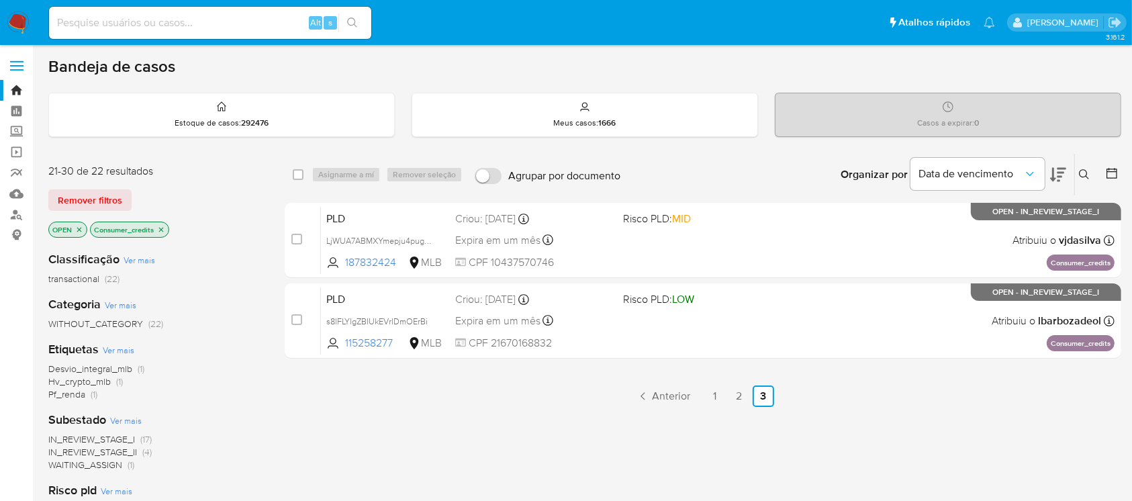
click at [162, 229] on icon "close-filter" at bounding box center [161, 229] width 5 height 5
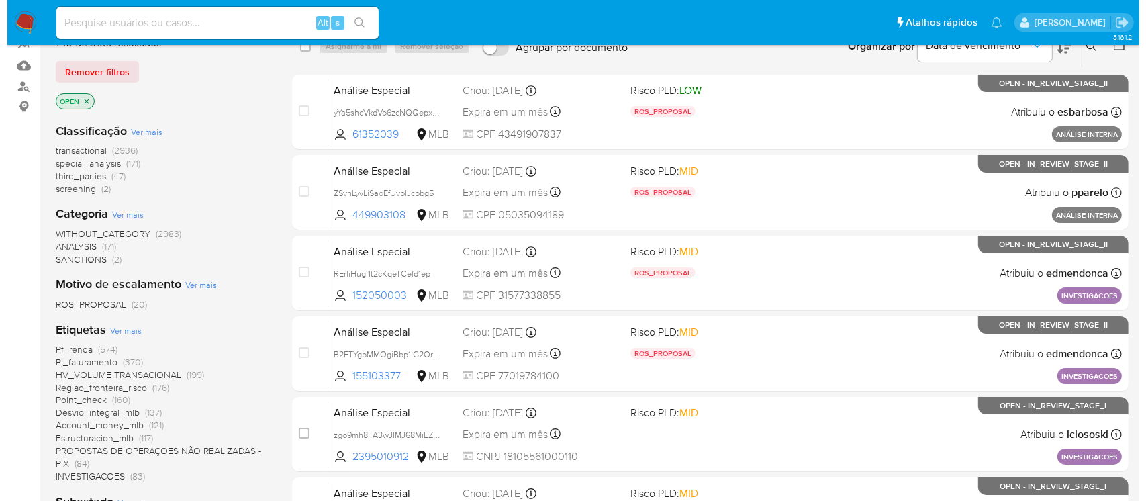
scroll to position [238, 0]
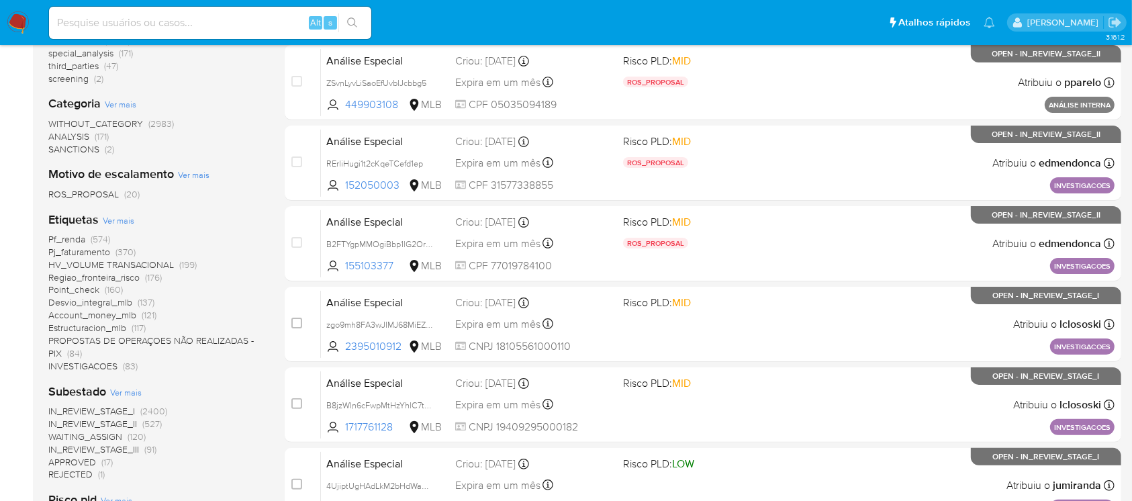
click at [113, 222] on span "Ver mais" at bounding box center [119, 220] width 32 height 12
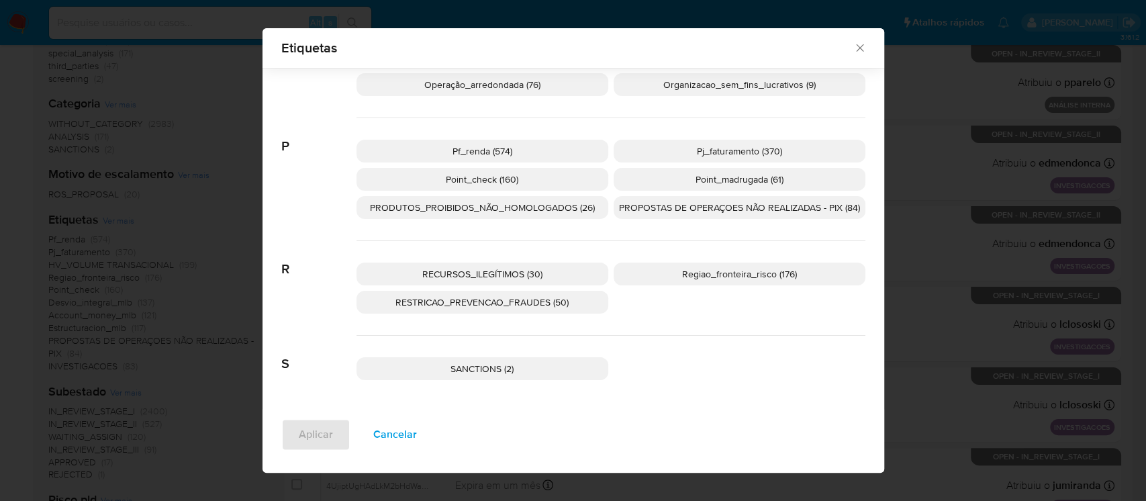
scroll to position [1102, 0]
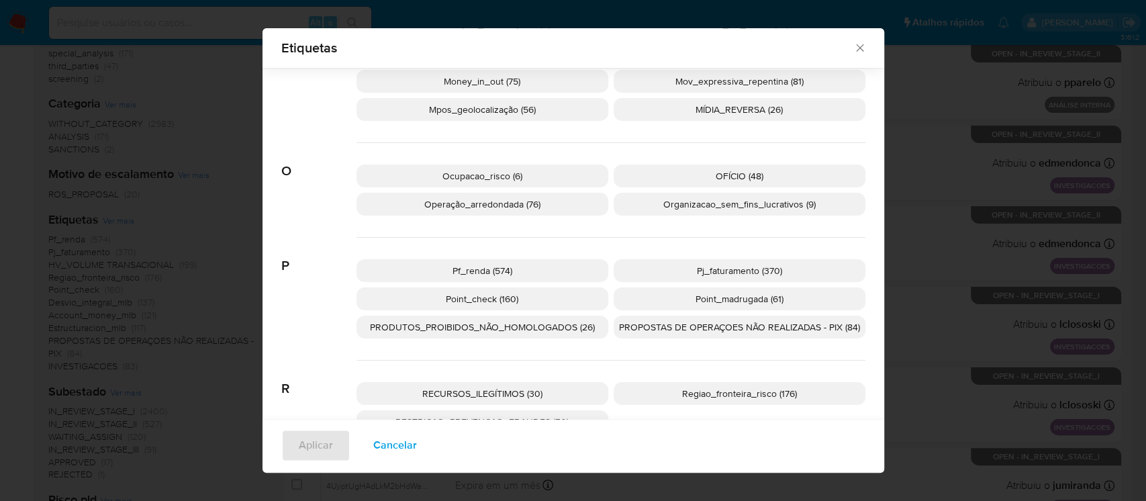
click at [639, 266] on p "Pj_faturamento (370)" at bounding box center [740, 270] width 252 height 23
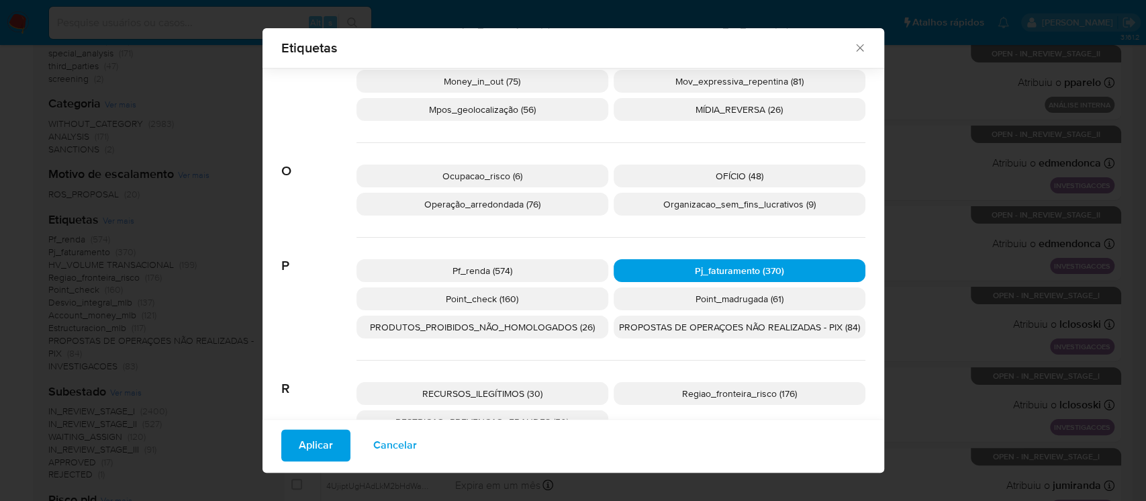
click at [318, 440] on span "Aplicar" at bounding box center [316, 446] width 34 height 30
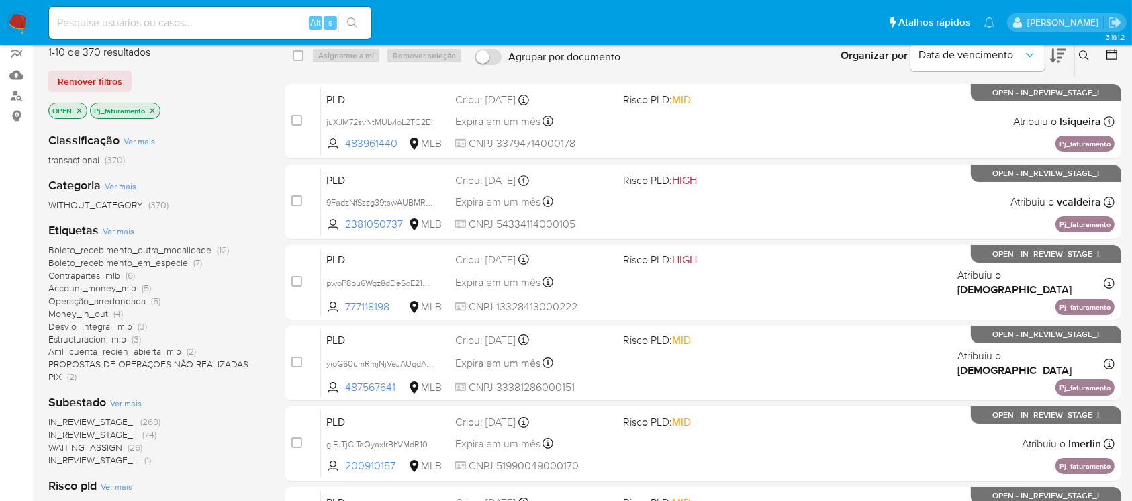
scroll to position [238, 0]
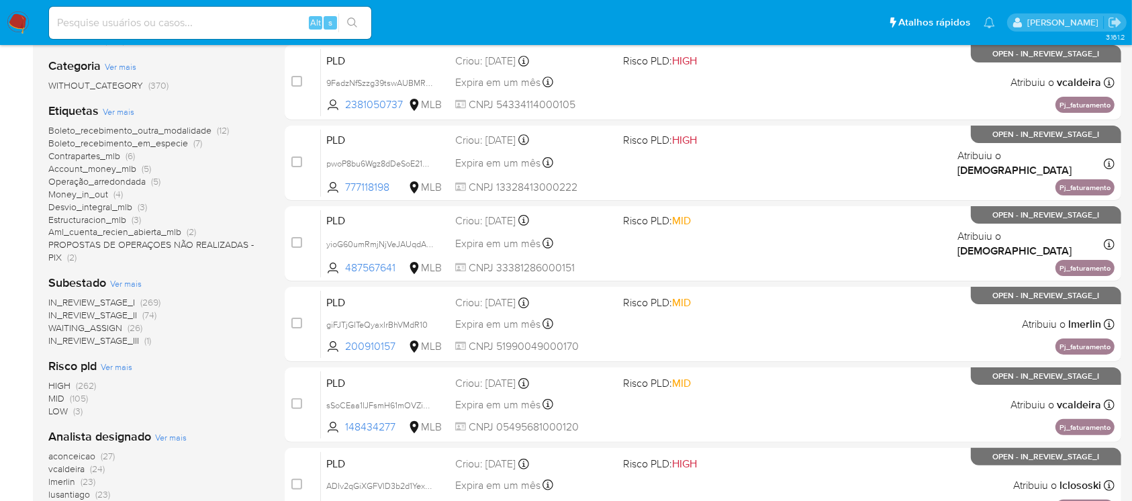
click at [56, 398] on span "MID" at bounding box center [56, 397] width 16 height 13
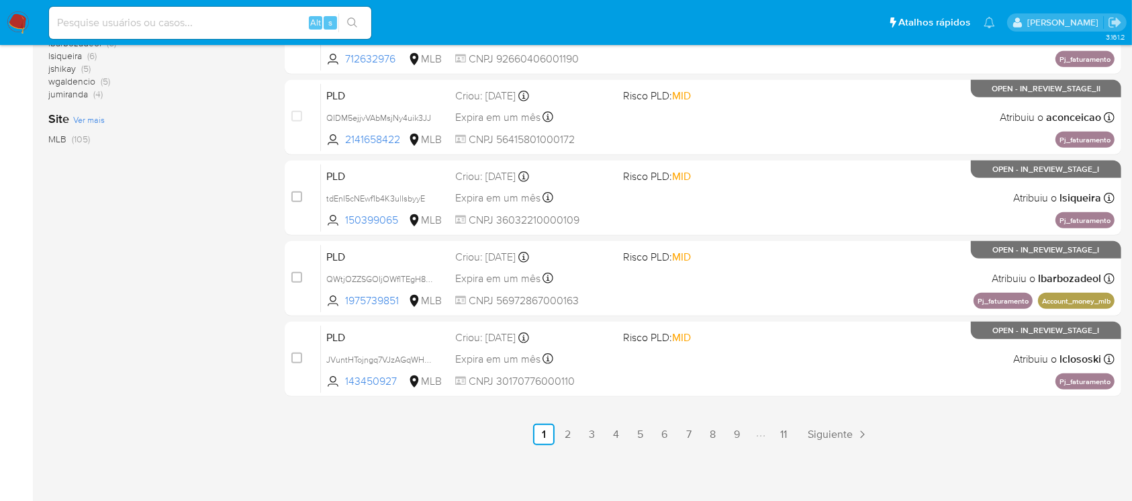
scroll to position [607, 0]
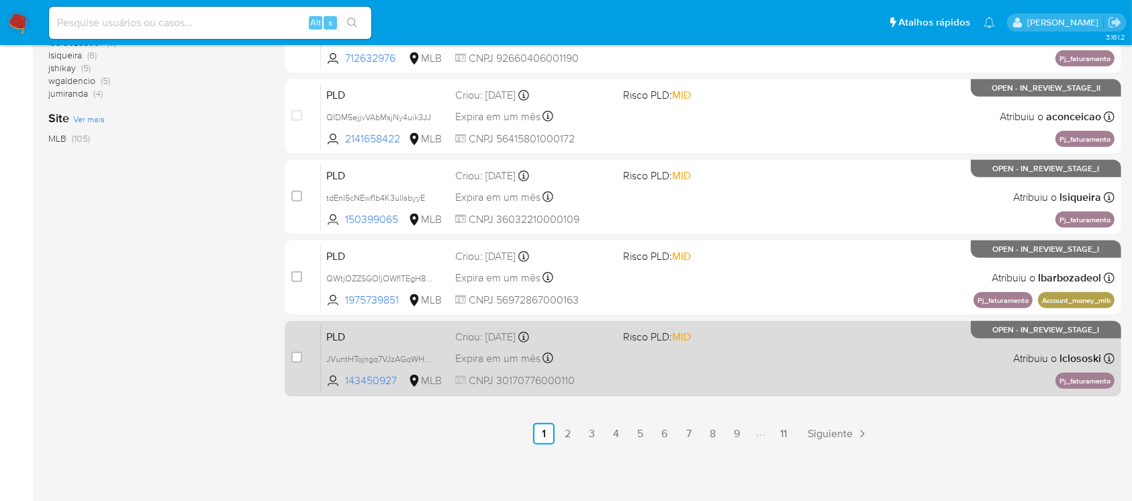
click at [613, 381] on div "PLD JVuntHTojngq7VJzAGqWHFtK 143450927 MLB Risco PLD: MID Criou: 12/09/2025 Cri…" at bounding box center [718, 358] width 794 height 68
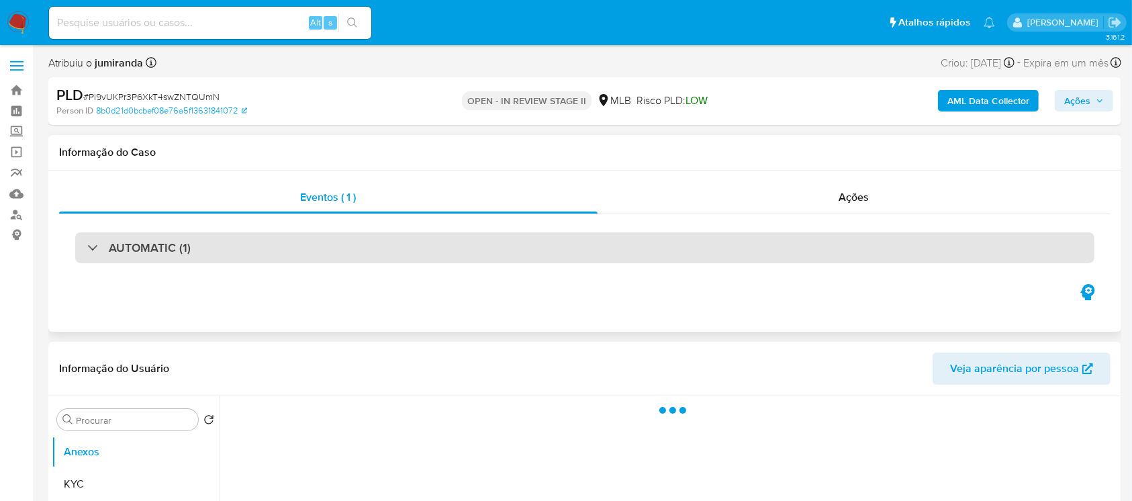
click at [87, 247] on div "AUTOMATIC (1)" at bounding box center [138, 247] width 103 height 15
select select "10"
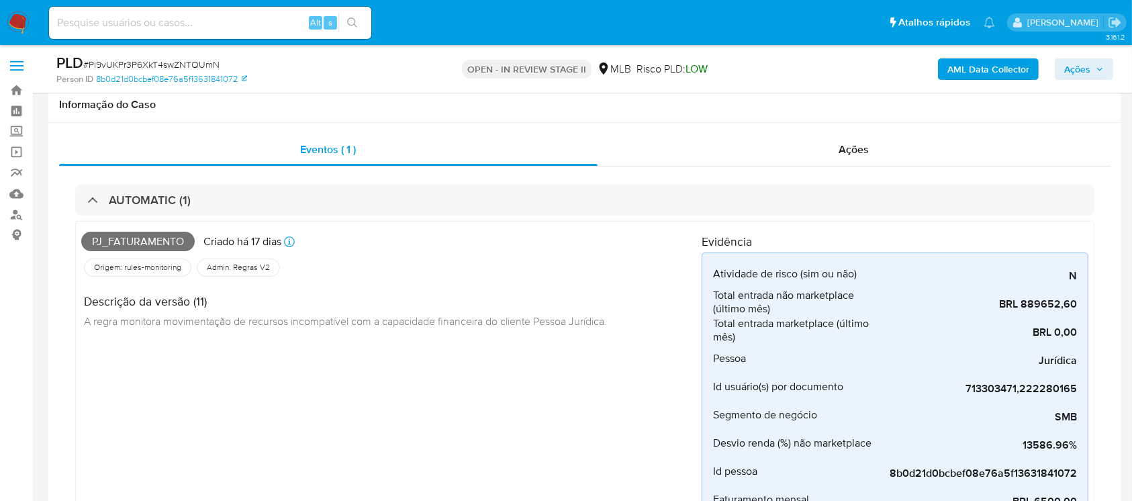
scroll to position [119, 0]
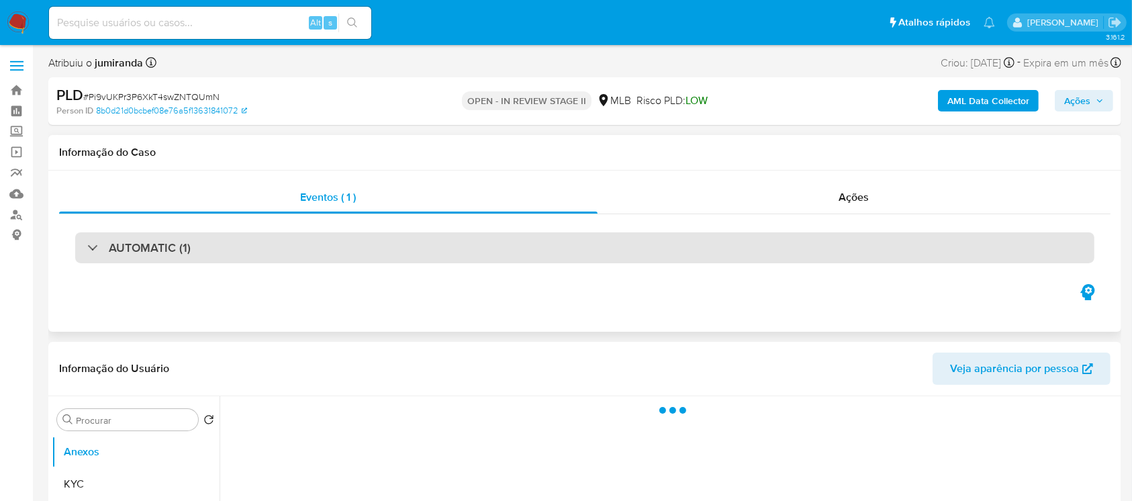
click at [91, 247] on div "AUTOMATIC (1)" at bounding box center [138, 247] width 103 height 15
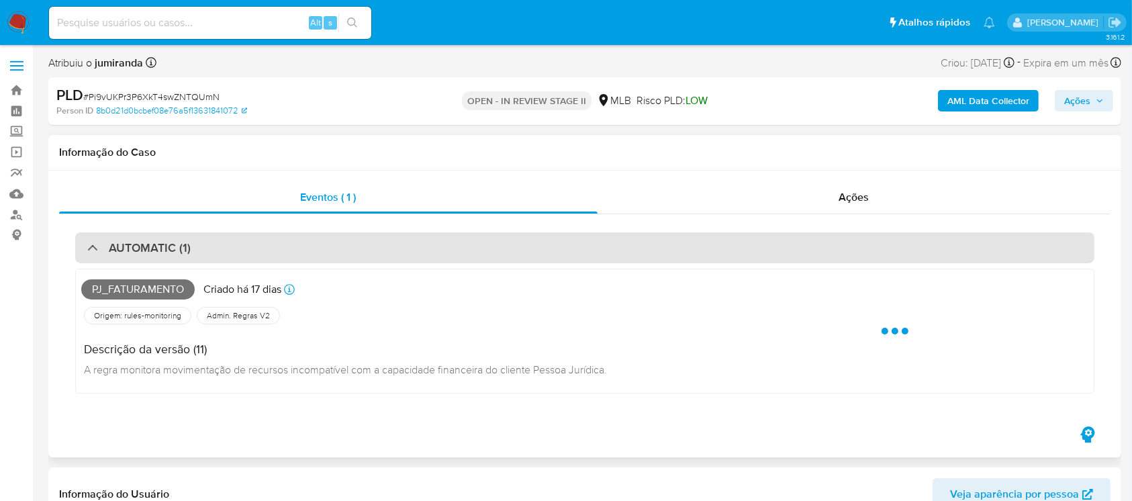
select select "10"
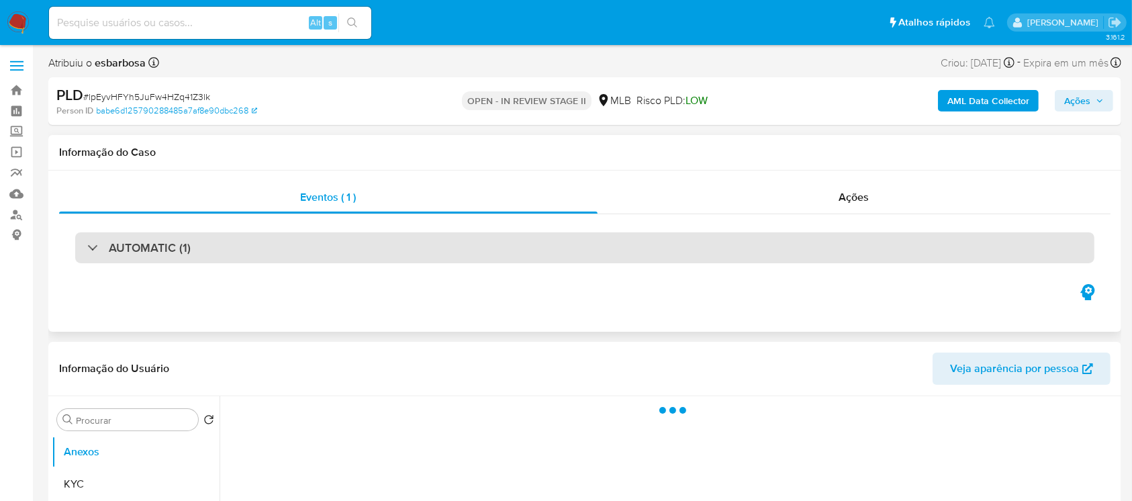
click at [89, 249] on div "AUTOMATIC (1)" at bounding box center [138, 247] width 103 height 15
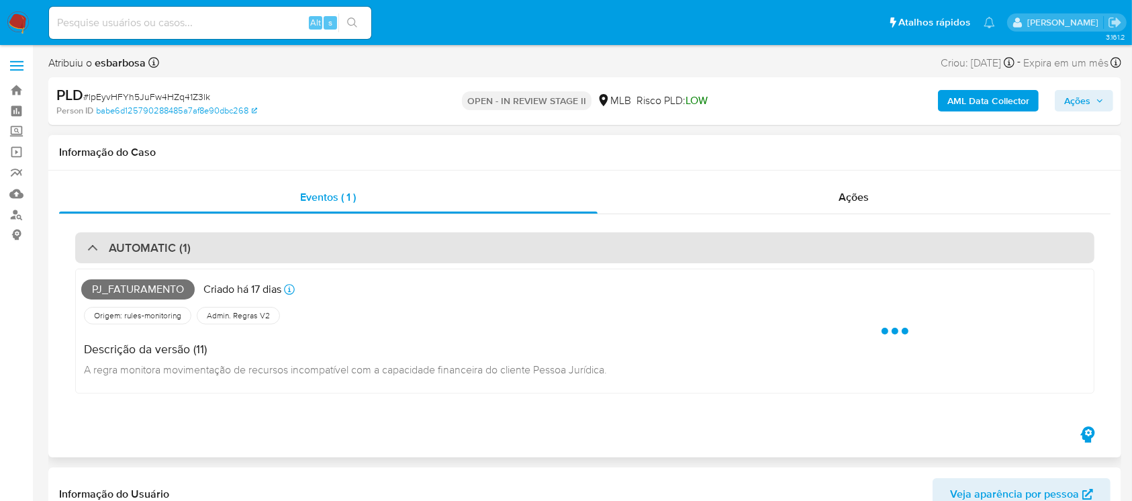
select select "10"
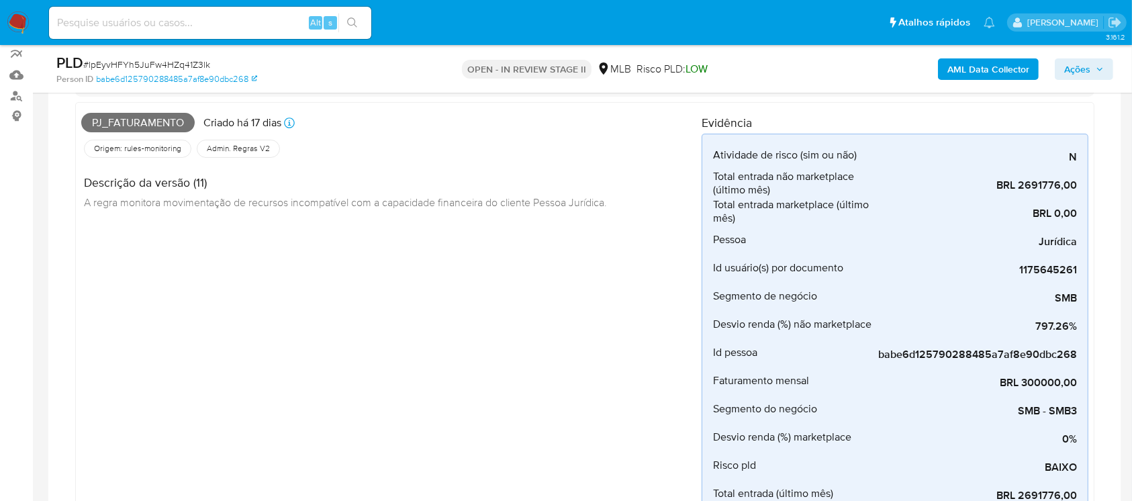
scroll to position [238, 0]
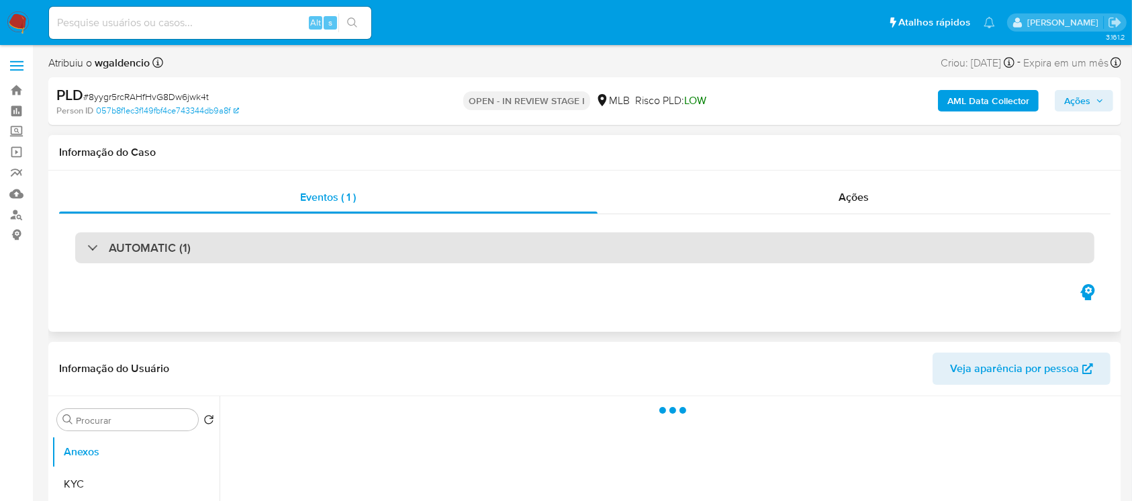
click at [87, 247] on div at bounding box center [87, 247] width 0 height 0
select select "10"
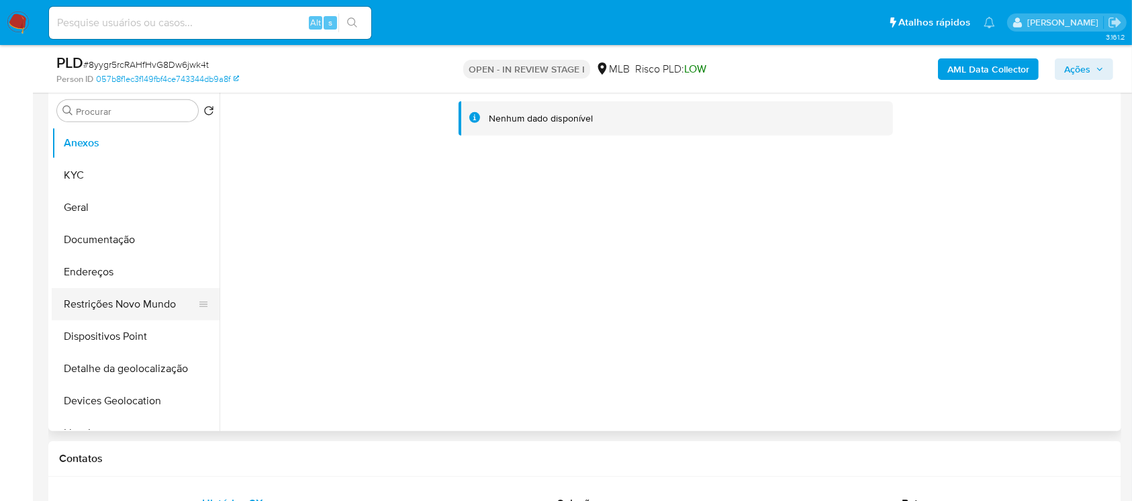
scroll to position [596, 0]
click at [73, 175] on button "KYC" at bounding box center [130, 175] width 157 height 32
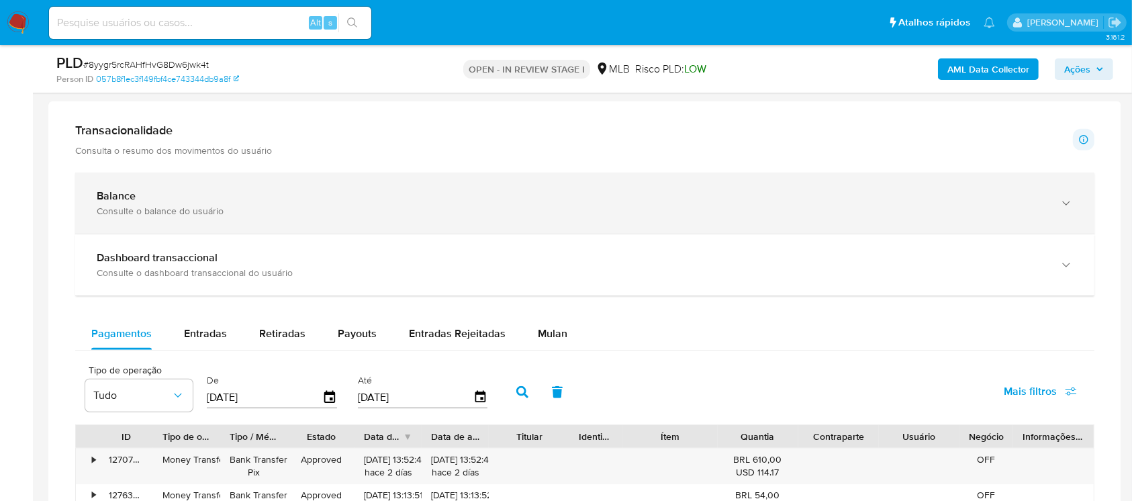
scroll to position [1432, 0]
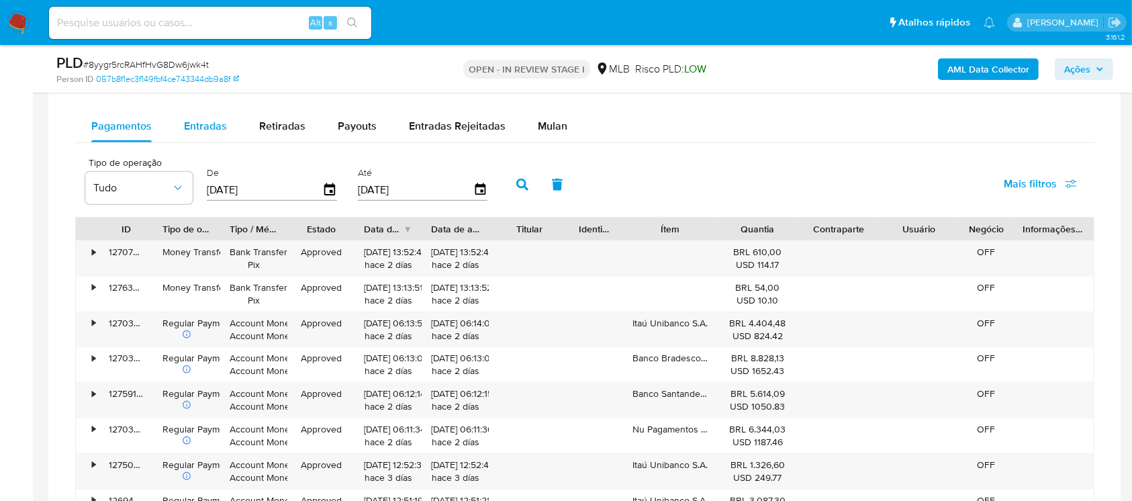
click at [203, 131] on span "Entradas" at bounding box center [205, 125] width 43 height 15
select select "10"
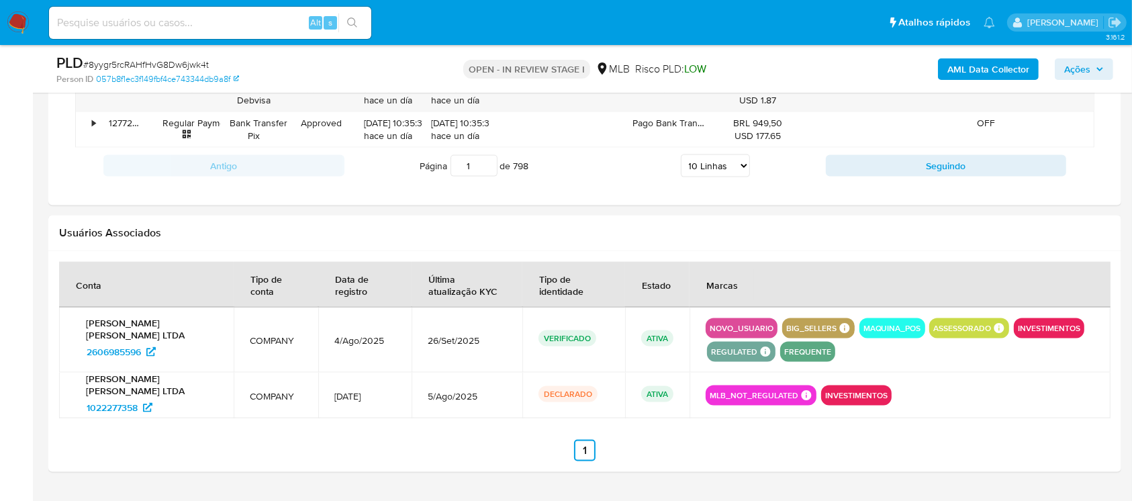
scroll to position [1910, 0]
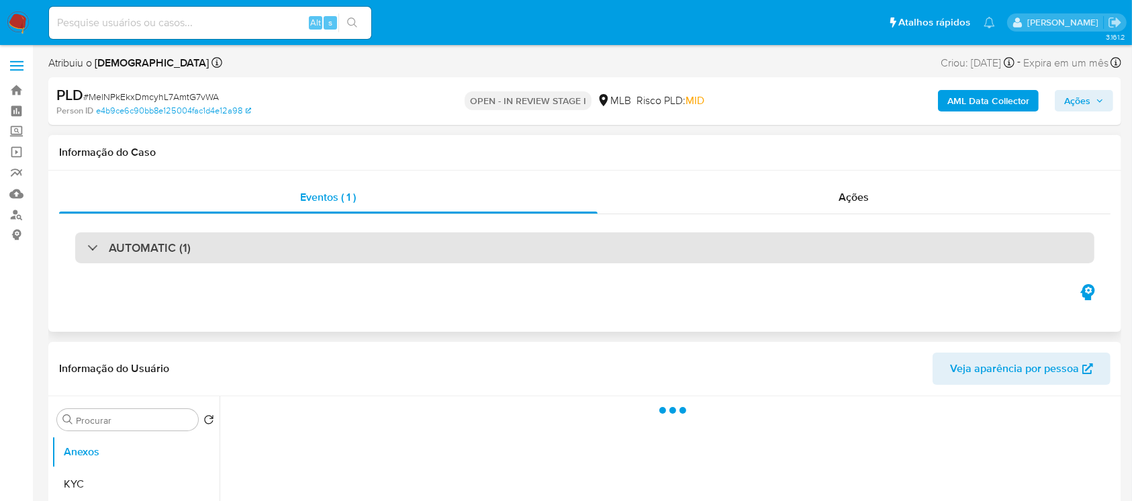
click at [91, 258] on div "AUTOMATIC (1)" at bounding box center [584, 247] width 1019 height 31
select select "10"
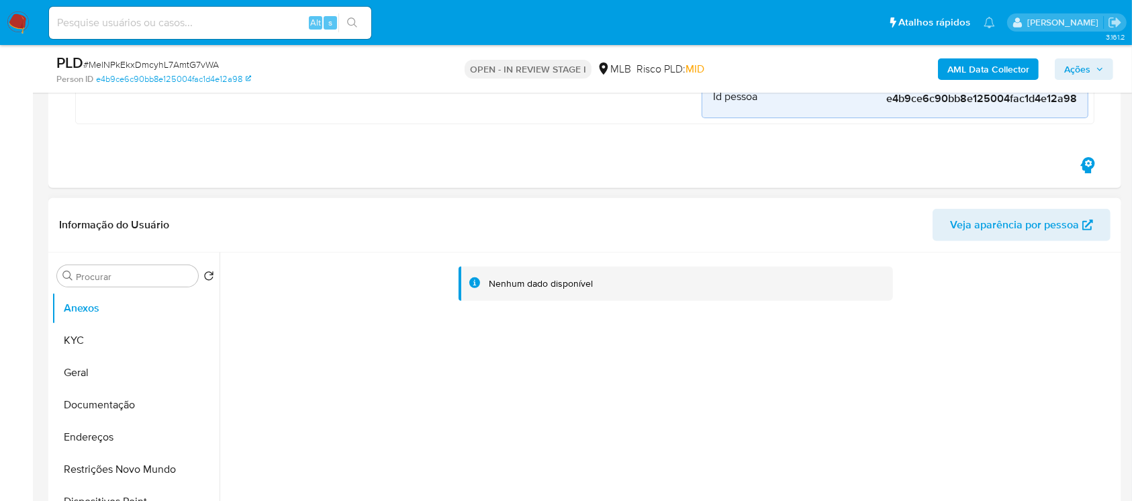
scroll to position [596, 0]
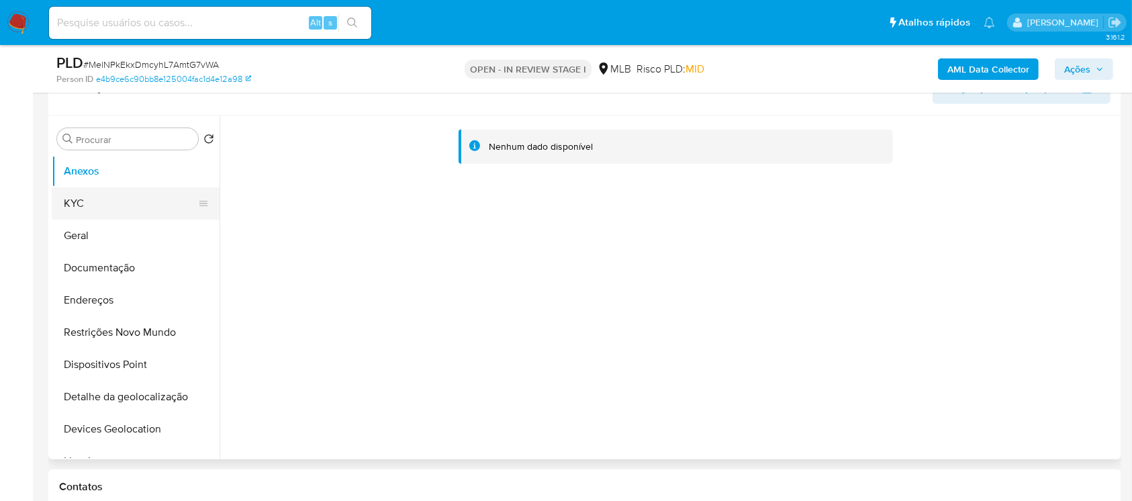
click at [80, 209] on button "KYC" at bounding box center [130, 203] width 157 height 32
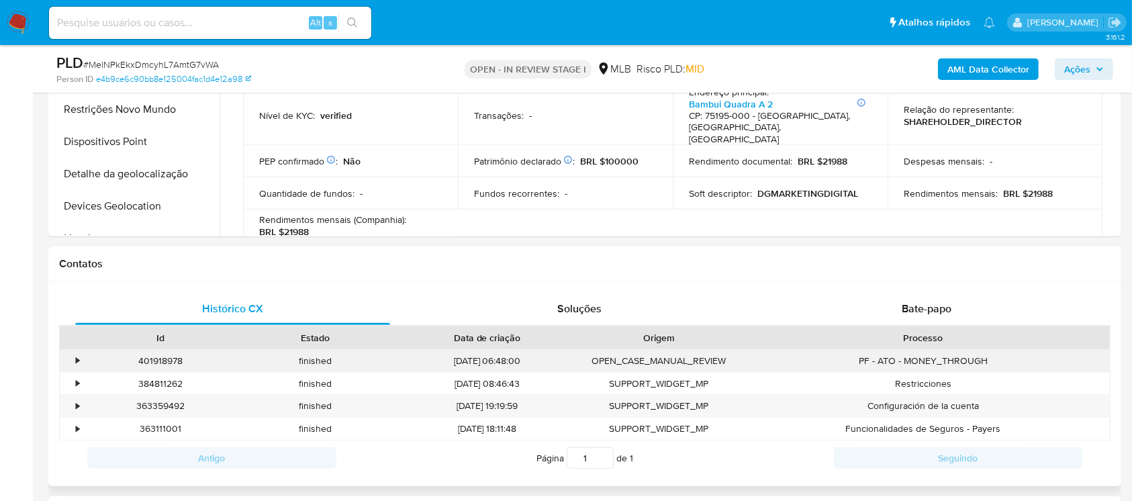
scroll to position [716, 0]
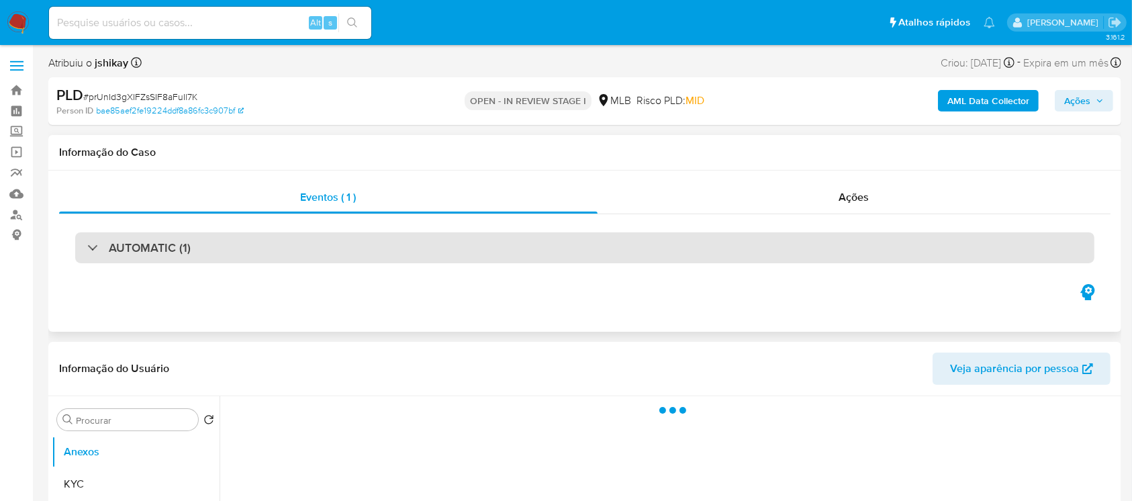
click at [91, 246] on div "AUTOMATIC (1)" at bounding box center [138, 247] width 103 height 15
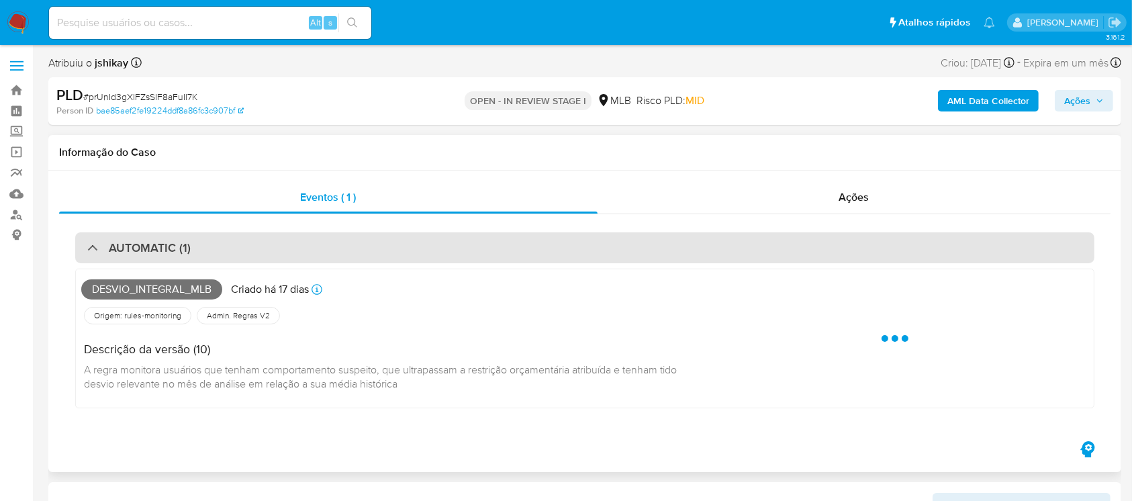
select select "10"
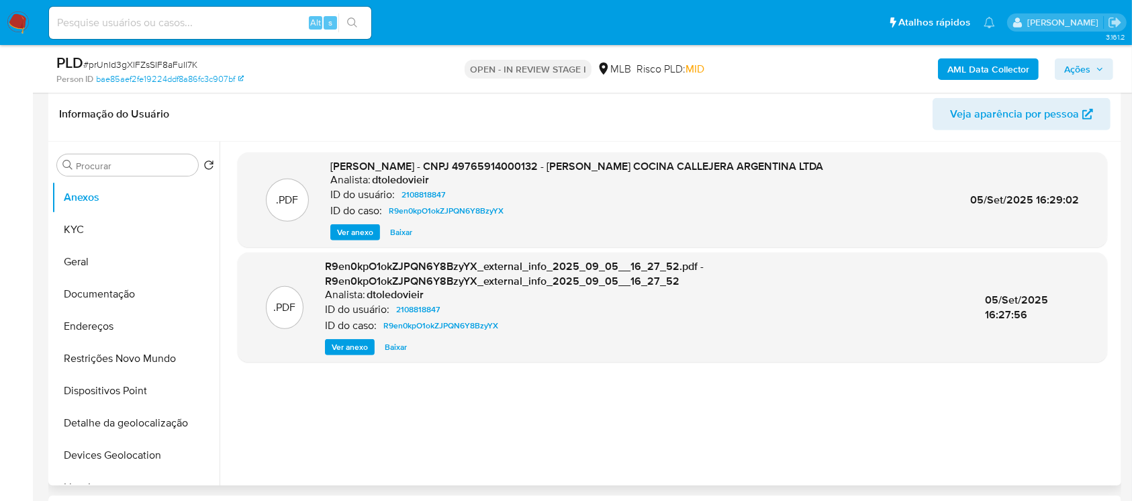
scroll to position [596, 0]
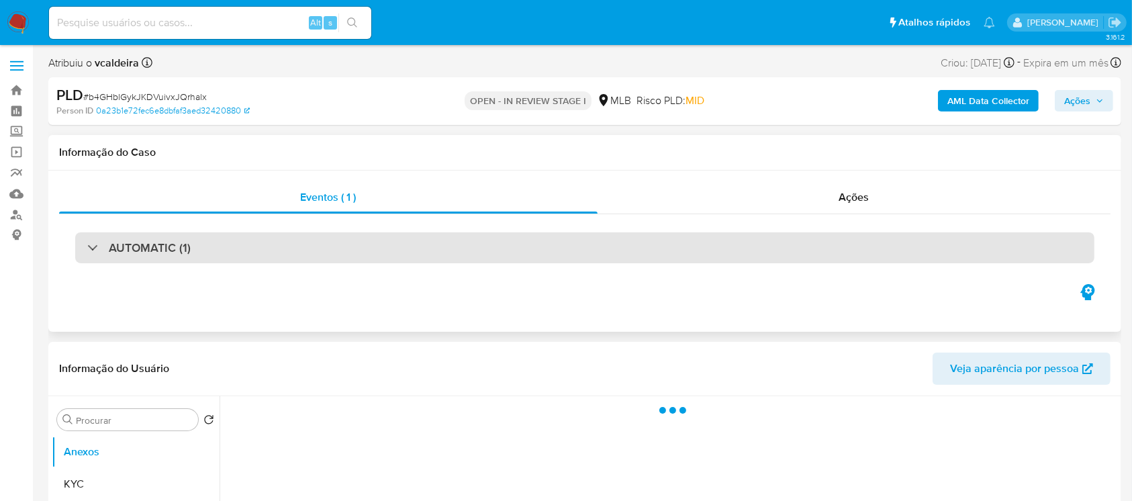
click at [87, 247] on div at bounding box center [87, 247] width 0 height 0
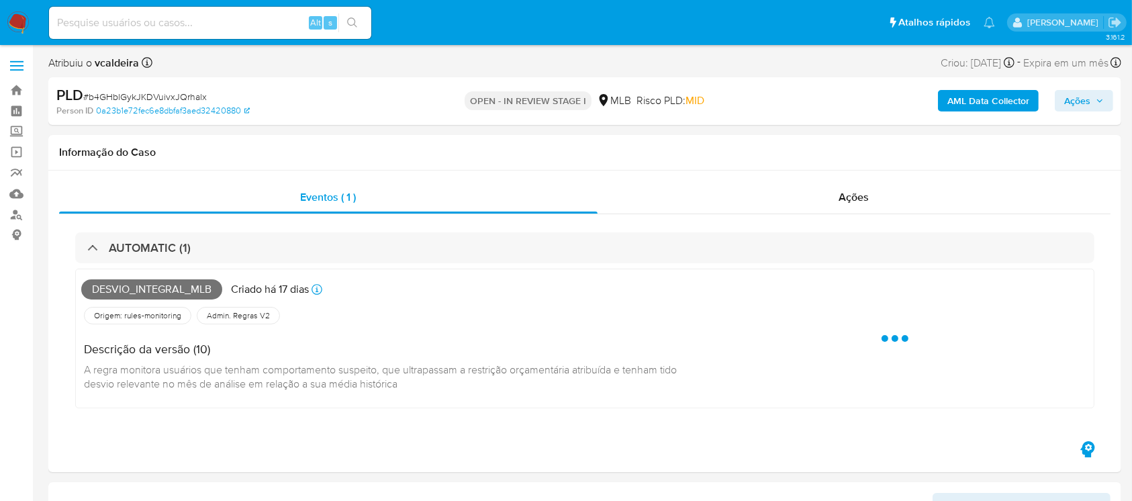
select select "10"
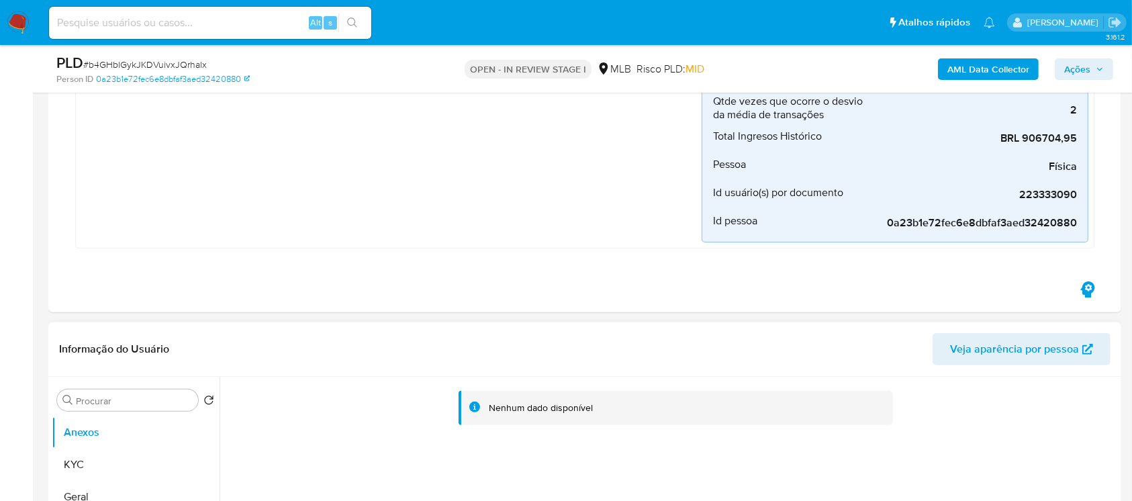
scroll to position [358, 0]
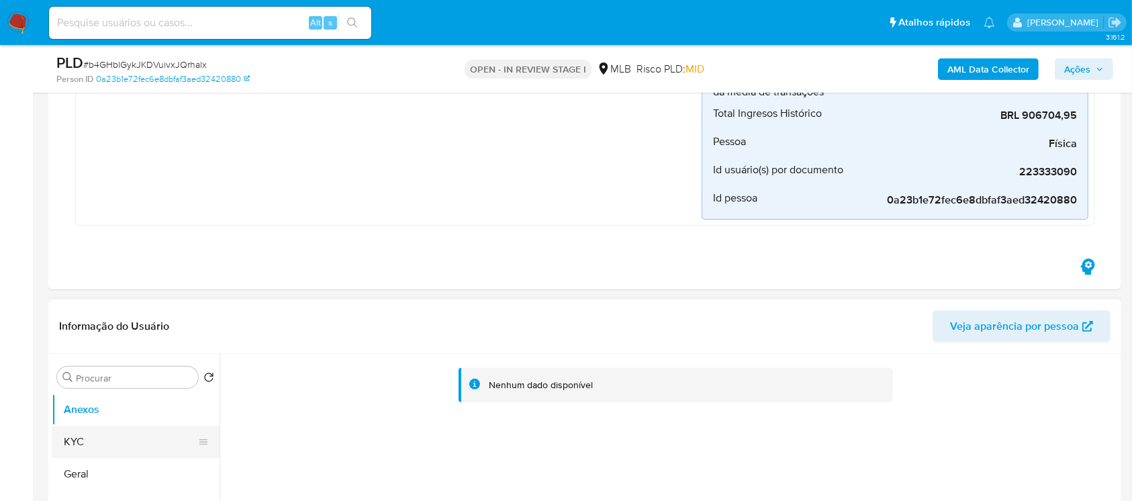
click at [79, 429] on button "KYC" at bounding box center [130, 442] width 157 height 32
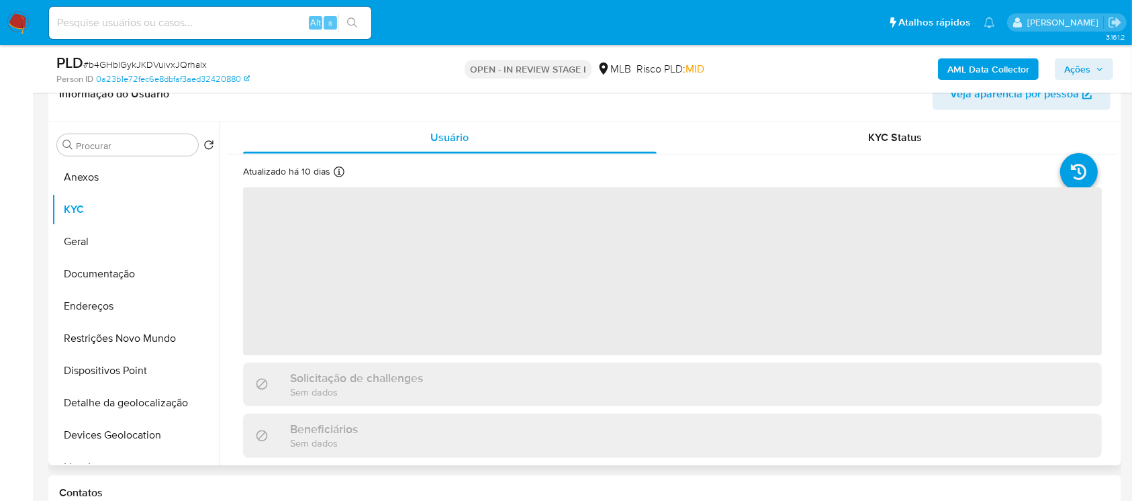
scroll to position [596, 0]
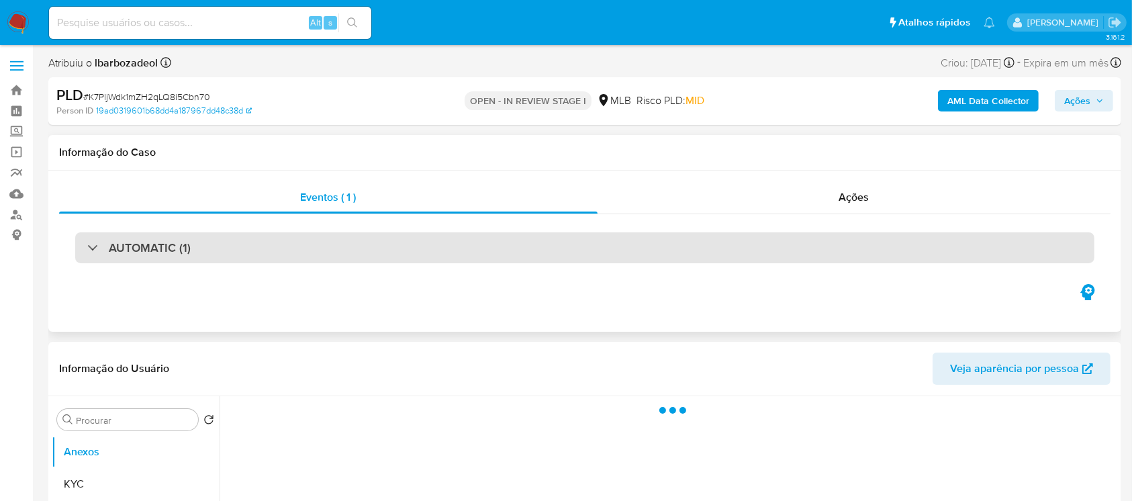
click at [87, 255] on div "AUTOMATIC (1)" at bounding box center [584, 247] width 1019 height 31
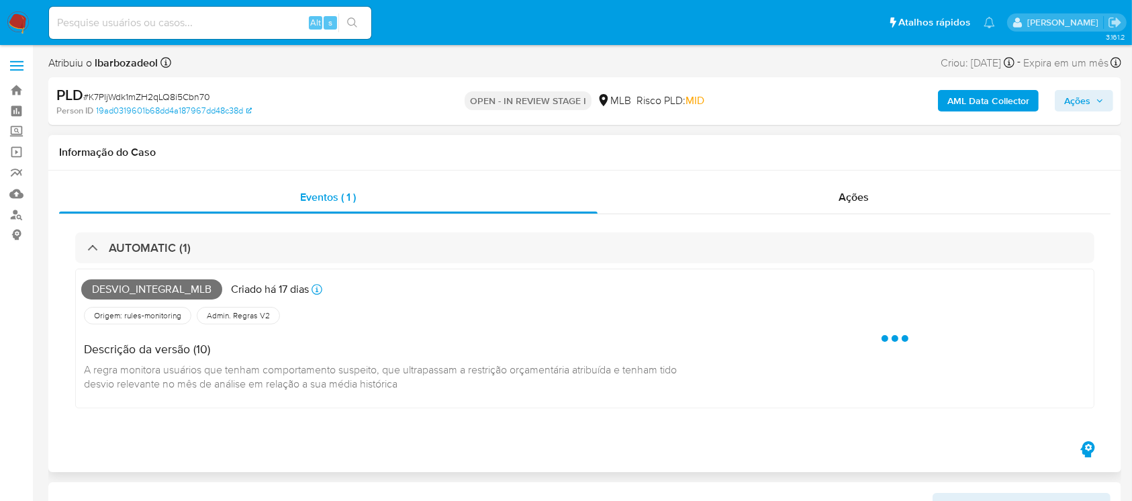
select select "10"
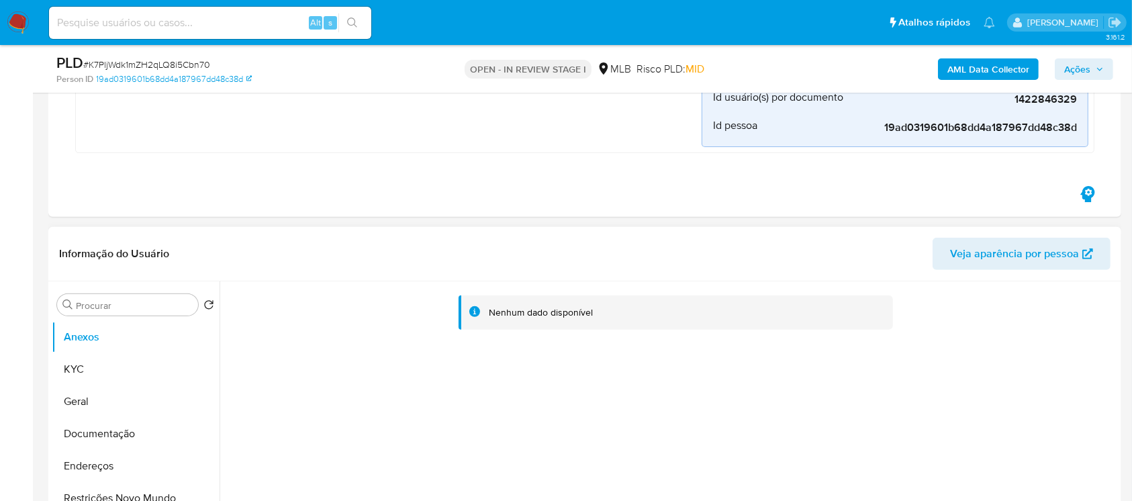
scroll to position [596, 0]
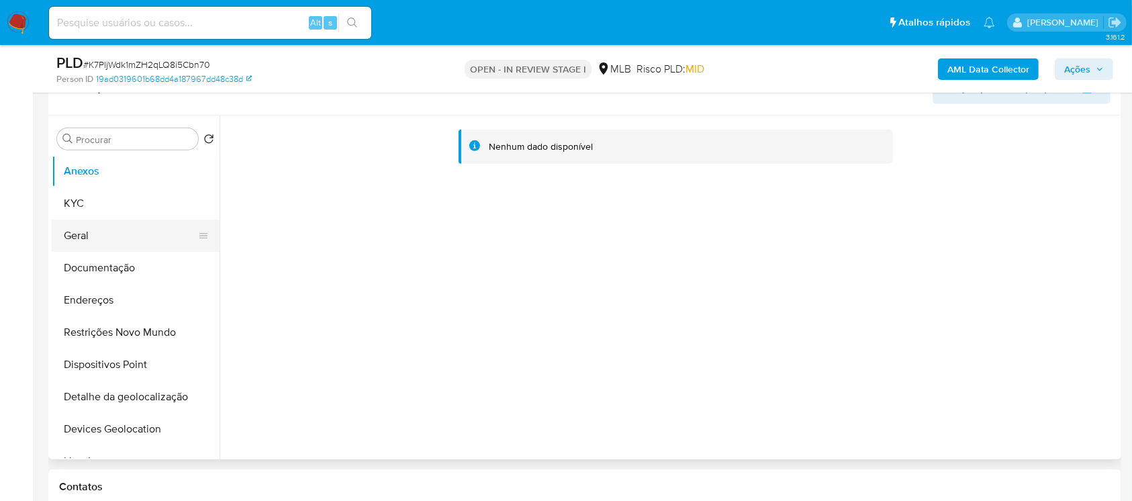
click at [79, 228] on button "Geral" at bounding box center [130, 236] width 157 height 32
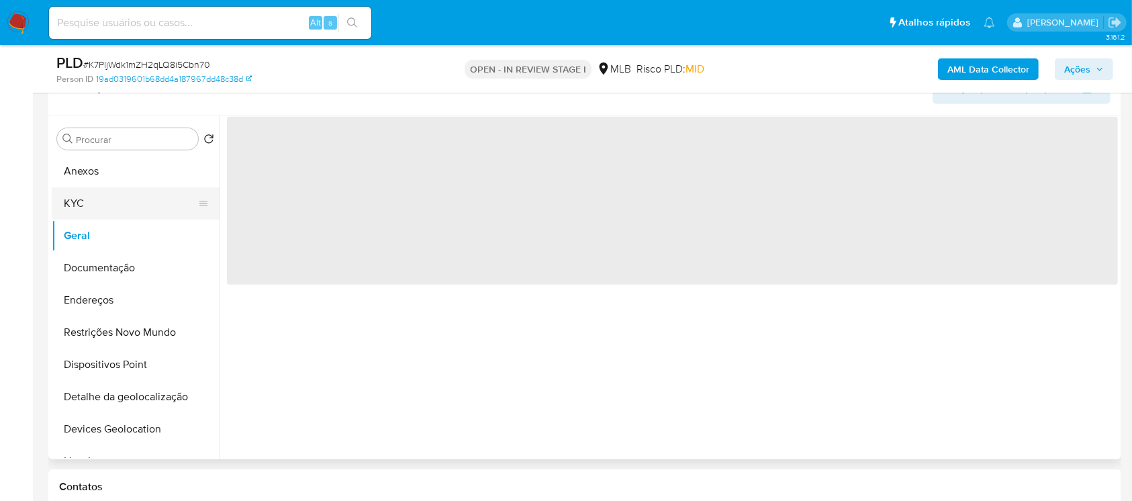
click at [70, 203] on button "KYC" at bounding box center [130, 203] width 157 height 32
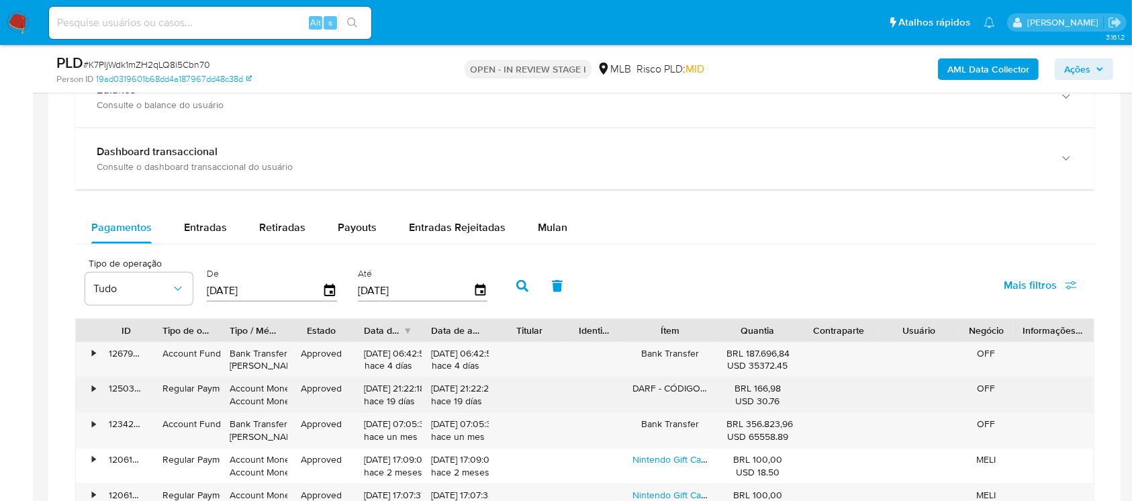
scroll to position [1313, 0]
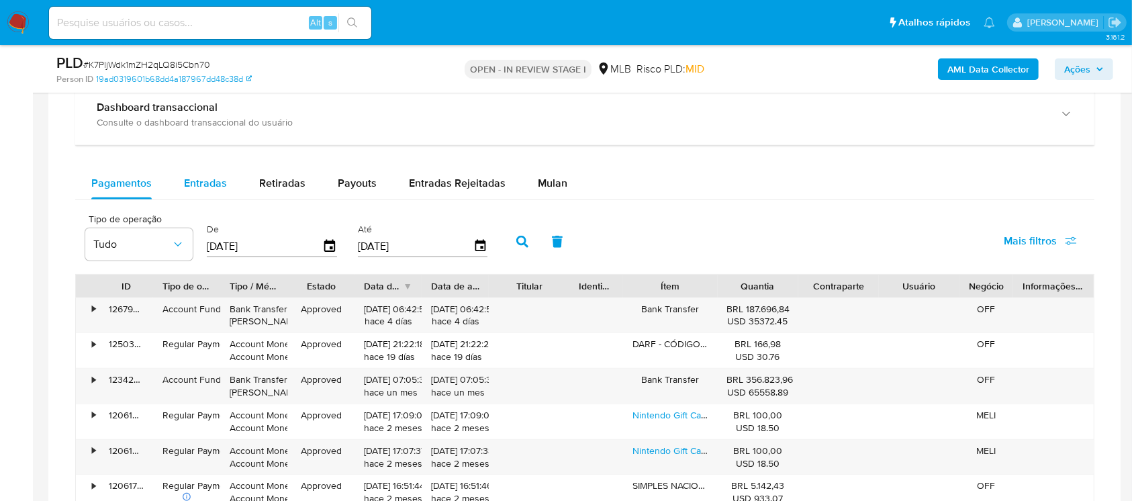
click at [209, 184] on span "Entradas" at bounding box center [205, 182] width 43 height 15
select select "10"
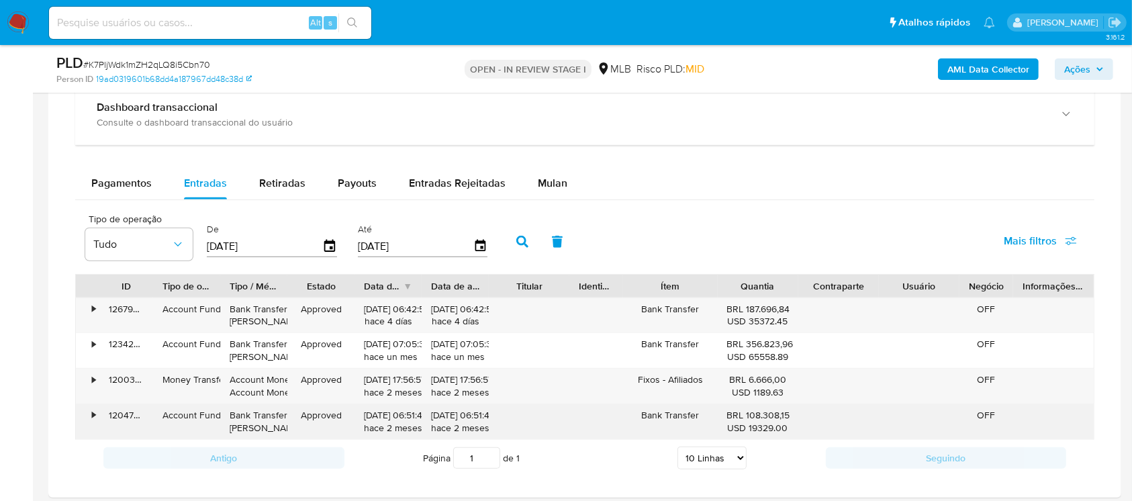
click at [81, 418] on div "•" at bounding box center [88, 421] width 24 height 35
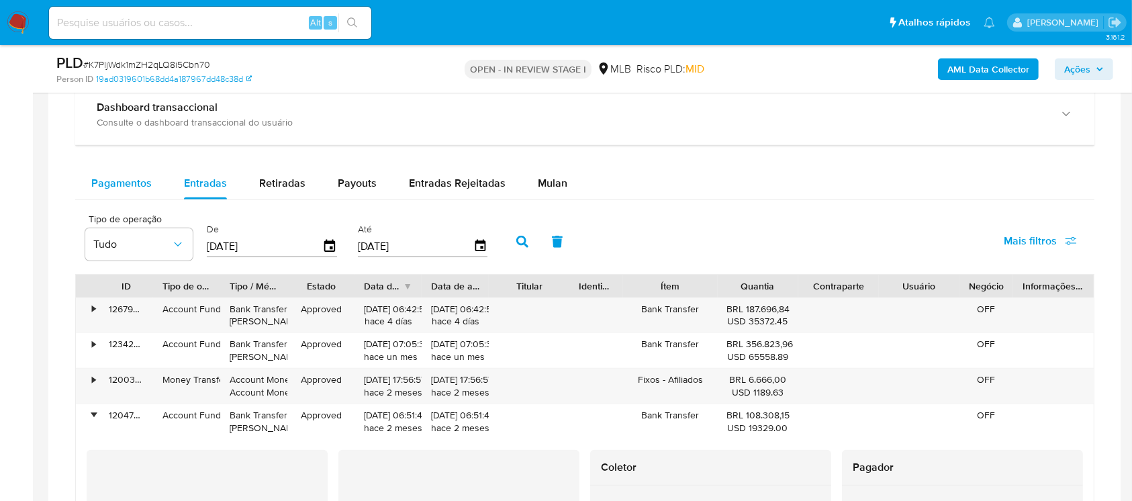
click at [122, 189] on span "Pagamentos" at bounding box center [121, 182] width 60 height 15
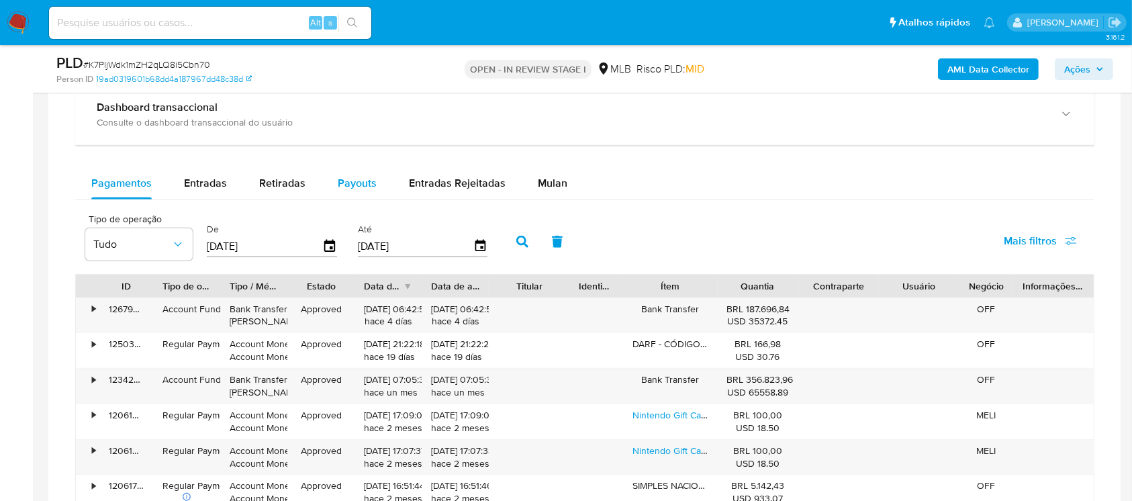
click at [348, 178] on span "Payouts" at bounding box center [357, 182] width 39 height 15
select select "10"
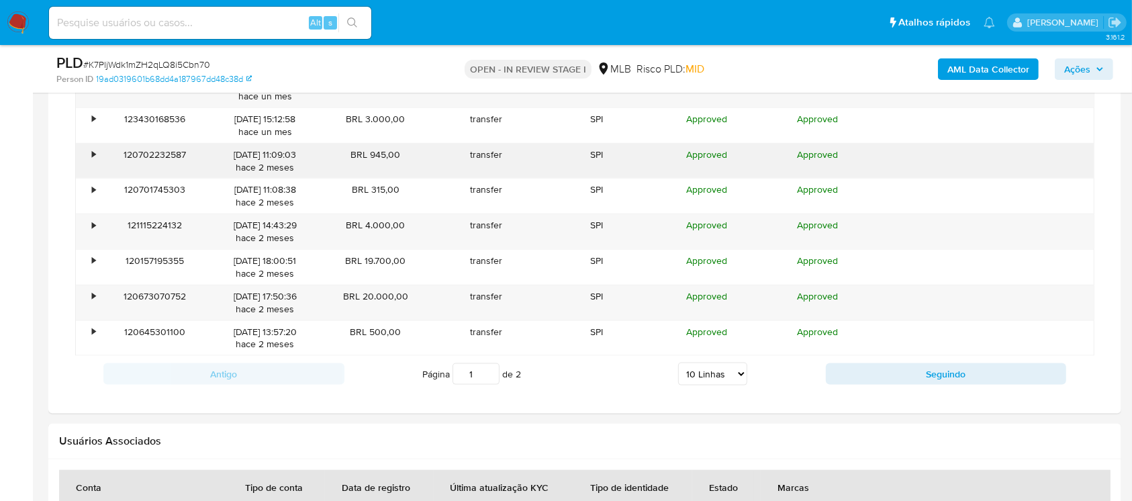
scroll to position [1671, 0]
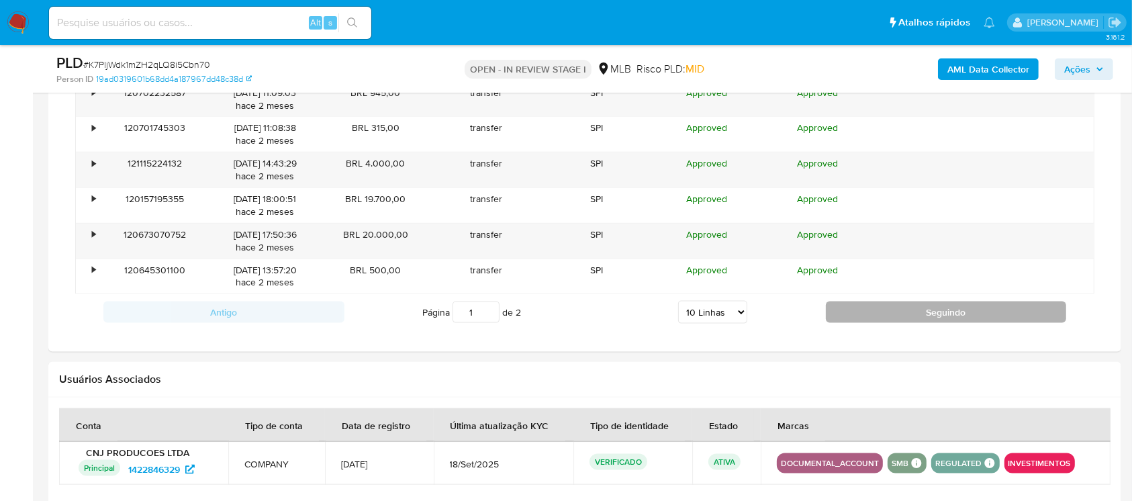
click at [854, 313] on button "Seguindo" at bounding box center [946, 311] width 241 height 21
type input "2"
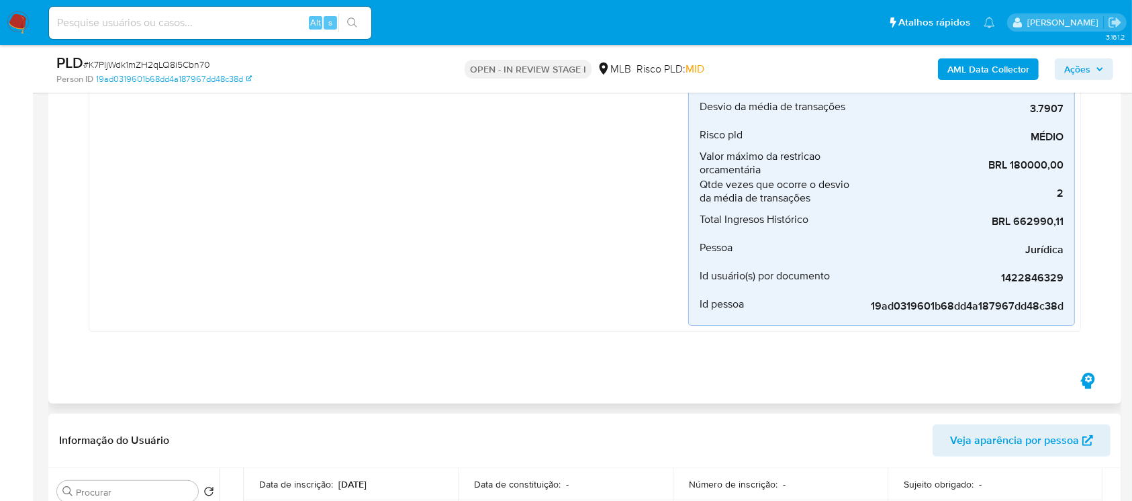
scroll to position [200, 0]
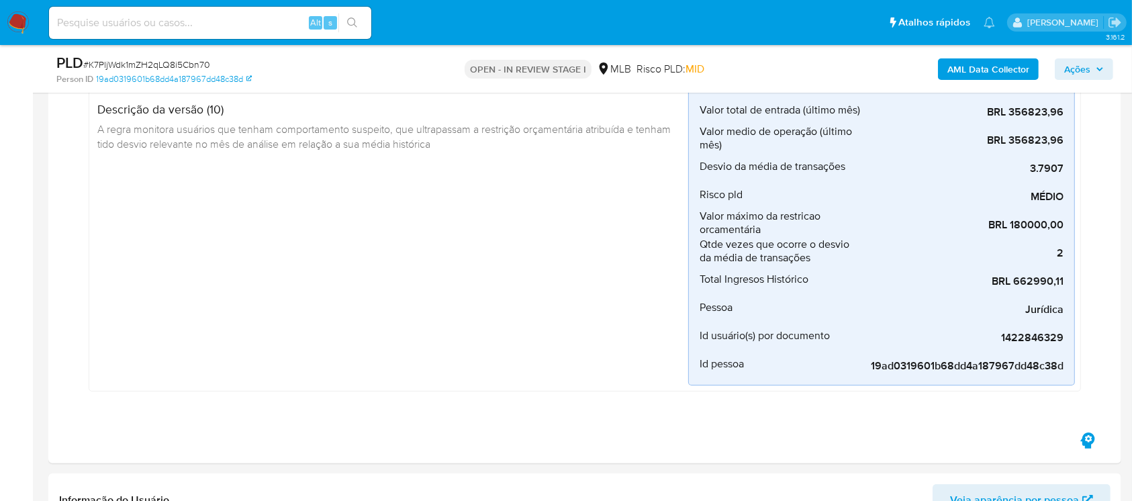
click at [111, 62] on span "# K7PljWdk1mZH2qLQ8i5Cbn70" at bounding box center [146, 64] width 127 height 13
copy span "K7PljWdk1mZH2qLQ8i5Cbn70"
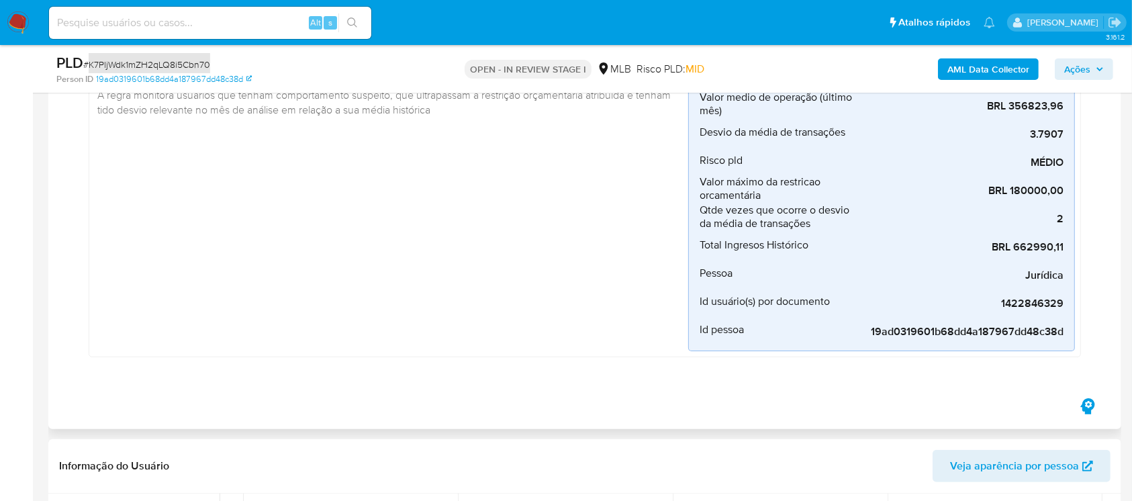
scroll to position [358, 0]
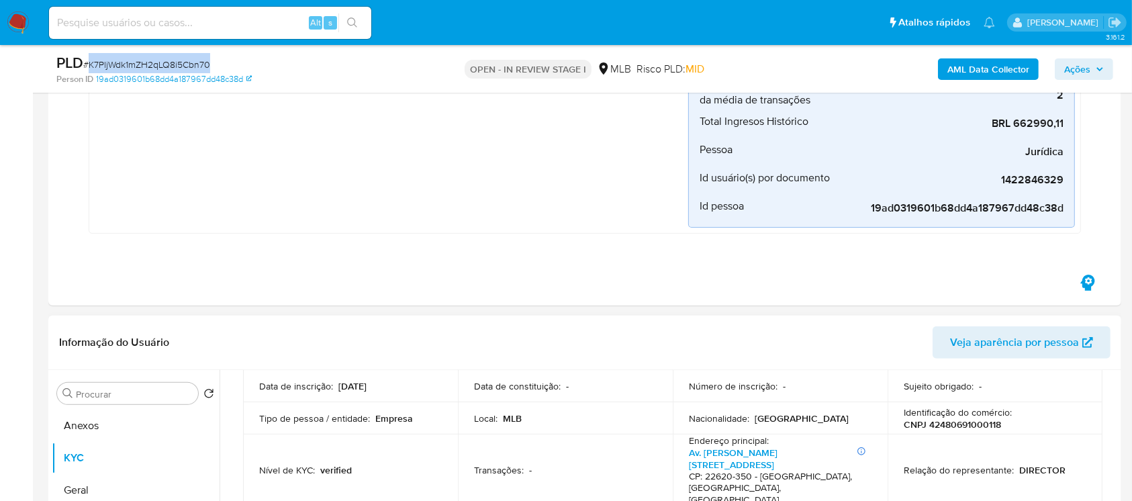
click at [94, 491] on button "Geral" at bounding box center [136, 490] width 168 height 32
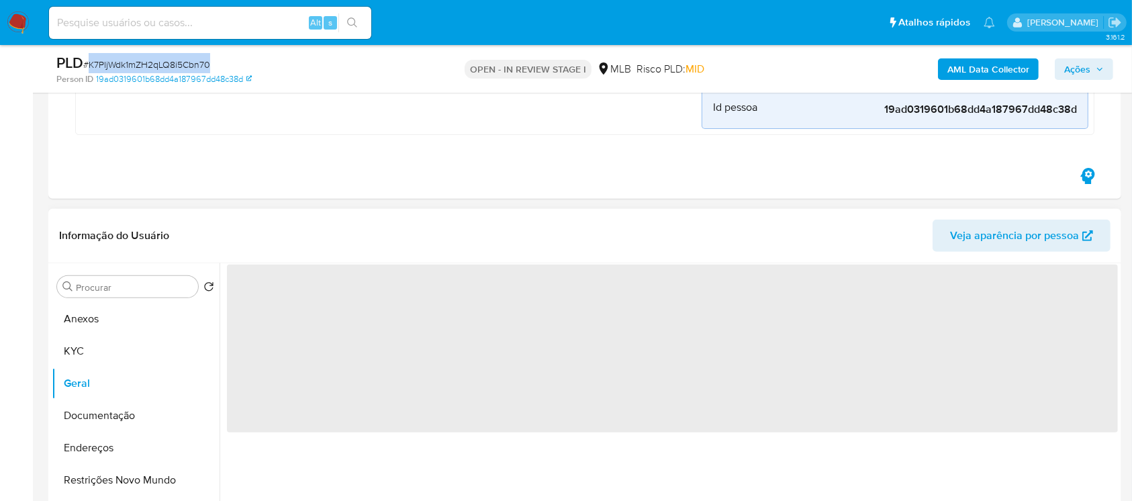
scroll to position [477, 0]
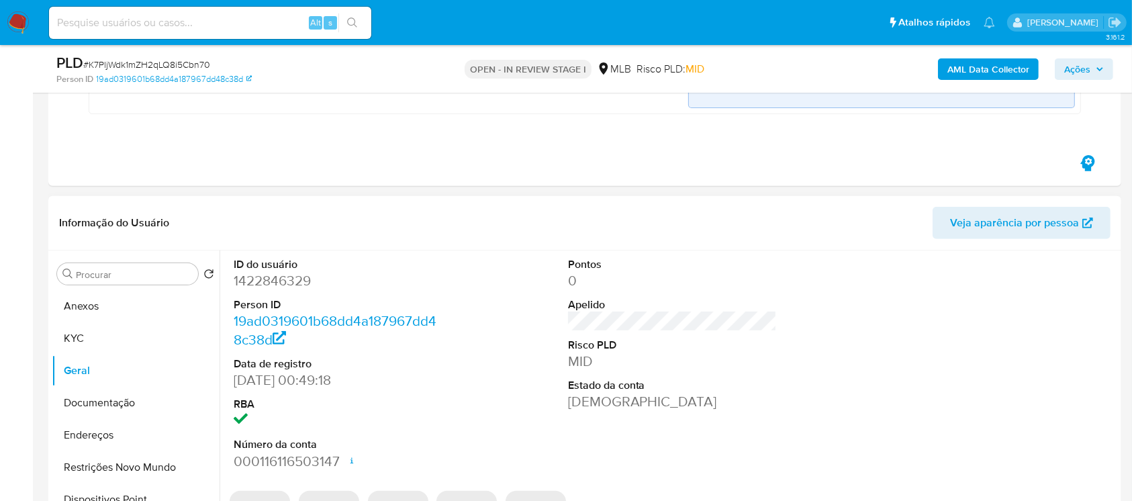
click at [265, 273] on dd "1422846329" at bounding box center [338, 280] width 209 height 19
click at [256, 287] on dd "1422846329" at bounding box center [338, 280] width 209 height 19
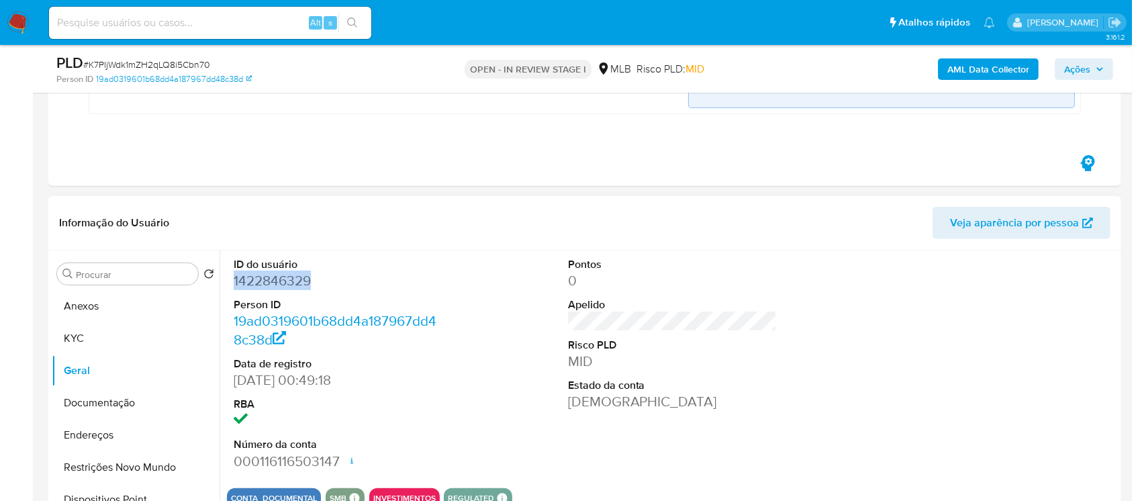
click at [256, 287] on dd "1422846329" at bounding box center [338, 280] width 209 height 19
copy dd "1422846329"
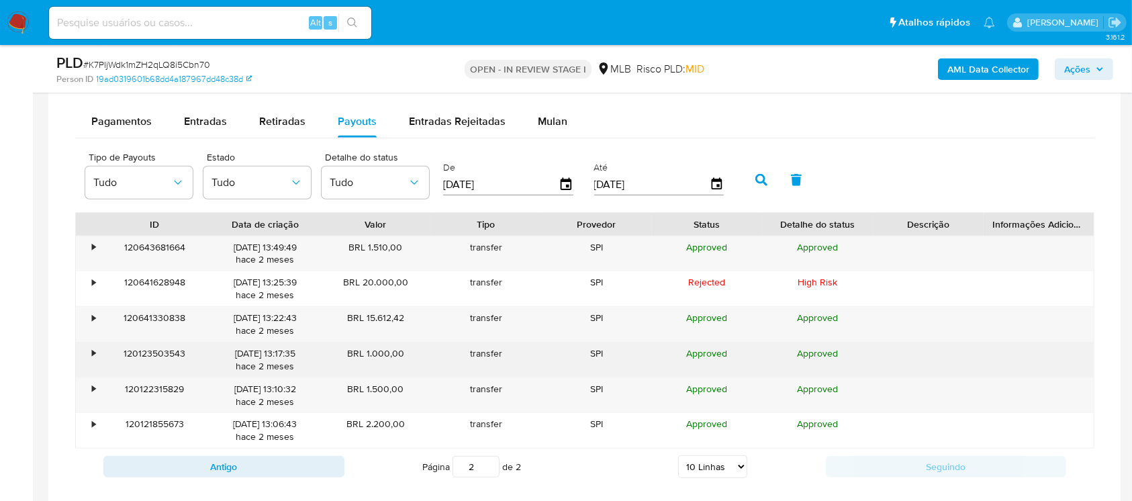
scroll to position [1313, 0]
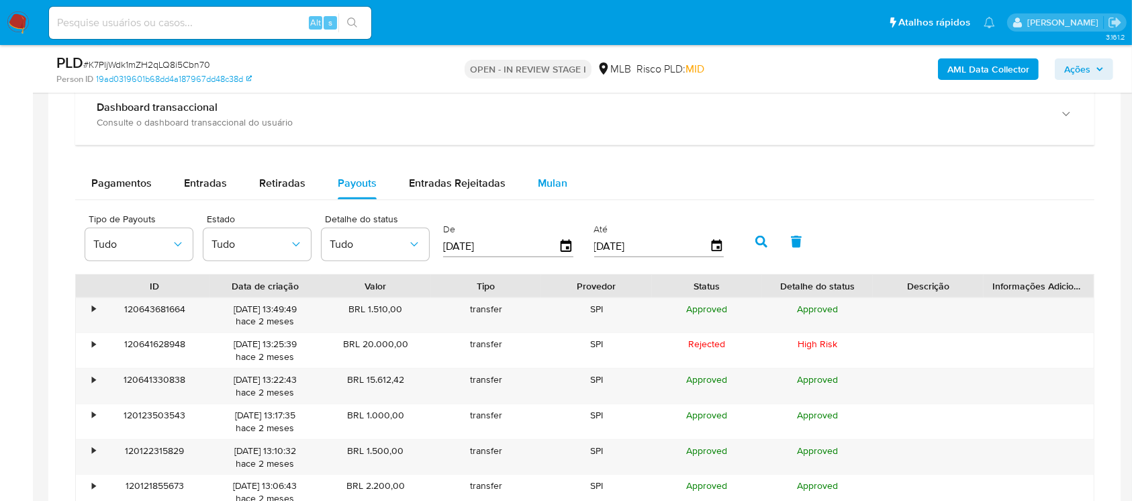
click at [545, 185] on span "Mulan" at bounding box center [553, 182] width 30 height 15
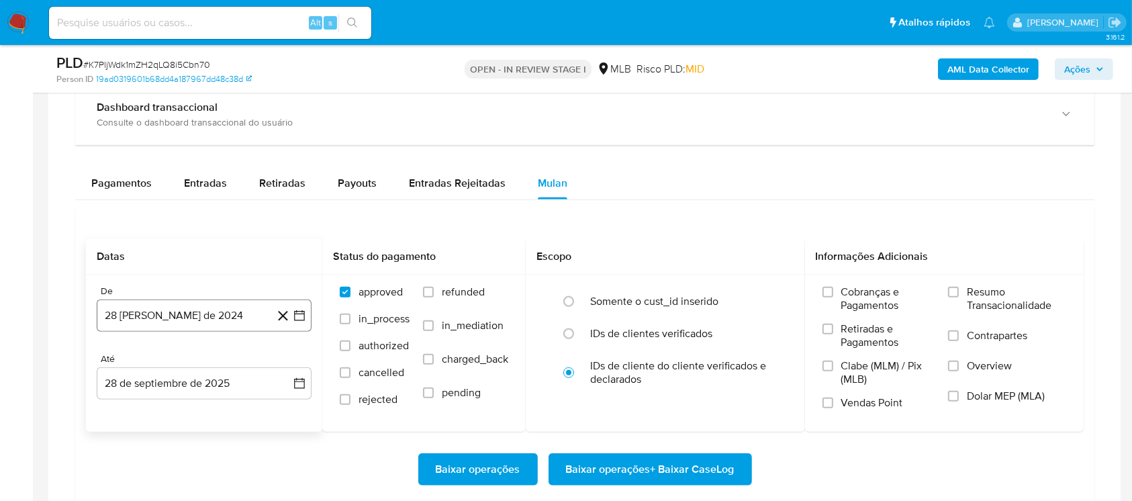
click at [189, 310] on button "28 [PERSON_NAME] de 2024" at bounding box center [204, 315] width 215 height 32
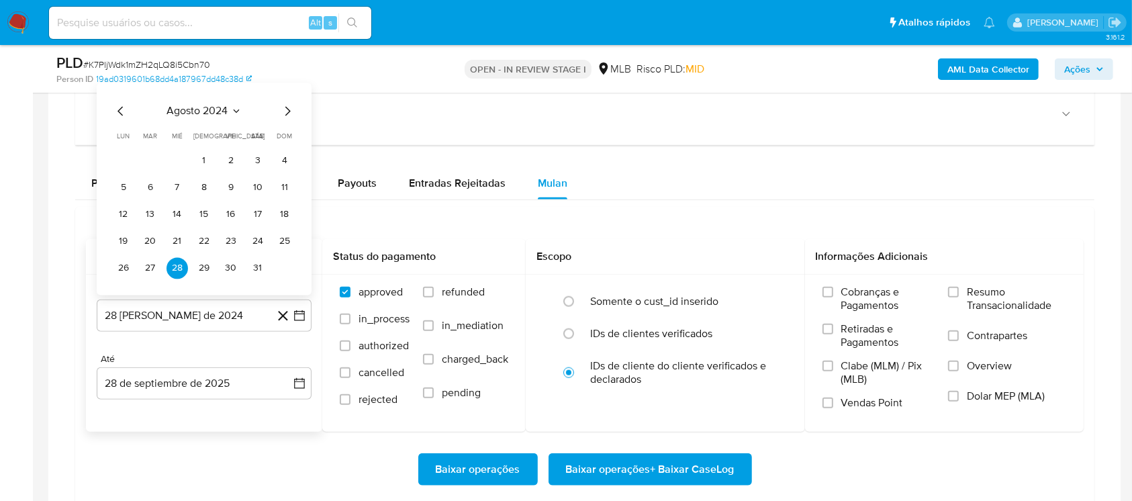
click at [115, 114] on icon "Mes anterior" at bounding box center [121, 111] width 16 height 16
click at [254, 166] on button "1" at bounding box center [257, 160] width 21 height 21
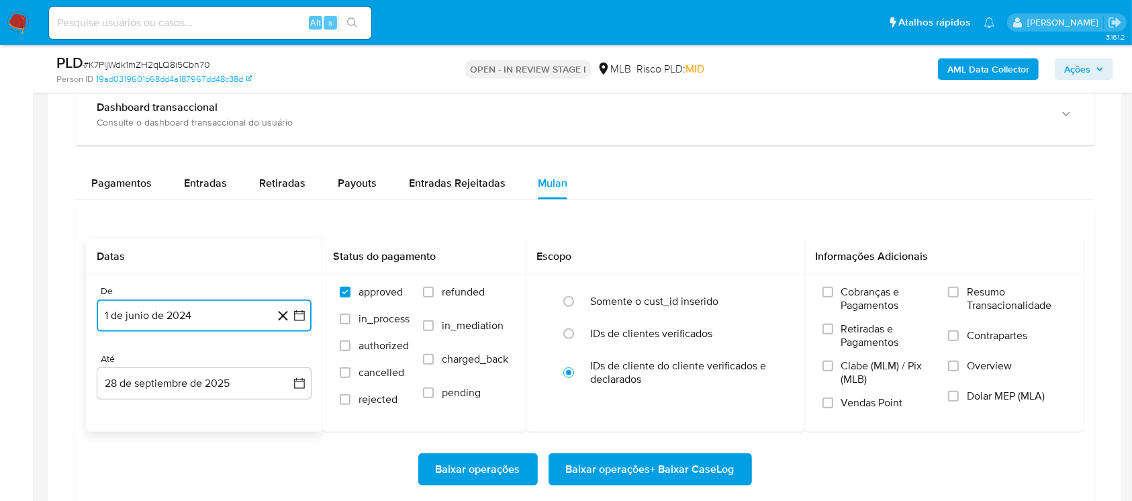
click at [206, 303] on button "1 de junio de 2024" at bounding box center [204, 315] width 215 height 32
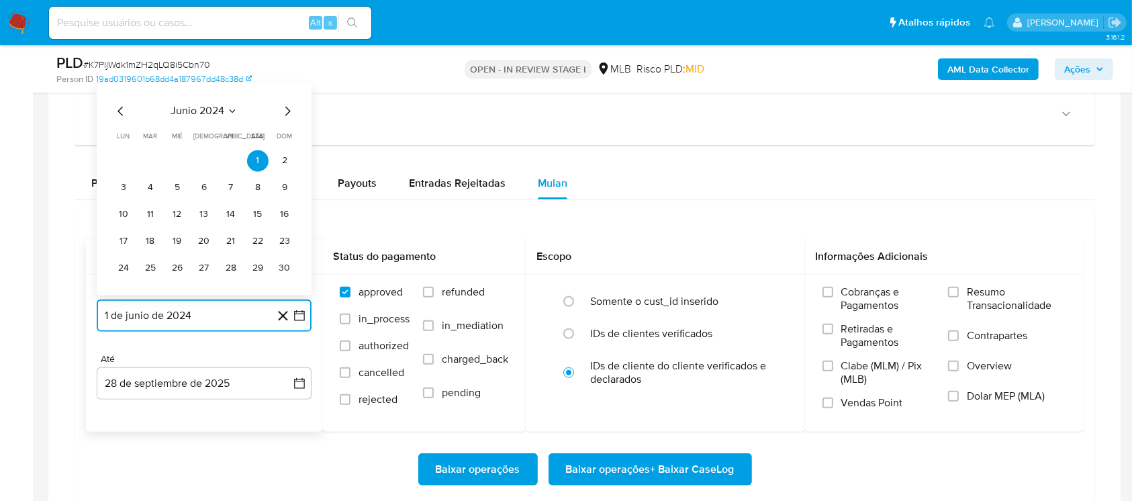
click at [187, 113] on span "junio 2024" at bounding box center [198, 110] width 54 height 13
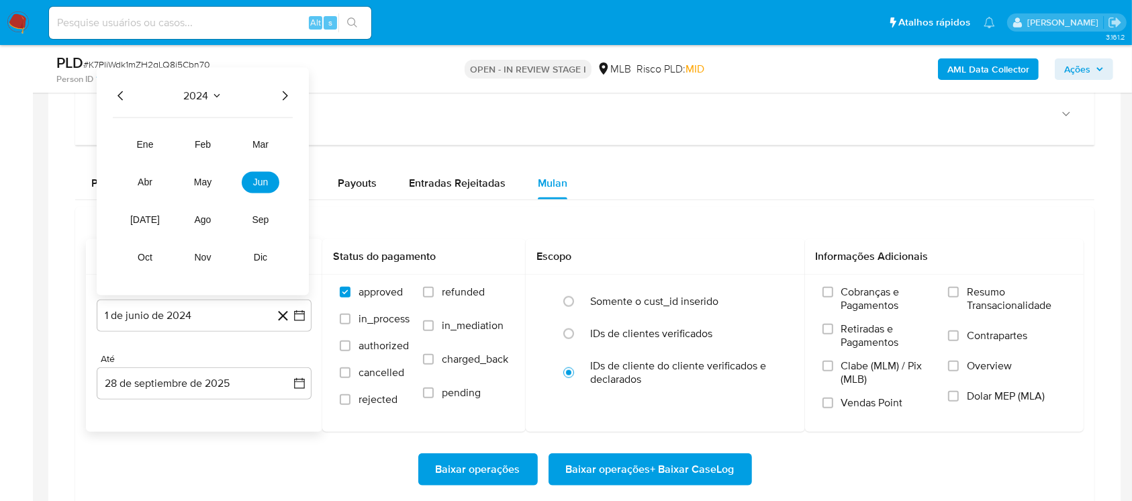
click at [280, 97] on icon "Año siguiente" at bounding box center [285, 95] width 16 height 16
click at [263, 182] on span "jun" at bounding box center [260, 182] width 15 height 11
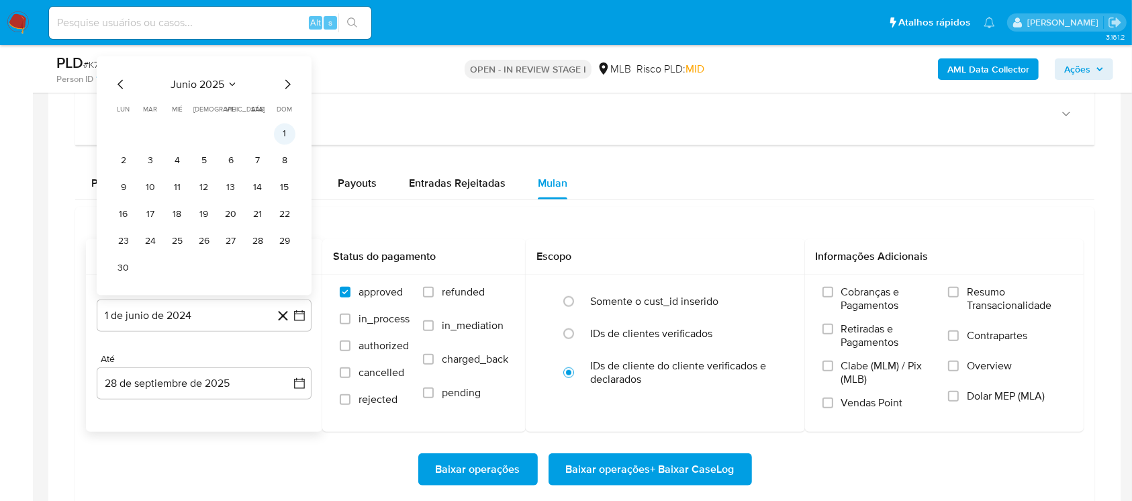
click at [289, 136] on button "1" at bounding box center [284, 133] width 21 height 21
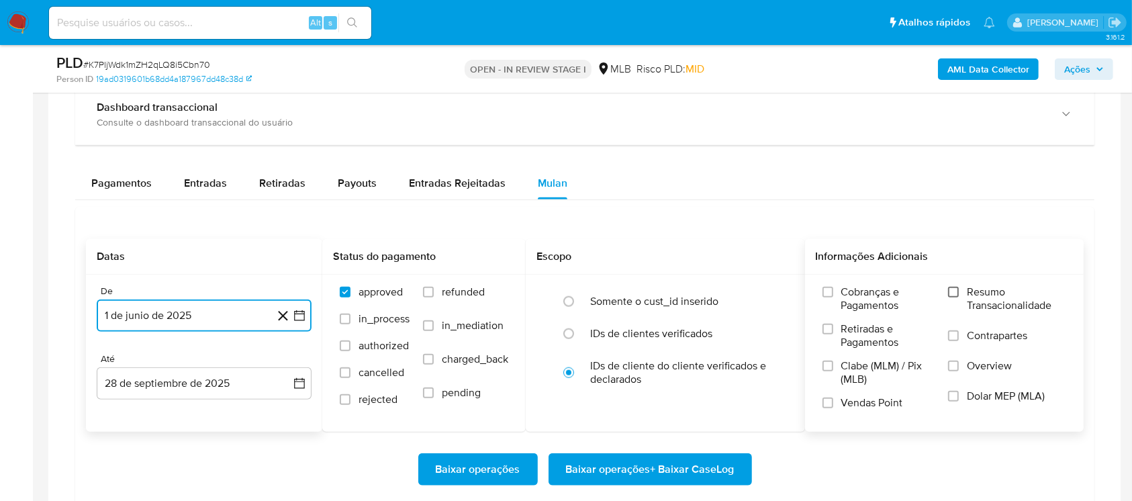
click at [949, 291] on input "Resumo Transacionalidade" at bounding box center [953, 292] width 11 height 11
click at [465, 461] on span "Baixar operações" at bounding box center [478, 470] width 85 height 30
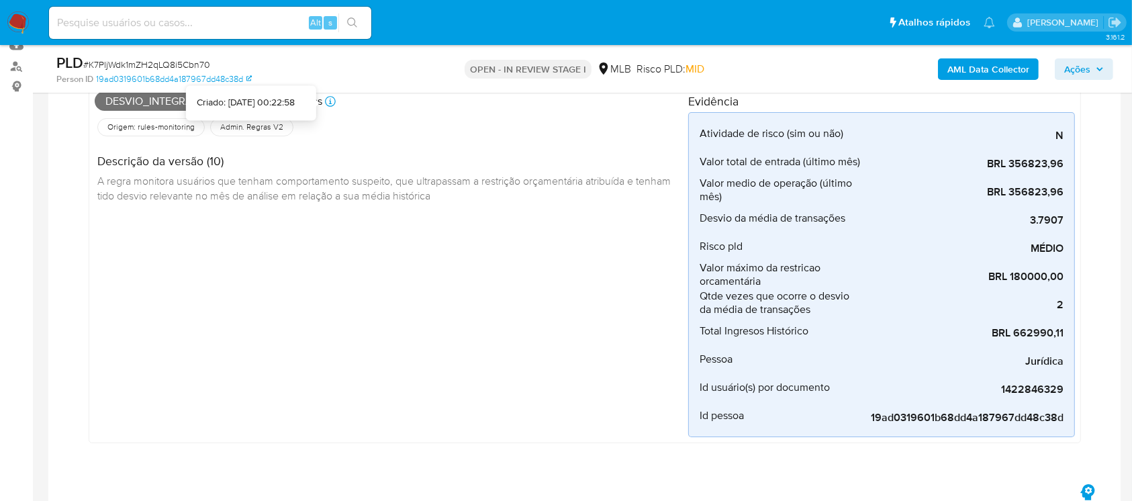
scroll to position [119, 0]
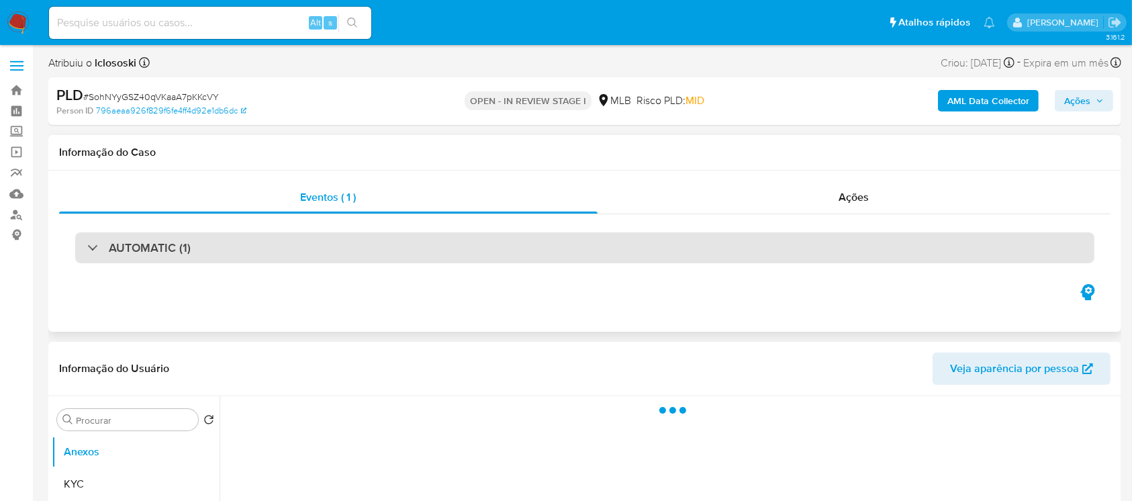
select select "10"
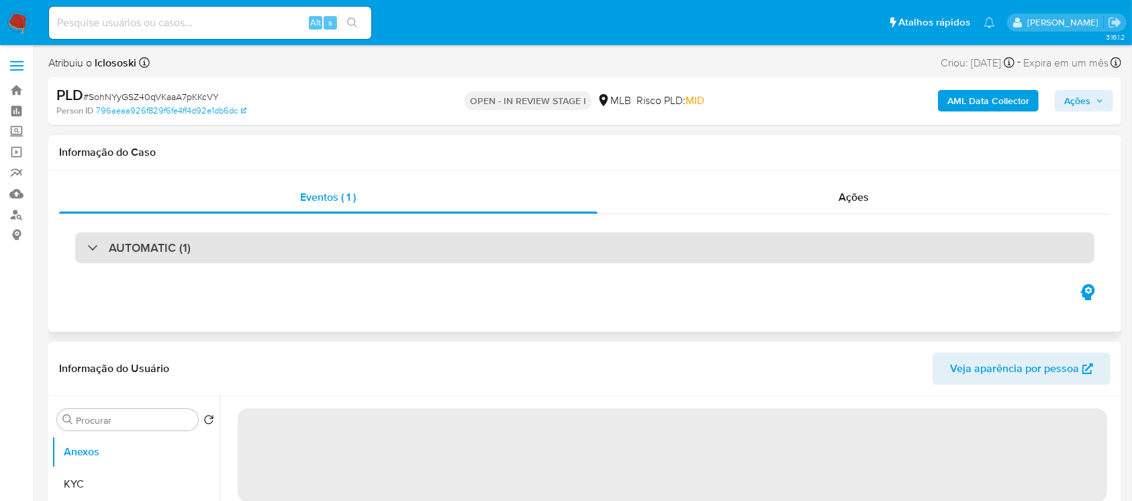
click at [91, 250] on div "AUTOMATIC (1)" at bounding box center [138, 247] width 103 height 15
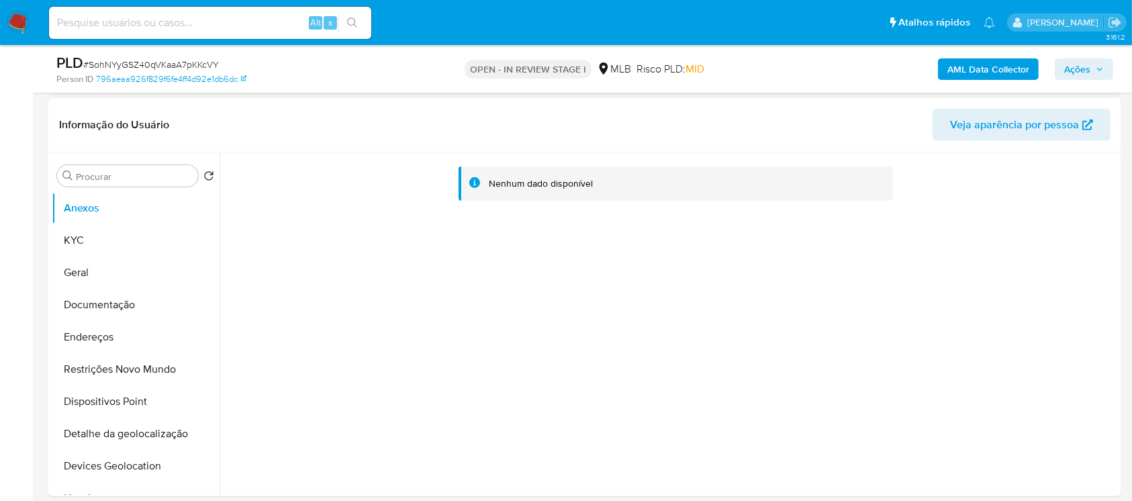
scroll to position [596, 0]
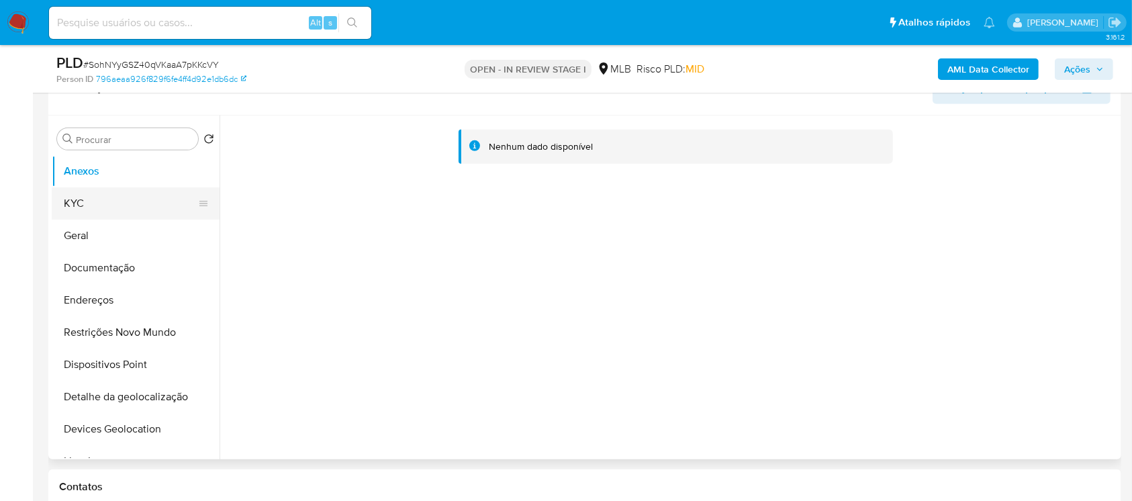
click at [107, 212] on button "KYC" at bounding box center [130, 203] width 157 height 32
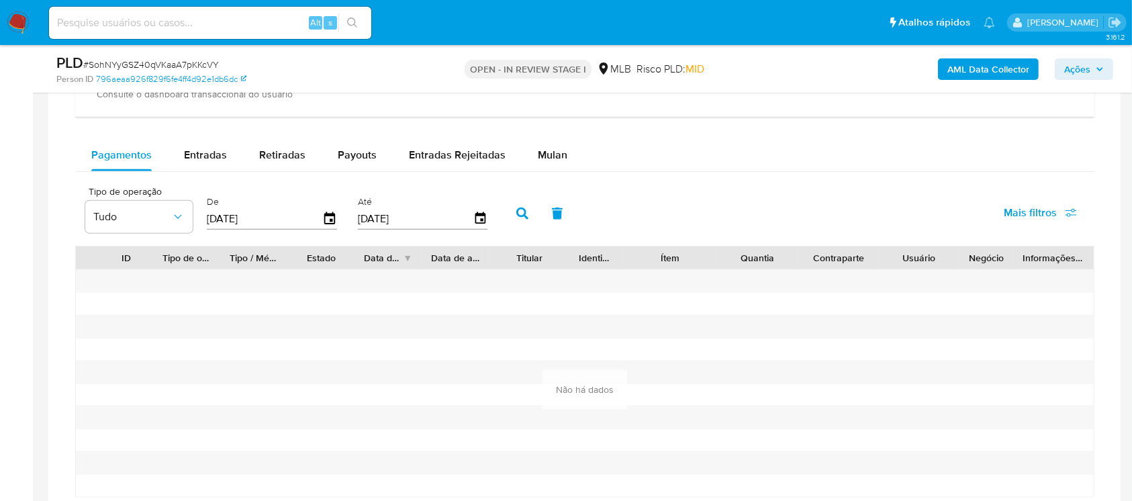
scroll to position [1432, 0]
click at [223, 158] on span "Entradas" at bounding box center [205, 153] width 43 height 15
select select "10"
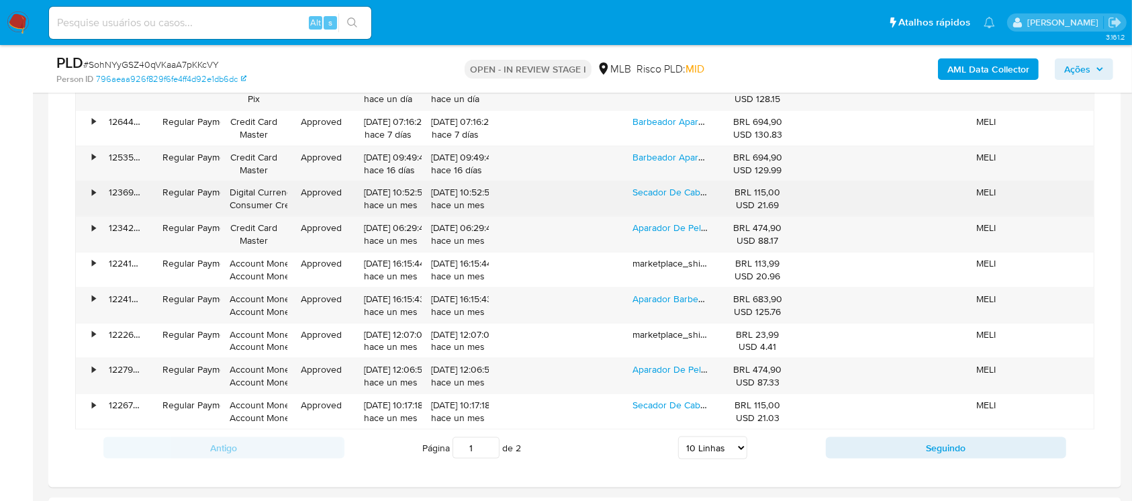
scroll to position [1671, 0]
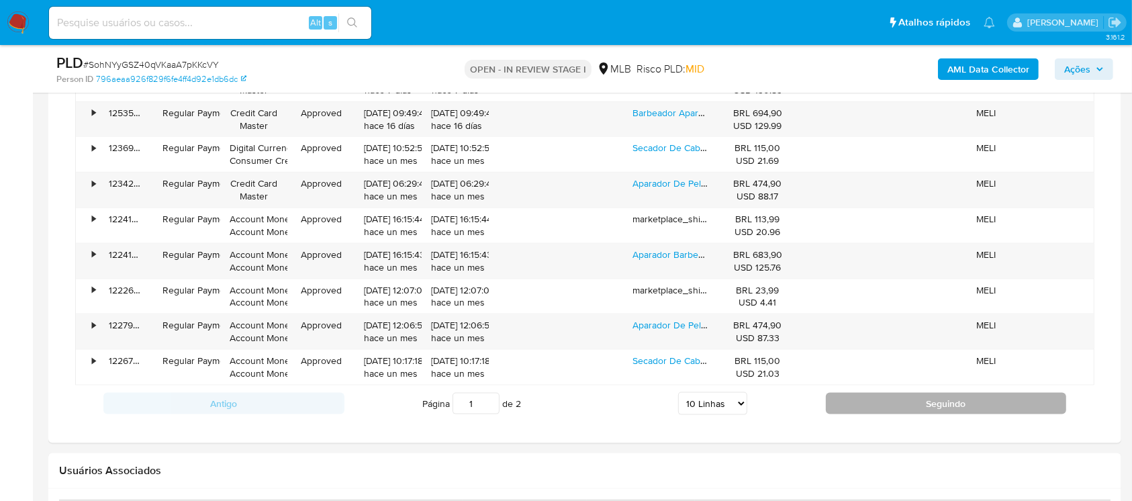
click at [851, 406] on button "Seguindo" at bounding box center [946, 403] width 241 height 21
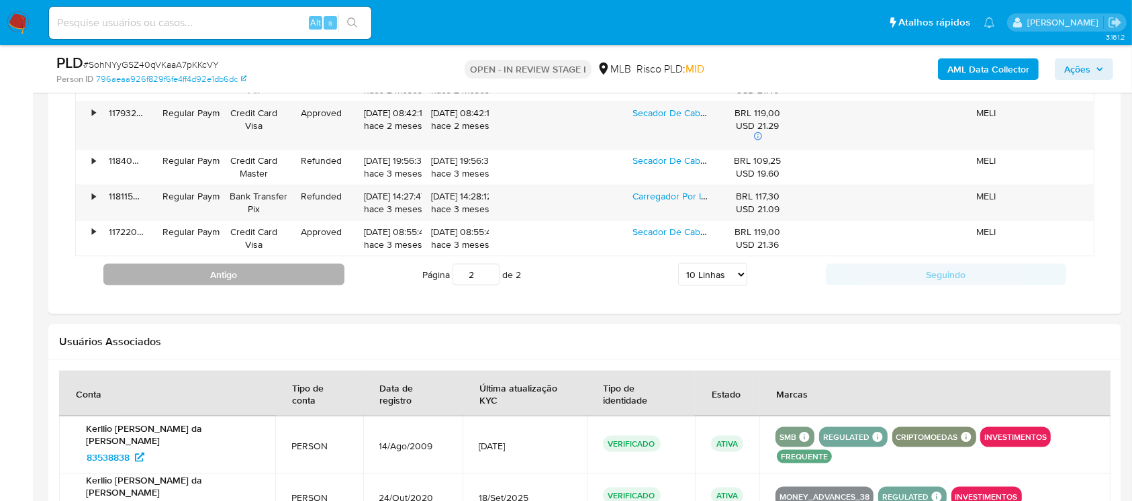
click at [269, 271] on button "Antigo" at bounding box center [223, 274] width 241 height 21
type input "1"
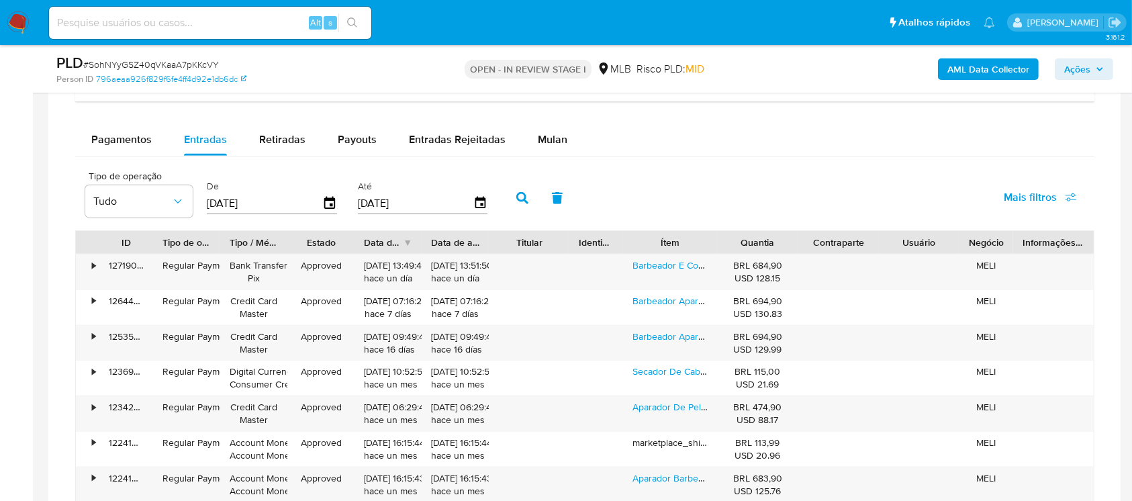
scroll to position [1432, 0]
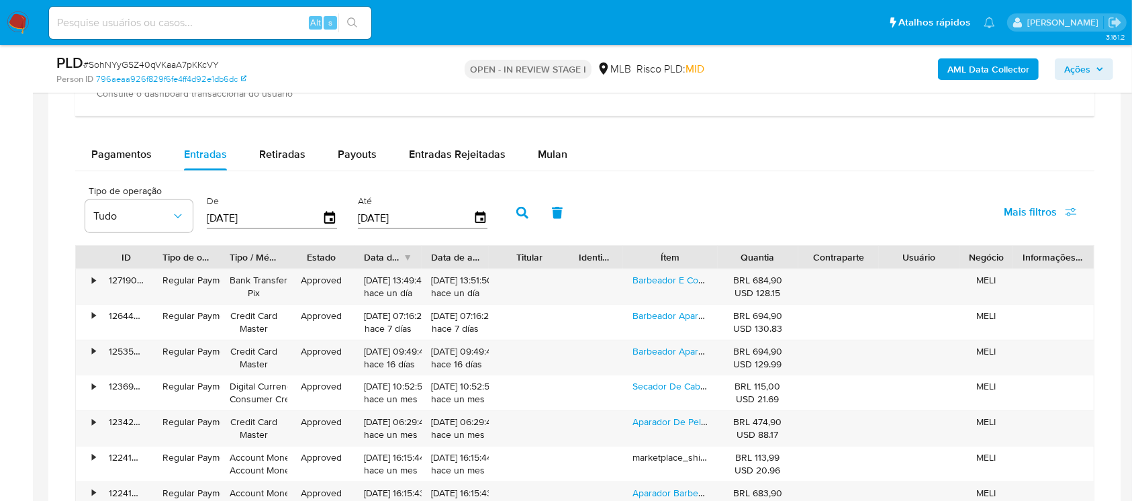
click at [265, 219] on input "[DATE]" at bounding box center [264, 217] width 115 height 21
type input "0_/__/____"
type input "01/06/2025"
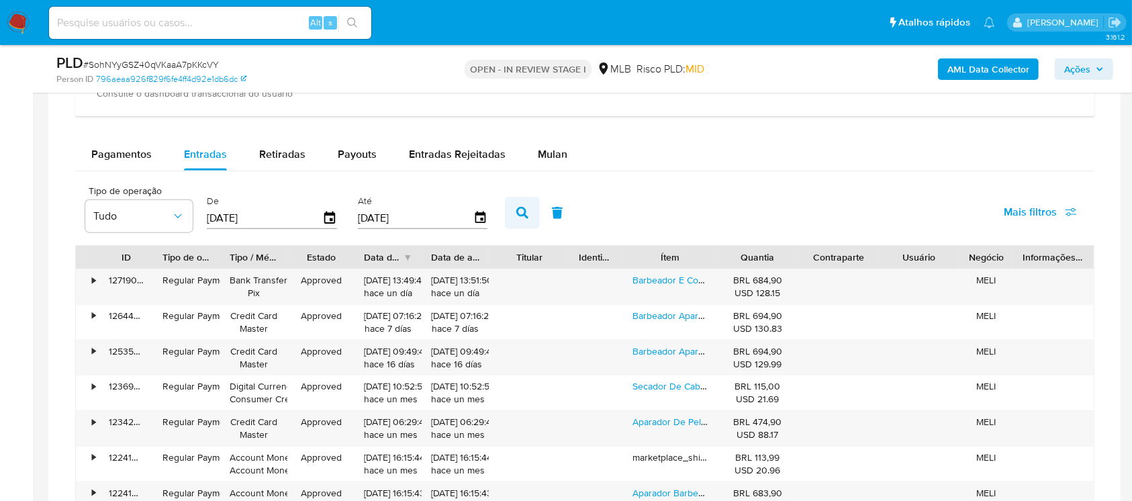
click at [516, 215] on icon "button" at bounding box center [522, 213] width 12 height 12
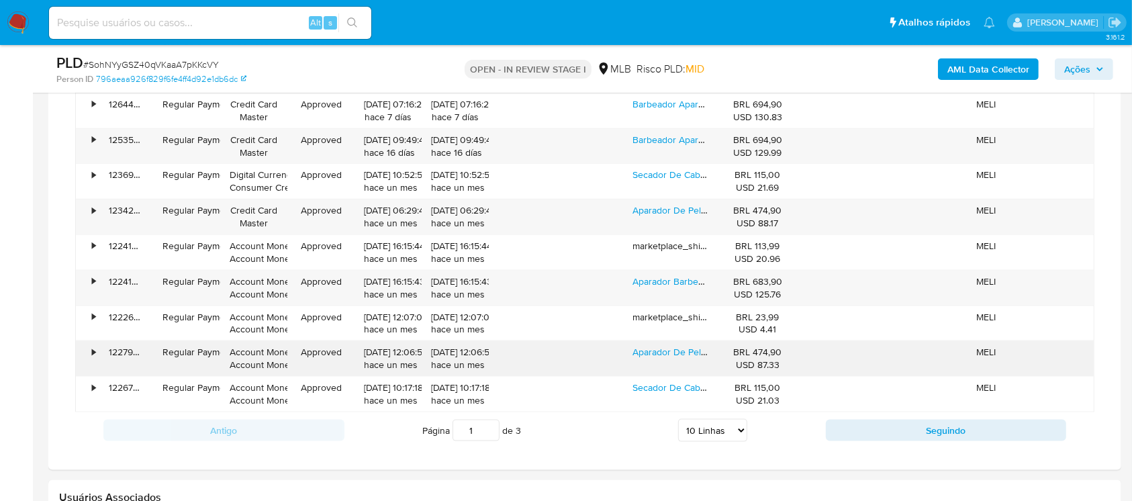
scroll to position [1671, 0]
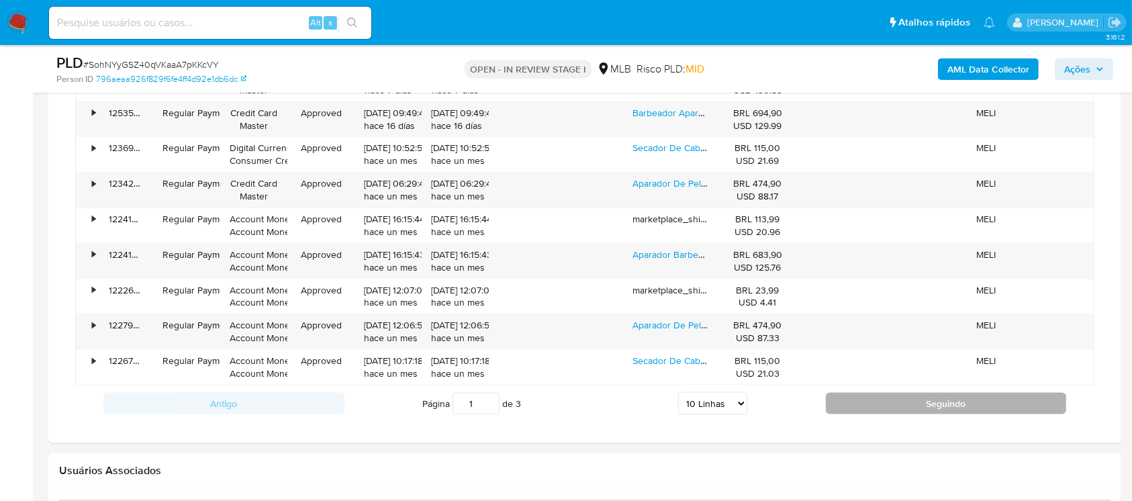
click at [833, 409] on button "Seguindo" at bounding box center [946, 403] width 241 height 21
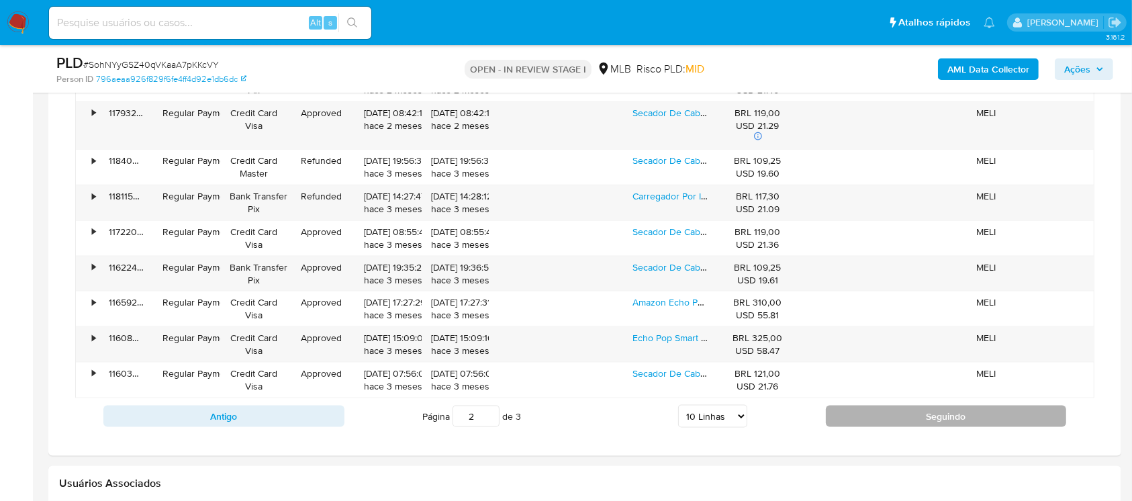
click at [848, 416] on button "Seguindo" at bounding box center [946, 416] width 241 height 21
type input "3"
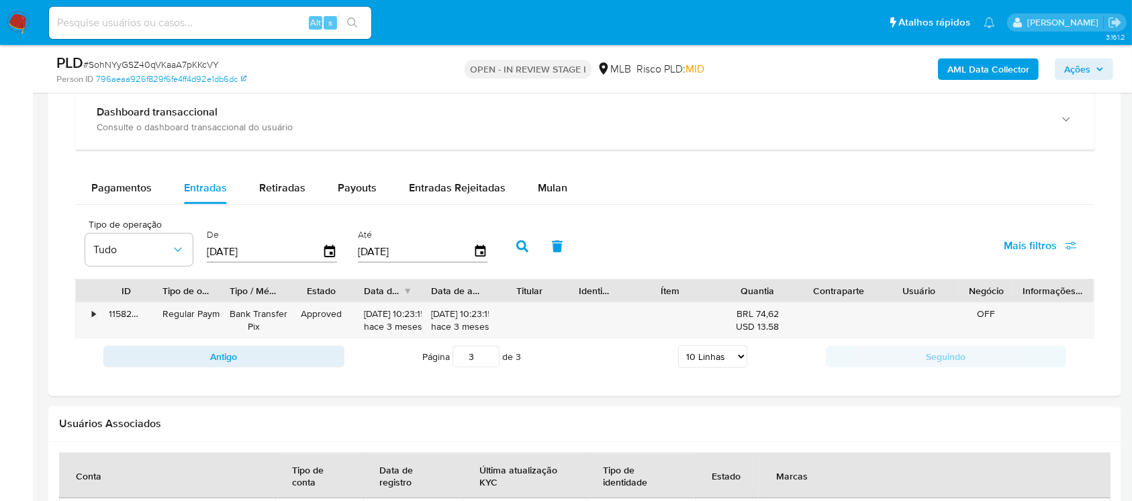
scroll to position [1432, 0]
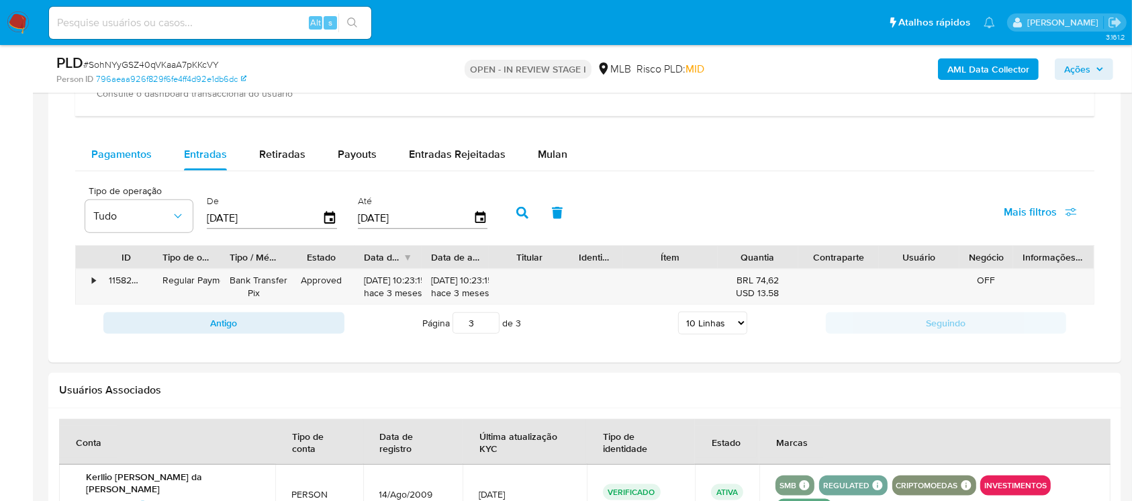
click at [105, 142] on div "Pagamentos" at bounding box center [121, 154] width 60 height 32
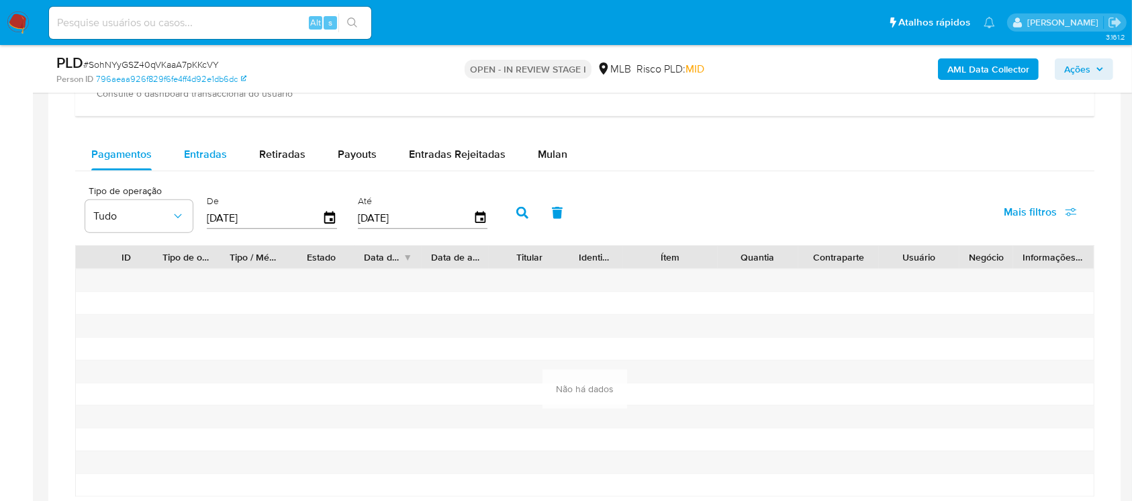
click at [222, 156] on span "Entradas" at bounding box center [205, 153] width 43 height 15
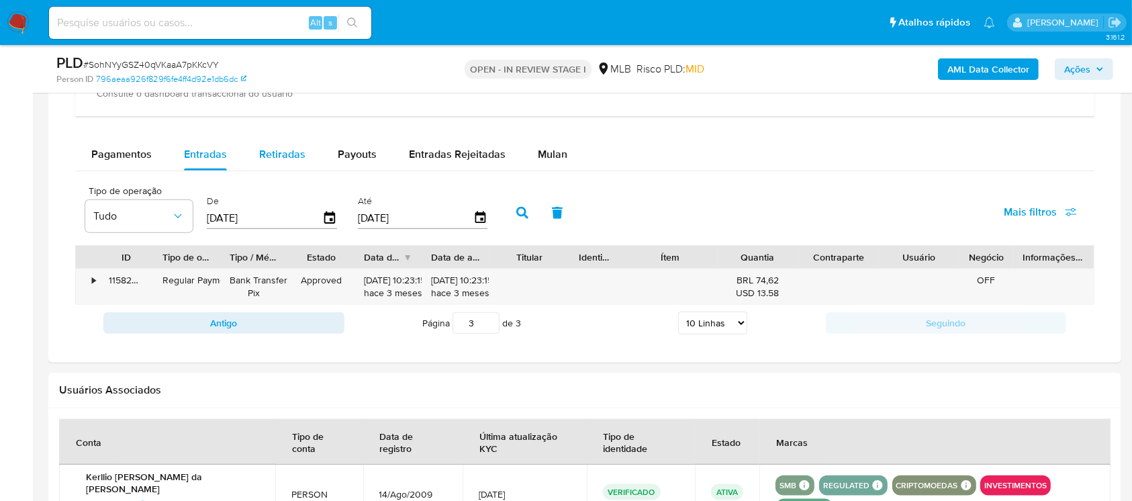
click at [285, 156] on span "Retiradas" at bounding box center [282, 153] width 46 height 15
select select "10"
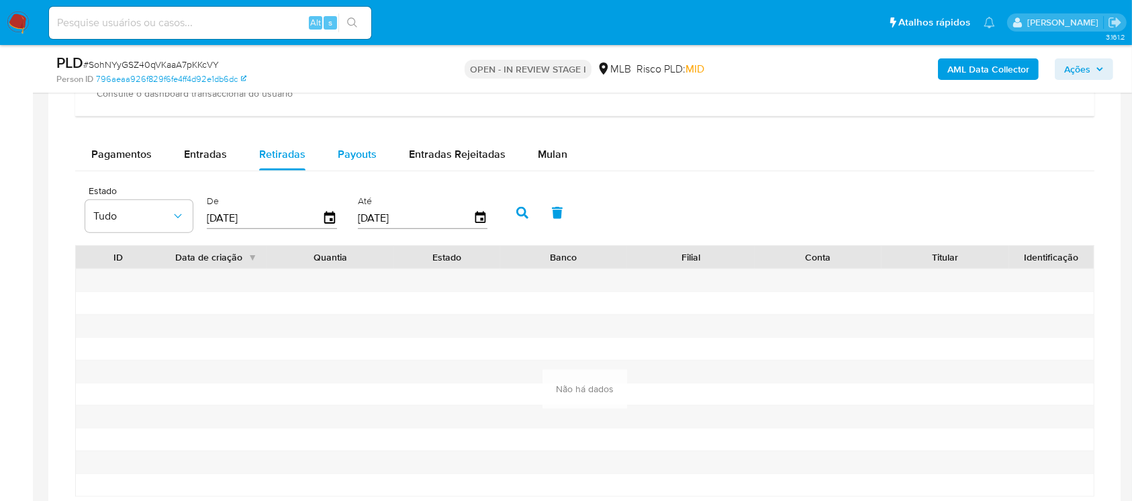
click at [348, 158] on span "Payouts" at bounding box center [357, 153] width 39 height 15
select select "10"
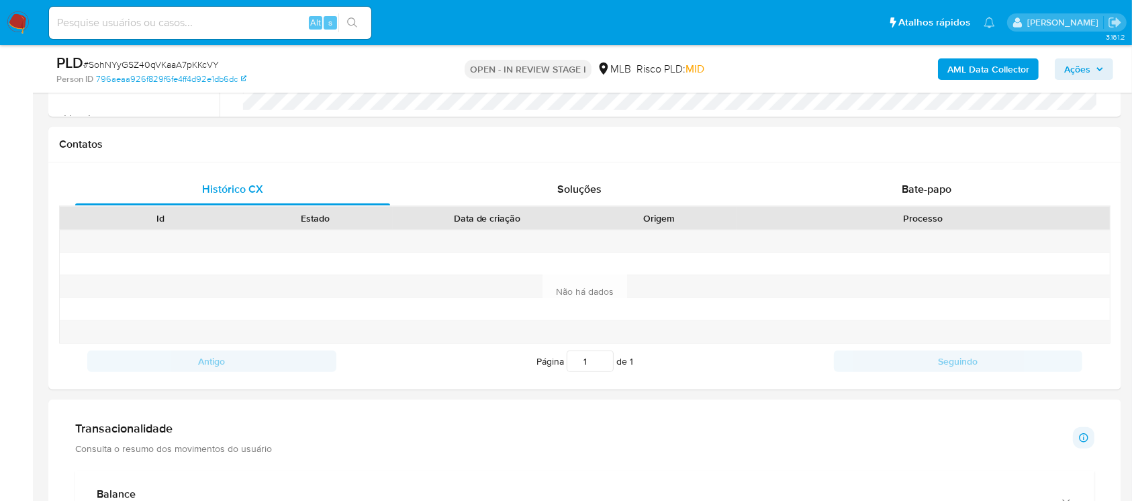
scroll to position [1313, 0]
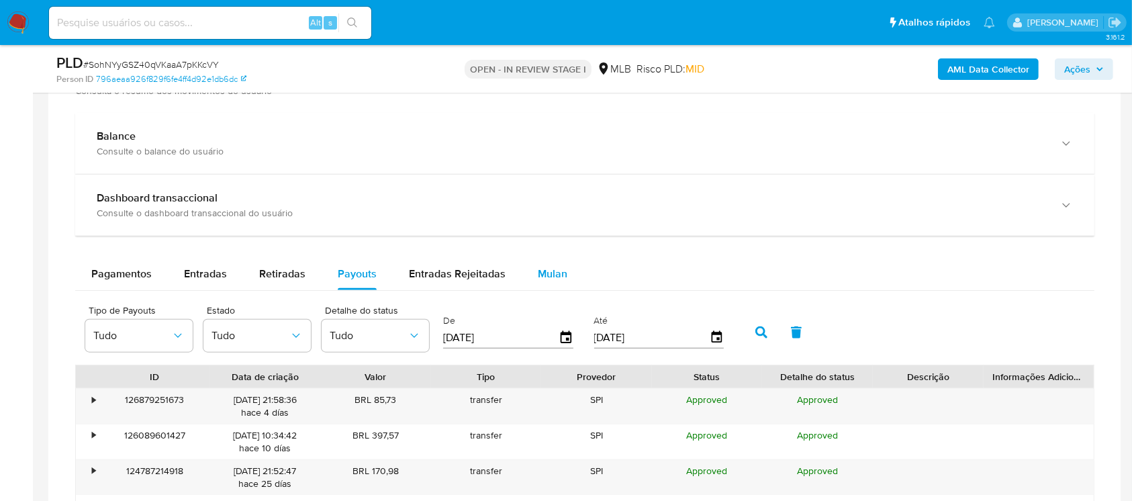
click at [550, 276] on span "Mulan" at bounding box center [553, 273] width 30 height 15
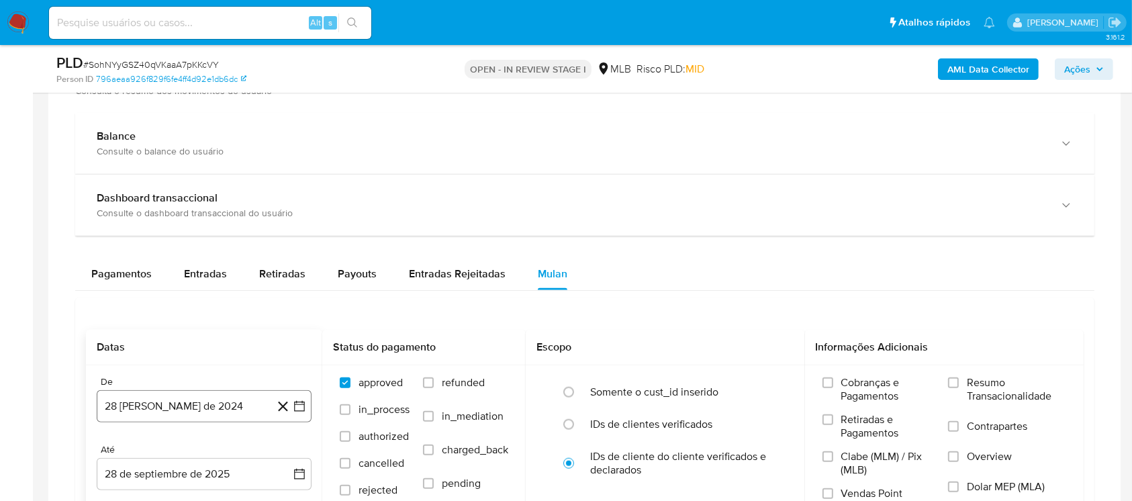
click at [146, 406] on button "28 de agosto de 2024" at bounding box center [204, 406] width 215 height 32
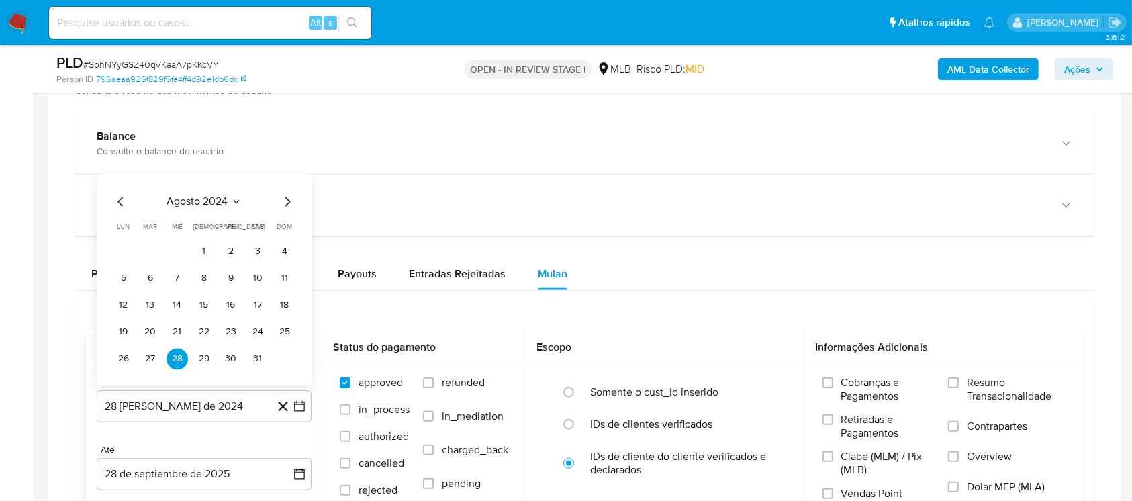
click at [182, 205] on span "agosto 2024" at bounding box center [197, 201] width 61 height 13
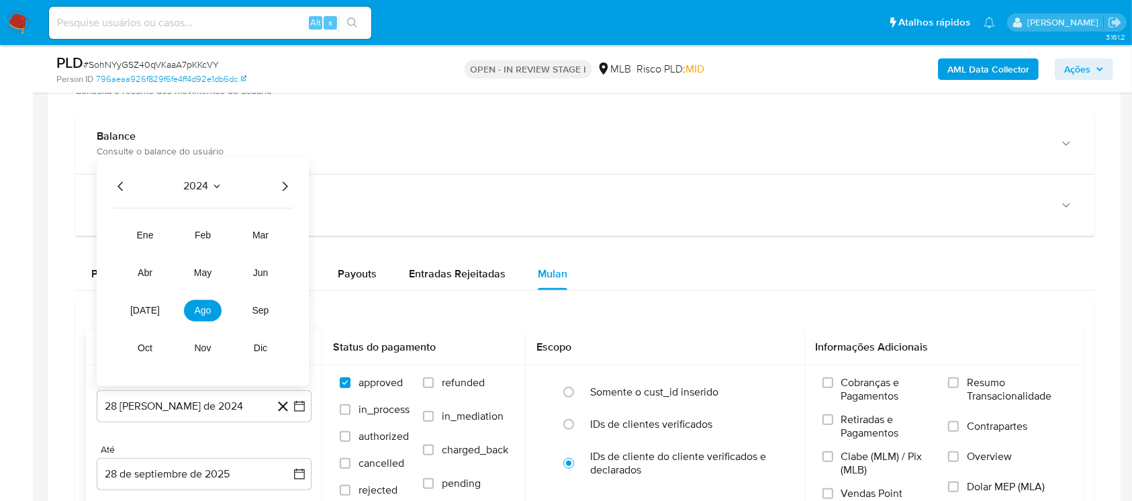
click at [288, 186] on icon "Año siguiente" at bounding box center [285, 187] width 16 height 16
click at [269, 281] on button "jun" at bounding box center [261, 273] width 38 height 21
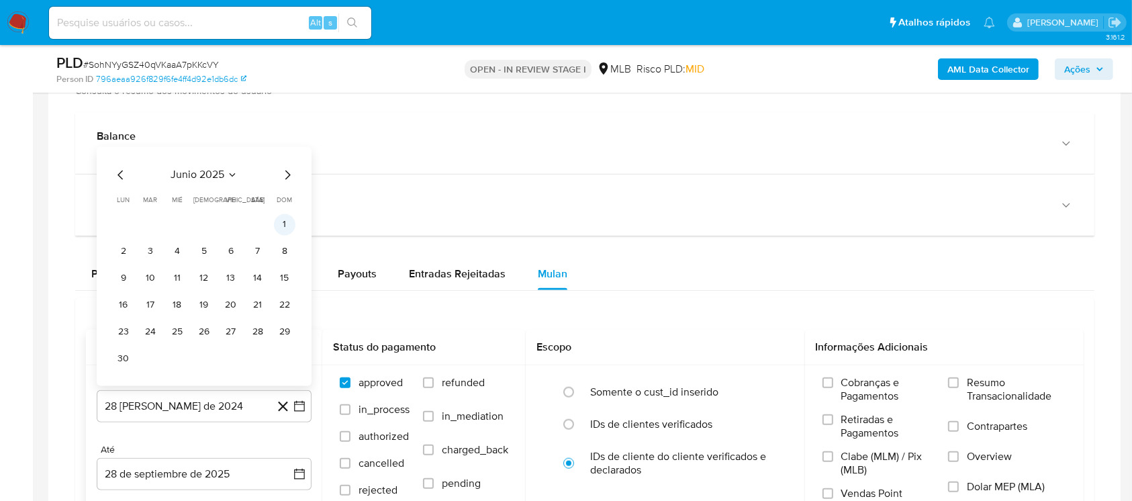
click at [284, 228] on button "1" at bounding box center [284, 224] width 21 height 21
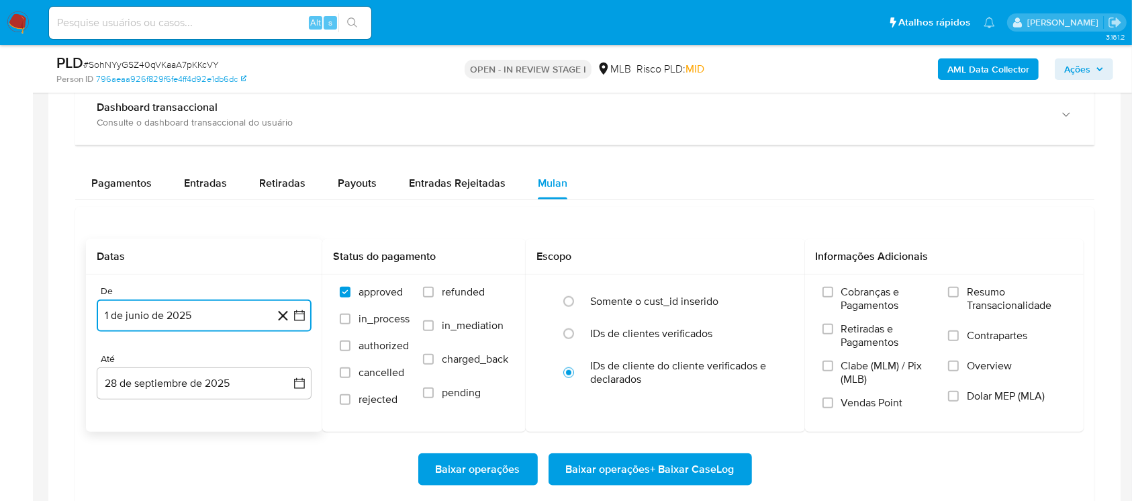
scroll to position [1432, 0]
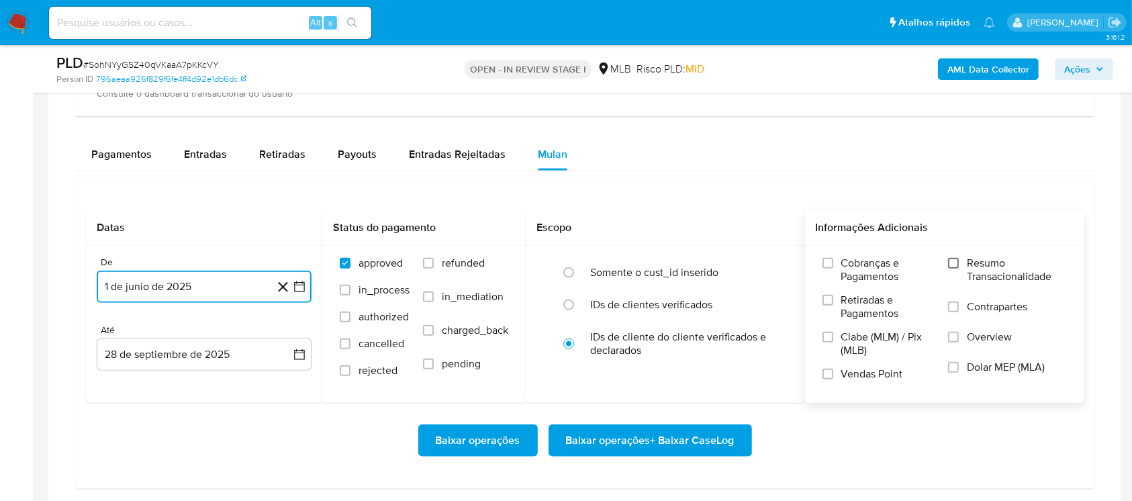
click at [955, 260] on input "Resumo Transacionalidade" at bounding box center [953, 263] width 11 height 11
click at [465, 437] on span "Baixar operações" at bounding box center [478, 441] width 85 height 30
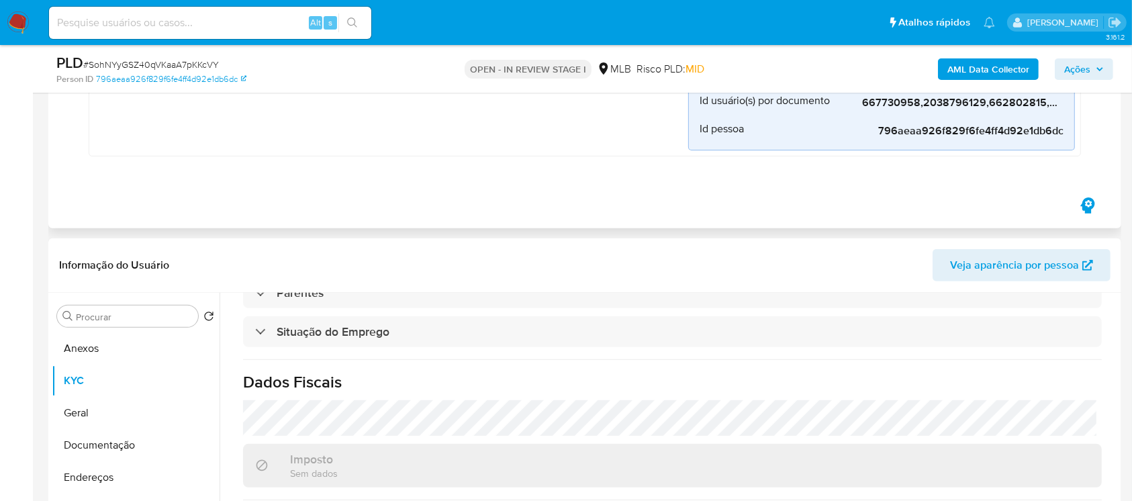
scroll to position [477, 0]
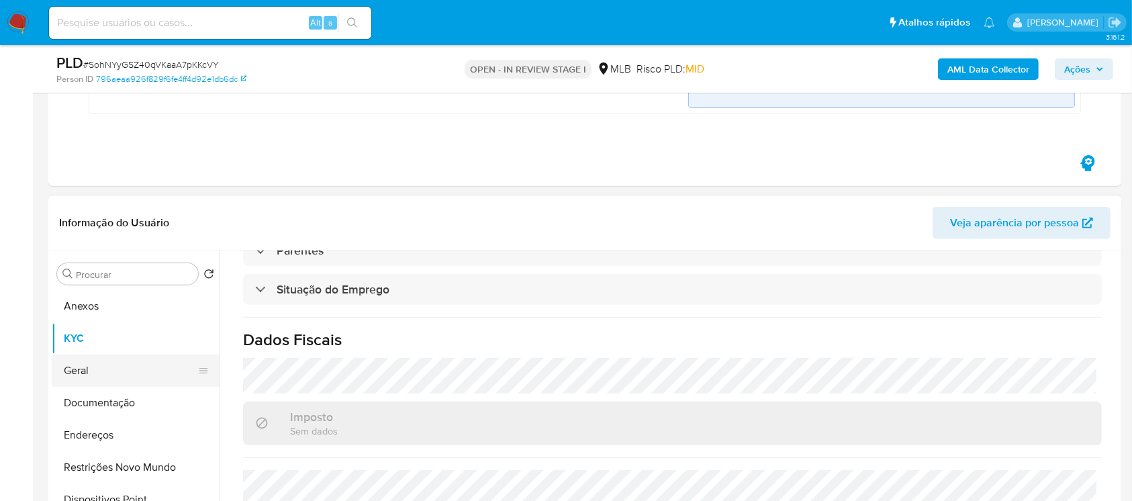
click at [105, 371] on button "Geral" at bounding box center [130, 371] width 157 height 32
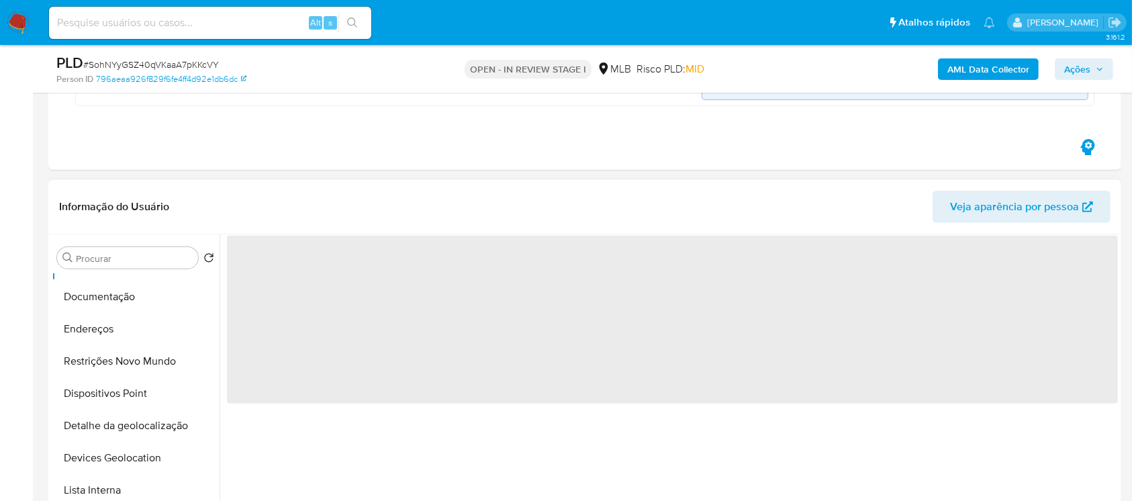
scroll to position [119, 0]
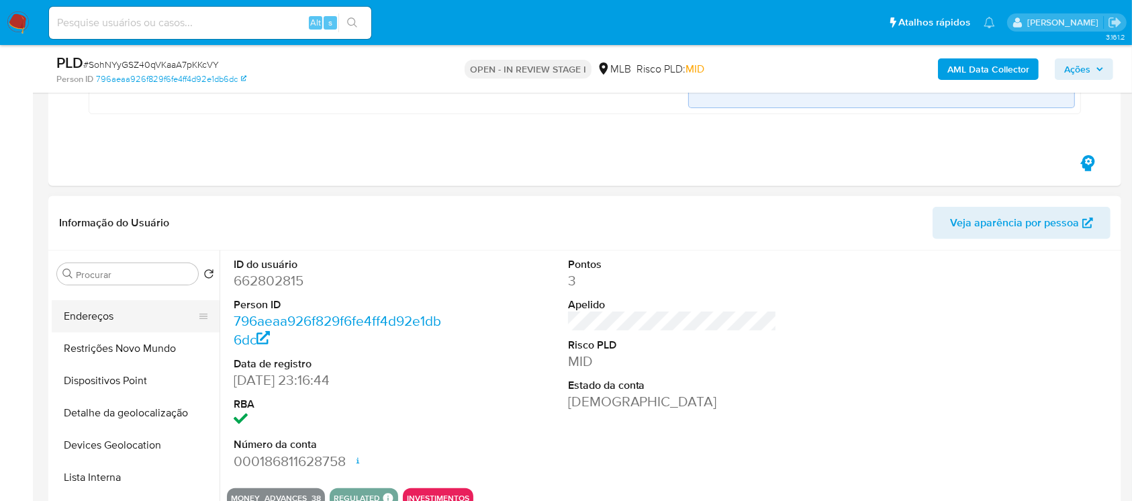
click at [81, 318] on button "Endereços" at bounding box center [130, 316] width 157 height 32
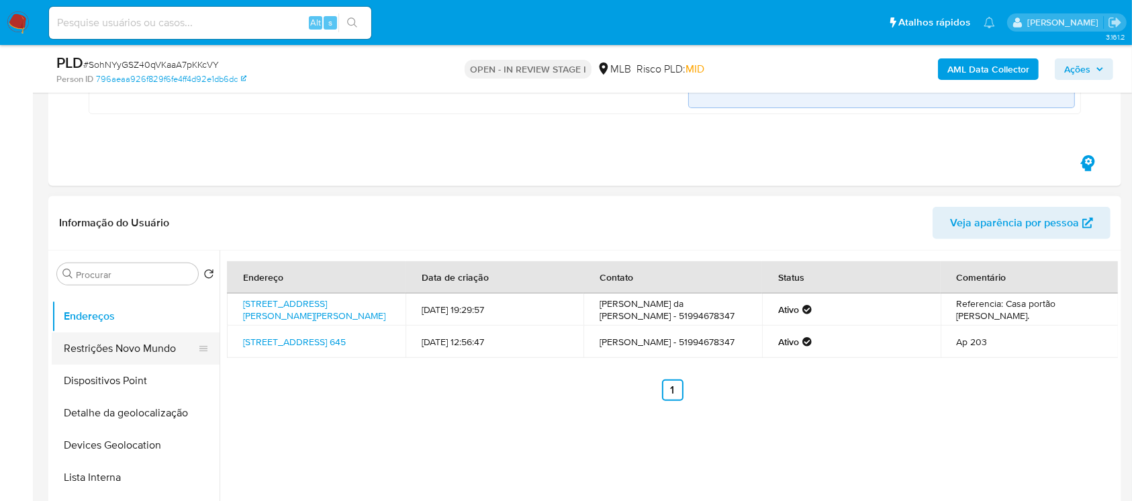
click at [97, 351] on button "Restrições Novo Mundo" at bounding box center [130, 348] width 157 height 32
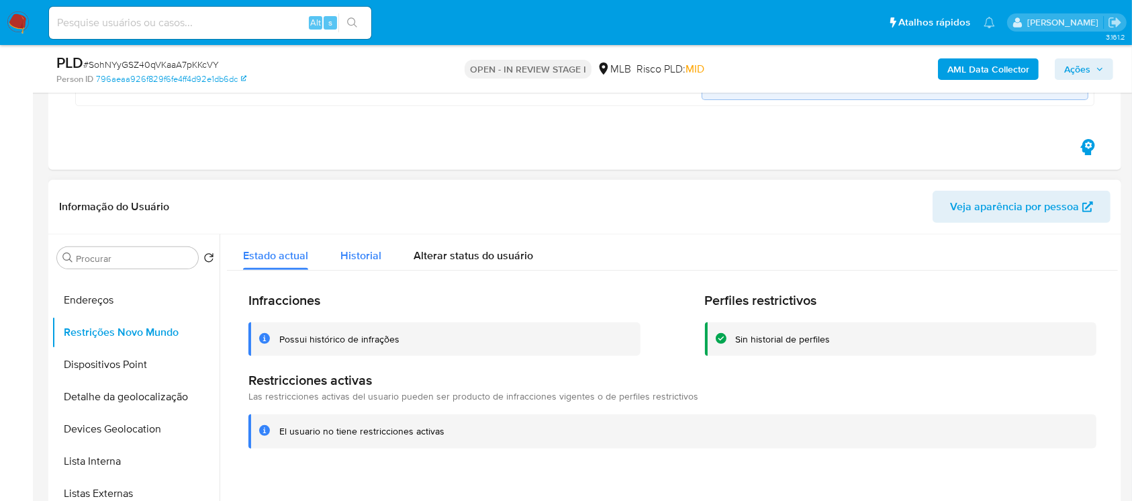
click at [354, 261] on span "Historial" at bounding box center [360, 255] width 41 height 15
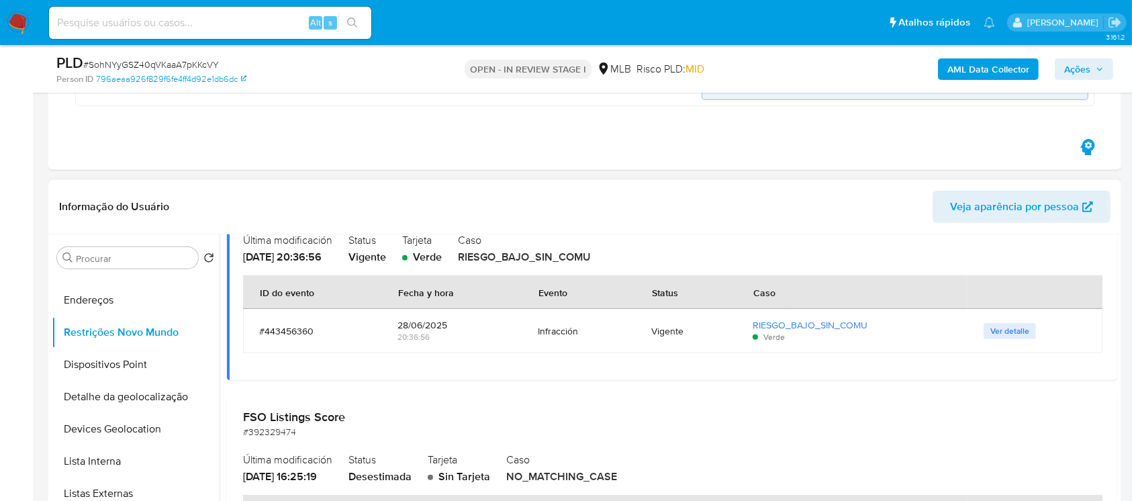
scroll to position [0, 0]
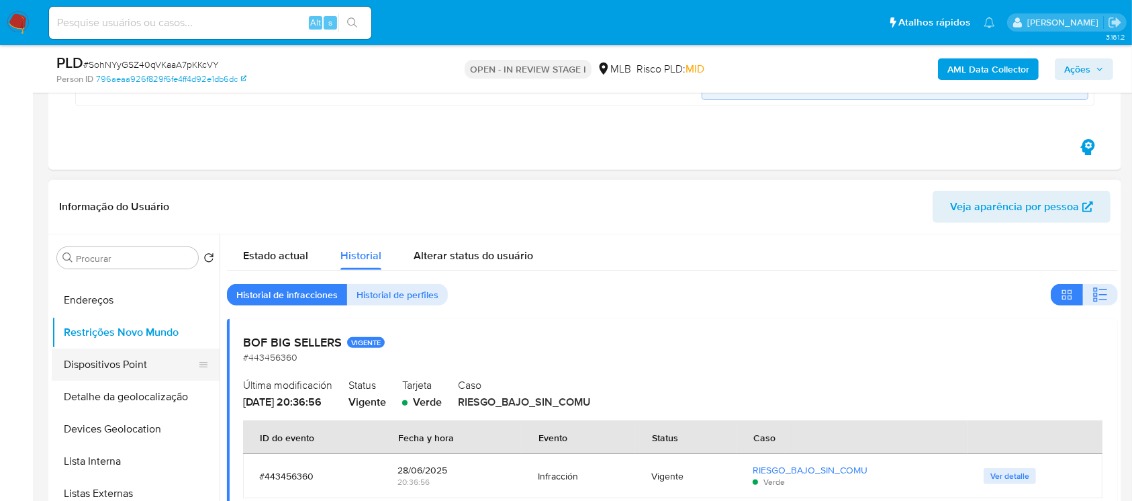
click at [83, 368] on button "Dispositivos Point" at bounding box center [130, 364] width 157 height 32
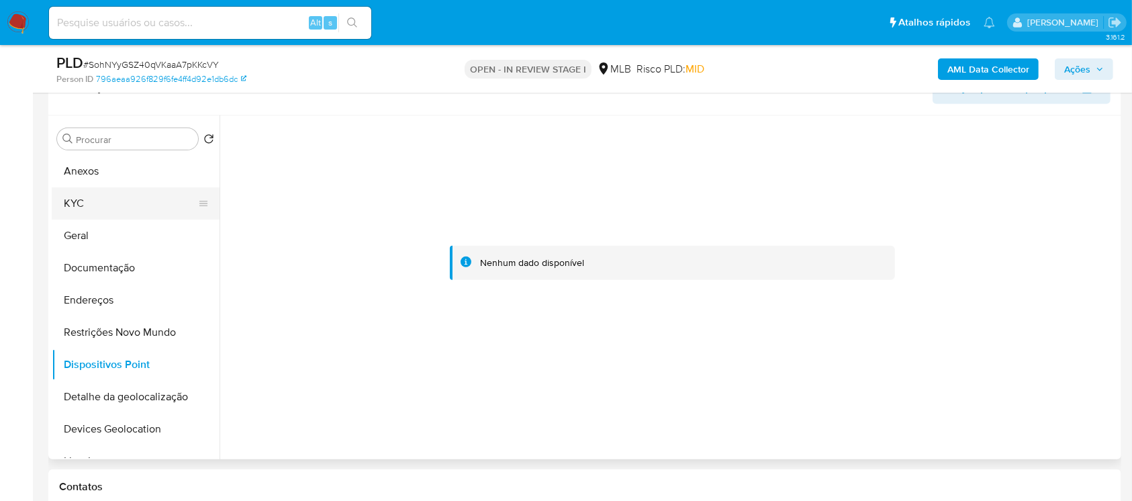
click at [75, 215] on button "KYC" at bounding box center [130, 203] width 157 height 32
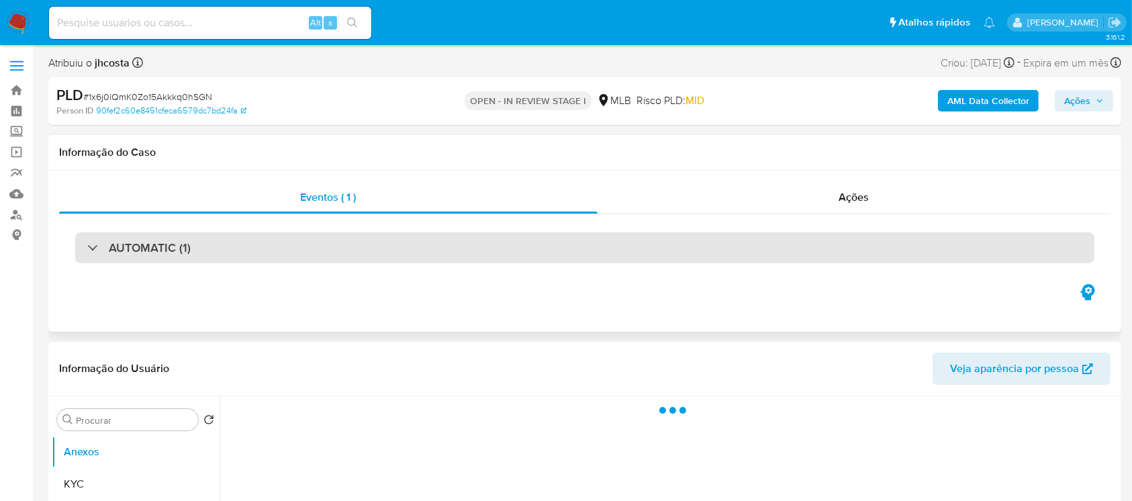
click at [91, 246] on div "AUTOMATIC (1)" at bounding box center [138, 247] width 103 height 15
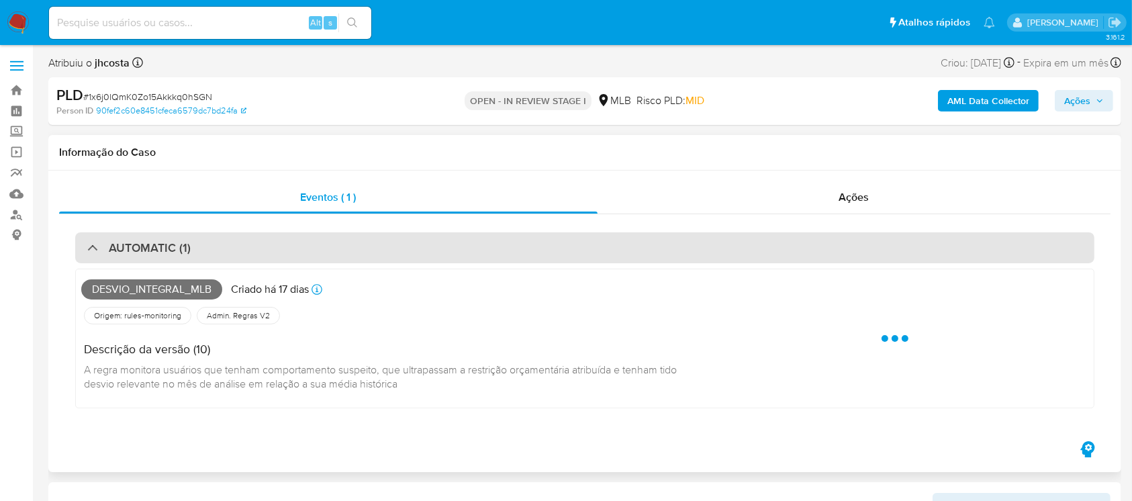
select select "10"
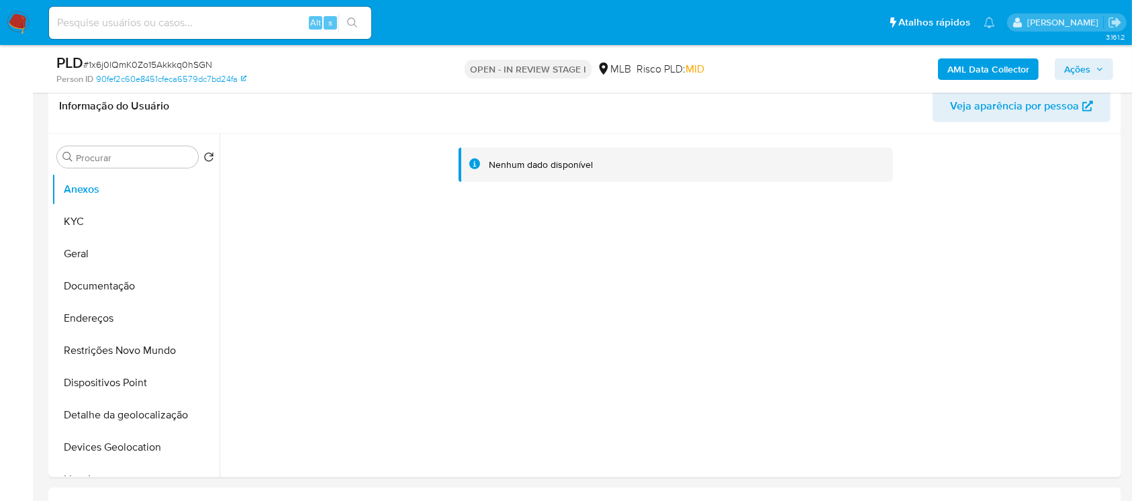
scroll to position [596, 0]
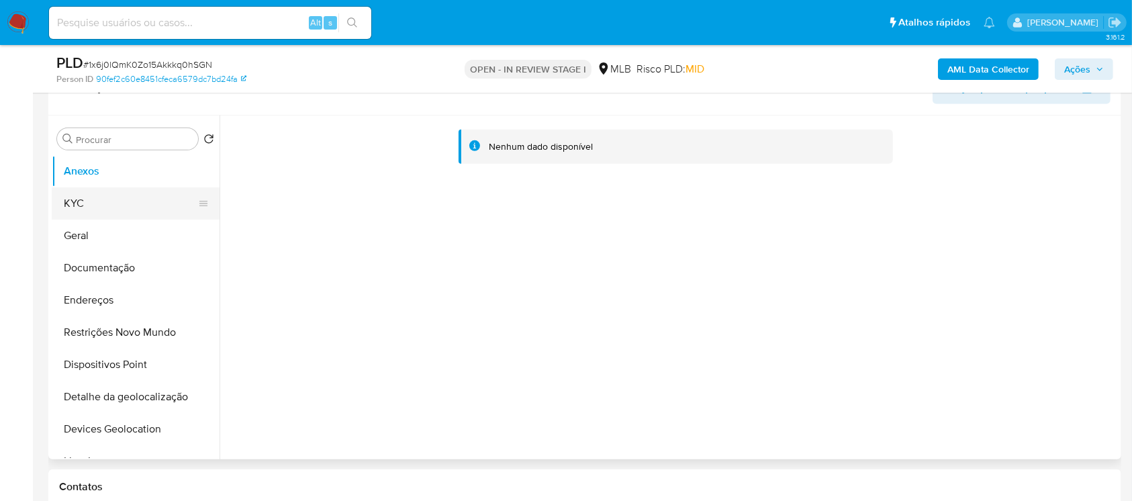
click at [83, 213] on button "KYC" at bounding box center [130, 203] width 157 height 32
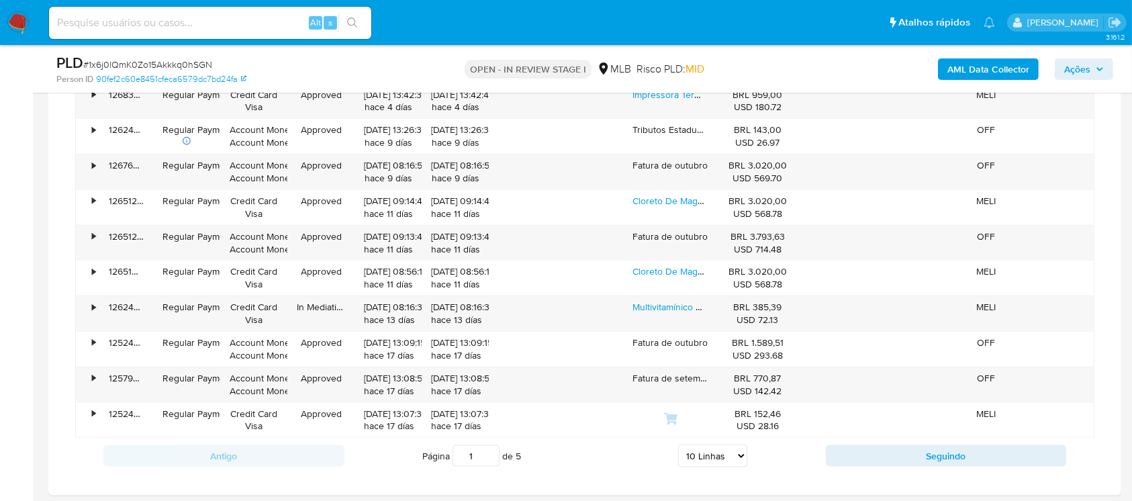
scroll to position [1552, 0]
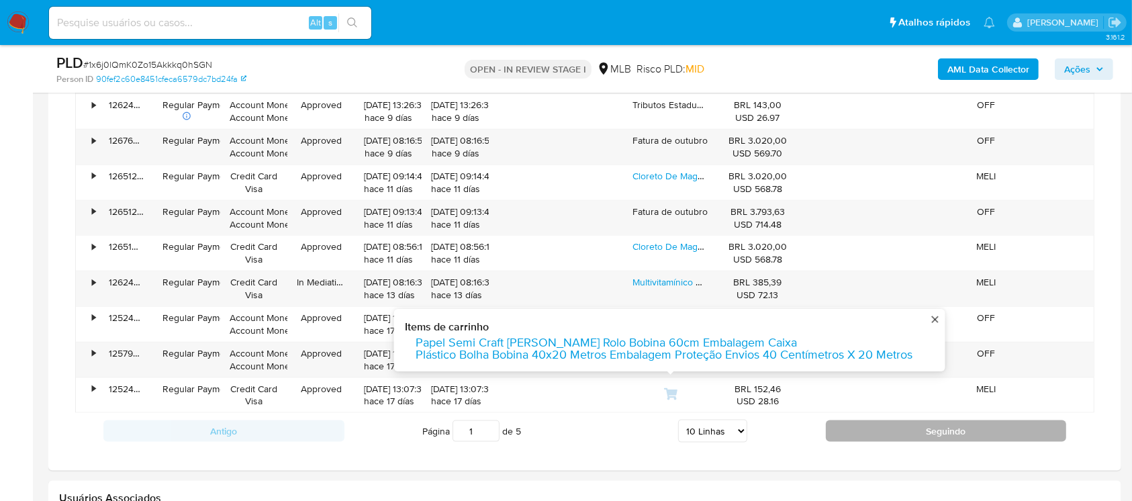
click at [855, 434] on button "Seguindo" at bounding box center [946, 430] width 241 height 21
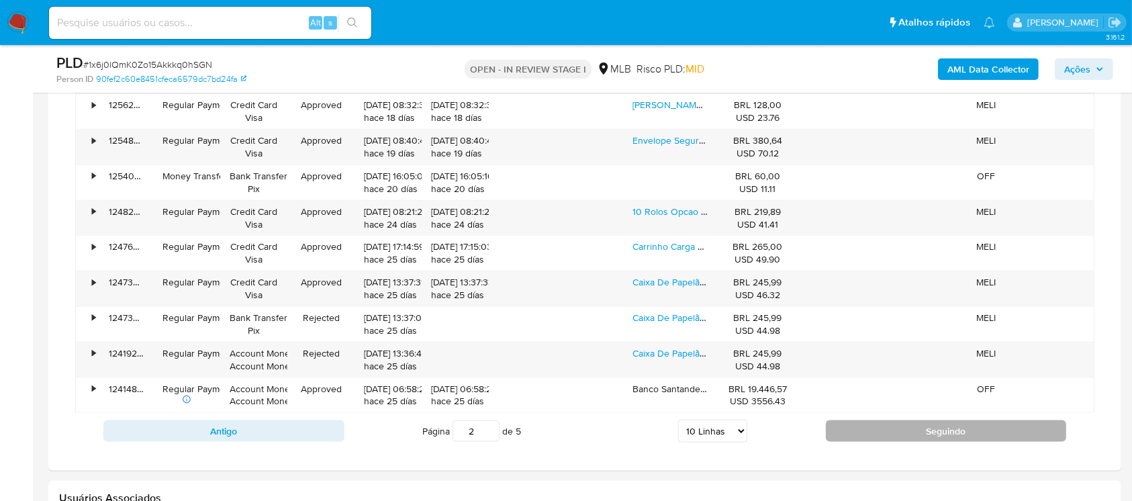
click at [859, 435] on button "Seguindo" at bounding box center [946, 430] width 241 height 21
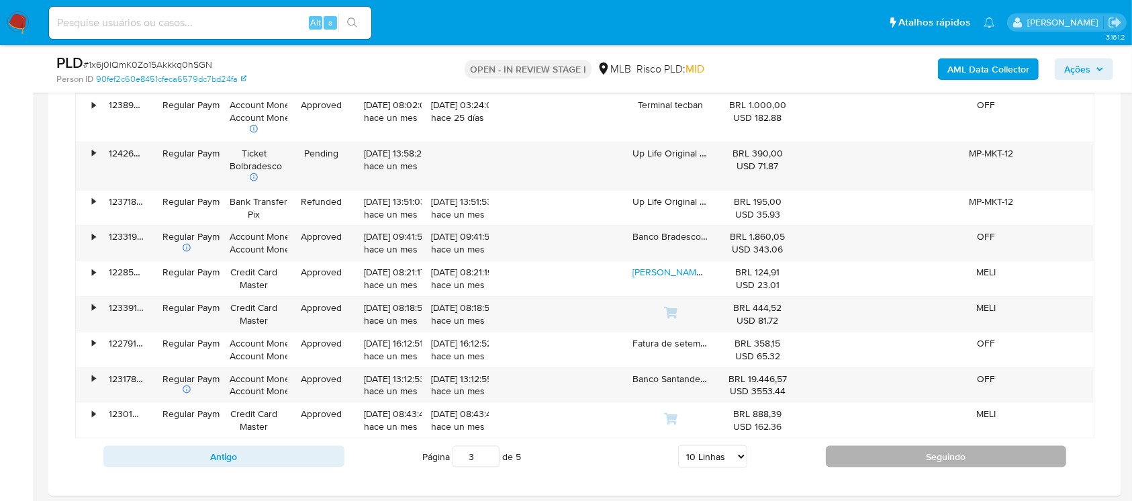
click at [864, 452] on button "Seguindo" at bounding box center [946, 456] width 241 height 21
type input "4"
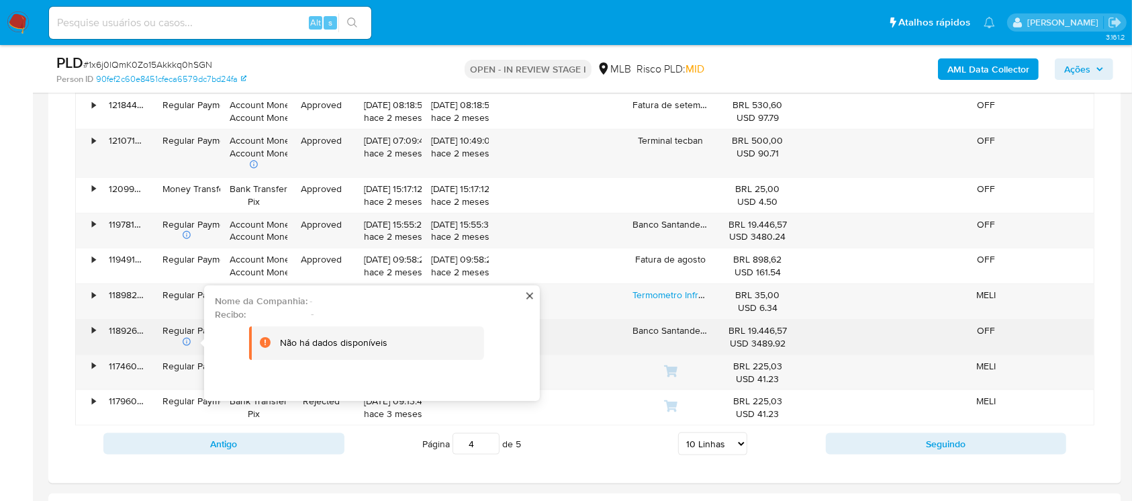
click at [83, 331] on div "•" at bounding box center [88, 337] width 24 height 35
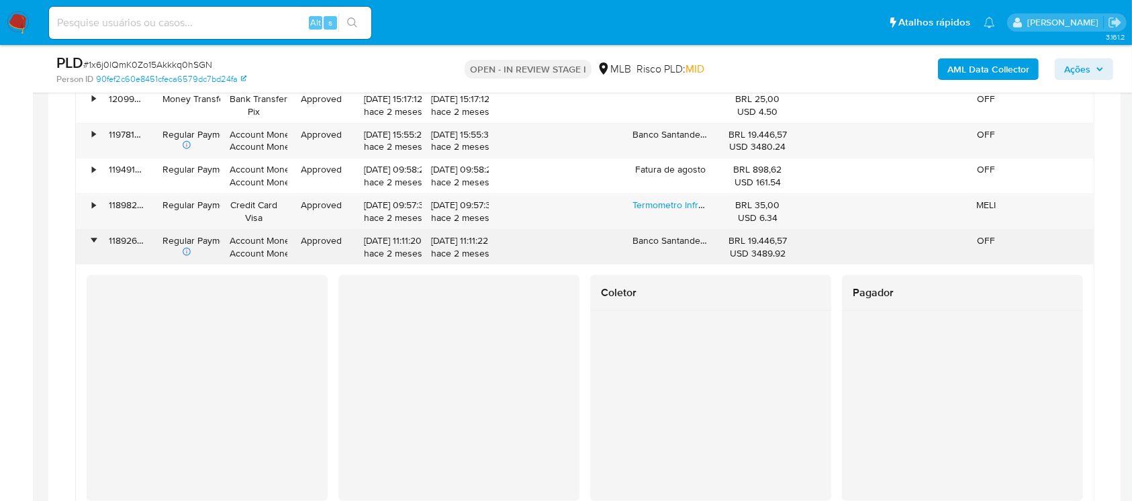
scroll to position [1671, 0]
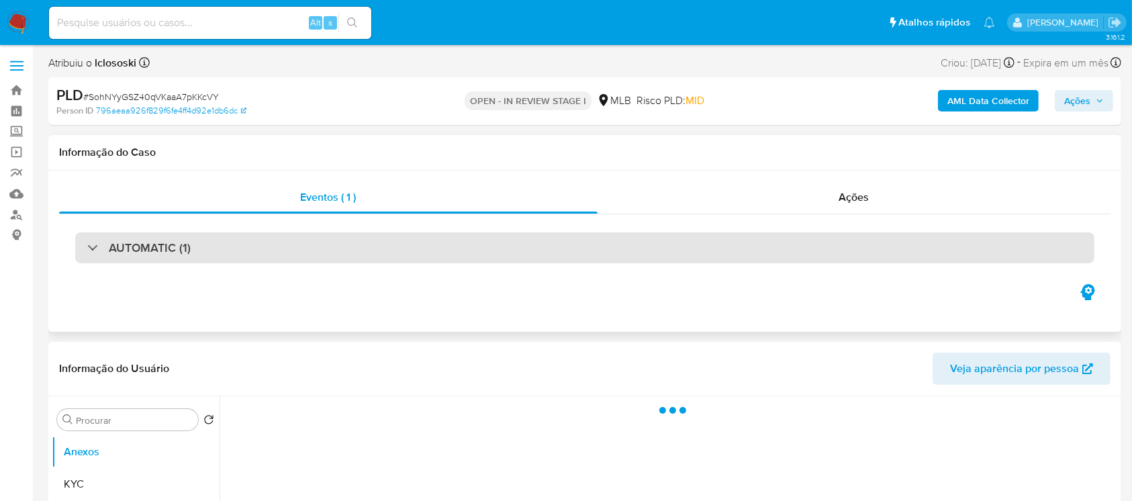
click at [91, 251] on div "AUTOMATIC (1)" at bounding box center [138, 247] width 103 height 15
select select "10"
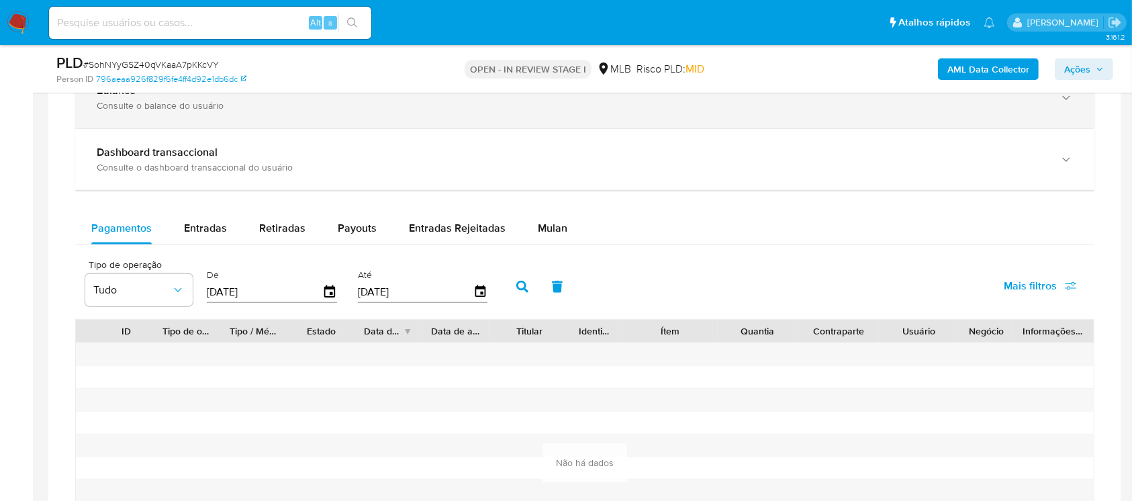
scroll to position [1432, 0]
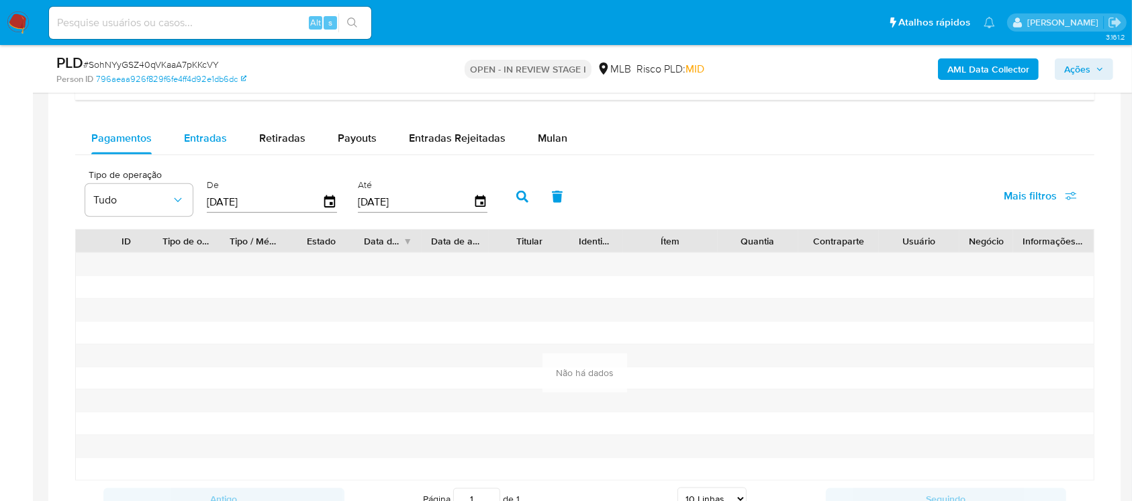
click at [202, 140] on span "Entradas" at bounding box center [205, 137] width 43 height 15
select select "10"
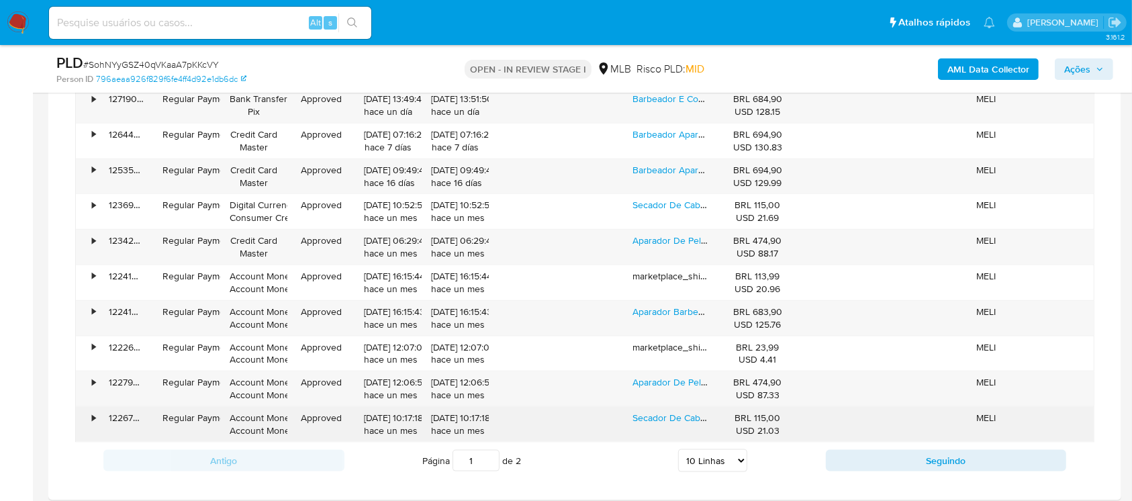
scroll to position [1671, 0]
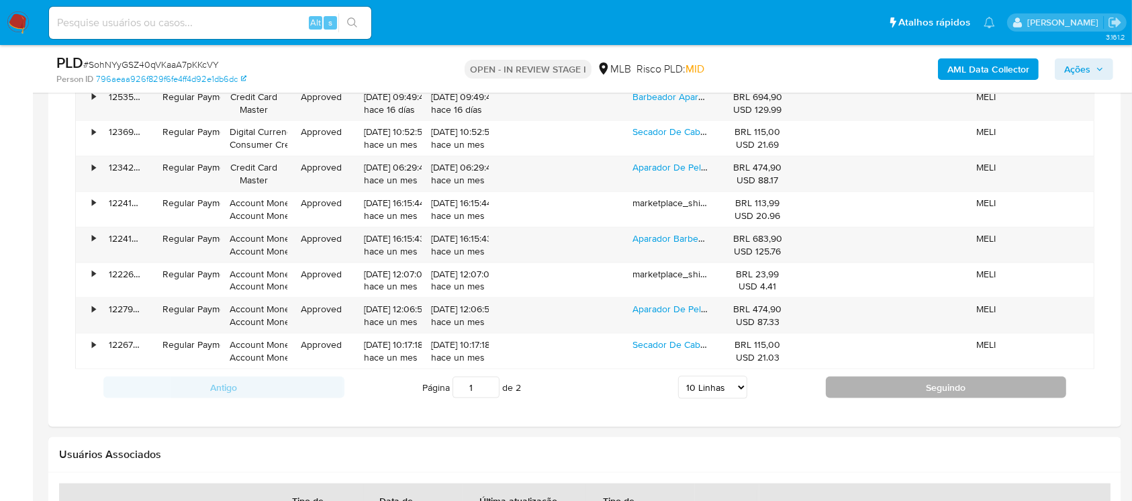
click at [859, 384] on button "Seguindo" at bounding box center [946, 387] width 241 height 21
type input "2"
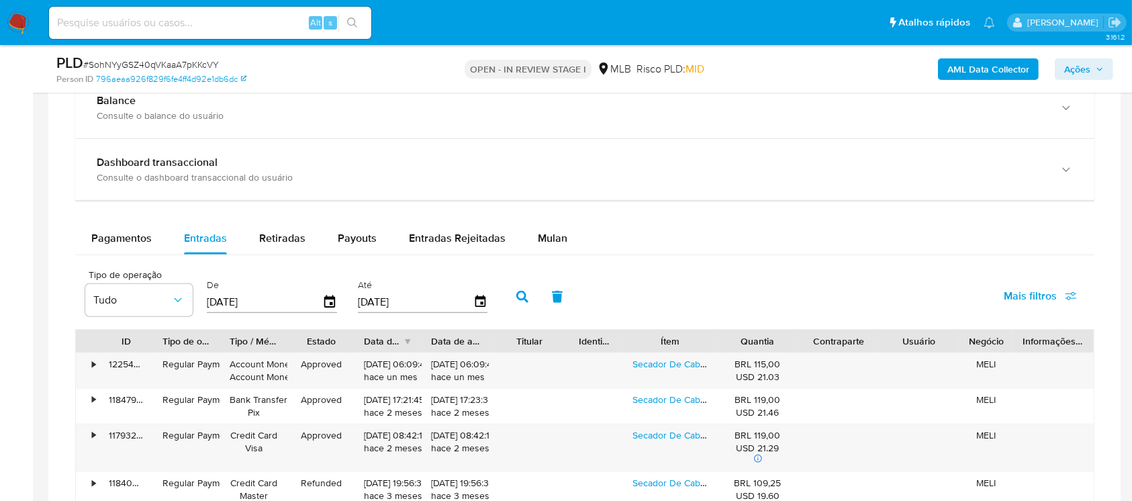
scroll to position [1432, 0]
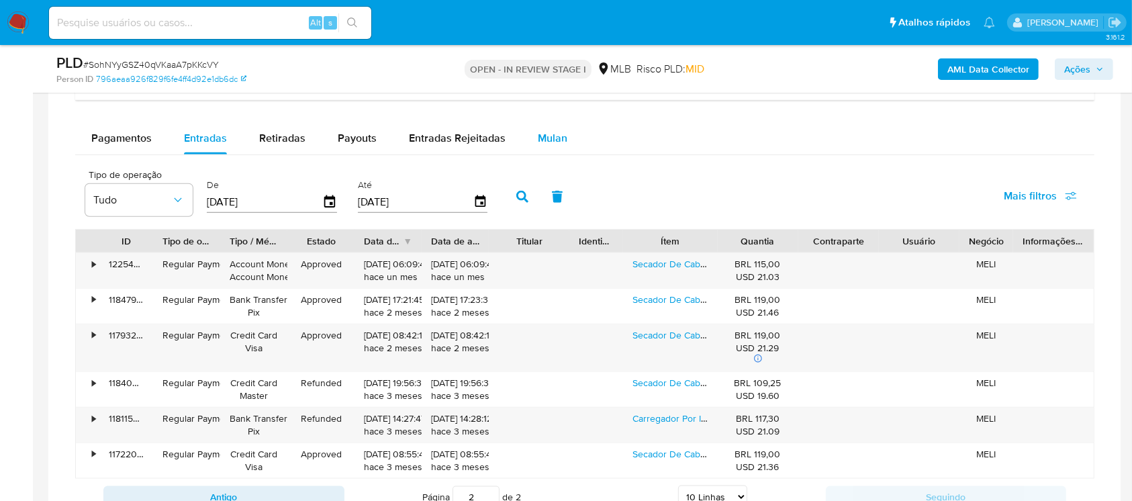
click at [543, 138] on span "Mulan" at bounding box center [553, 137] width 30 height 15
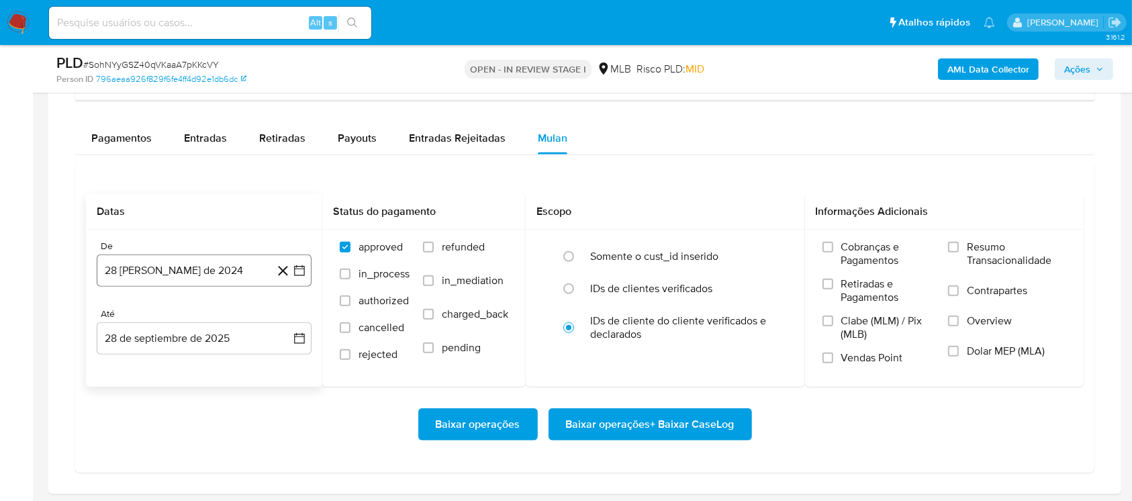
click at [150, 272] on button "28 [PERSON_NAME] de 2024" at bounding box center [204, 270] width 215 height 32
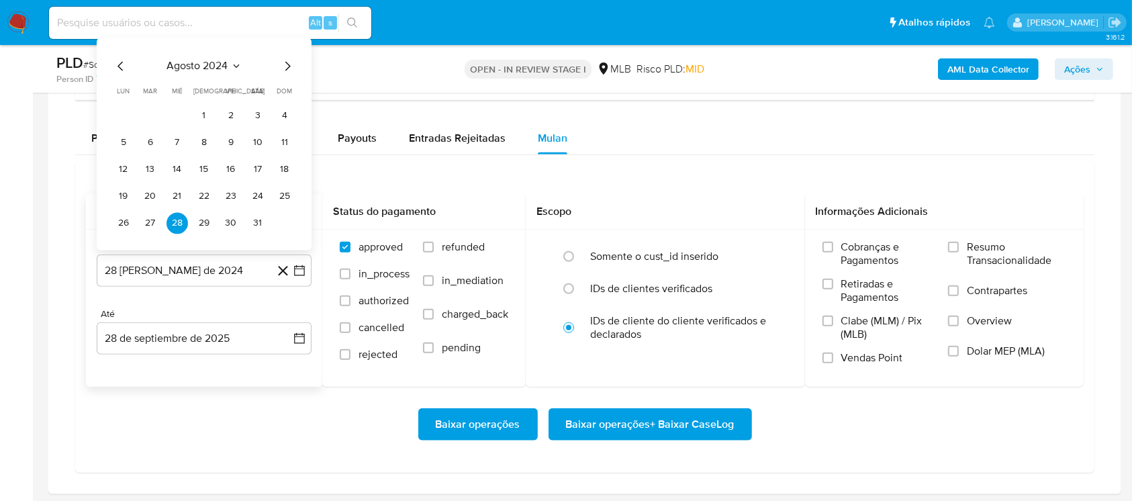
click at [289, 64] on icon "Mes siguiente" at bounding box center [287, 66] width 5 height 9
click at [238, 36] on span "septiembre 2024" at bounding box center [197, 39] width 82 height 13
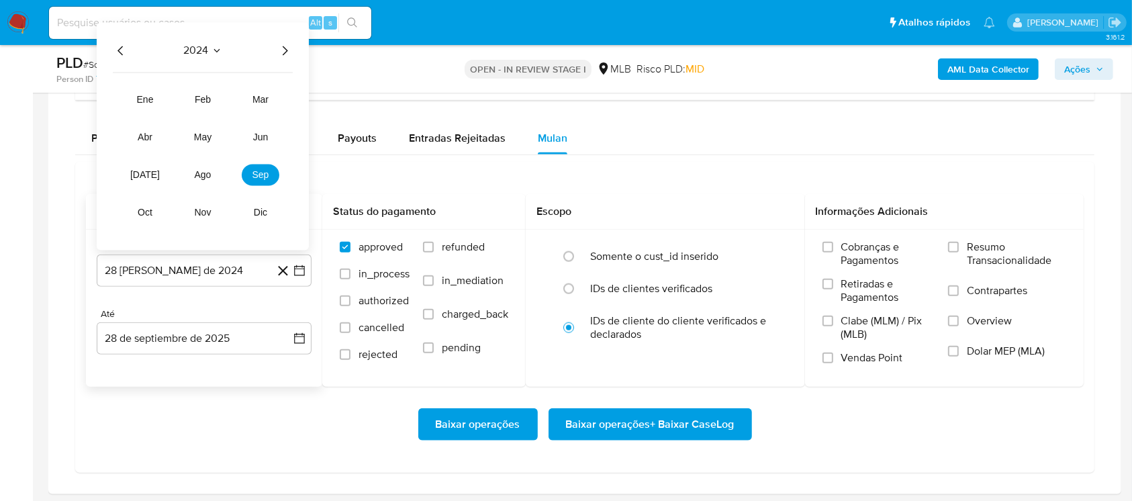
click at [281, 46] on icon "Año siguiente" at bounding box center [285, 51] width 16 height 16
click at [252, 170] on span "sep" at bounding box center [260, 175] width 17 height 11
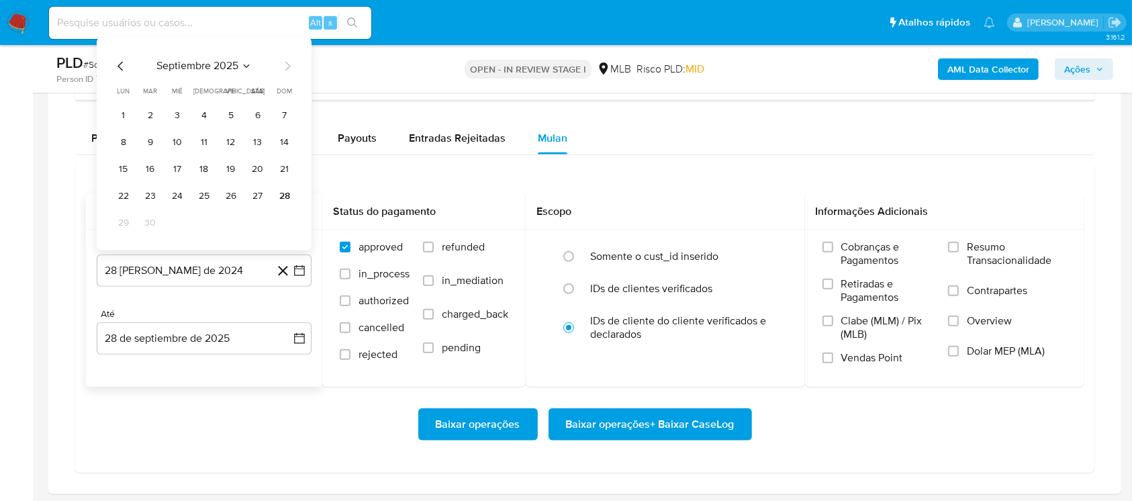
click at [242, 61] on icon "Seleccionar mes y año" at bounding box center [246, 66] width 11 height 11
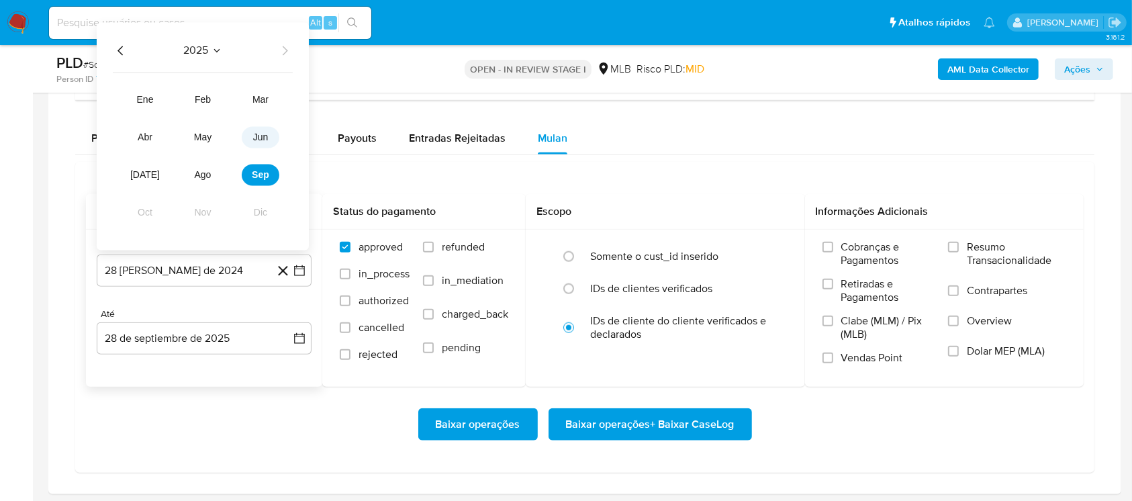
click at [264, 136] on span "jun" at bounding box center [260, 137] width 15 height 11
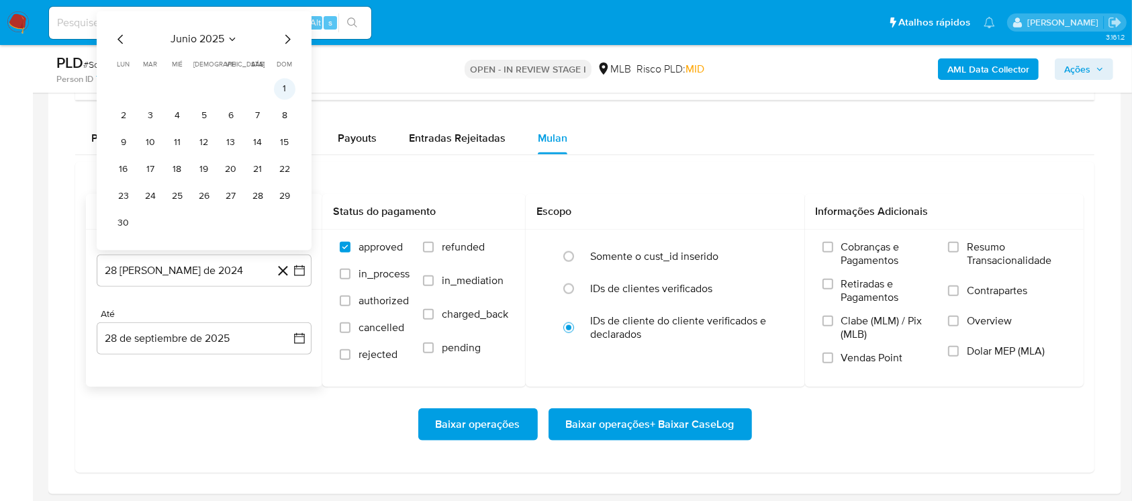
click at [279, 88] on button "1" at bounding box center [284, 89] width 21 height 21
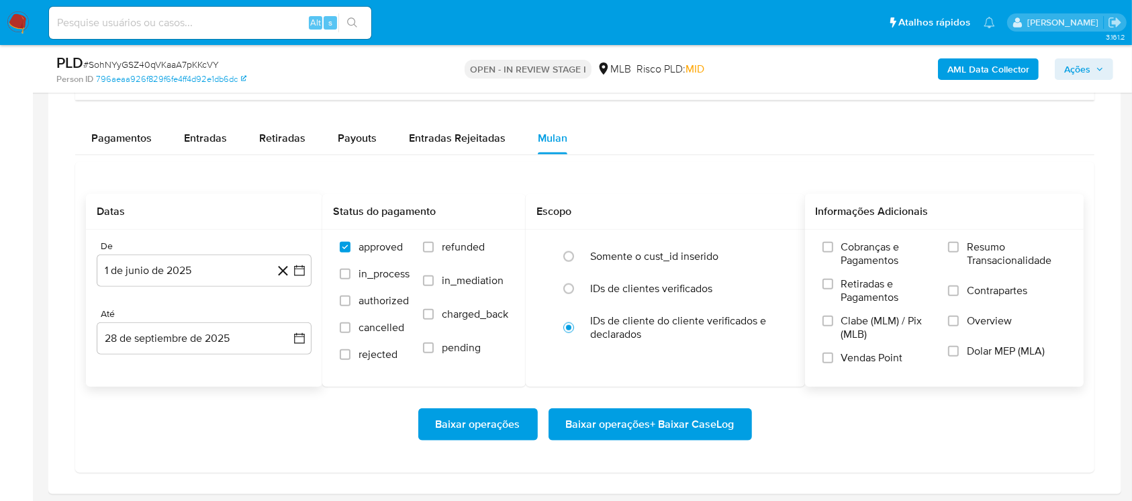
click at [961, 246] on label "Resumo Transacionalidade" at bounding box center [1007, 262] width 118 height 44
click at [959, 246] on input "Resumo Transacionalidade" at bounding box center [953, 247] width 11 height 11
click at [448, 422] on span "Baixar operações" at bounding box center [478, 425] width 85 height 30
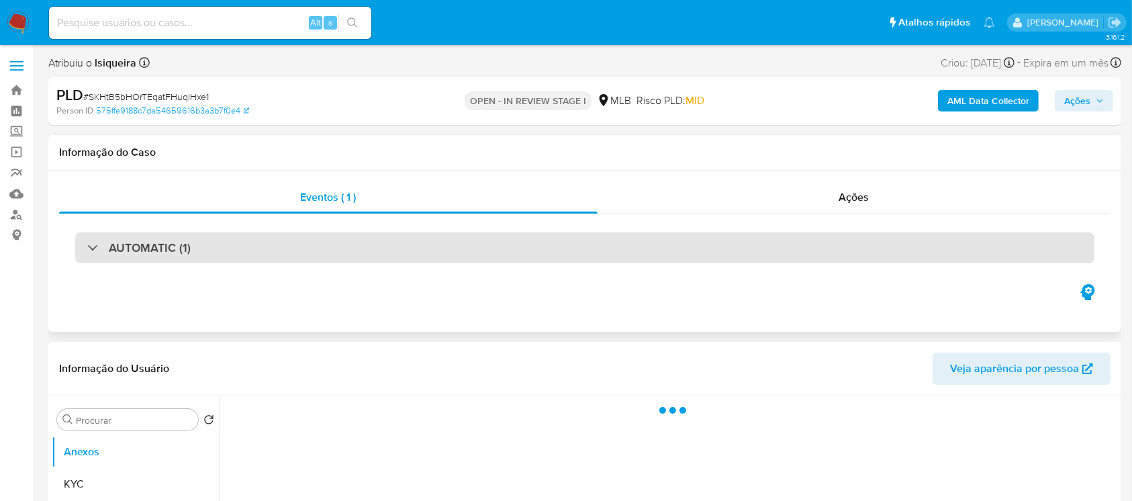
click at [87, 250] on div "AUTOMATIC (1)" at bounding box center [138, 247] width 103 height 15
select select "10"
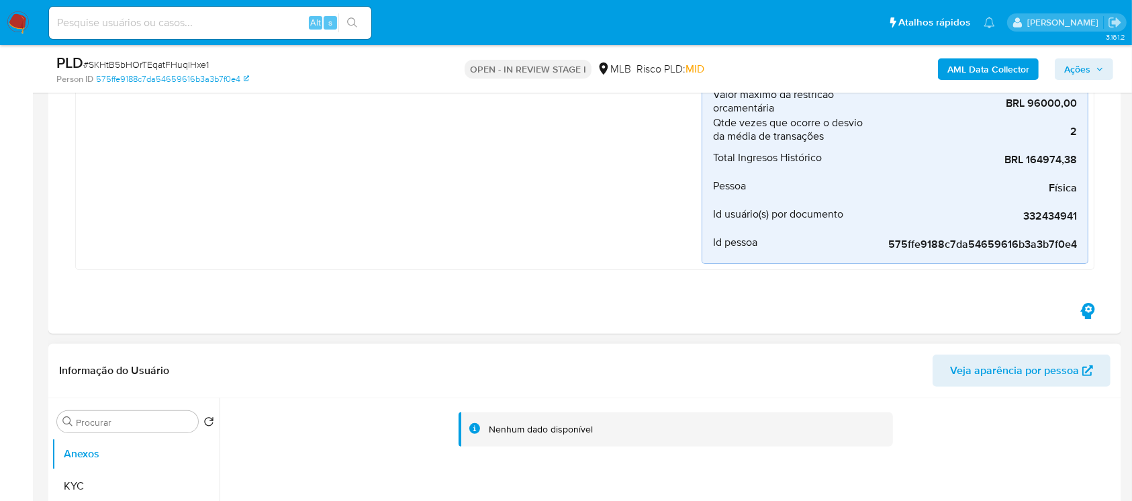
scroll to position [358, 0]
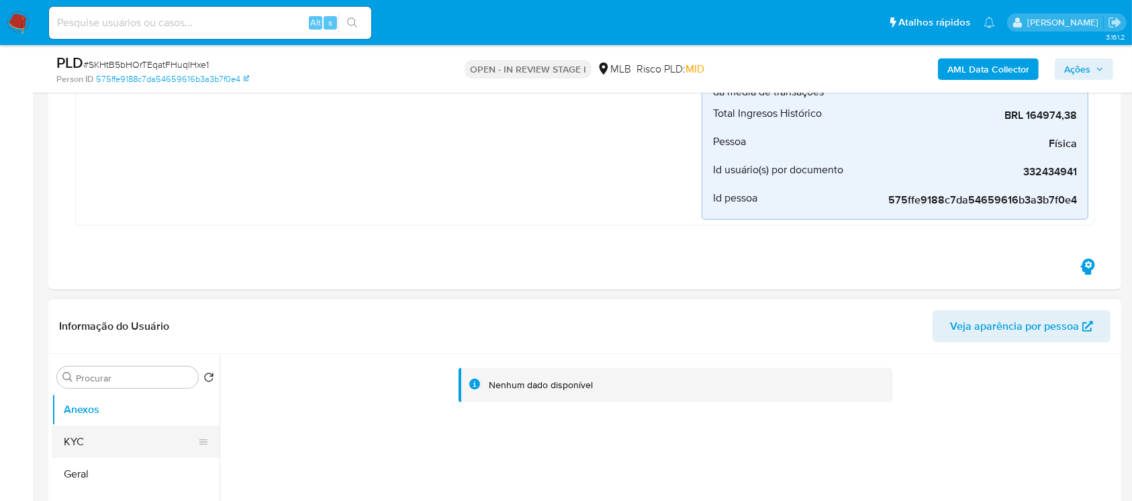
click at [105, 440] on button "KYC" at bounding box center [130, 442] width 157 height 32
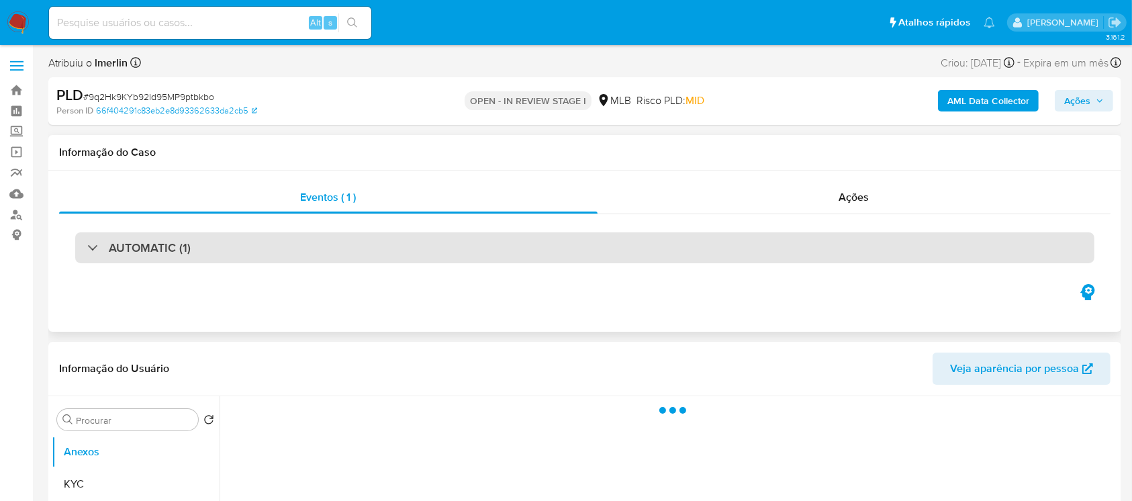
click at [87, 250] on div "AUTOMATIC (1)" at bounding box center [138, 247] width 103 height 15
select select "10"
click at [95, 248] on div "AUTOMATIC (1)" at bounding box center [138, 247] width 103 height 15
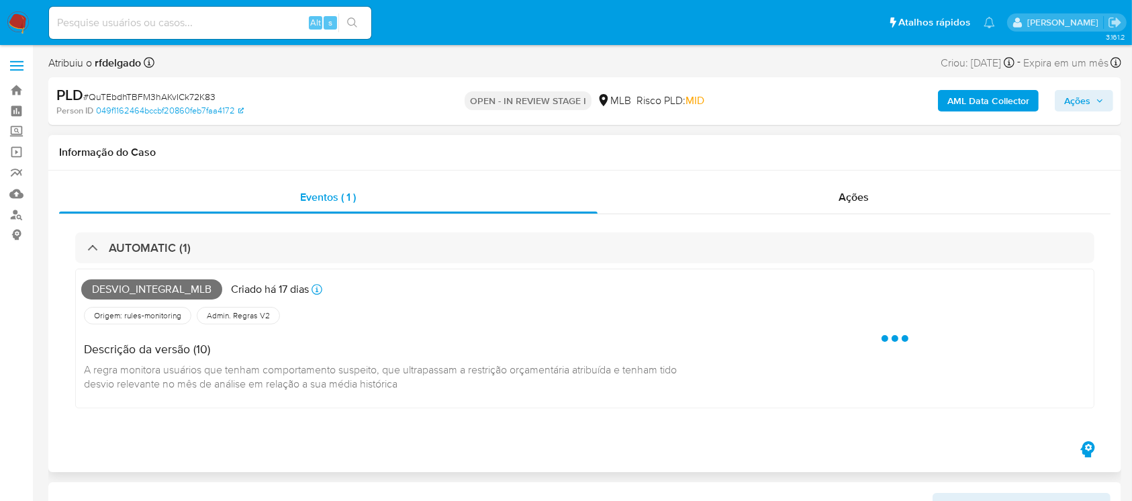
select select "10"
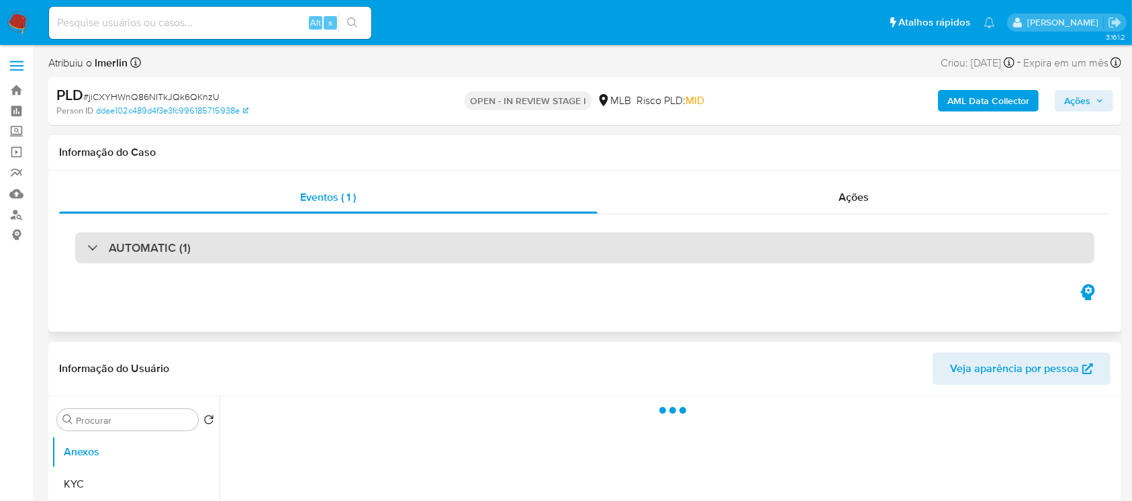
click at [85, 248] on div "AUTOMATIC (1)" at bounding box center [584, 247] width 1019 height 31
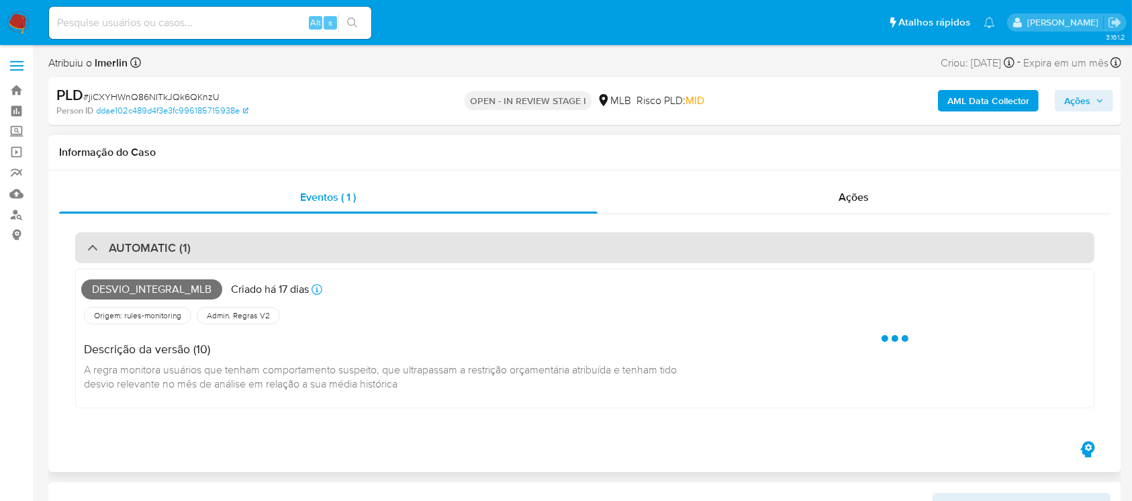
select select "10"
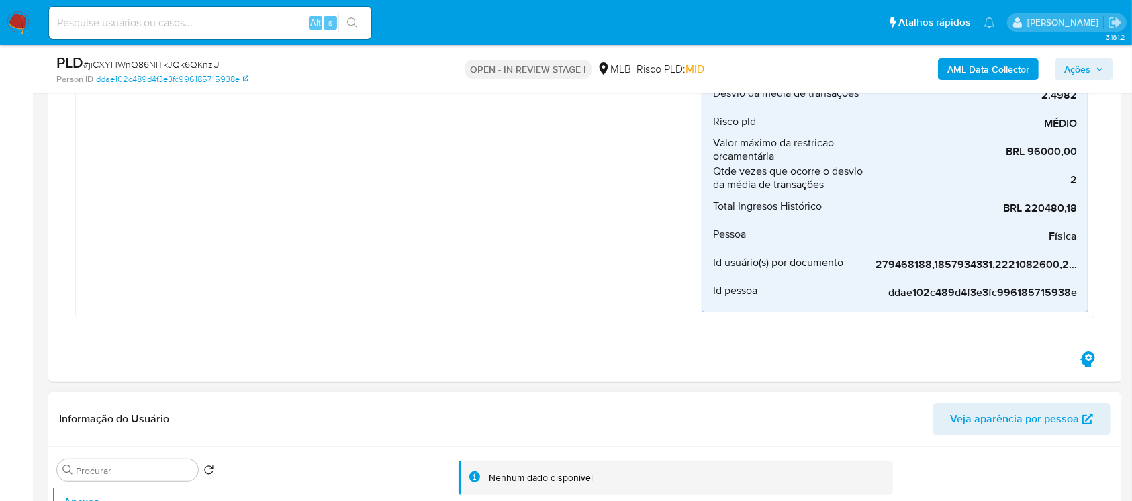
scroll to position [358, 0]
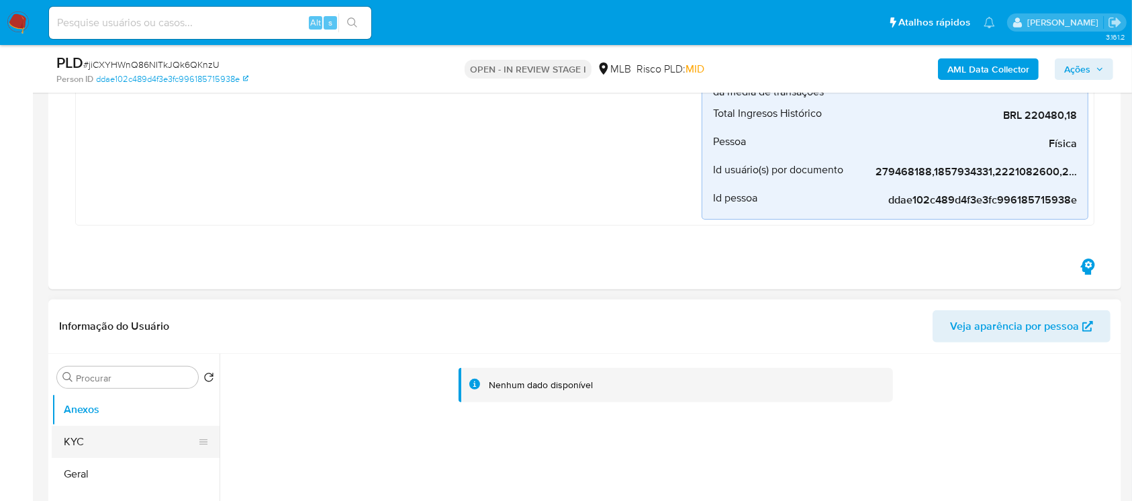
click at [89, 432] on button "KYC" at bounding box center [130, 442] width 157 height 32
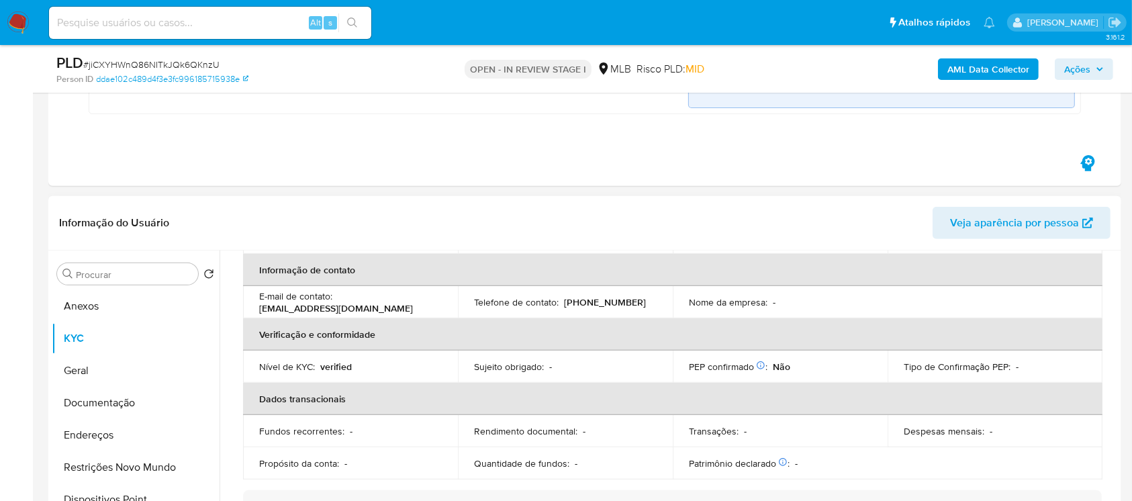
scroll to position [238, 0]
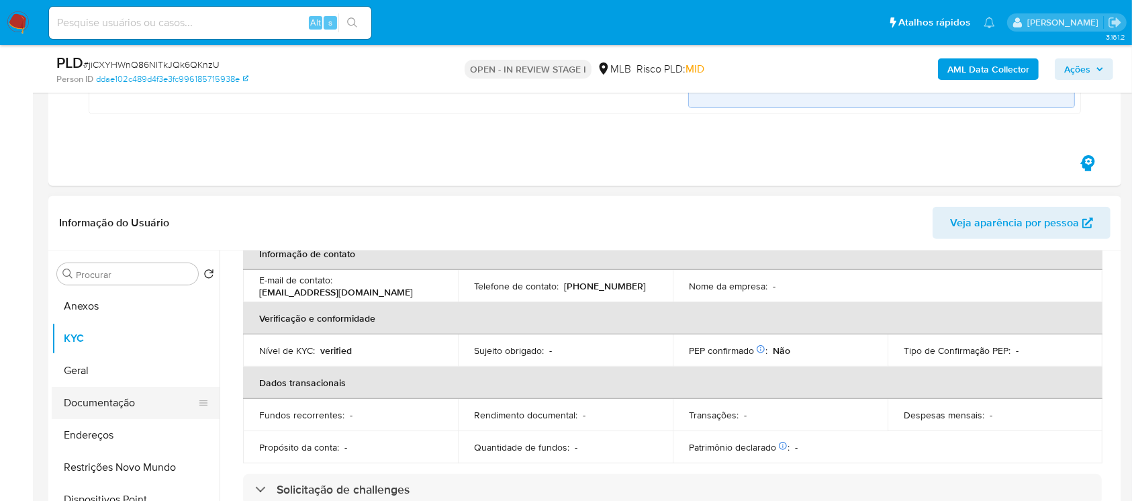
click at [88, 393] on button "Documentação" at bounding box center [130, 403] width 157 height 32
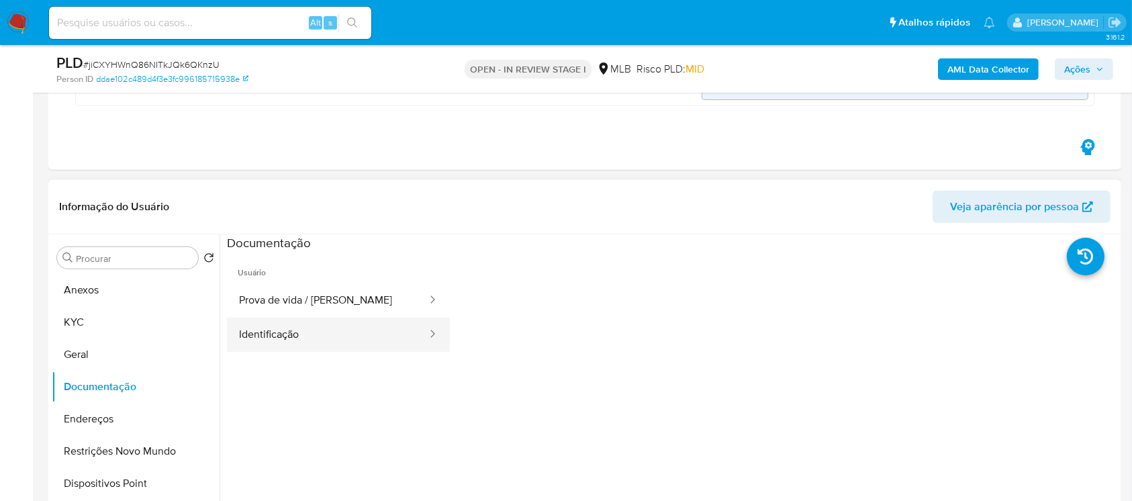
click at [287, 342] on button "Identificação" at bounding box center [327, 335] width 201 height 34
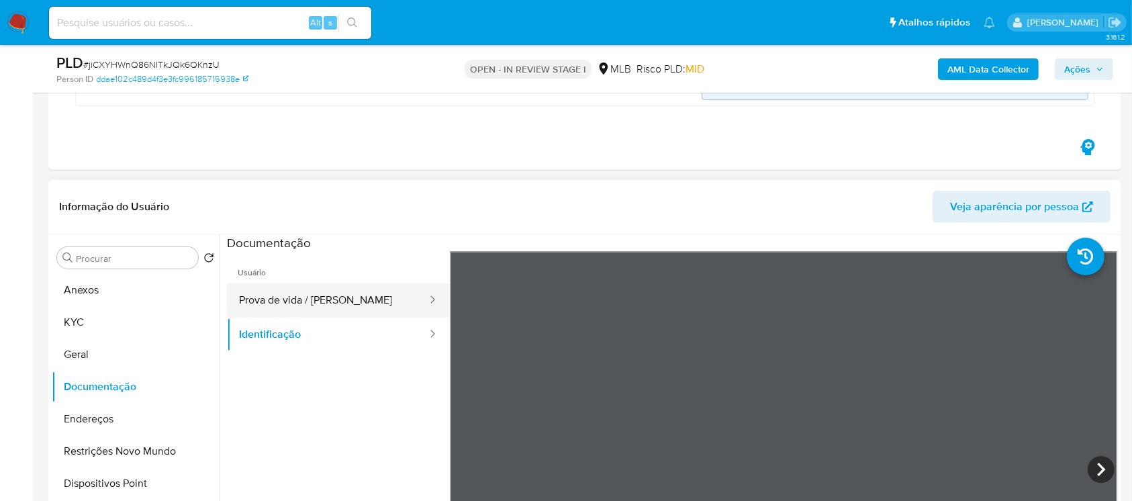
click at [277, 297] on button "Prova de vida / [PERSON_NAME]" at bounding box center [327, 300] width 201 height 34
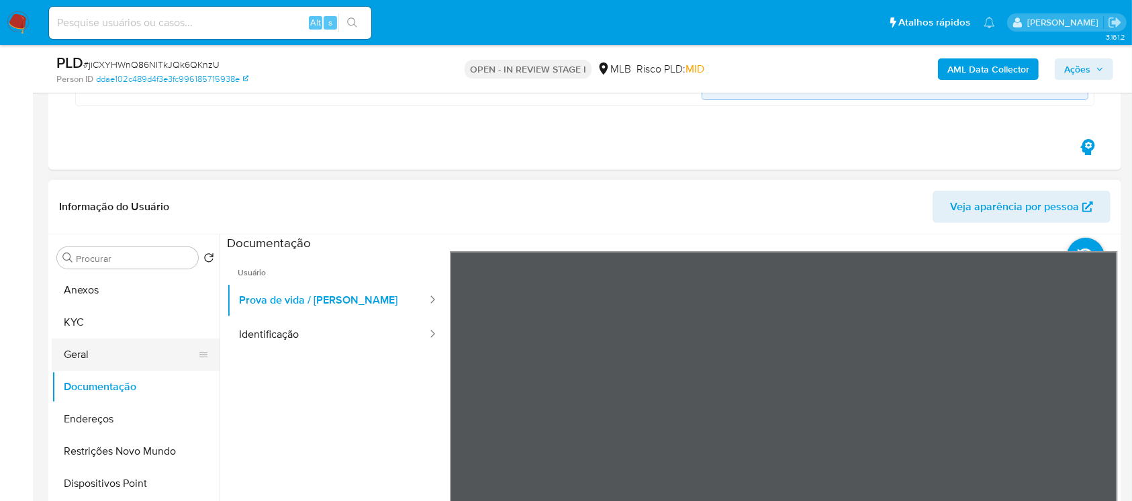
scroll to position [119, 0]
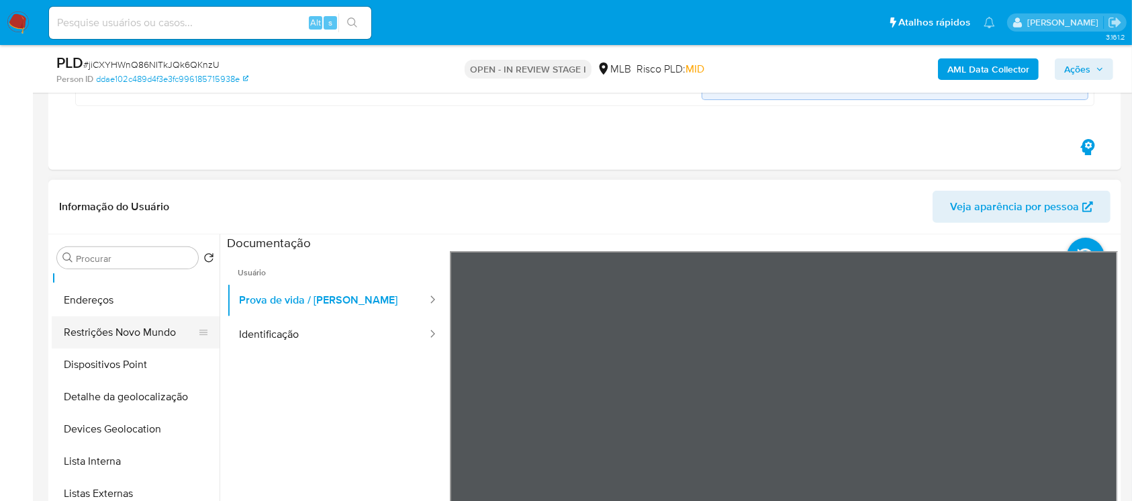
click at [87, 336] on button "Restrições Novo Mundo" at bounding box center [130, 332] width 157 height 32
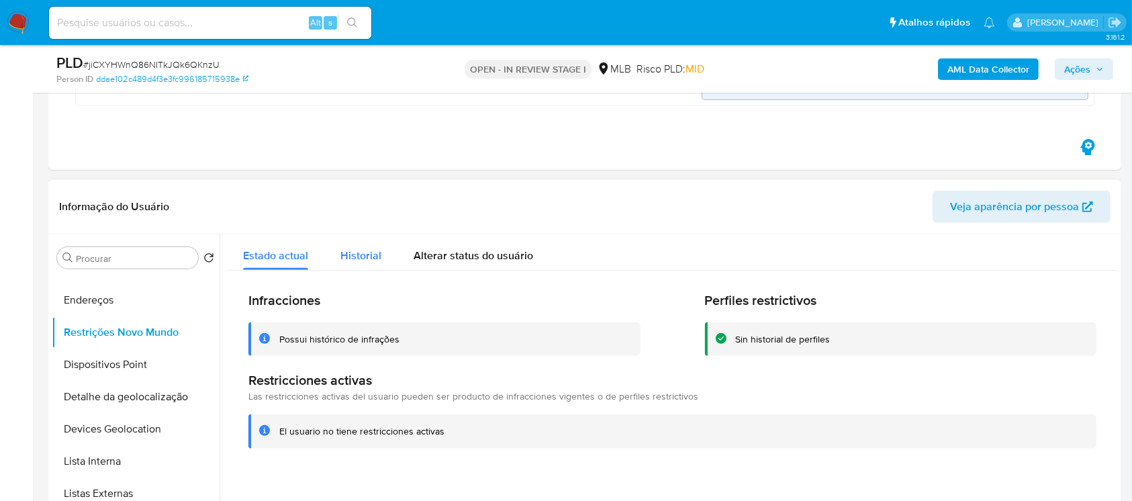
click at [355, 259] on span "Historial" at bounding box center [360, 255] width 41 height 15
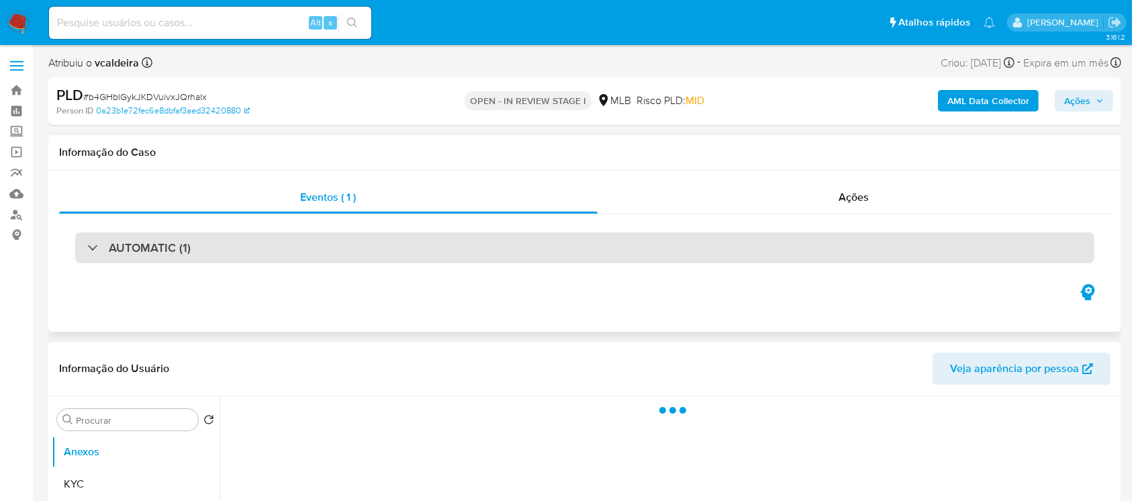
click at [89, 249] on div "AUTOMATIC (1)" at bounding box center [138, 247] width 103 height 15
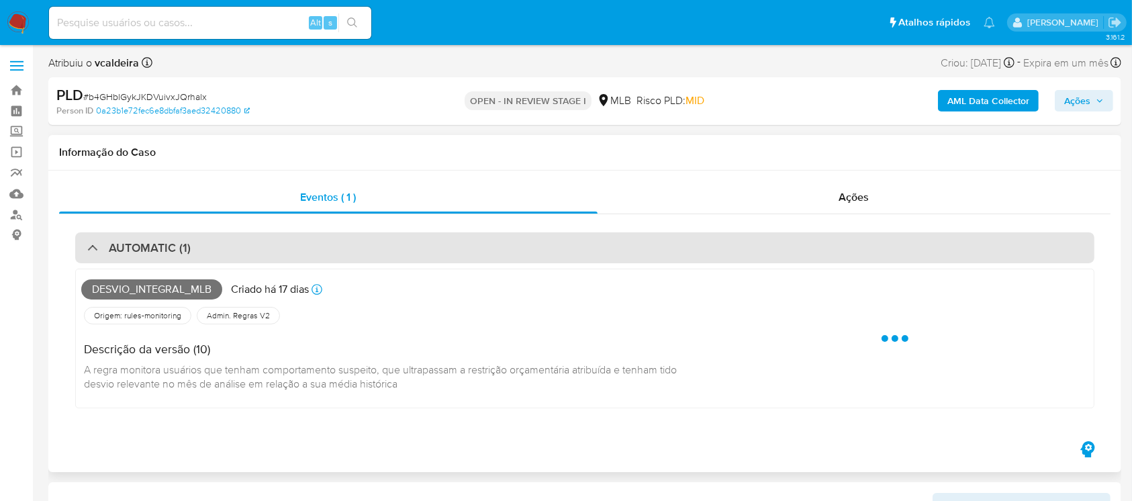
select select "10"
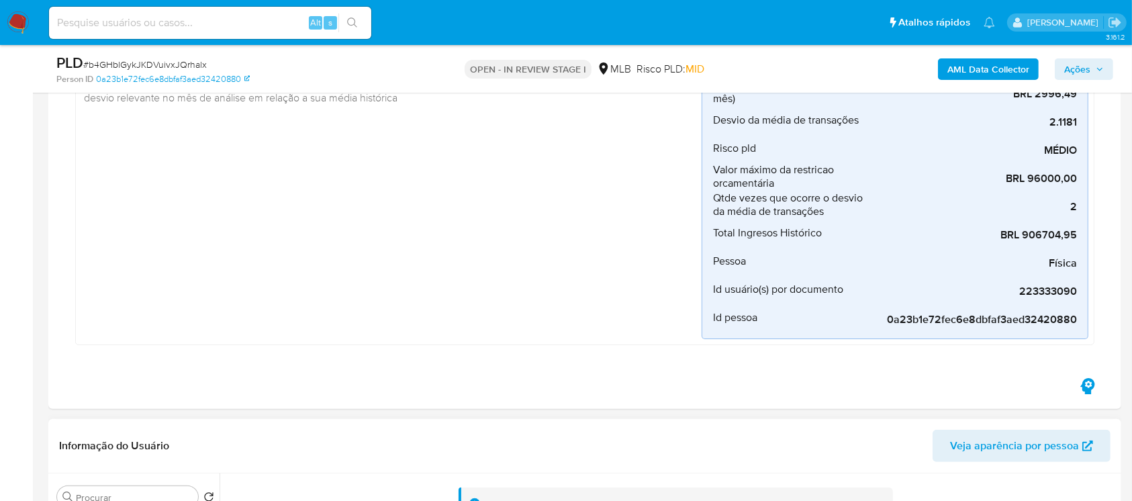
scroll to position [358, 0]
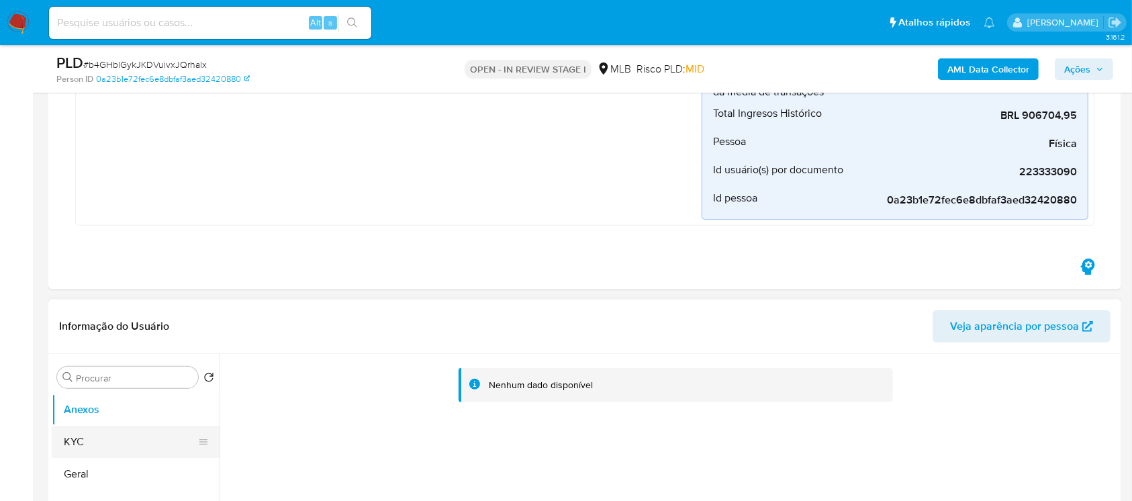
click at [95, 443] on button "KYC" at bounding box center [130, 442] width 157 height 32
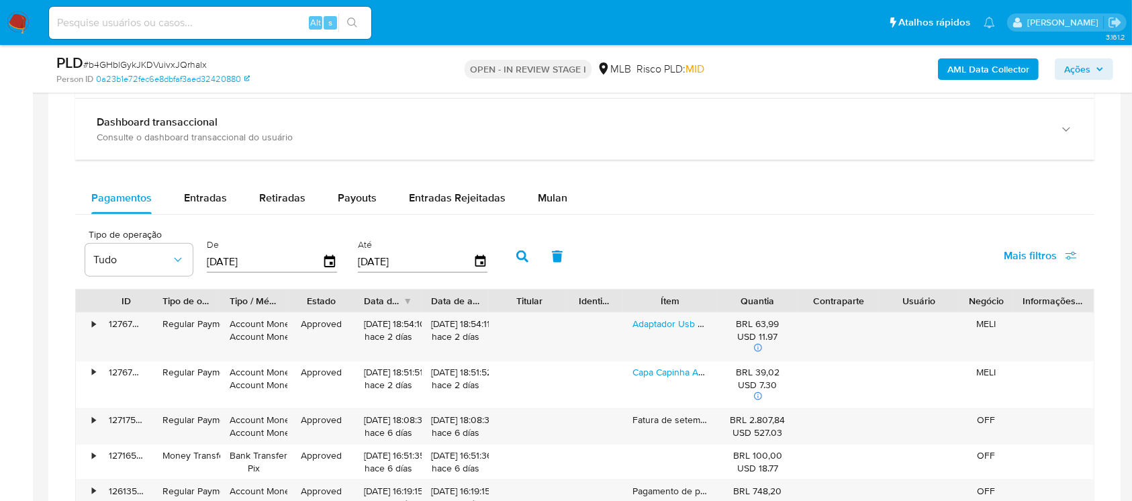
scroll to position [1432, 0]
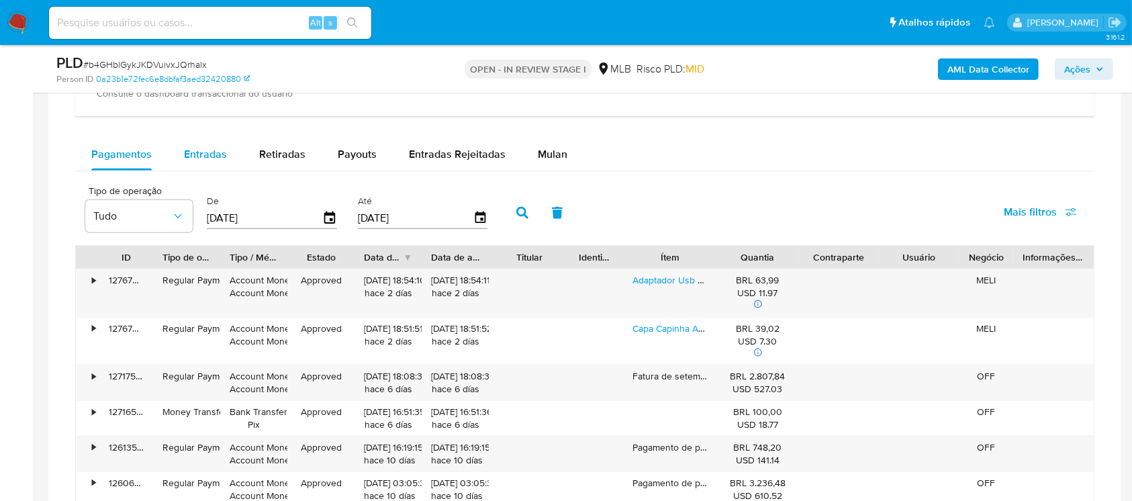
click at [214, 160] on span "Entradas" at bounding box center [205, 153] width 43 height 15
select select "10"
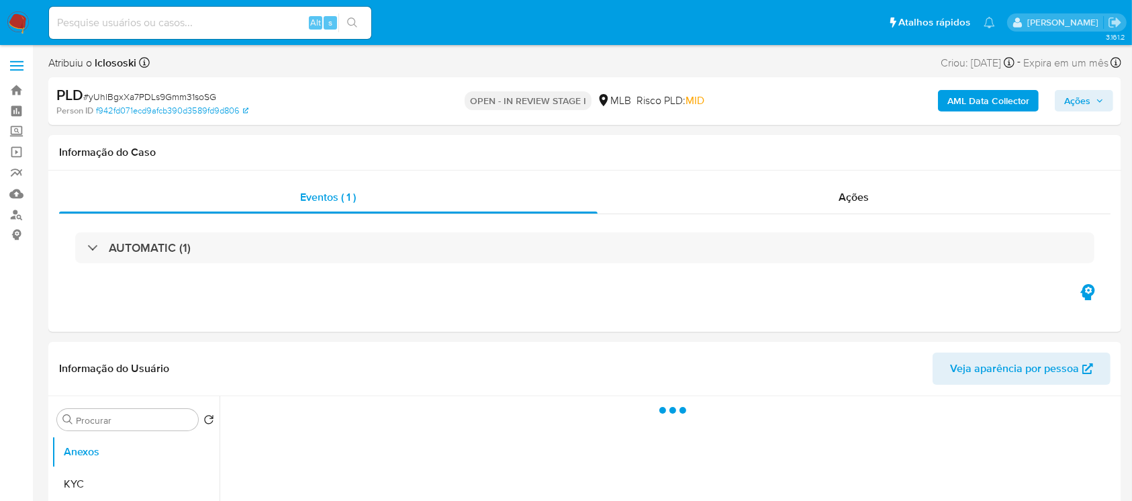
click at [102, 247] on div "AUTOMATIC (1)" at bounding box center [138, 247] width 103 height 15
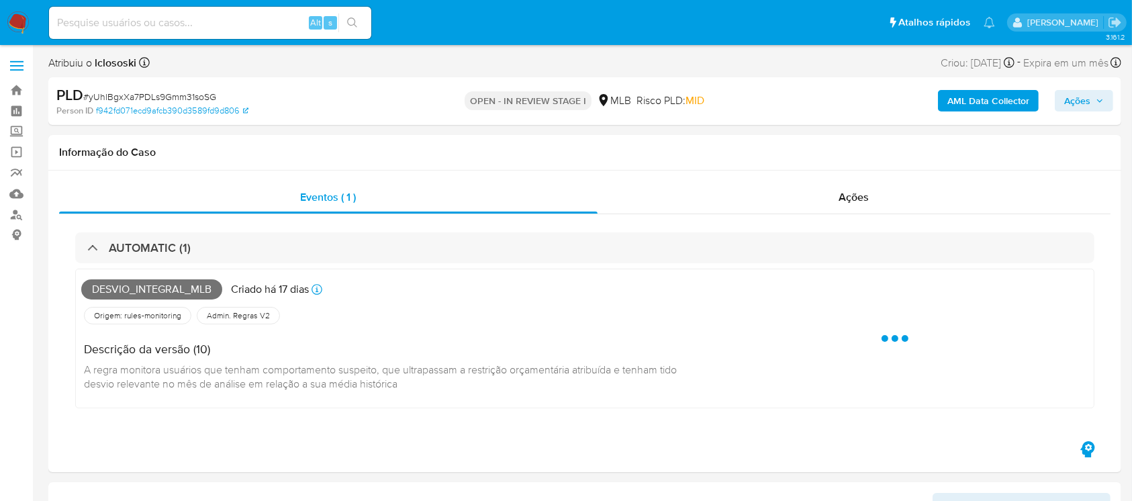
select select "10"
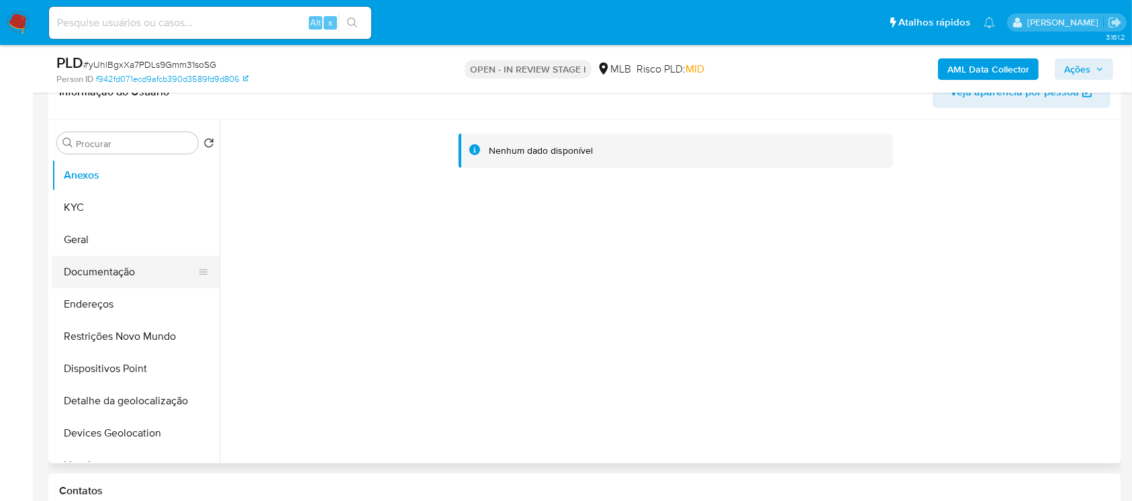
scroll to position [596, 0]
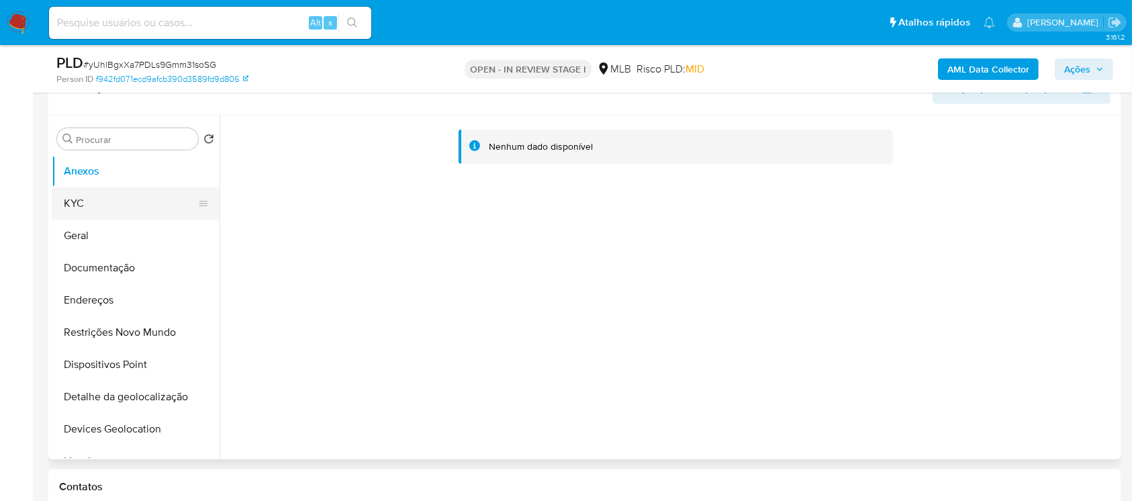
click at [86, 210] on button "KYC" at bounding box center [130, 203] width 157 height 32
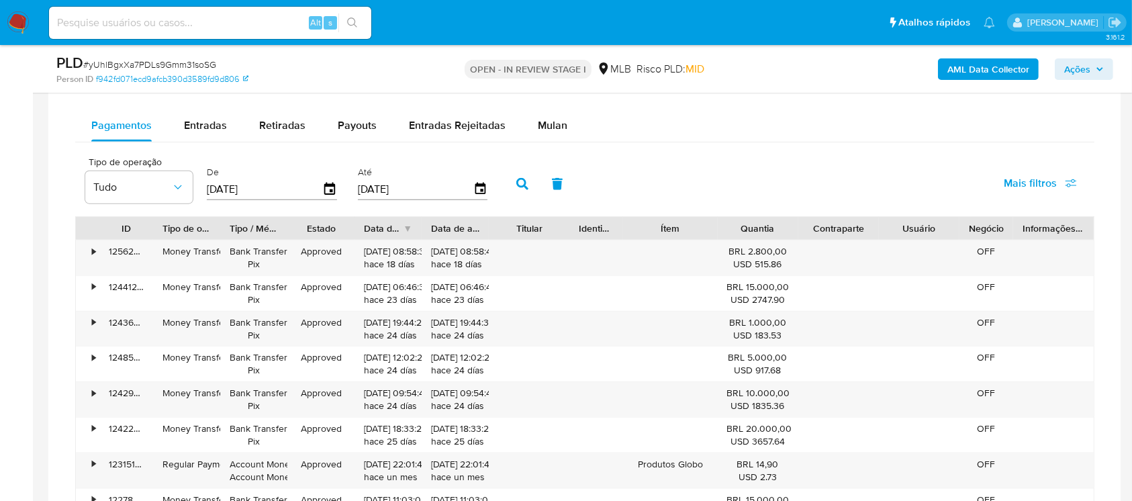
scroll to position [1432, 0]
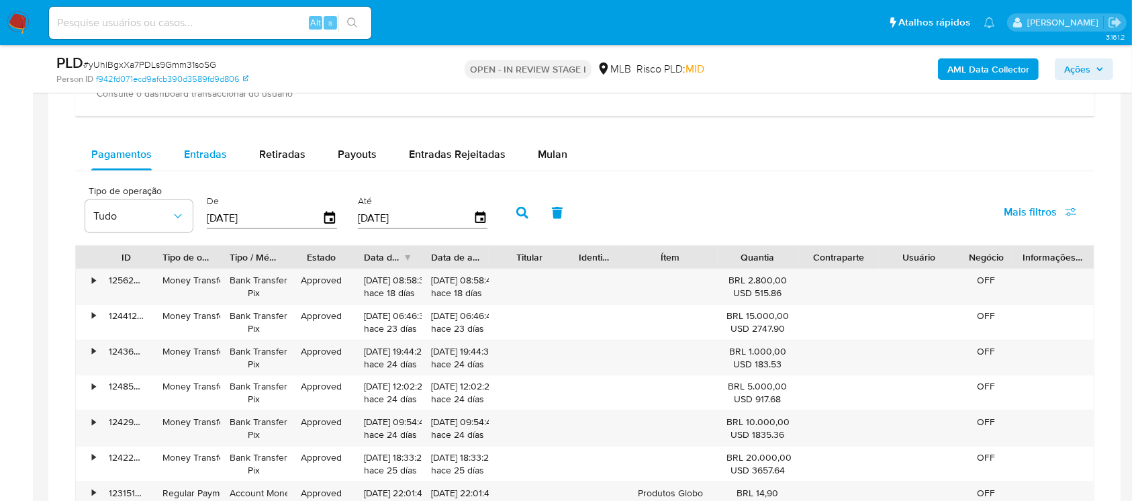
click at [185, 160] on span "Entradas" at bounding box center [205, 153] width 43 height 15
select select "10"
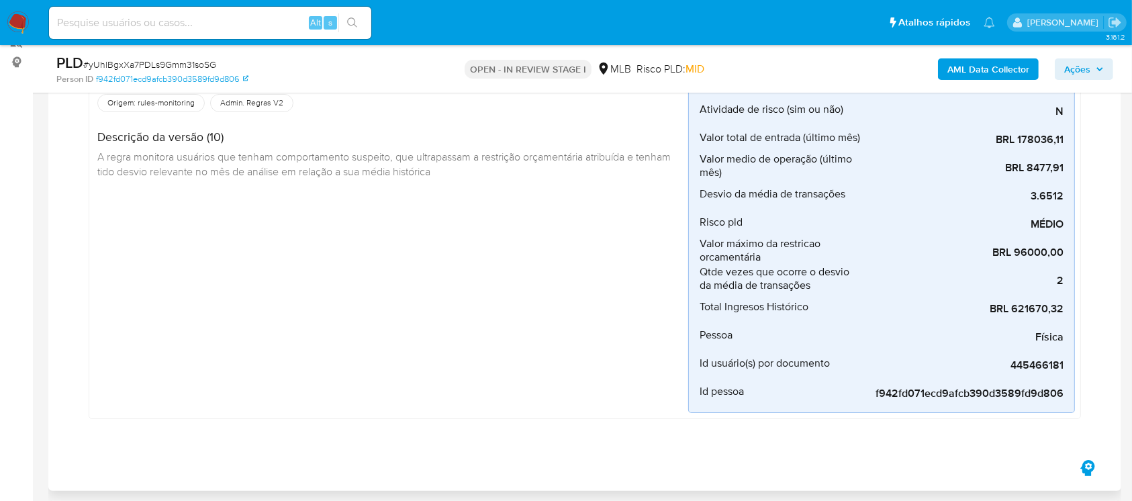
scroll to position [0, 0]
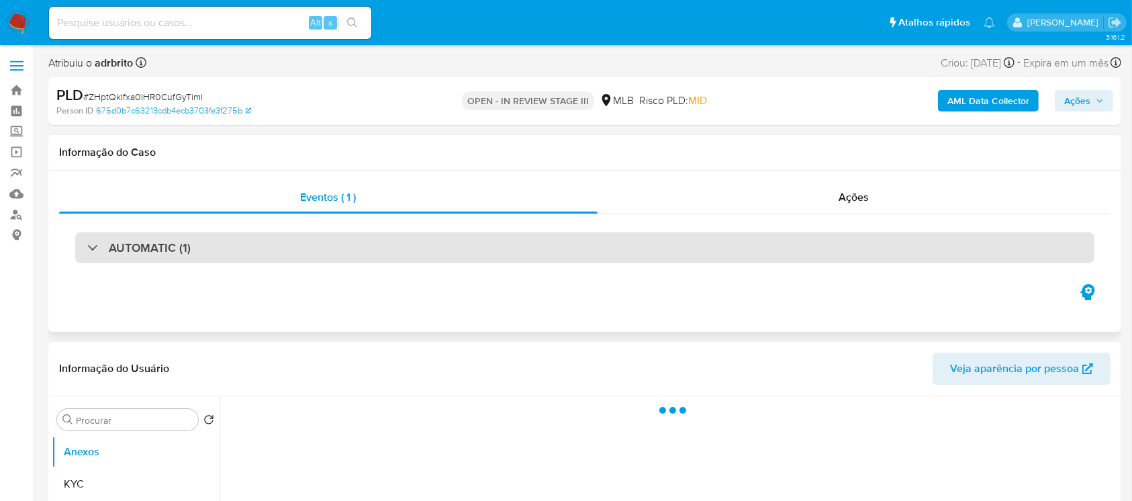
click at [90, 249] on div "AUTOMATIC (1)" at bounding box center [138, 247] width 103 height 15
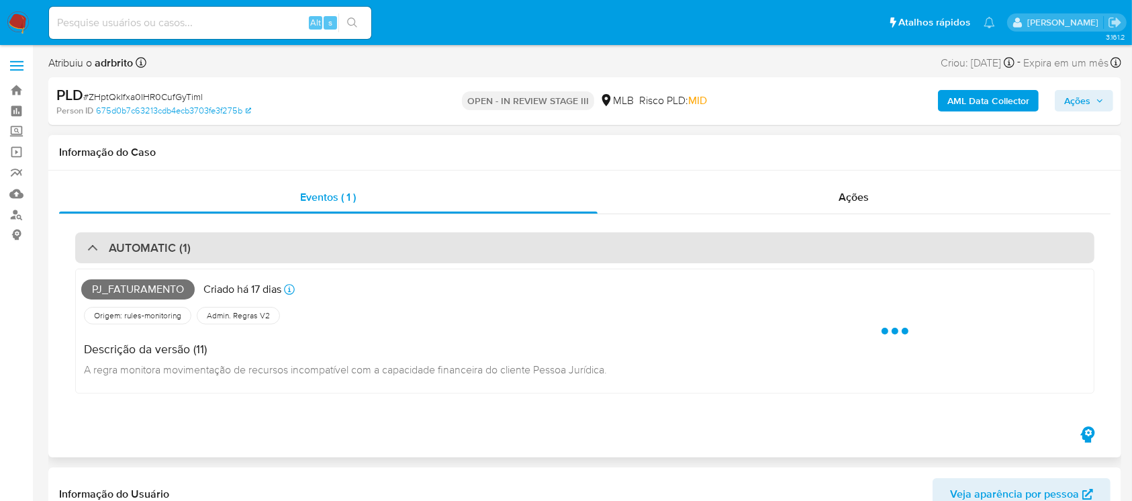
select select "10"
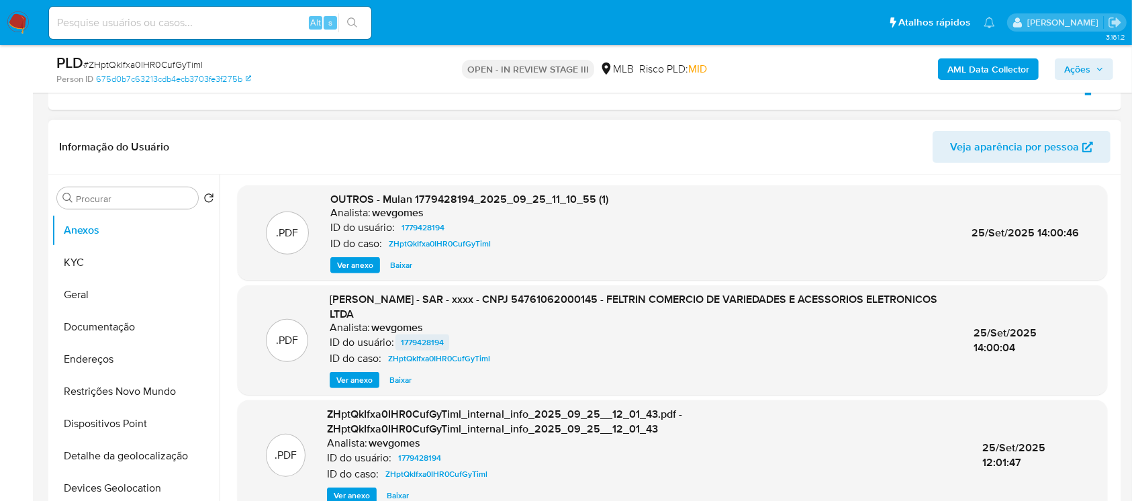
scroll to position [596, 0]
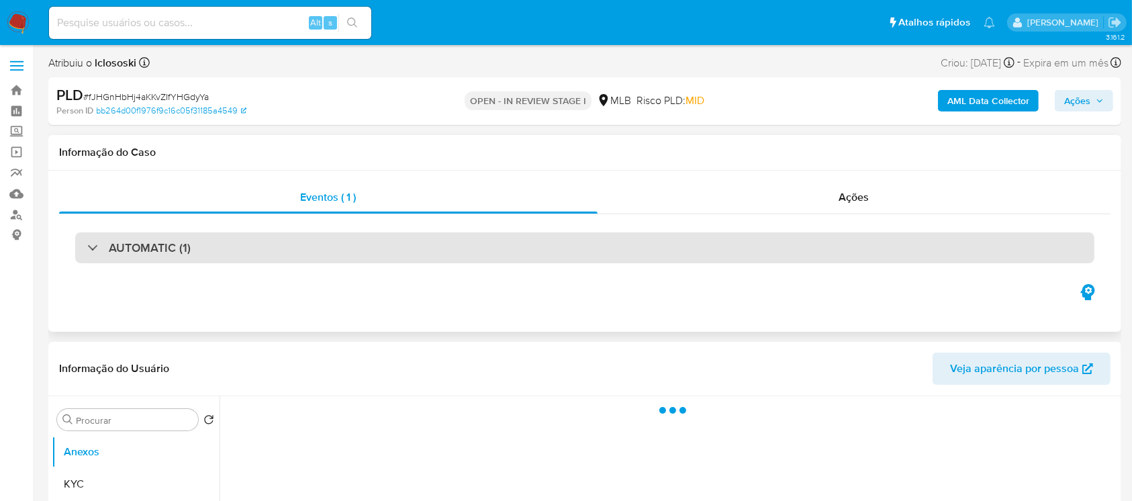
click at [91, 242] on div "AUTOMATIC (1)" at bounding box center [138, 247] width 103 height 15
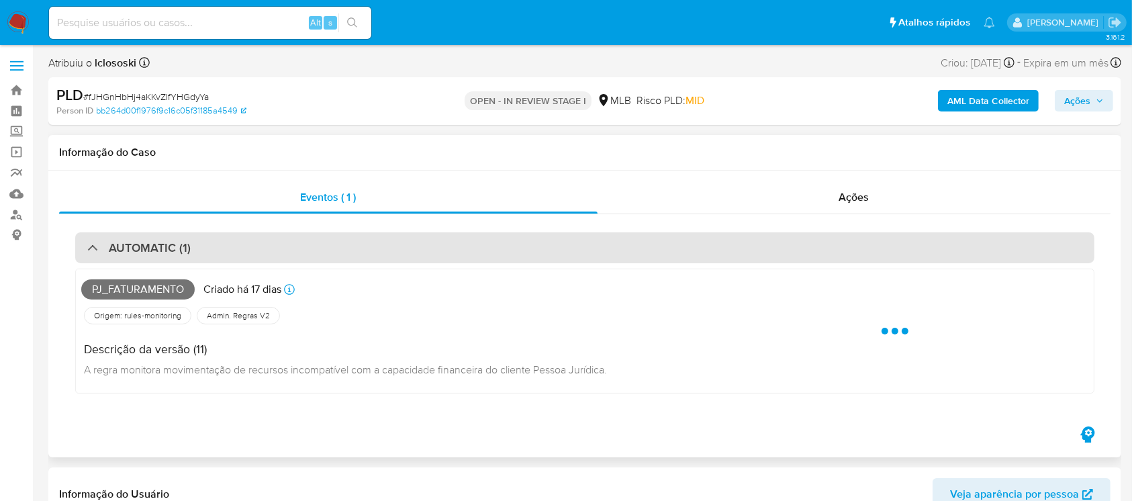
select select "10"
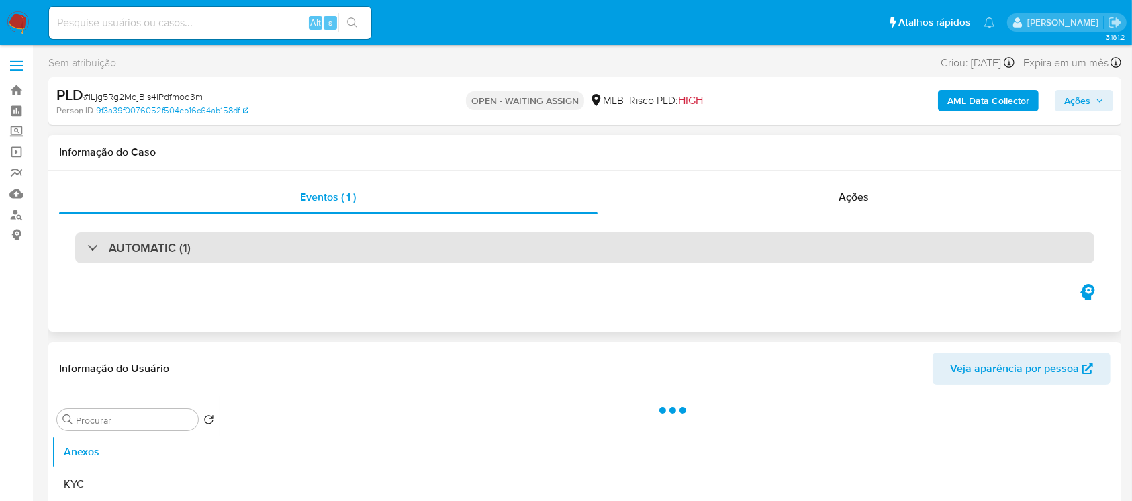
click at [87, 248] on div "AUTOMATIC (1)" at bounding box center [138, 247] width 103 height 15
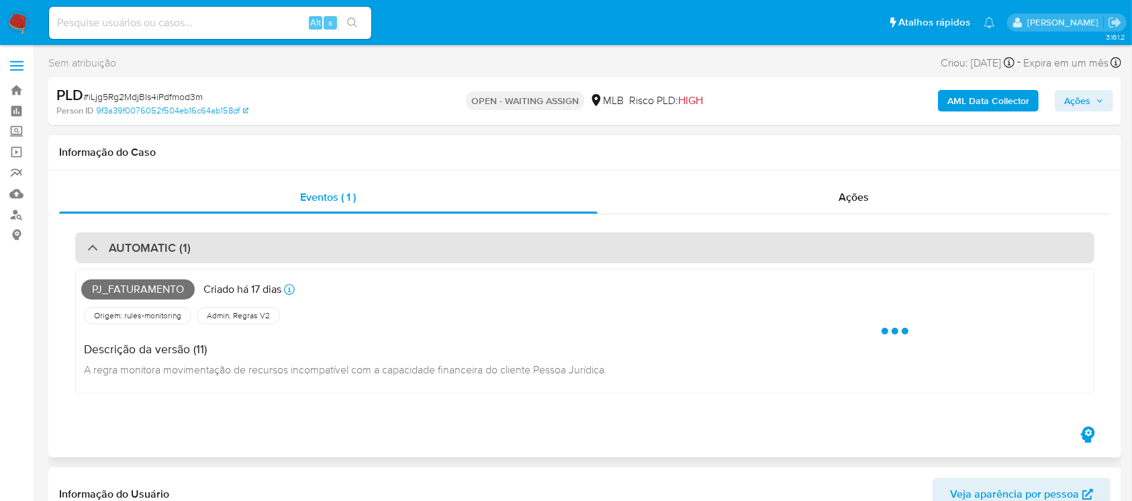
select select "10"
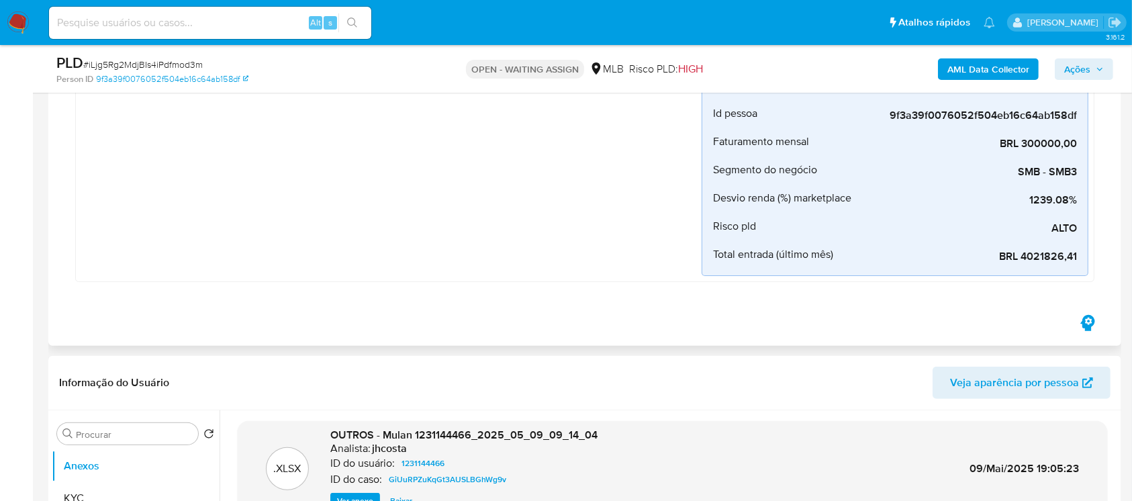
scroll to position [477, 0]
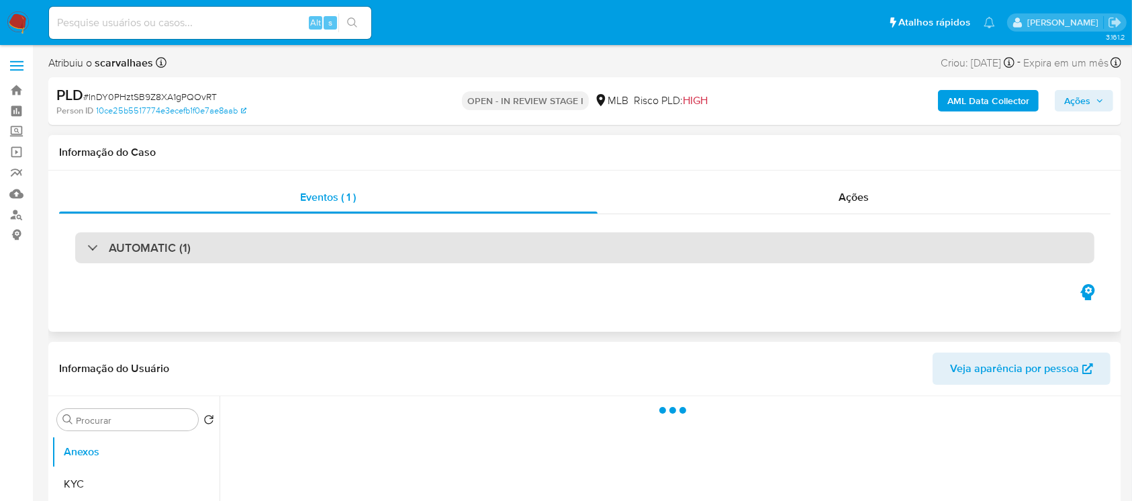
click at [86, 250] on div "AUTOMATIC (1)" at bounding box center [584, 247] width 1019 height 31
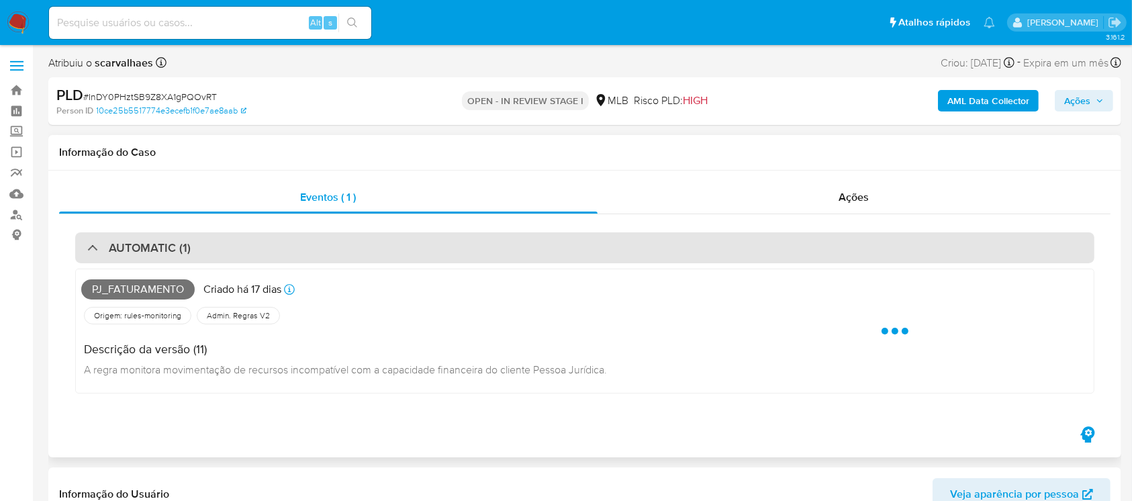
select select "10"
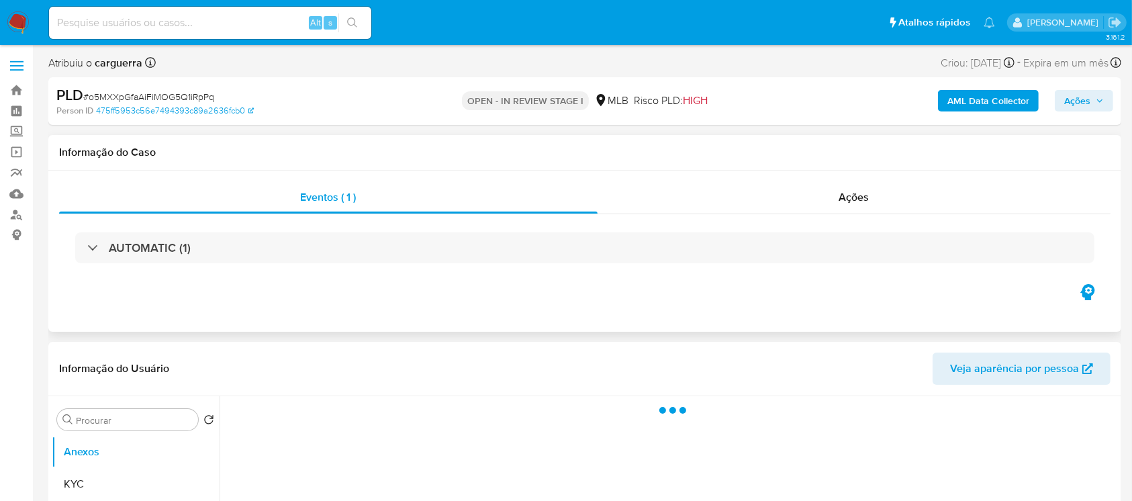
select select "10"
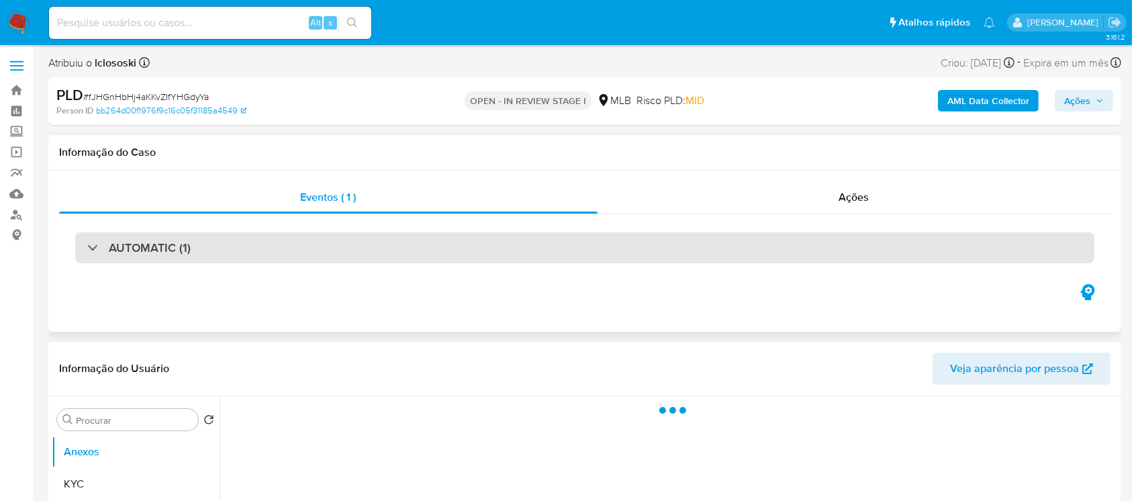
click at [87, 248] on div "AUTOMATIC (1)" at bounding box center [138, 247] width 103 height 15
select select "10"
click at [86, 244] on div "AUTOMATIC (2)" at bounding box center [584, 247] width 1019 height 31
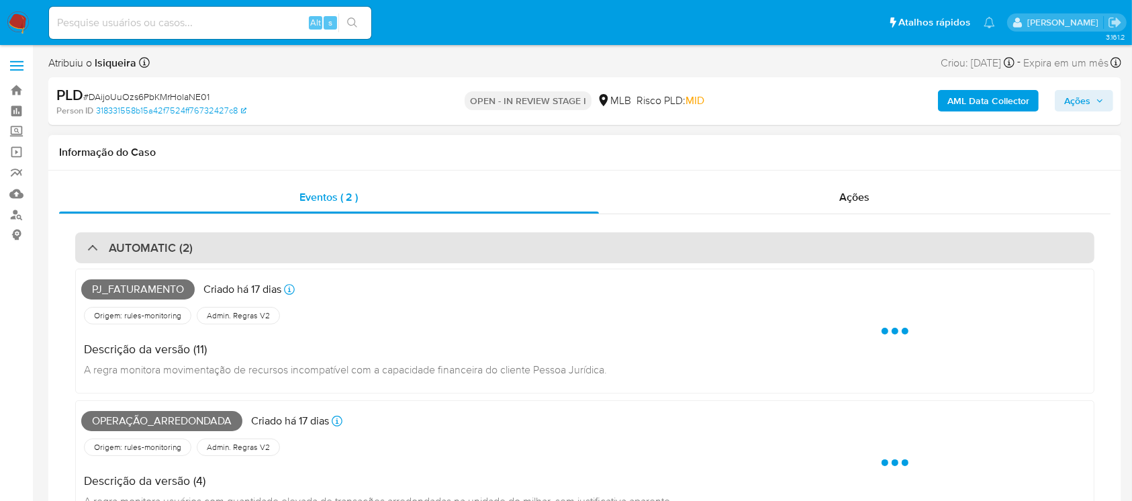
select select "10"
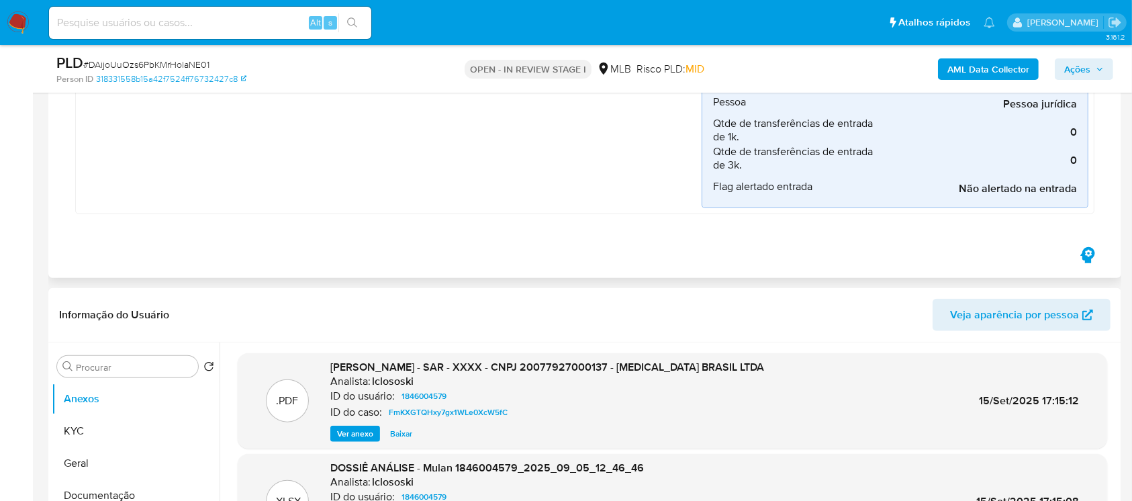
scroll to position [1313, 0]
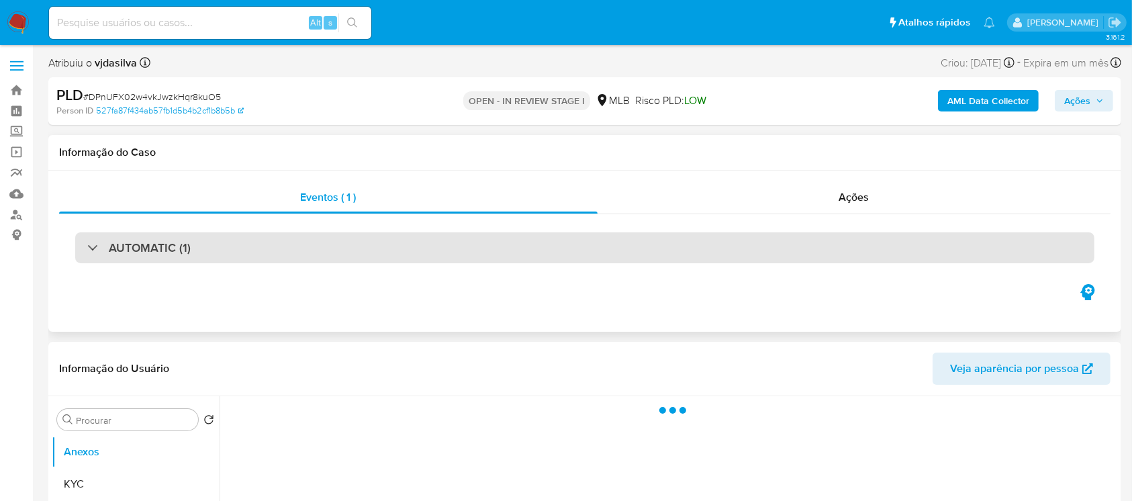
click at [86, 254] on div "AUTOMATIC (1)" at bounding box center [584, 247] width 1019 height 31
select select "10"
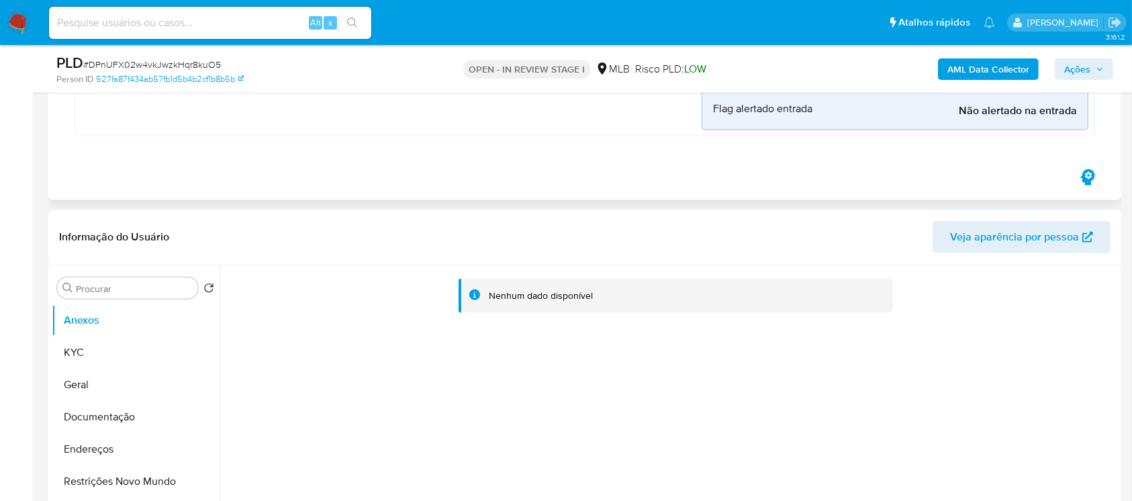
scroll to position [1074, 0]
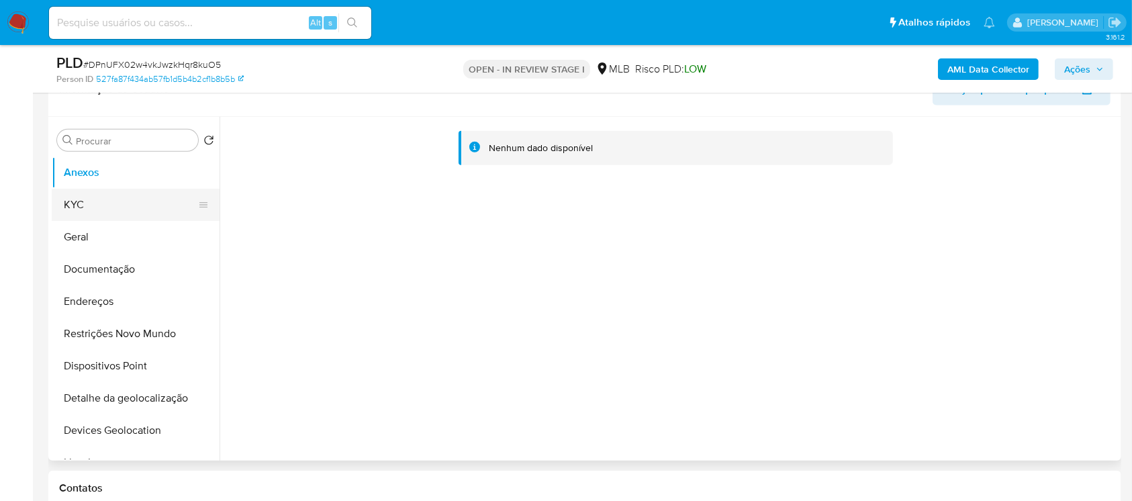
click at [85, 203] on button "KYC" at bounding box center [130, 205] width 157 height 32
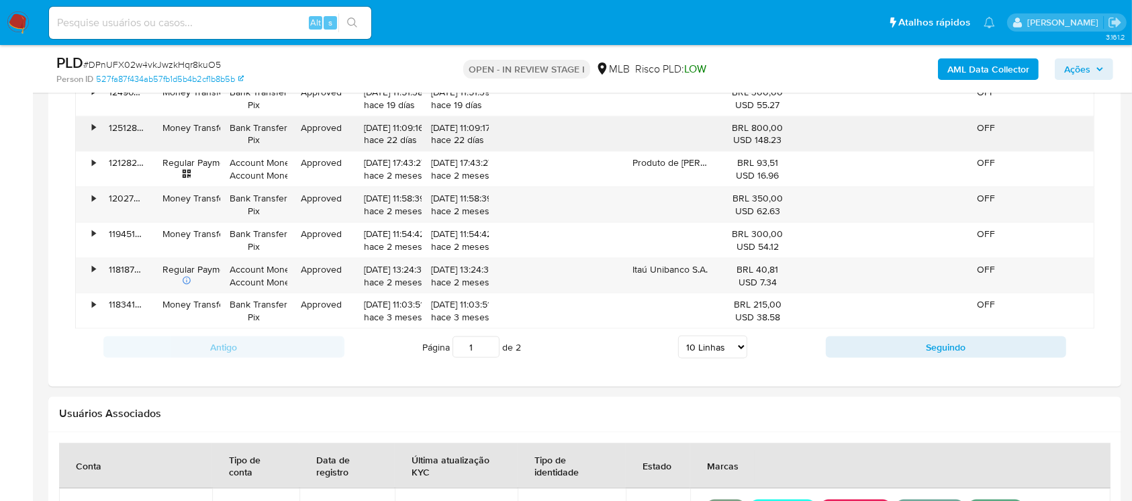
scroll to position [2149, 0]
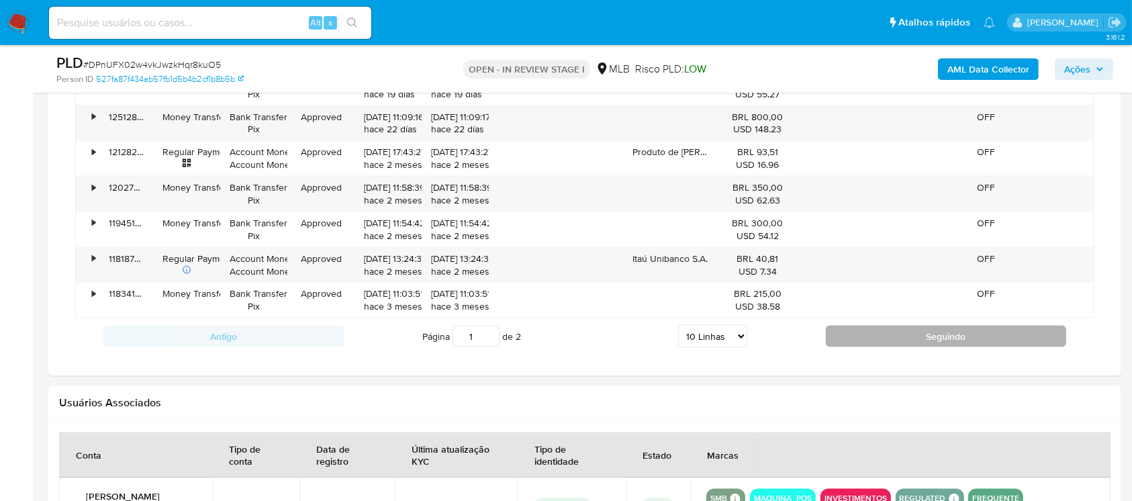
click at [843, 345] on button "Seguindo" at bounding box center [946, 336] width 241 height 21
type input "2"
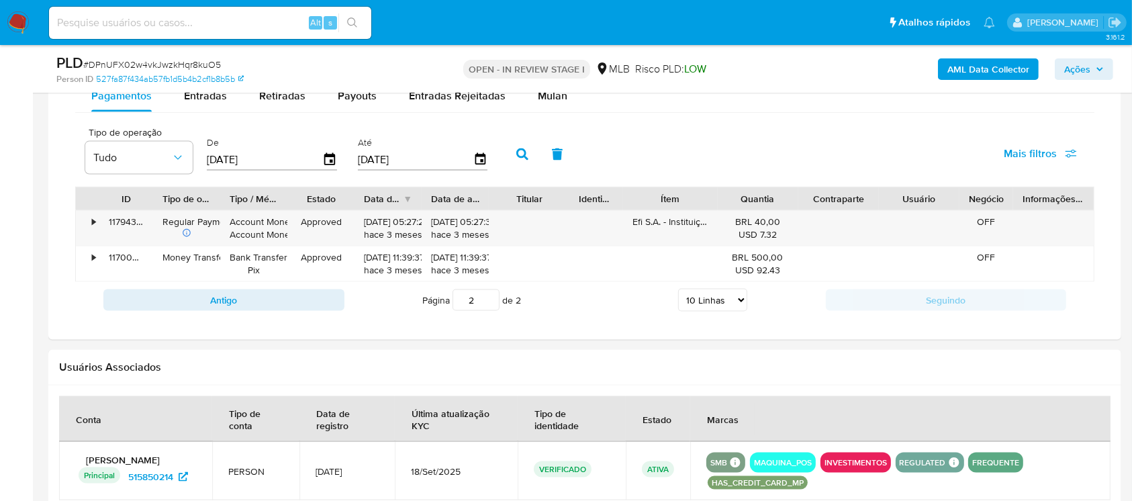
scroll to position [1782, 0]
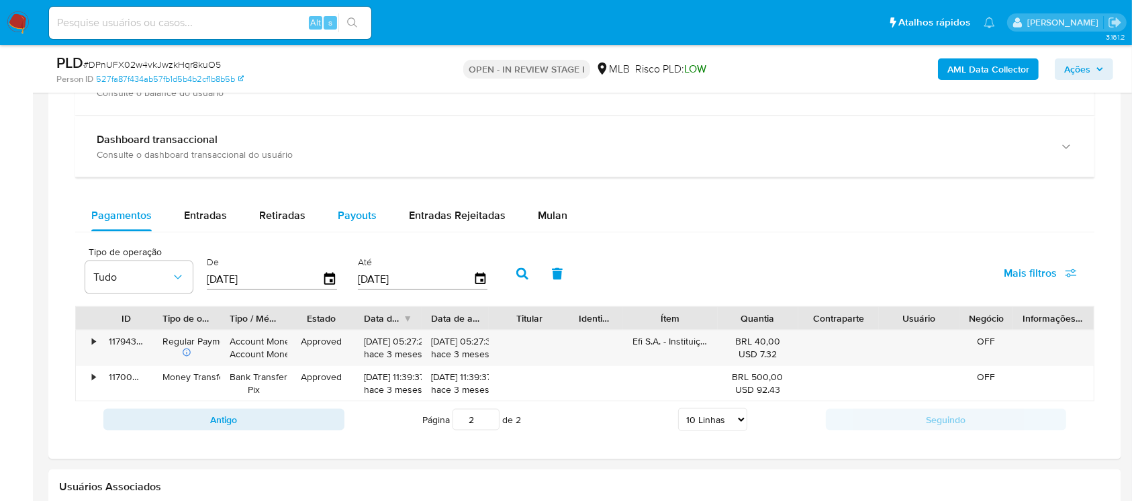
click at [344, 218] on span "Payouts" at bounding box center [357, 214] width 39 height 15
select select "10"
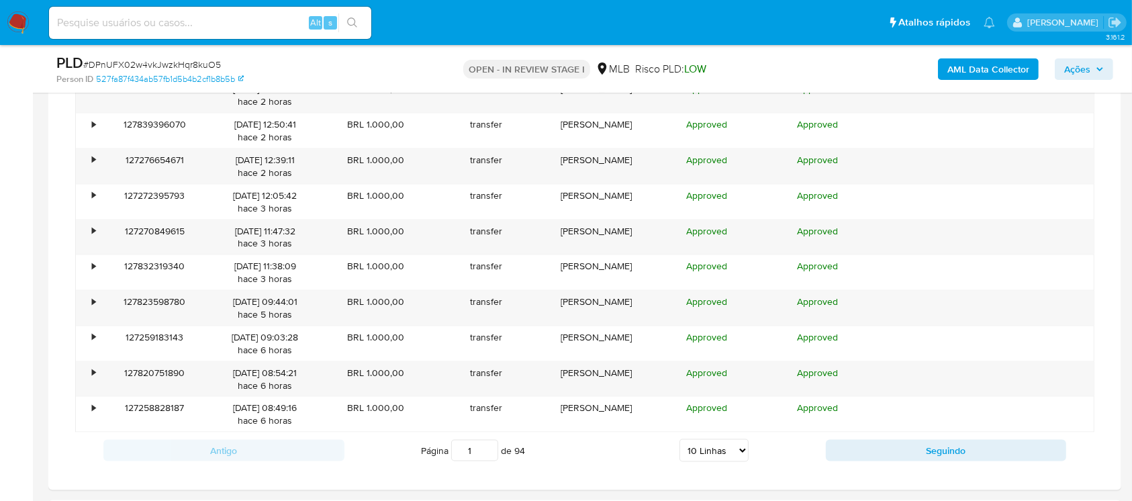
scroll to position [2020, 0]
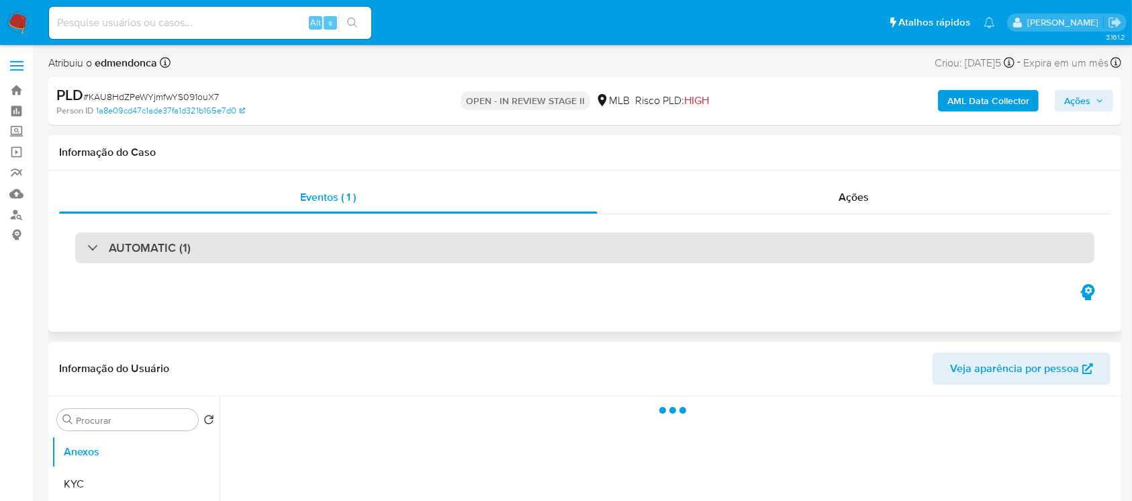
click at [87, 247] on div at bounding box center [87, 247] width 0 height 0
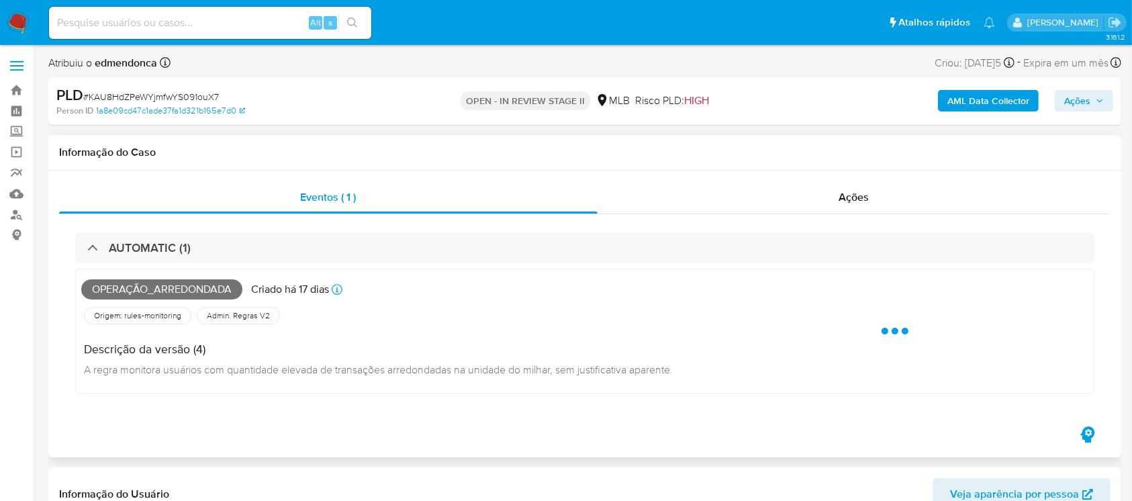
select select "10"
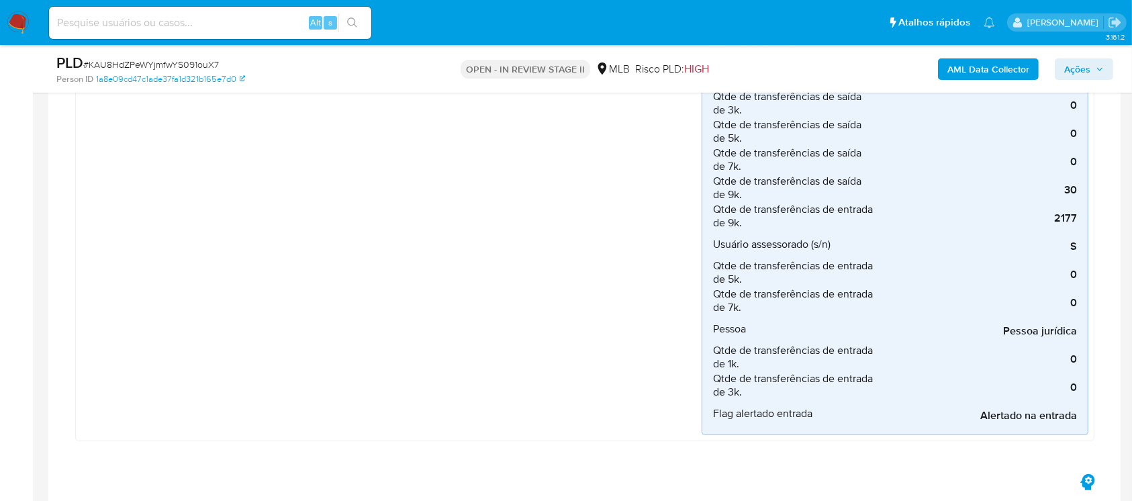
scroll to position [955, 0]
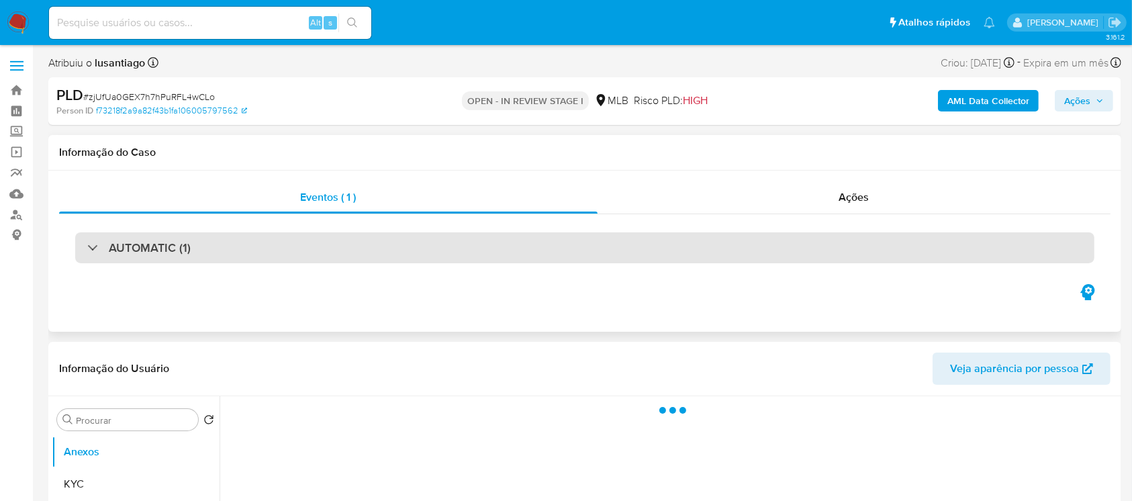
click at [87, 248] on div "AUTOMATIC (1)" at bounding box center [138, 247] width 103 height 15
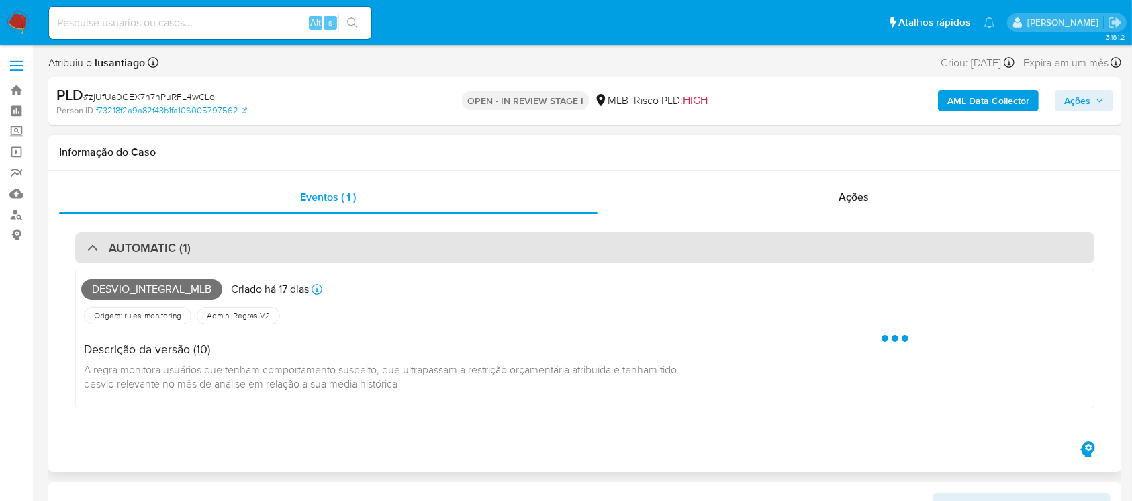
select select "10"
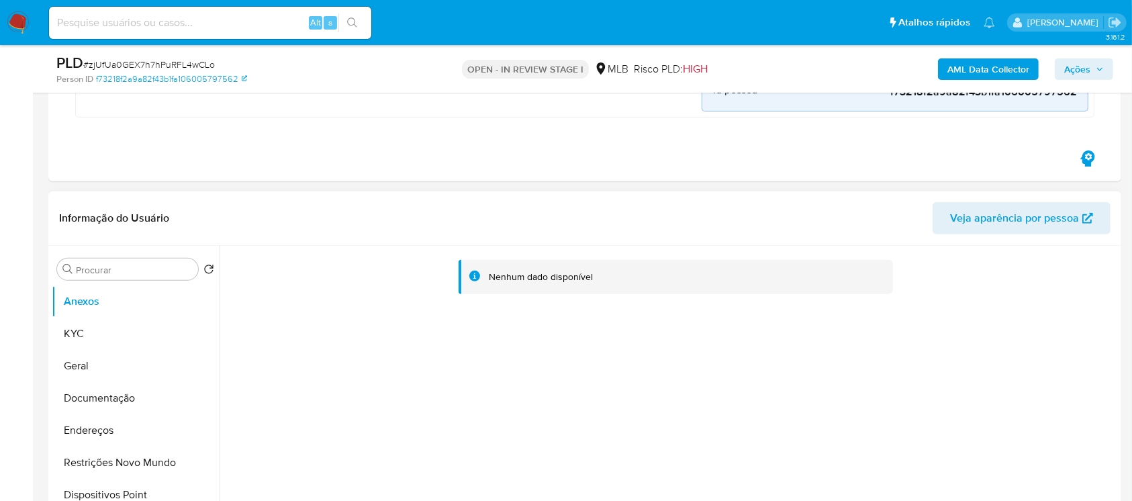
scroll to position [477, 0]
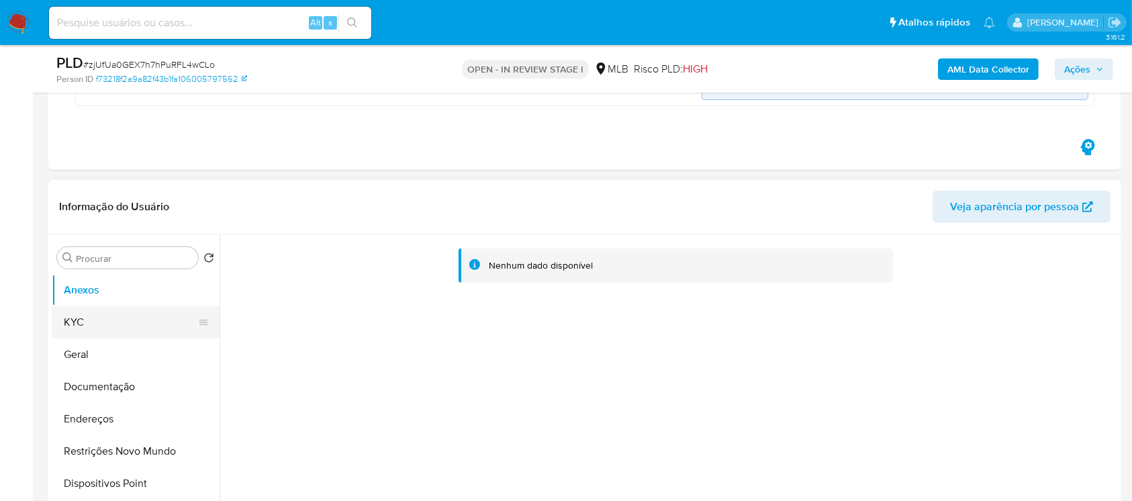
click at [68, 325] on button "KYC" at bounding box center [130, 322] width 157 height 32
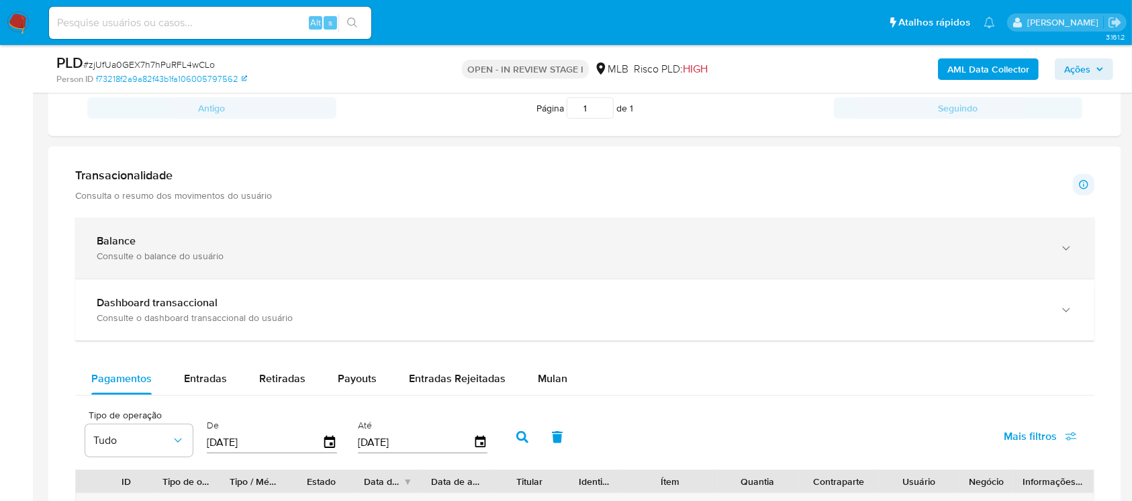
scroll to position [1432, 0]
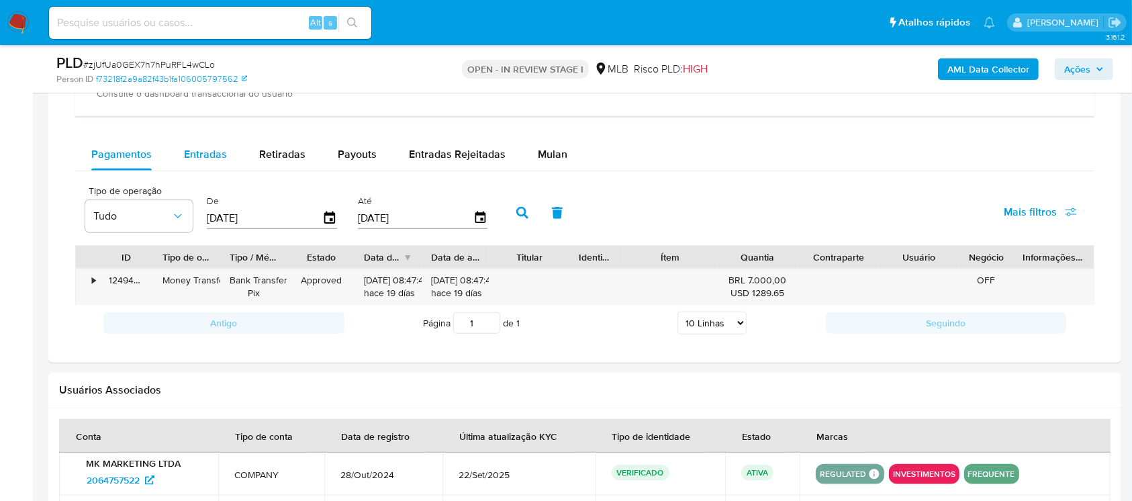
click at [194, 158] on span "Entradas" at bounding box center [205, 153] width 43 height 15
select select "10"
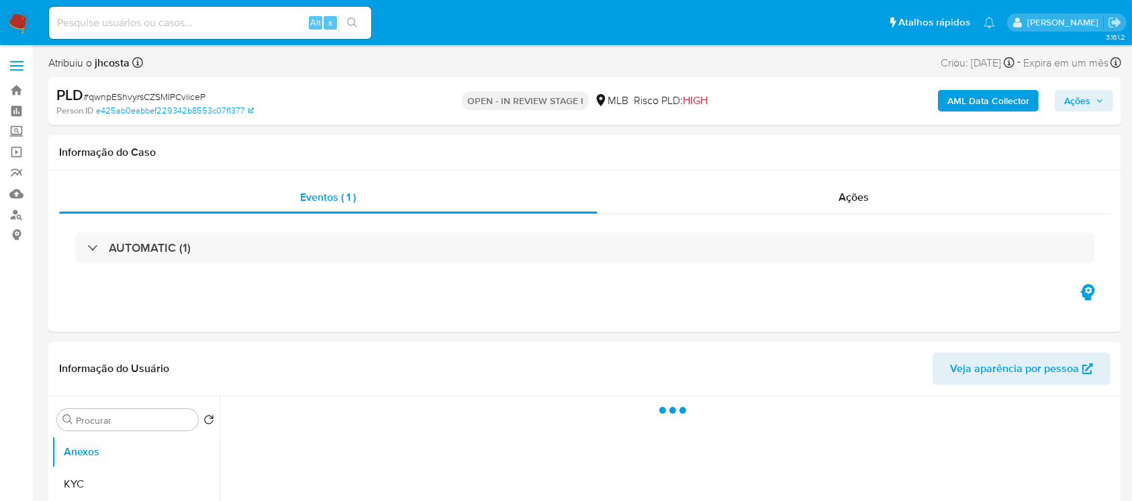
click at [91, 244] on div "AUTOMATIC (1)" at bounding box center [138, 247] width 103 height 15
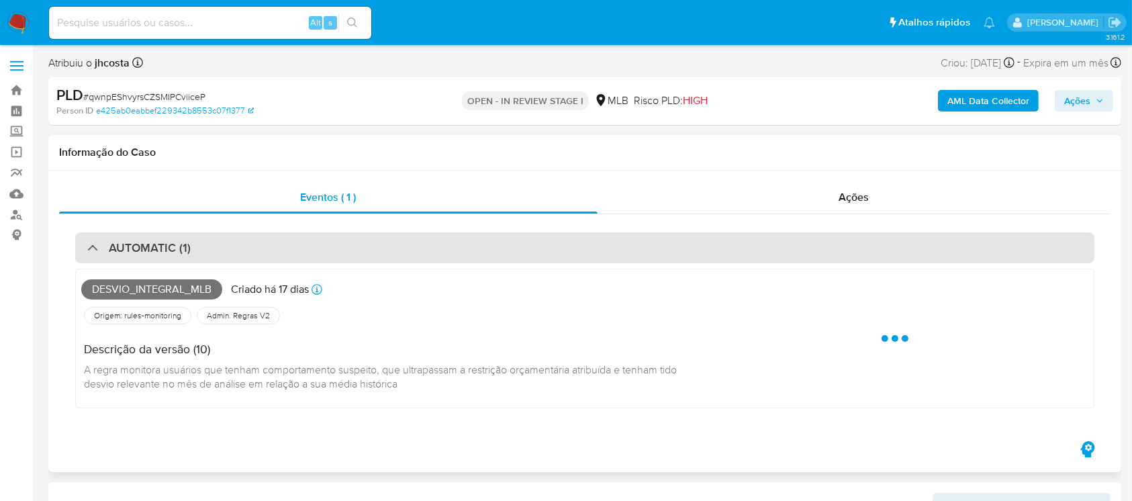
select select "10"
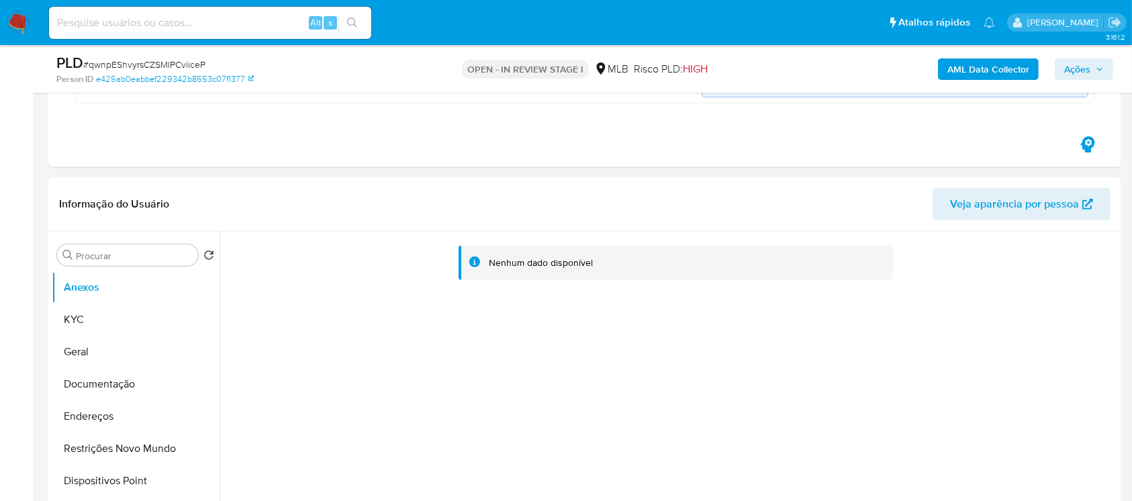
scroll to position [596, 0]
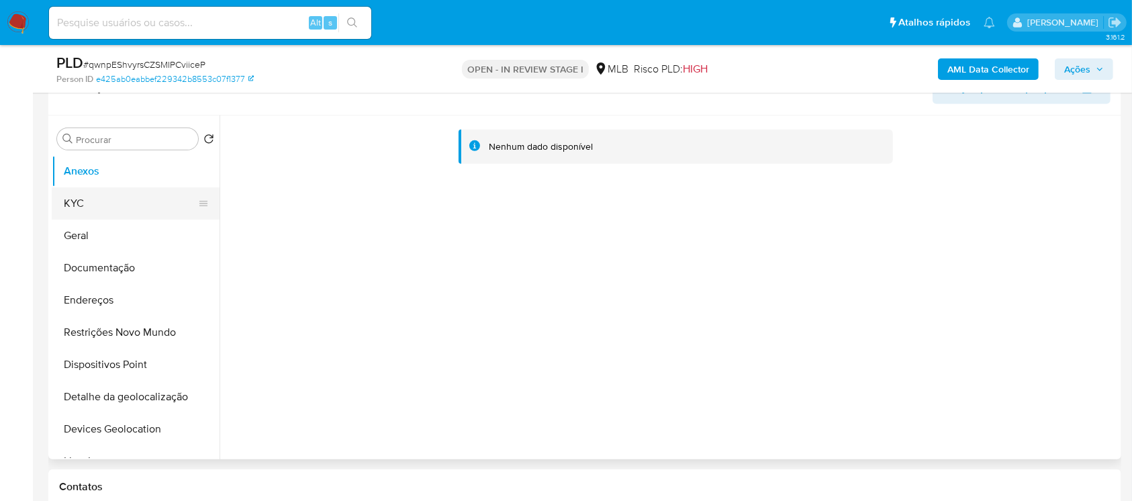
click at [99, 199] on button "KYC" at bounding box center [130, 203] width 157 height 32
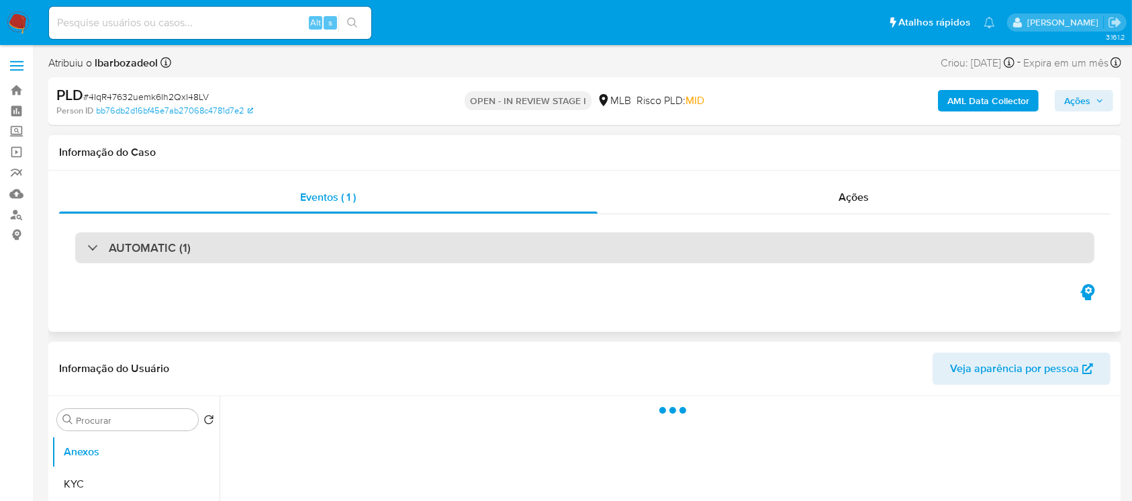
click at [87, 247] on div at bounding box center [87, 247] width 0 height 0
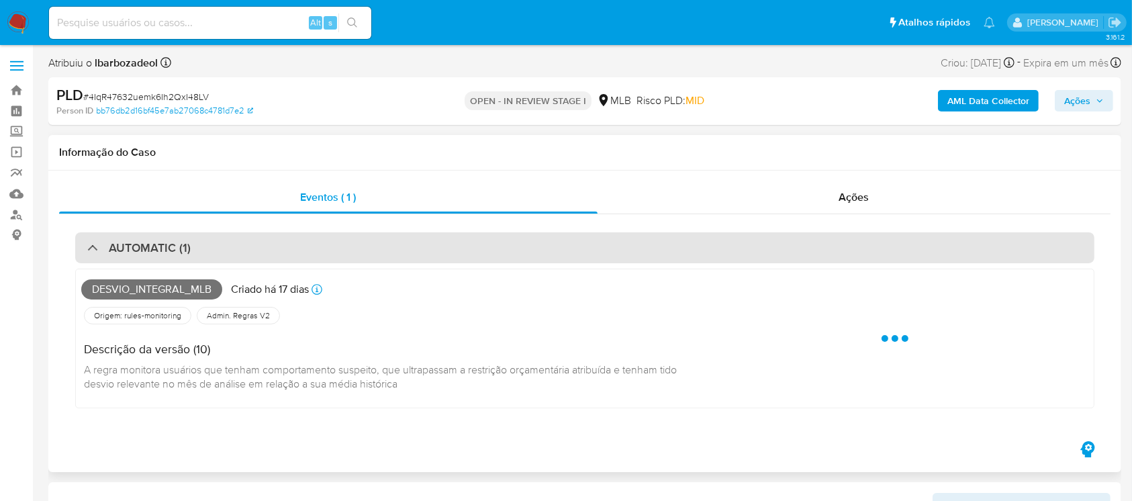
select select "10"
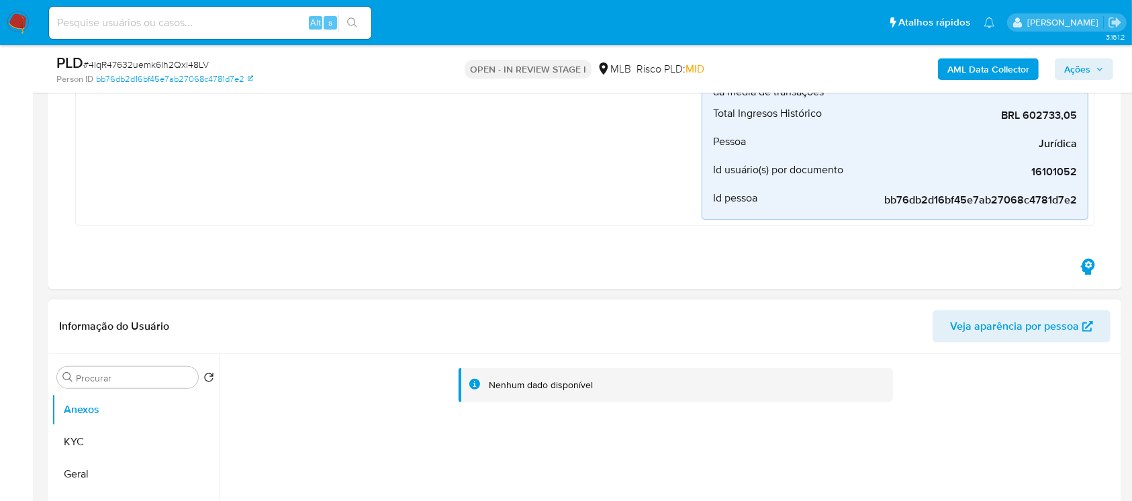
scroll to position [477, 0]
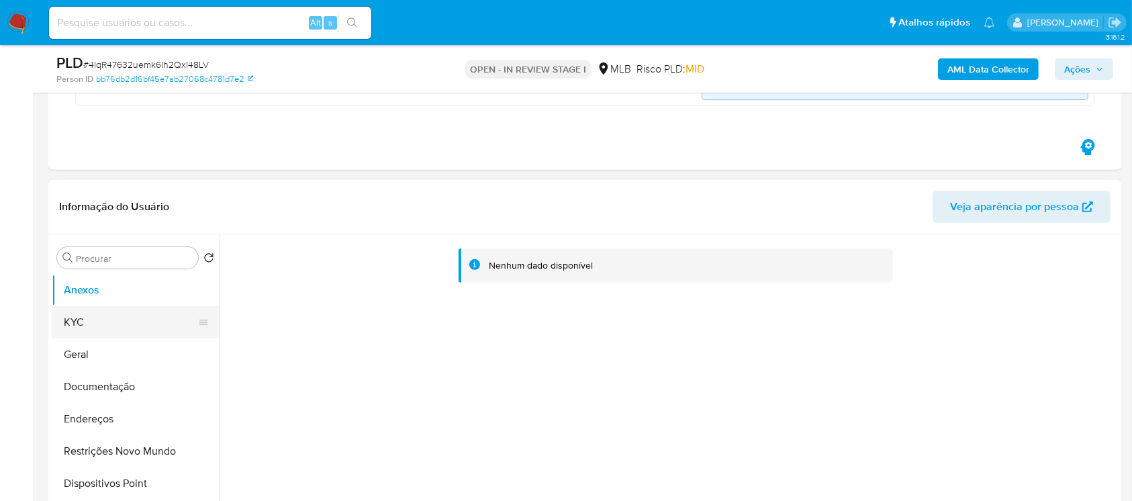
click at [72, 324] on button "KYC" at bounding box center [130, 322] width 157 height 32
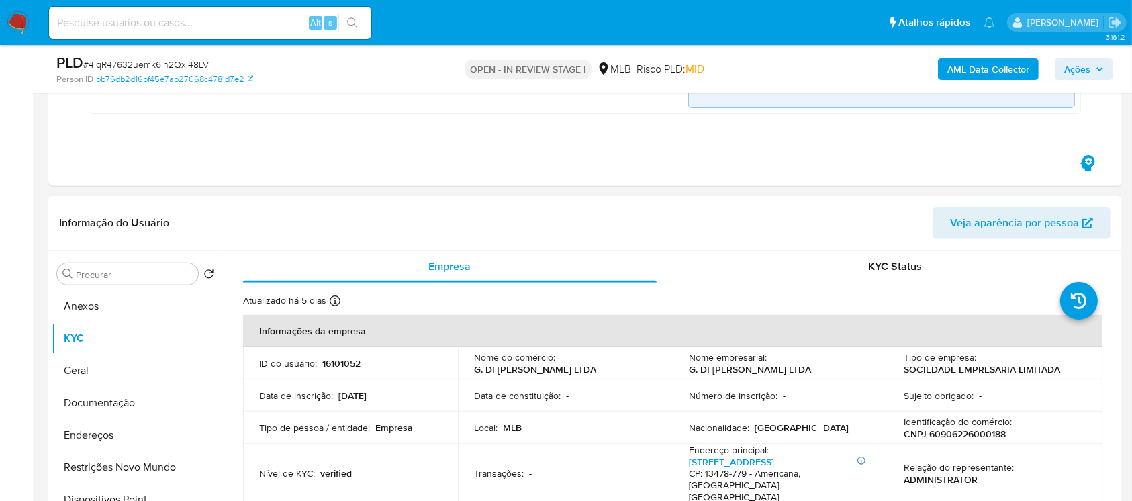
scroll to position [119, 0]
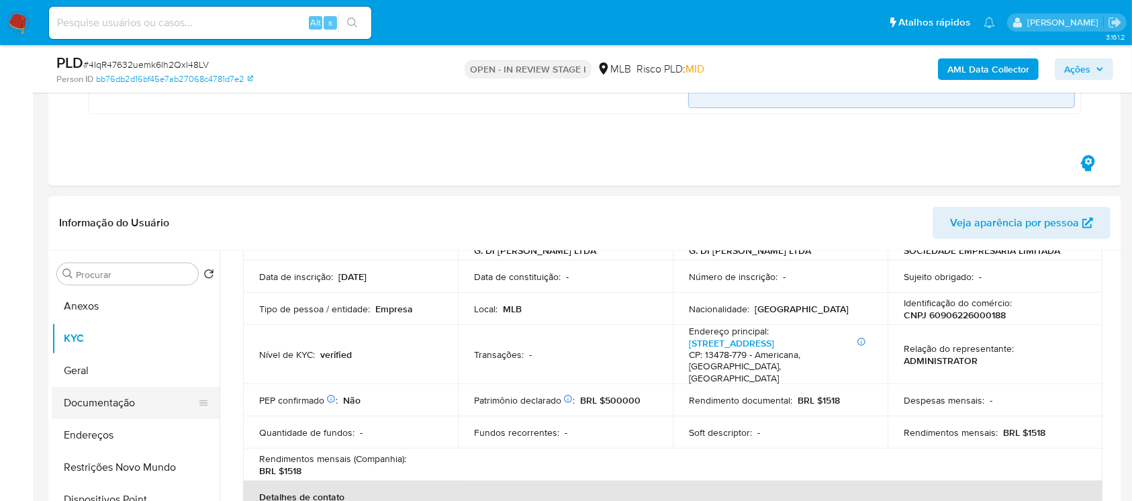
click at [107, 396] on button "Documentação" at bounding box center [130, 403] width 157 height 32
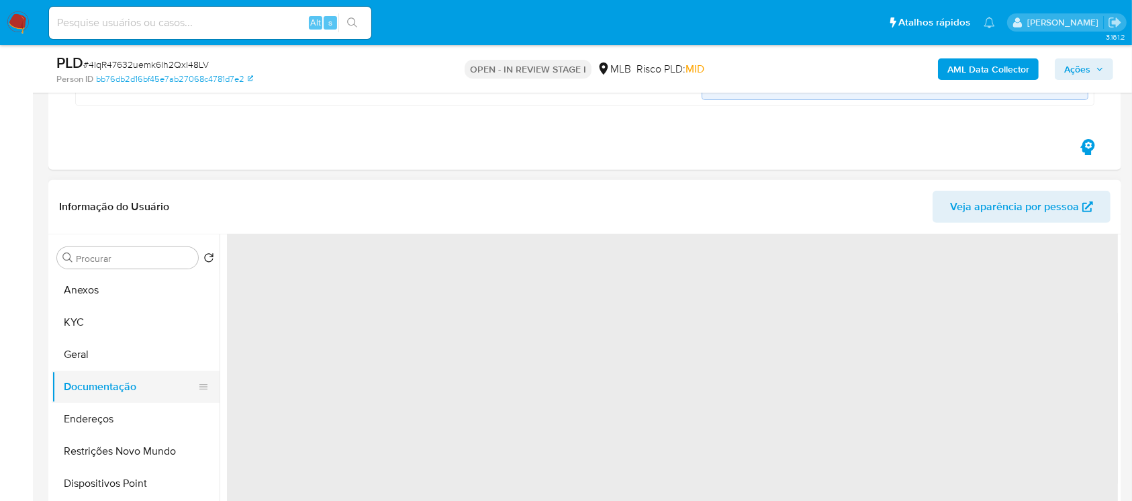
scroll to position [0, 0]
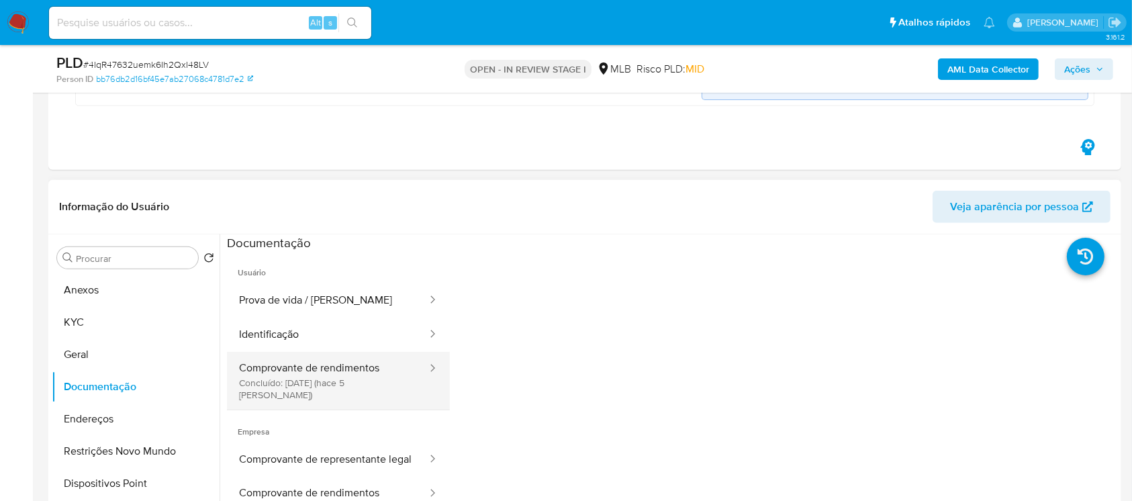
click at [284, 377] on button "Comprovante de rendimentos Concluído: [DATE] (hace 5 [PERSON_NAME])" at bounding box center [327, 381] width 201 height 58
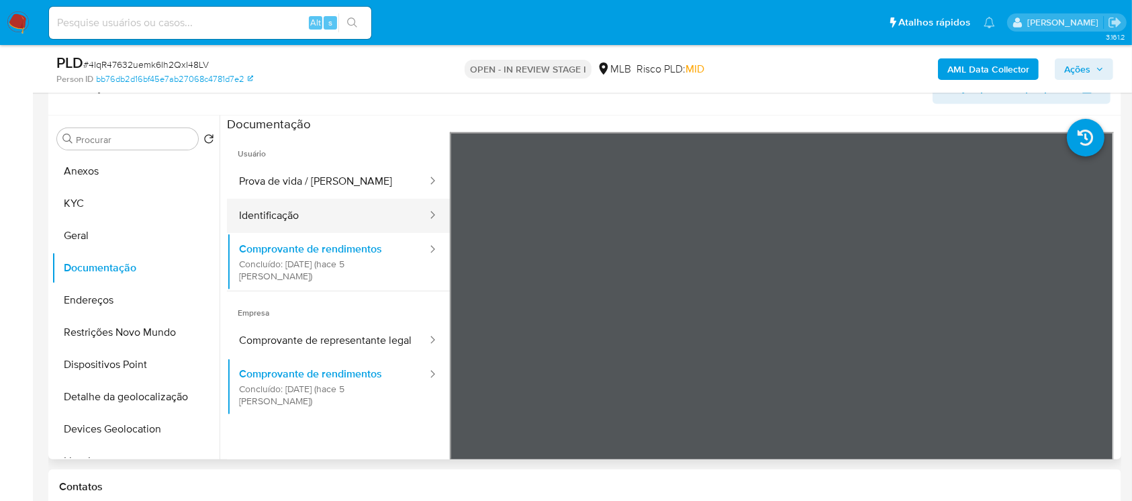
click at [267, 212] on button "Identificação" at bounding box center [327, 216] width 201 height 34
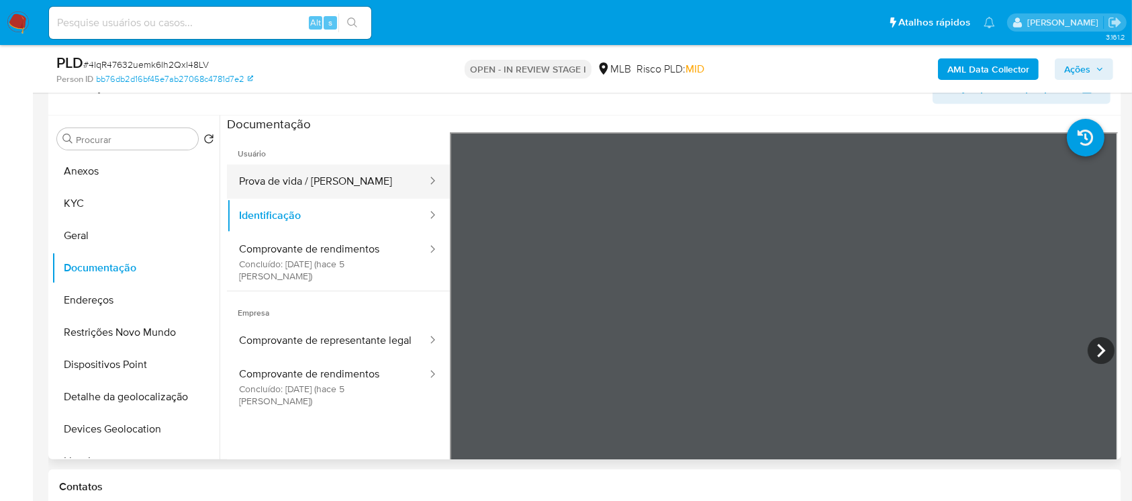
click at [258, 185] on button "Prova de vida / [PERSON_NAME]" at bounding box center [327, 182] width 201 height 34
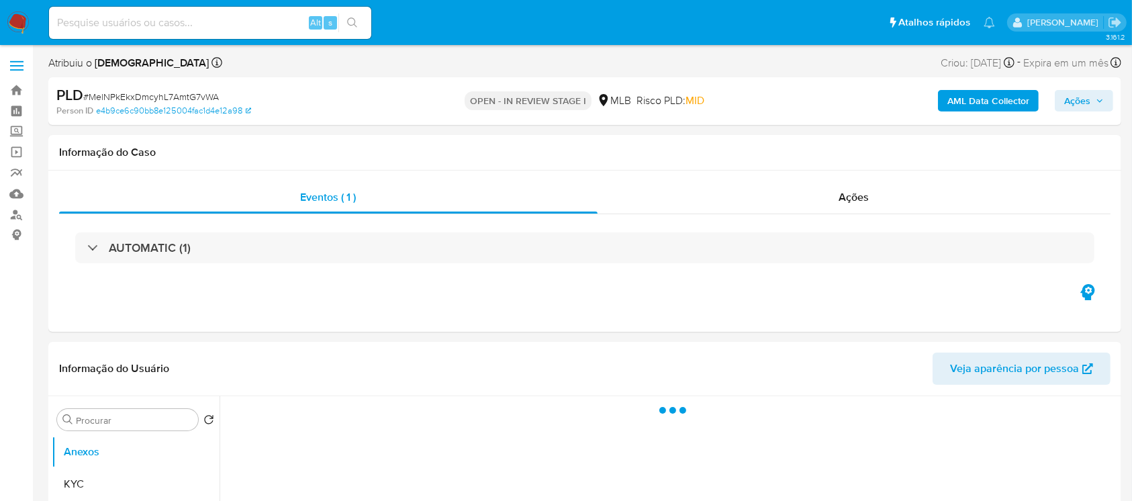
click at [87, 247] on div at bounding box center [87, 247] width 0 height 0
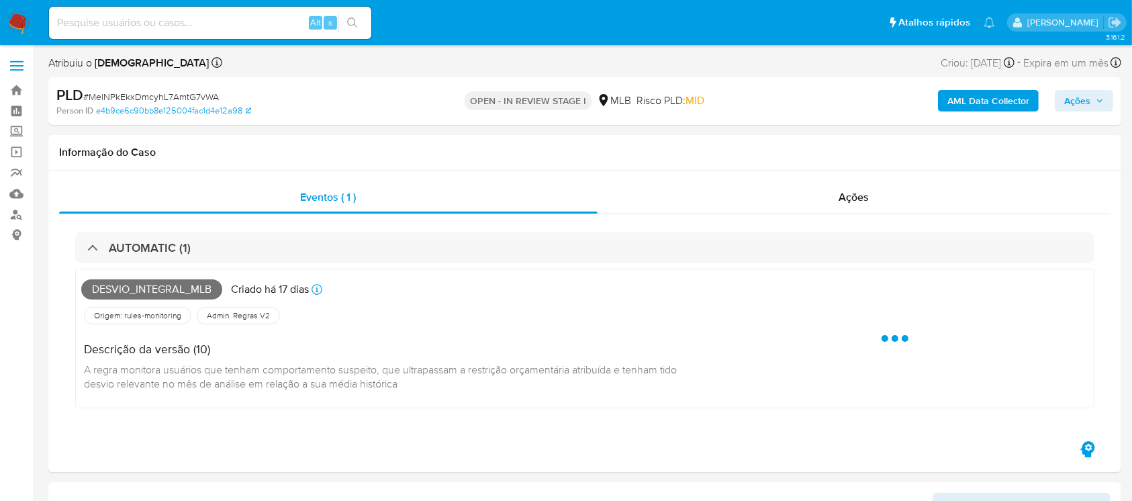
select select "10"
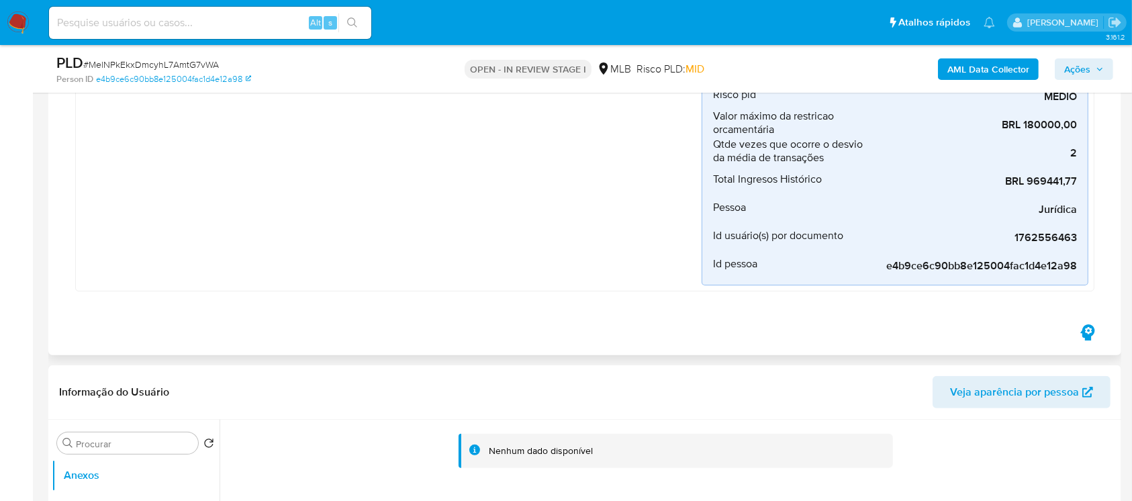
scroll to position [358, 0]
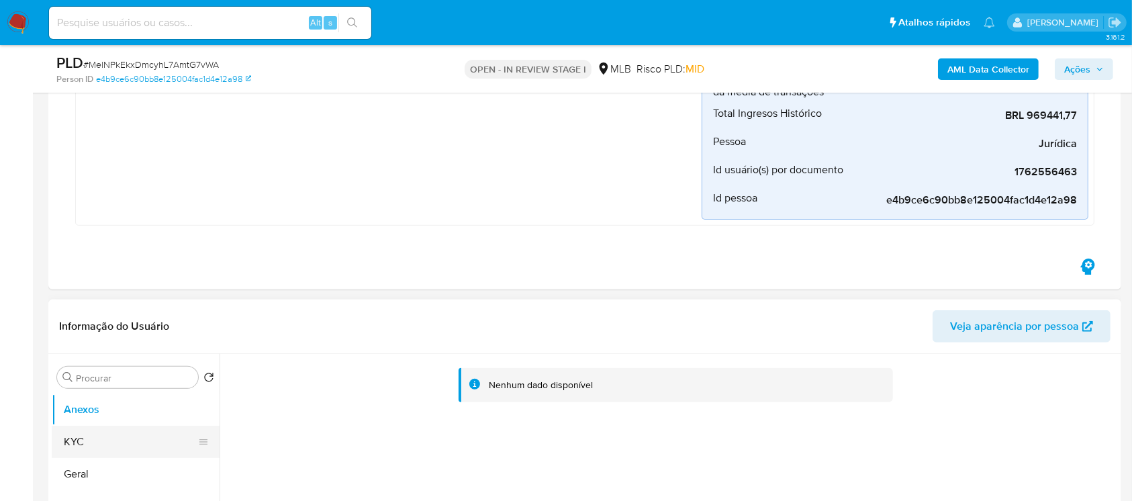
click at [91, 439] on button "KYC" at bounding box center [130, 442] width 157 height 32
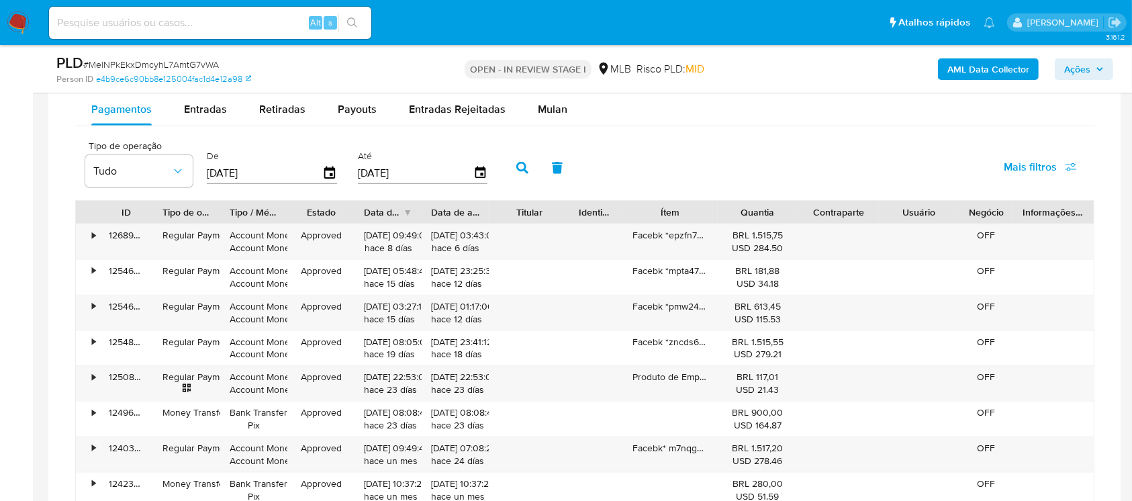
scroll to position [1432, 0]
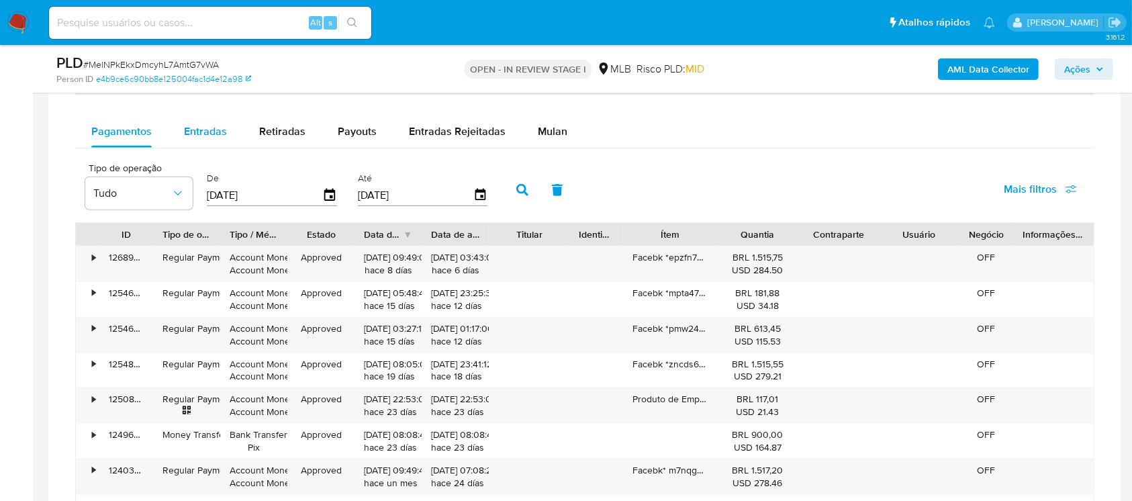
click at [220, 129] on span "Entradas" at bounding box center [205, 131] width 43 height 15
select select "10"
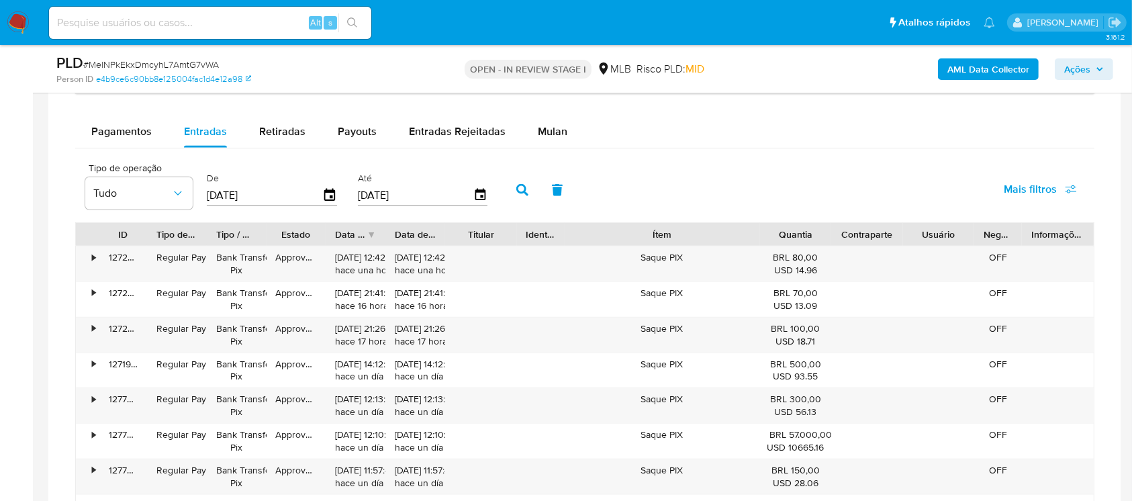
drag, startPoint x: 713, startPoint y: 231, endPoint x: 814, endPoint y: 232, distance: 101.4
click at [814, 232] on div "ID Tipo de operação Tipo / Método Estado Data de criação Data de aprovação Titu…" at bounding box center [585, 234] width 1018 height 23
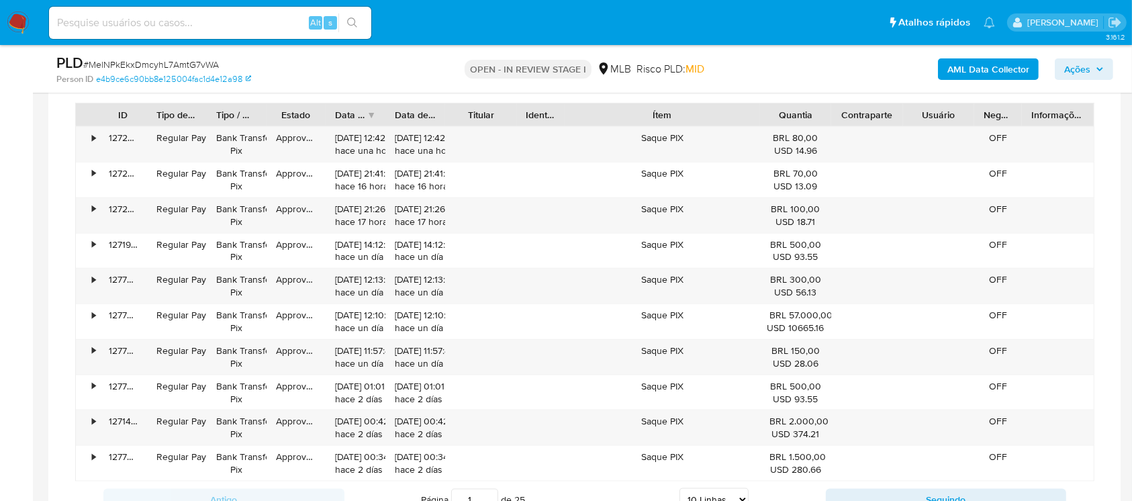
scroll to position [1671, 0]
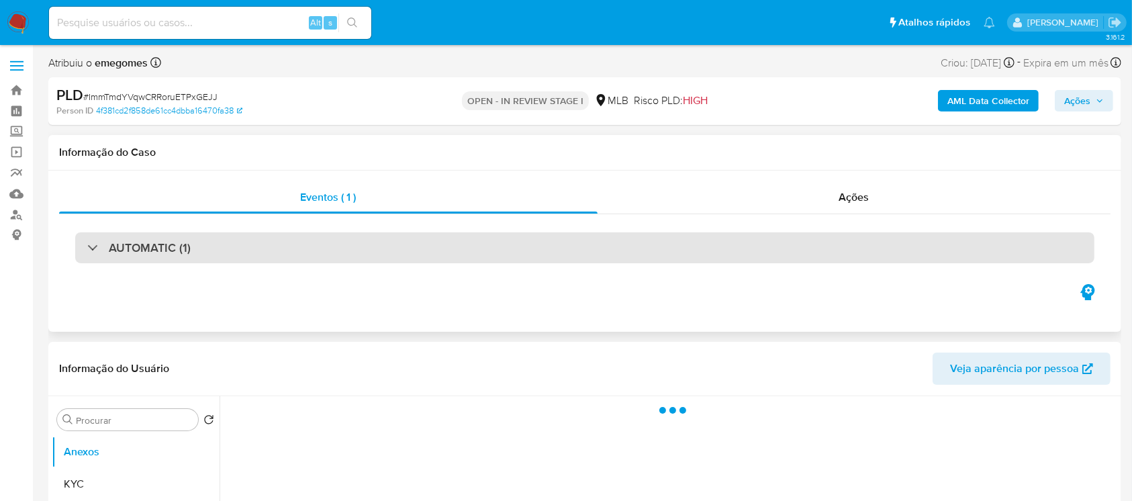
click at [91, 250] on div "AUTOMATIC (1)" at bounding box center [138, 247] width 103 height 15
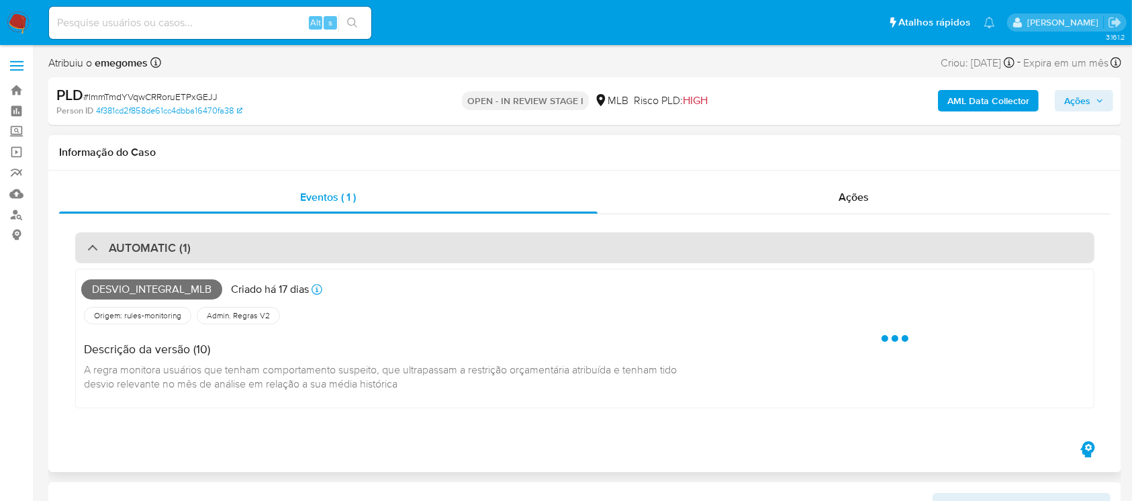
select select "10"
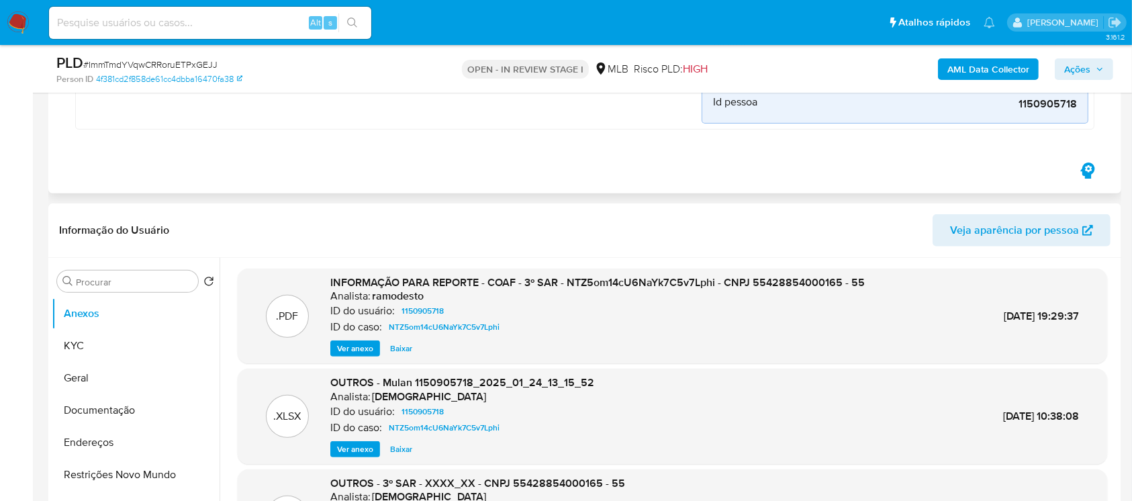
scroll to position [477, 0]
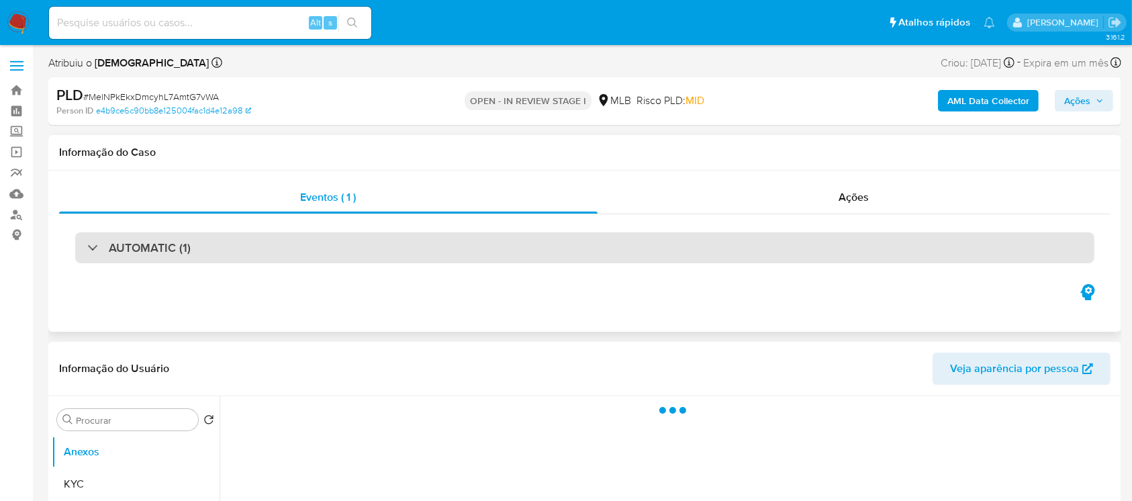
click at [93, 241] on div "AUTOMATIC (1)" at bounding box center [138, 247] width 103 height 15
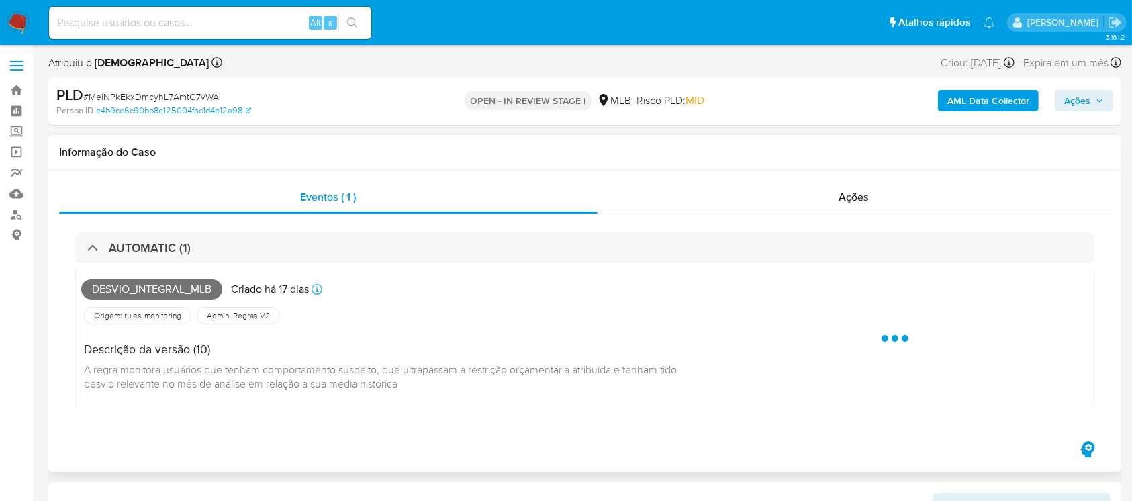
select select "10"
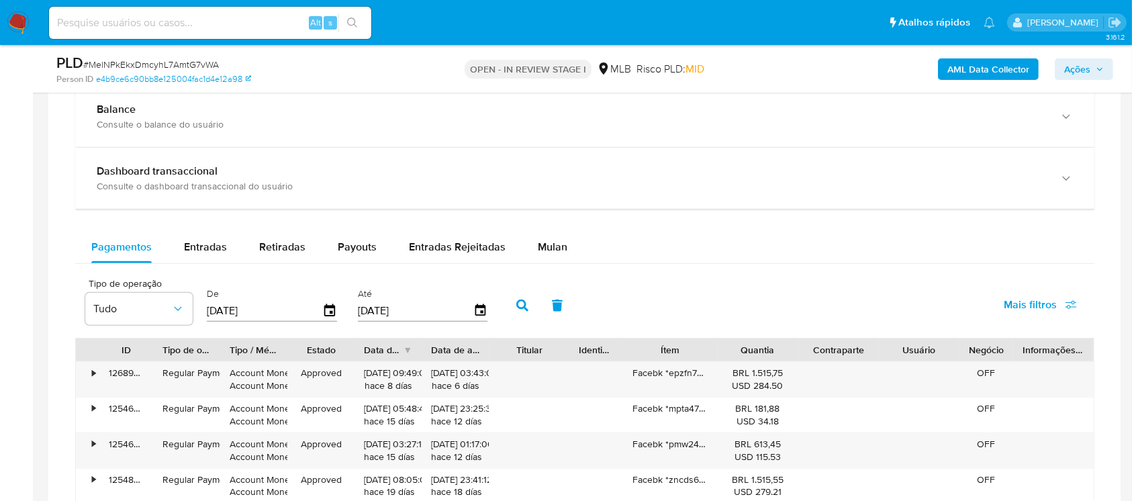
scroll to position [1432, 0]
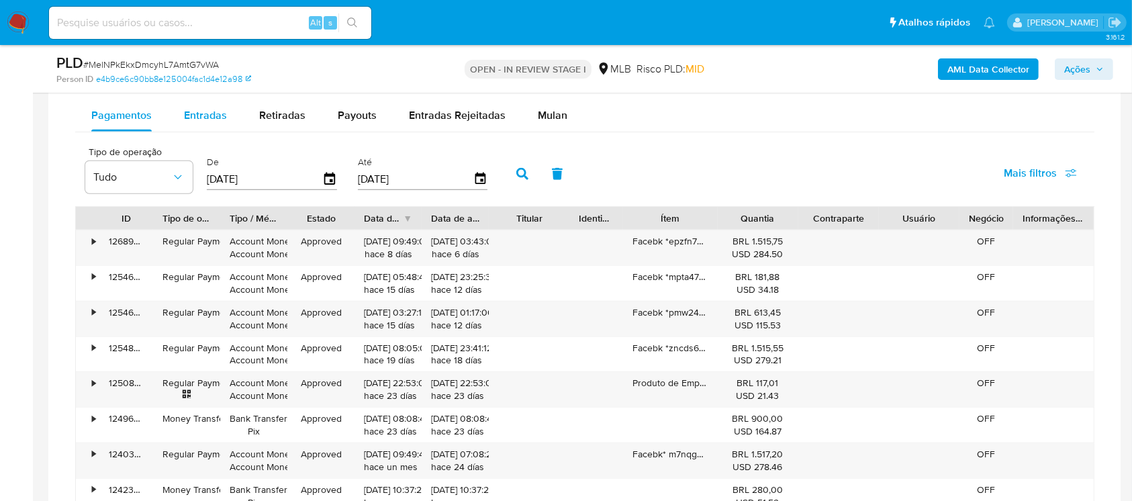
click at [207, 107] on span "Entradas" at bounding box center [205, 114] width 43 height 15
select select "10"
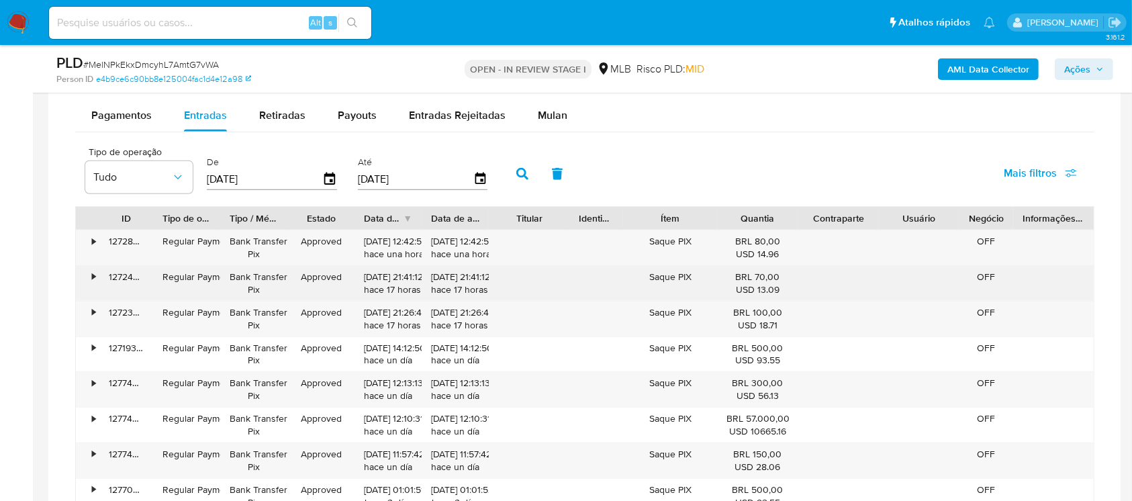
scroll to position [1552, 0]
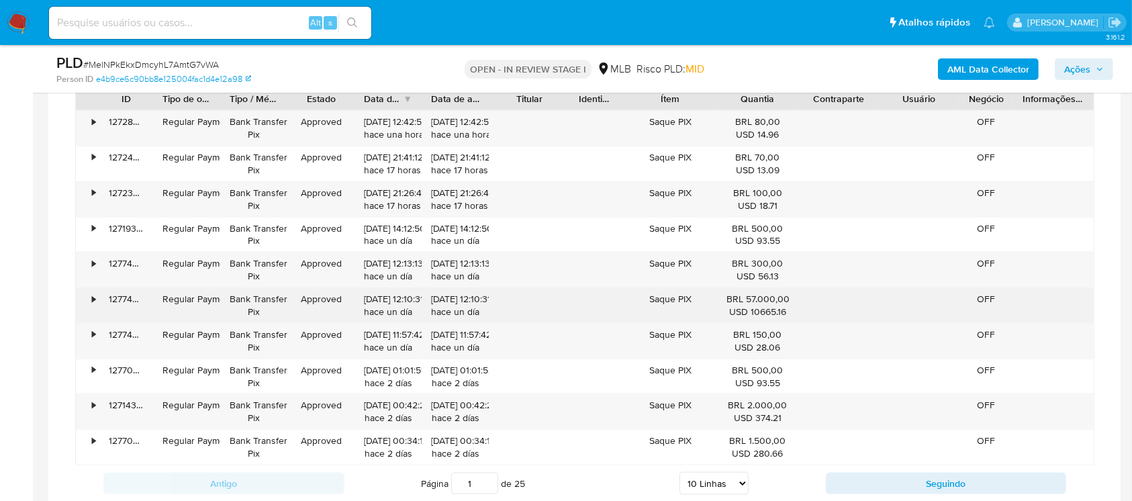
click at [89, 298] on div "•" at bounding box center [88, 305] width 24 height 35
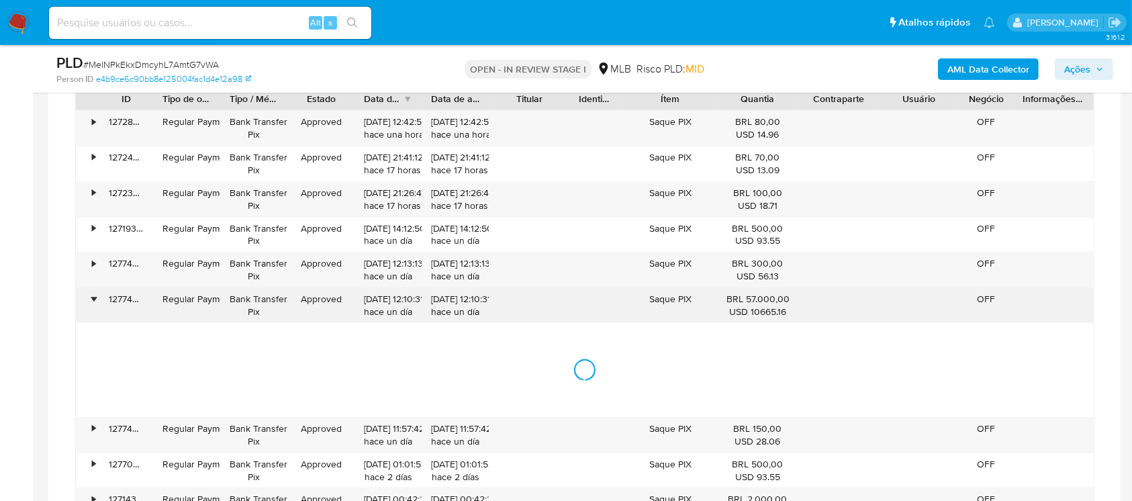
scroll to position [1671, 0]
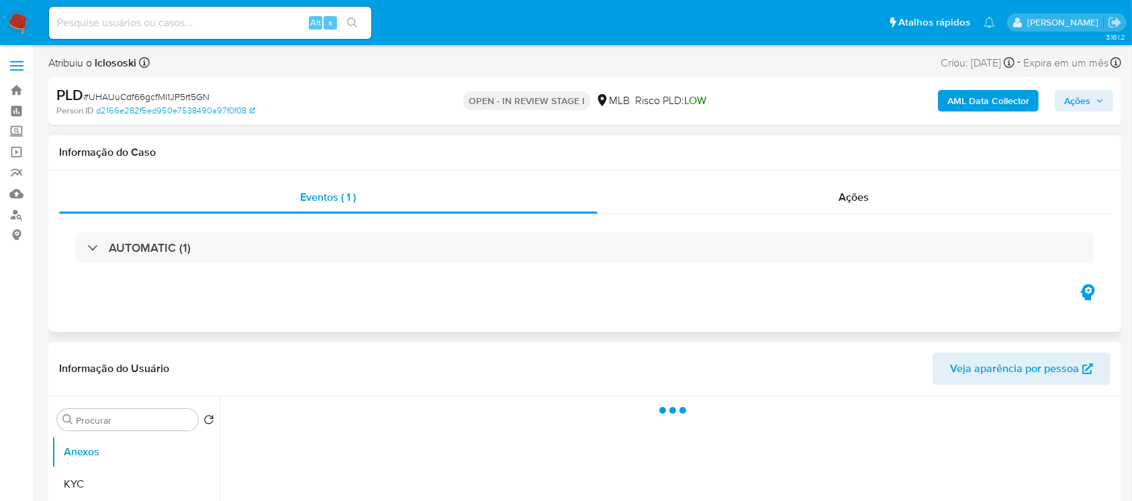
click at [73, 252] on div "AUTOMATIC (1)" at bounding box center [584, 247] width 1051 height 67
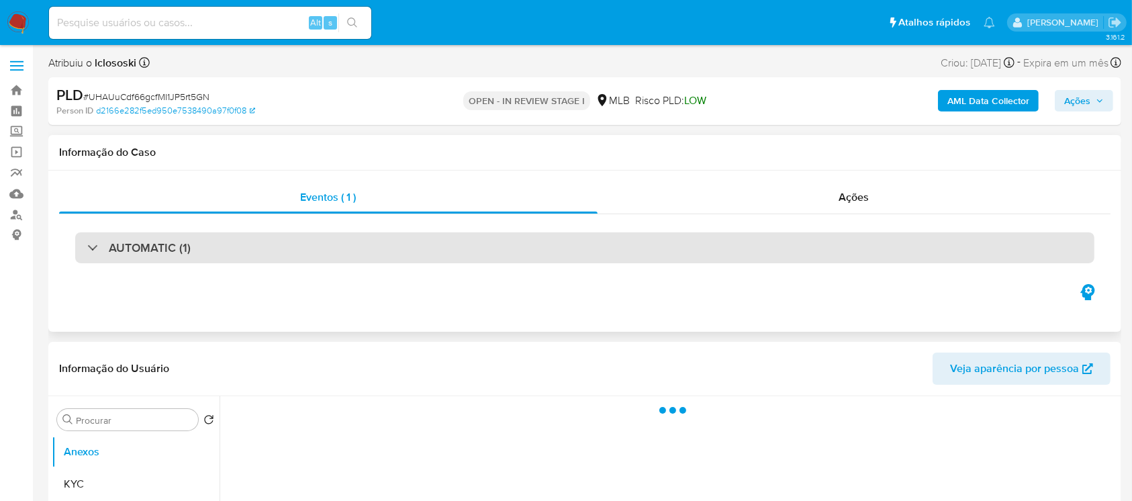
click at [101, 252] on div "AUTOMATIC (1)" at bounding box center [138, 247] width 103 height 15
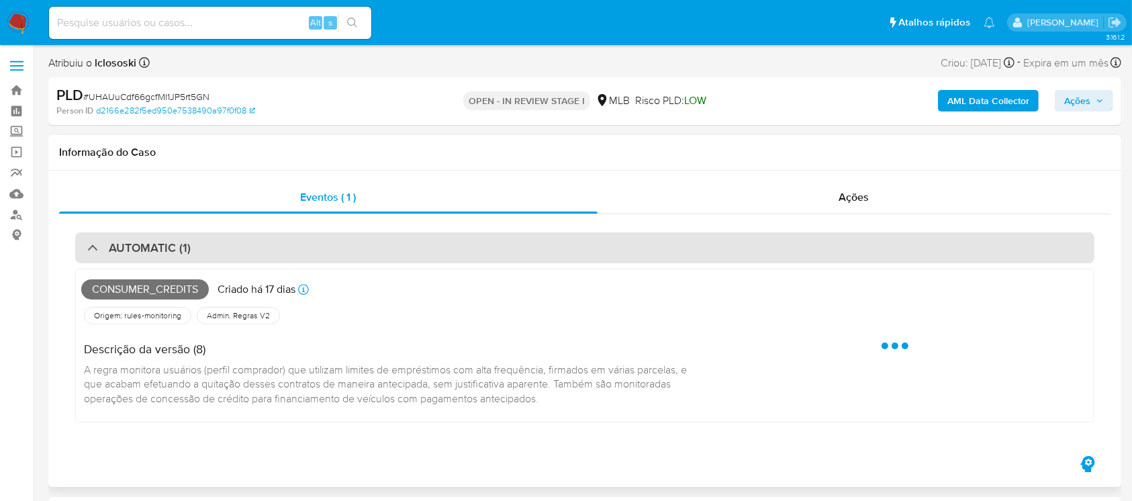
select select "10"
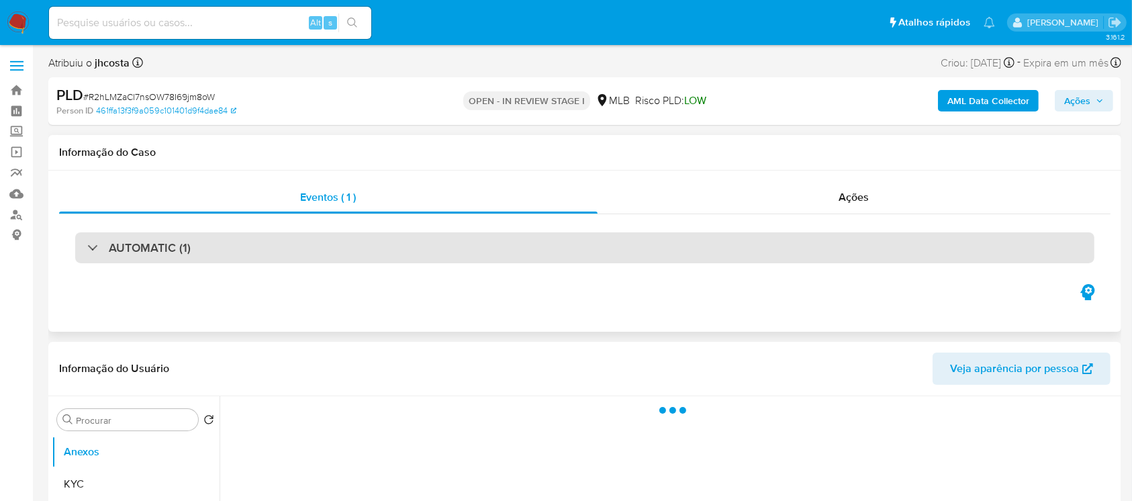
click at [91, 250] on div "AUTOMATIC (1)" at bounding box center [138, 247] width 103 height 15
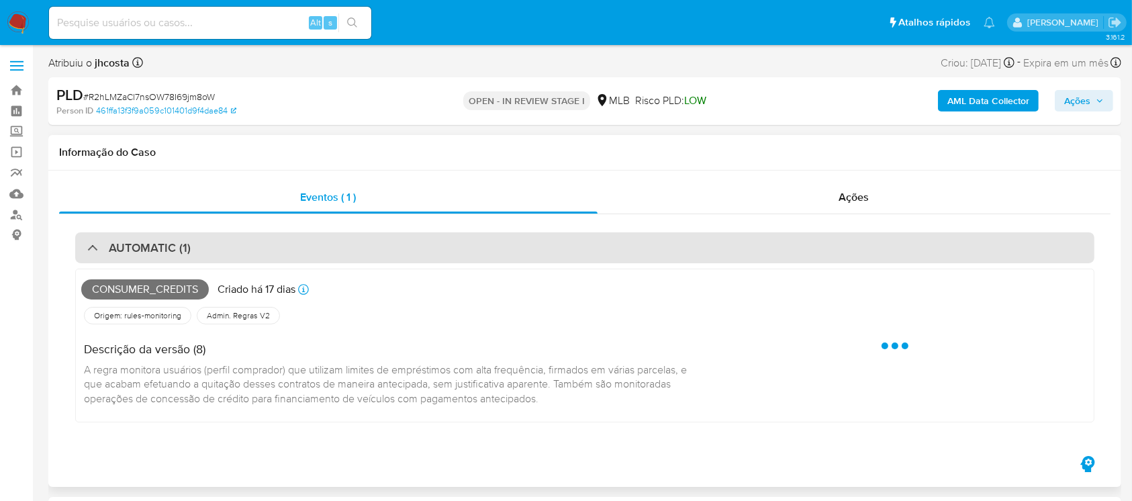
select select "10"
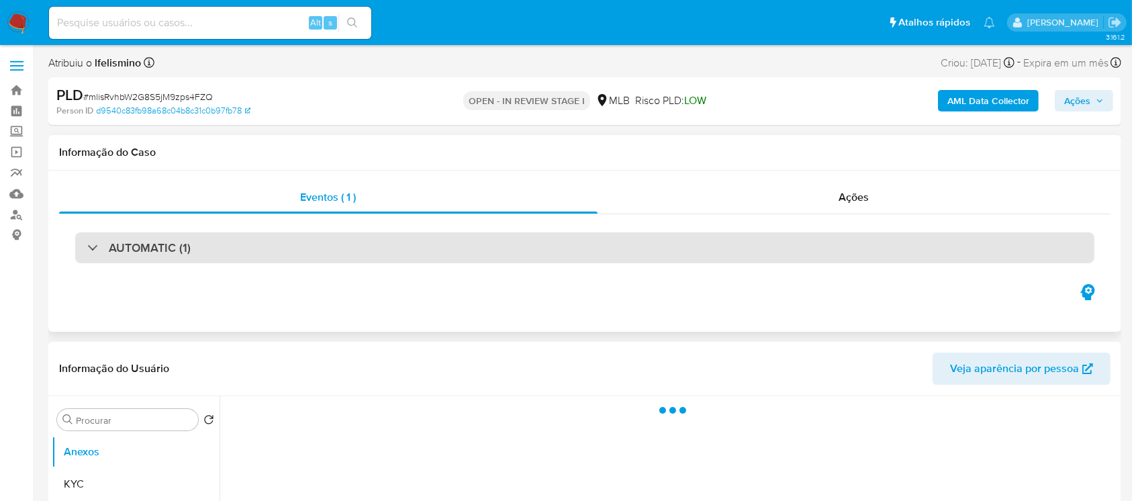
click at [88, 250] on div "AUTOMATIC (1)" at bounding box center [138, 247] width 103 height 15
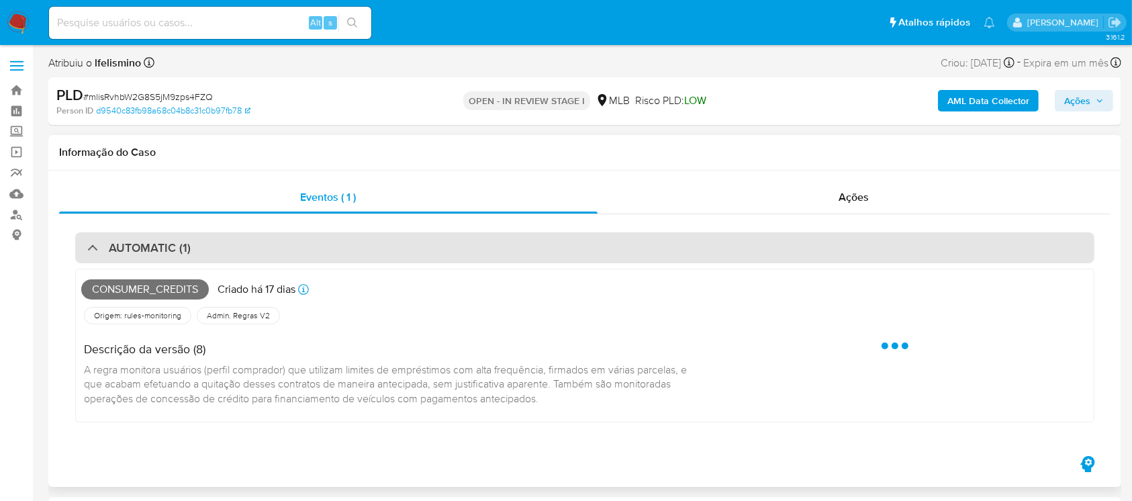
select select "10"
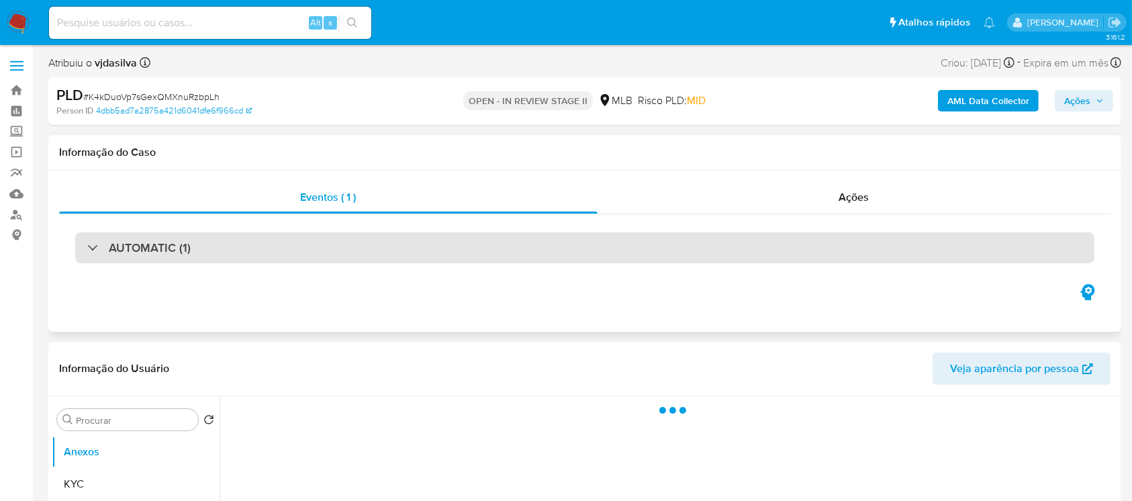
select select "10"
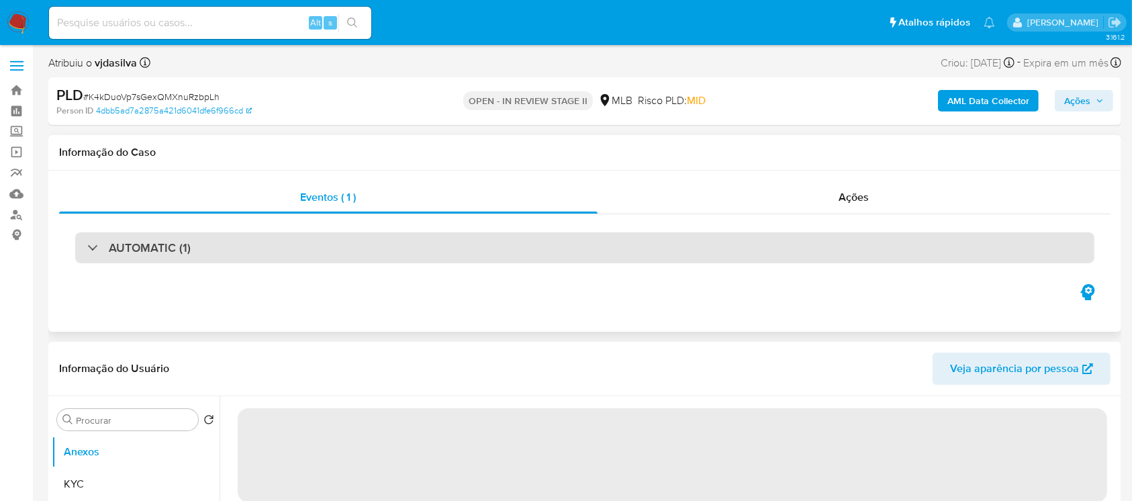
click at [87, 247] on div at bounding box center [87, 247] width 0 height 0
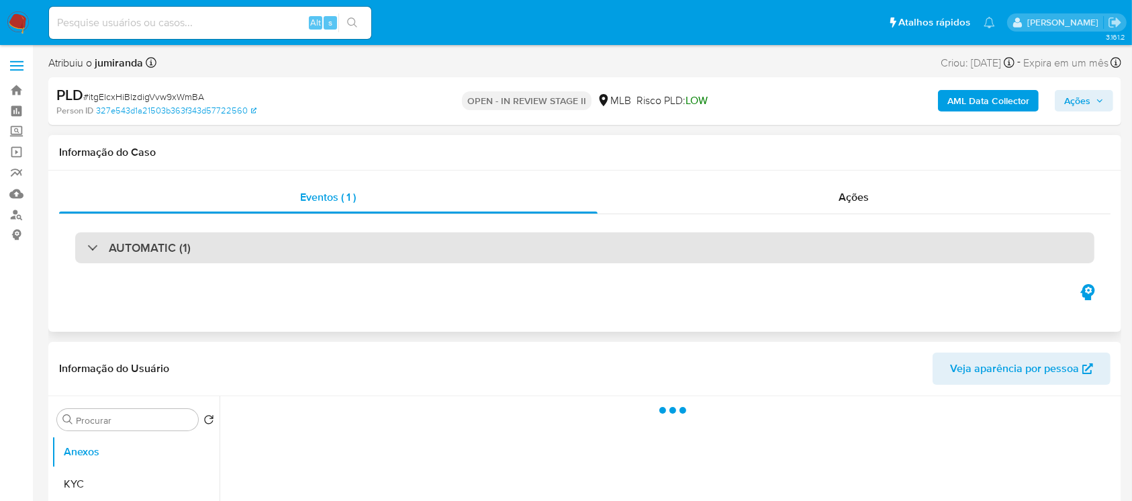
click at [91, 246] on div "AUTOMATIC (1)" at bounding box center [138, 247] width 103 height 15
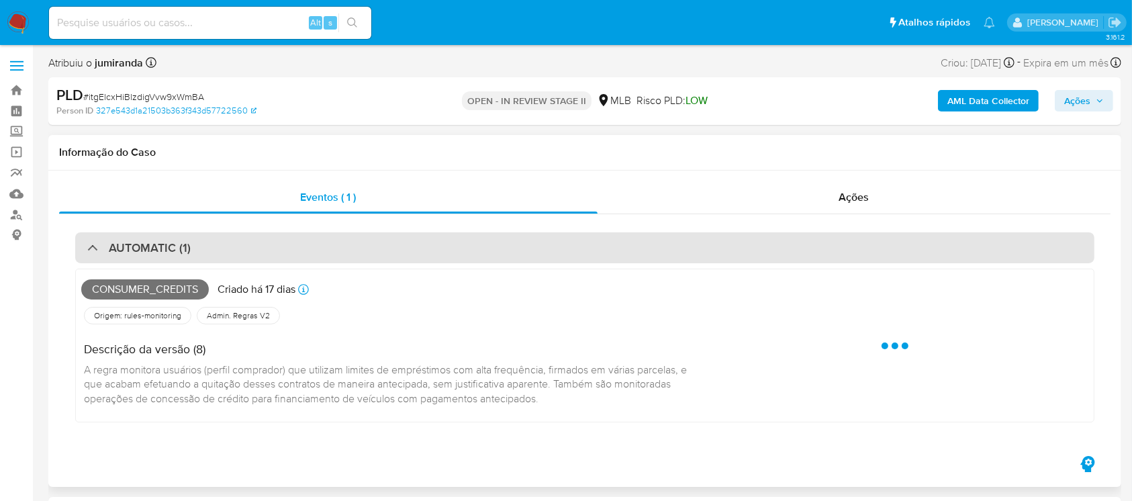
select select "10"
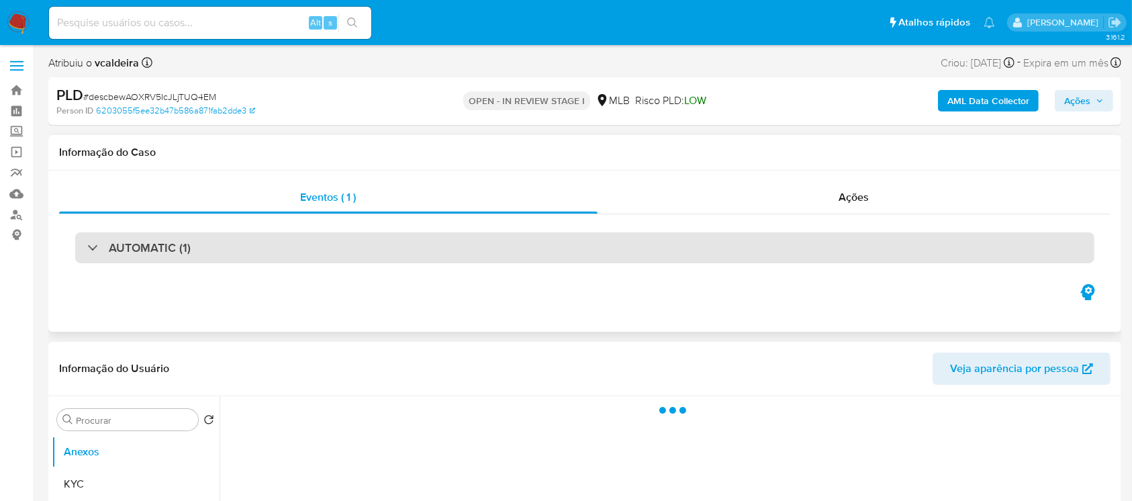
click at [85, 244] on div "AUTOMATIC (1)" at bounding box center [584, 247] width 1019 height 31
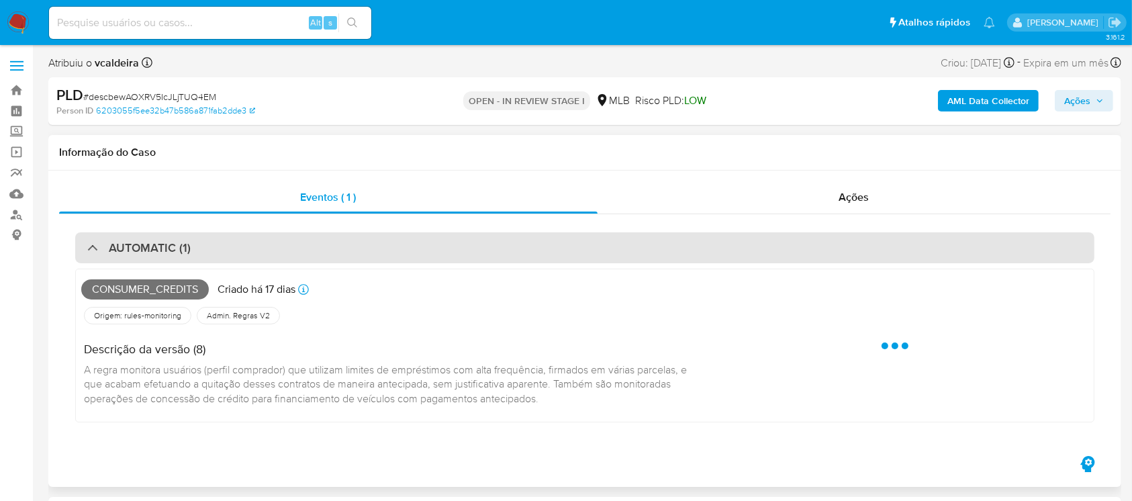
select select "10"
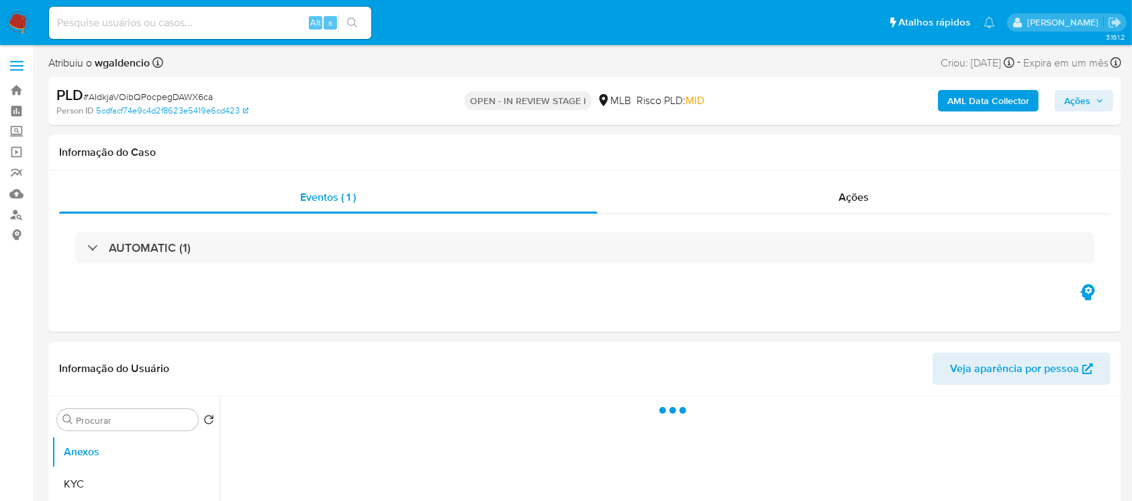
click at [92, 240] on div "AUTOMATIC (1)" at bounding box center [138, 247] width 103 height 15
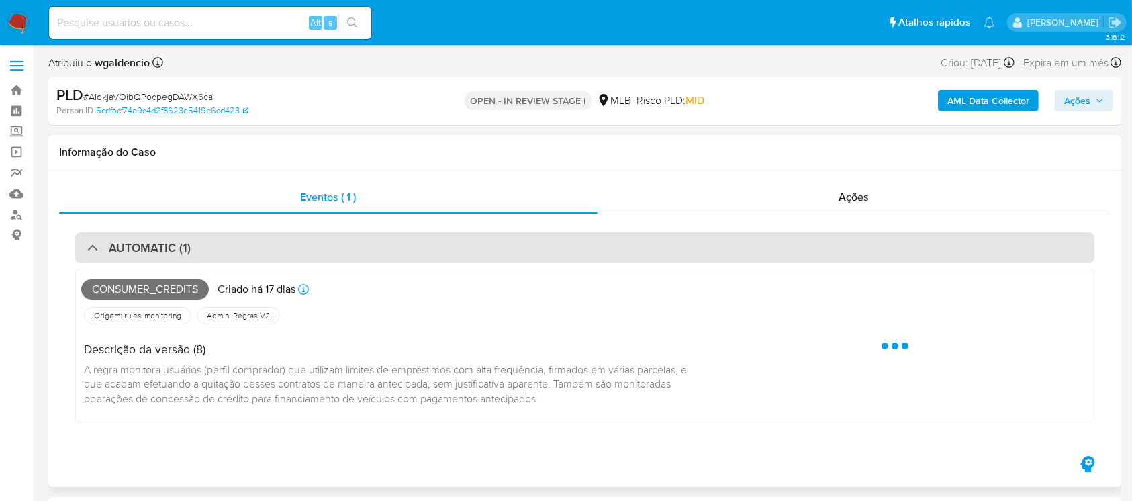
select select "10"
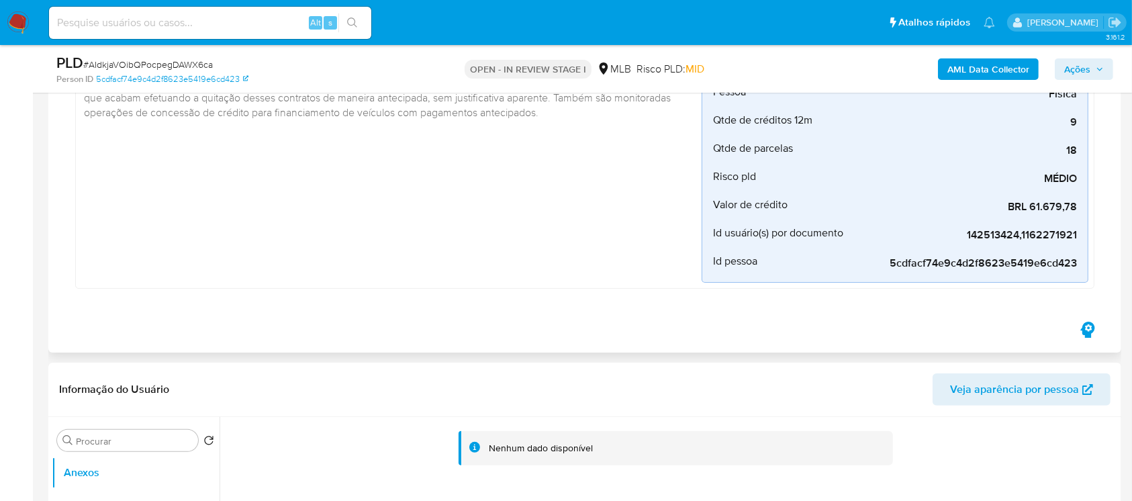
scroll to position [358, 0]
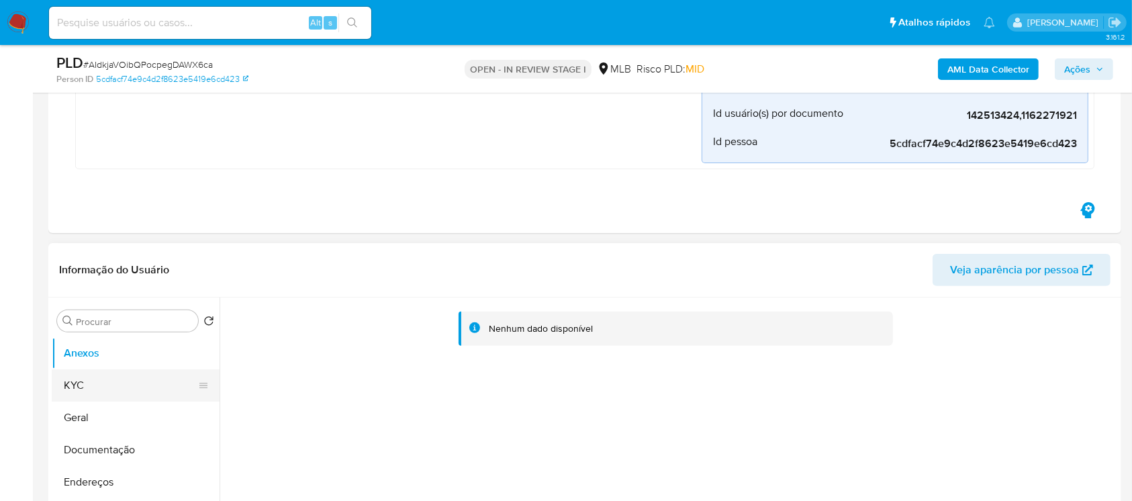
click at [110, 379] on button "KYC" at bounding box center [130, 385] width 157 height 32
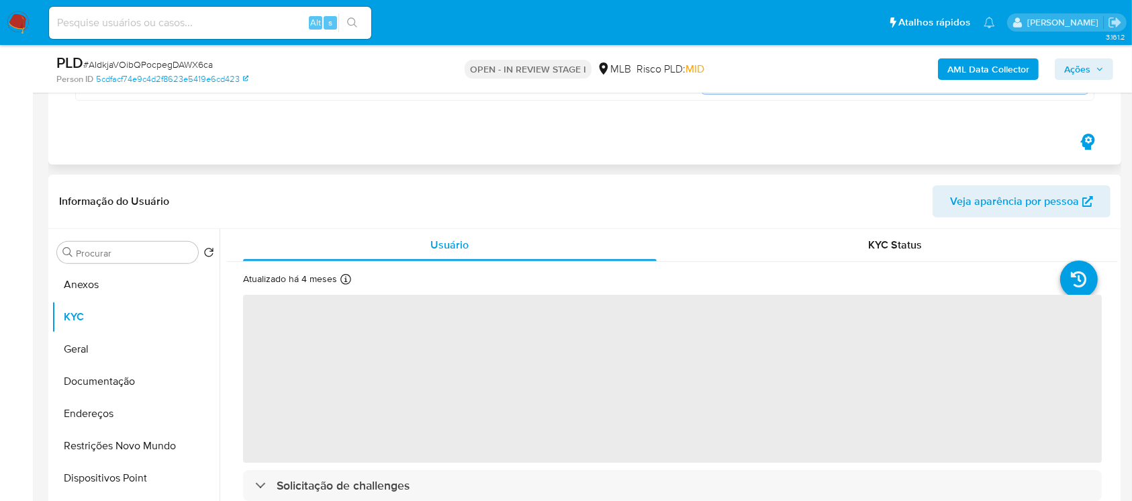
scroll to position [477, 0]
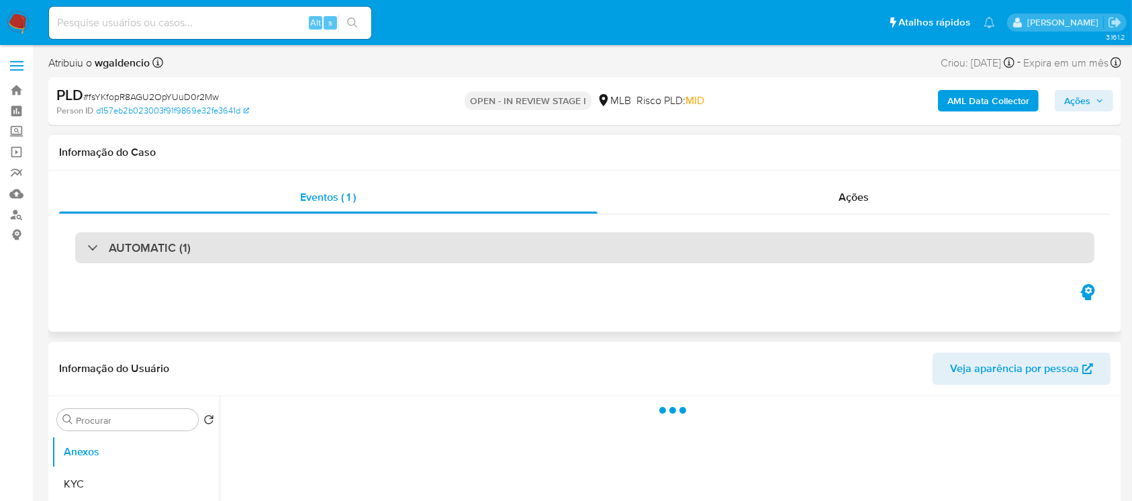
click at [97, 247] on div "AUTOMATIC (1)" at bounding box center [138, 247] width 103 height 15
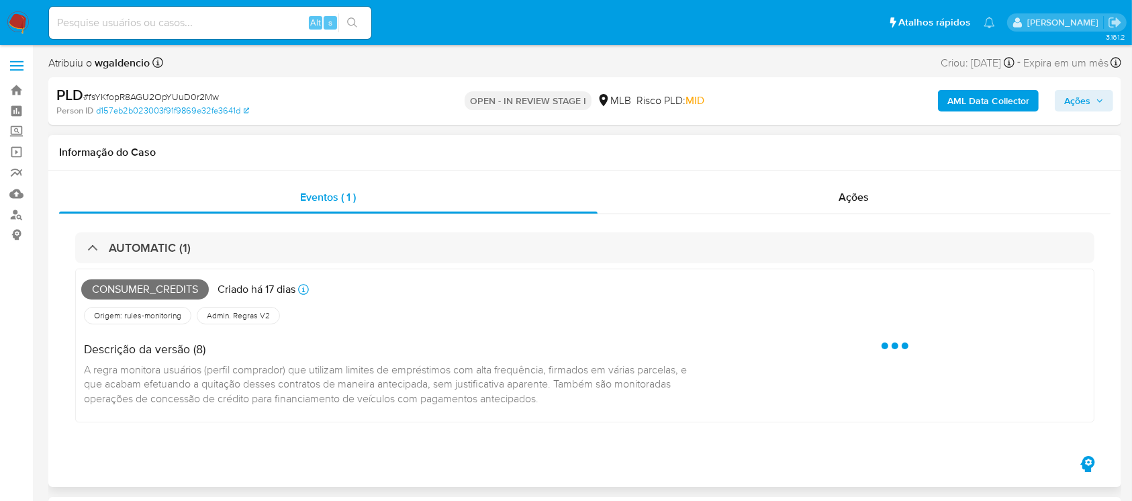
select select "10"
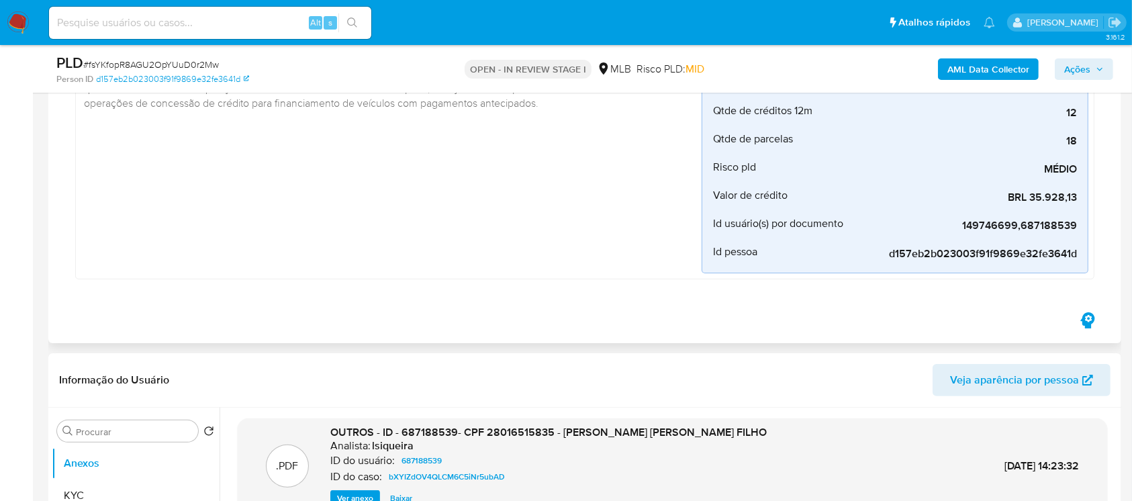
scroll to position [358, 0]
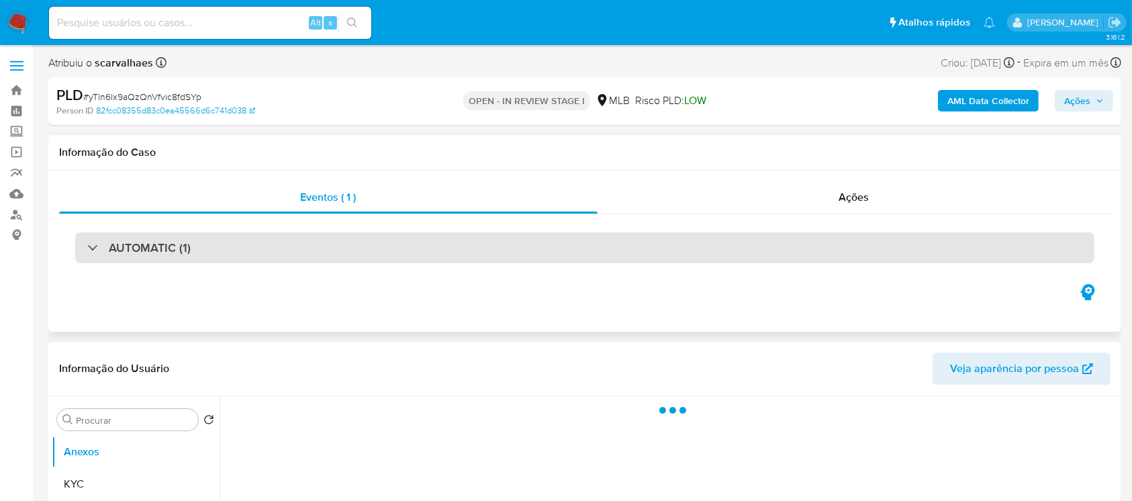
click at [85, 243] on div "AUTOMATIC (1)" at bounding box center [584, 247] width 1019 height 31
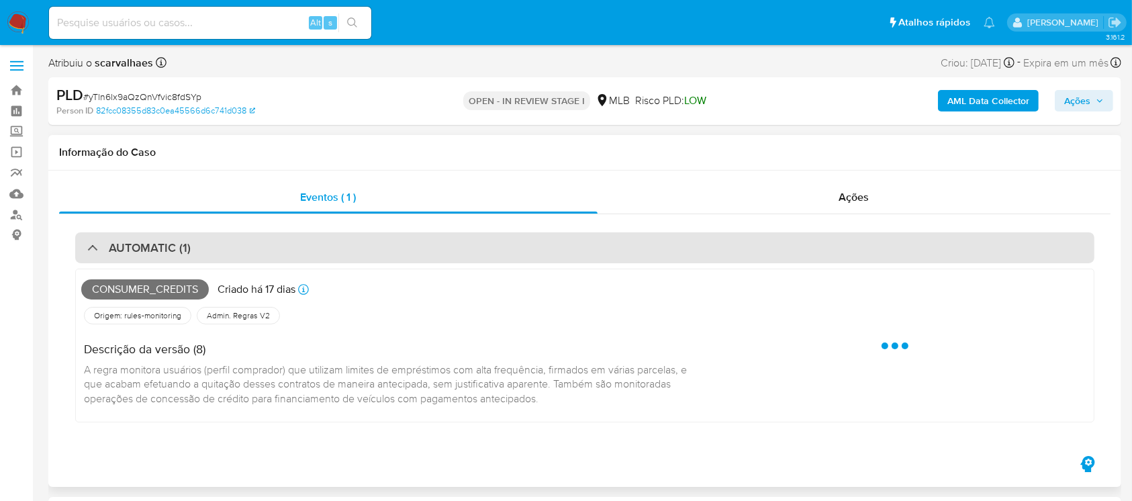
select select "10"
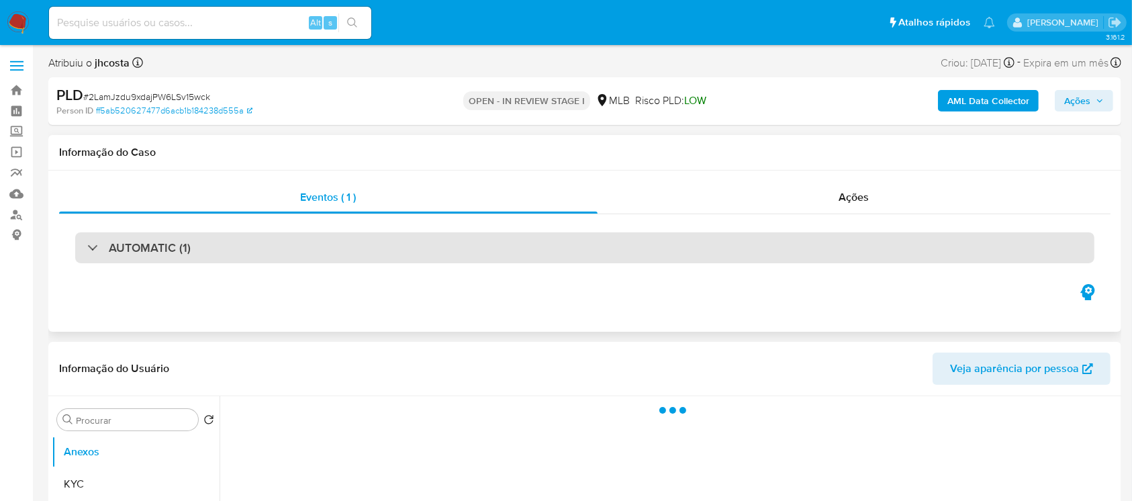
click at [91, 246] on div "AUTOMATIC (1)" at bounding box center [138, 247] width 103 height 15
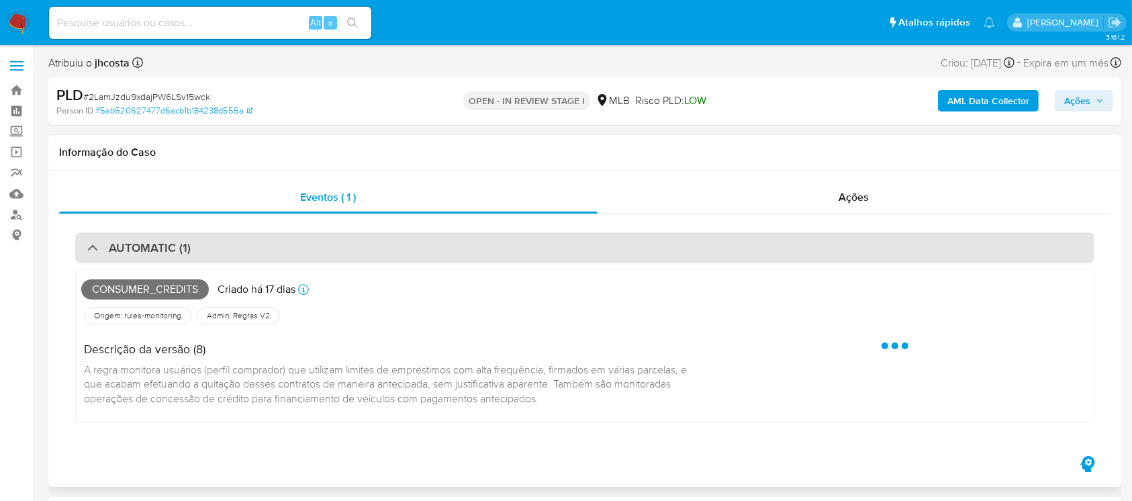
select select "10"
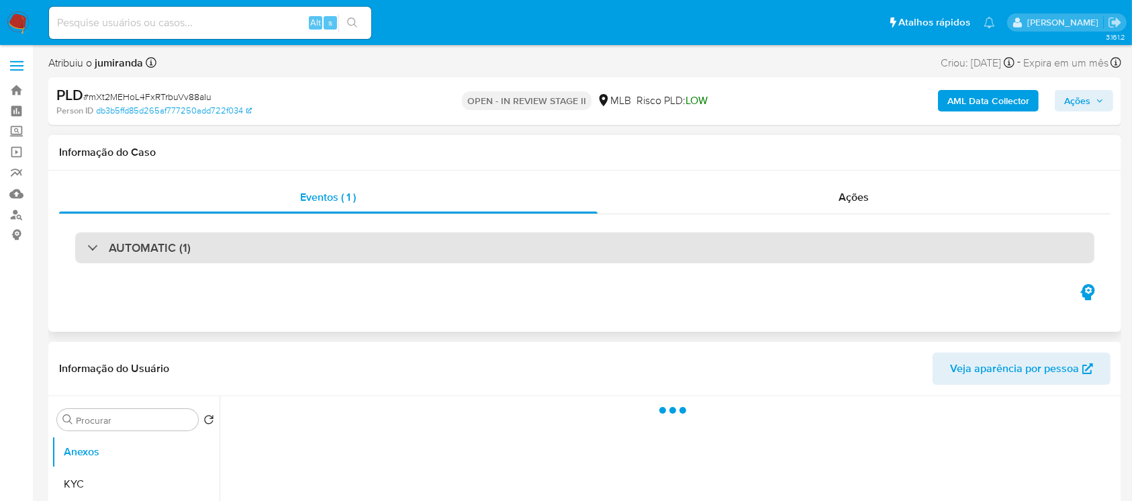
click at [80, 247] on div "AUTOMATIC (1)" at bounding box center [584, 247] width 1019 height 31
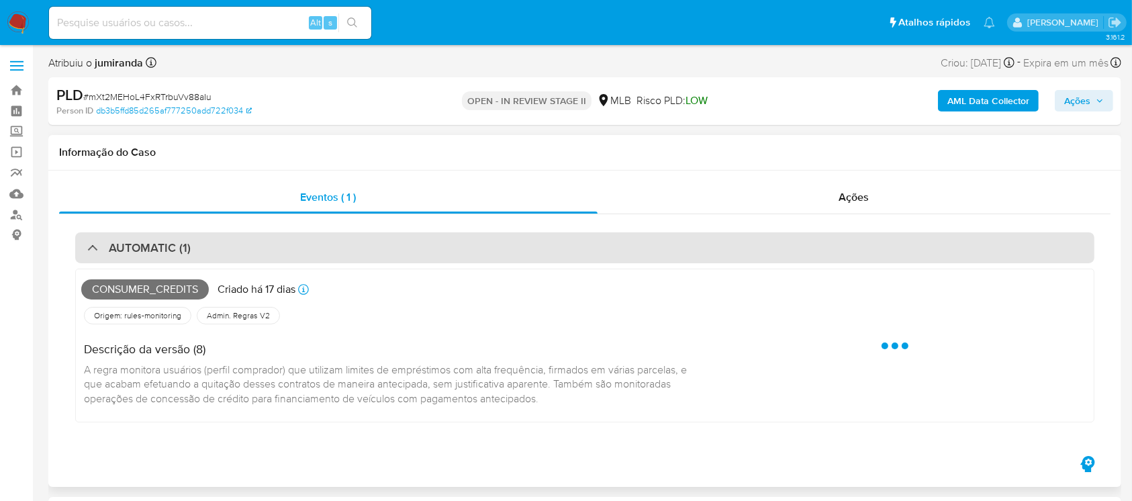
select select "10"
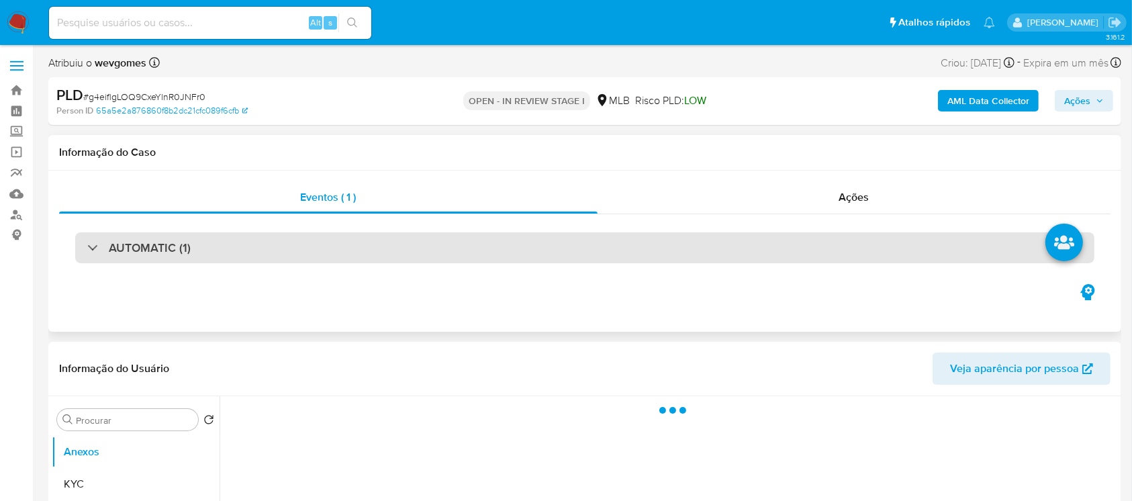
click at [88, 247] on div "AUTOMATIC (1)" at bounding box center [138, 247] width 103 height 15
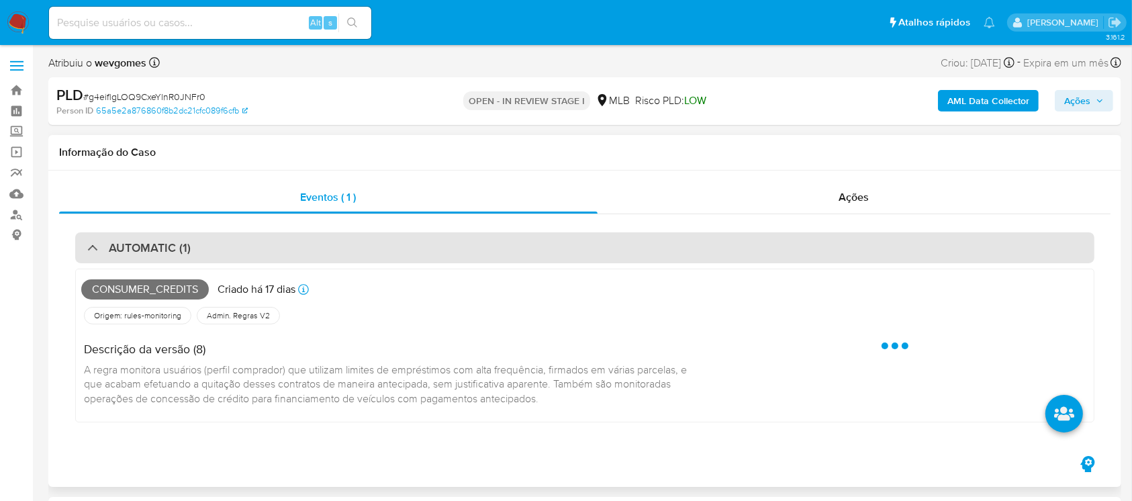
select select "10"
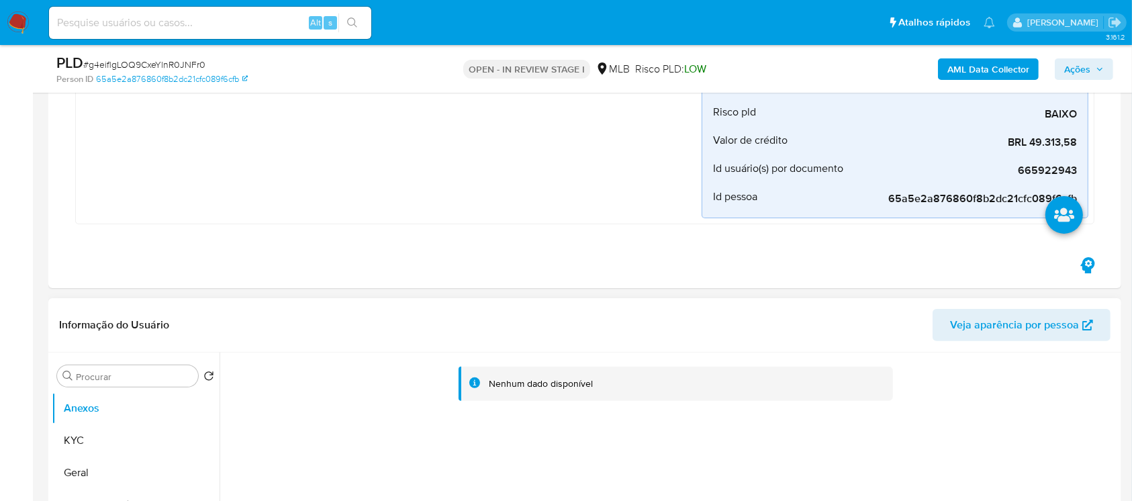
scroll to position [358, 0]
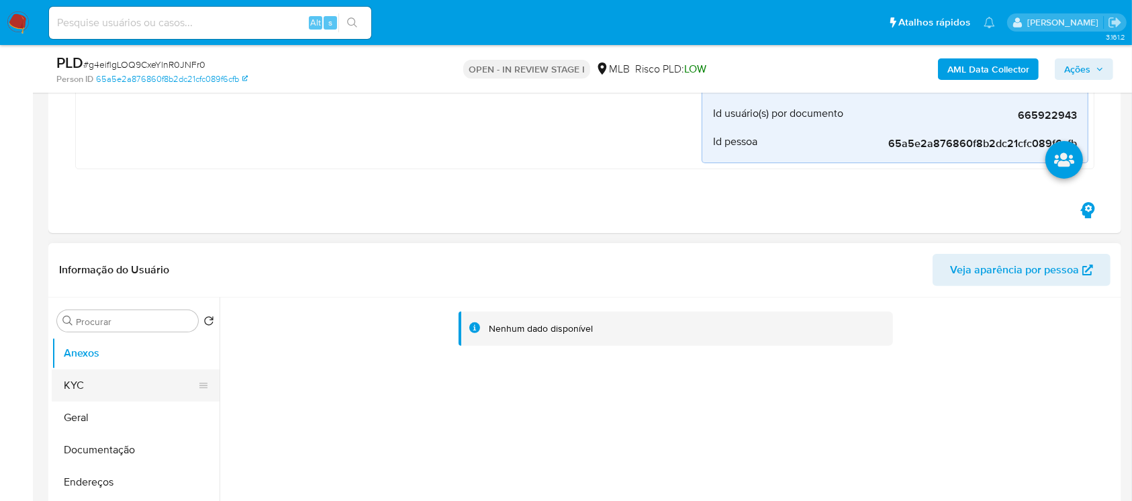
click at [75, 389] on button "KYC" at bounding box center [130, 385] width 157 height 32
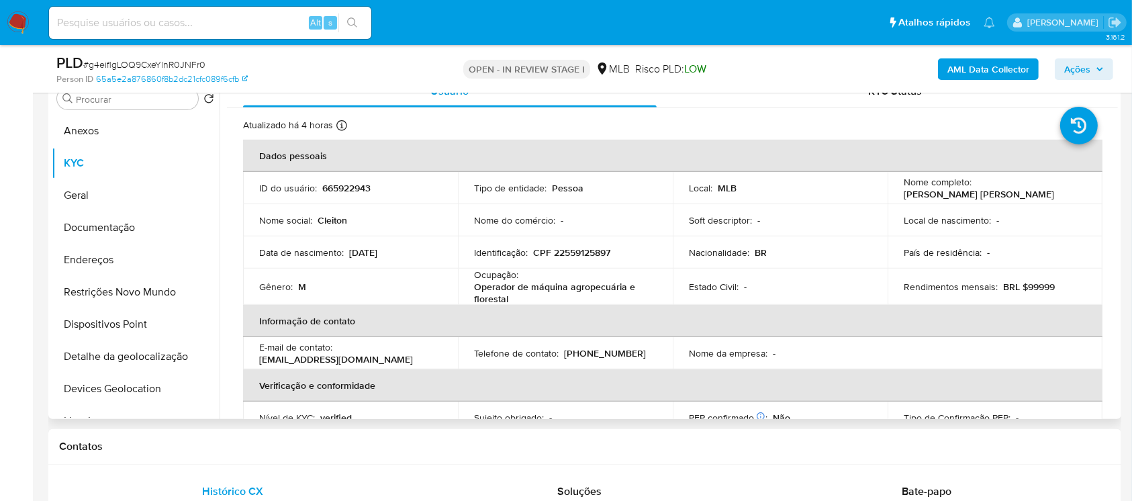
scroll to position [477, 0]
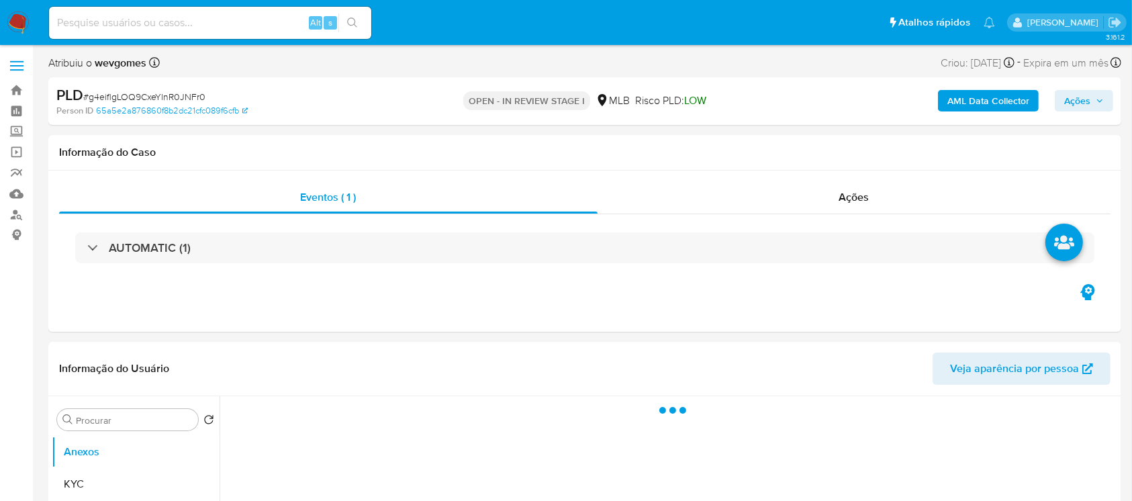
click at [85, 250] on div "AUTOMATIC (1)" at bounding box center [584, 247] width 1019 height 31
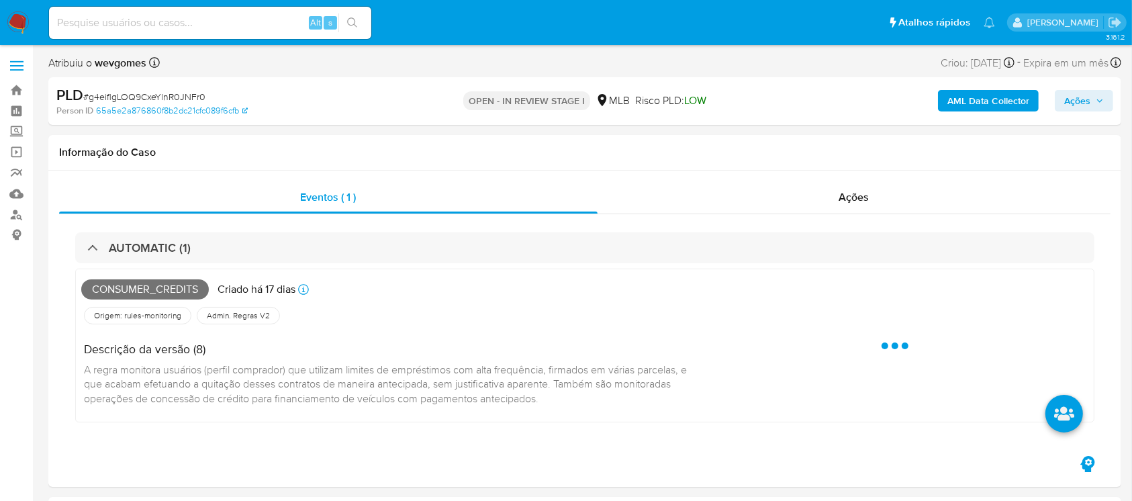
select select "10"
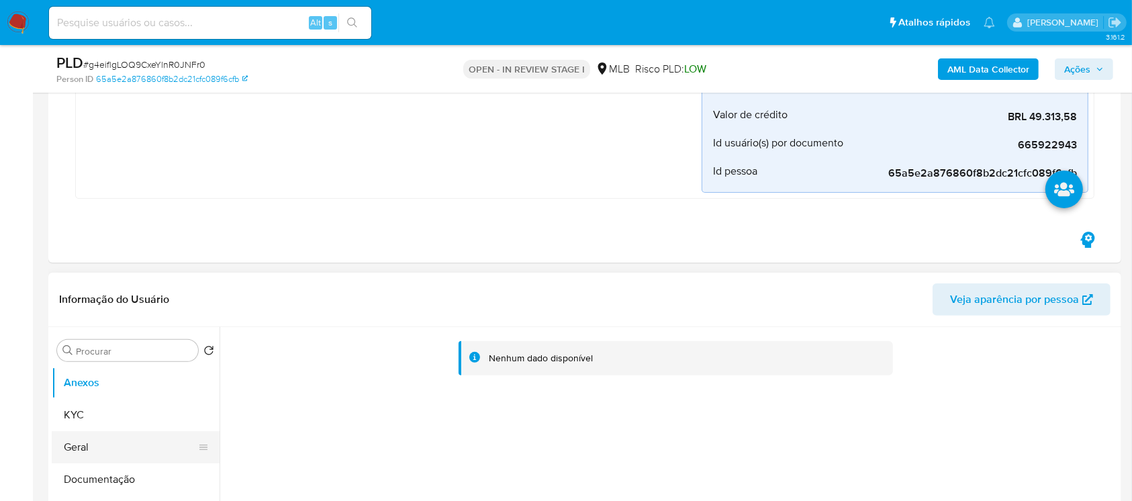
scroll to position [358, 0]
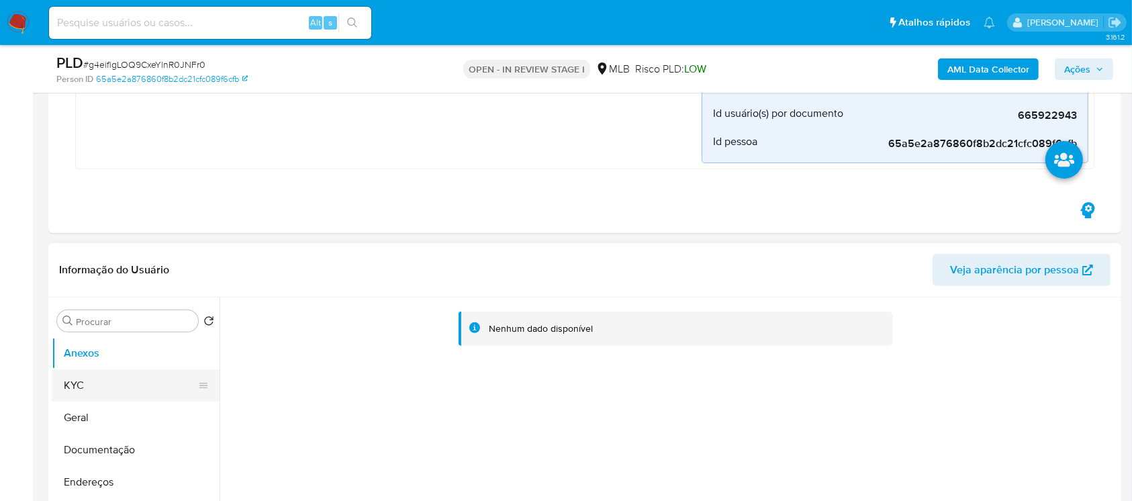
click at [83, 383] on button "KYC" at bounding box center [130, 385] width 157 height 32
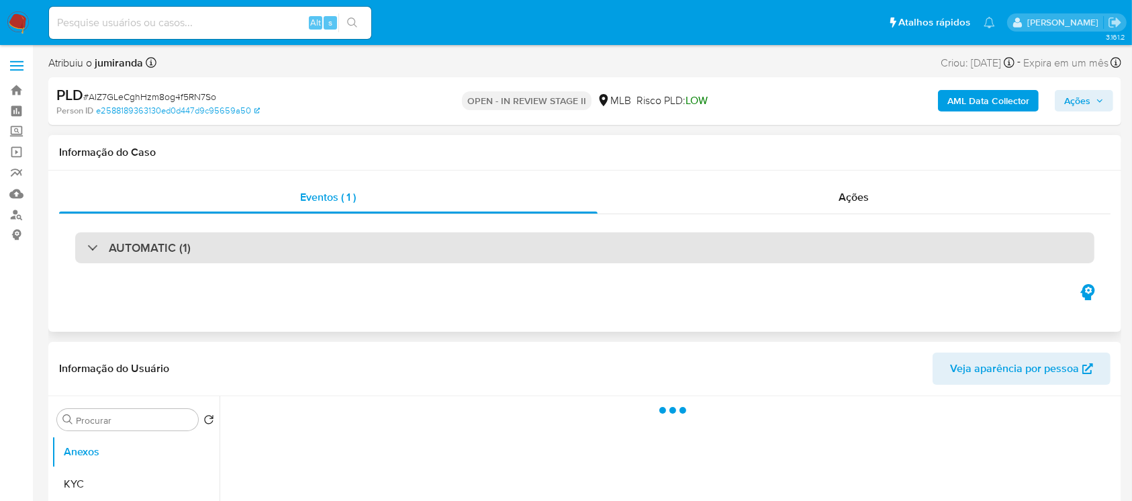
click at [87, 247] on div at bounding box center [87, 247] width 0 height 0
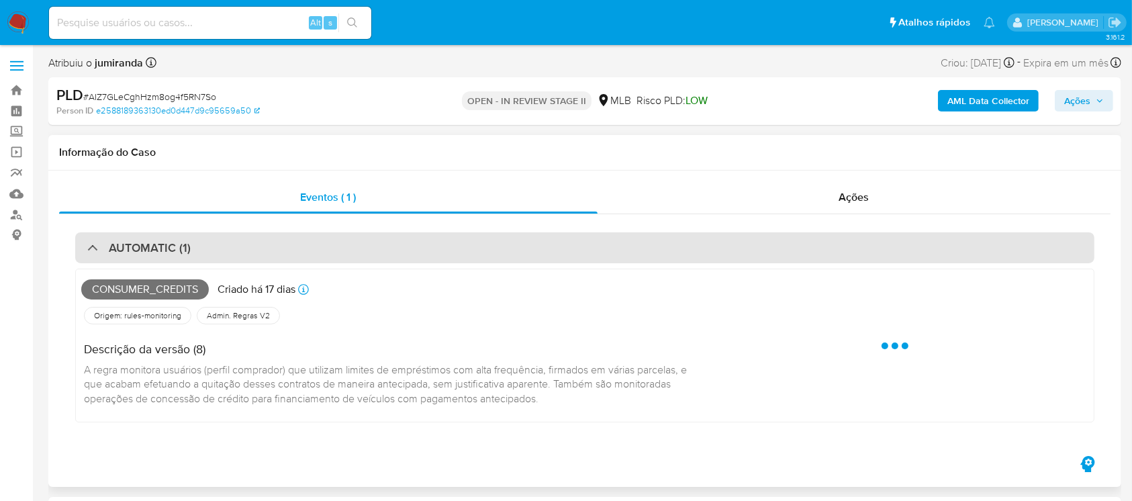
select select "10"
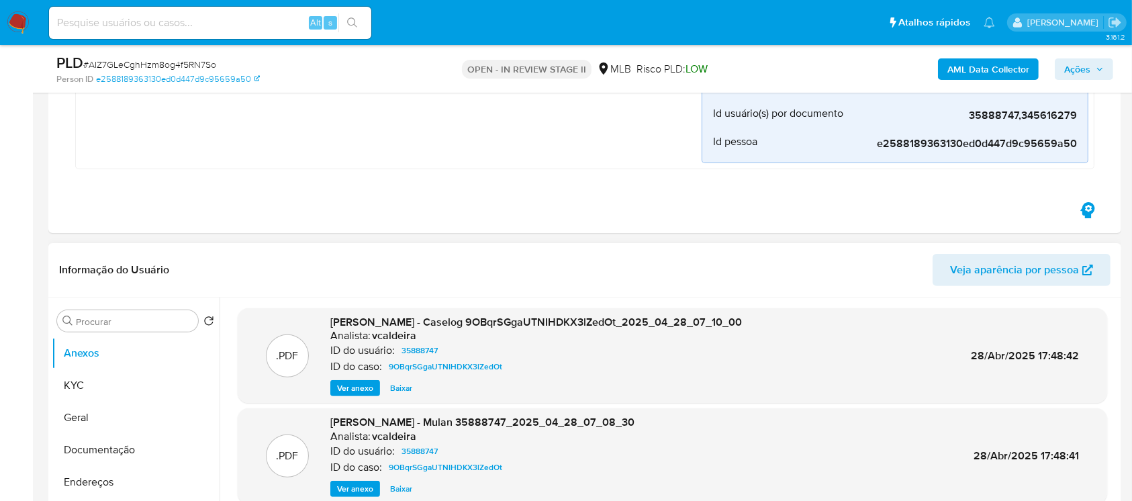
scroll to position [477, 0]
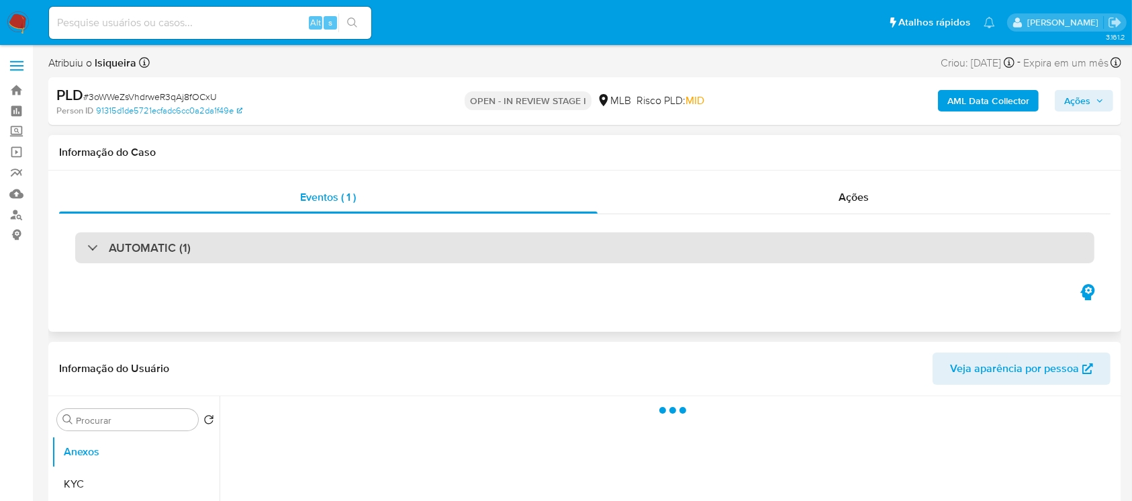
click at [103, 244] on div "AUTOMATIC (1)" at bounding box center [138, 247] width 103 height 15
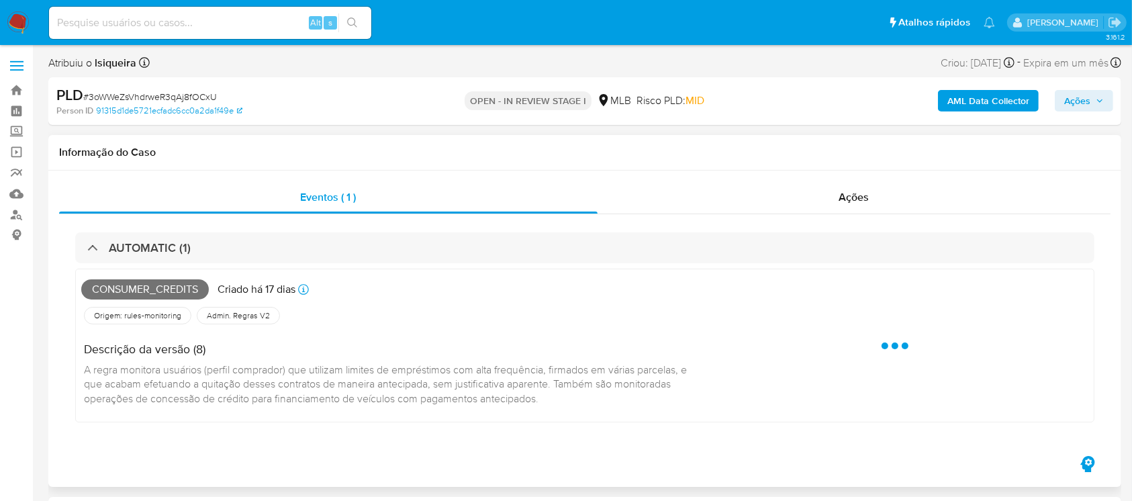
select select "10"
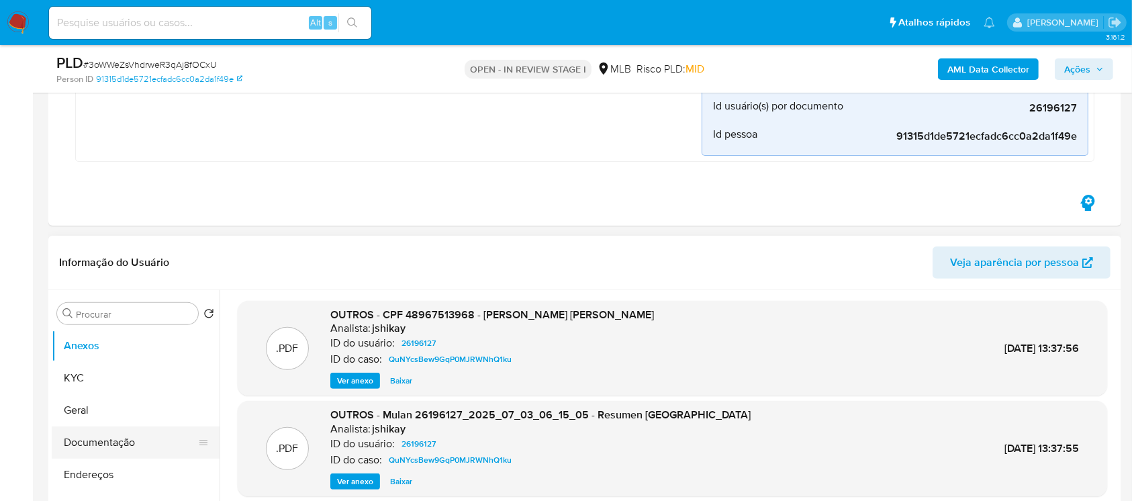
scroll to position [477, 0]
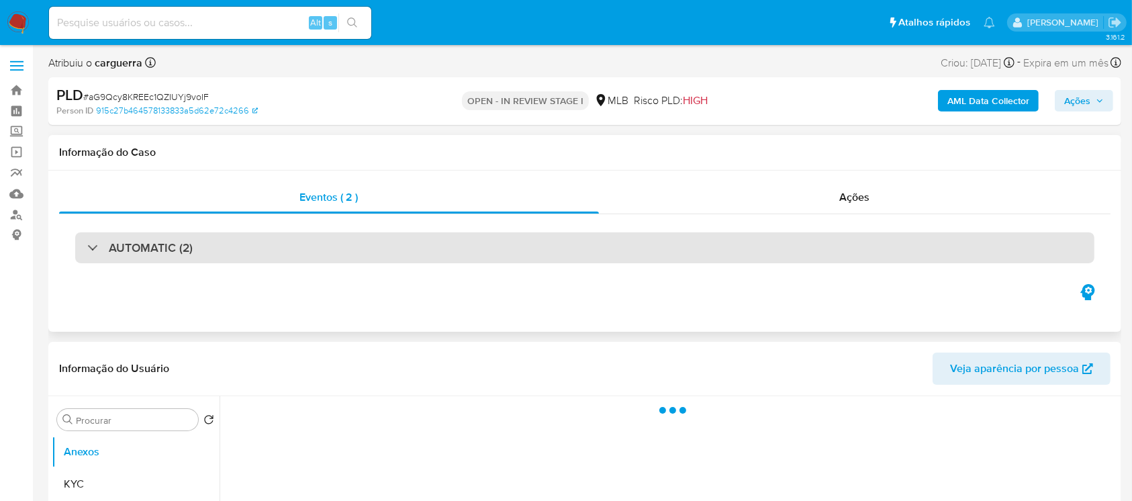
click at [85, 250] on div "AUTOMATIC (2)" at bounding box center [584, 247] width 1019 height 31
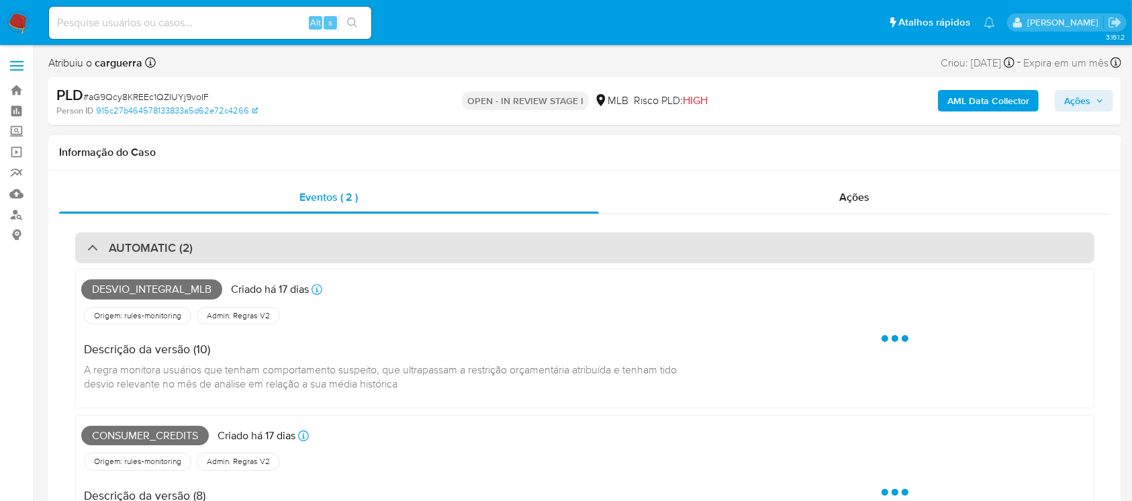
select select "10"
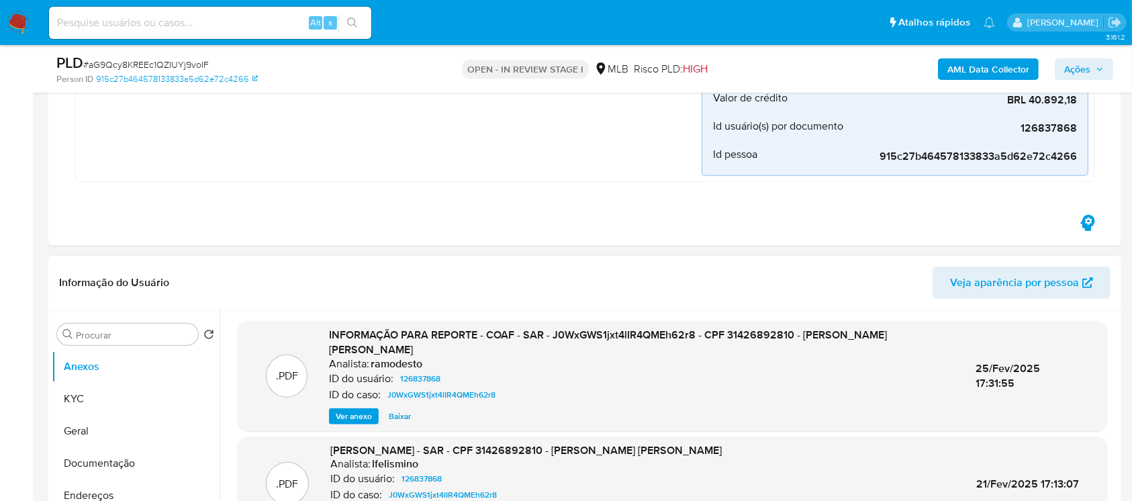
scroll to position [716, 0]
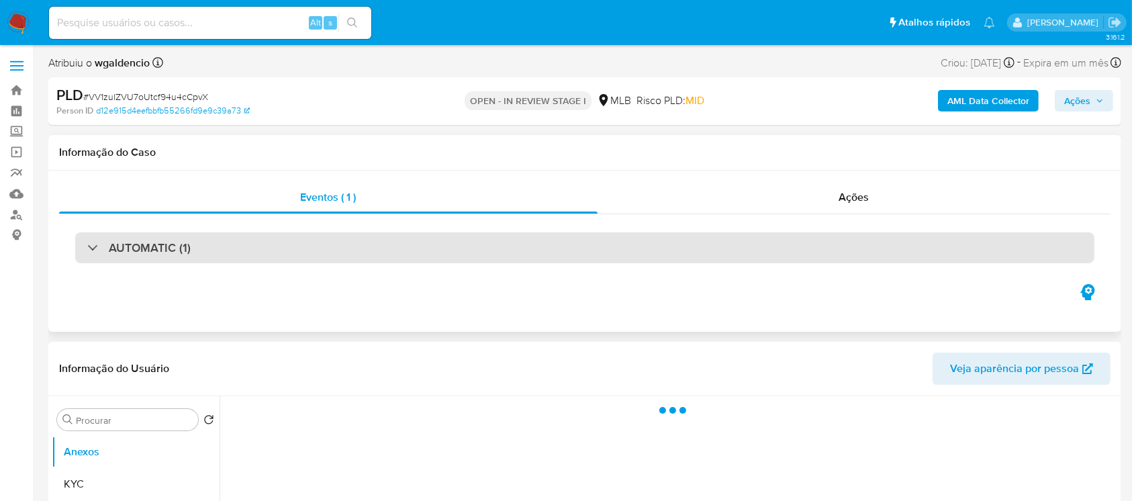
click at [87, 247] on div at bounding box center [87, 247] width 0 height 0
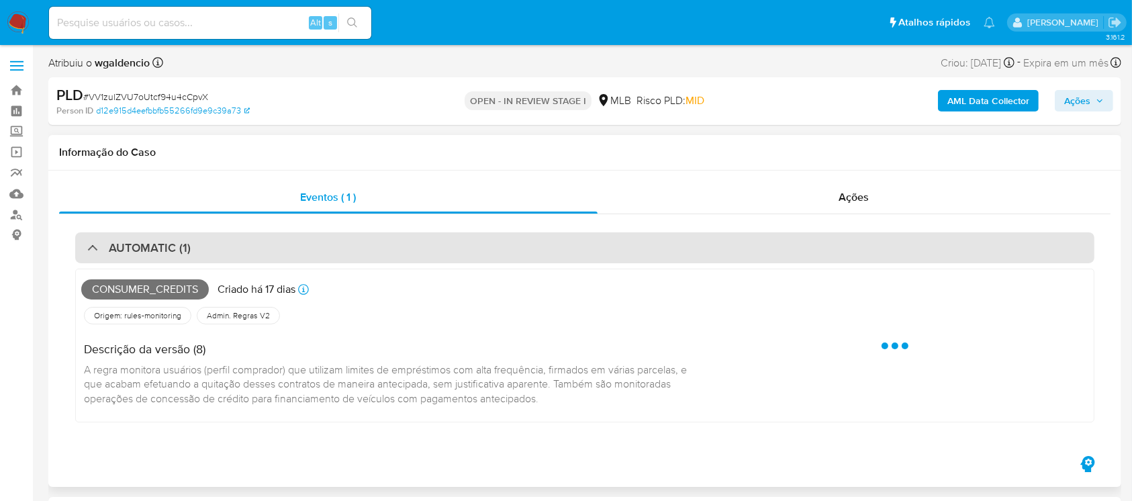
select select "10"
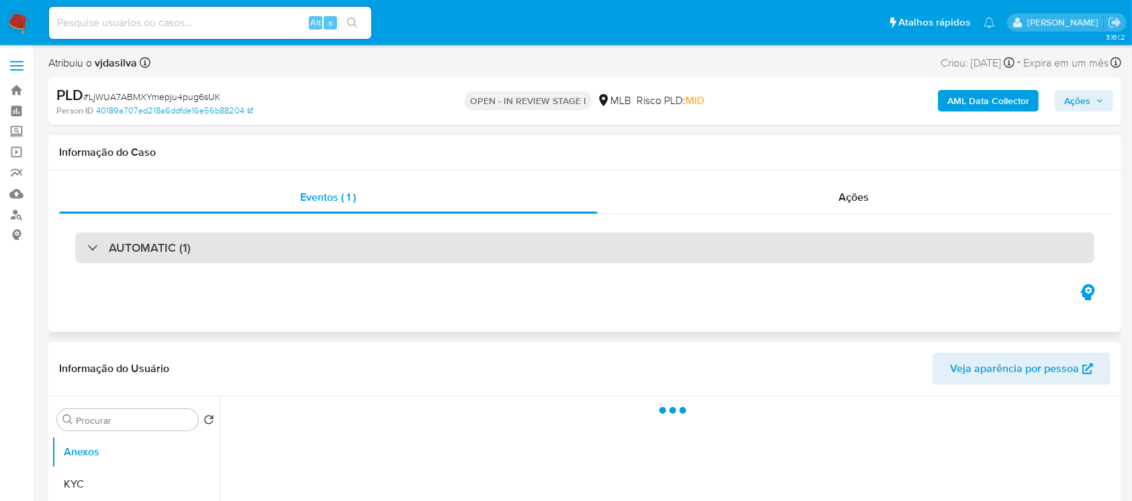
click at [103, 250] on div "AUTOMATIC (1)" at bounding box center [138, 247] width 103 height 15
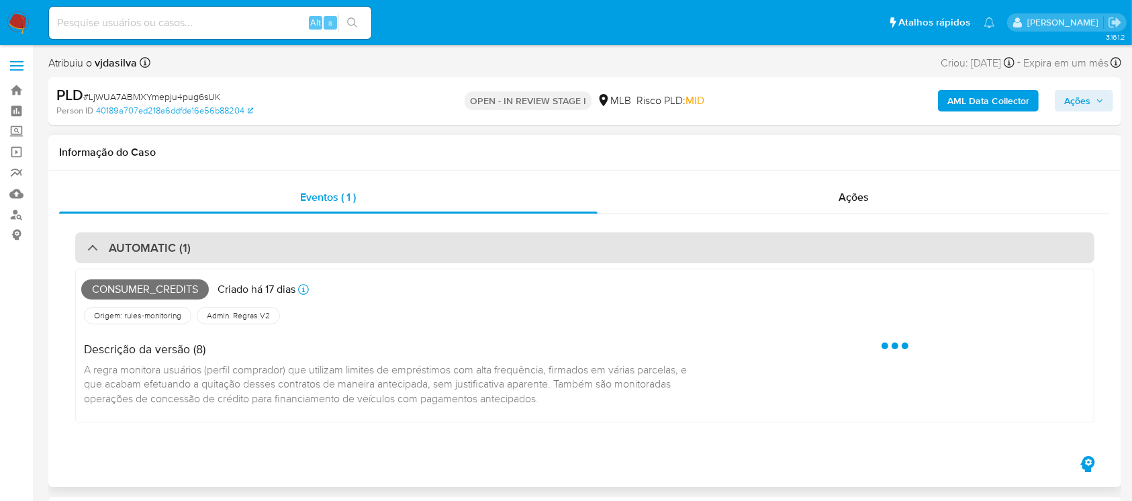
select select "10"
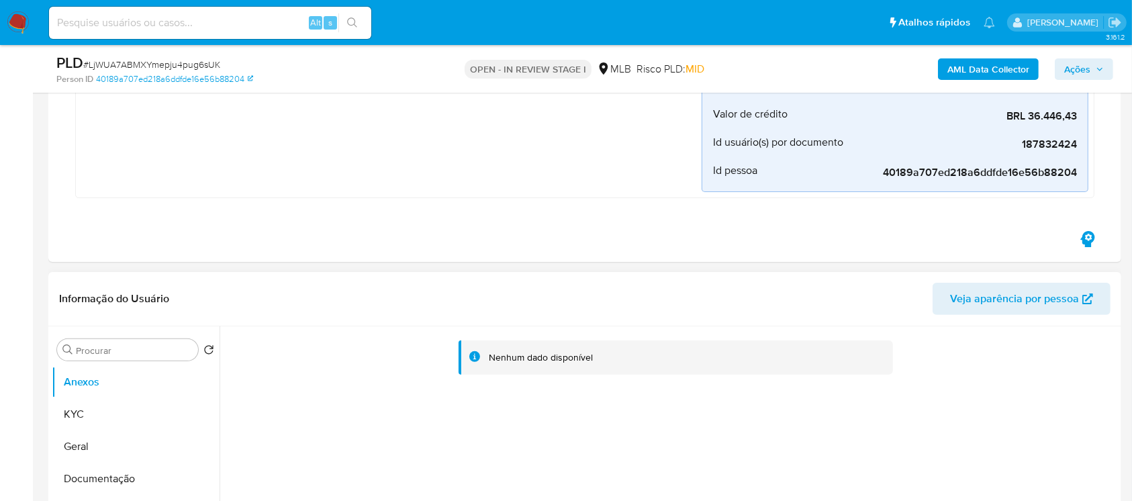
scroll to position [358, 0]
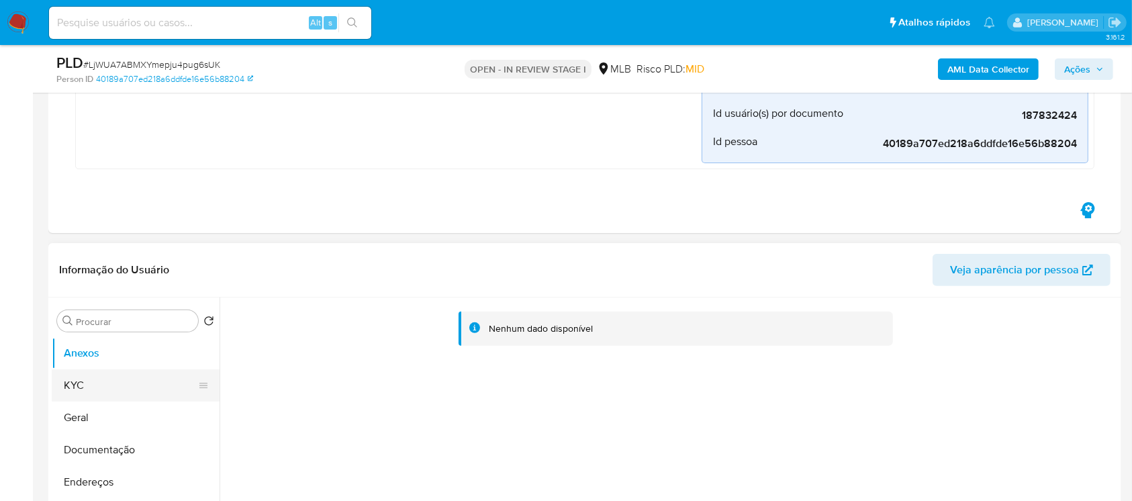
click at [76, 385] on button "KYC" at bounding box center [130, 385] width 157 height 32
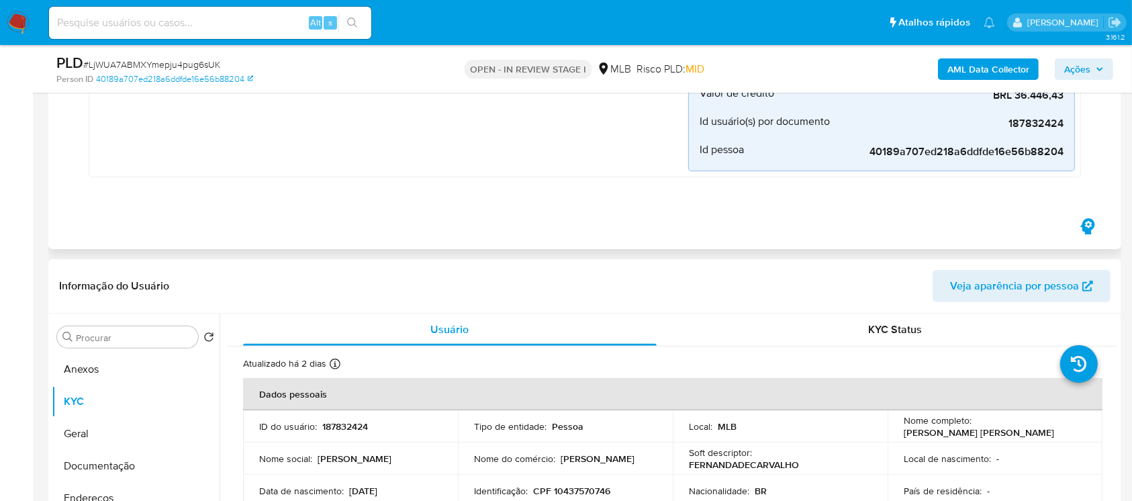
scroll to position [477, 0]
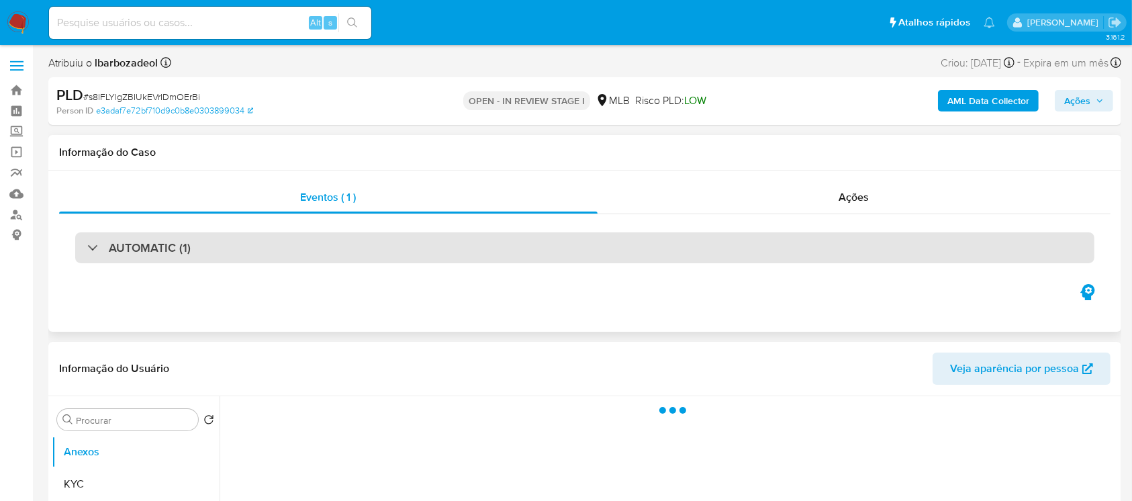
click at [91, 246] on div "AUTOMATIC (1)" at bounding box center [138, 247] width 103 height 15
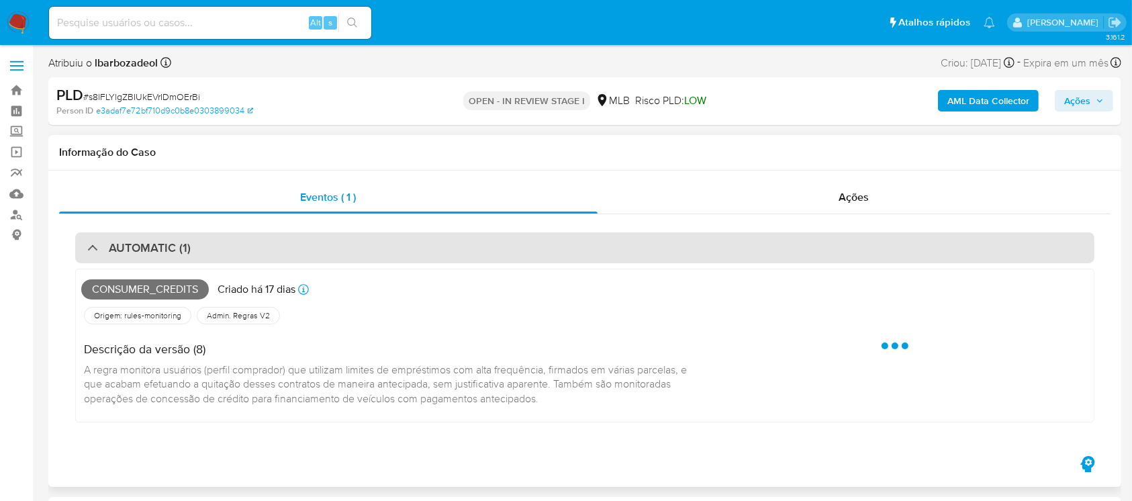
select select "10"
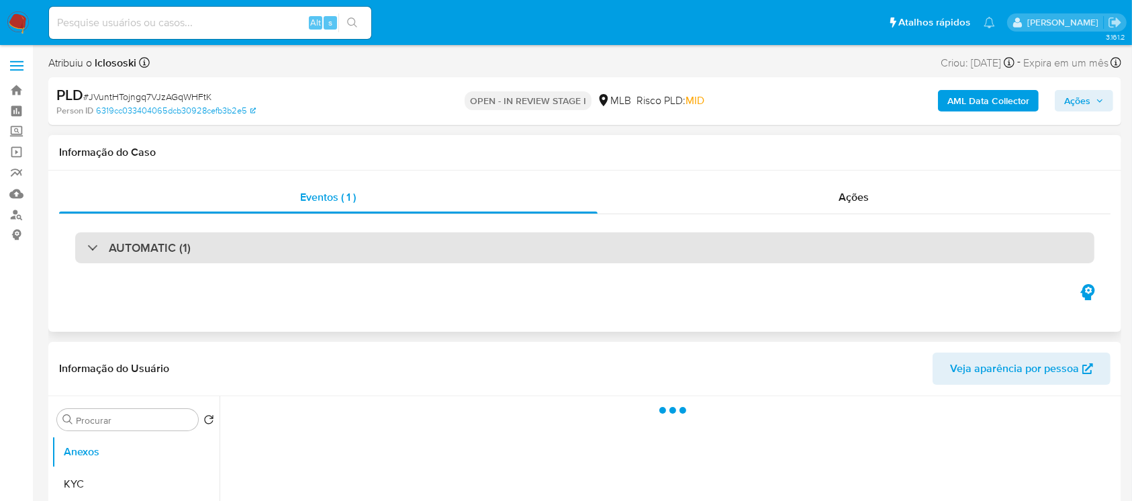
click at [93, 252] on div "AUTOMATIC (1)" at bounding box center [138, 247] width 103 height 15
select select "10"
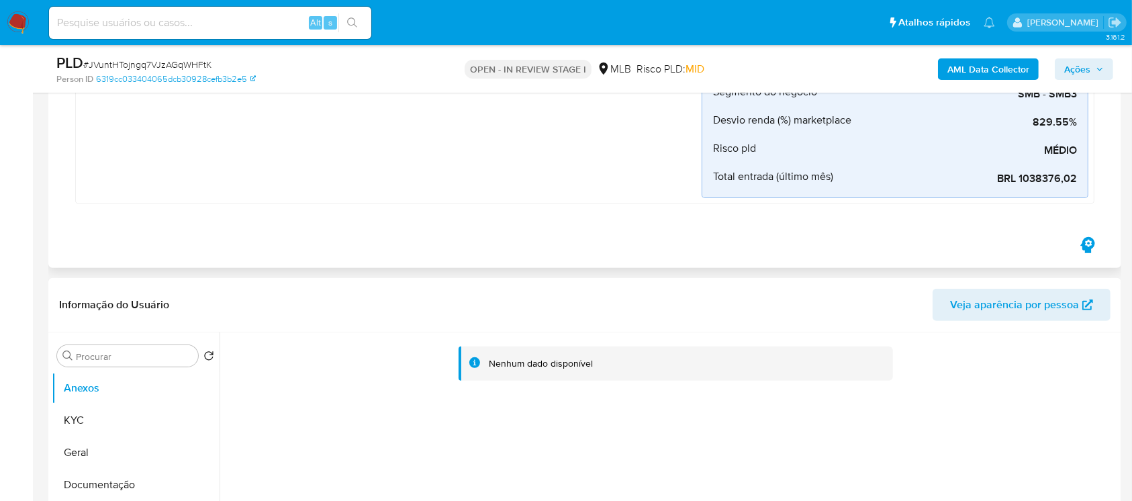
scroll to position [477, 0]
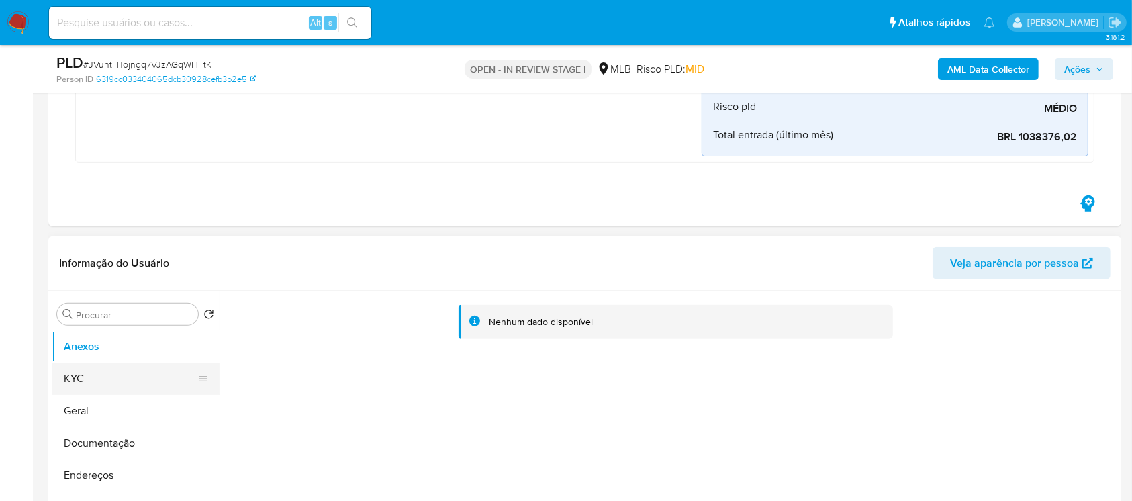
click at [124, 377] on button "KYC" at bounding box center [130, 379] width 157 height 32
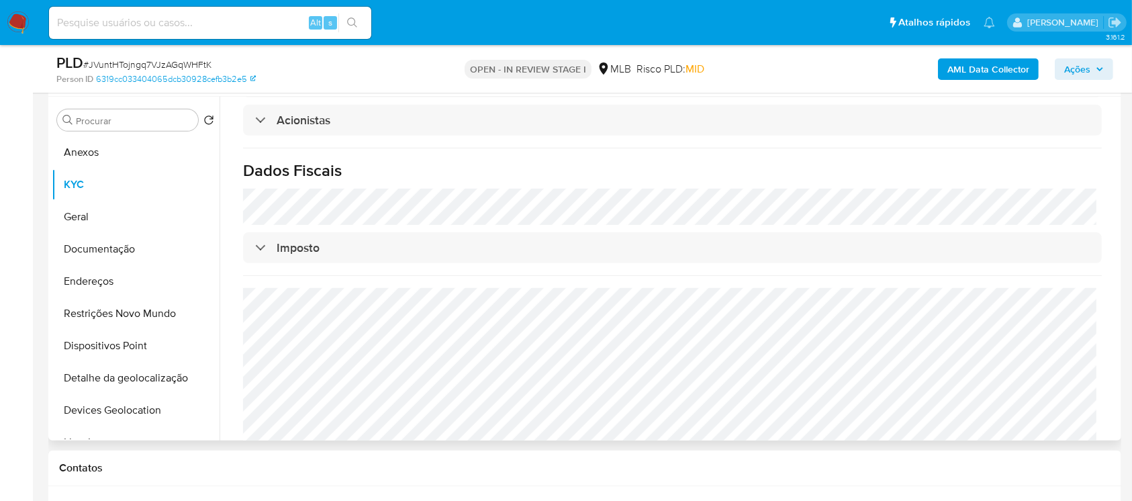
scroll to position [716, 0]
